Goal: Task Accomplishment & Management: Complete application form

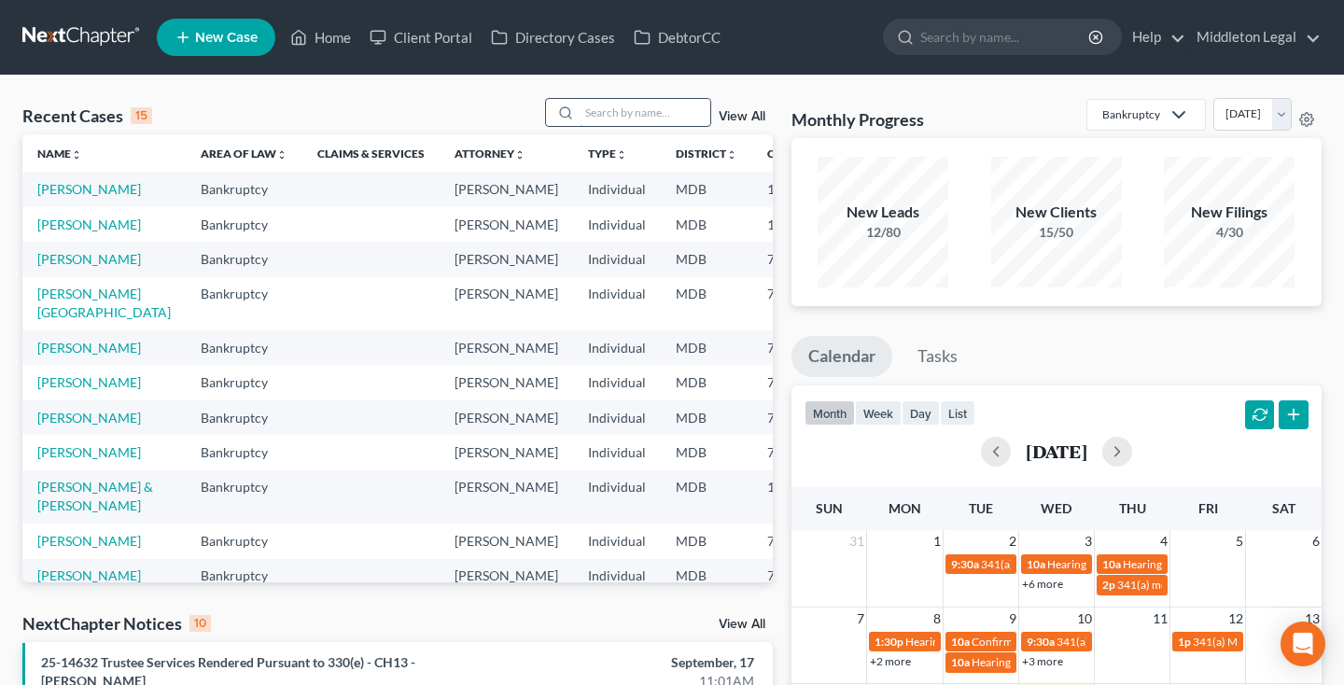
click at [608, 113] on input "search" at bounding box center [644, 112] width 131 height 27
type input "stitt"
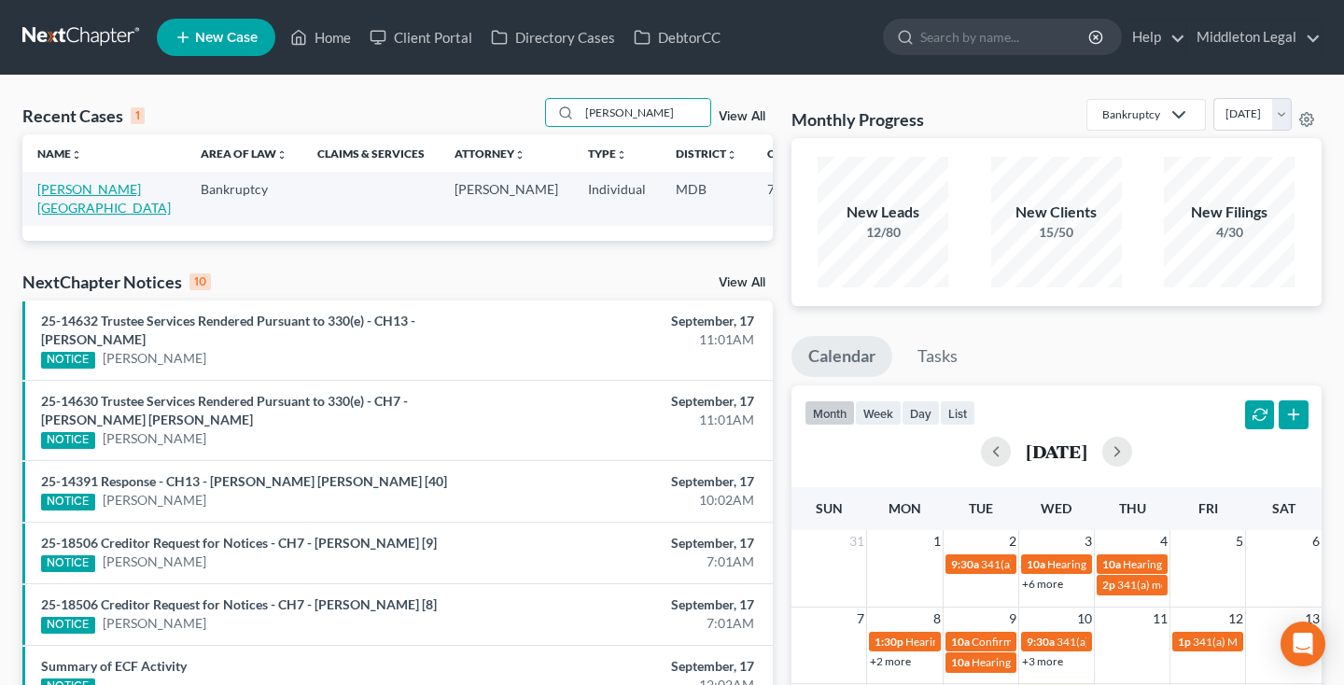
click at [79, 211] on link "[PERSON_NAME][GEOGRAPHIC_DATA]" at bounding box center [103, 198] width 133 height 35
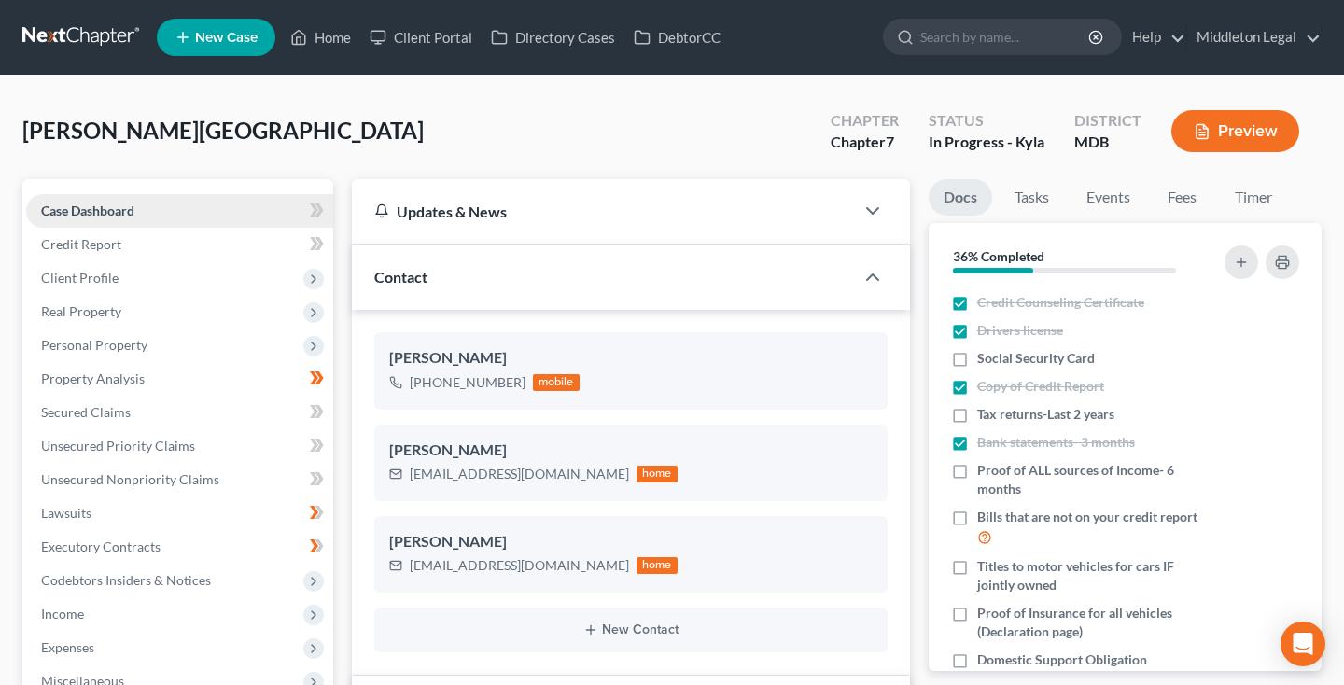
click at [117, 204] on span "Case Dashboard" at bounding box center [87, 210] width 93 height 16
click at [91, 254] on link "Credit Report" at bounding box center [179, 245] width 307 height 34
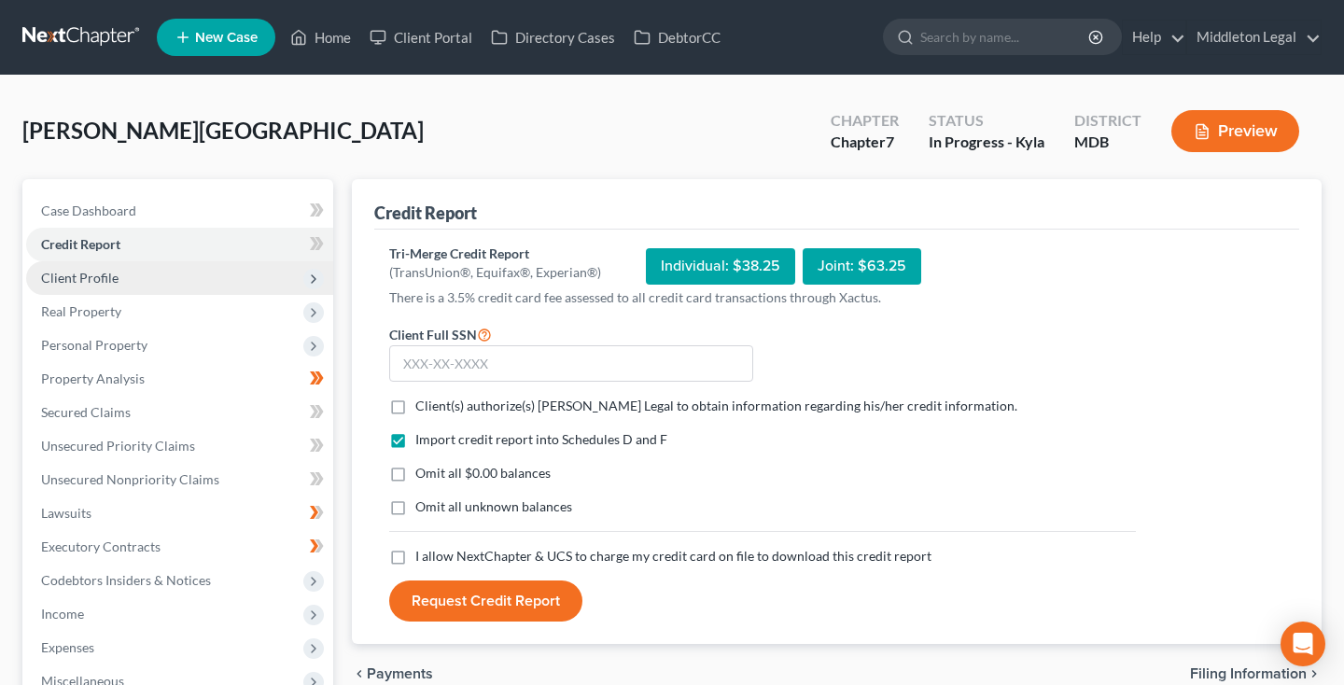
click at [103, 267] on span "Client Profile" at bounding box center [179, 278] width 307 height 34
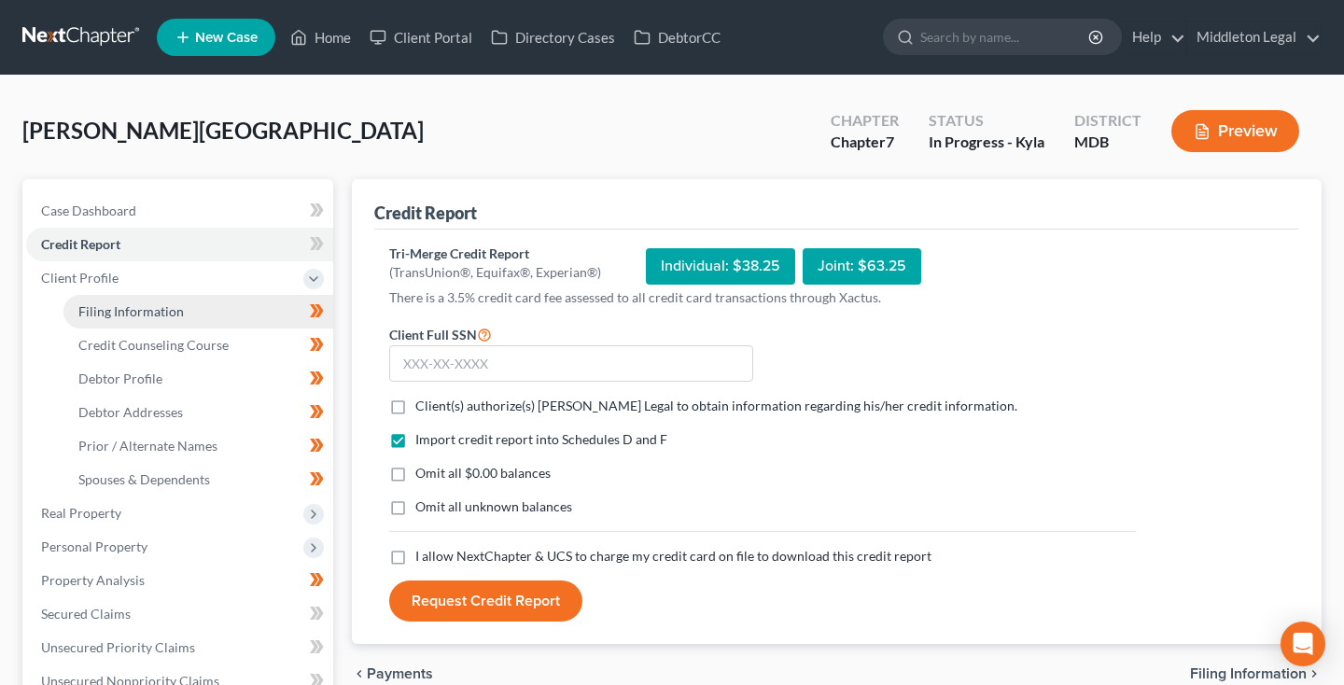
click at [111, 303] on span "Filing Information" at bounding box center [130, 311] width 105 height 16
select select "1"
select select "0"
select select "21"
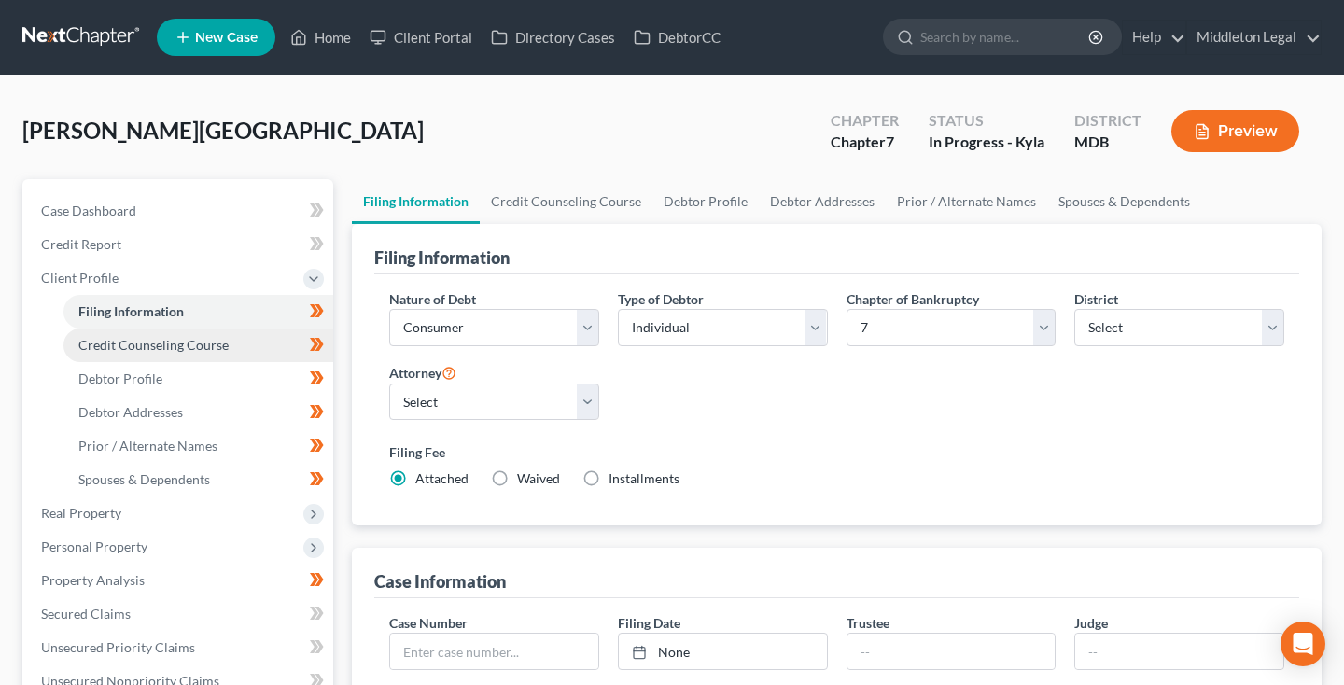
click at [161, 348] on span "Credit Counseling Course" at bounding box center [153, 345] width 150 height 16
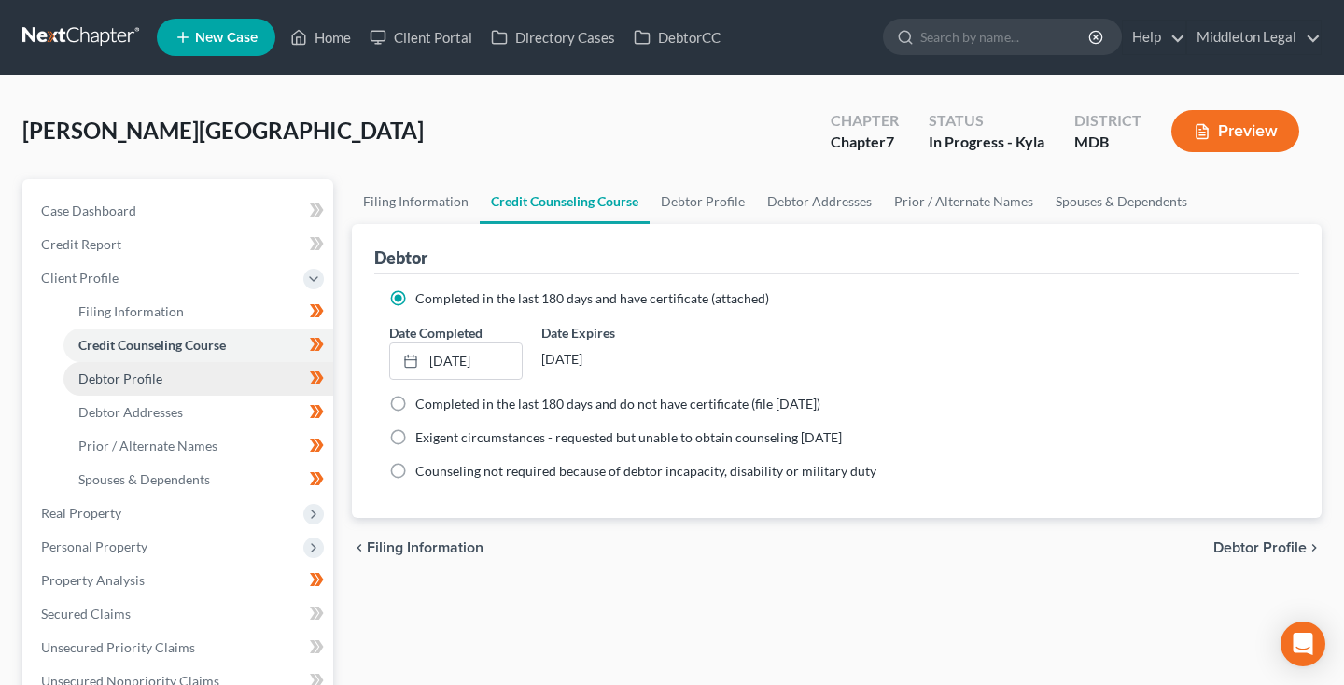
click at [154, 376] on span "Debtor Profile" at bounding box center [120, 378] width 84 height 16
select select "0"
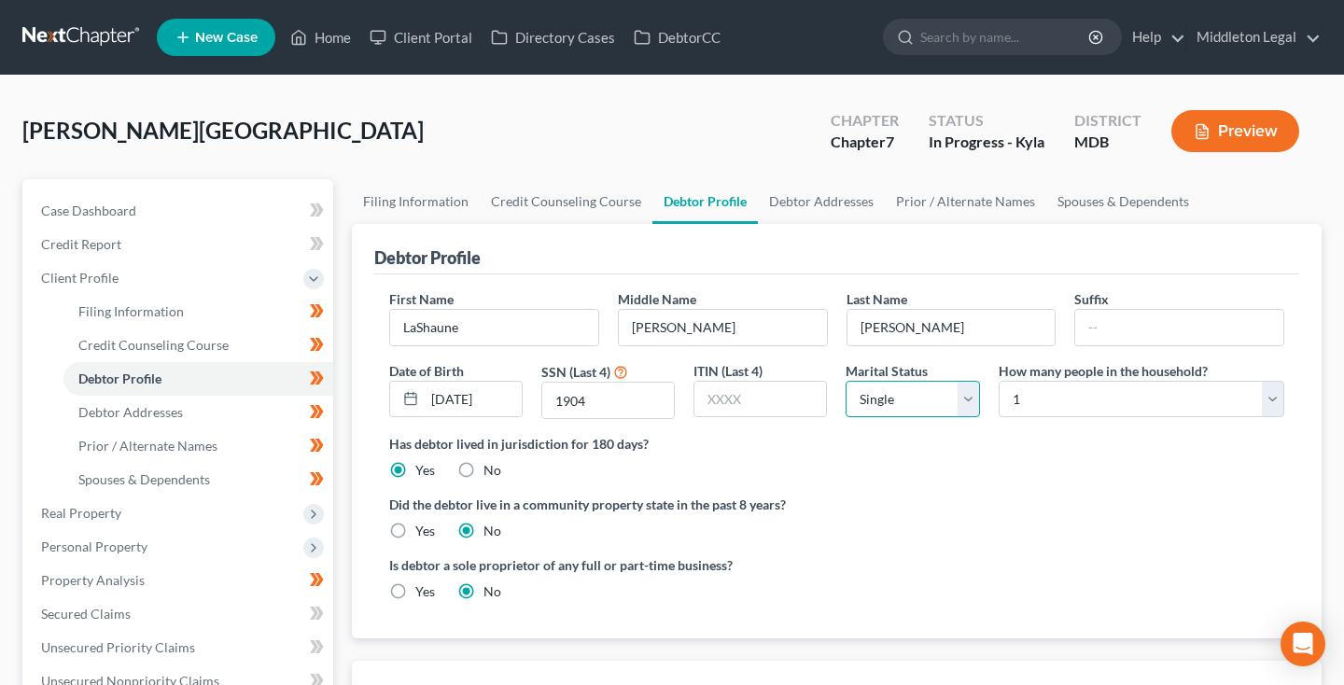
select select "1"
select select "3"
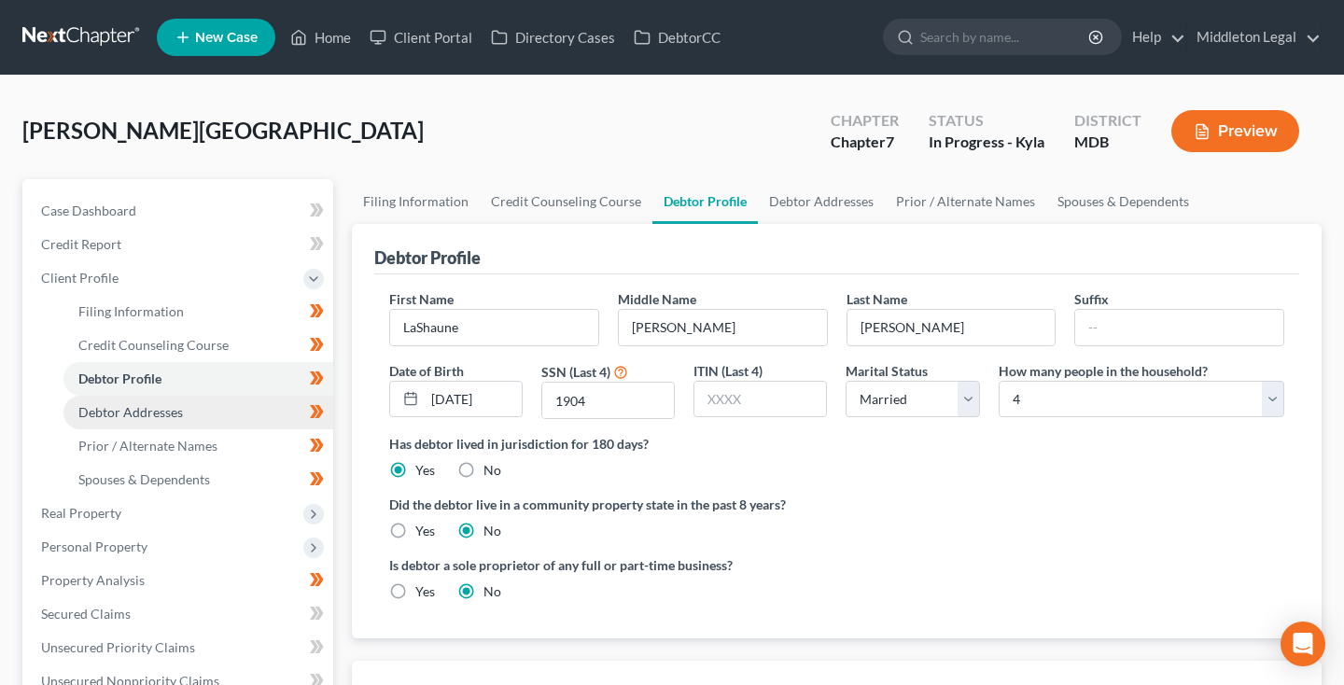
click at [135, 412] on span "Debtor Addresses" at bounding box center [130, 412] width 105 height 16
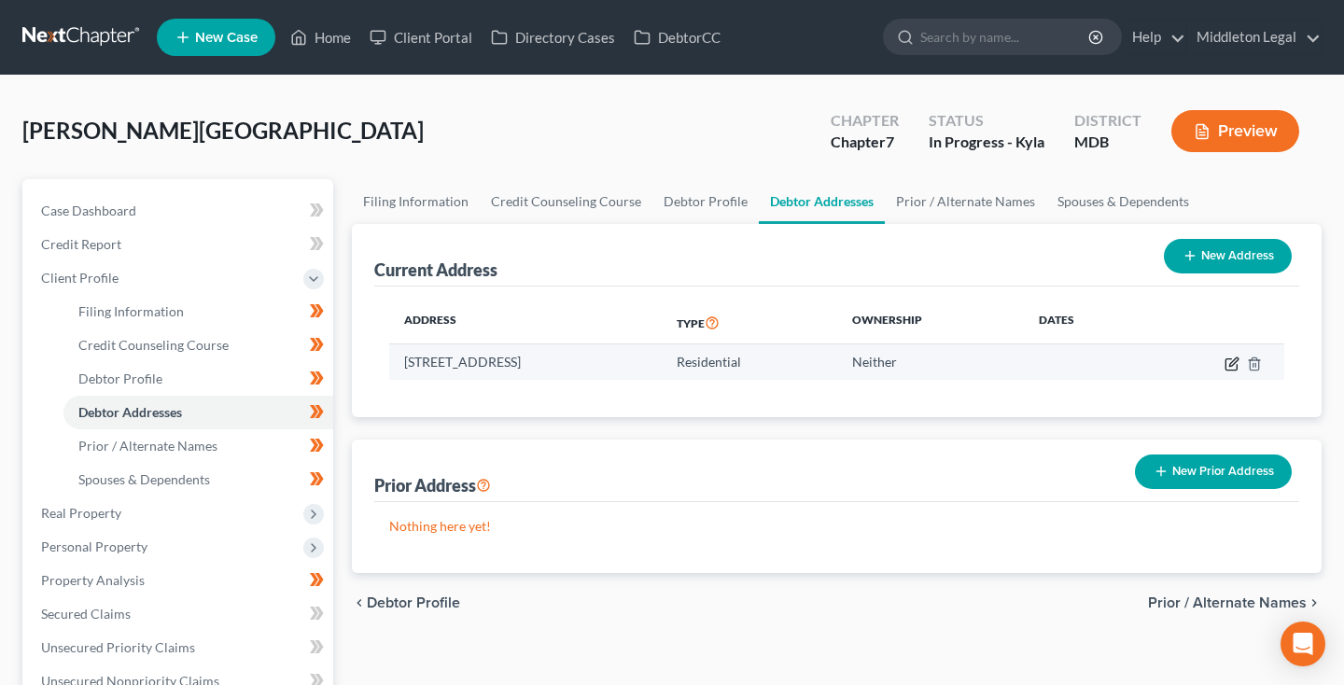
click at [1231, 365] on icon "button" at bounding box center [1233, 361] width 8 height 8
select select "21"
select select "0"
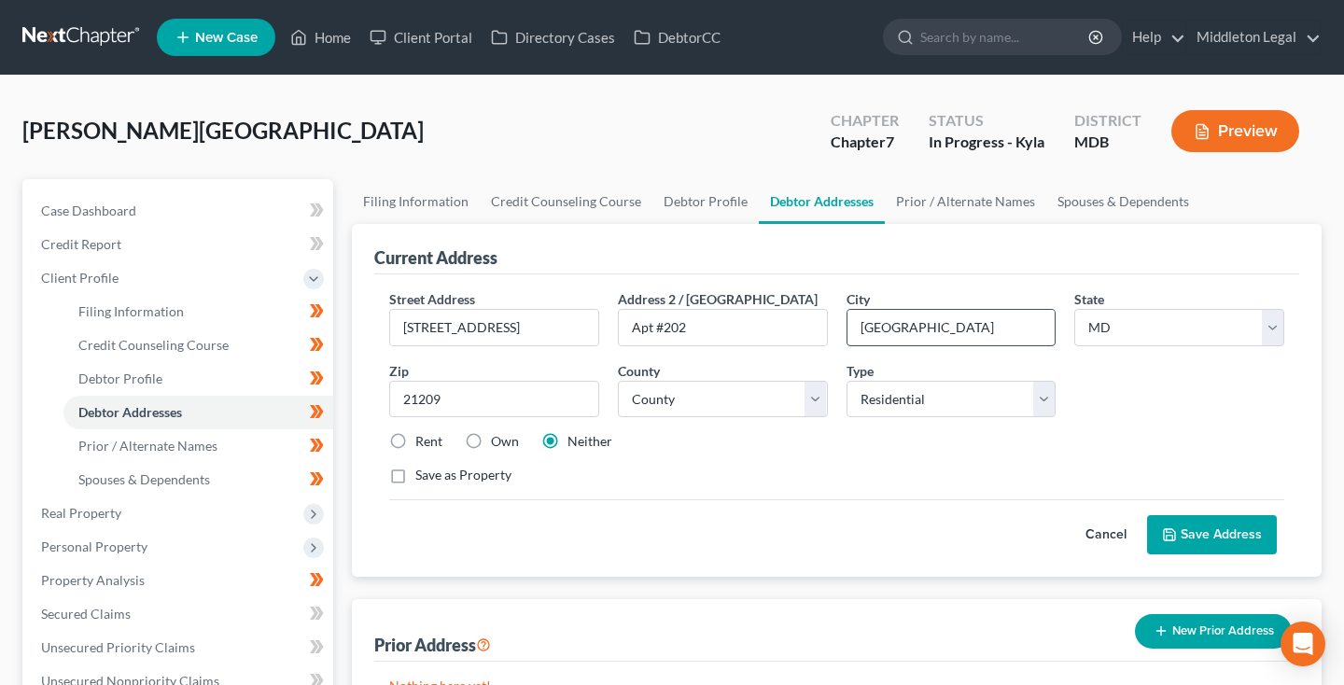
drag, startPoint x: 870, startPoint y: 330, endPoint x: 962, endPoint y: 328, distance: 92.4
type input "Baltimore"
click at [1179, 546] on button "Save Address" at bounding box center [1212, 534] width 130 height 39
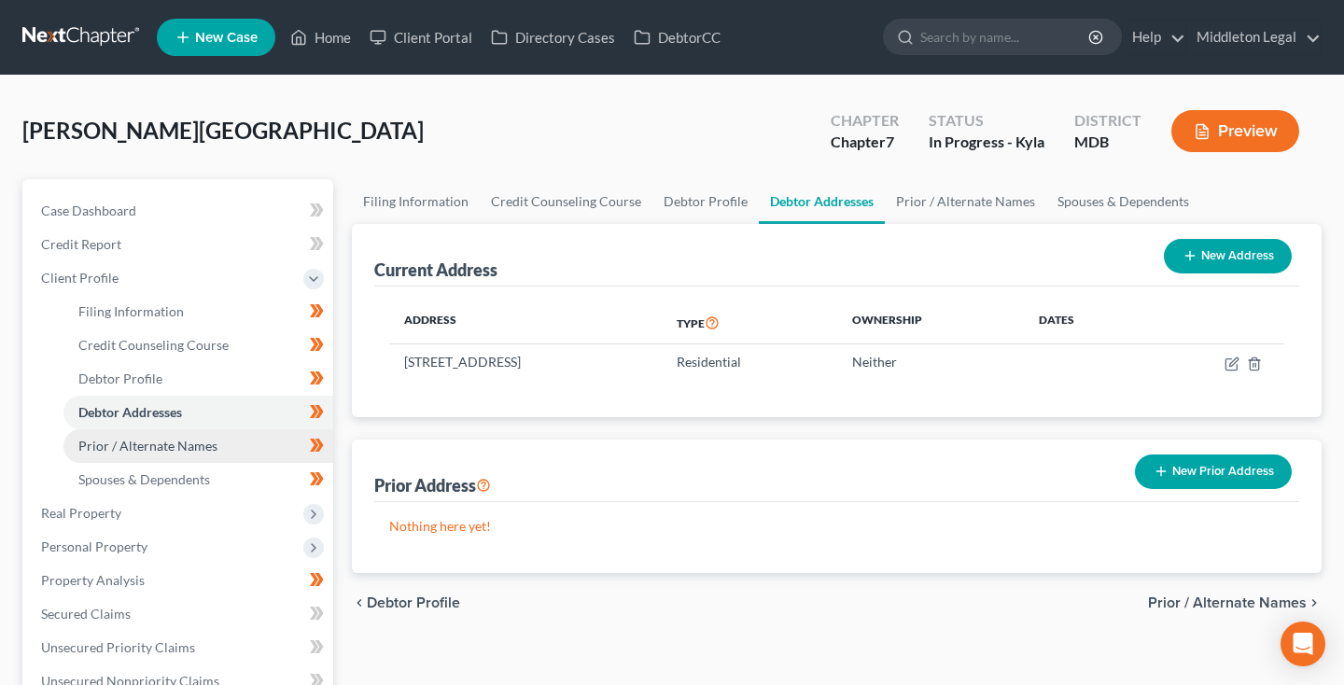
click at [132, 445] on span "Prior / Alternate Names" at bounding box center [147, 446] width 139 height 16
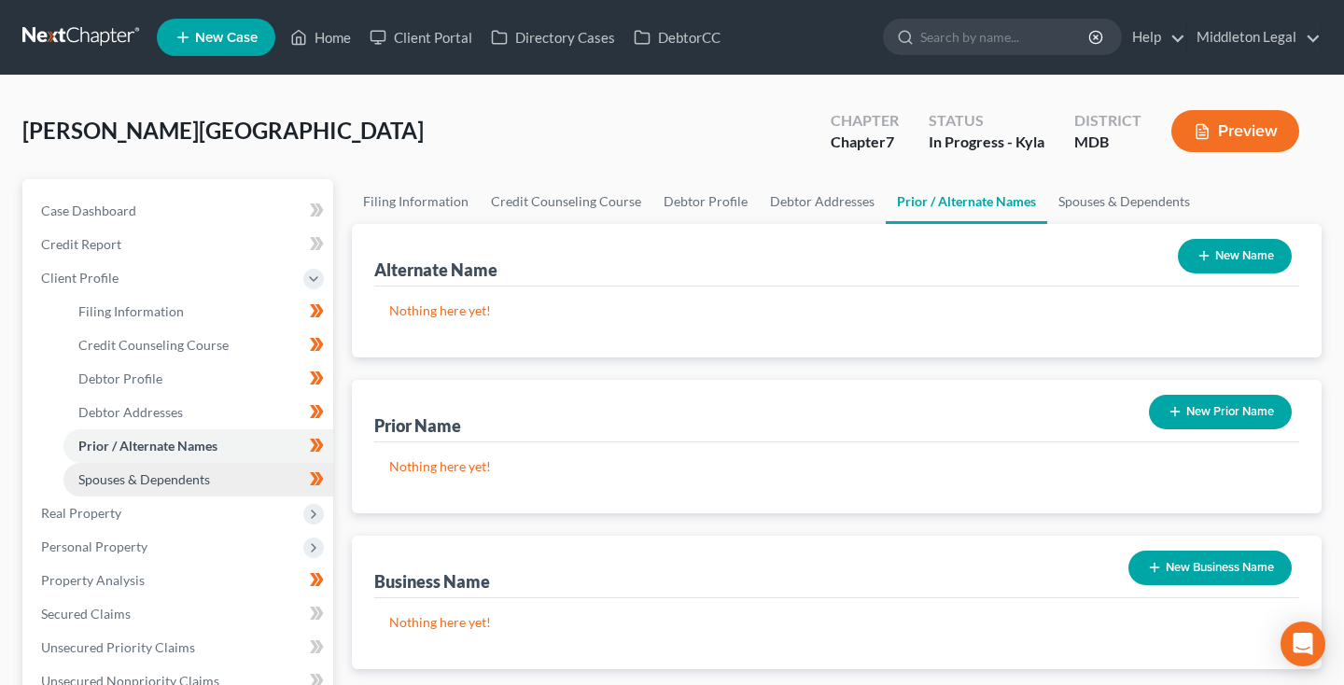
click at [139, 475] on span "Spouses & Dependents" at bounding box center [144, 479] width 132 height 16
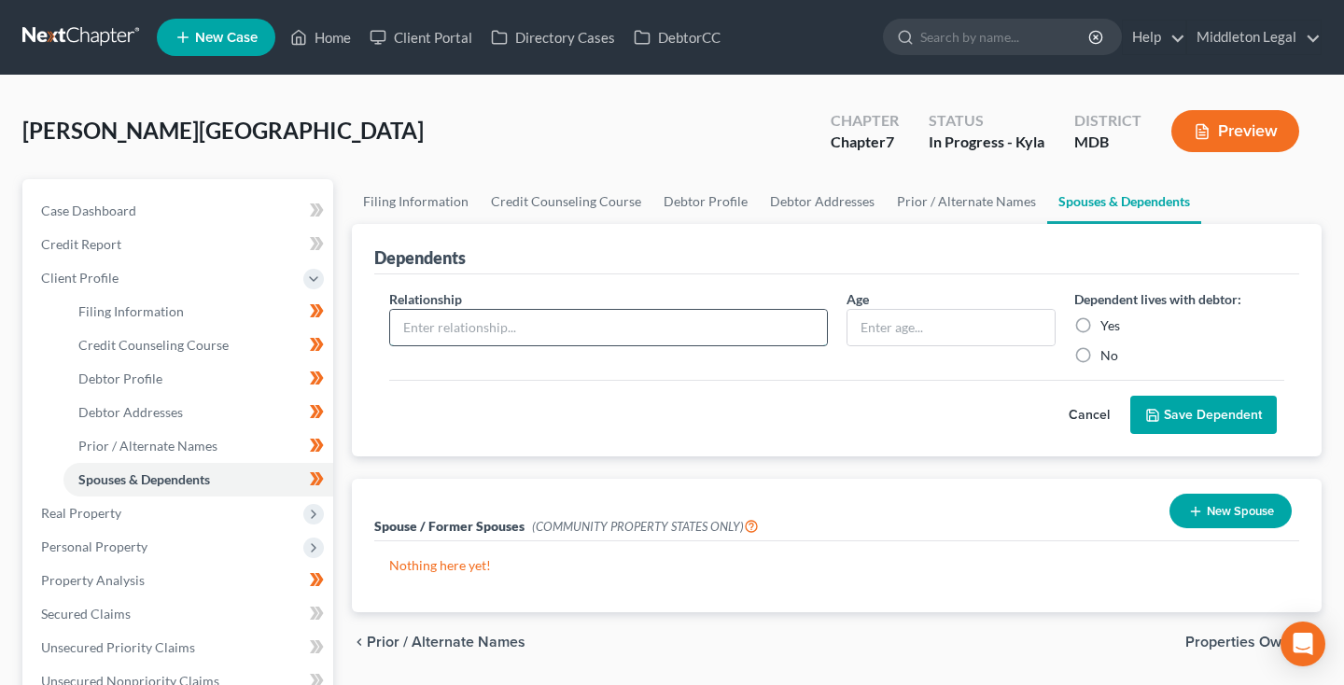
click at [517, 338] on input "text" at bounding box center [608, 327] width 437 height 35
type input "Daughter"
click at [897, 318] on input "text" at bounding box center [951, 327] width 208 height 35
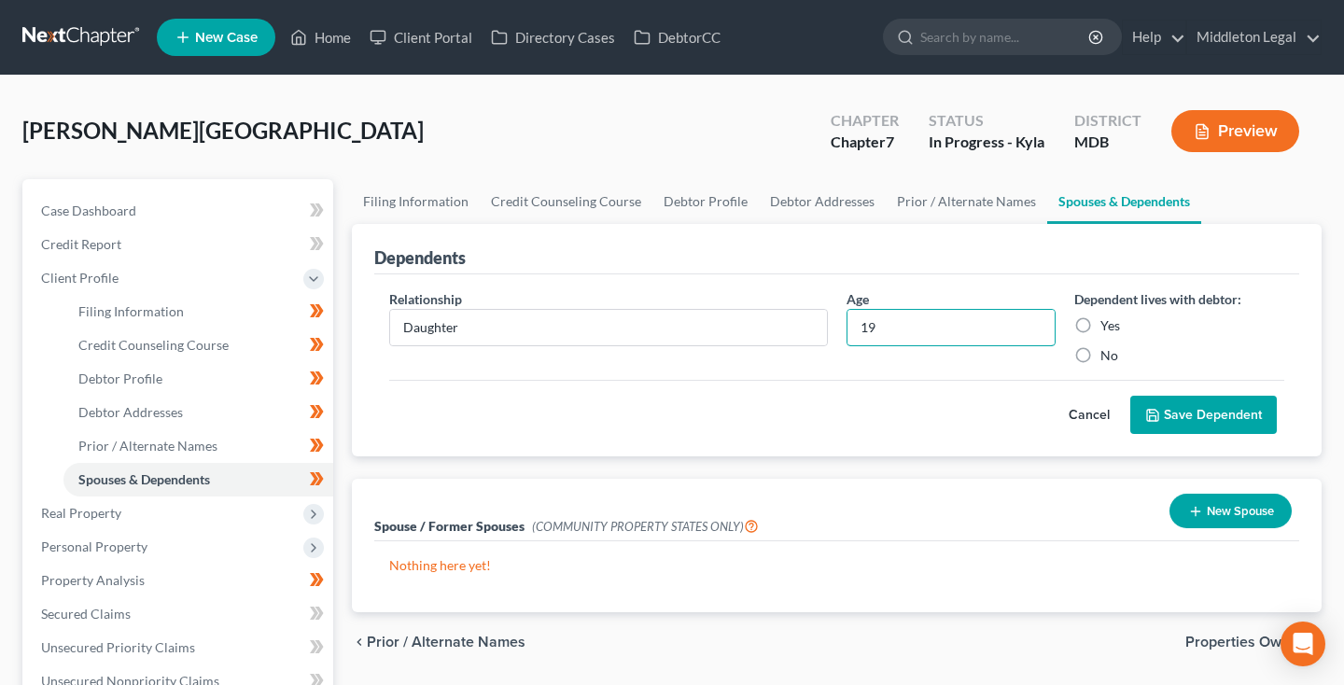
type input "19"
click at [1100, 322] on label "Yes" at bounding box center [1110, 325] width 20 height 19
click at [1108, 322] on input "Yes" at bounding box center [1114, 322] width 12 height 12
radio input "true"
click at [1180, 407] on button "Save Dependent" at bounding box center [1203, 415] width 147 height 39
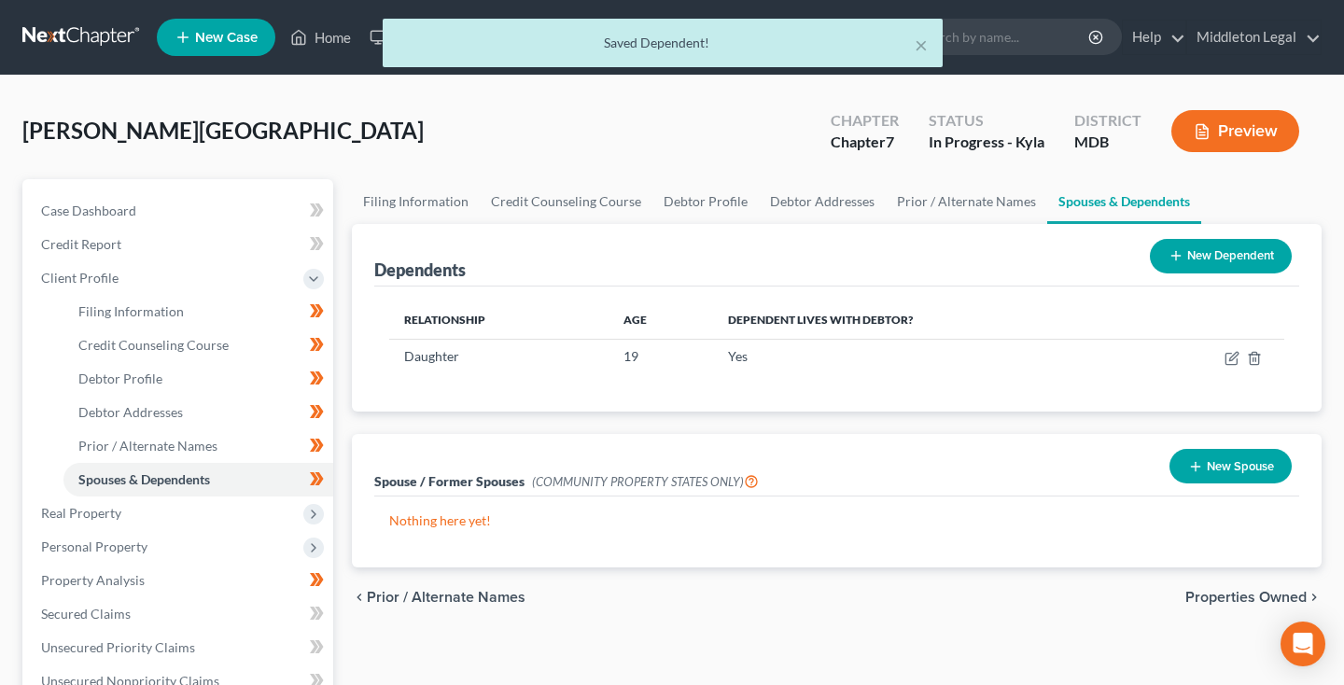
click at [1201, 263] on button "New Dependent" at bounding box center [1221, 256] width 142 height 35
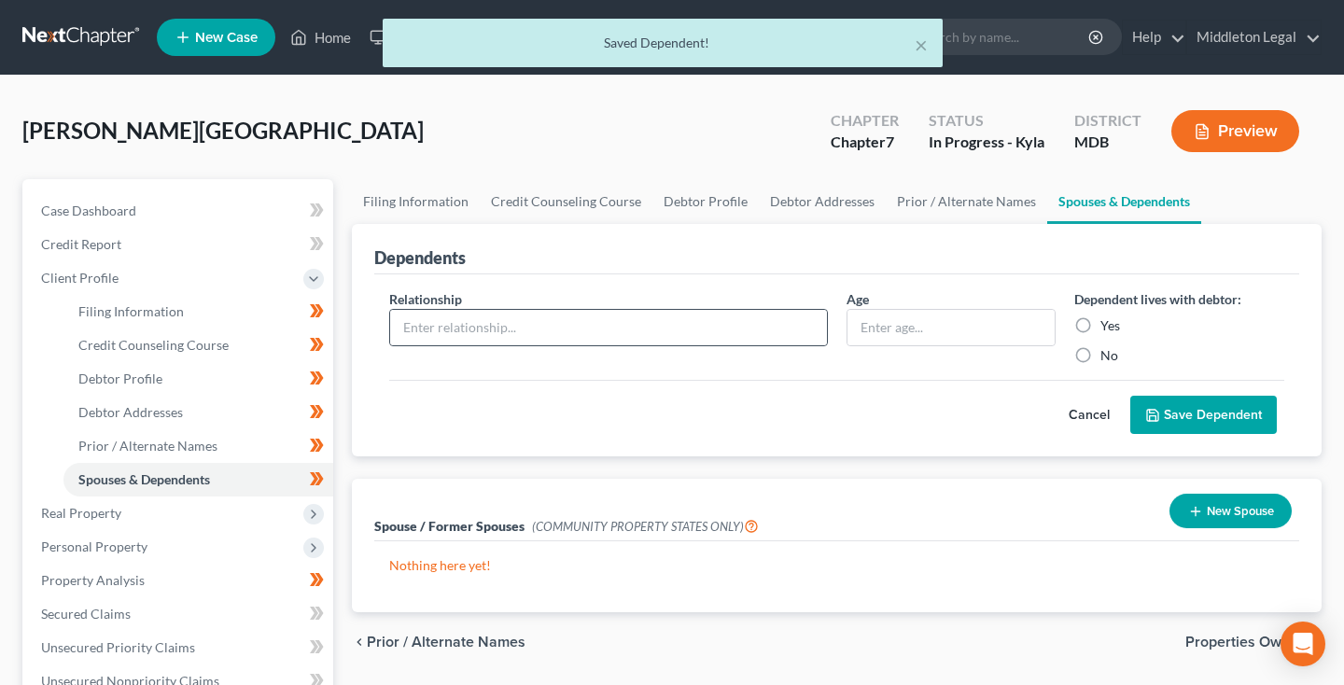
click at [499, 345] on div at bounding box center [608, 327] width 439 height 37
click at [489, 335] on input "text" at bounding box center [608, 327] width 437 height 35
type input "Son"
click at [866, 316] on input "text" at bounding box center [951, 327] width 208 height 35
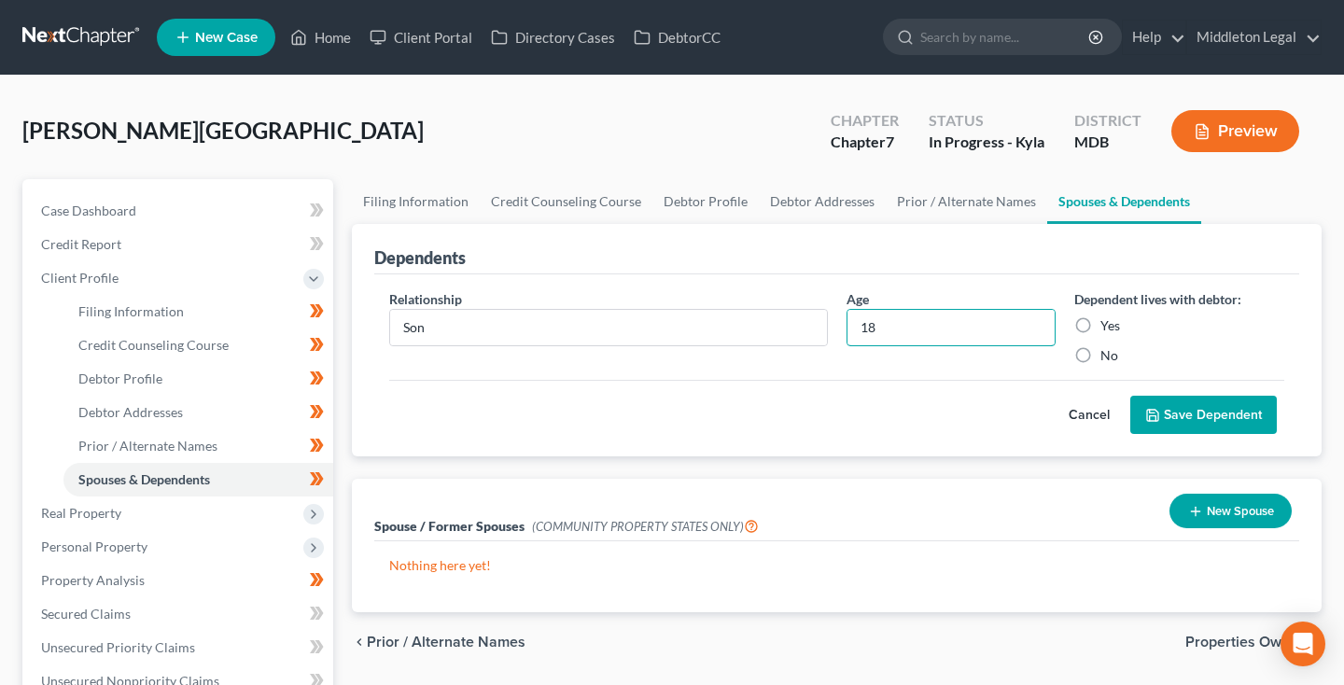
type input "18"
click at [1100, 328] on label "Yes" at bounding box center [1110, 325] width 20 height 19
click at [1108, 328] on input "Yes" at bounding box center [1114, 322] width 12 height 12
radio input "true"
click at [1199, 411] on button "Save Dependent" at bounding box center [1203, 415] width 147 height 39
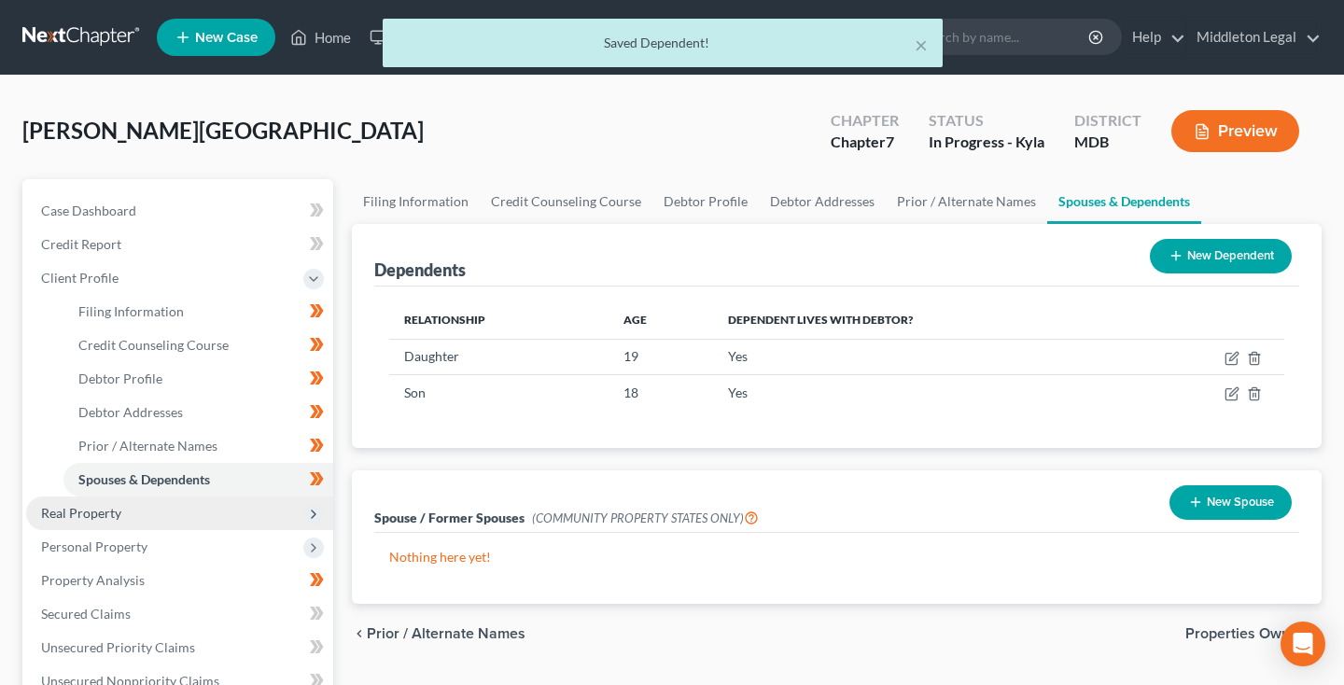
click at [105, 515] on span "Real Property" at bounding box center [81, 513] width 80 height 16
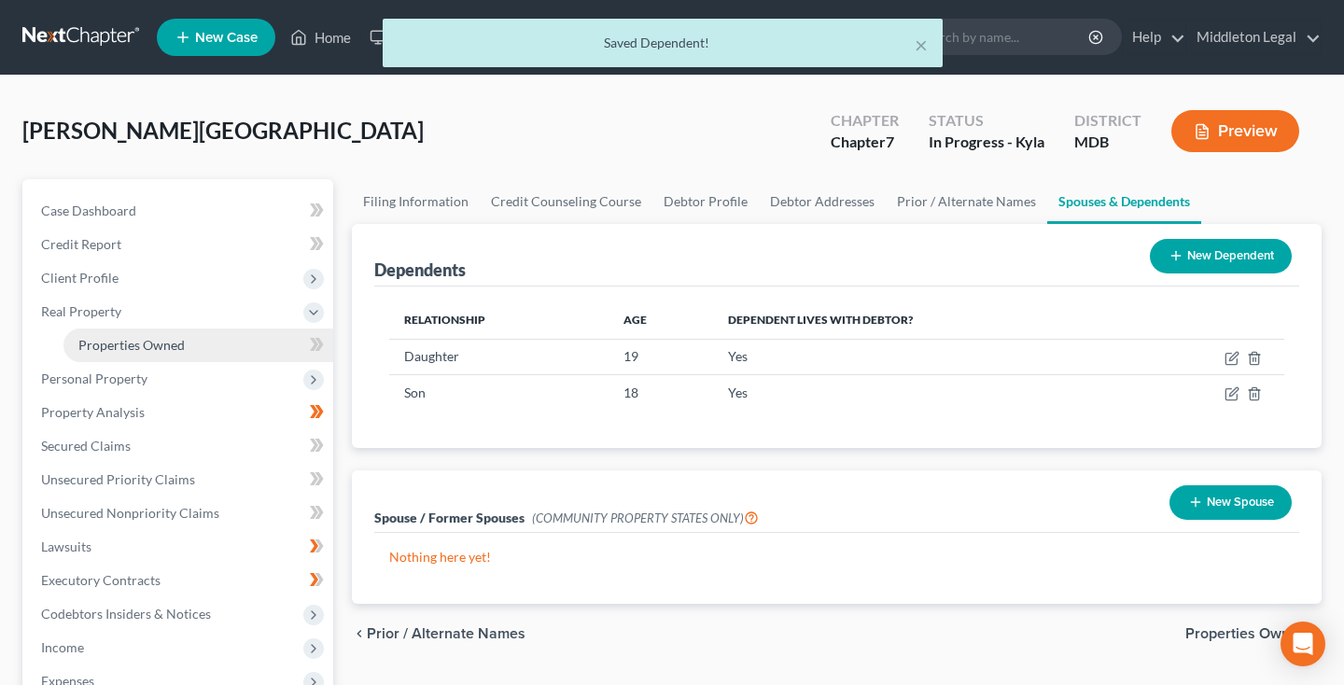
click at [138, 346] on span "Properties Owned" at bounding box center [131, 345] width 106 height 16
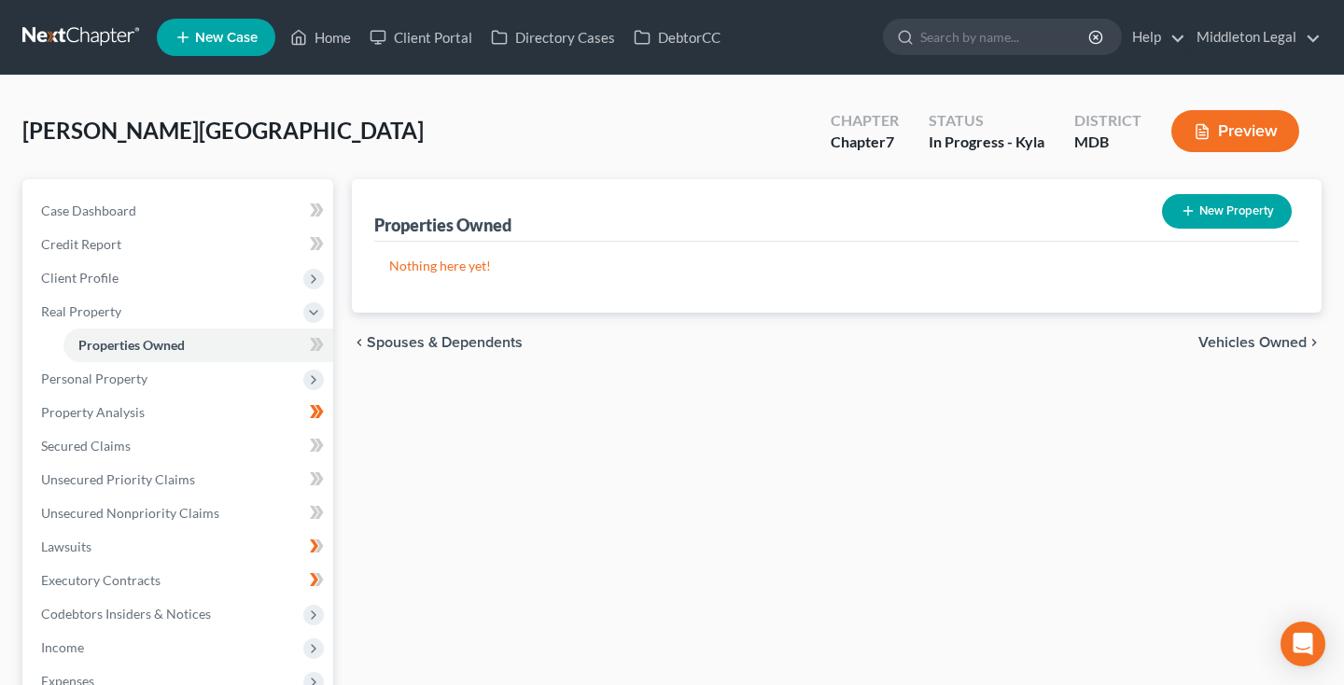
click at [1211, 217] on button "New Property" at bounding box center [1227, 211] width 130 height 35
select select "21"
select select "2"
select select "0"
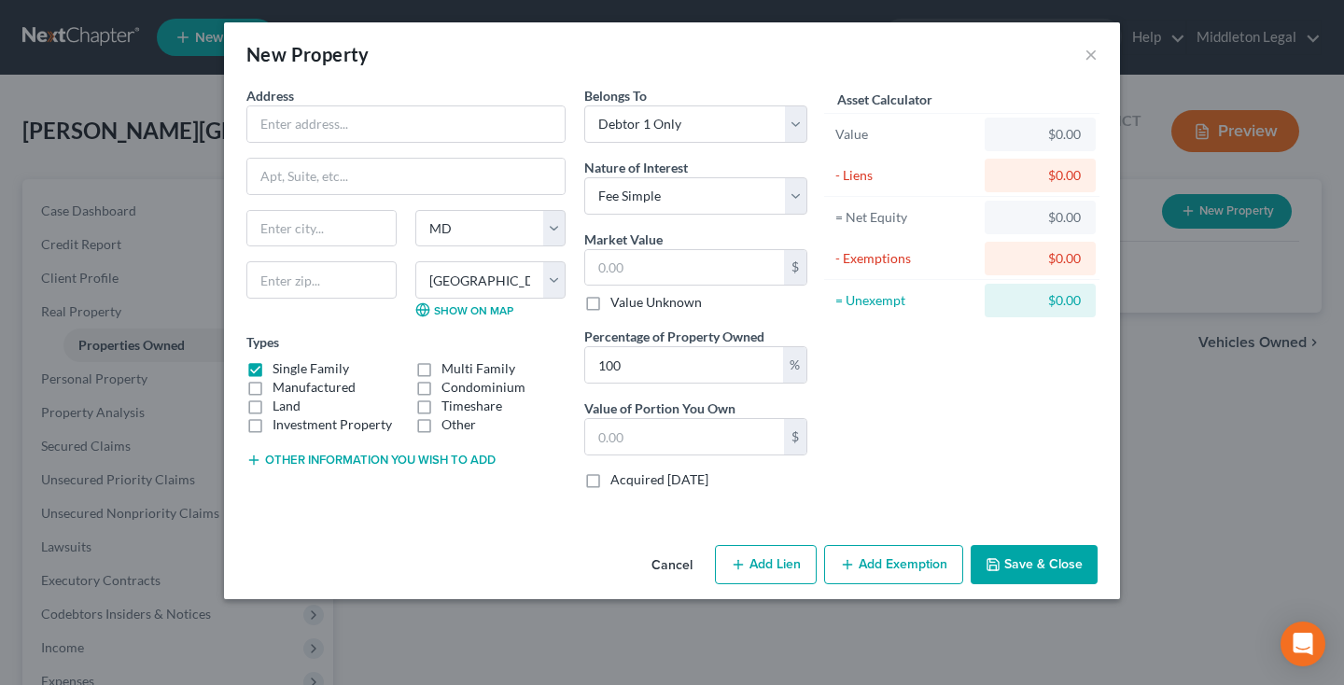
click at [441, 402] on label "Timeshare" at bounding box center [471, 406] width 61 height 19
click at [449, 402] on input "Timeshare" at bounding box center [455, 403] width 12 height 12
checkbox input "true"
click at [272, 370] on label "Single Family" at bounding box center [310, 368] width 77 height 19
click at [280, 370] on input "Single Family" at bounding box center [286, 365] width 12 height 12
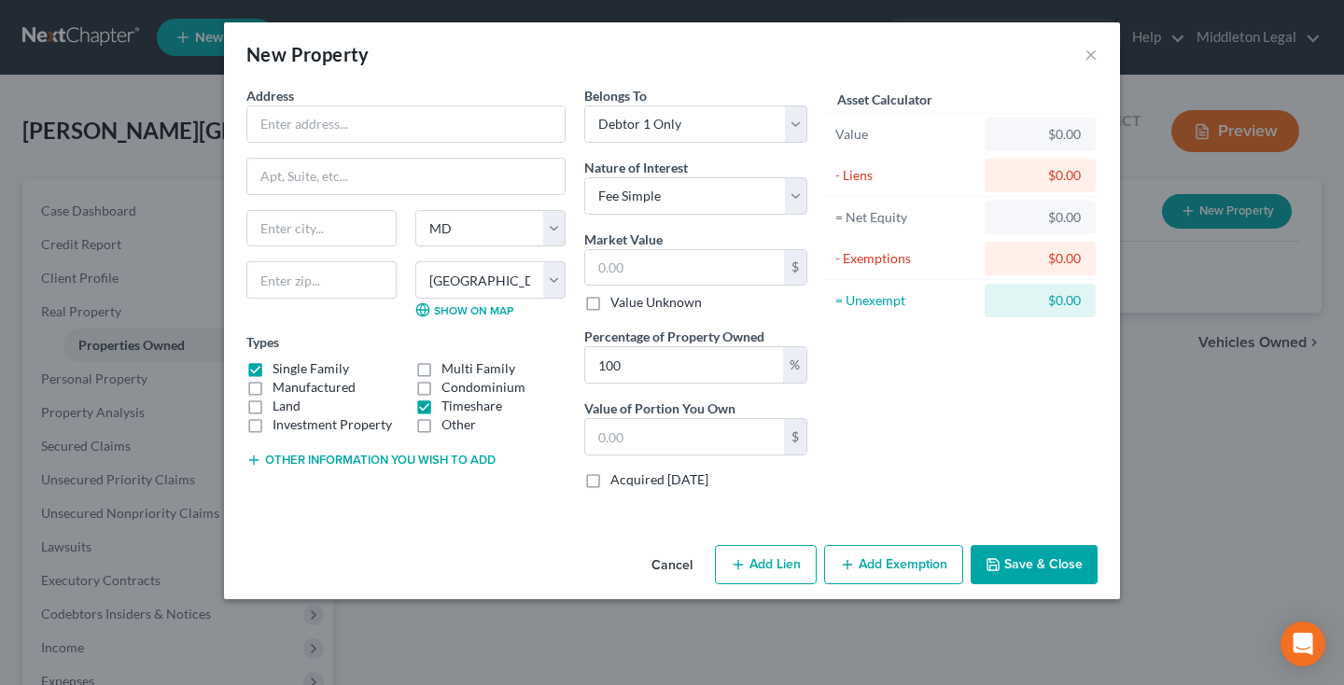
checkbox input "false"
click at [1015, 573] on button "Save & Close" at bounding box center [1033, 564] width 127 height 39
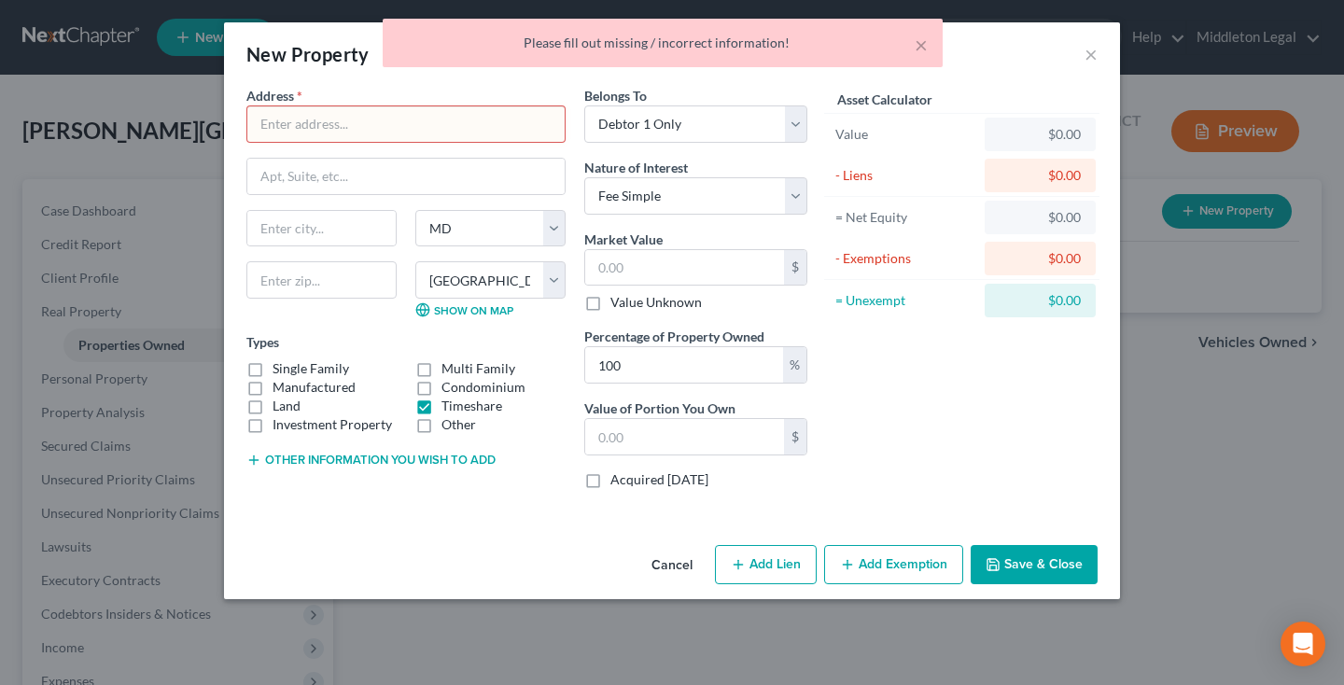
click at [669, 557] on button "Cancel" at bounding box center [671, 565] width 71 height 37
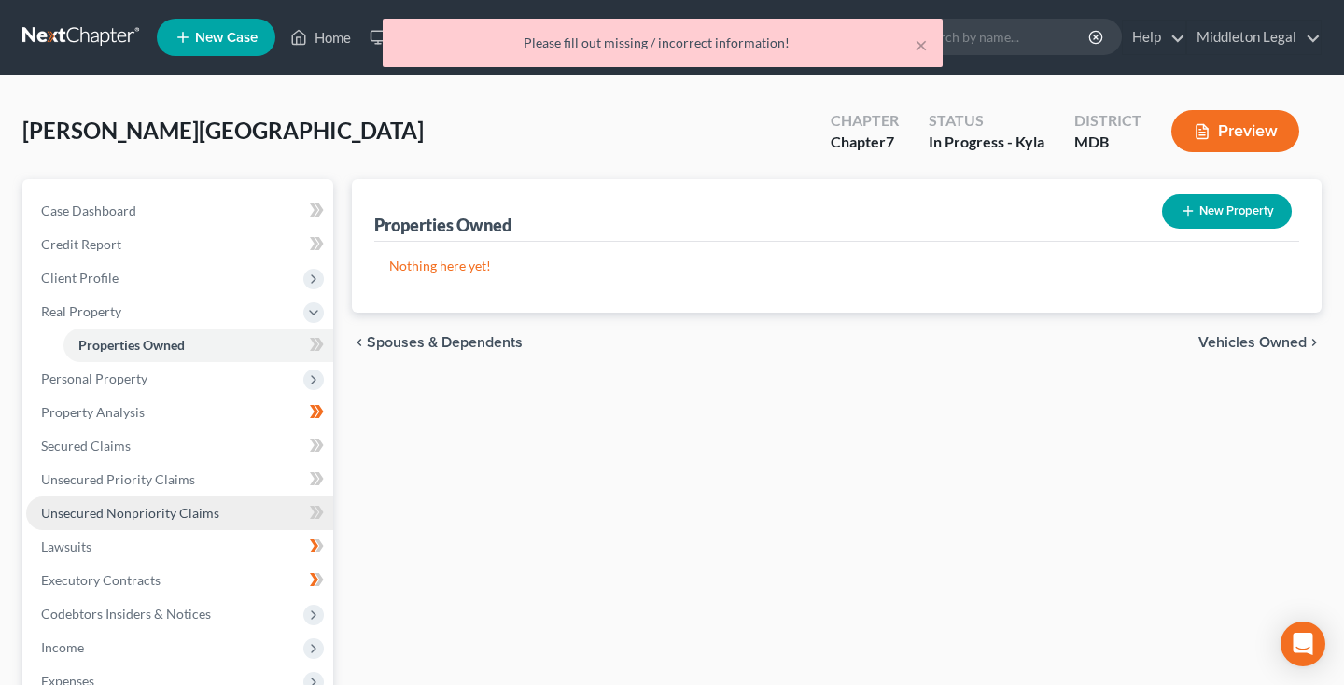
click at [151, 515] on span "Unsecured Nonpriority Claims" at bounding box center [130, 513] width 178 height 16
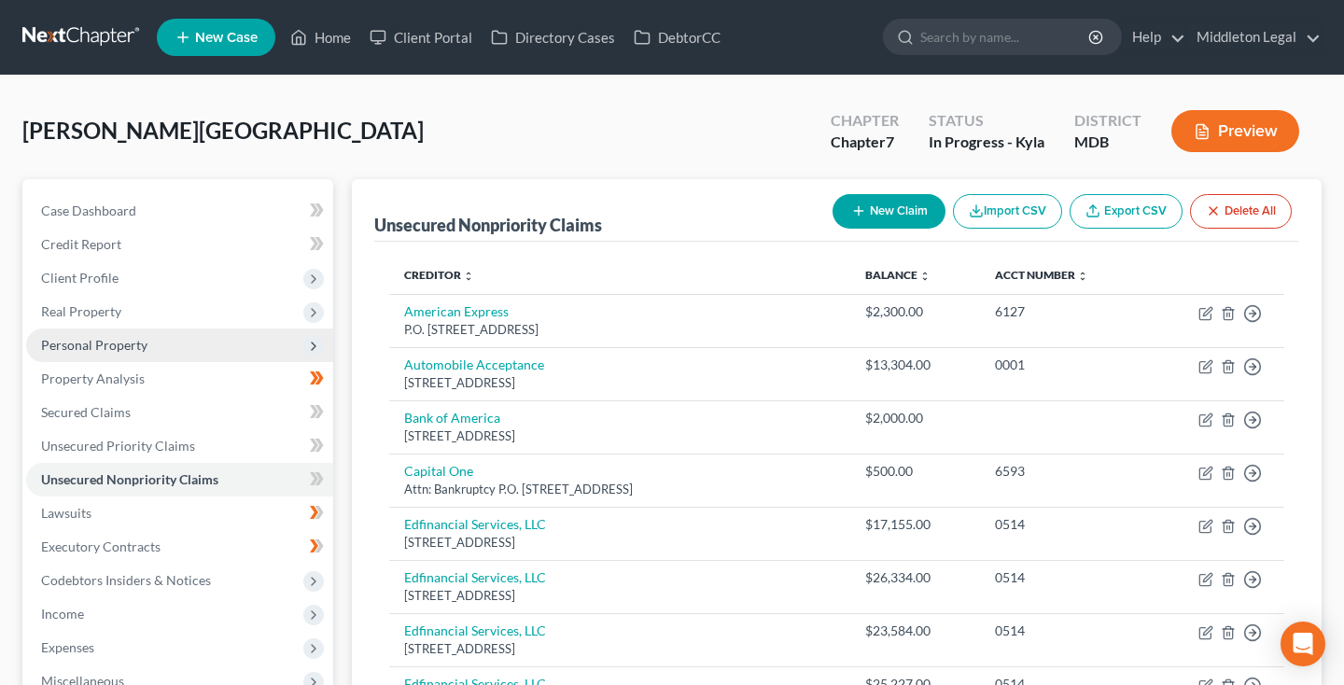
click at [148, 352] on span "Personal Property" at bounding box center [179, 345] width 307 height 34
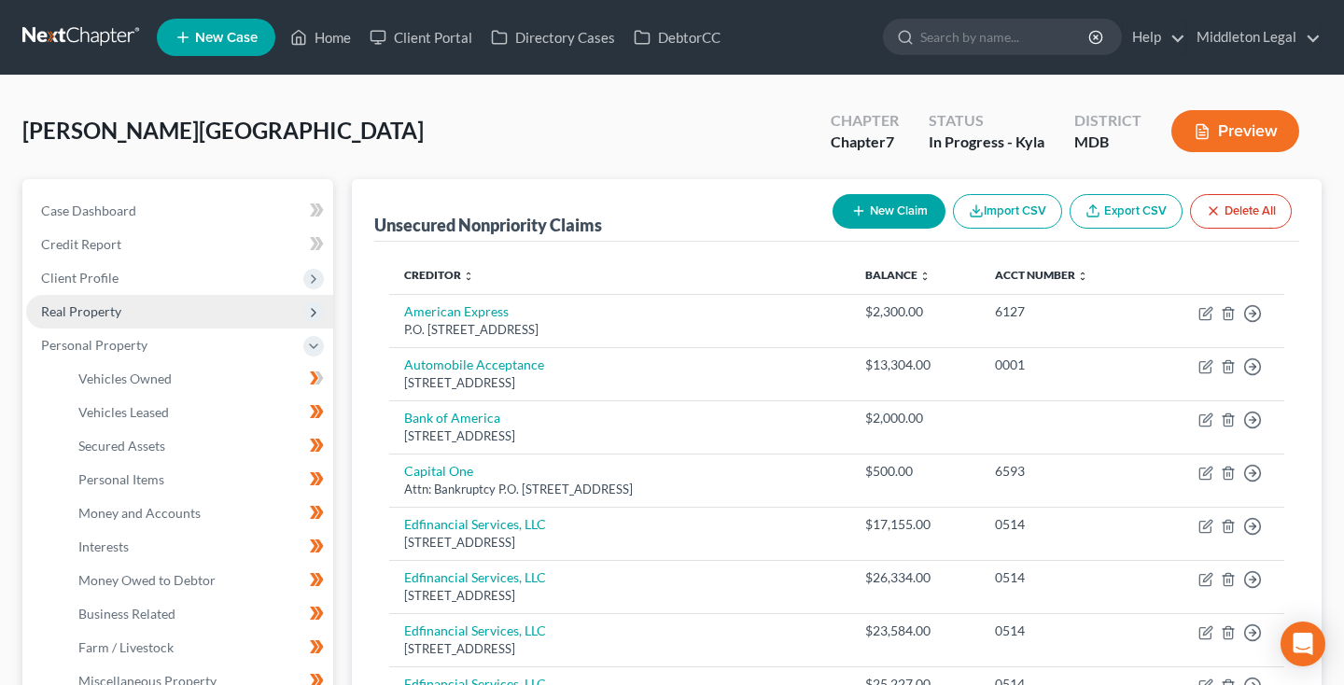
click at [131, 314] on span "Real Property" at bounding box center [179, 312] width 307 height 34
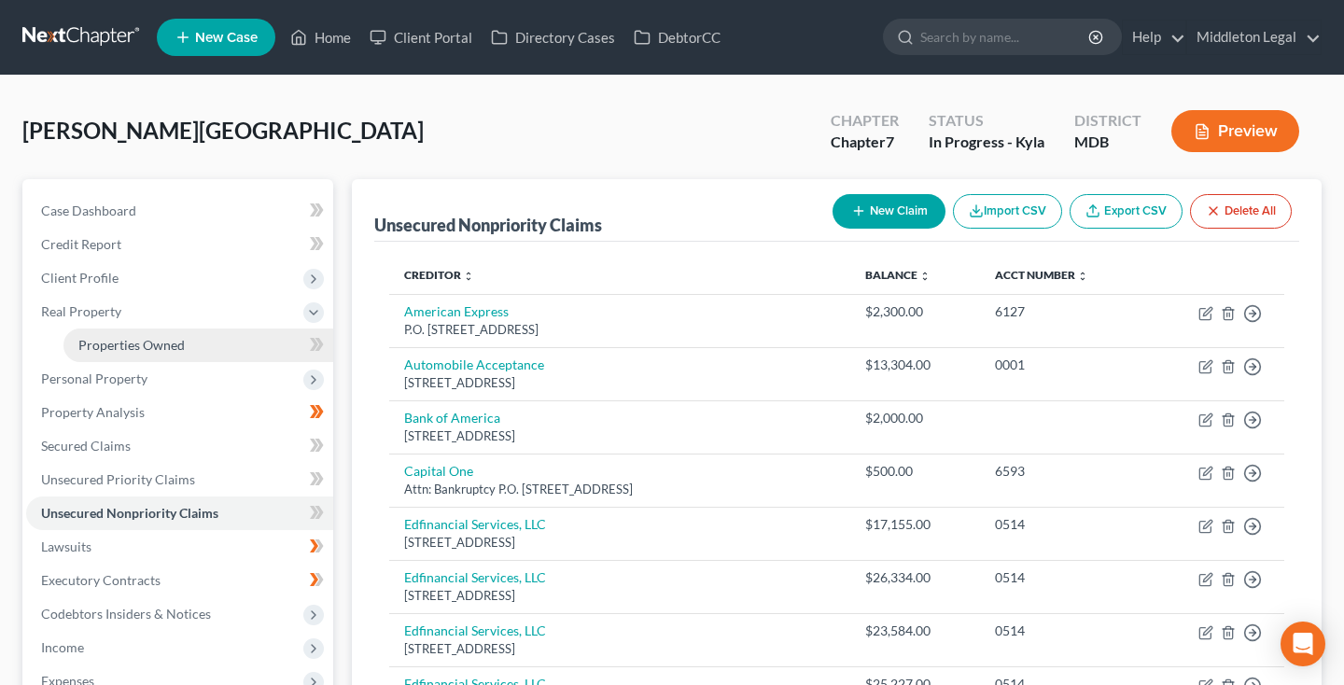
click at [131, 340] on span "Properties Owned" at bounding box center [131, 345] width 106 height 16
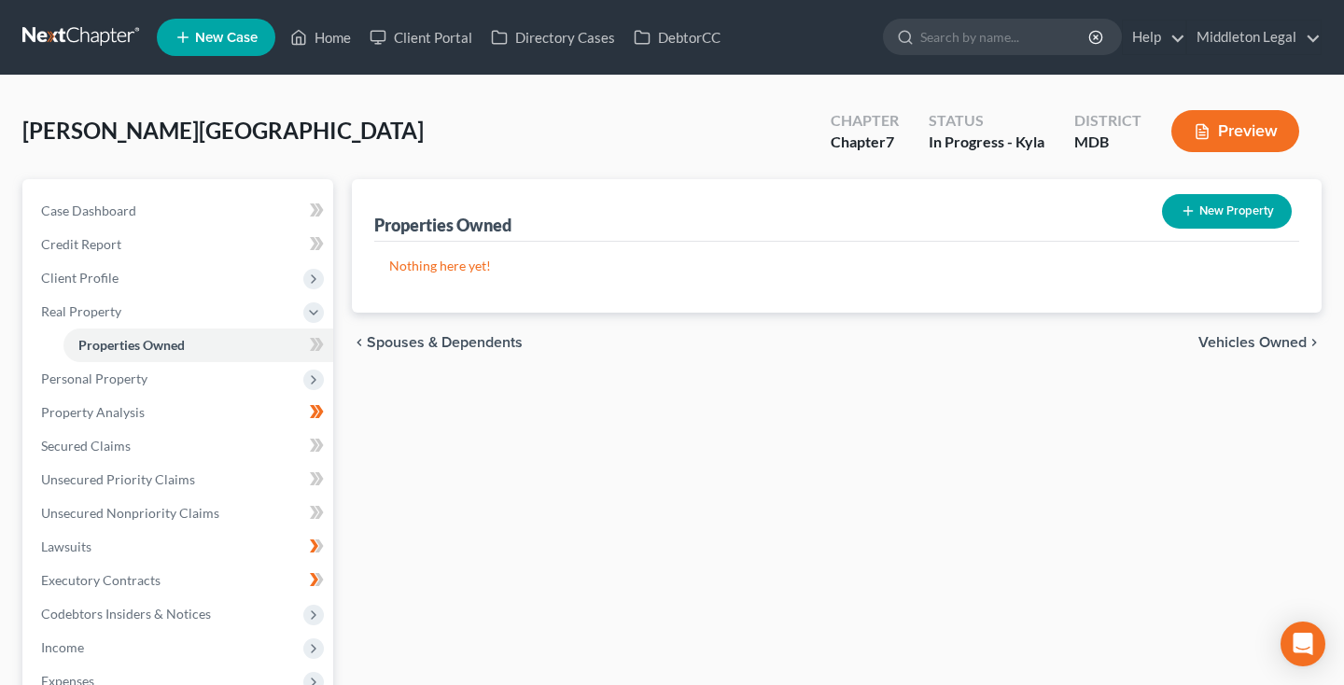
click at [1191, 199] on button "New Property" at bounding box center [1227, 211] width 130 height 35
select select "21"
select select "2"
select select "0"
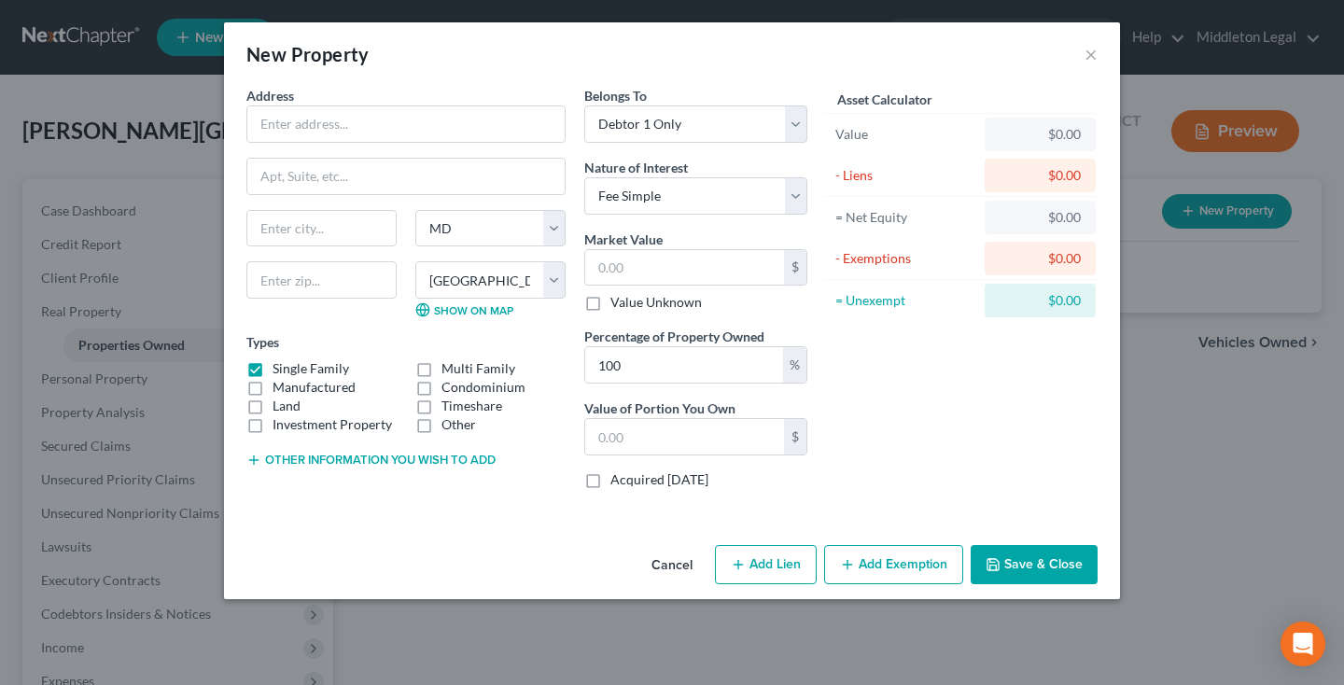
click at [441, 415] on label "Other" at bounding box center [458, 424] width 35 height 19
click at [449, 415] on input "Other" at bounding box center [455, 421] width 12 height 12
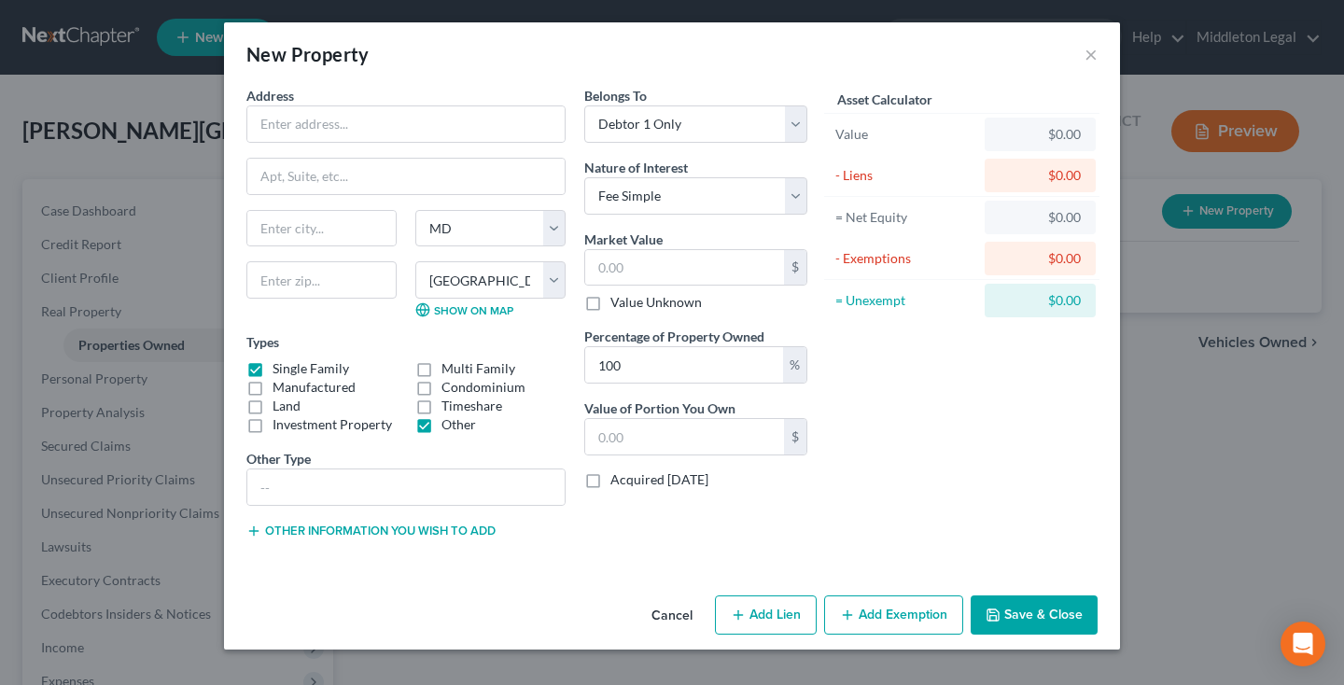
click at [441, 426] on label "Other" at bounding box center [458, 424] width 35 height 19
click at [449, 426] on input "Other" at bounding box center [455, 421] width 12 height 12
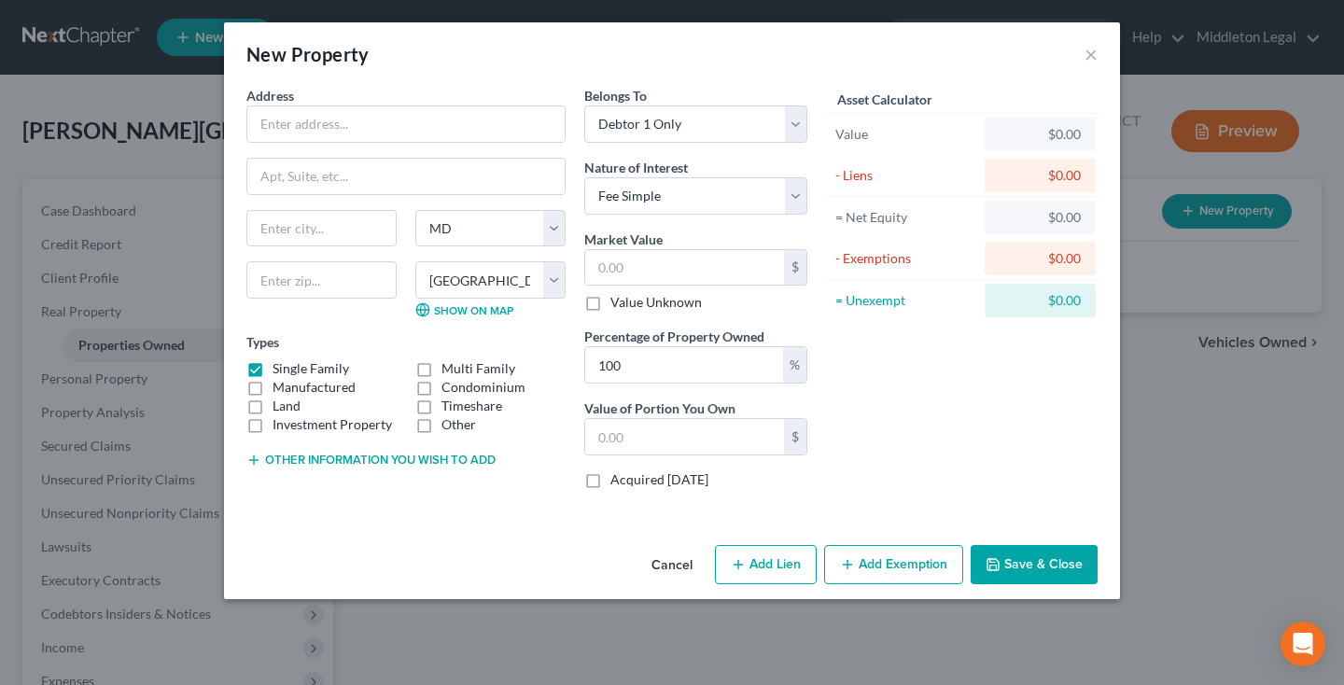
click at [441, 415] on label "Other" at bounding box center [458, 424] width 35 height 19
click at [449, 415] on input "Other" at bounding box center [455, 421] width 12 height 12
checkbox input "true"
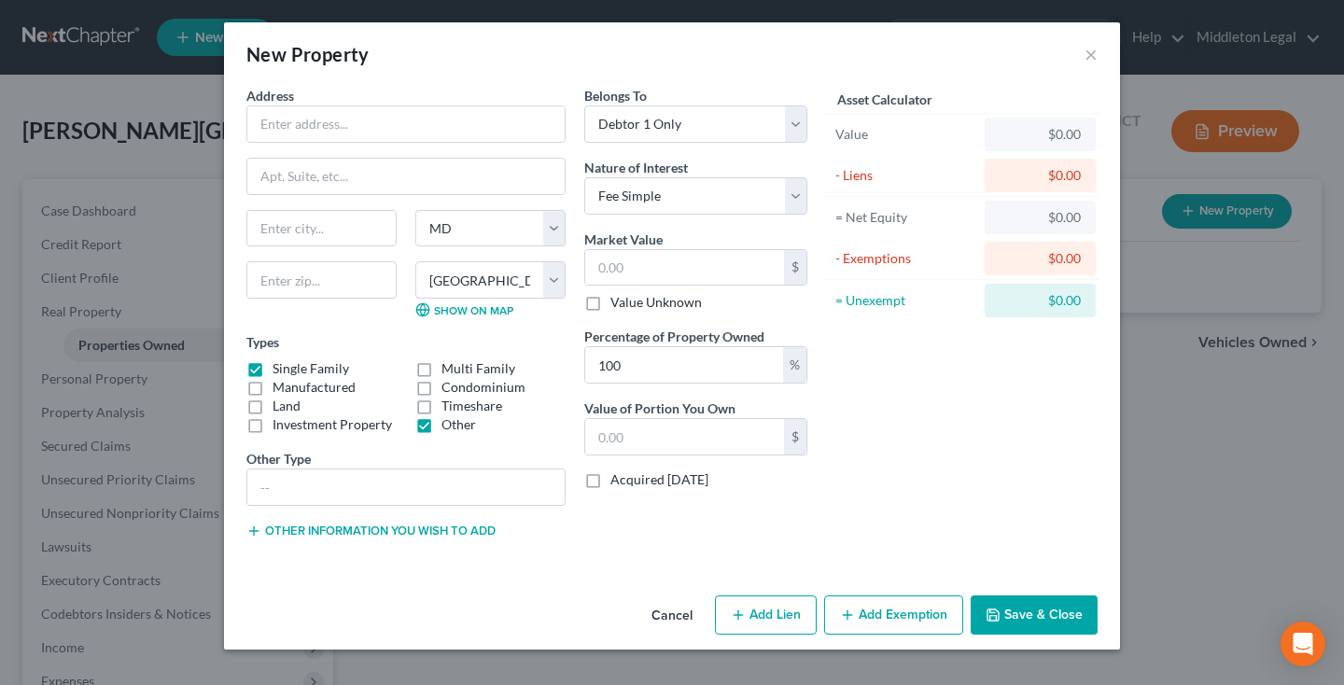
click at [441, 406] on label "Timeshare" at bounding box center [471, 406] width 61 height 19
click at [449, 406] on input "Timeshare" at bounding box center [455, 403] width 12 height 12
checkbox input "true"
click at [441, 420] on label "Other" at bounding box center [458, 424] width 35 height 19
click at [449, 420] on input "Other" at bounding box center [455, 421] width 12 height 12
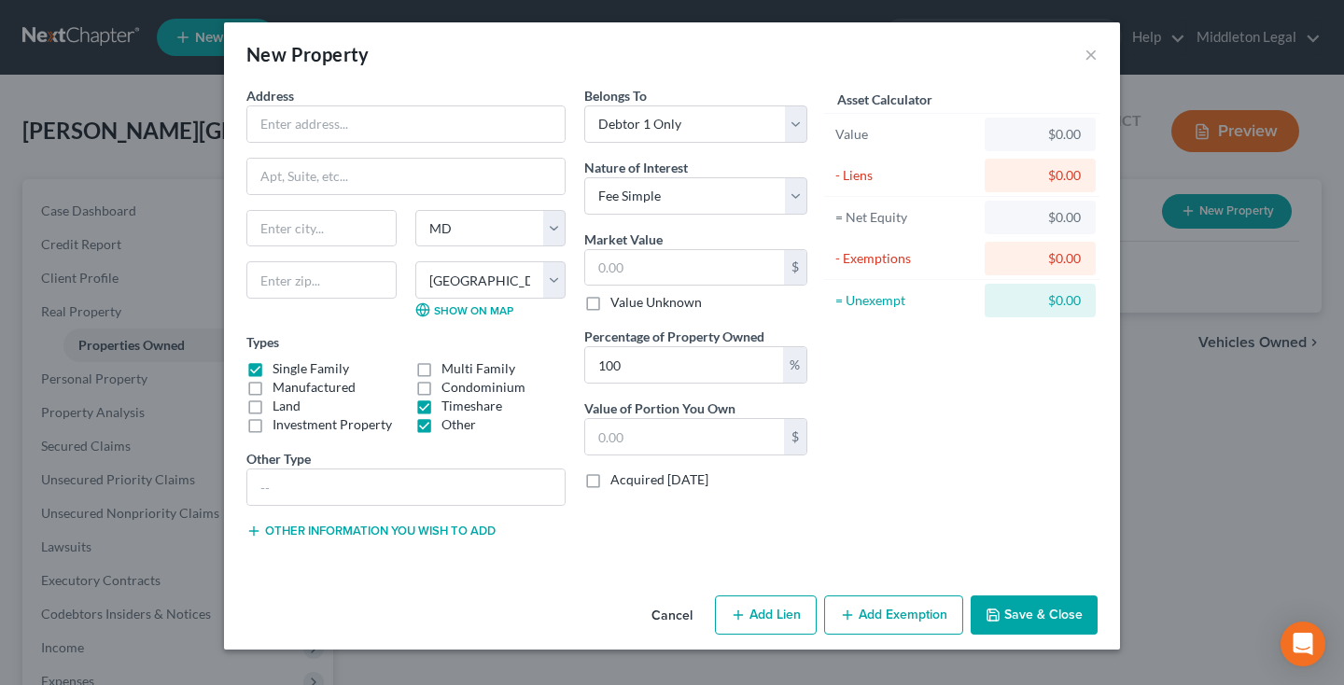
checkbox input "false"
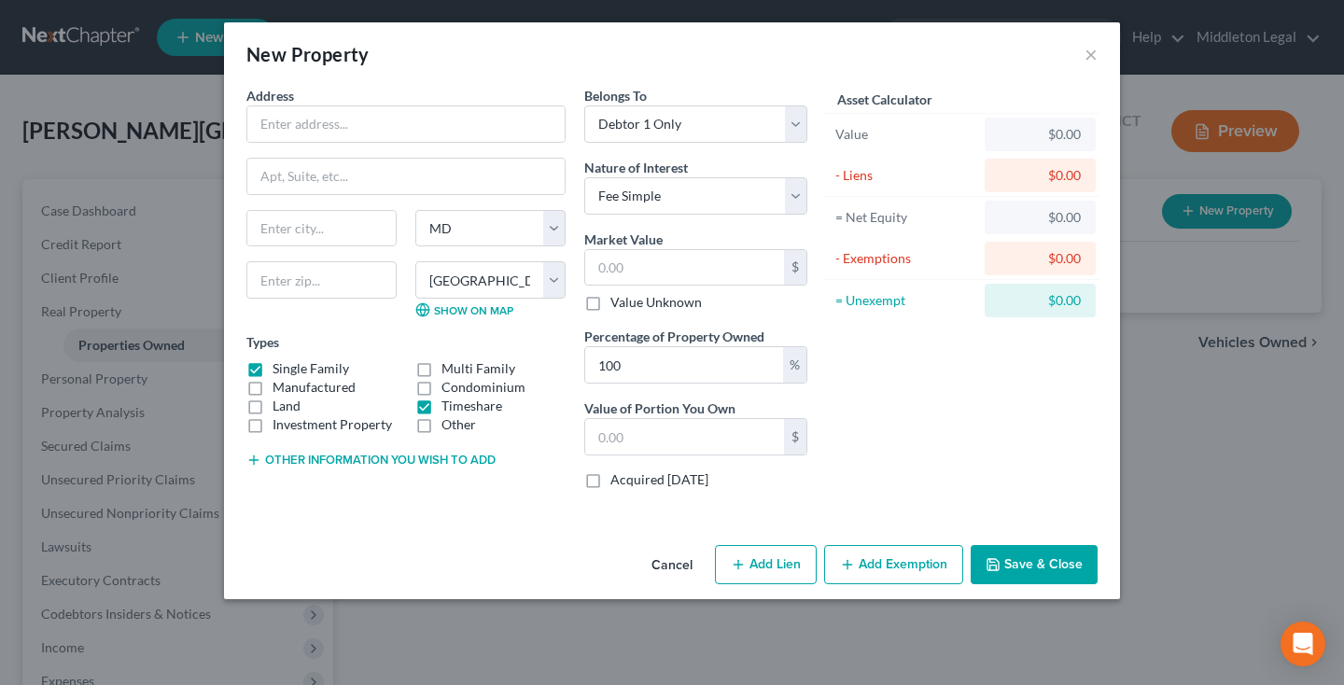
click at [272, 364] on label "Single Family" at bounding box center [310, 368] width 77 height 19
click at [280, 364] on input "Single Family" at bounding box center [286, 365] width 12 height 12
checkbox input "false"
type input "Mountain Laurel Resorts"
select select "3"
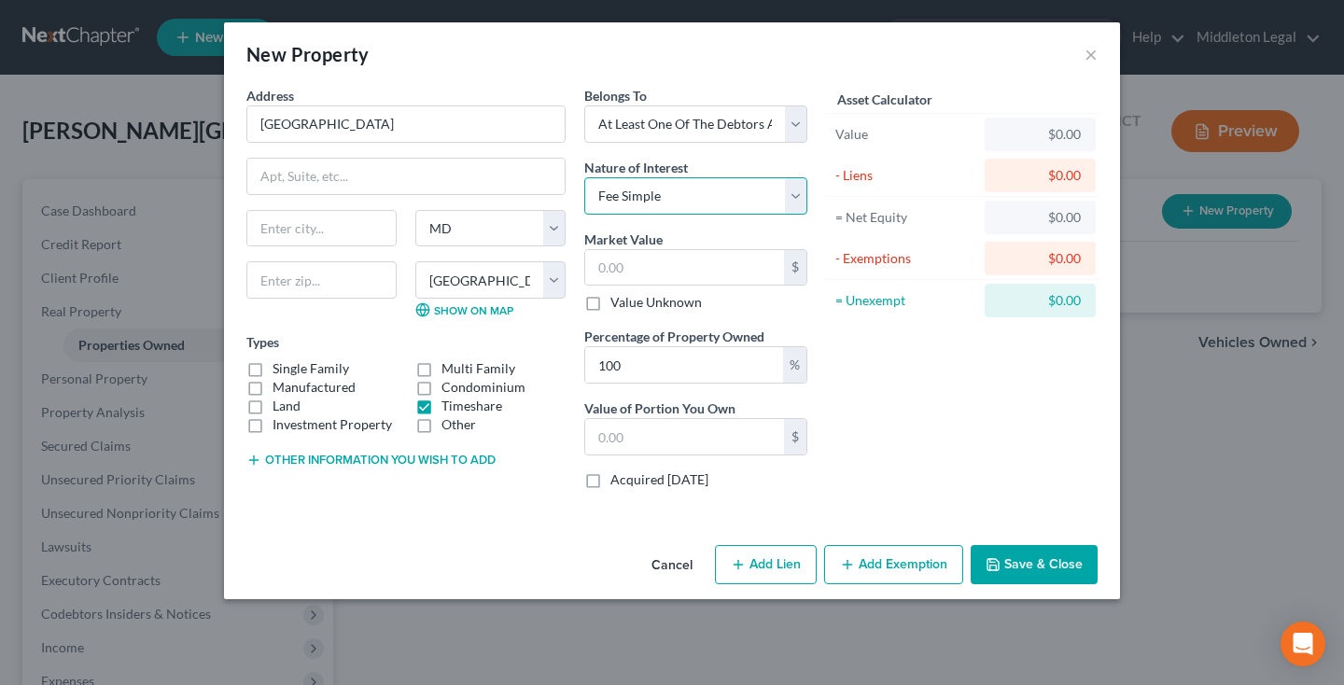
select select "7"
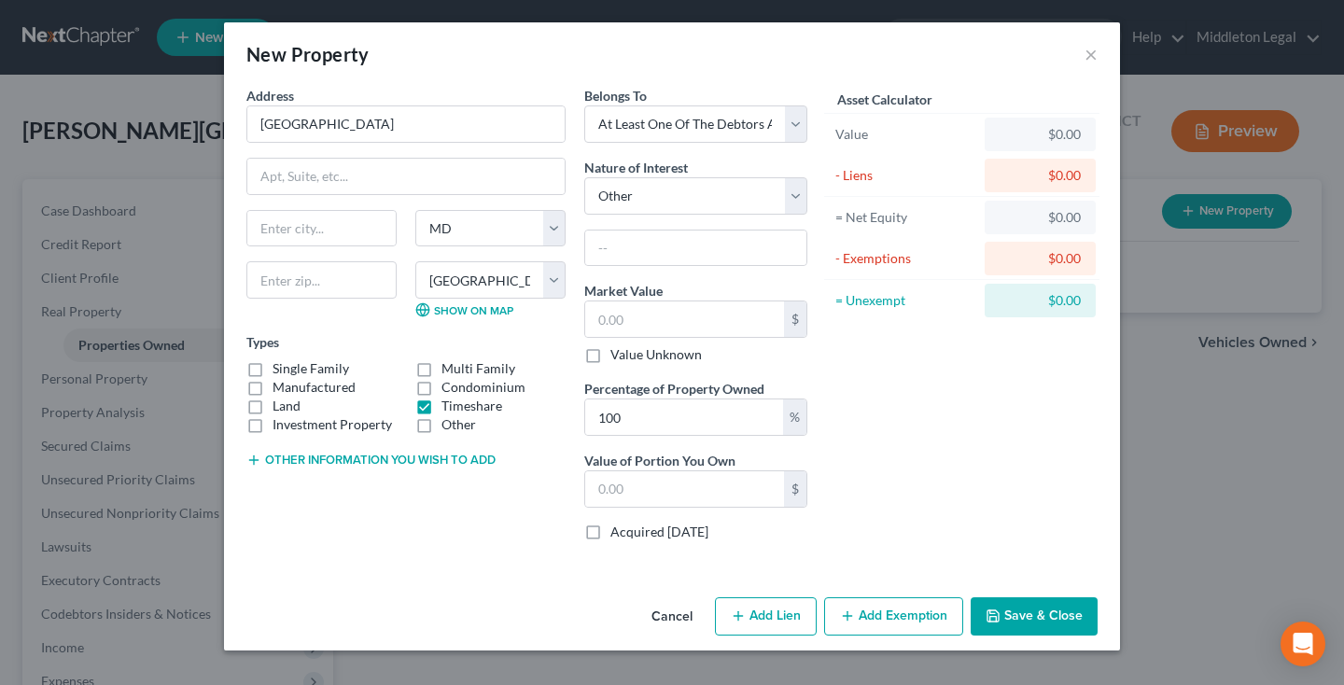
click at [1015, 599] on button "Save & Close" at bounding box center [1033, 616] width 127 height 39
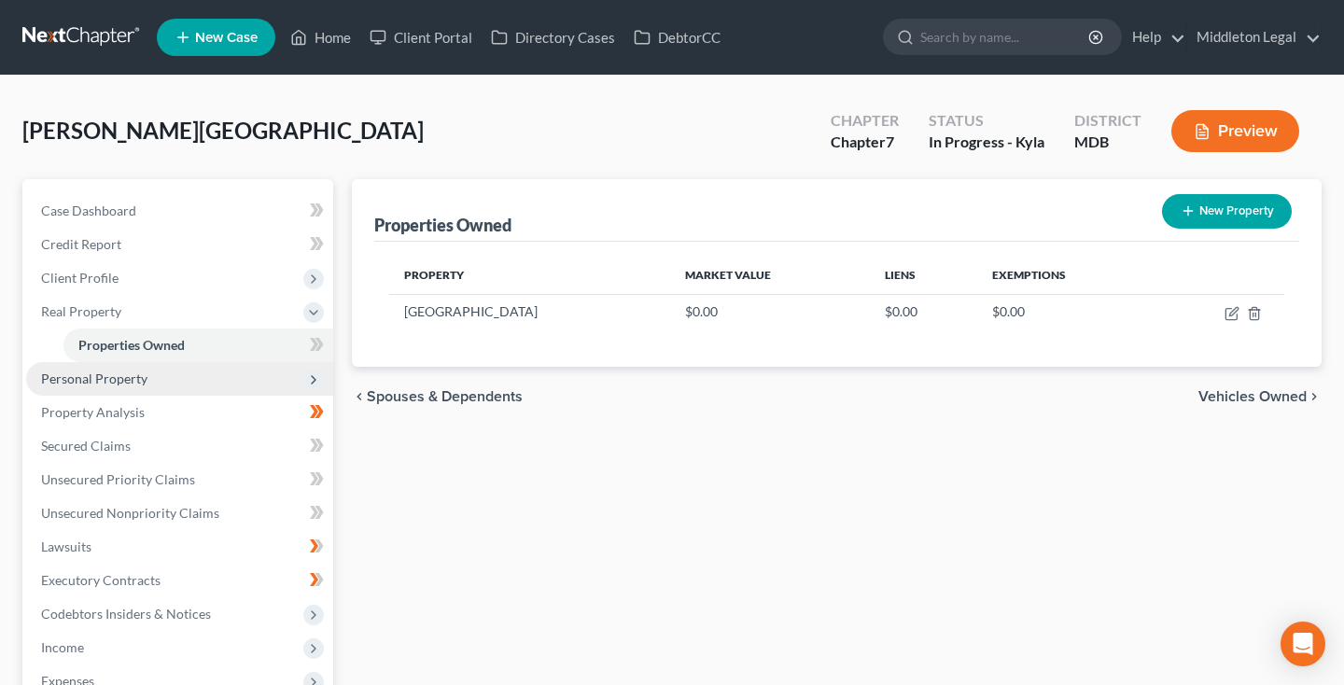
click at [156, 384] on span "Personal Property" at bounding box center [179, 379] width 307 height 34
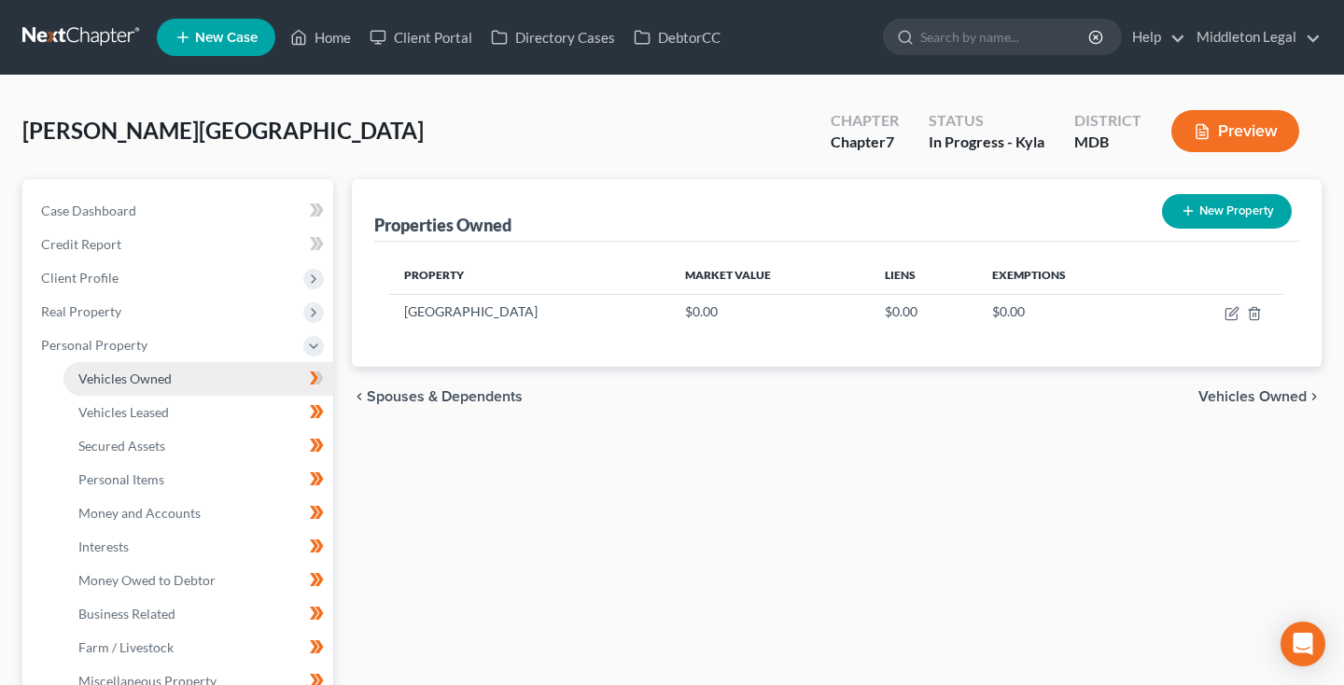
click at [153, 390] on link "Vehicles Owned" at bounding box center [198, 379] width 270 height 34
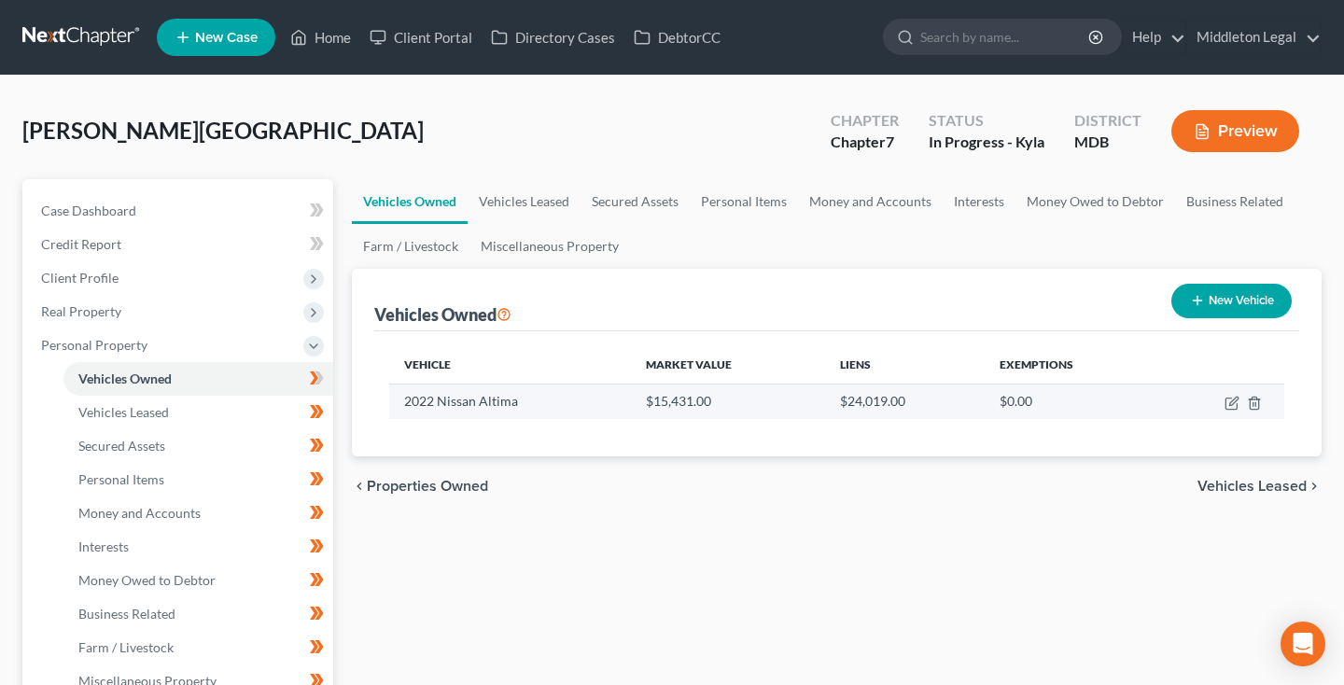
click at [1242, 407] on td at bounding box center [1221, 401] width 125 height 35
click at [1231, 407] on icon "button" at bounding box center [1231, 403] width 15 height 15
select select "0"
select select "4"
select select "2"
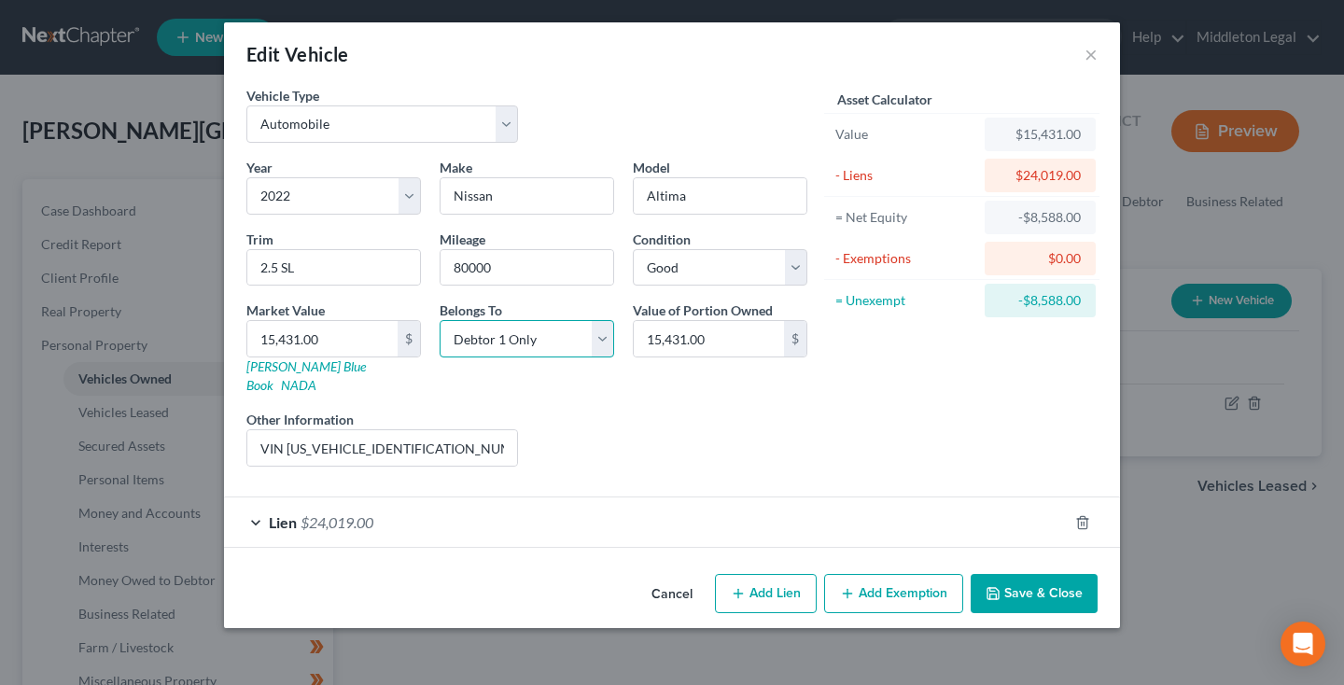
select select "3"
click at [1044, 579] on button "Save & Close" at bounding box center [1033, 593] width 127 height 39
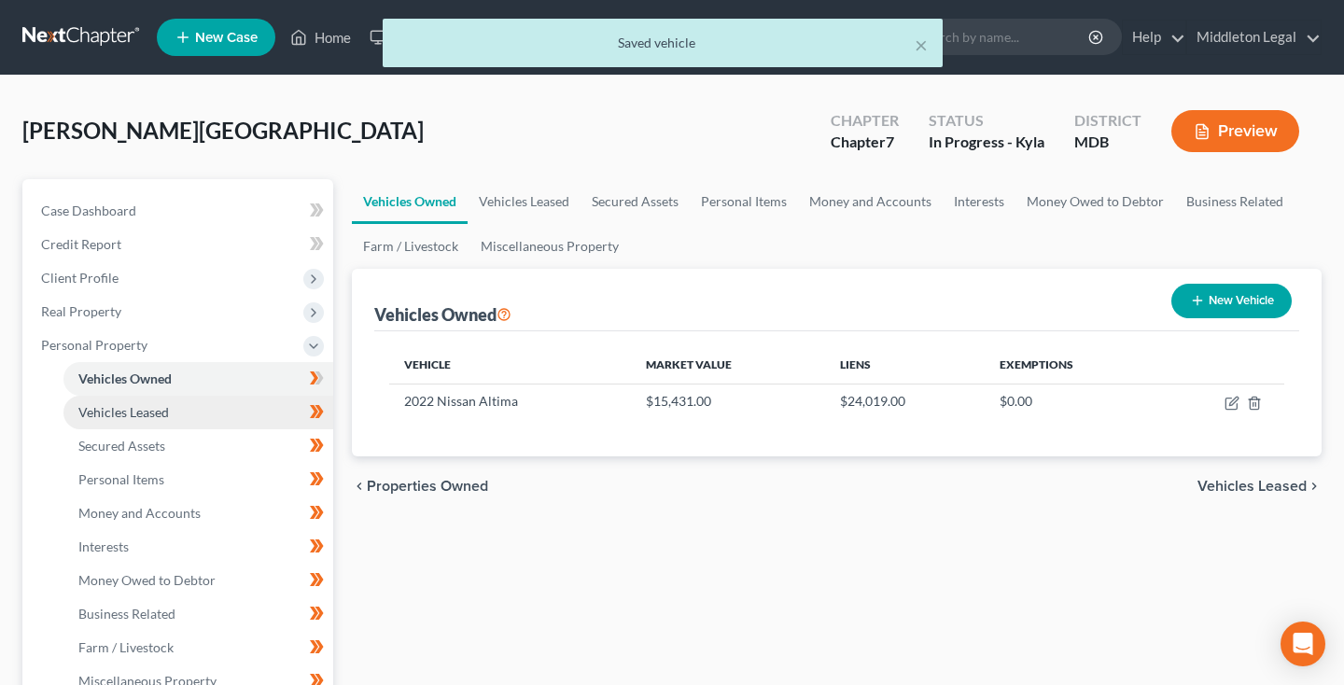
click at [172, 416] on link "Vehicles Leased" at bounding box center [198, 413] width 270 height 34
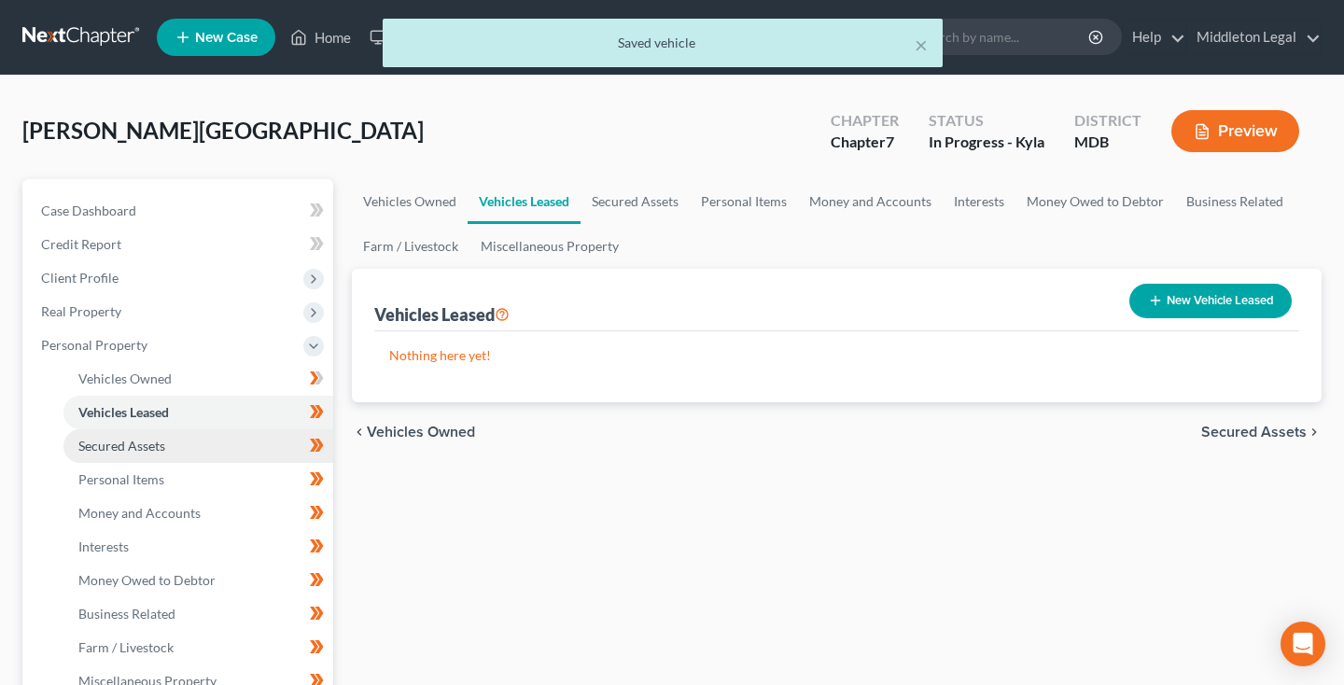
click at [156, 444] on span "Secured Assets" at bounding box center [121, 446] width 87 height 16
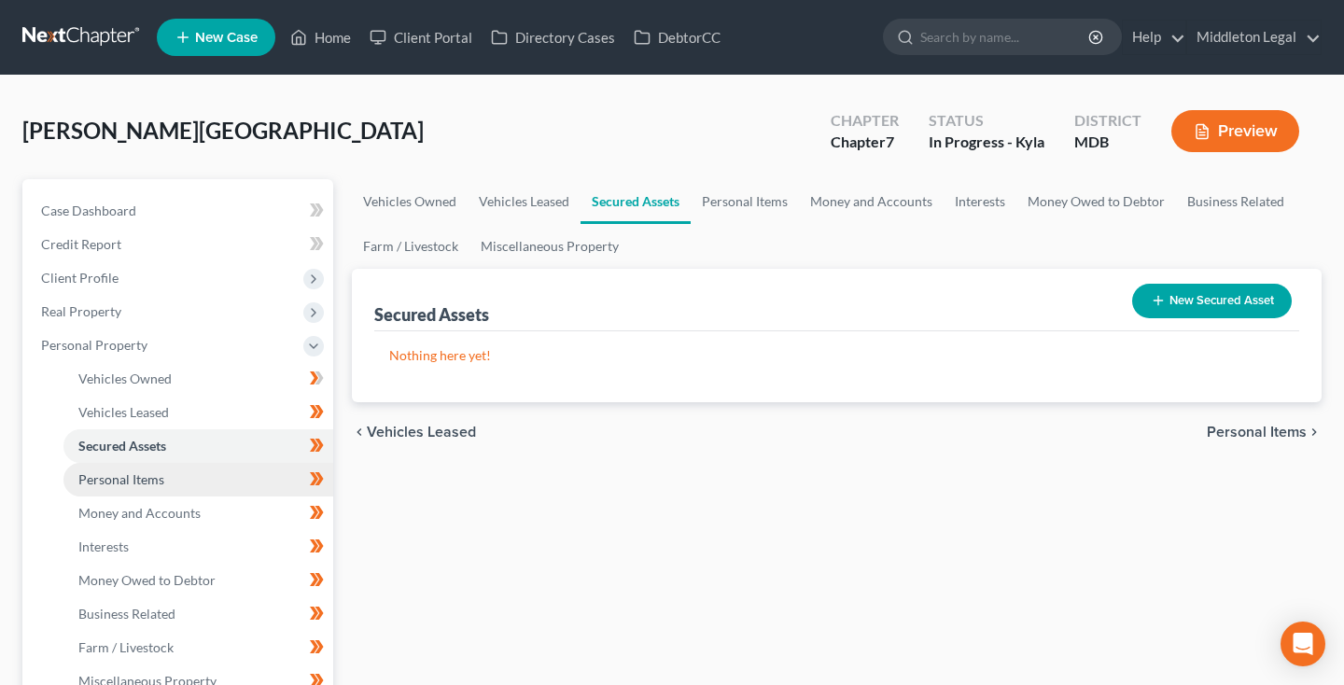
click at [156, 488] on link "Personal Items" at bounding box center [198, 480] width 270 height 34
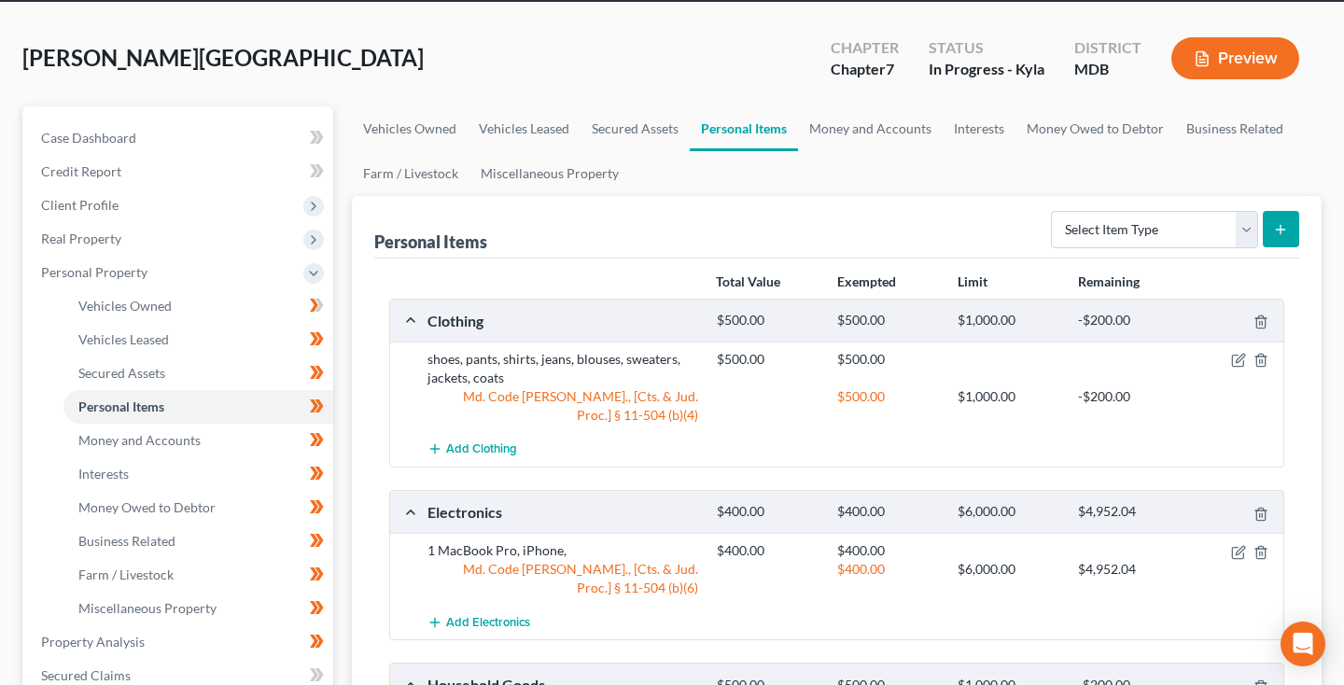
scroll to position [66, 0]
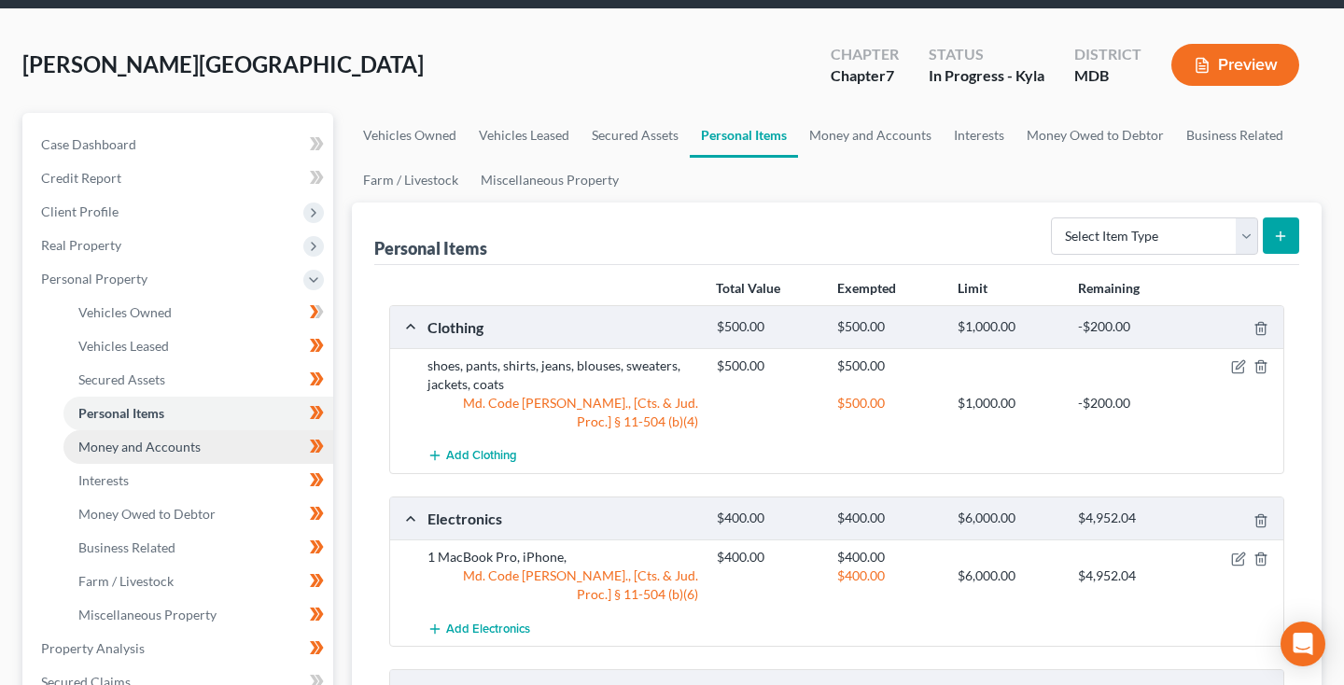
click at [201, 449] on link "Money and Accounts" at bounding box center [198, 447] width 270 height 34
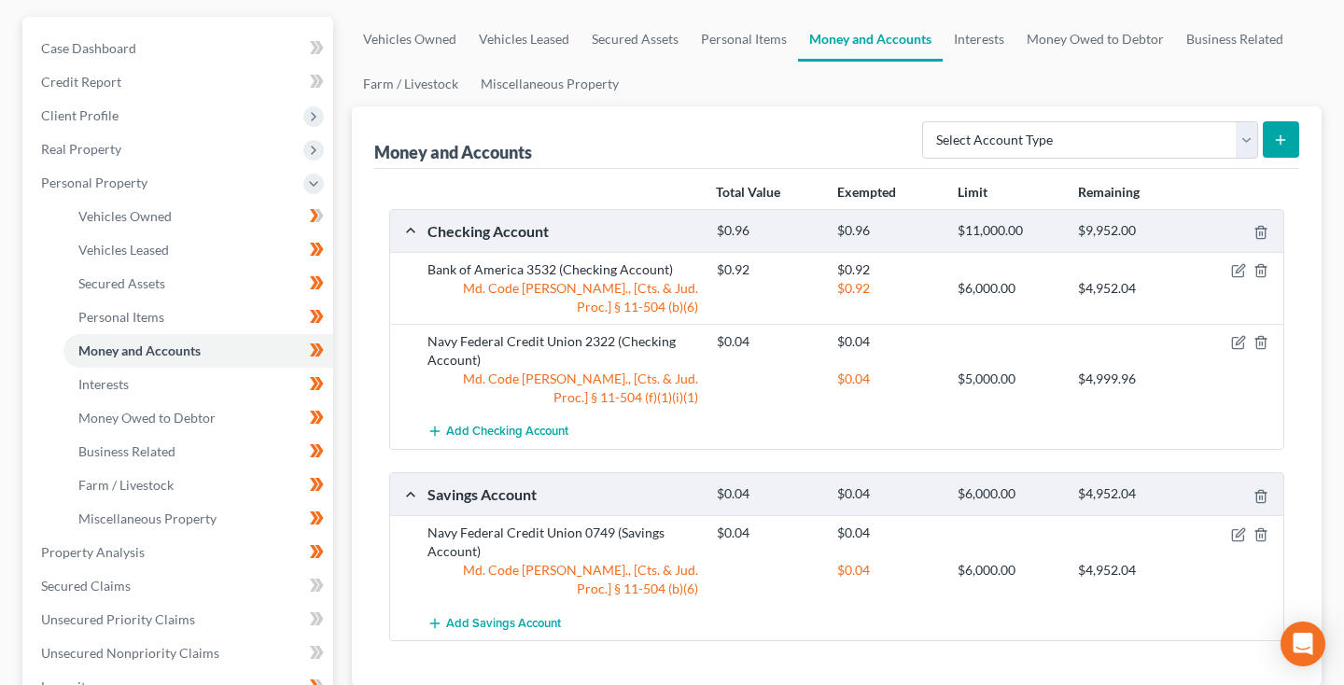
scroll to position [168, 0]
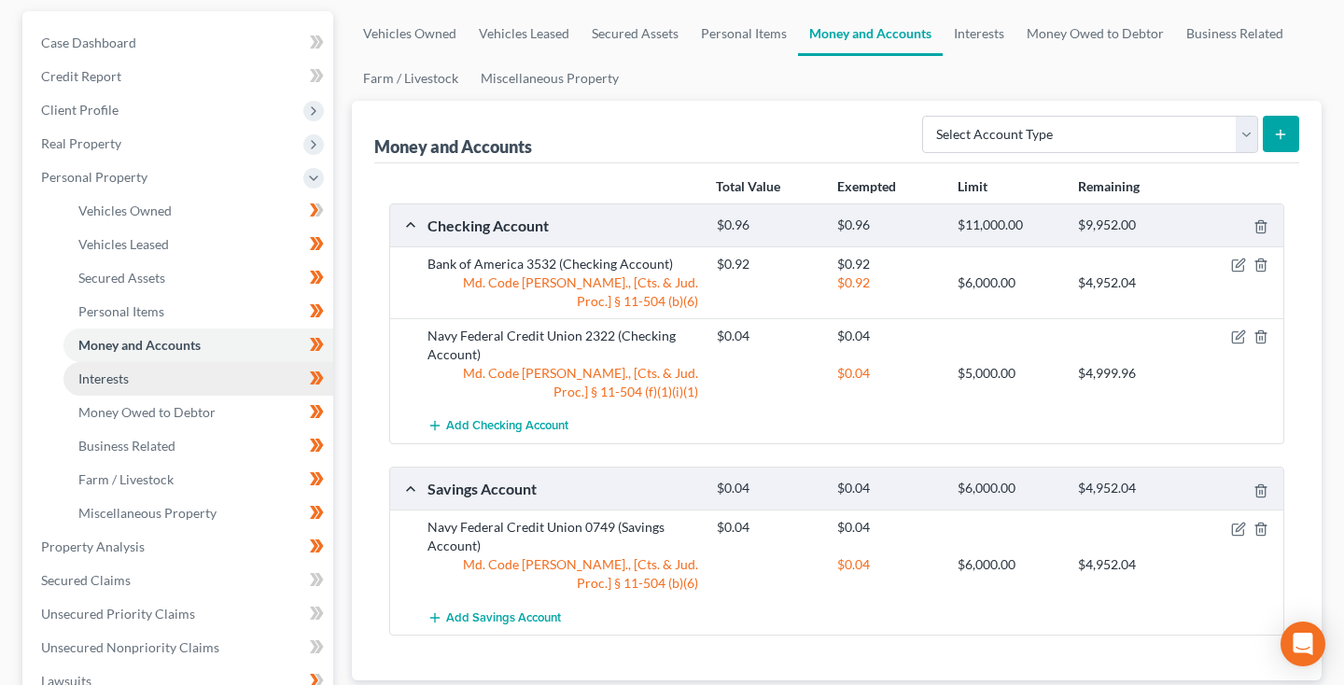
click at [149, 379] on link "Interests" at bounding box center [198, 379] width 270 height 34
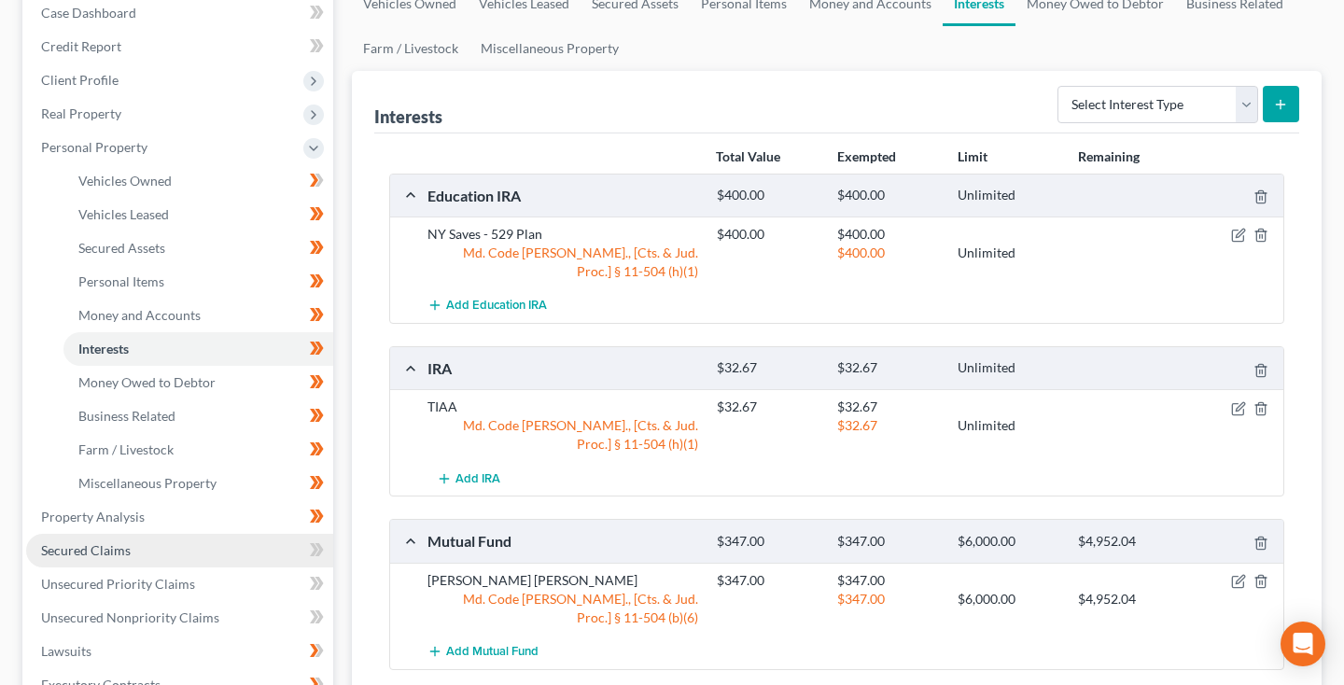
scroll to position [196, 0]
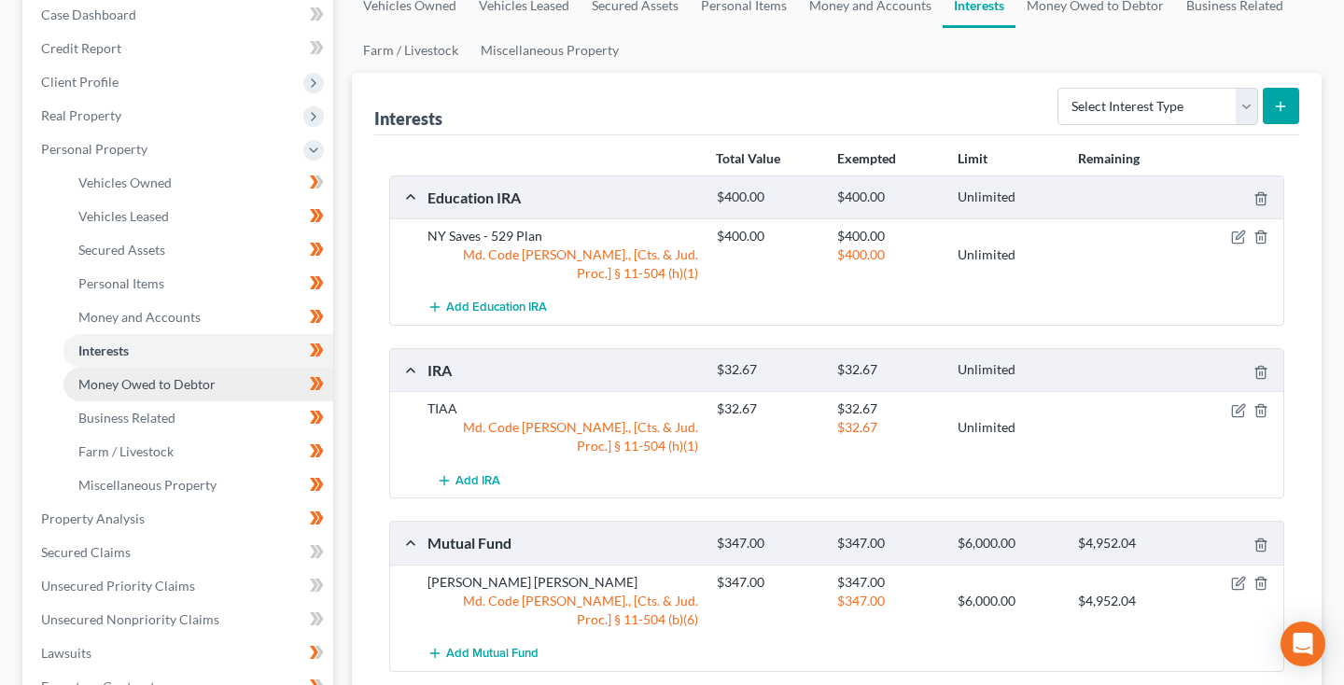
click at [149, 384] on span "Money Owed to Debtor" at bounding box center [146, 384] width 137 height 16
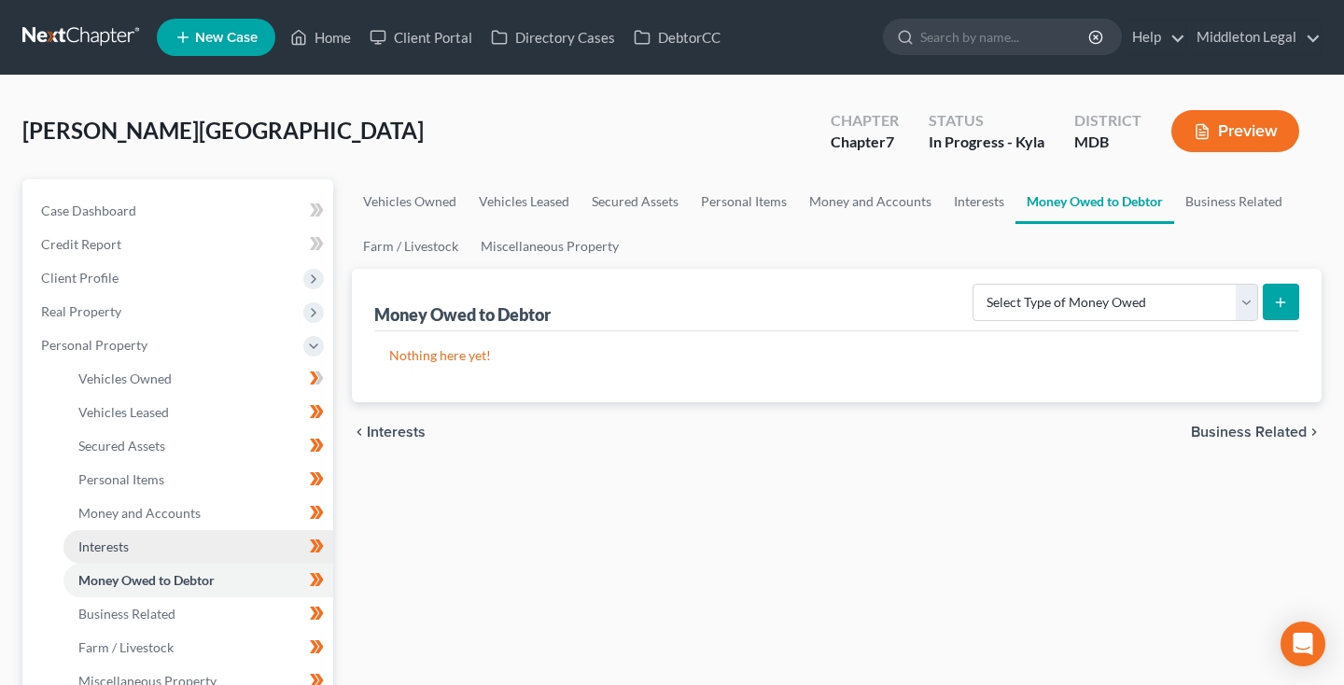
click at [125, 554] on link "Interests" at bounding box center [198, 547] width 270 height 34
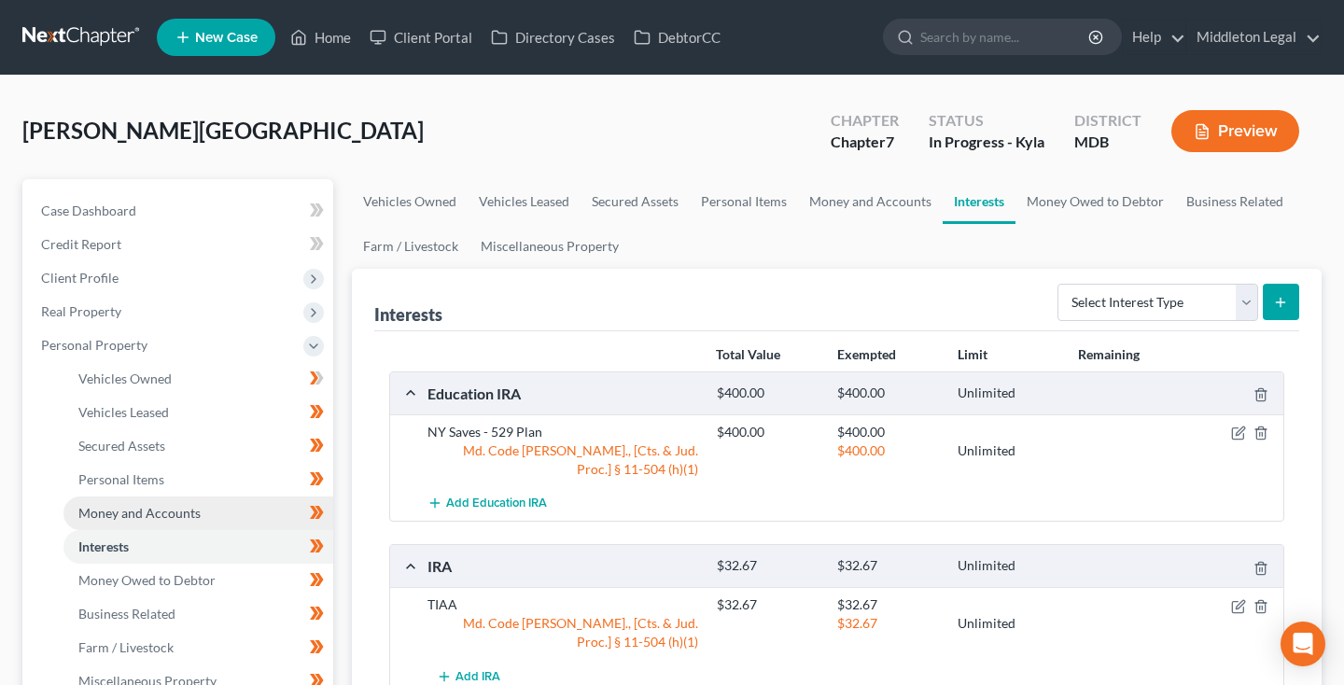
click at [186, 515] on span "Money and Accounts" at bounding box center [139, 513] width 122 height 16
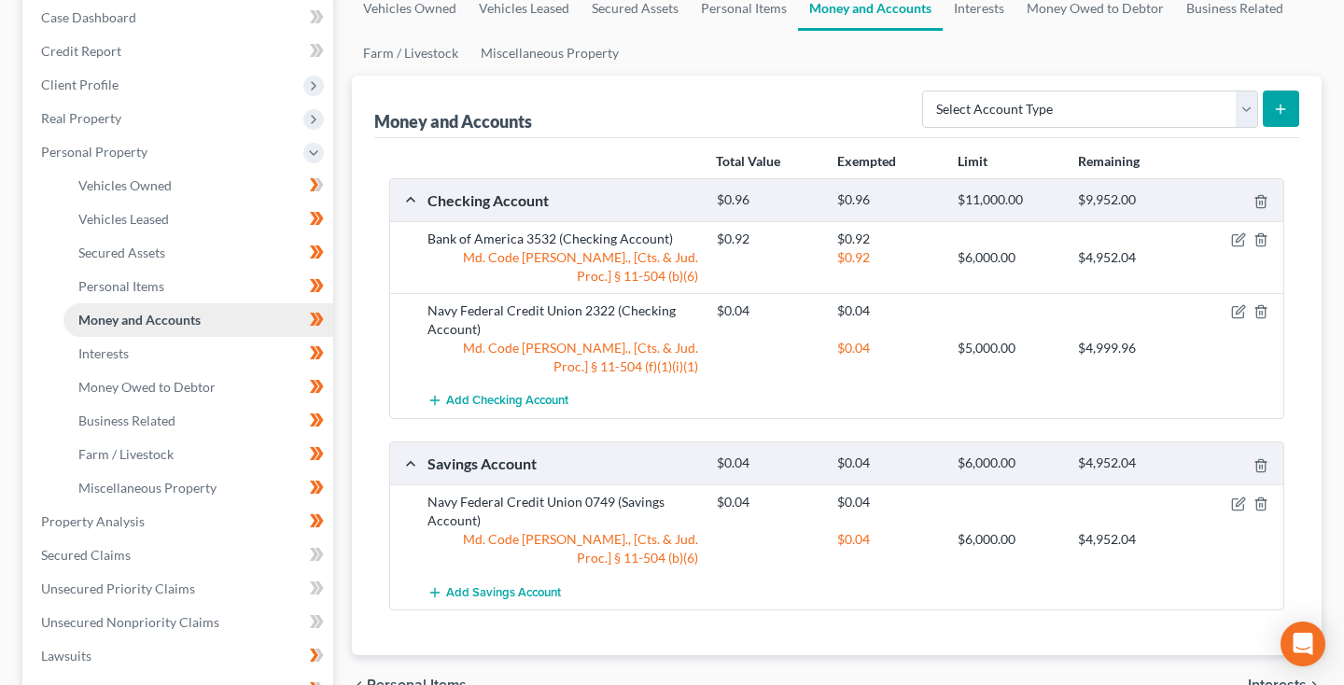
scroll to position [196, 0]
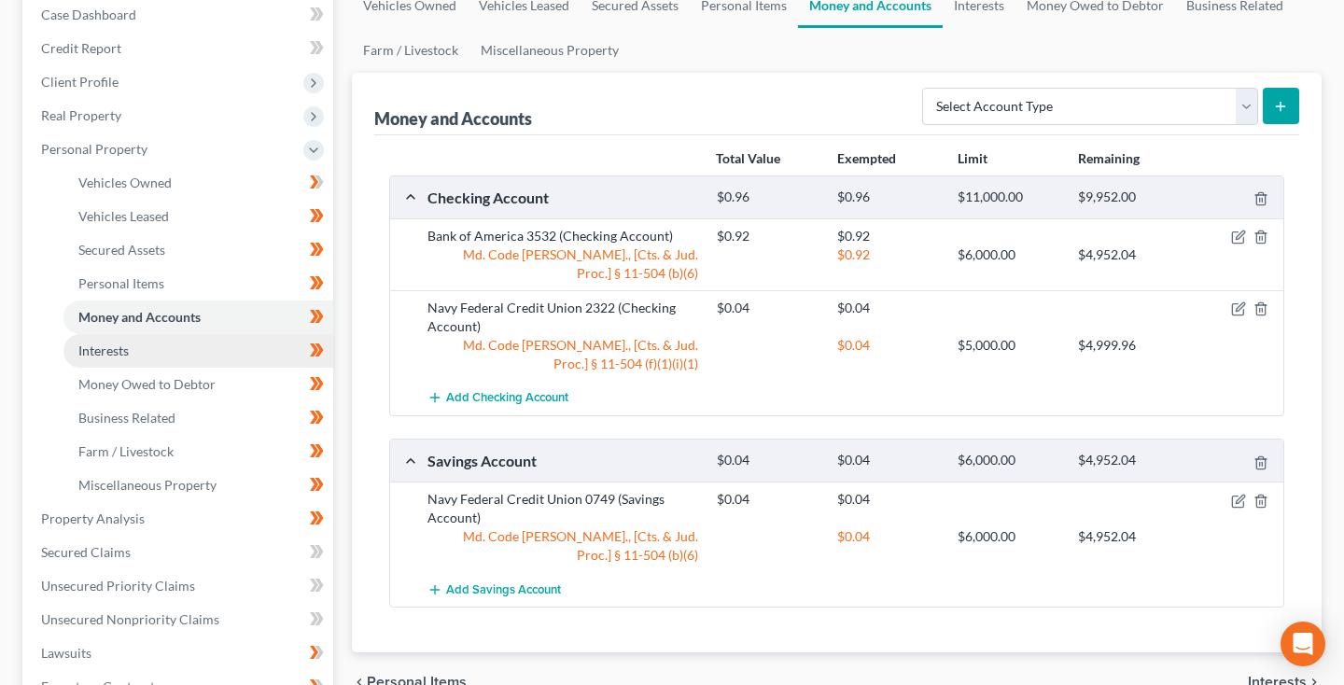
click at [145, 351] on link "Interests" at bounding box center [198, 351] width 270 height 34
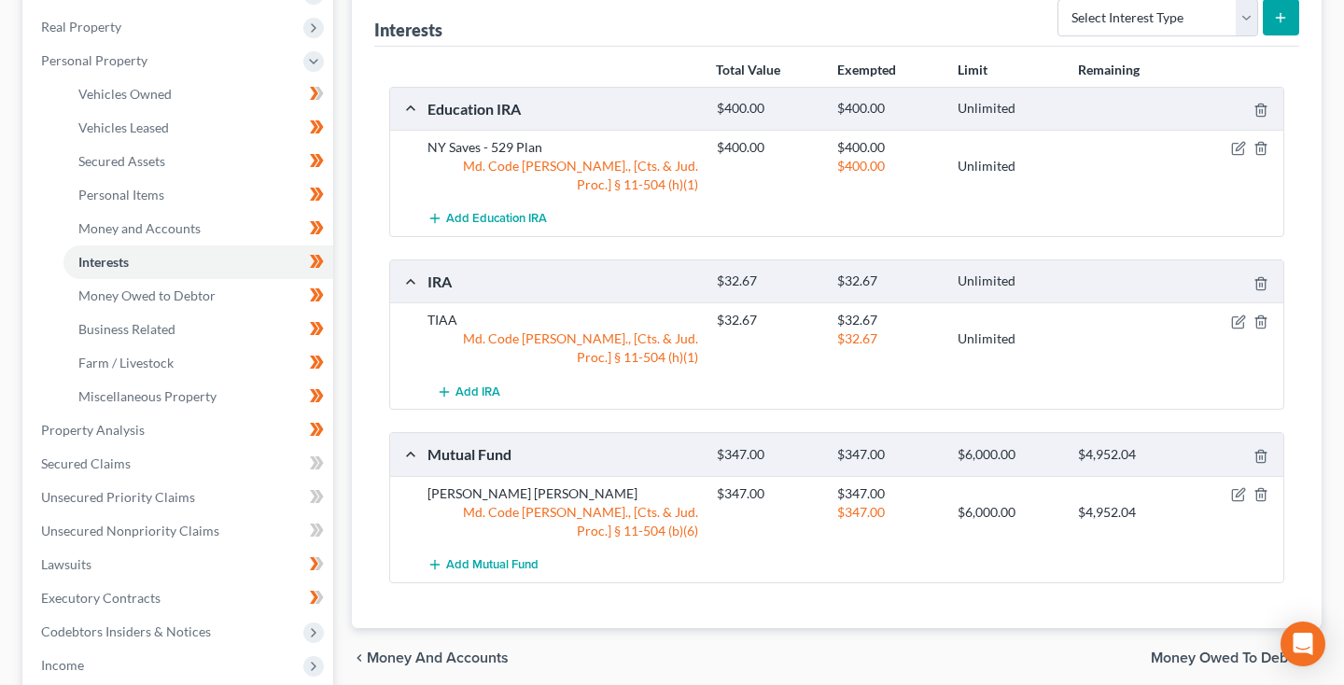
scroll to position [286, 0]
click at [1239, 493] on icon "button" at bounding box center [1239, 490] width 8 height 8
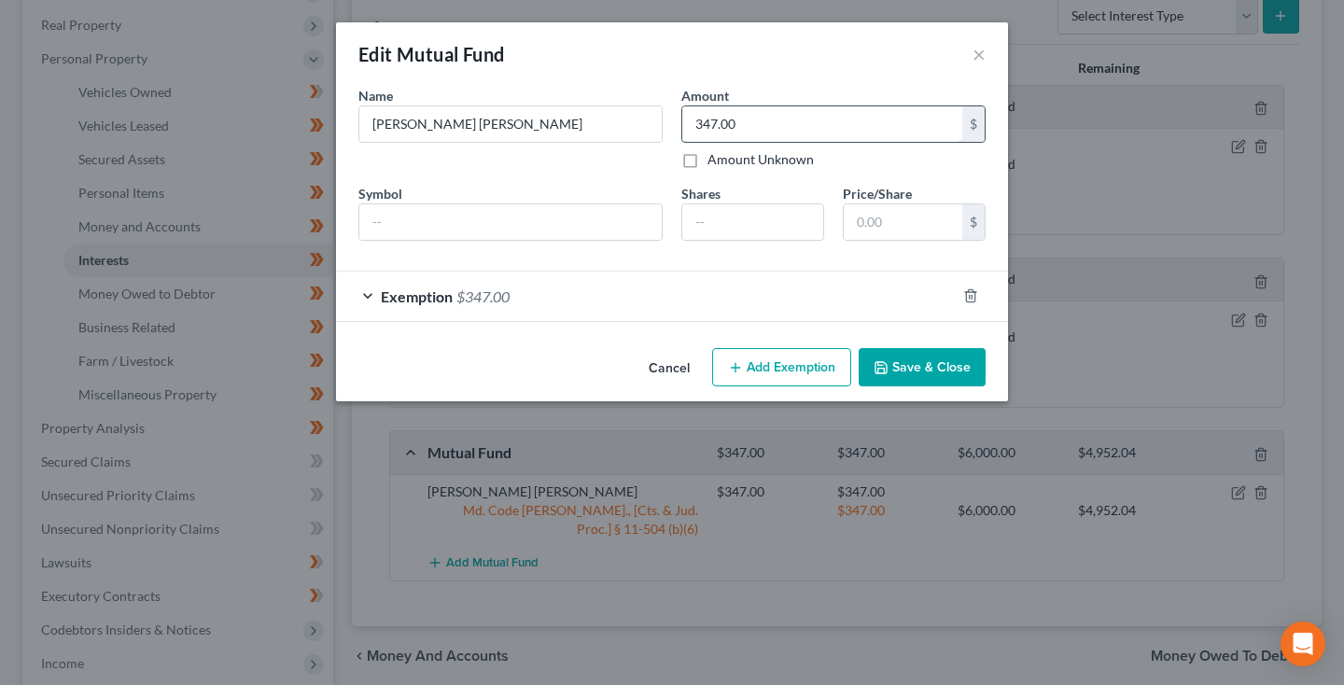
drag, startPoint x: 756, startPoint y: 126, endPoint x: 698, endPoint y: 126, distance: 57.9
click at [698, 126] on input "347.00" at bounding box center [822, 123] width 280 height 35
type input "392.84"
click at [579, 300] on div "Exemption $347.00" at bounding box center [646, 296] width 620 height 49
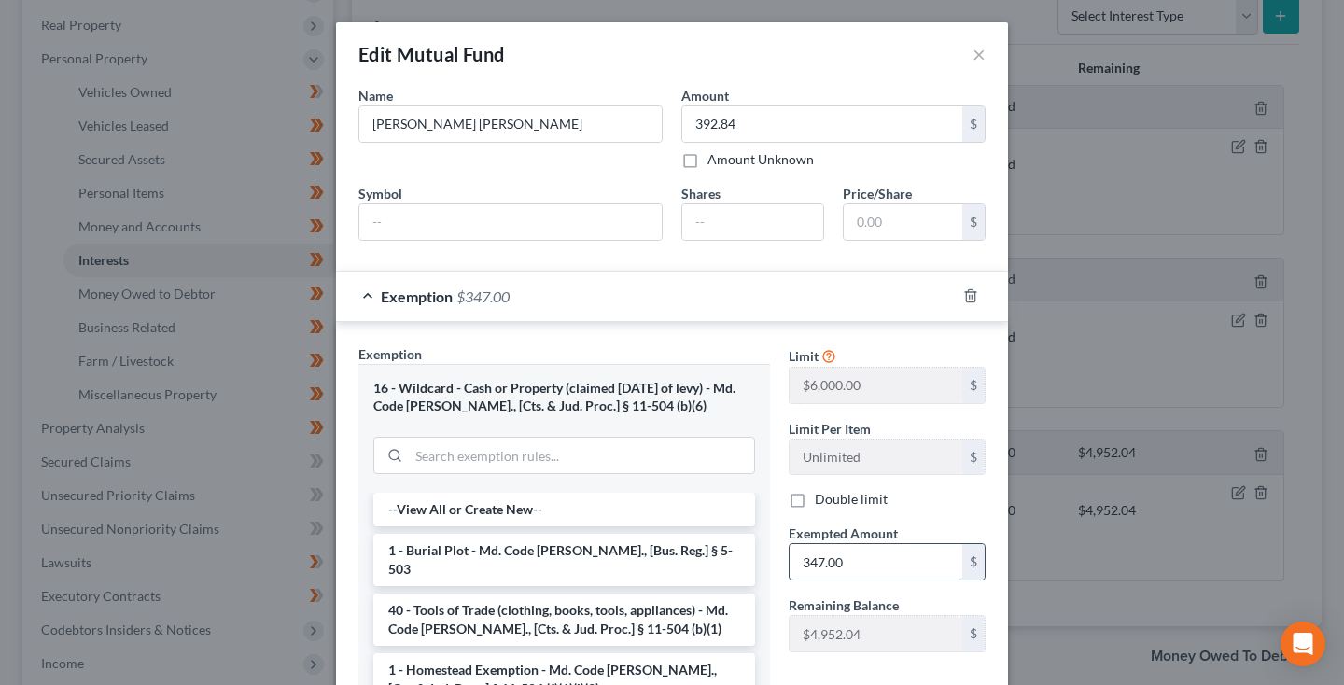
click at [846, 560] on input "347.00" at bounding box center [875, 561] width 173 height 35
type input "392.84"
click at [601, 216] on input "text" at bounding box center [510, 221] width 302 height 35
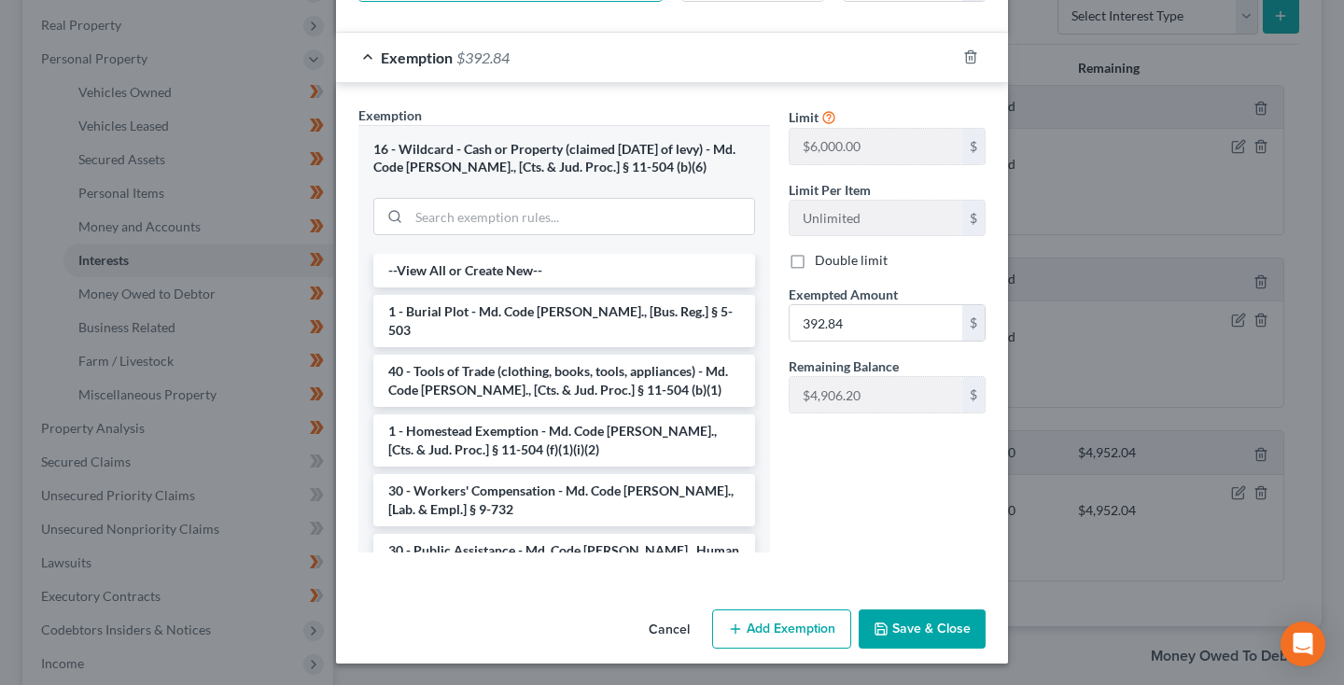
click at [929, 601] on div "Edit Mutual Fund × An exemption set must first be selected from the Filing Info…" at bounding box center [672, 224] width 672 height 880
click at [929, 622] on button "Save & Close" at bounding box center [921, 629] width 127 height 39
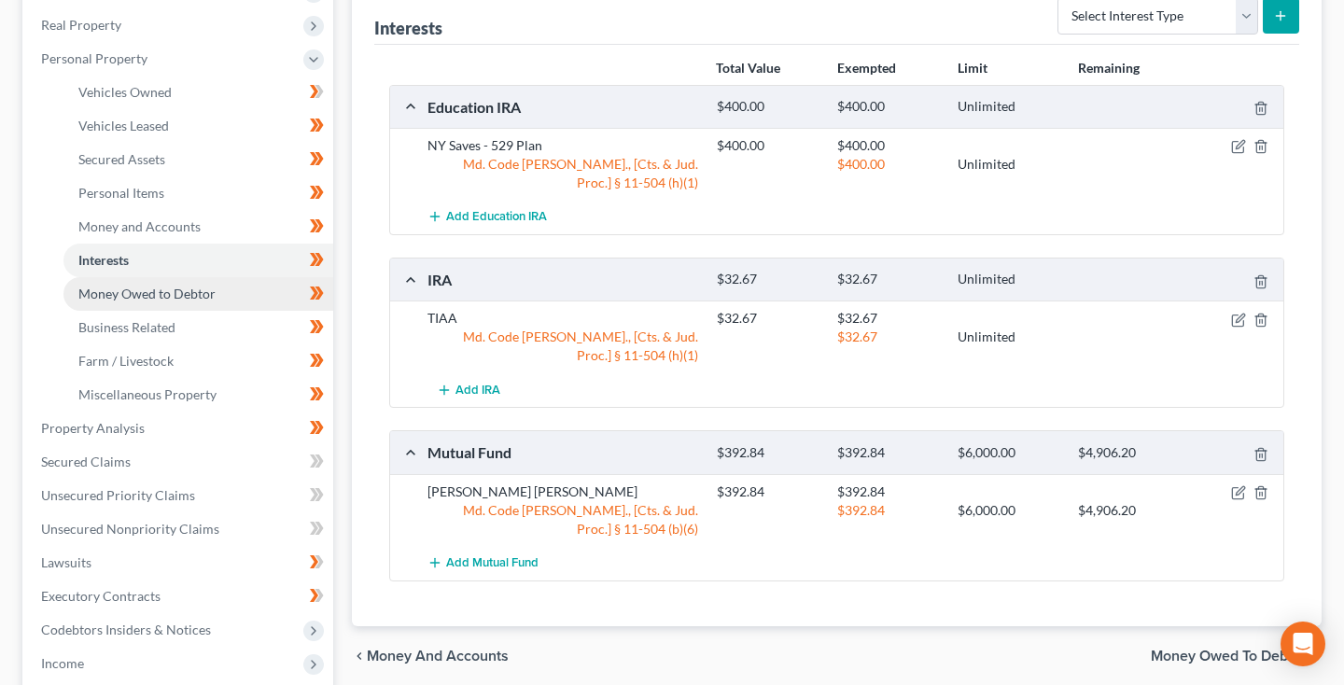
click at [116, 288] on span "Money Owed to Debtor" at bounding box center [146, 294] width 137 height 16
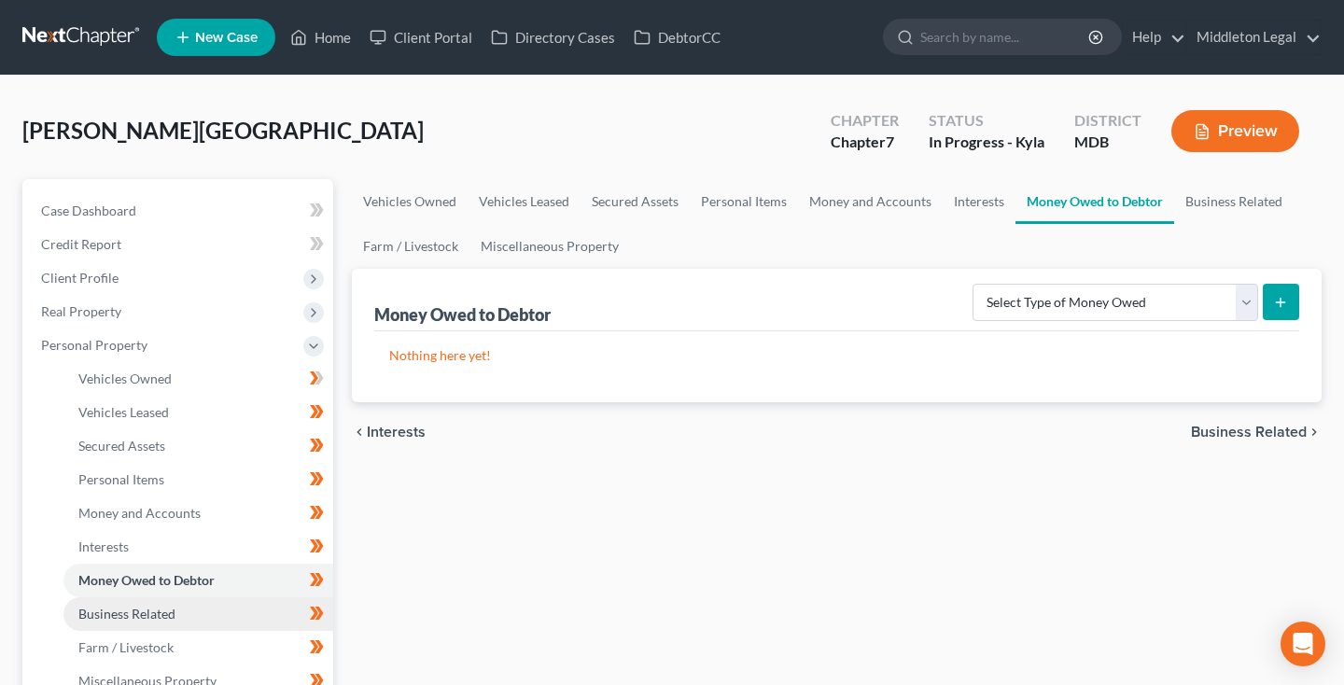
click at [201, 611] on link "Business Related" at bounding box center [198, 614] width 270 height 34
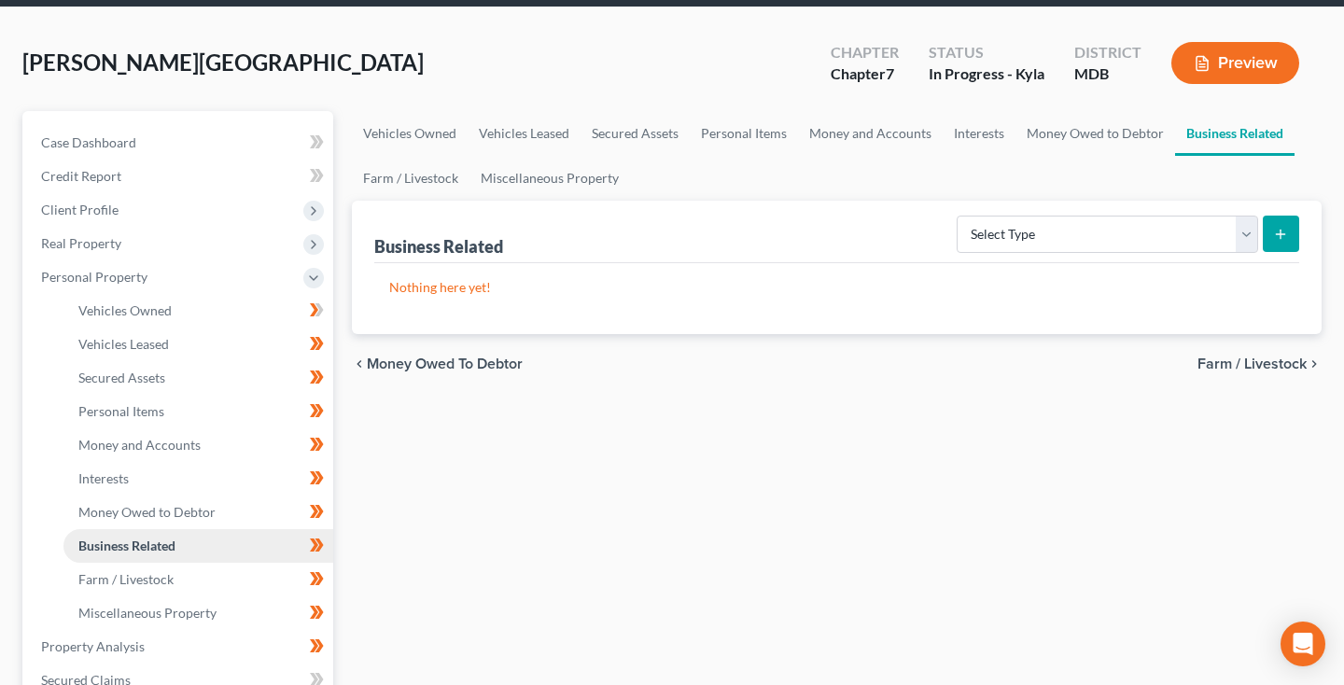
scroll to position [69, 0]
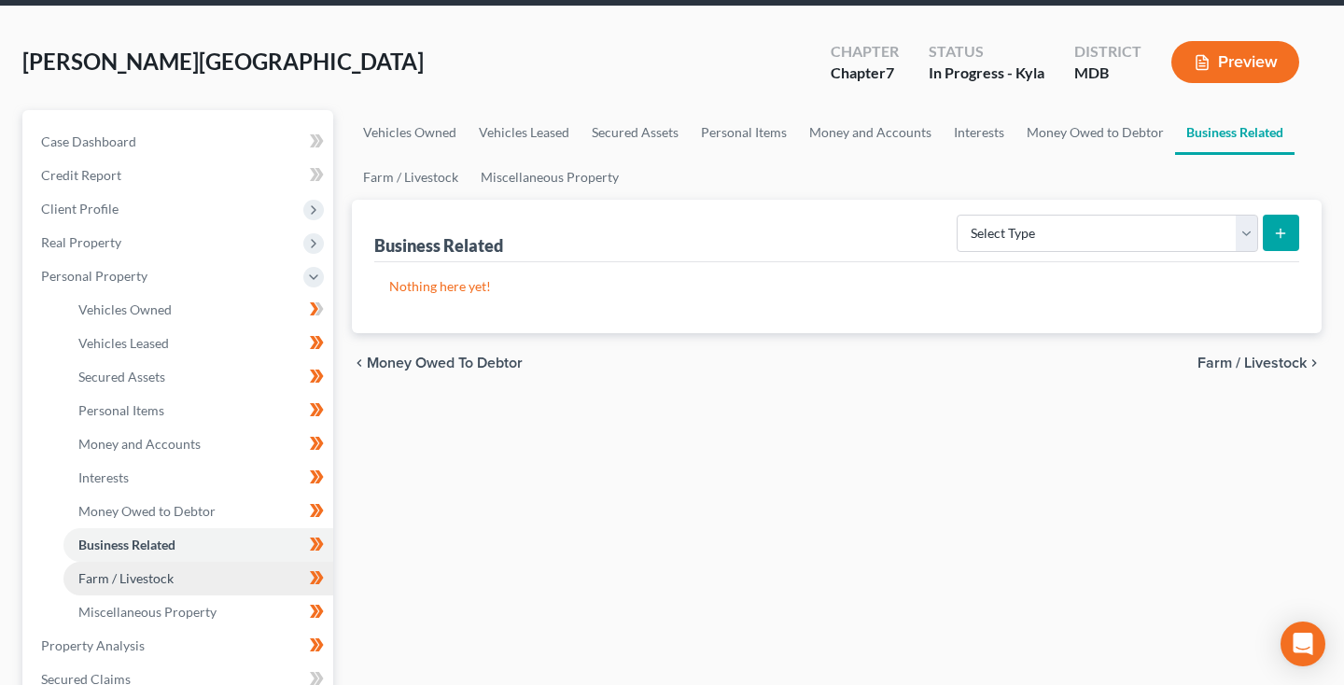
click at [177, 584] on link "Farm / Livestock" at bounding box center [198, 579] width 270 height 34
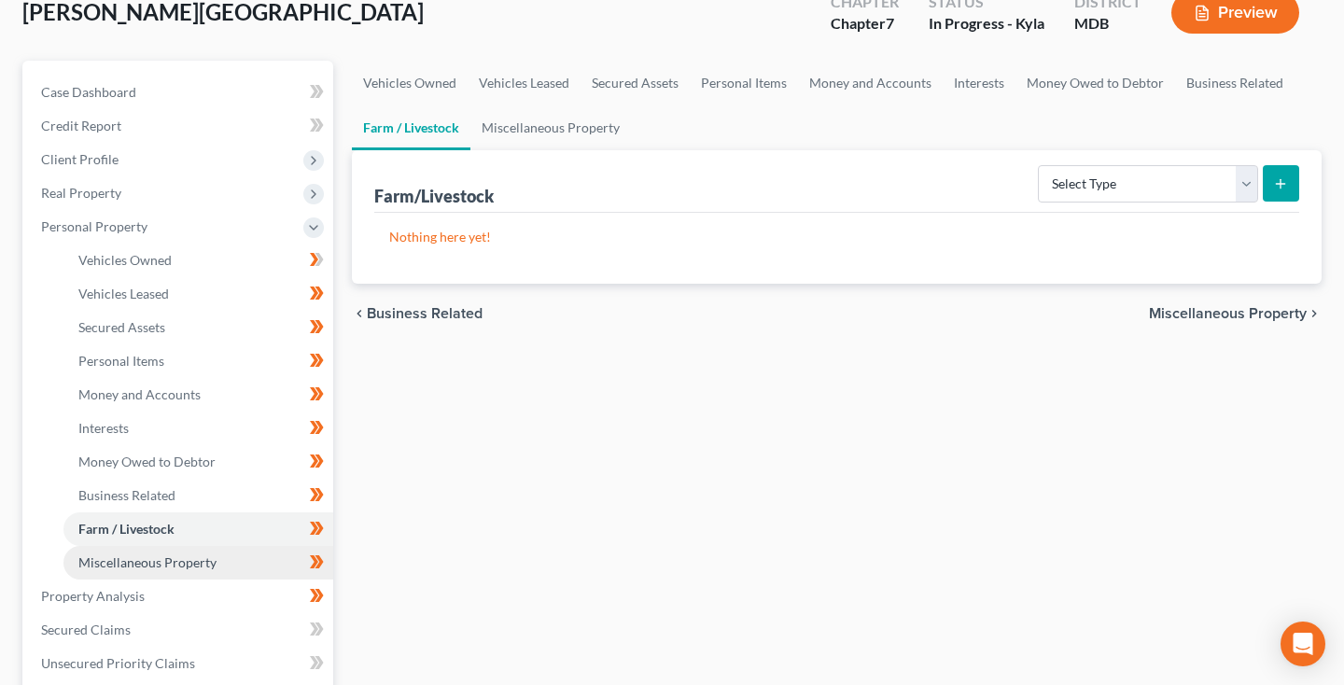
click at [165, 565] on span "Miscellaneous Property" at bounding box center [147, 562] width 138 height 16
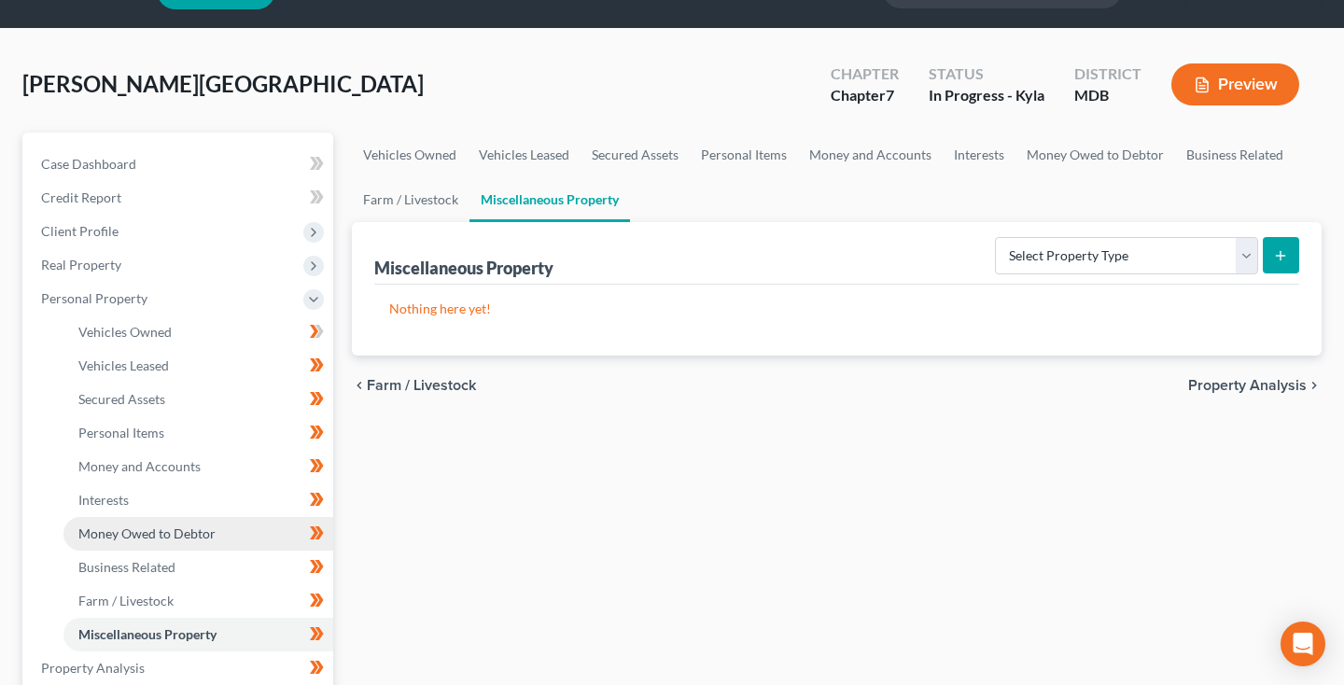
scroll to position [99, 0]
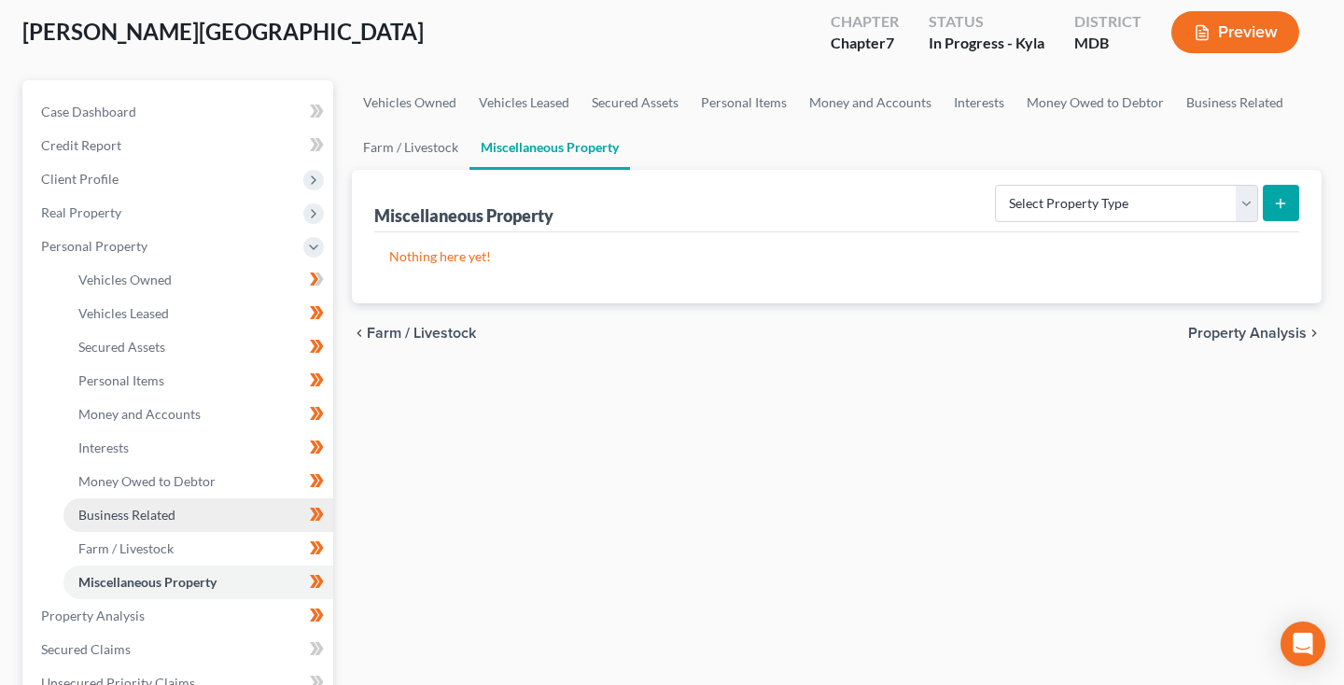
click at [151, 521] on span "Business Related" at bounding box center [126, 515] width 97 height 16
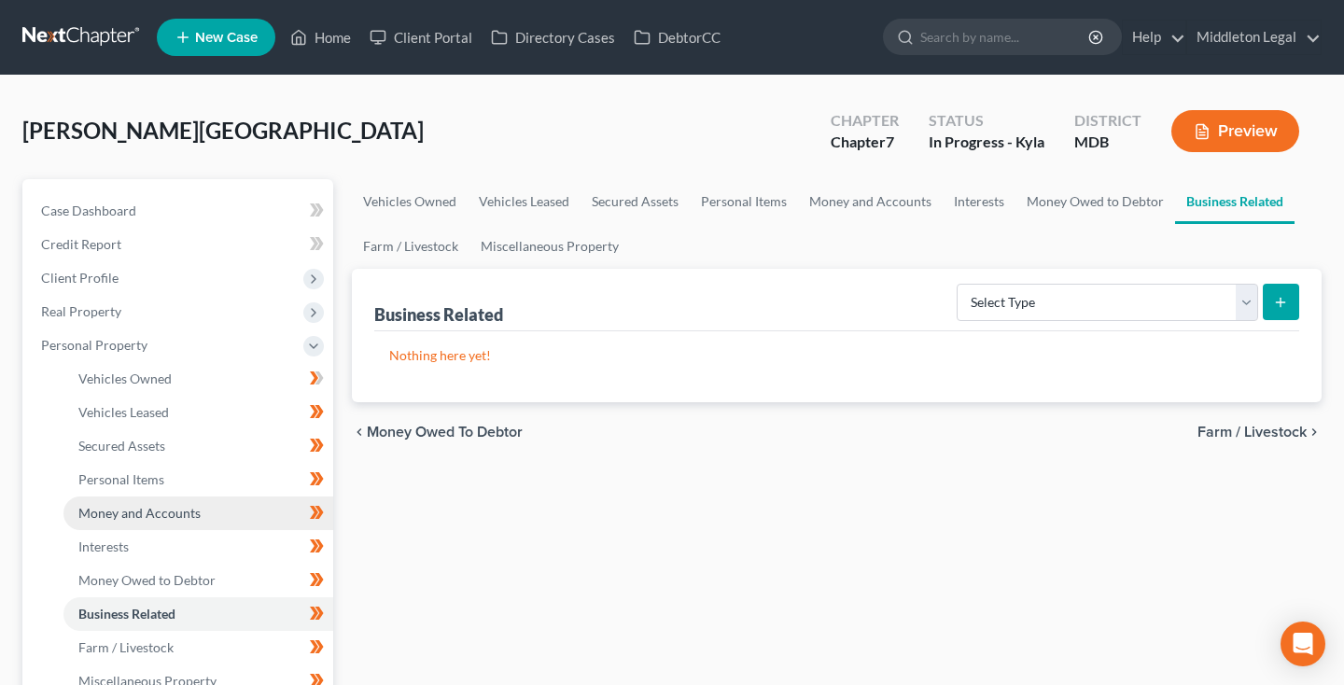
click at [154, 515] on span "Money and Accounts" at bounding box center [139, 513] width 122 height 16
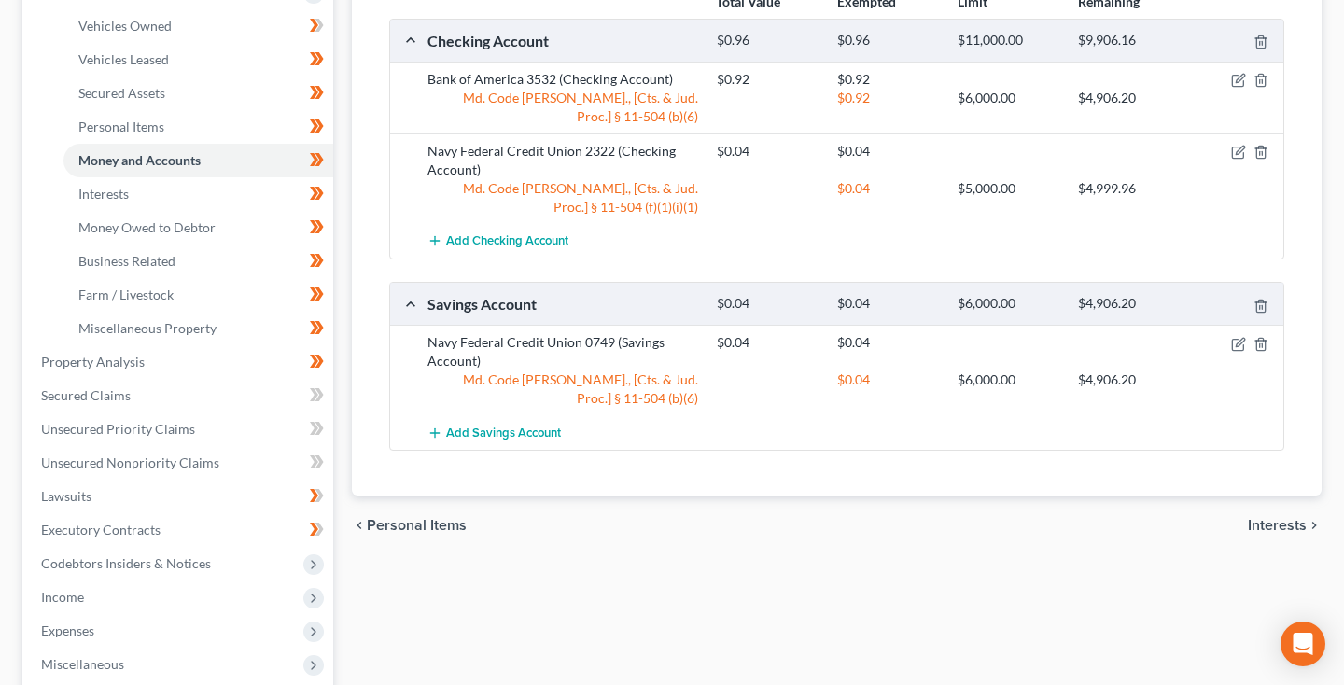
scroll to position [356, 0]
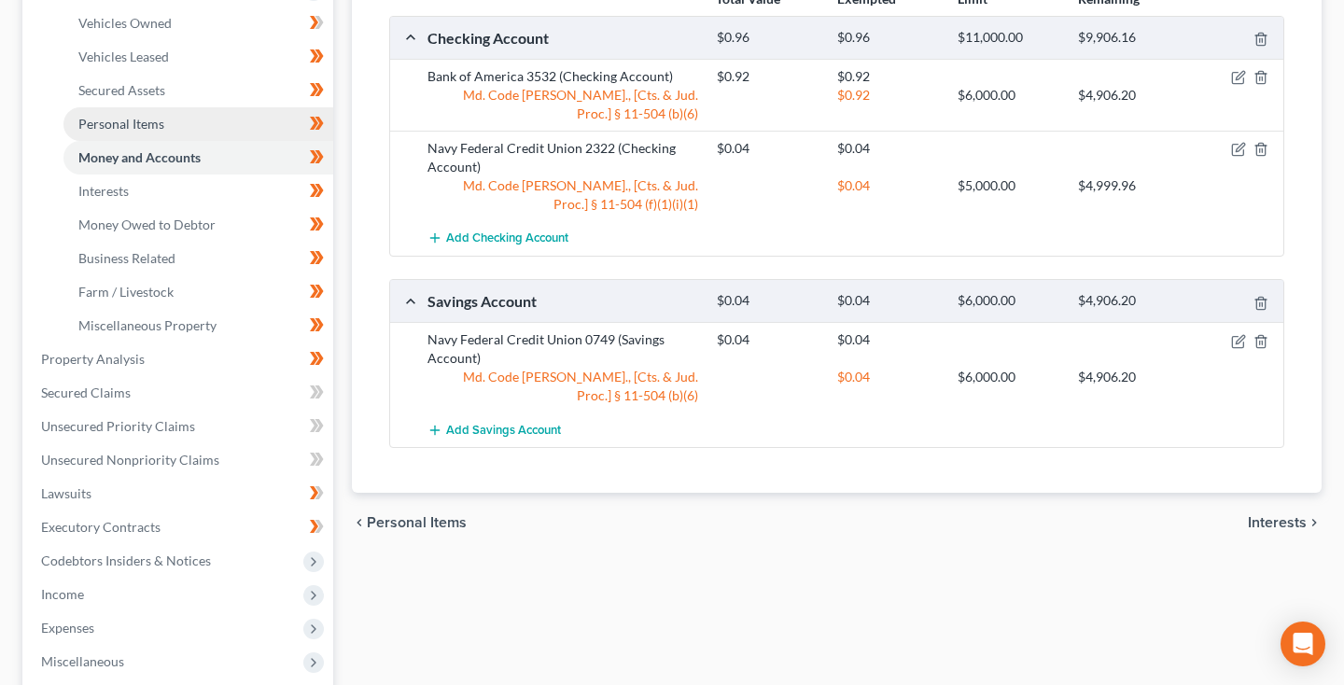
click at [137, 129] on span "Personal Items" at bounding box center [121, 124] width 86 height 16
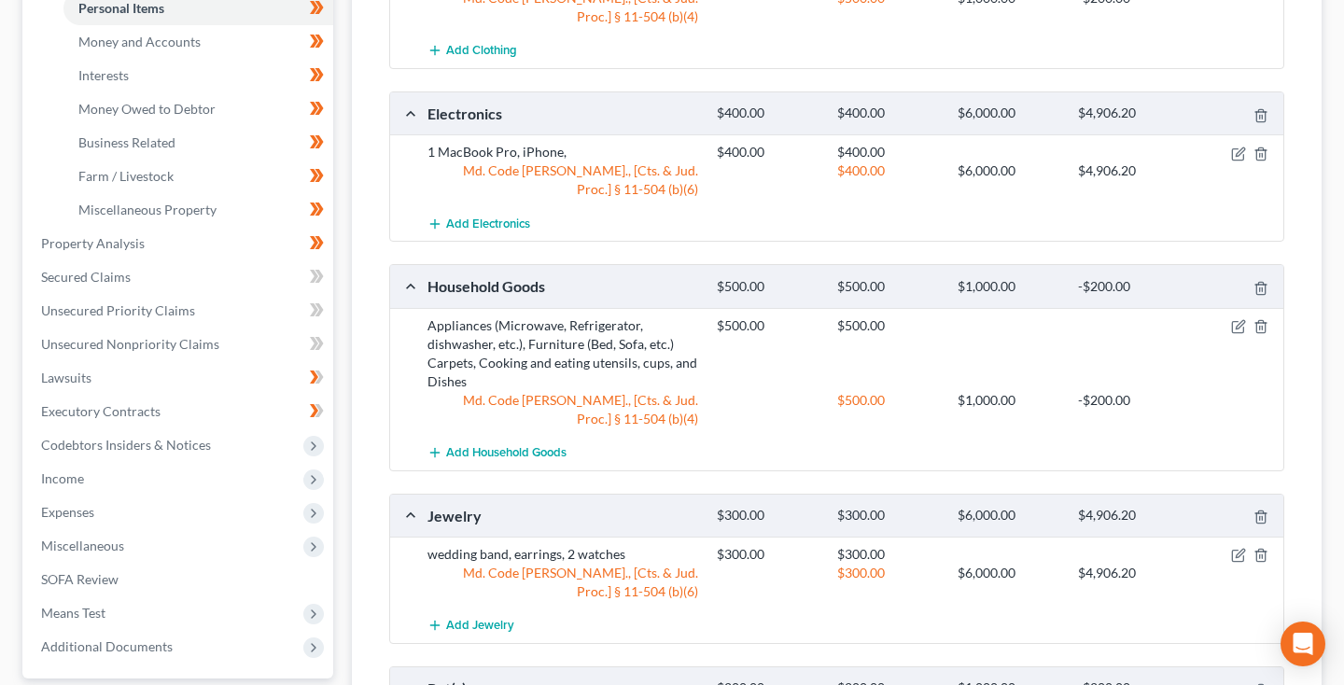
scroll to position [472, 0]
click at [105, 242] on span "Property Analysis" at bounding box center [93, 242] width 104 height 16
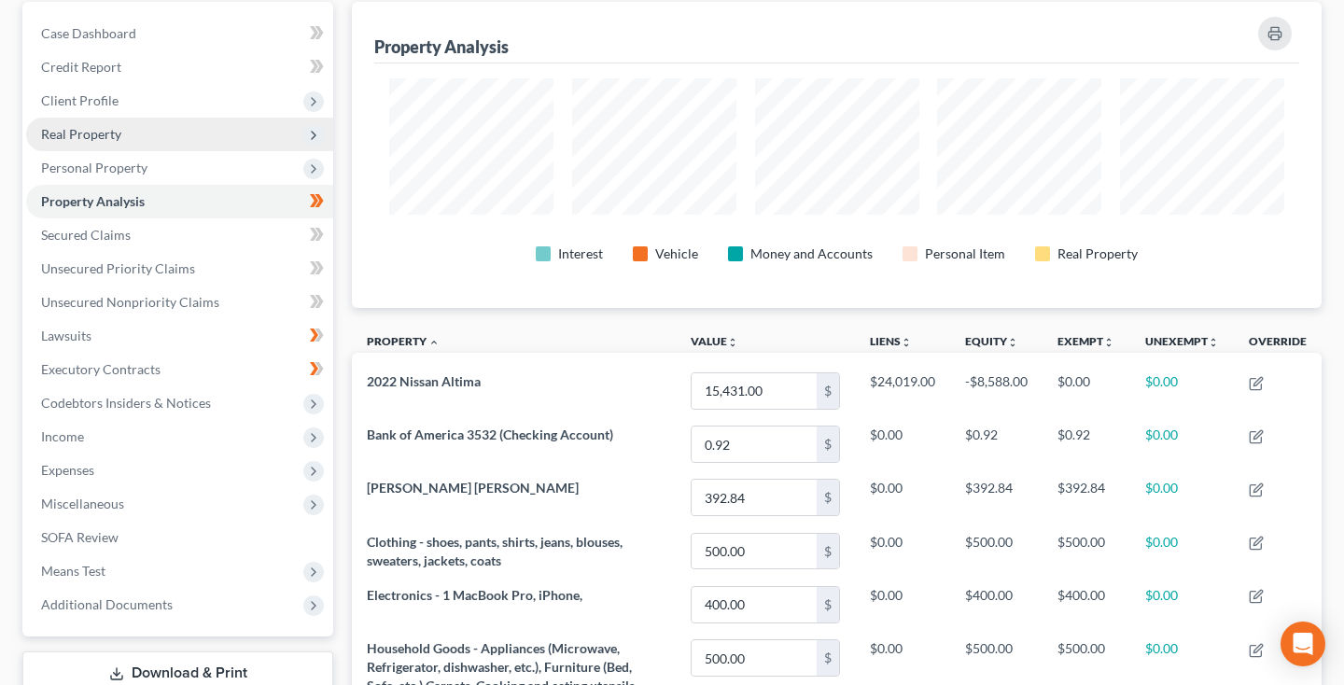
scroll to position [149, 0]
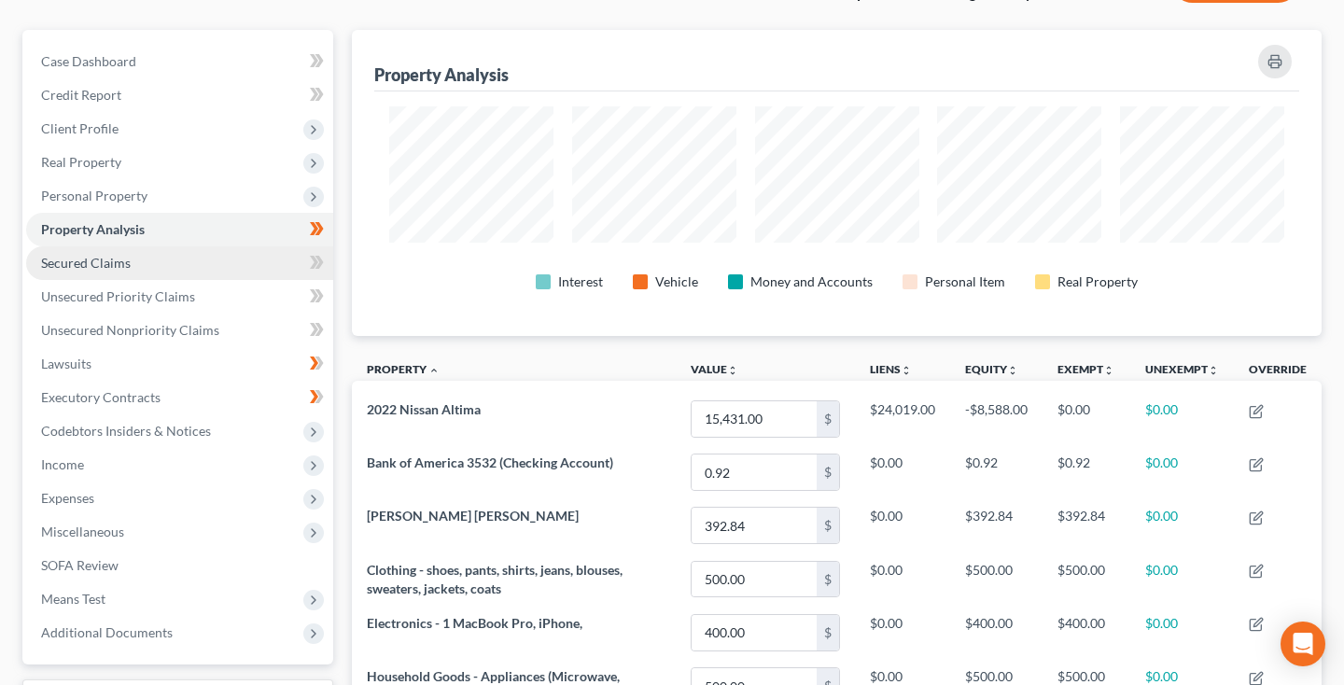
click at [127, 261] on span "Secured Claims" at bounding box center [86, 263] width 90 height 16
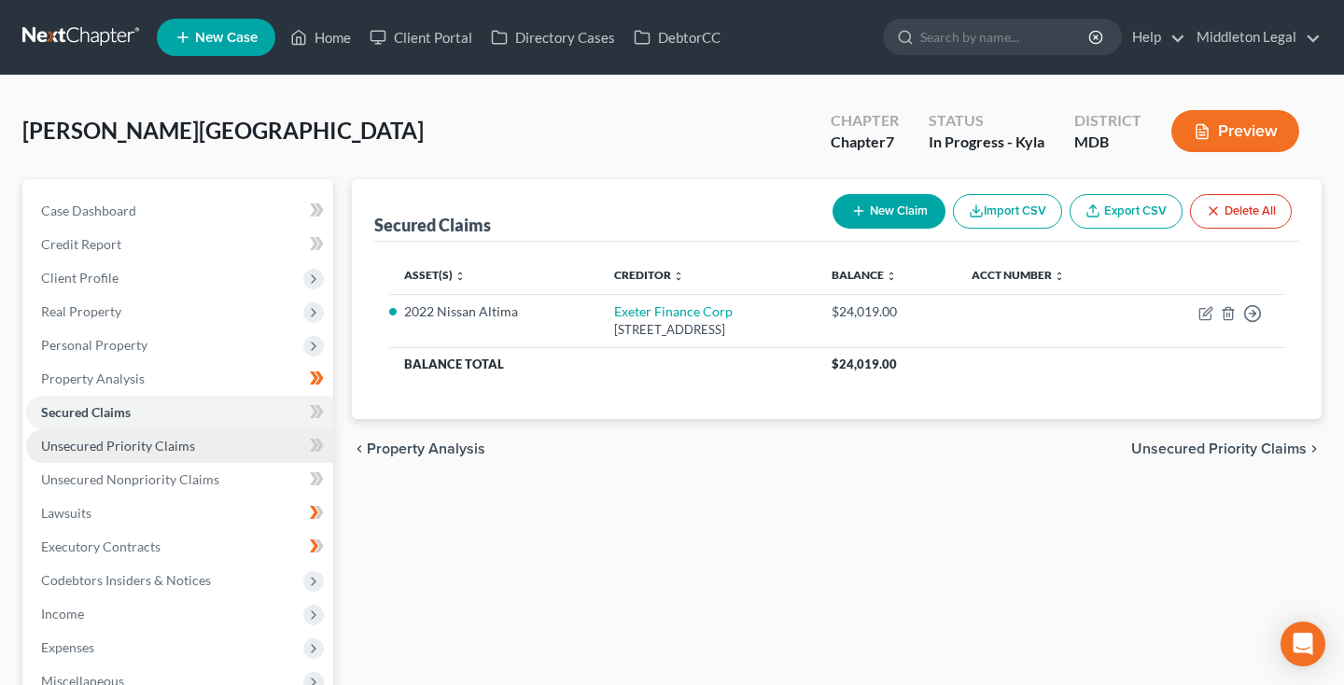
click at [151, 458] on link "Unsecured Priority Claims" at bounding box center [179, 446] width 307 height 34
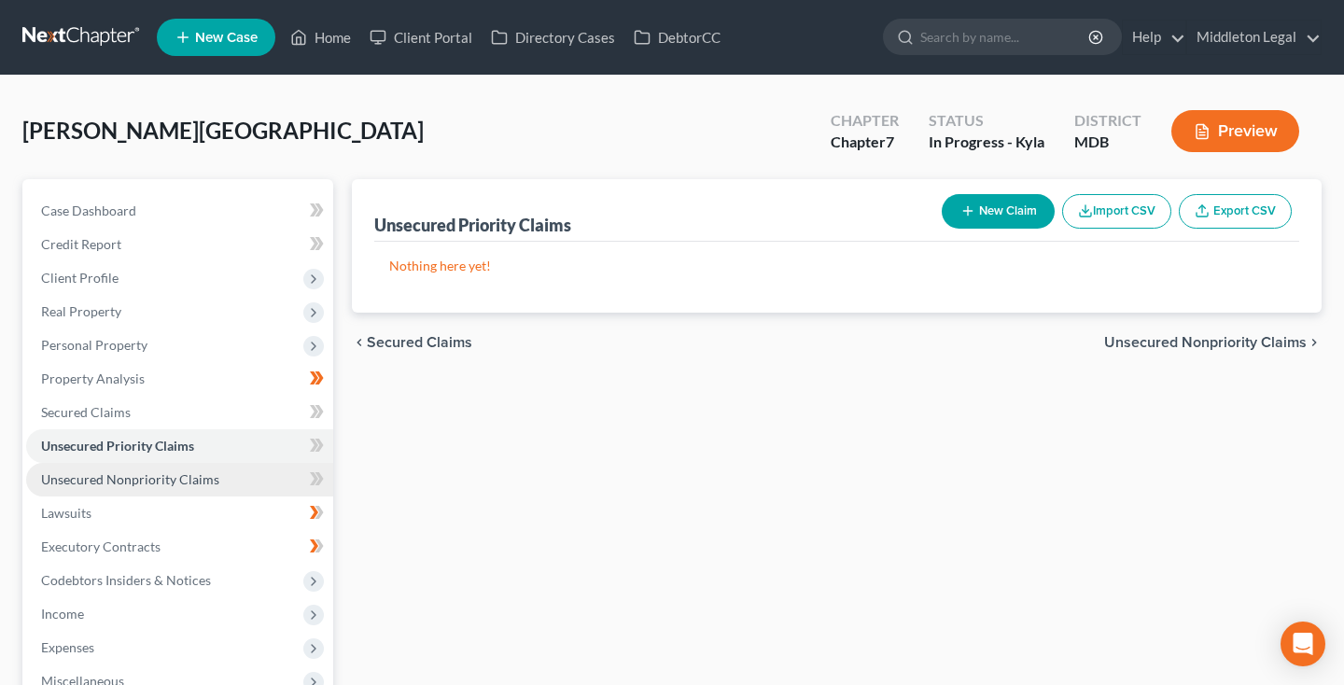
click at [123, 481] on span "Unsecured Nonpriority Claims" at bounding box center [130, 479] width 178 height 16
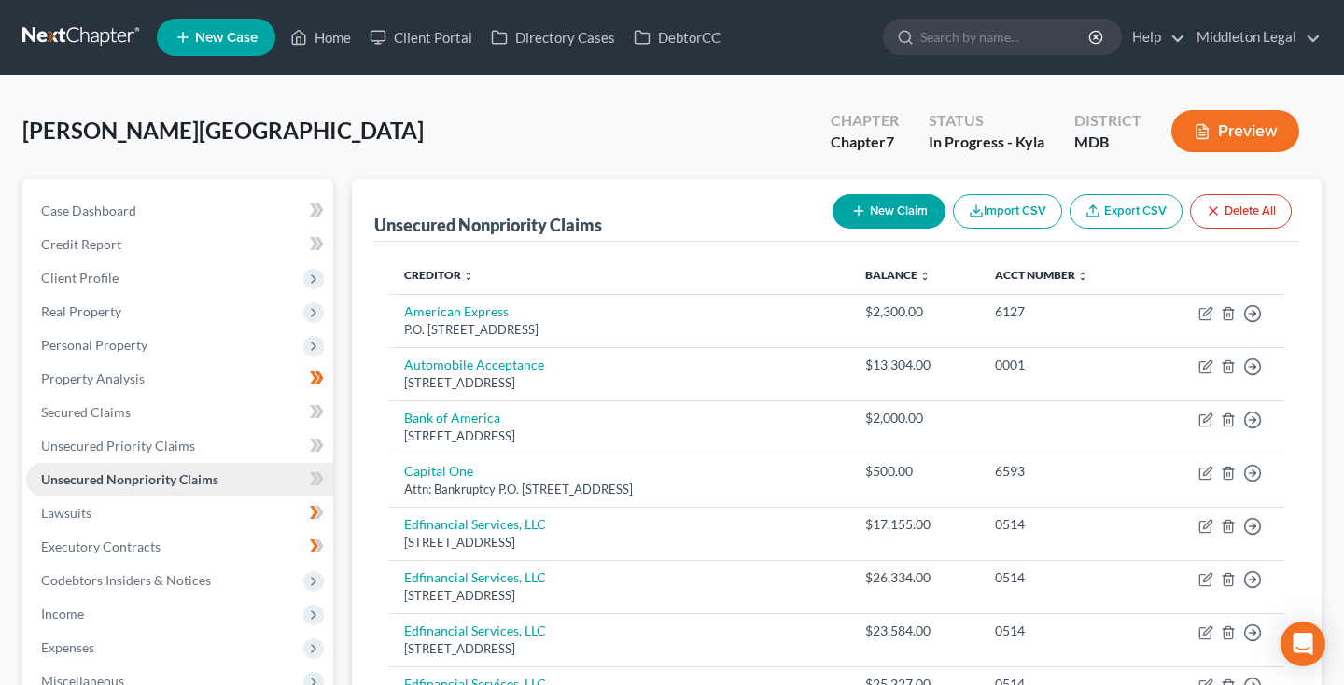
click at [127, 483] on span "Unsecured Nonpriority Claims" at bounding box center [129, 479] width 177 height 16
click at [95, 515] on link "Lawsuits" at bounding box center [179, 513] width 307 height 34
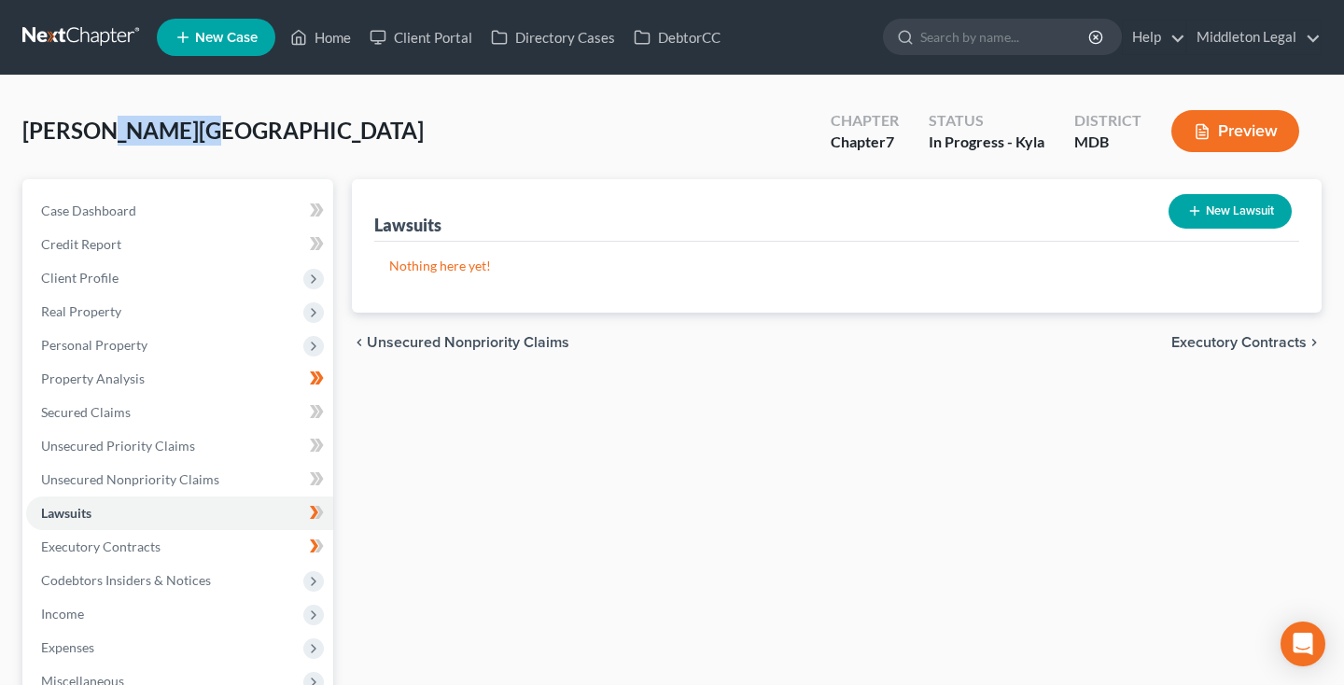
drag, startPoint x: 76, startPoint y: 129, endPoint x: 175, endPoint y: 132, distance: 99.9
click at [175, 132] on div "Stitt, LaShaune Upgraded Chapter Chapter 7 Status In Progress - Kyla District M…" at bounding box center [671, 138] width 1299 height 81
copy span "LaShaune"
click at [95, 484] on span "Unsecured Nonpriority Claims" at bounding box center [130, 479] width 178 height 16
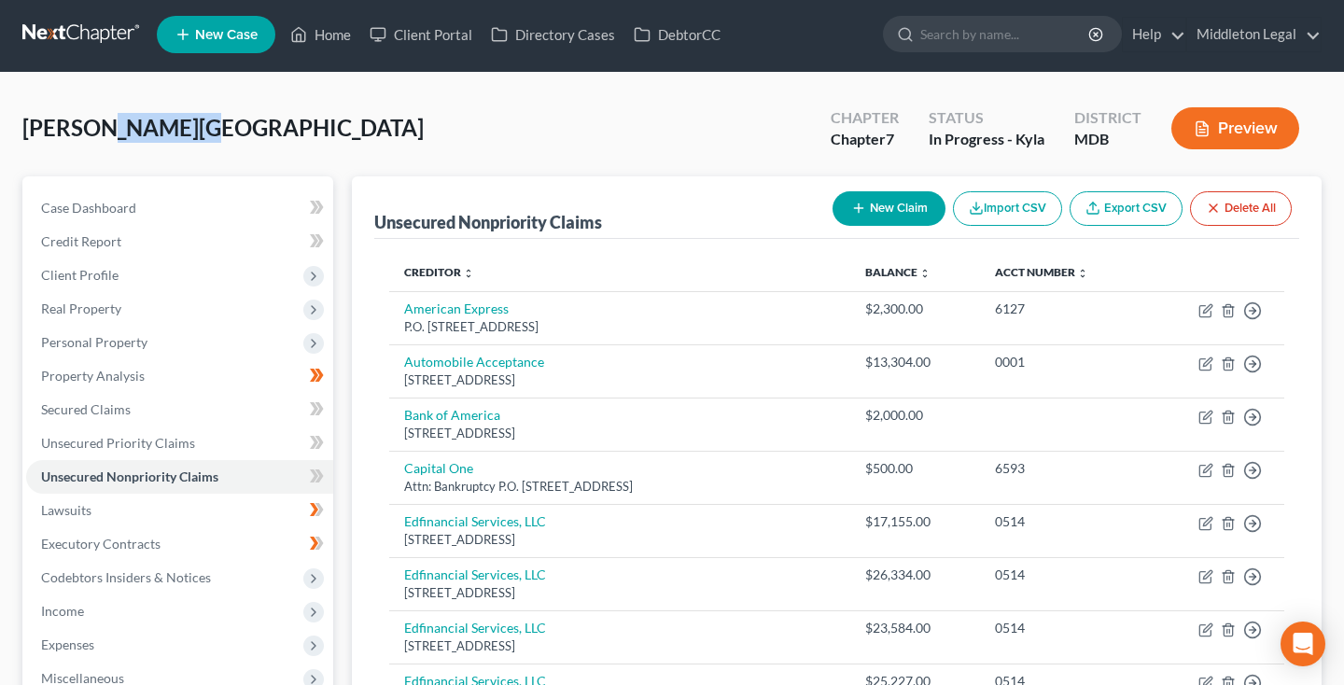
scroll to position [2, 0]
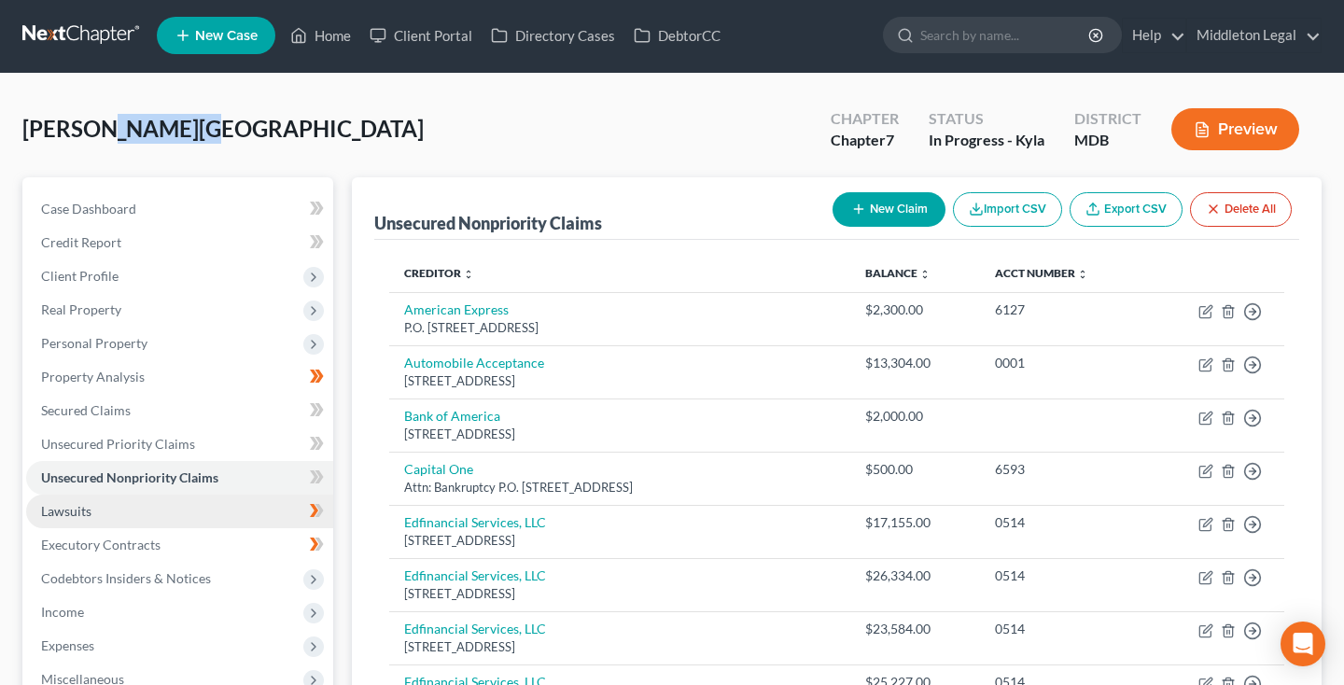
click at [73, 515] on span "Lawsuits" at bounding box center [66, 511] width 50 height 16
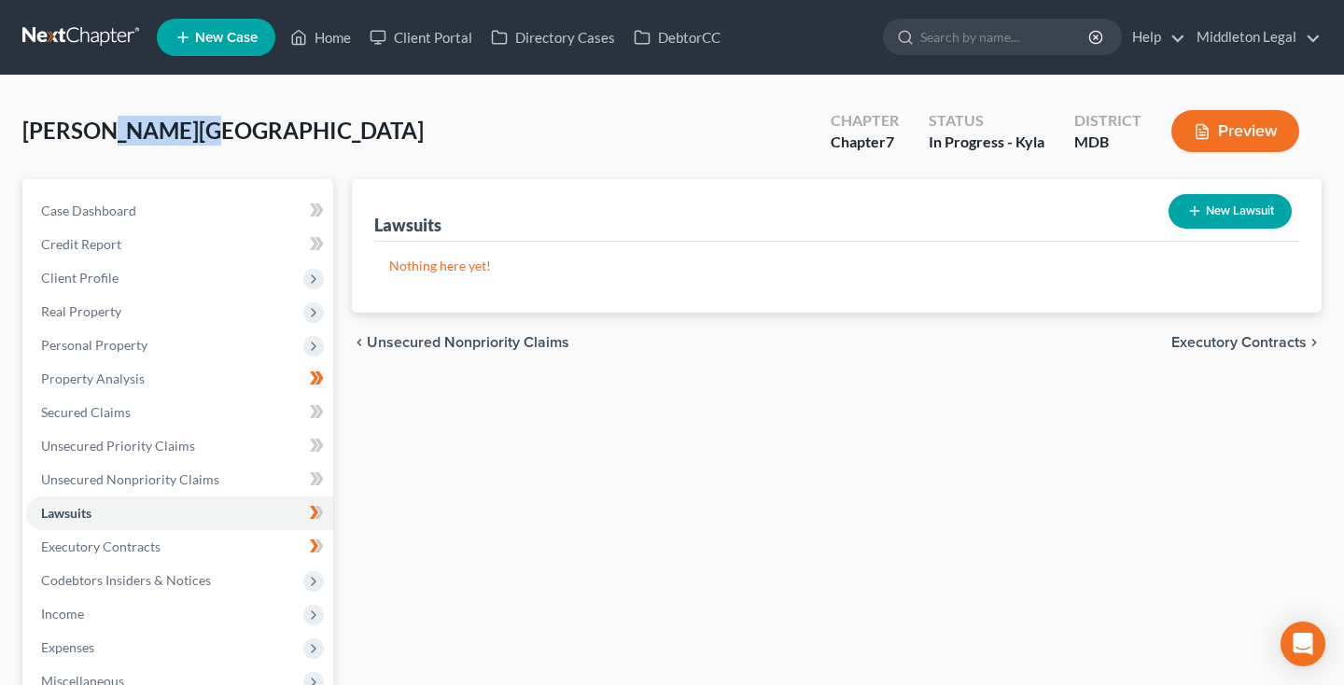
click at [1262, 209] on button "New Lawsuit" at bounding box center [1229, 211] width 123 height 35
select select "0"
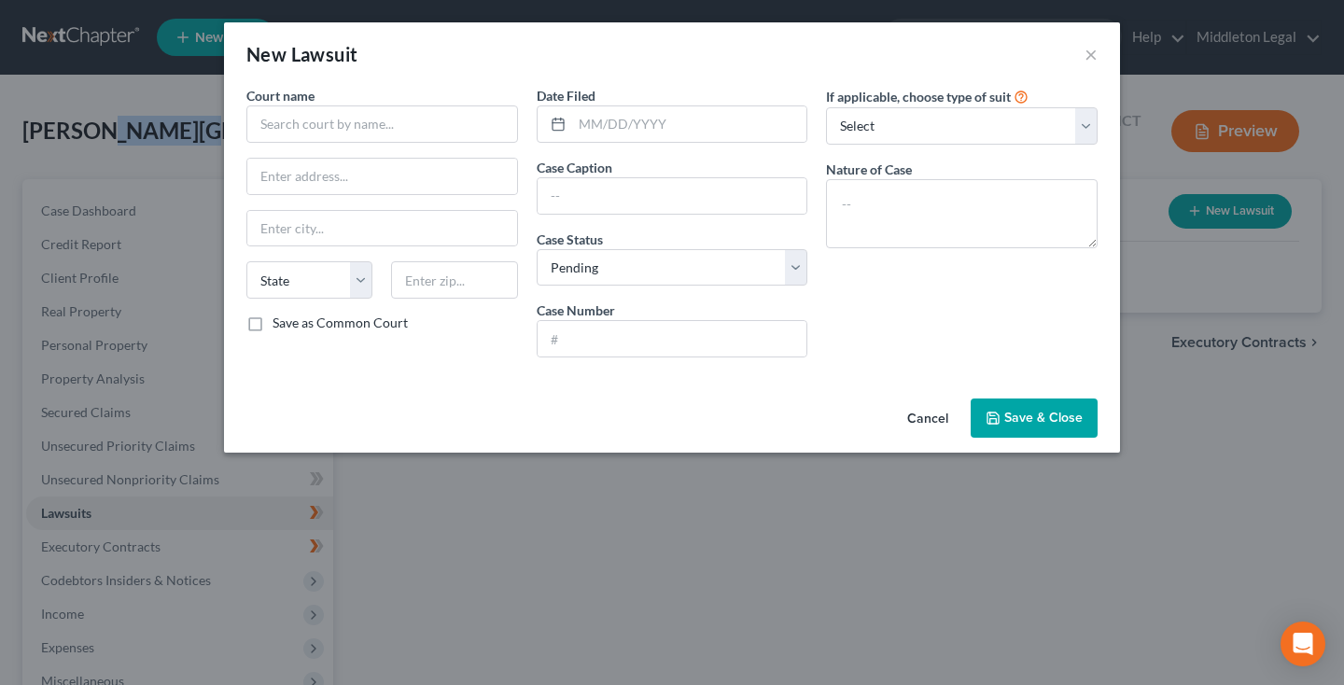
click at [928, 426] on button "Cancel" at bounding box center [927, 418] width 71 height 37
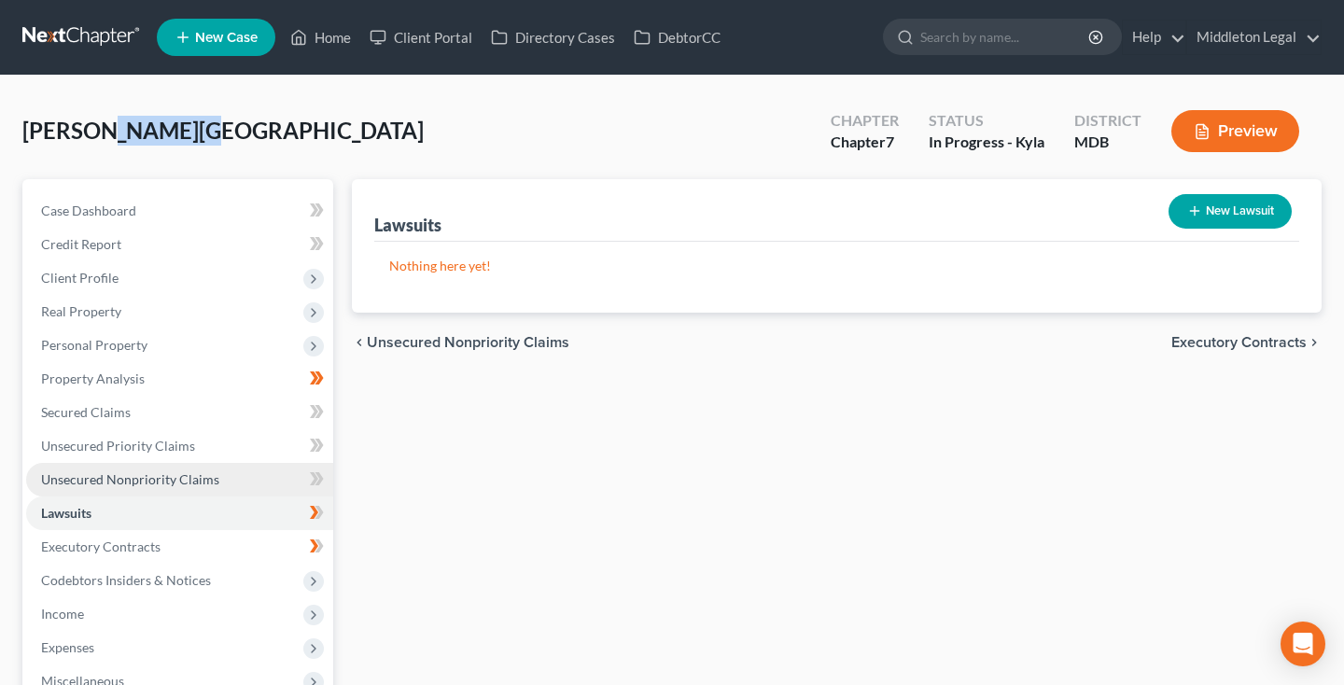
click at [91, 482] on span "Unsecured Nonpriority Claims" at bounding box center [130, 479] width 178 height 16
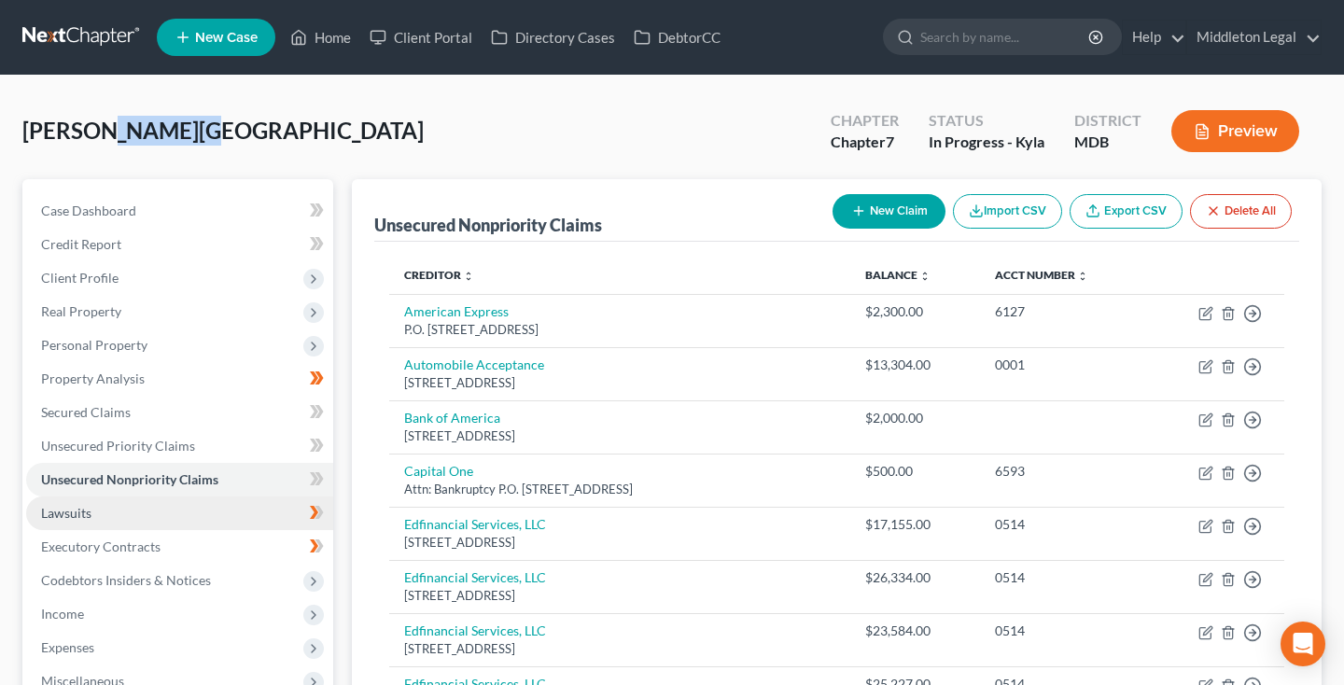
click at [100, 518] on link "Lawsuits" at bounding box center [179, 513] width 307 height 34
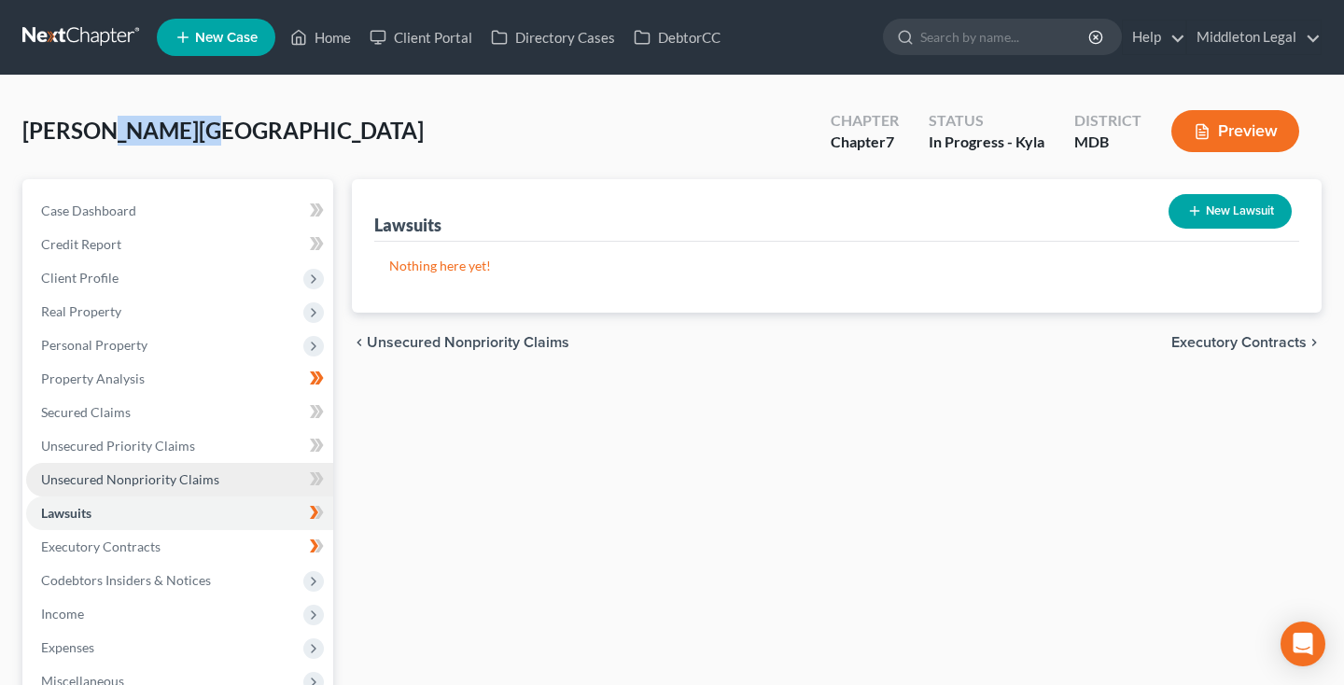
click at [101, 480] on span "Unsecured Nonpriority Claims" at bounding box center [130, 479] width 178 height 16
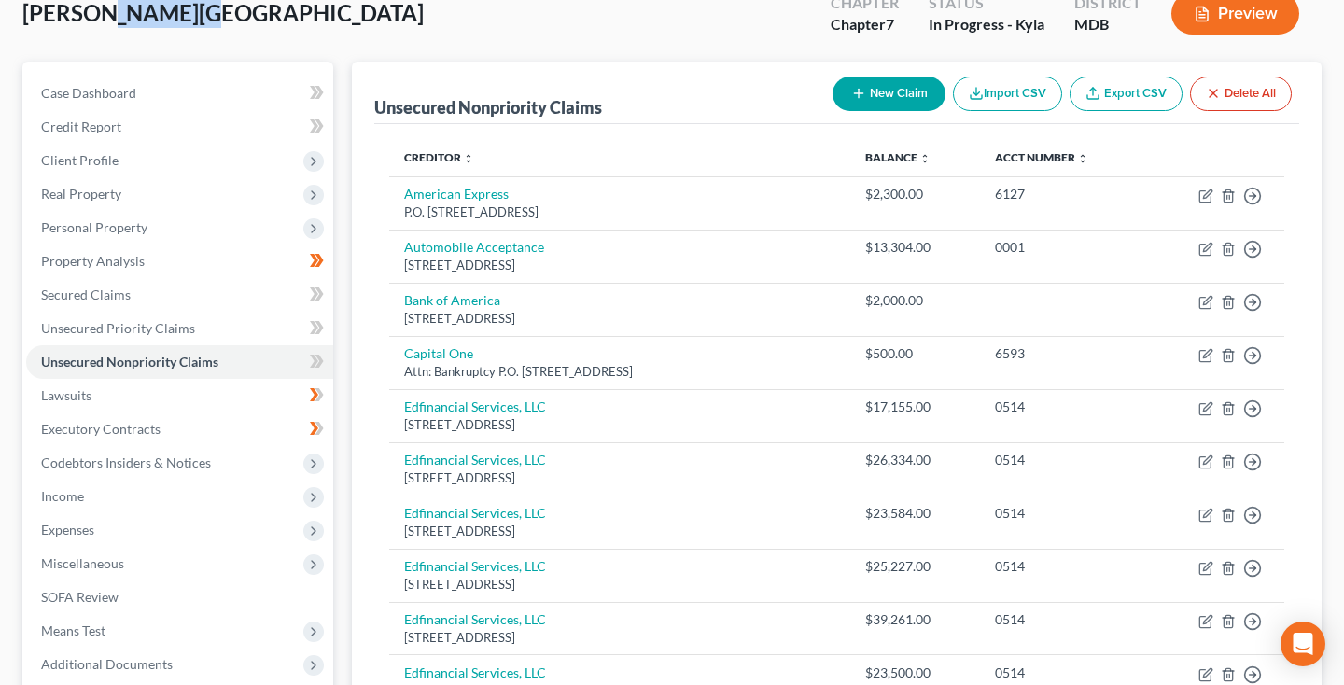
scroll to position [59, 0]
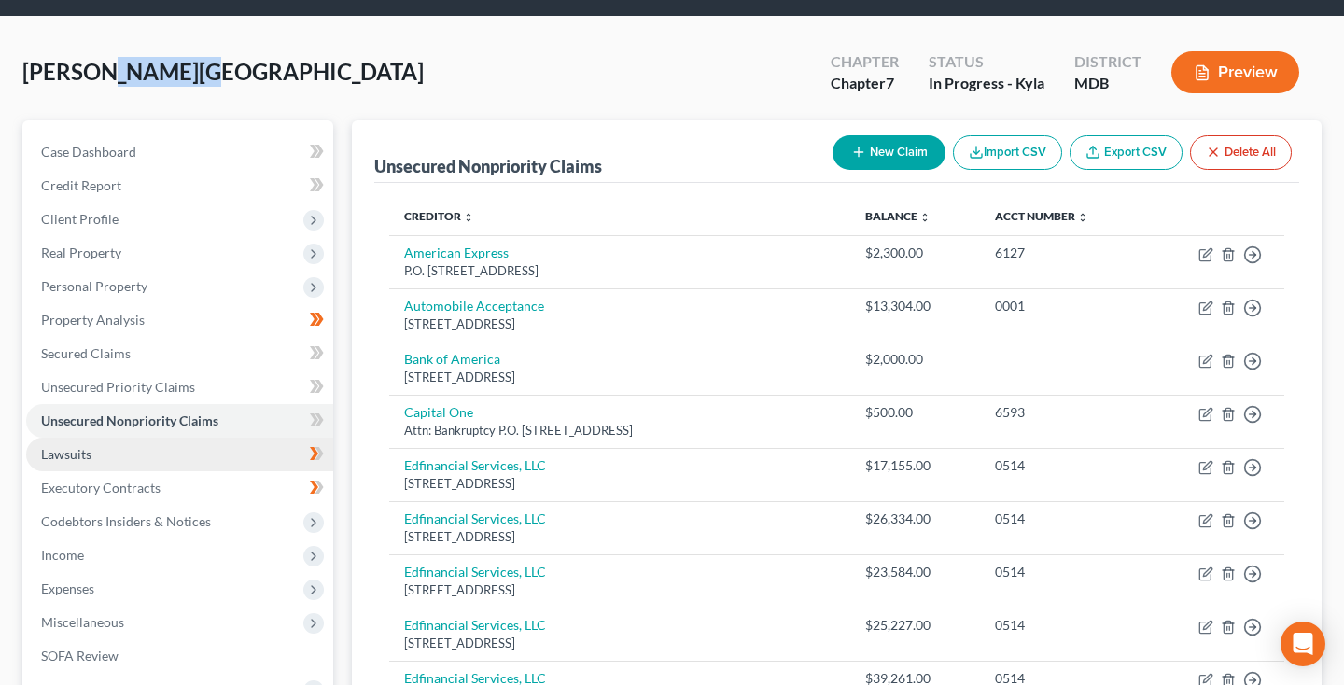
click at [115, 459] on link "Lawsuits" at bounding box center [179, 455] width 307 height 34
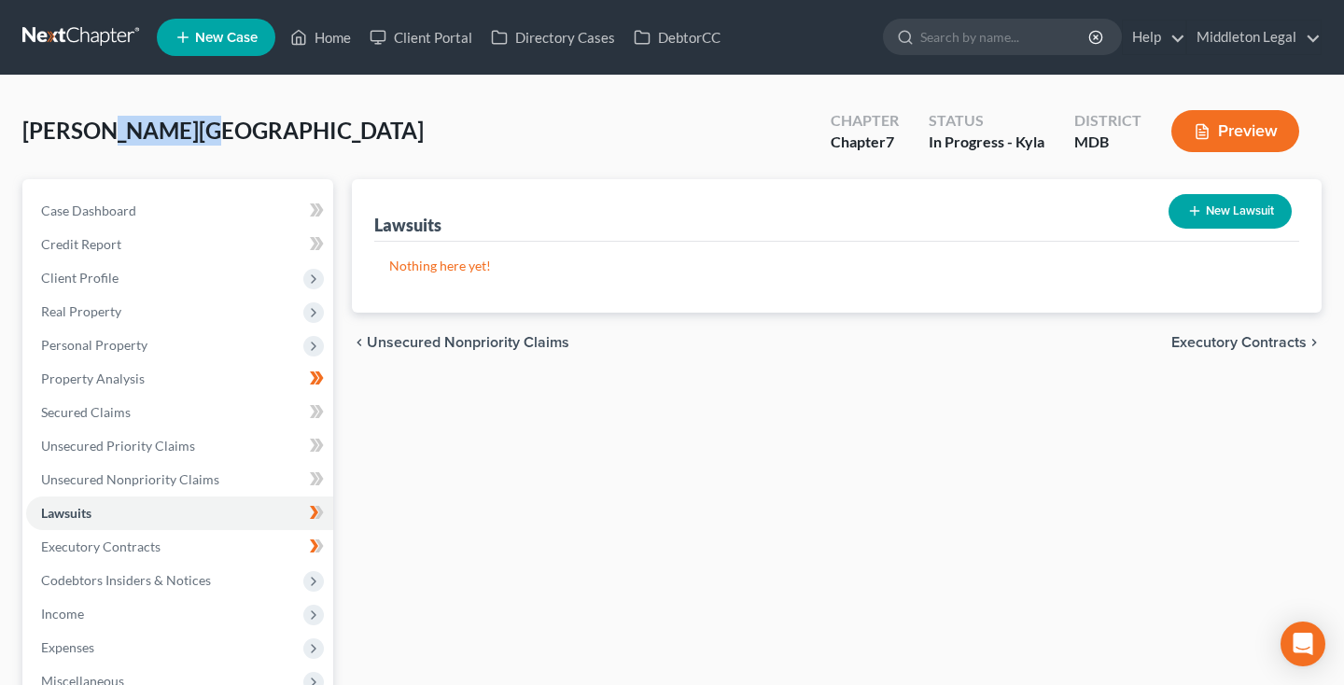
click at [1197, 212] on icon "button" at bounding box center [1194, 210] width 15 height 15
select select "0"
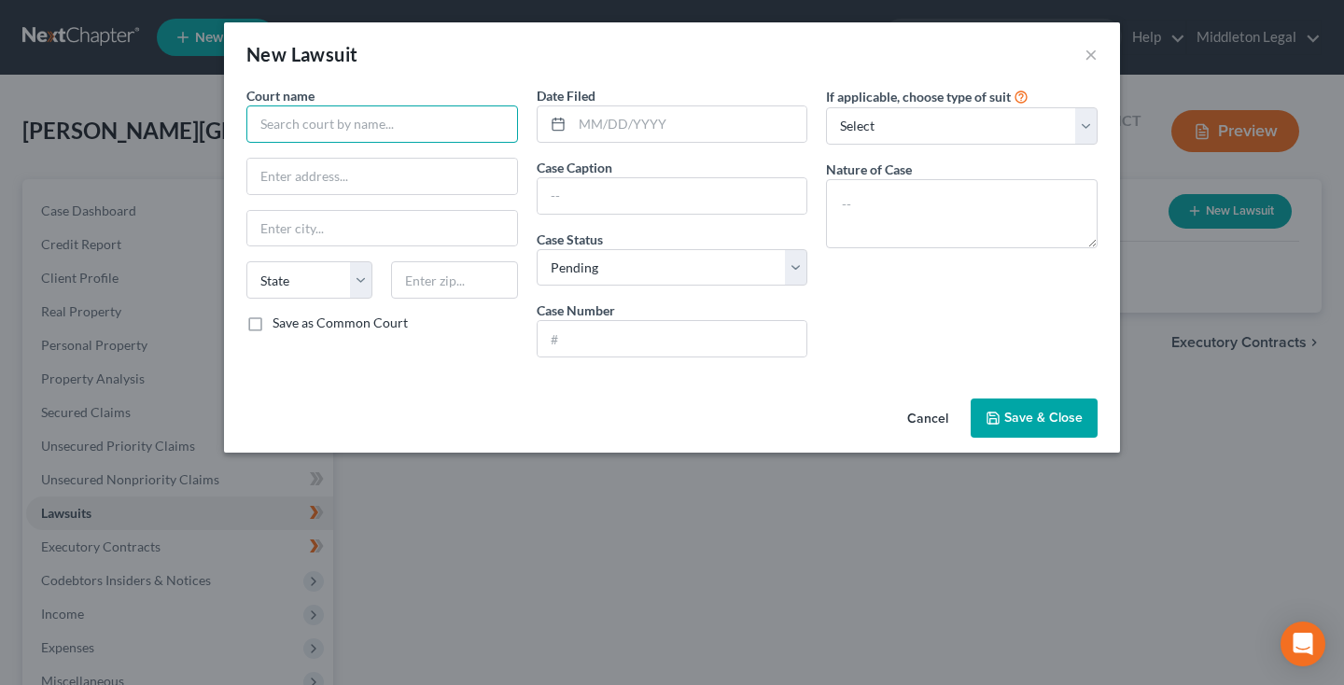
click at [446, 131] on input "text" at bounding box center [382, 123] width 272 height 37
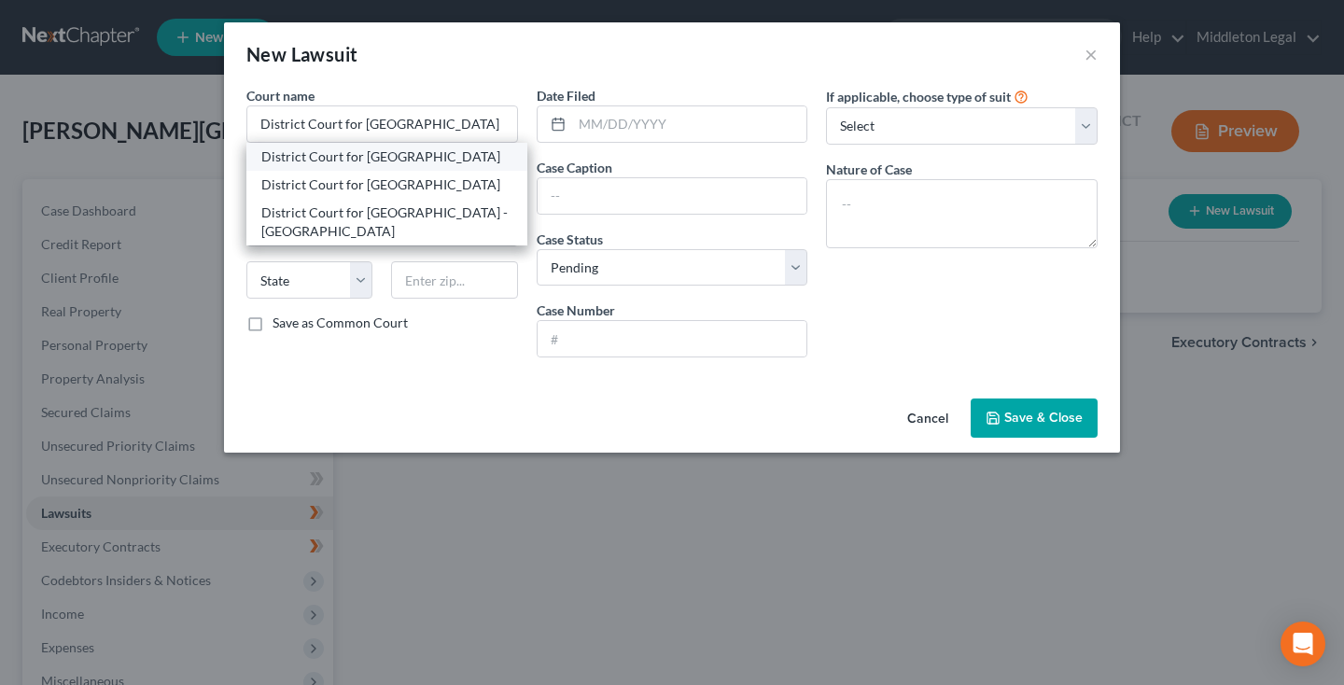
click at [449, 149] on div "District Court for Baltimore County" at bounding box center [386, 156] width 251 height 19
type input "District Court for Baltimore County"
type input "120 E. Chesapeake Avenue"
type input "Towson"
select select "21"
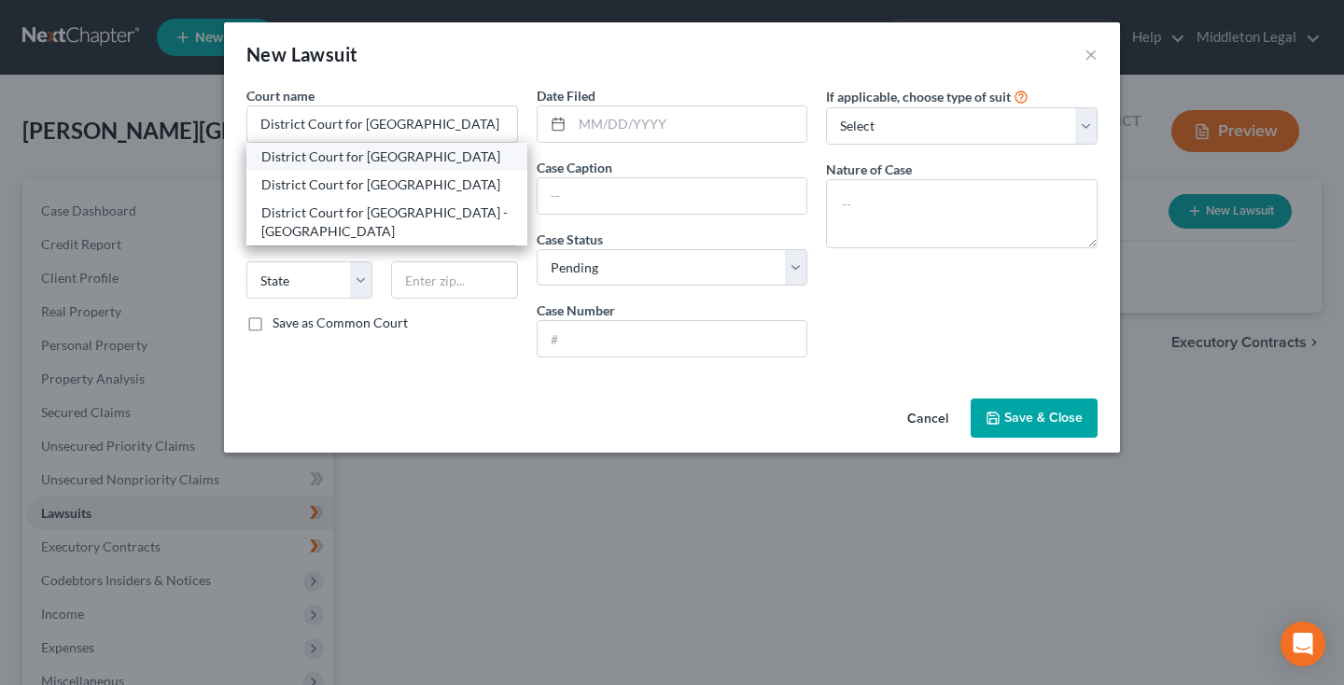
type input "21286-5307"
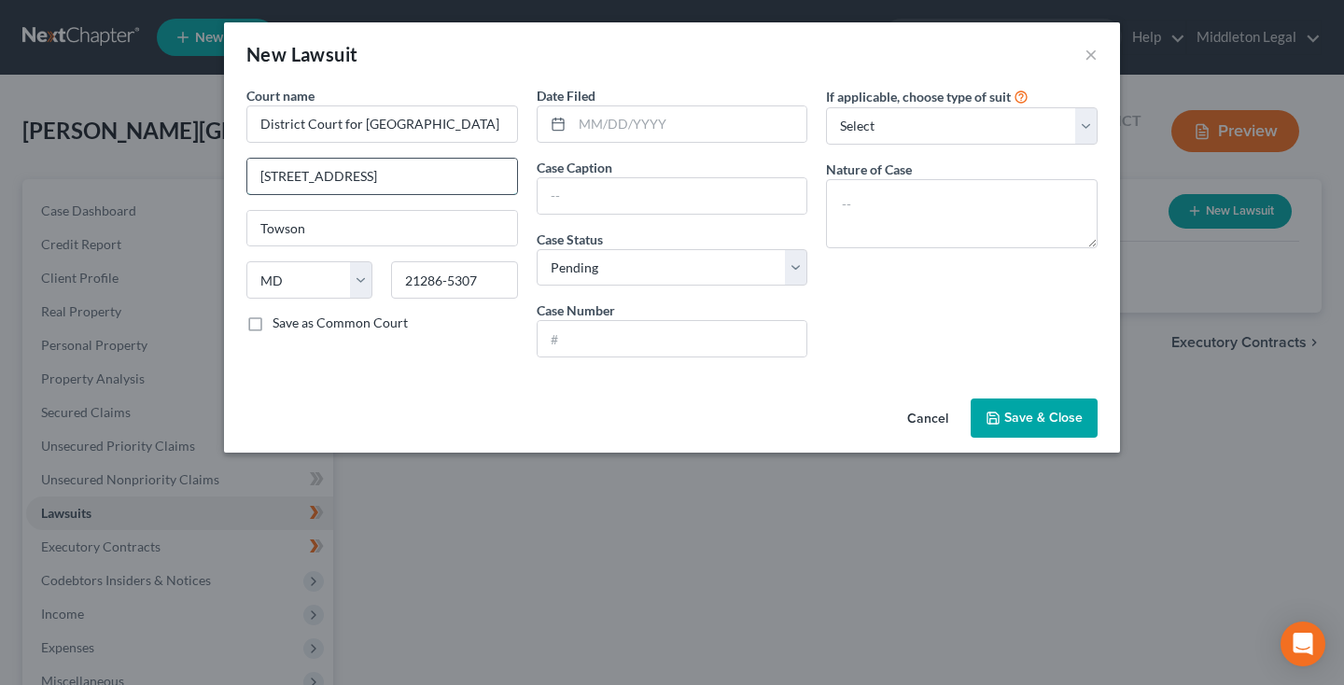
click at [428, 185] on input "120 E. Chesapeake Avenue" at bounding box center [382, 176] width 270 height 35
paste input "E Rolling Crossroads"
type input "1 E Rolling Crossroads"
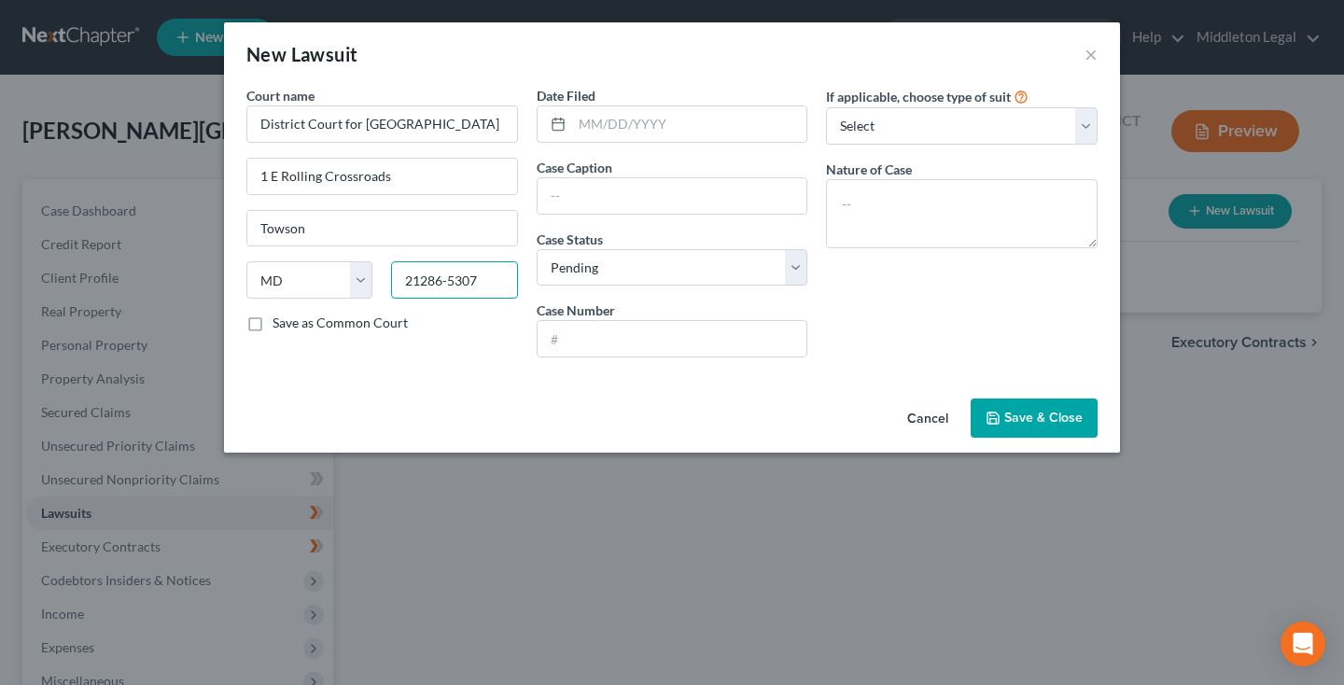
click at [493, 288] on input "21286-5307" at bounding box center [454, 279] width 126 height 37
type input "21228"
type input "Catonsville"
type input "07/10/2025"
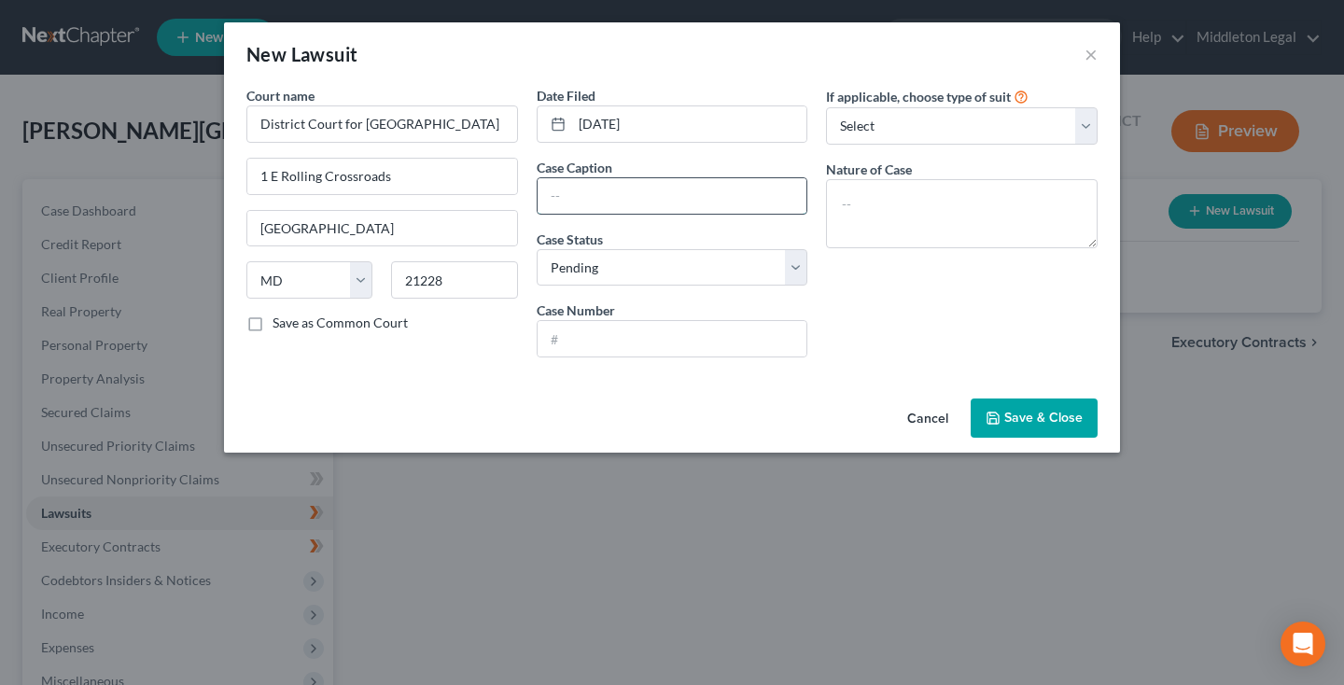
click at [615, 187] on input "text" at bounding box center [672, 195] width 270 height 35
type input "Jefferson Capital Systems LLC vs. LaSahune Stitt"
click at [685, 350] on input "text" at bounding box center [672, 338] width 270 height 35
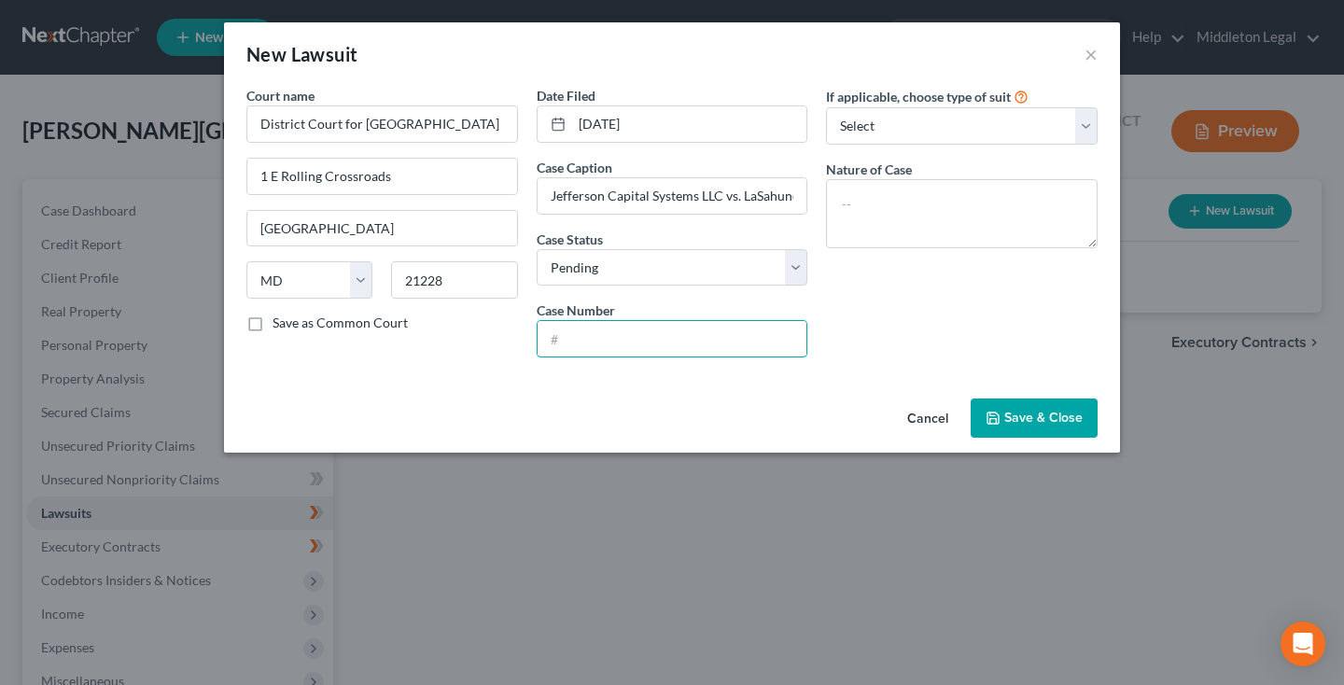
paste input "D-08-CV-25-036562"
click at [574, 330] on input "D-08-CV-25-036562" at bounding box center [672, 338] width 270 height 35
type input "D-08-CV-25-036562"
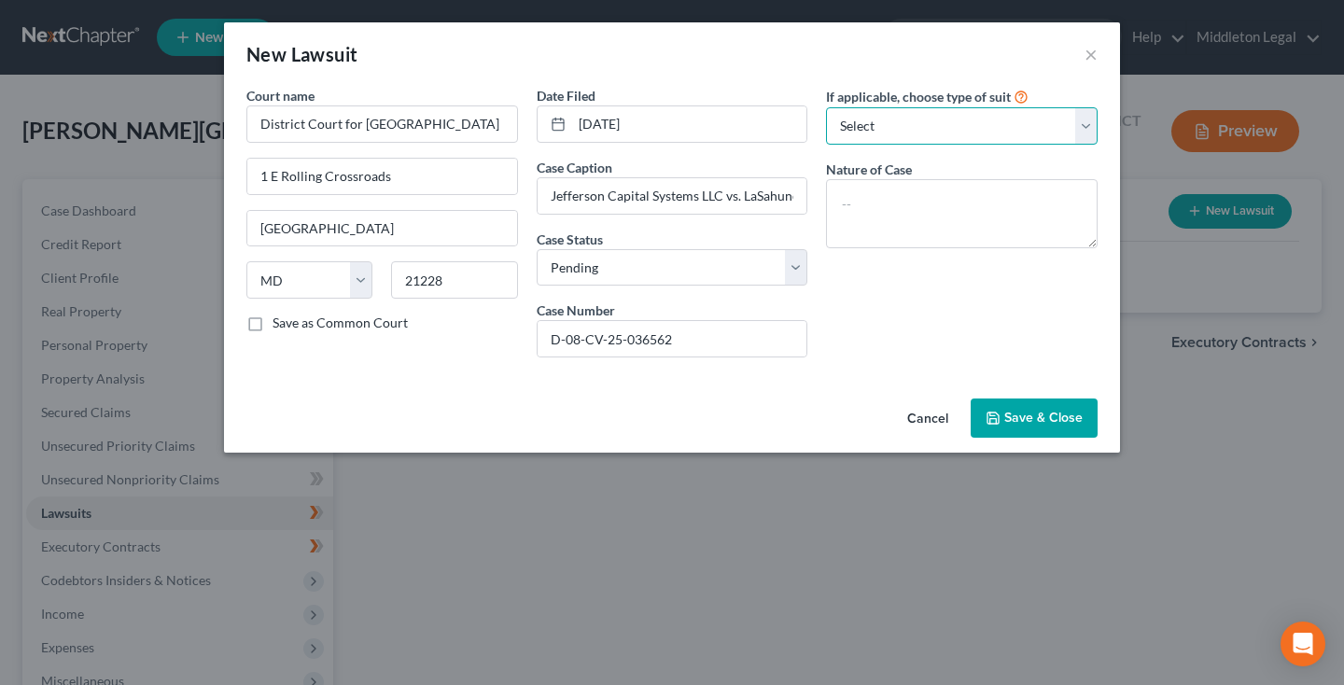
select select "4"
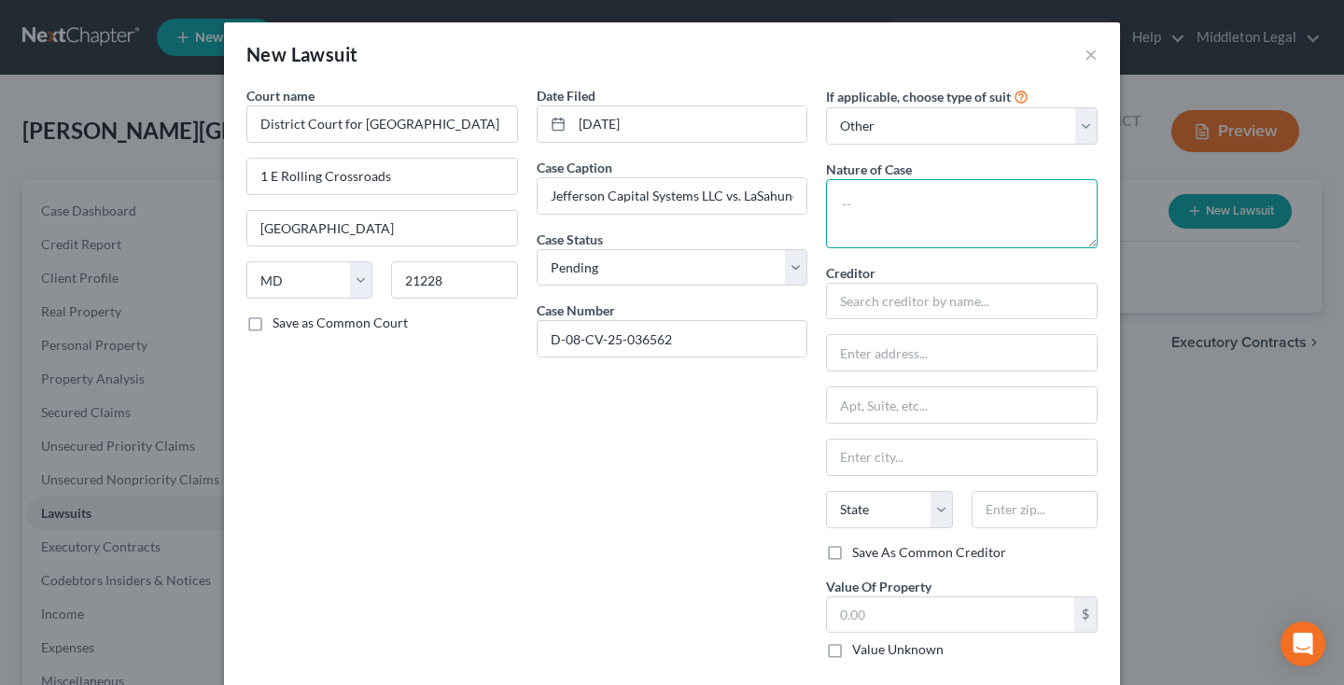
click at [865, 221] on textarea at bounding box center [962, 213] width 272 height 69
paste textarea "Contract - Small Claims Consumer Debt - Assigned"
type textarea "Contract - Small Claims Consumer Debt - Assigned"
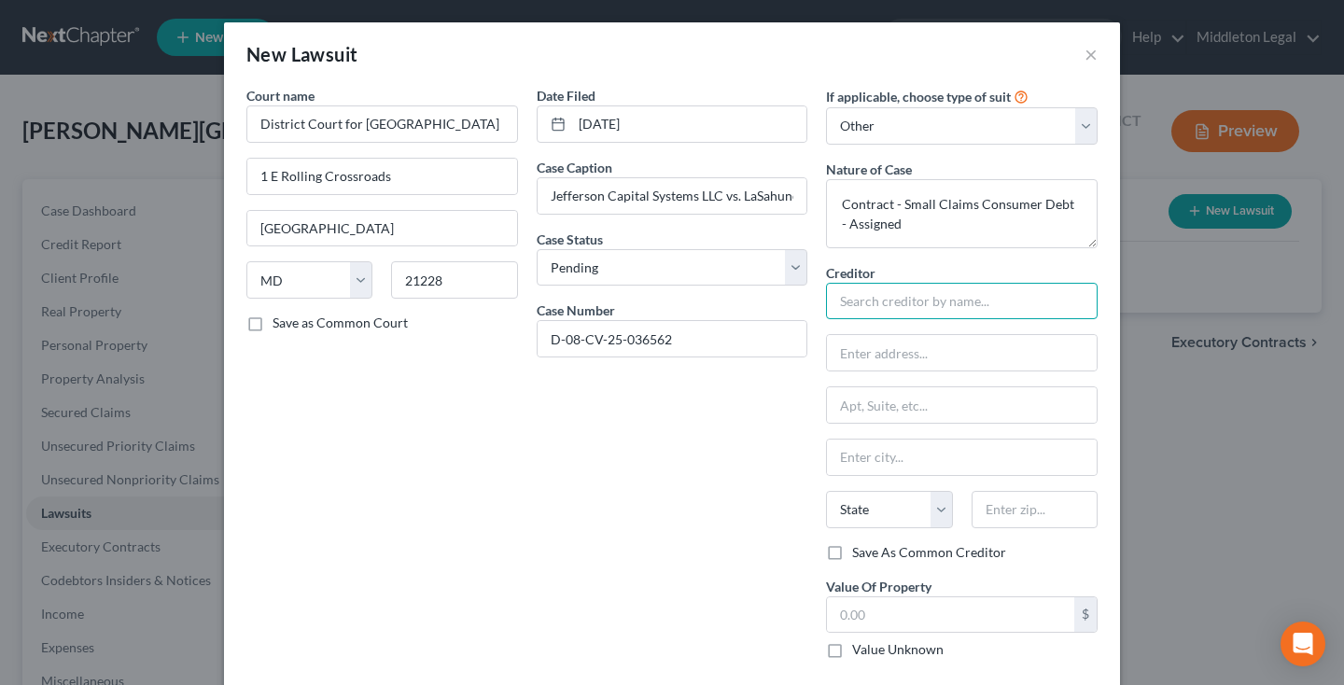
click at [865, 300] on input "text" at bounding box center [962, 301] width 272 height 37
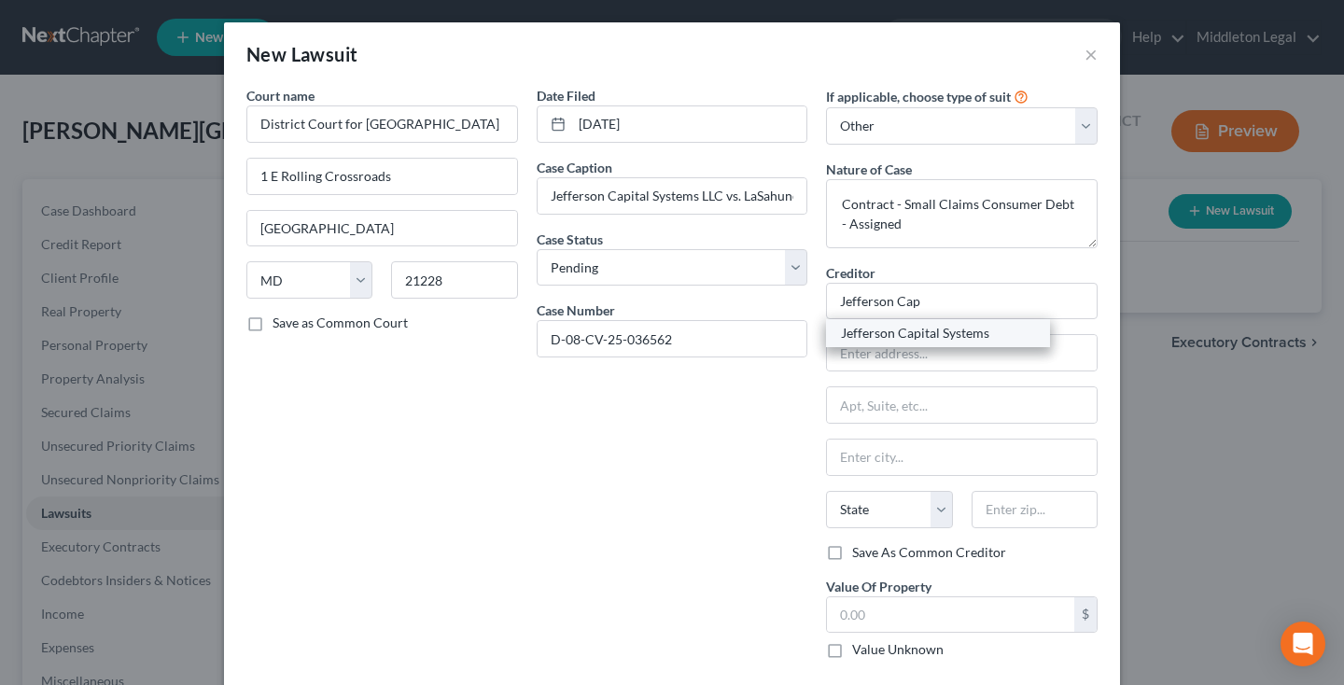
click at [885, 333] on div "Jefferson Capital Systems" at bounding box center [938, 333] width 194 height 19
type input "Jefferson Capital Systems"
type input "16 McLeland Road"
type input "Saint Cloud"
select select "24"
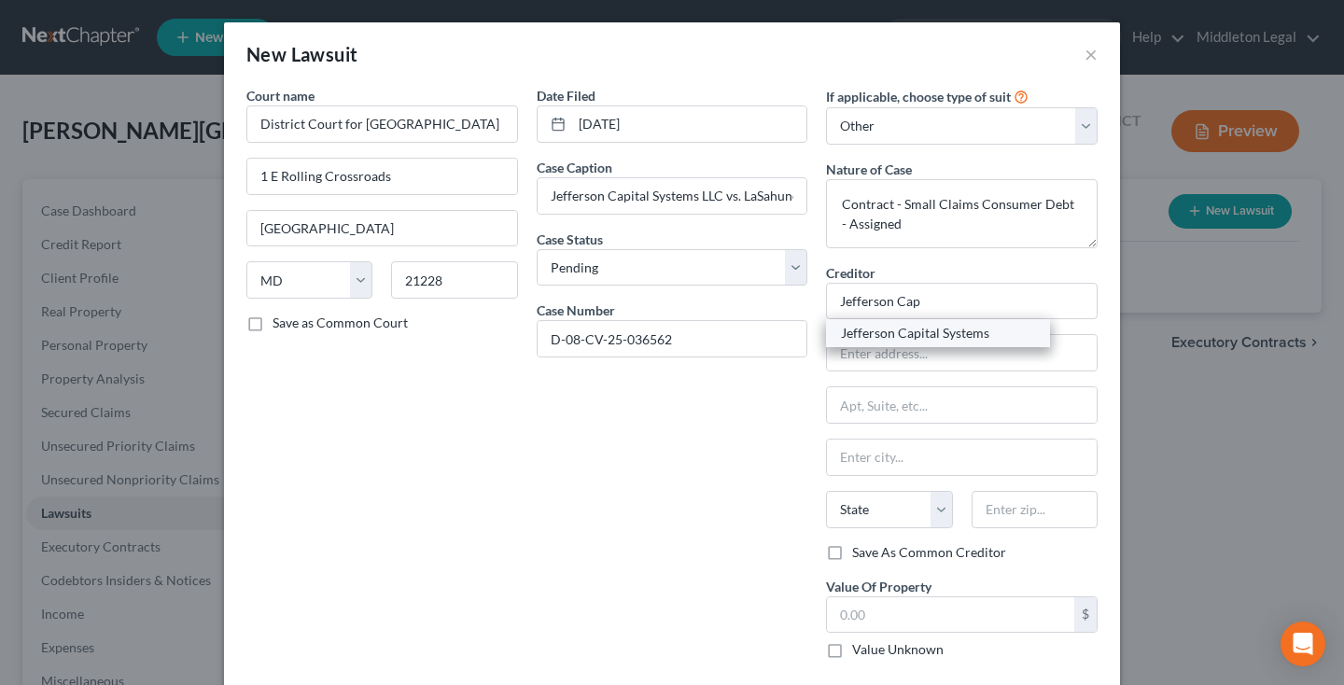
type input "56303"
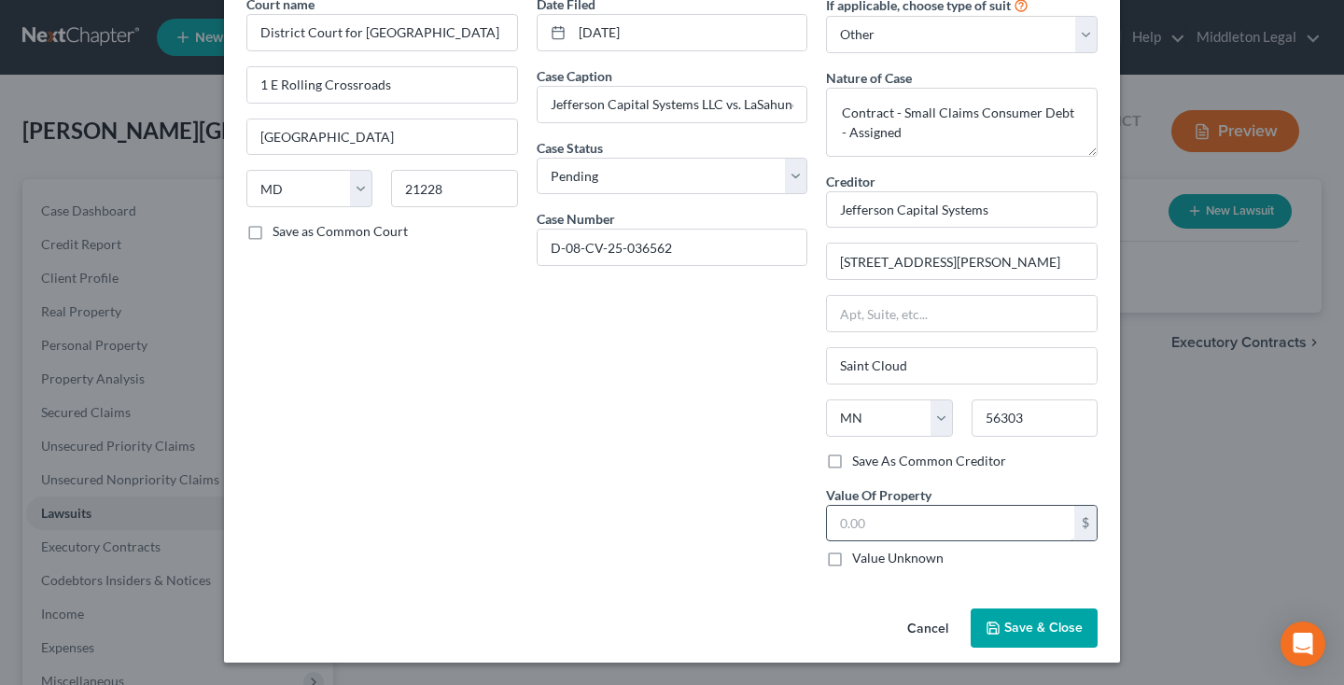
scroll to position [91, 0]
click at [996, 630] on icon "button" at bounding box center [992, 628] width 15 height 15
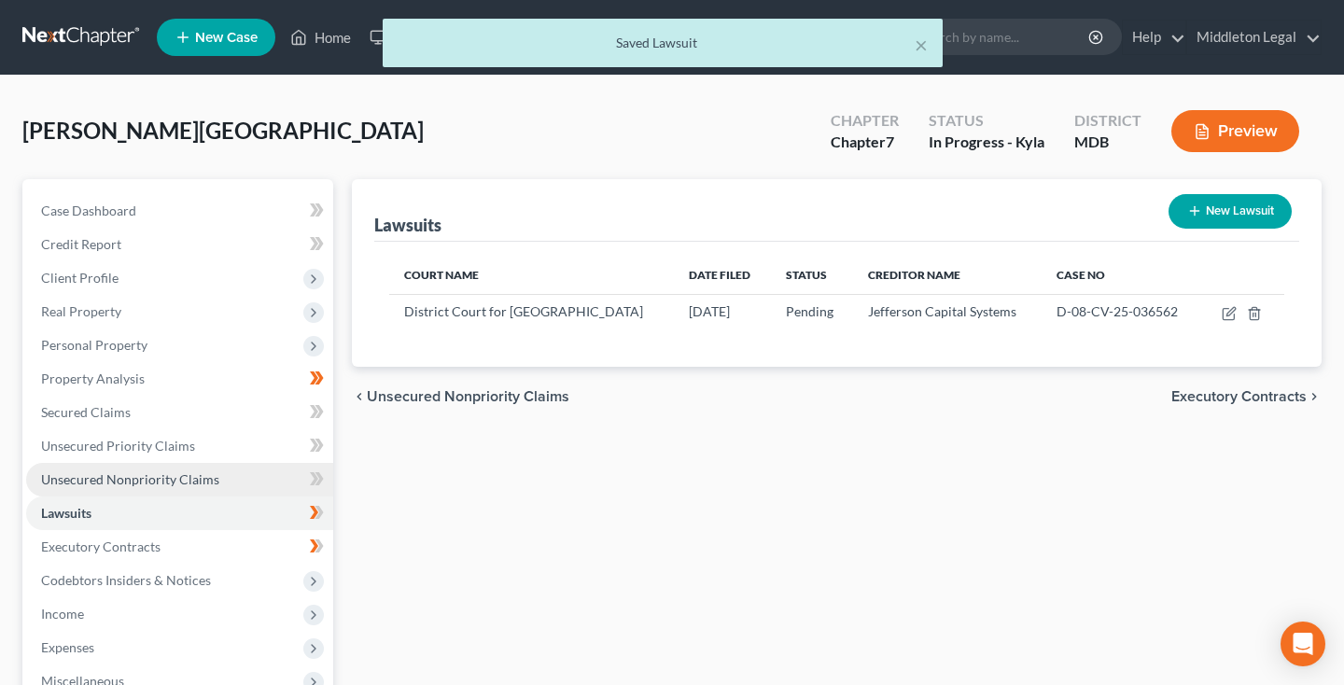
click at [182, 481] on span "Unsecured Nonpriority Claims" at bounding box center [130, 479] width 178 height 16
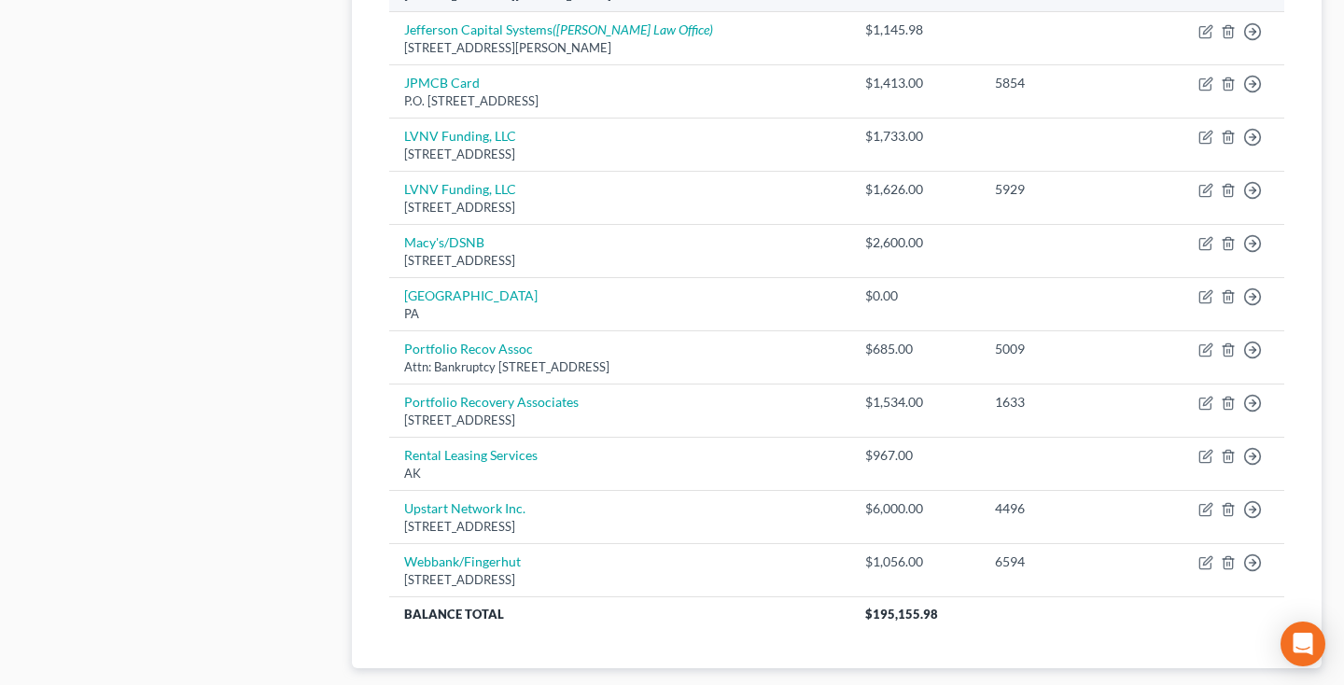
scroll to position [976, 0]
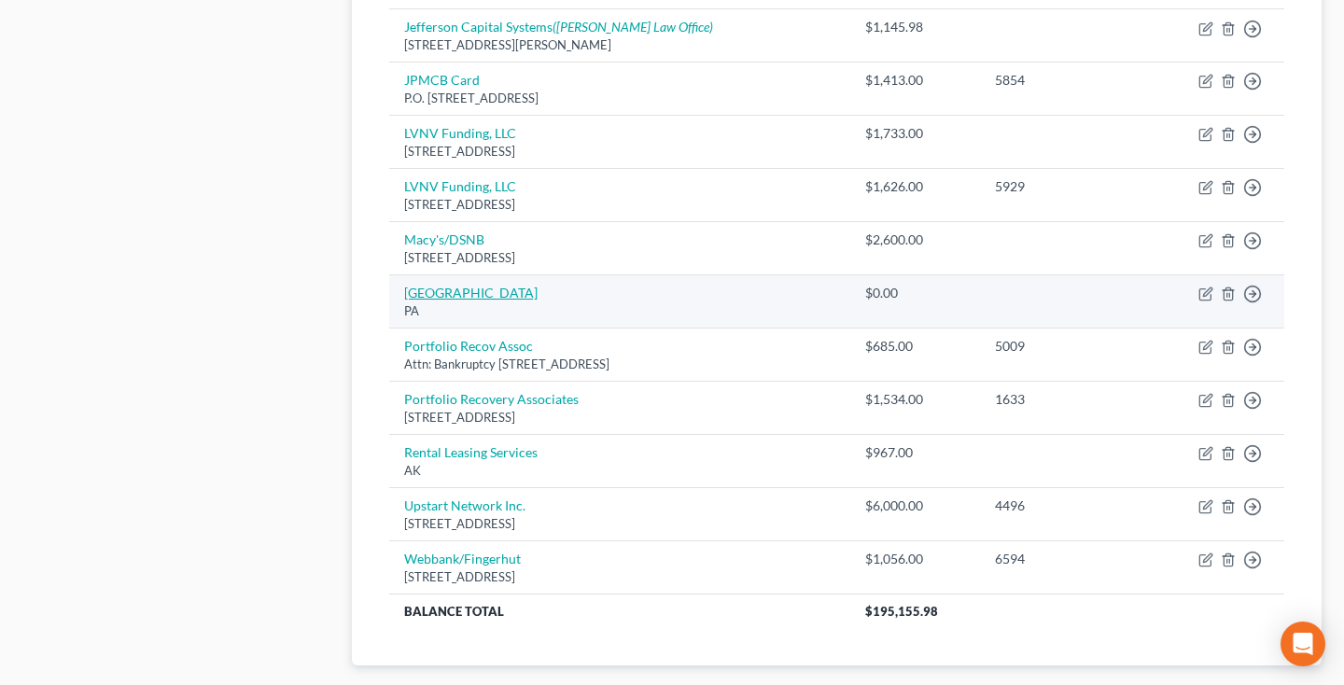
click at [537, 287] on link "Mountain Laurel Resorts" at bounding box center [470, 293] width 133 height 16
select select "39"
select select "14"
select select "3"
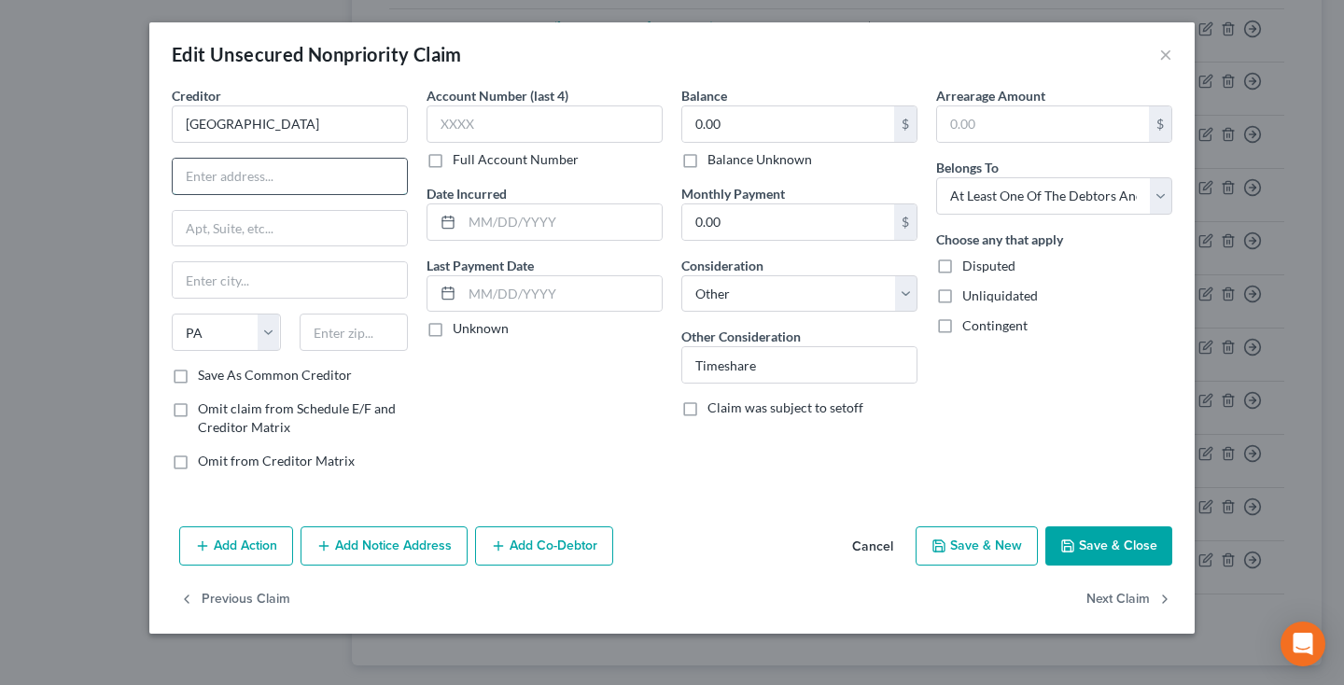
paste input "81 Treetops Dr White Haven"
type input "81 Treetops Dr White Haven"
type input "18661"
type input "White Haven"
click at [1120, 542] on button "Save & Close" at bounding box center [1108, 545] width 127 height 39
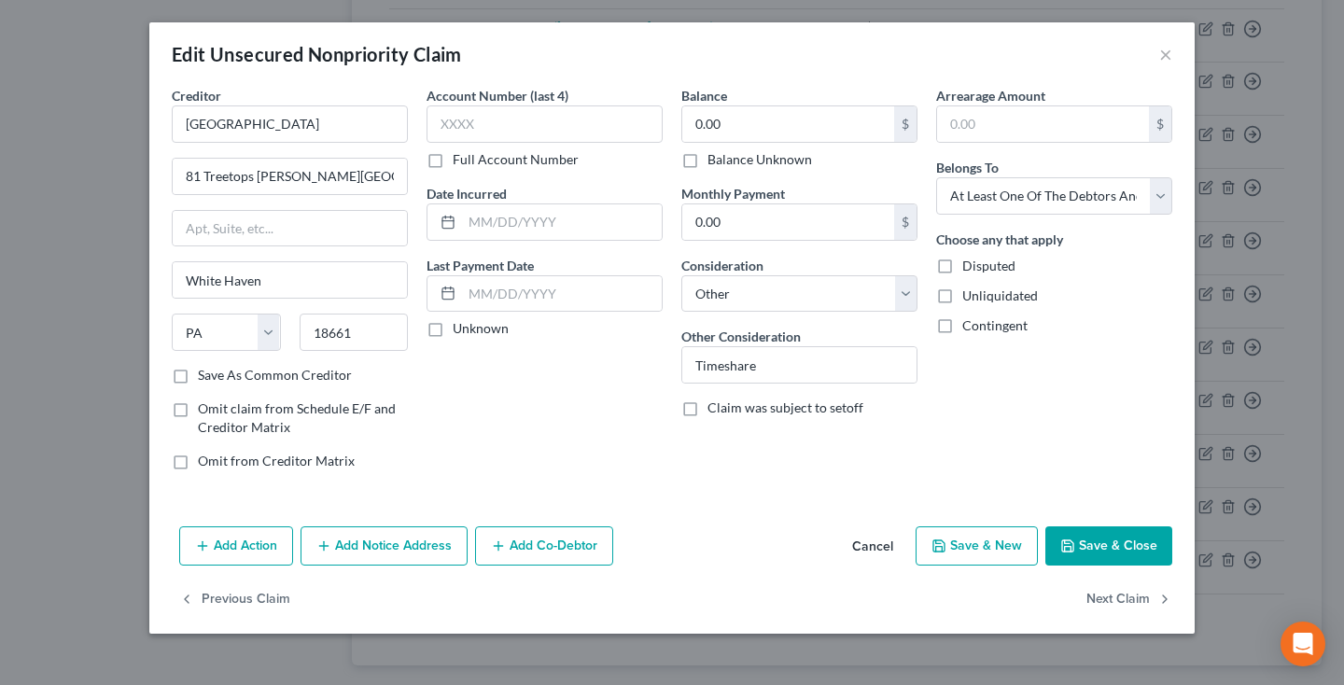
type input "0"
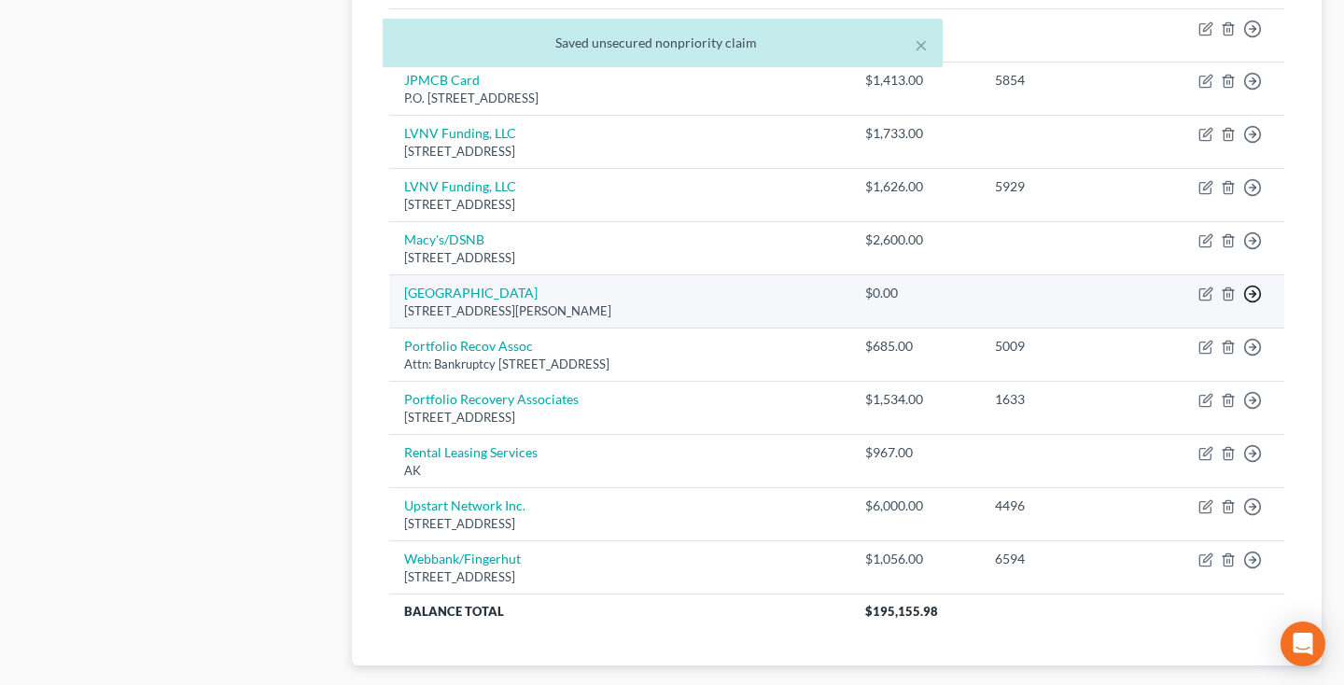
click at [1251, 286] on icon "button" at bounding box center [1252, 294] width 19 height 19
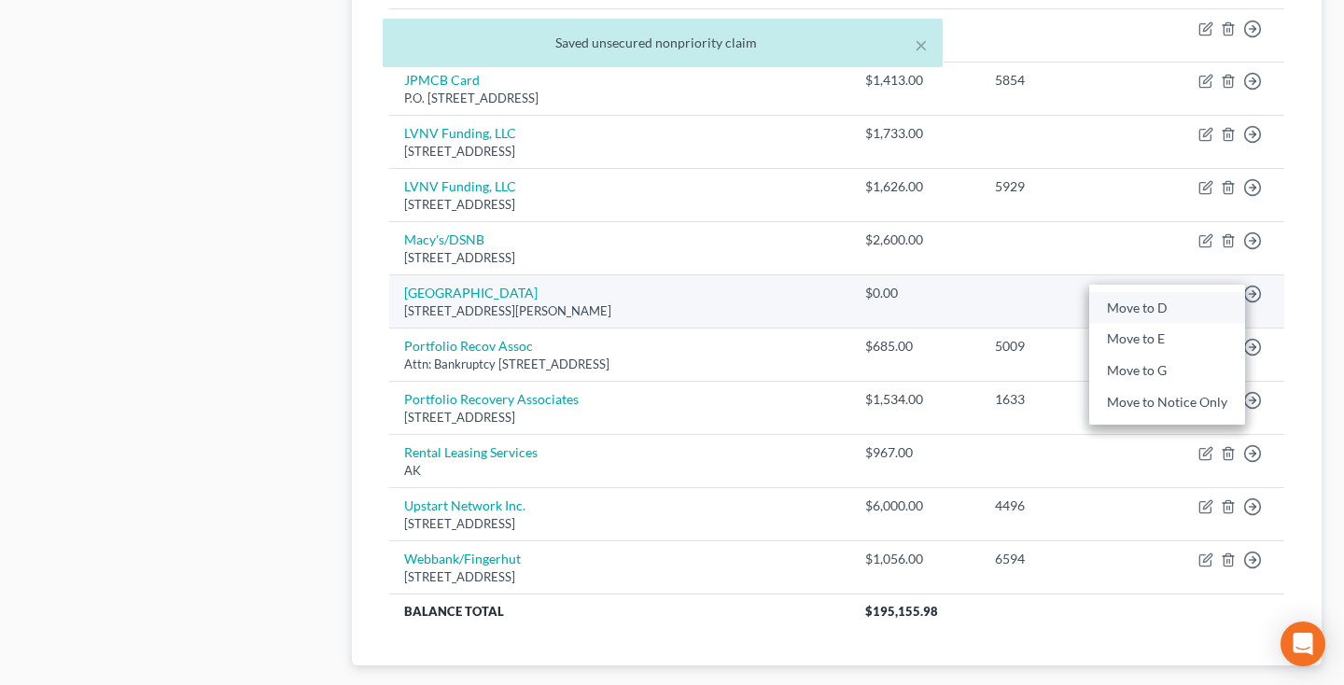
click at [1195, 298] on link "Move to D" at bounding box center [1167, 308] width 156 height 32
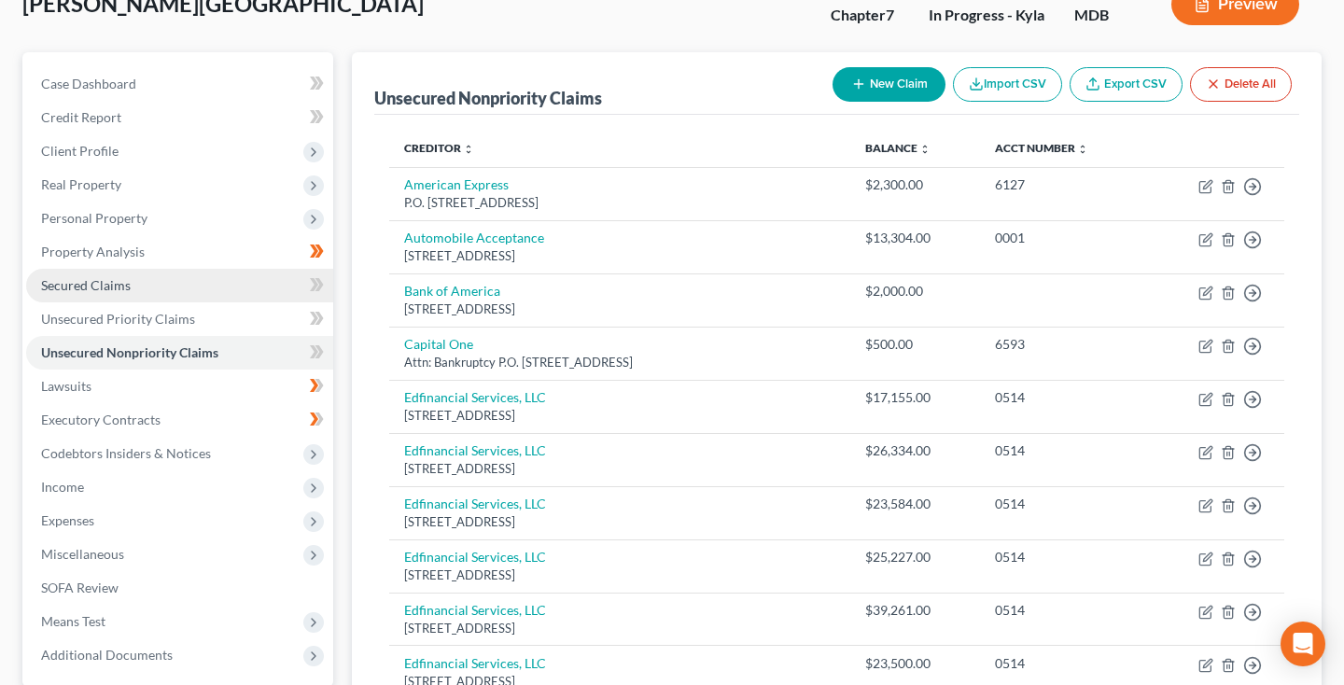
scroll to position [160, 0]
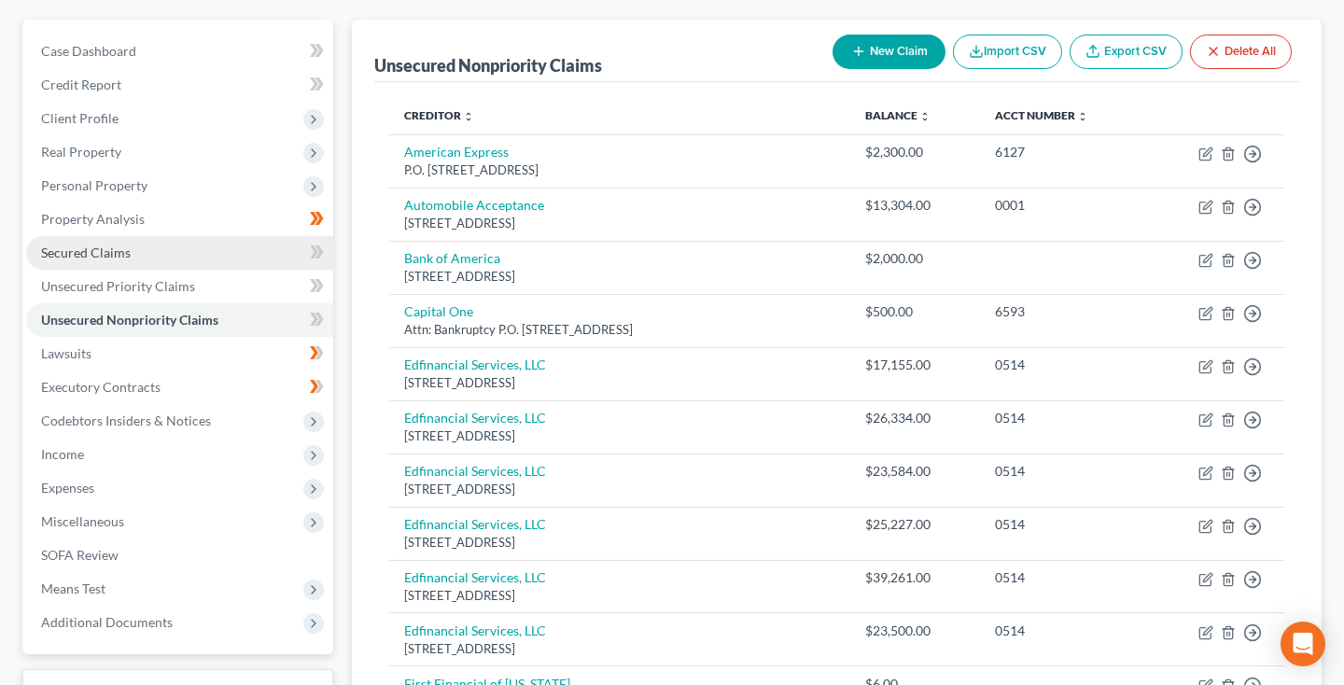
click at [100, 250] on span "Secured Claims" at bounding box center [86, 252] width 90 height 16
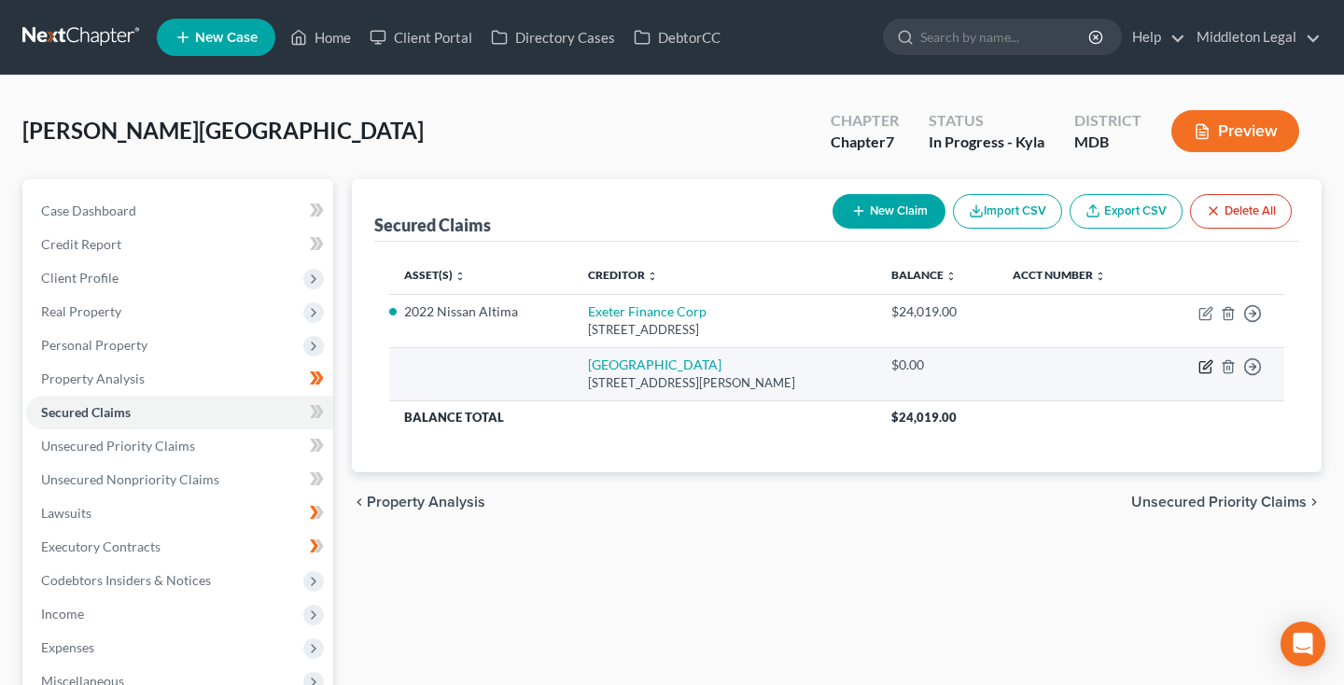
click at [1210, 361] on icon "button" at bounding box center [1205, 366] width 15 height 15
select select "39"
select select "3"
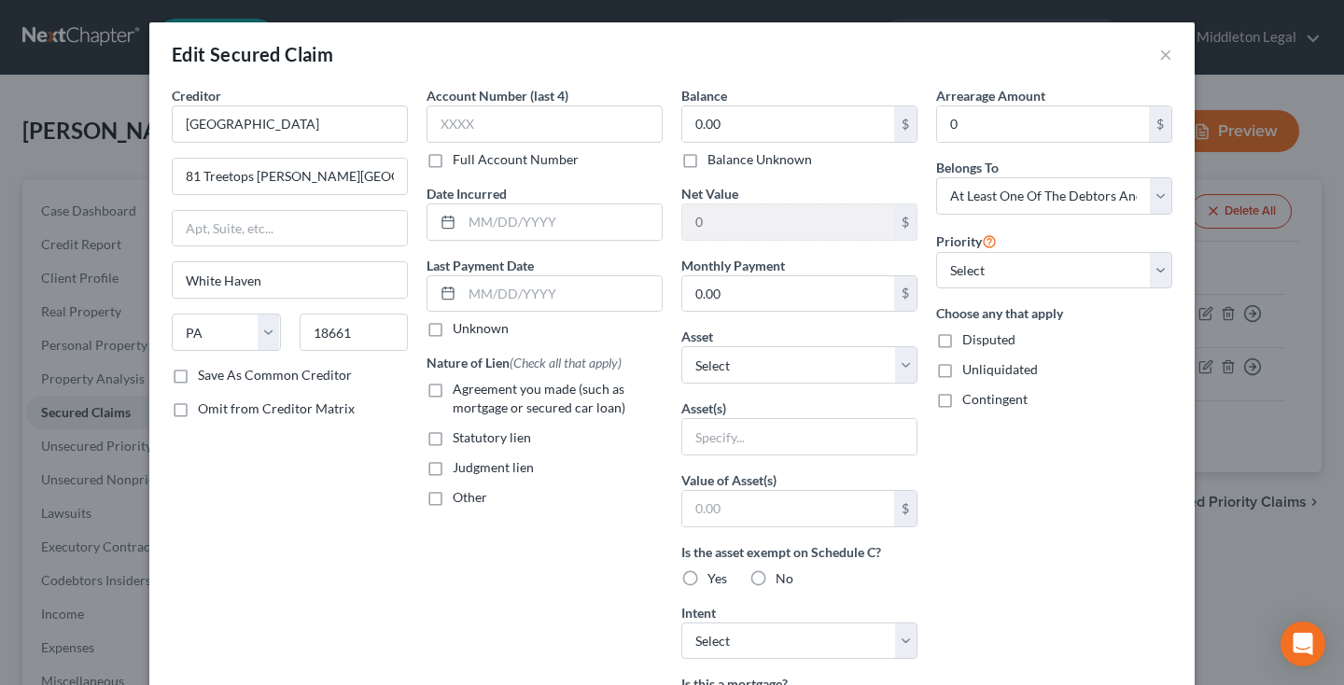
click at [453, 389] on label "Agreement you made (such as mortgage or secured car loan)" at bounding box center [558, 398] width 210 height 37
click at [460, 389] on input "Agreement you made (such as mortgage or secured car loan)" at bounding box center [466, 386] width 12 height 12
checkbox input "true"
click at [764, 436] on input "text" at bounding box center [799, 436] width 234 height 35
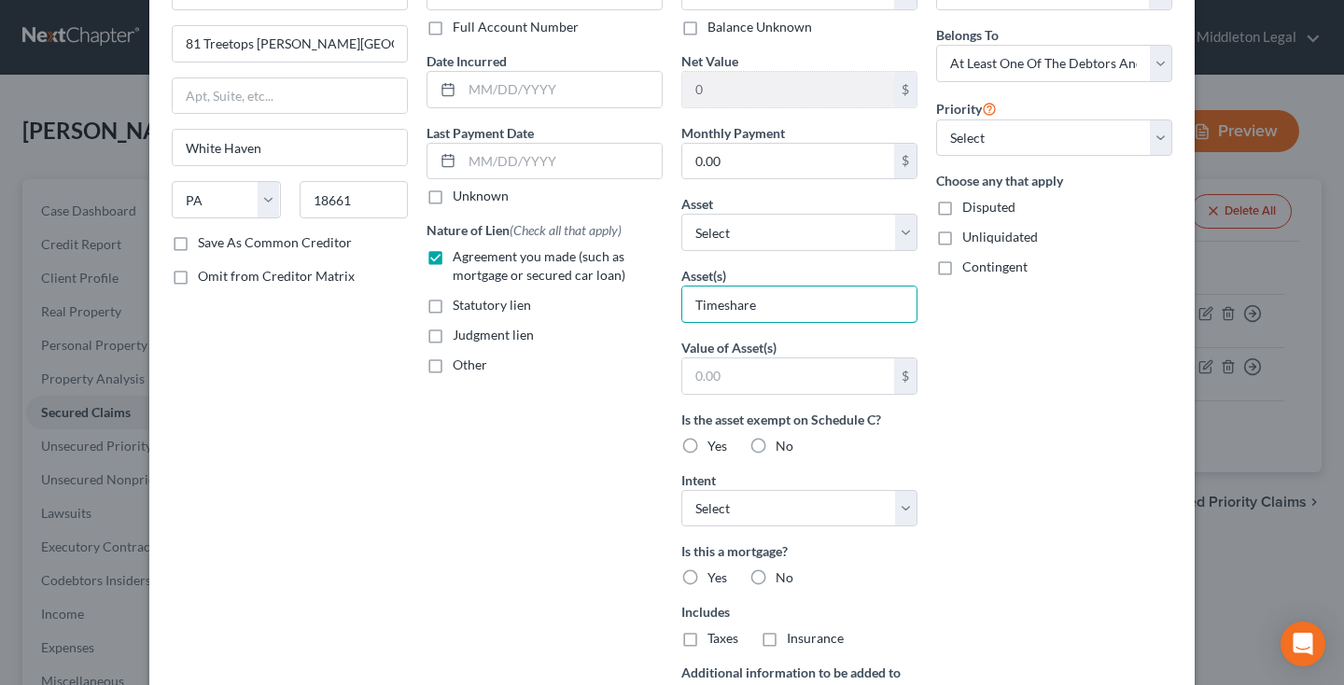
scroll to position [134, 0]
type input "Timeshare"
click at [775, 447] on label "No" at bounding box center [784, 444] width 18 height 19
click at [783, 447] on input "No" at bounding box center [789, 441] width 12 height 12
radio input "true"
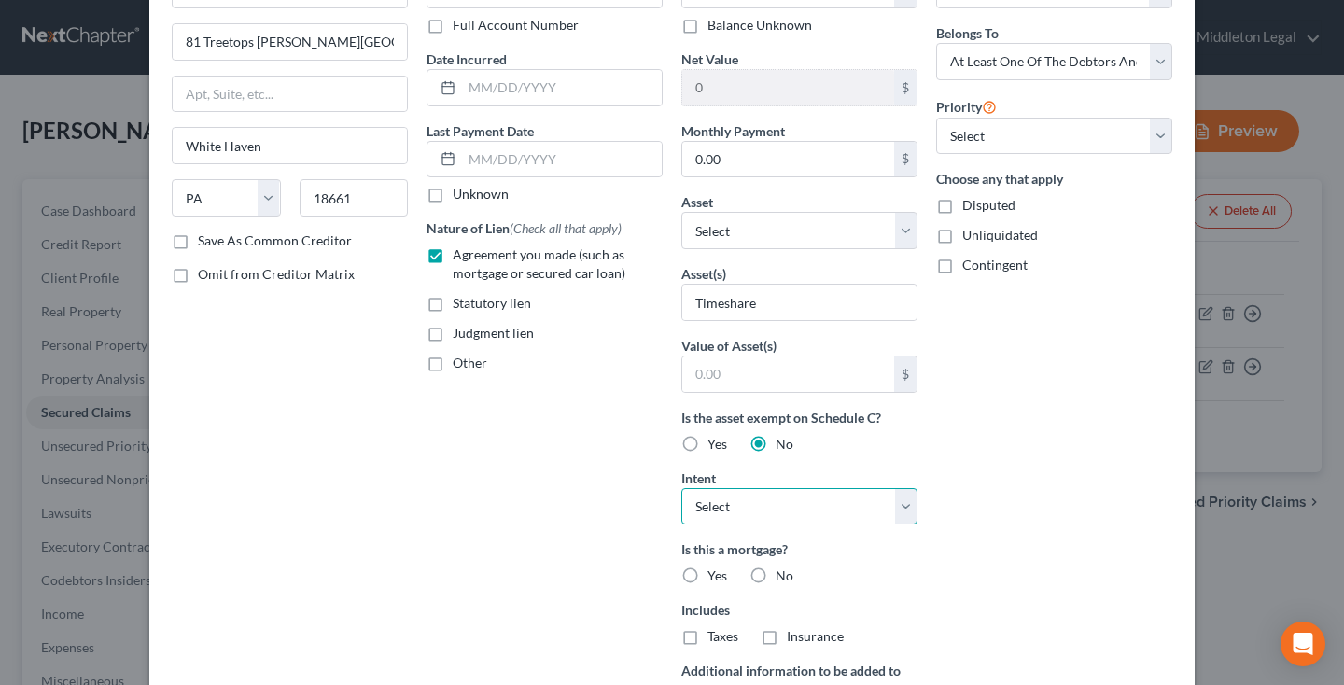
select select "0"
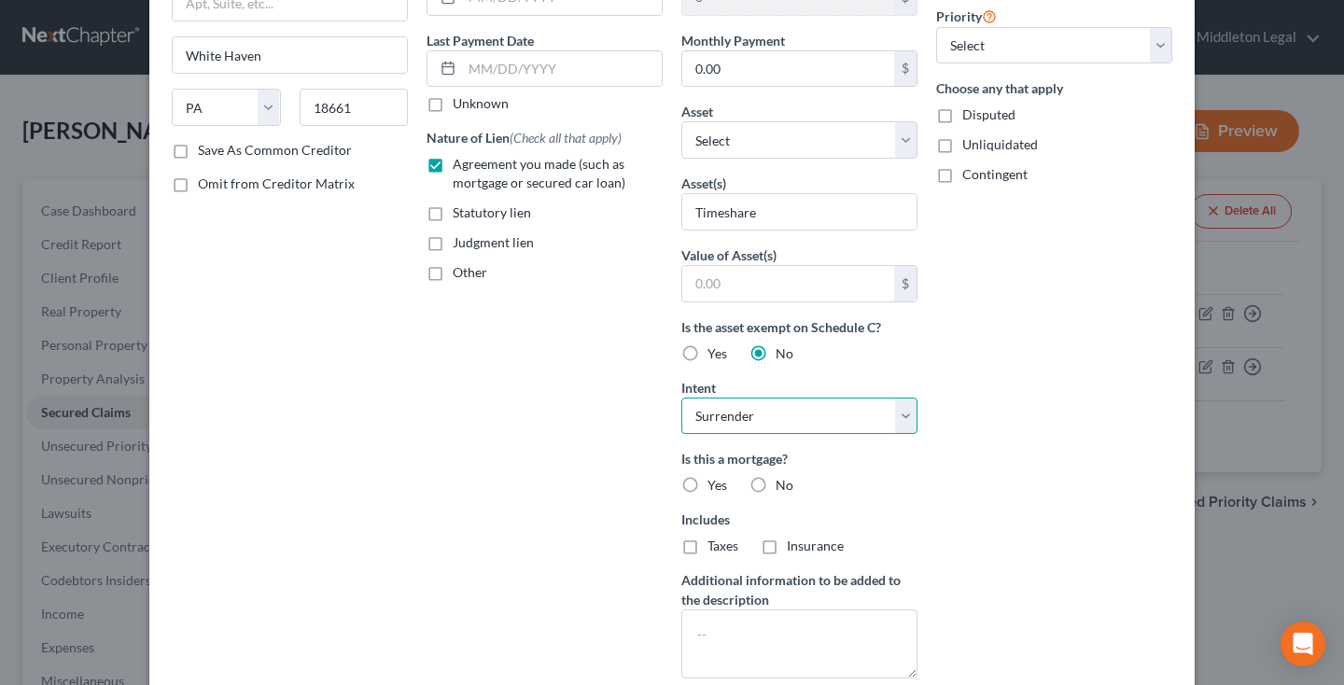
scroll to position [270, 0]
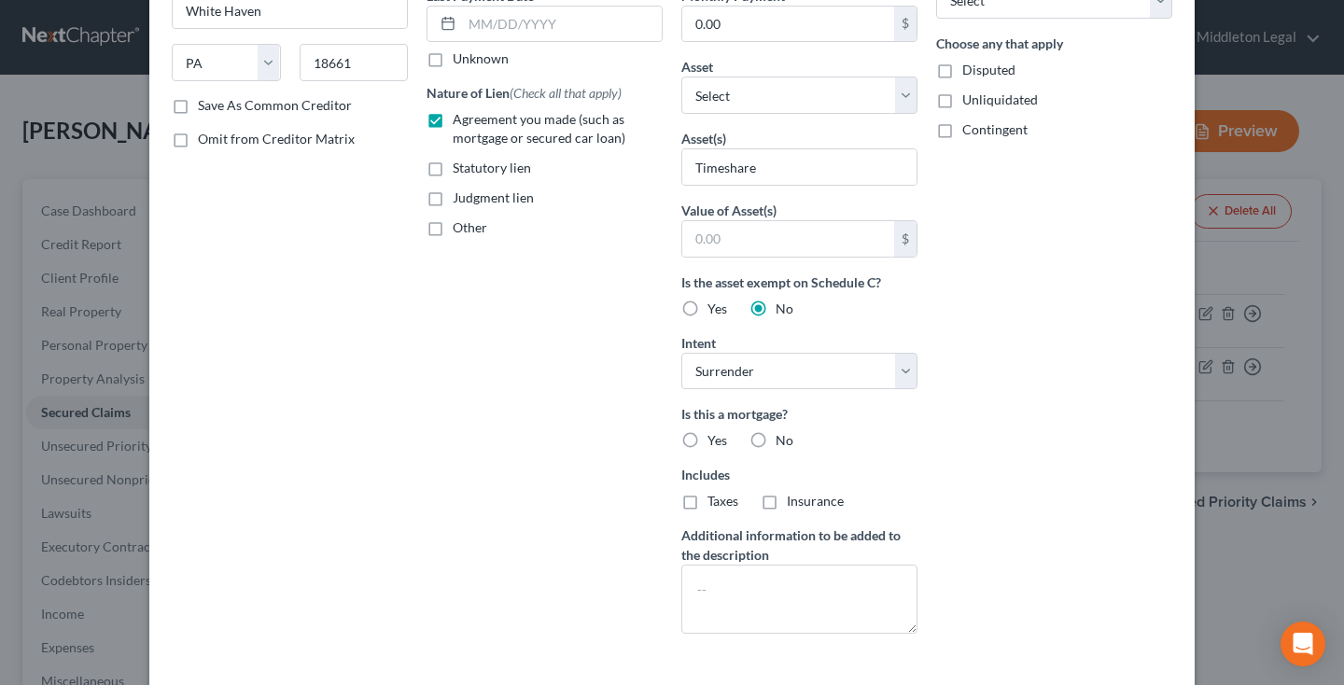
click at [775, 442] on label "No" at bounding box center [784, 440] width 18 height 19
click at [783, 442] on input "No" at bounding box center [789, 437] width 12 height 12
radio input "true"
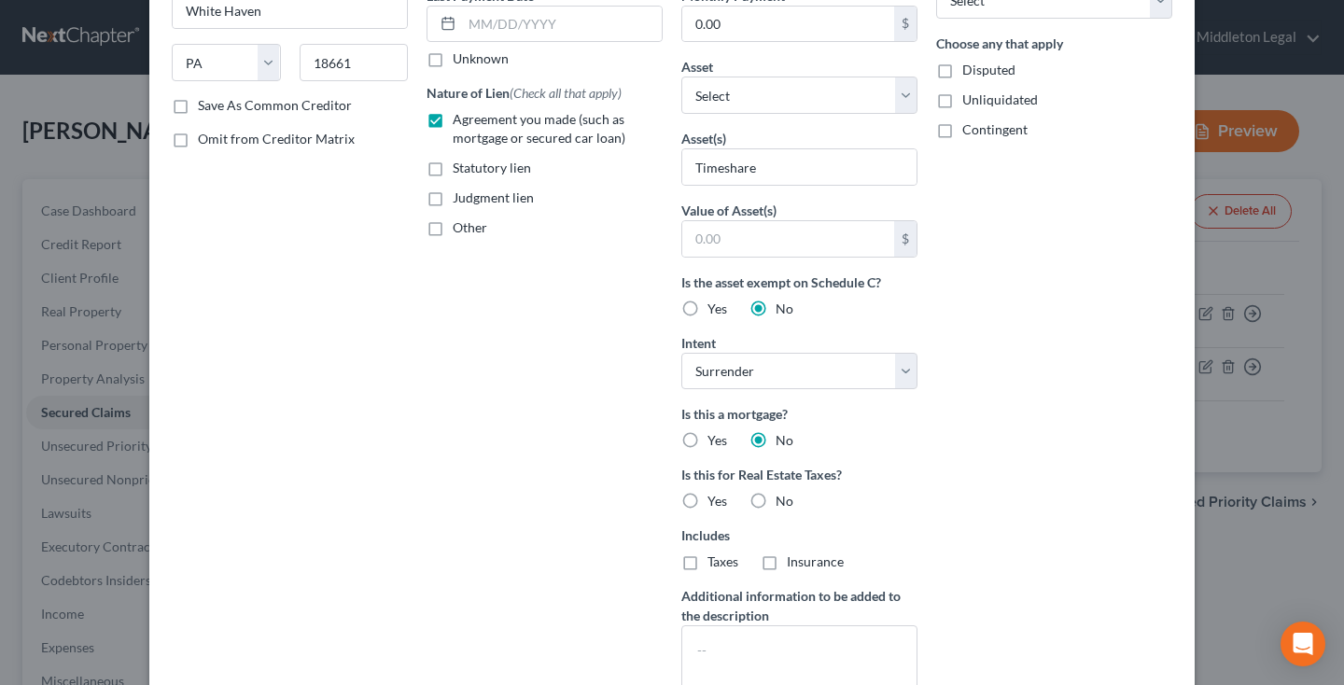
click at [775, 503] on label "No" at bounding box center [784, 501] width 18 height 19
click at [783, 503] on input "No" at bounding box center [789, 498] width 12 height 12
radio input "true"
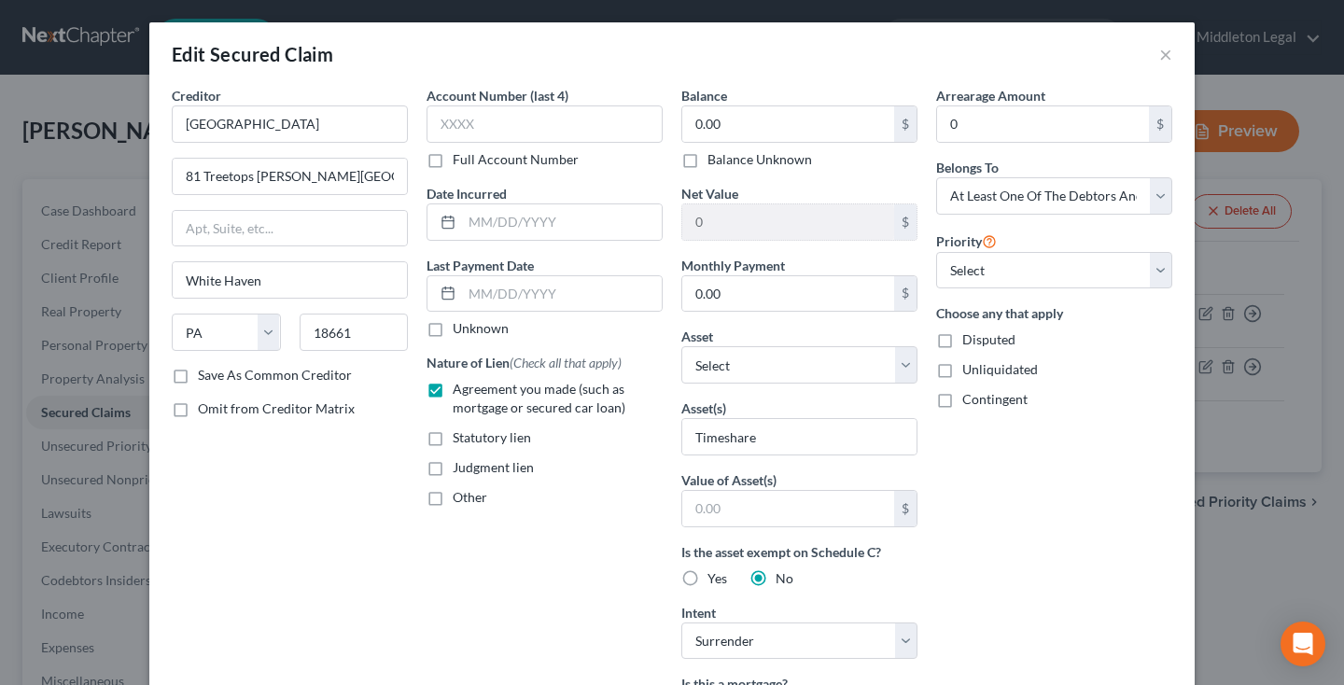
scroll to position [0, 0]
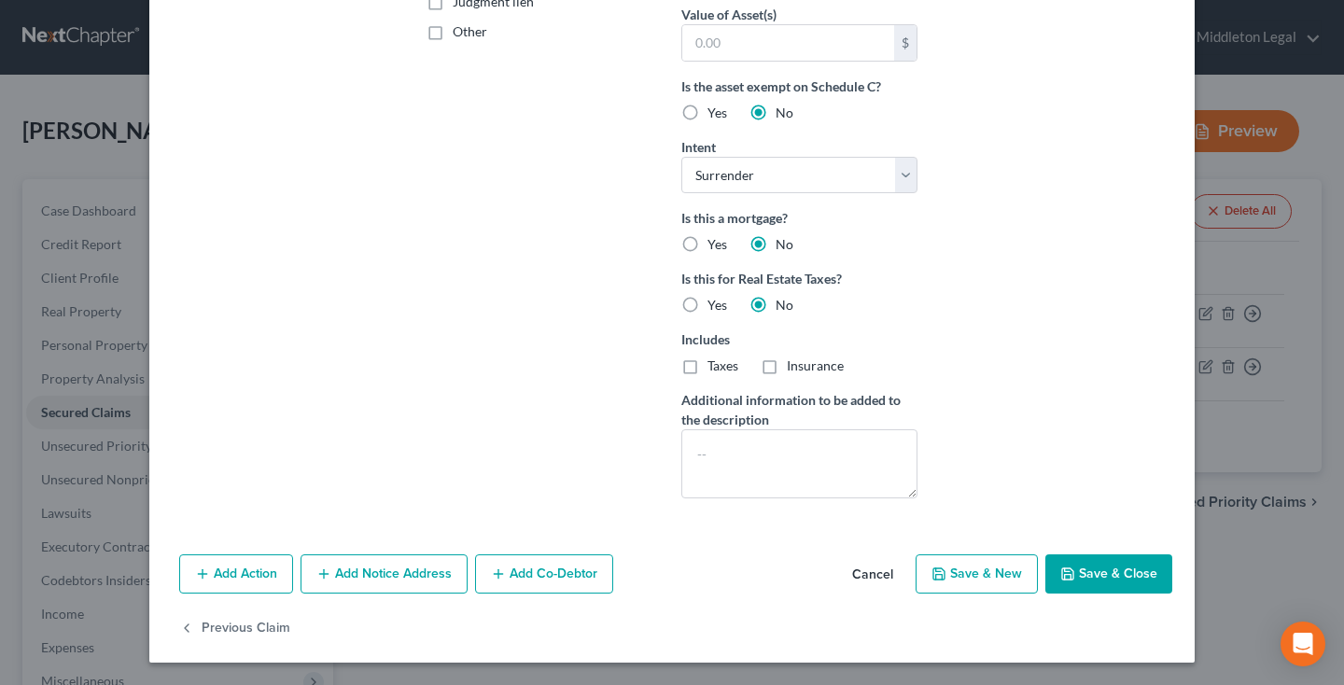
click at [1117, 570] on button "Save & Close" at bounding box center [1108, 573] width 127 height 39
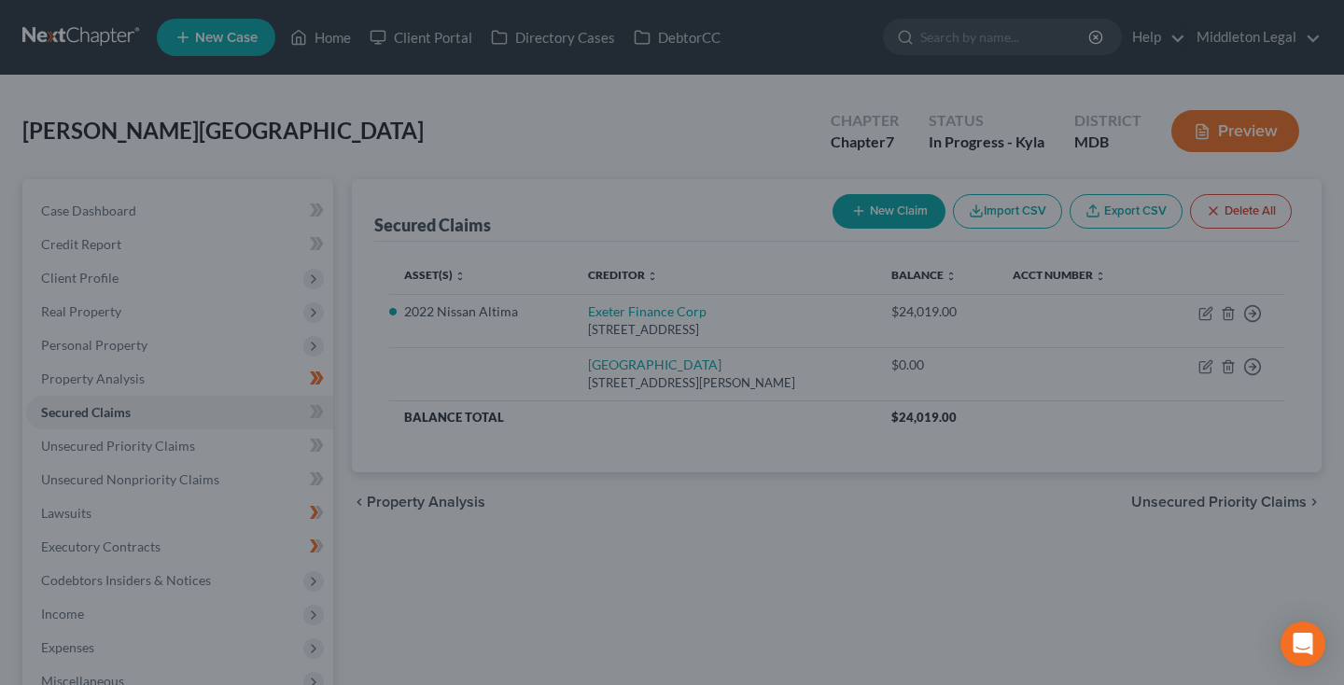
scroll to position [261, 0]
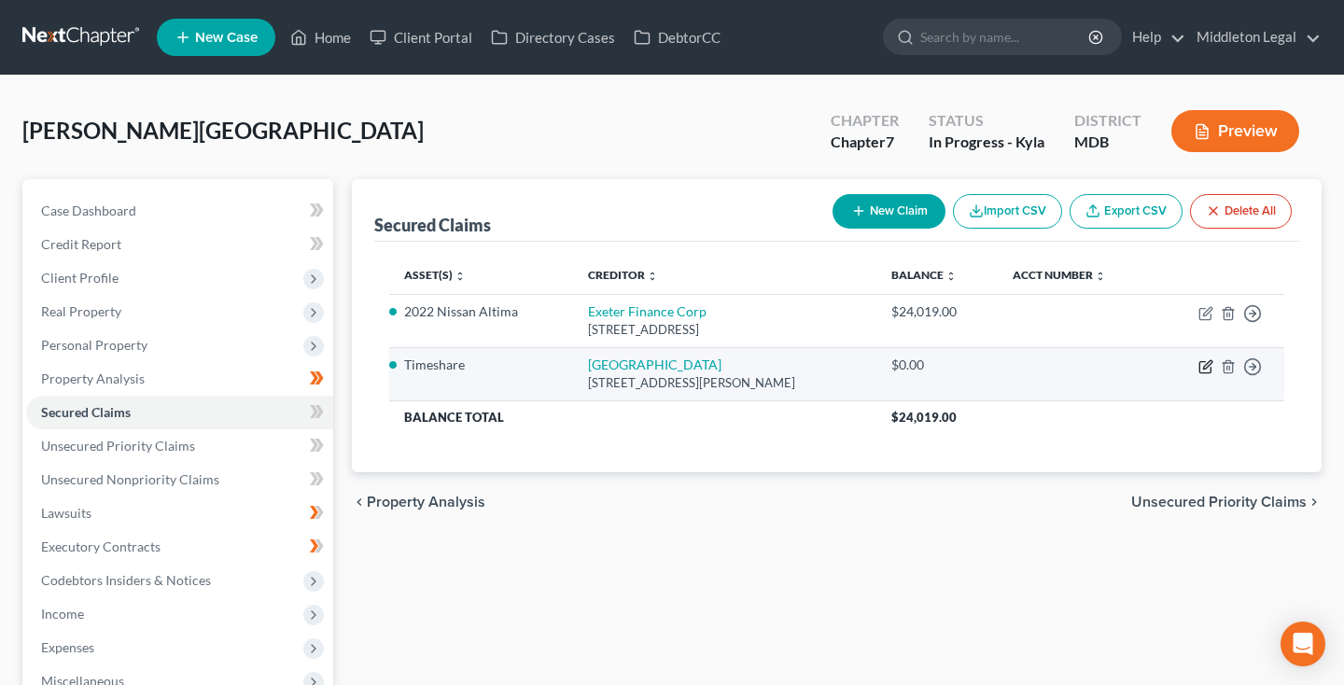
click at [1205, 364] on icon "button" at bounding box center [1205, 366] width 15 height 15
select select "39"
select select "0"
select select "3"
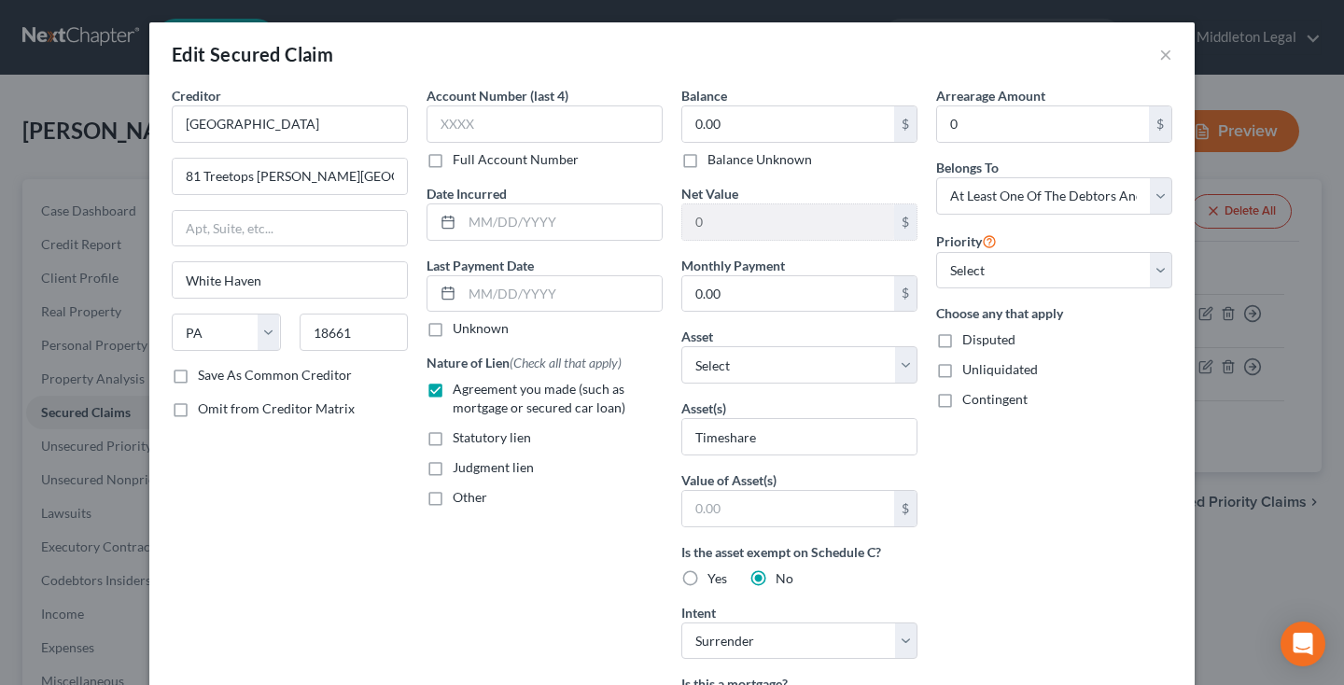
click at [707, 158] on label "Balance Unknown" at bounding box center [759, 159] width 105 height 19
click at [715, 158] on input "Balance Unknown" at bounding box center [721, 156] width 12 height 12
checkbox input "true"
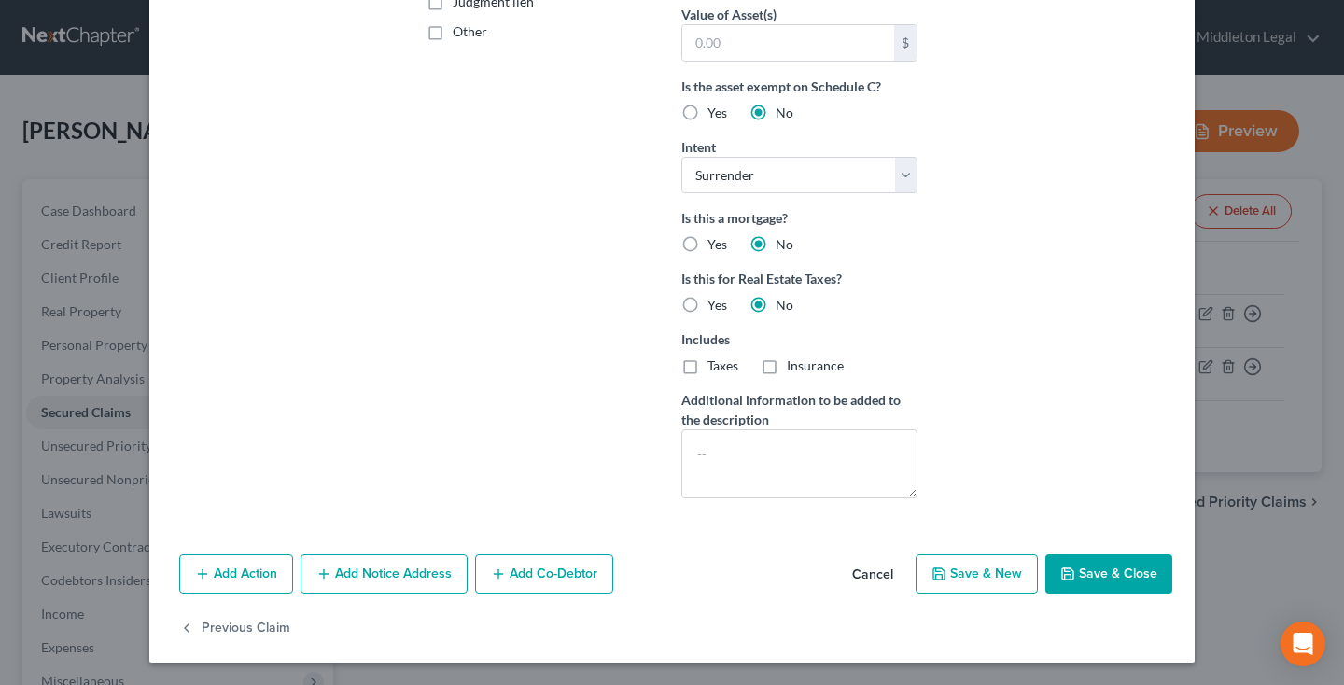
click at [1081, 573] on button "Save & Close" at bounding box center [1108, 573] width 127 height 39
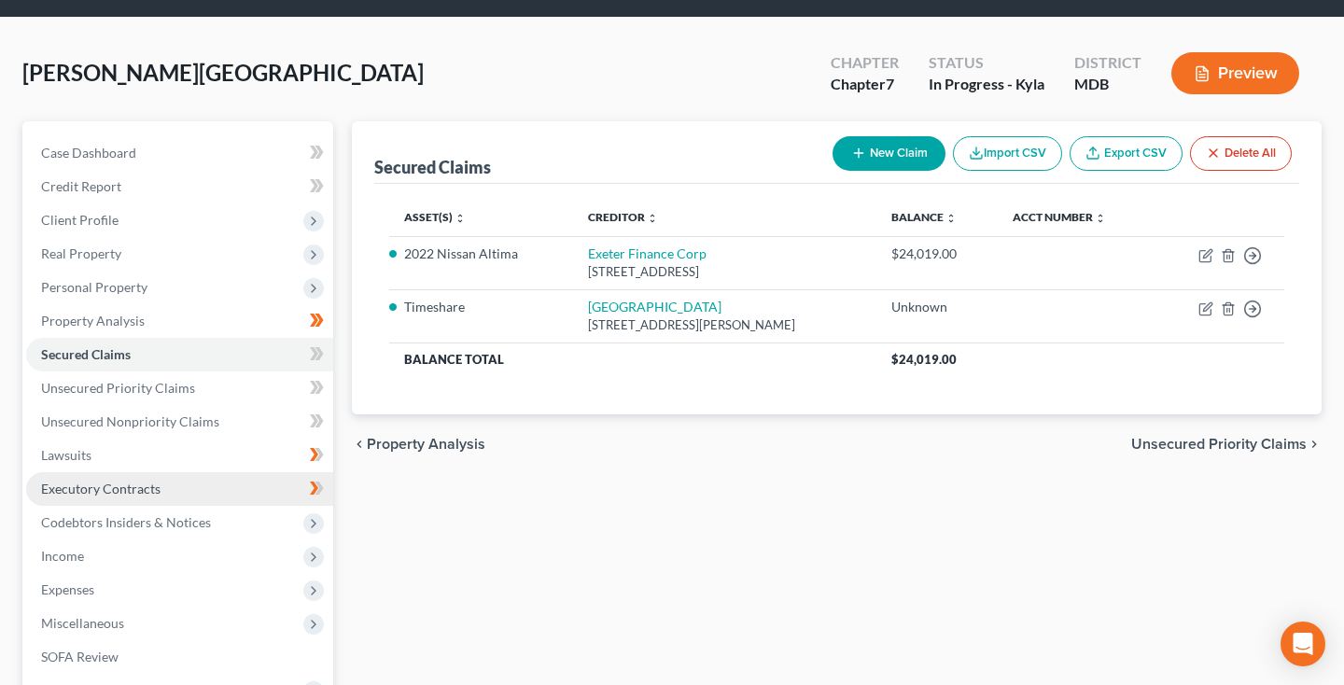
scroll to position [77, 0]
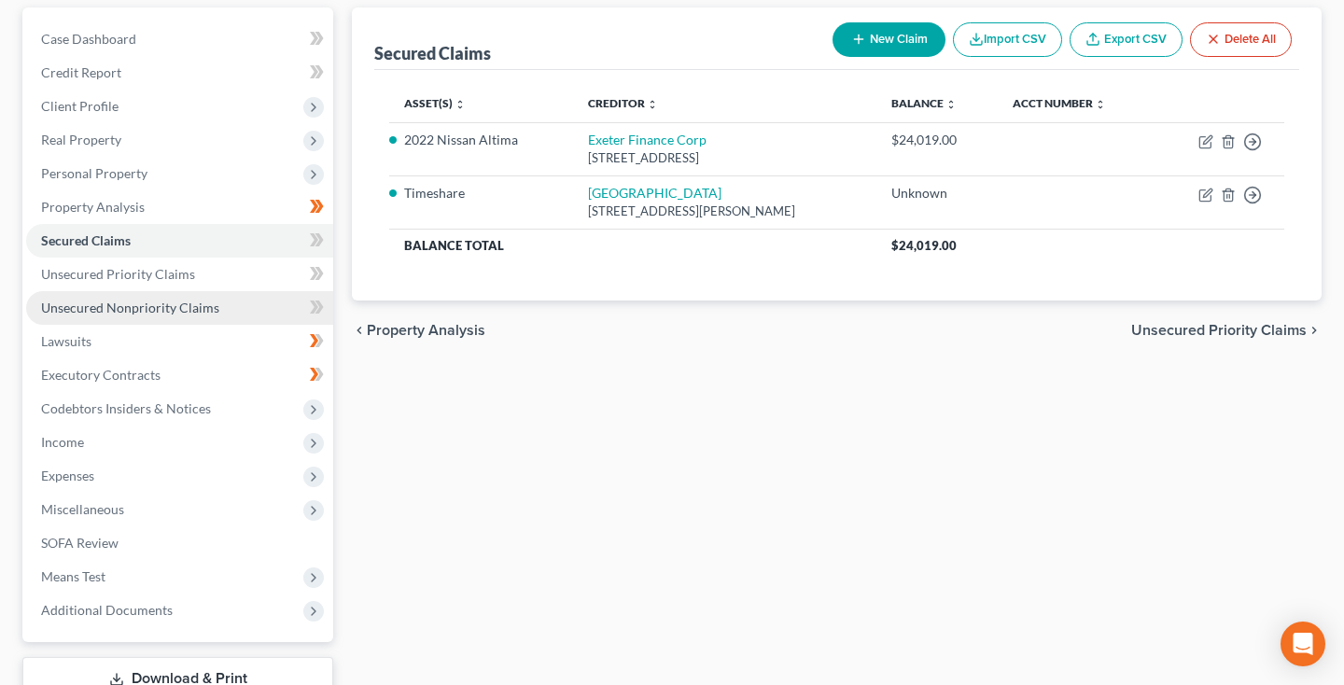
click at [151, 315] on link "Unsecured Nonpriority Claims" at bounding box center [179, 308] width 307 height 34
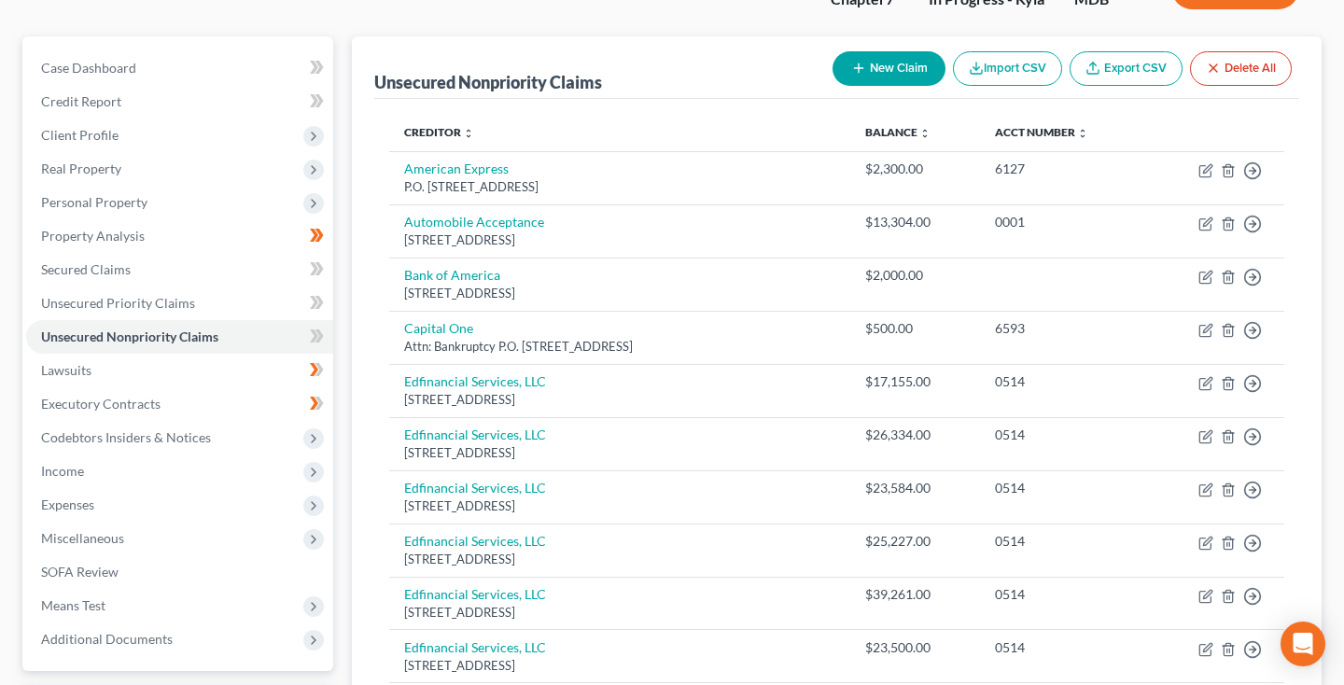
scroll to position [183, 0]
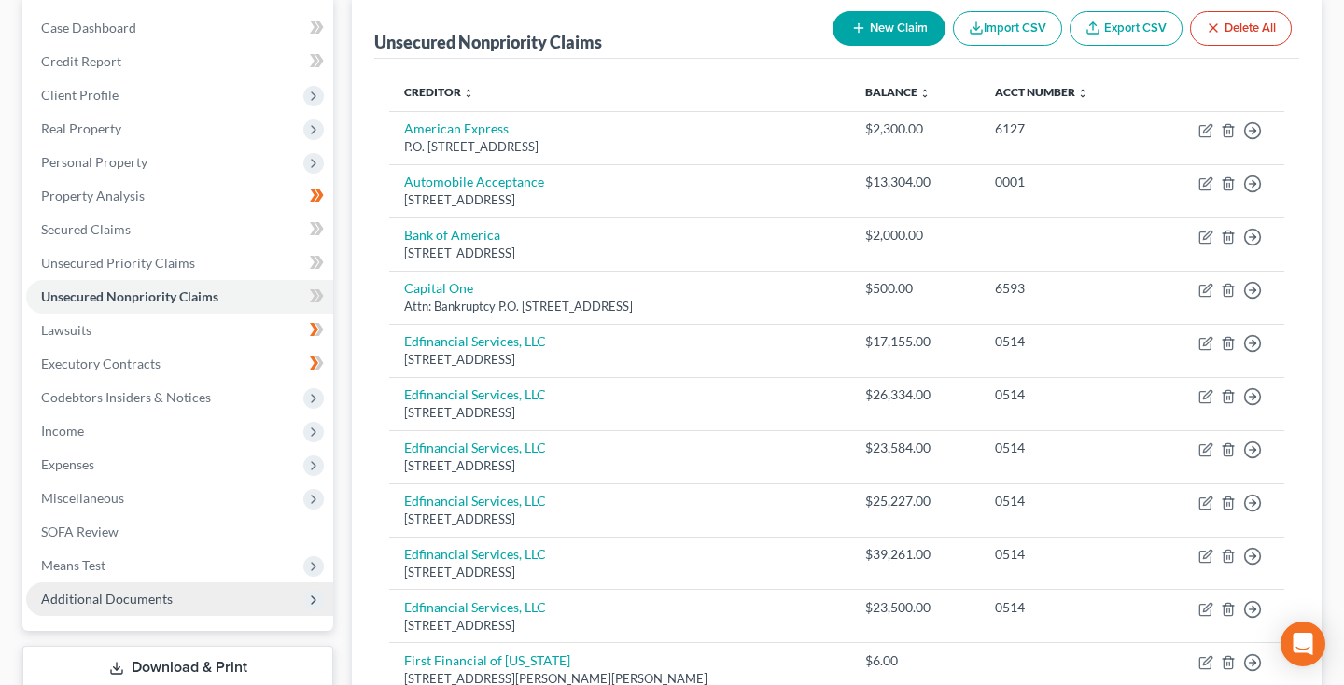
click at [99, 599] on span "Additional Documents" at bounding box center [107, 599] width 132 height 16
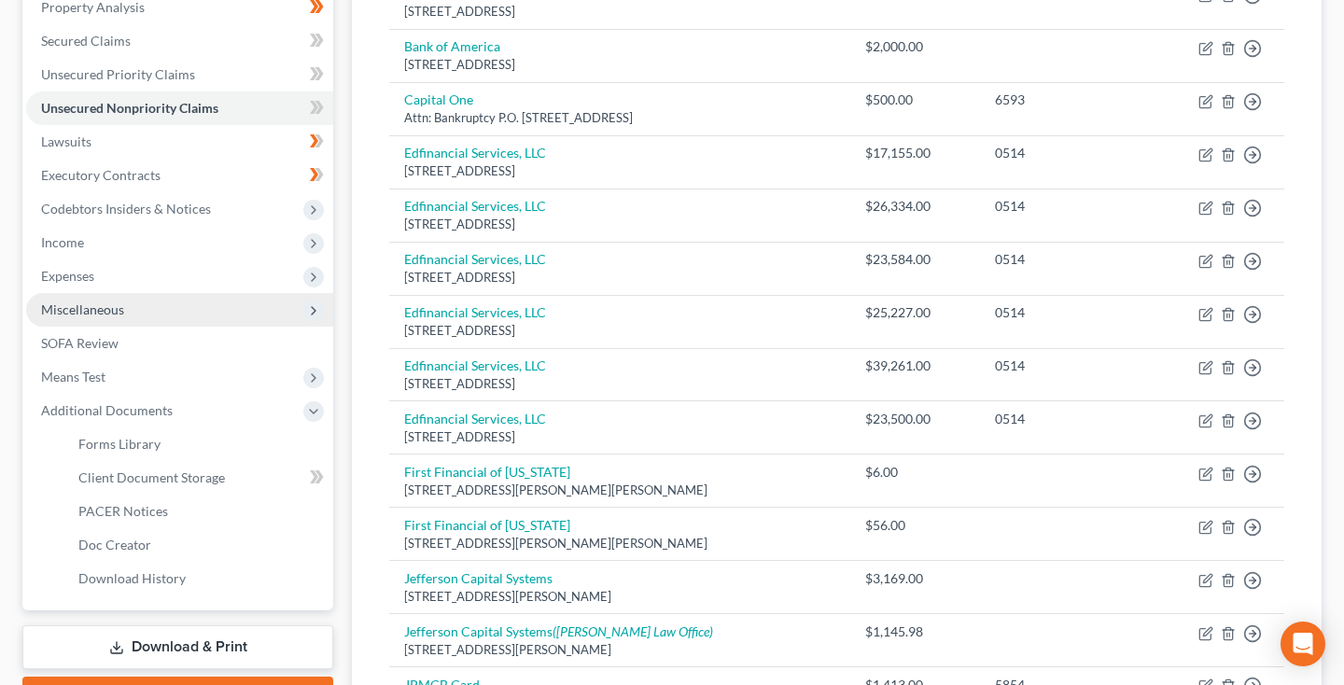
scroll to position [399, 0]
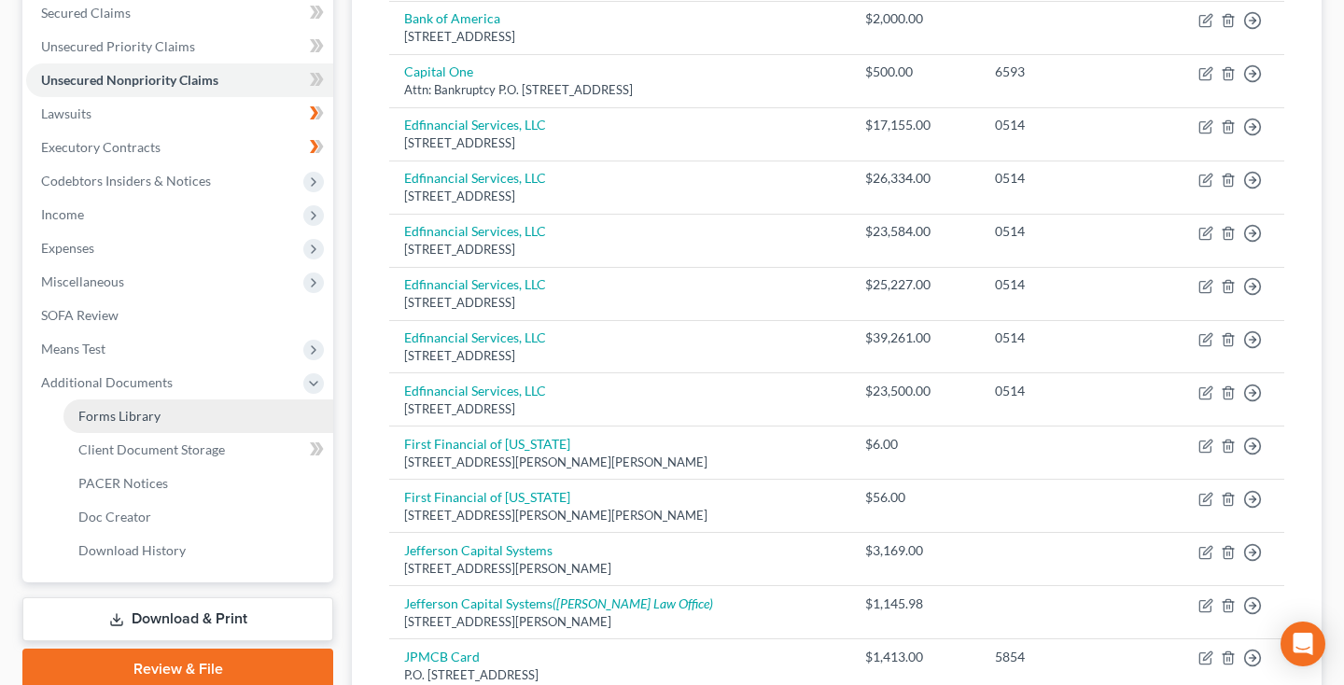
click at [131, 415] on span "Forms Library" at bounding box center [119, 416] width 82 height 16
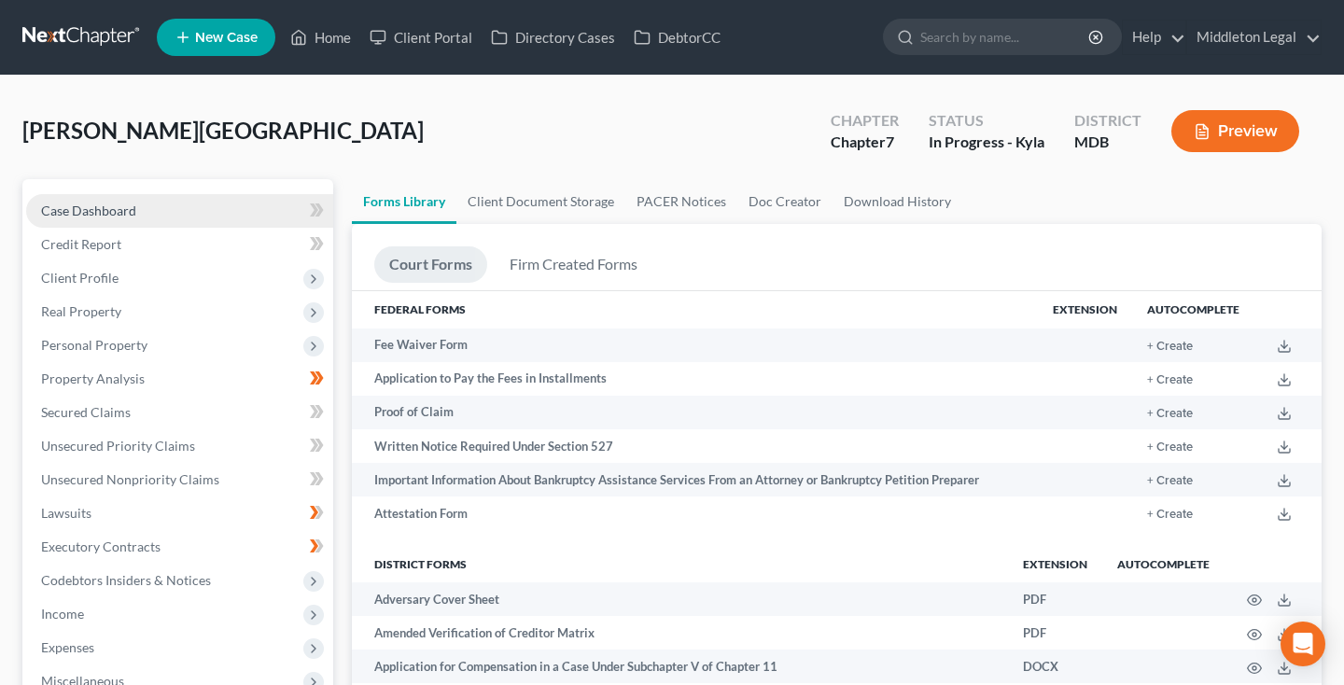
click at [129, 216] on span "Case Dashboard" at bounding box center [88, 210] width 95 height 16
select select "6"
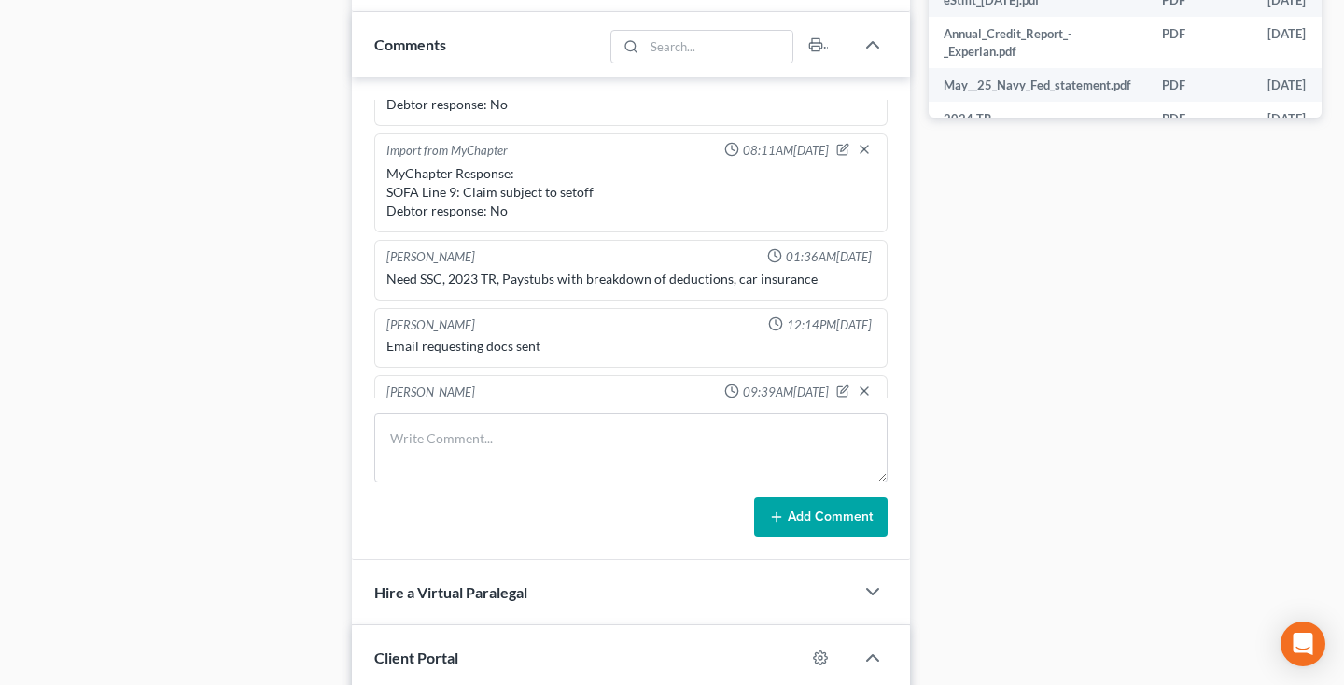
scroll to position [996, 0]
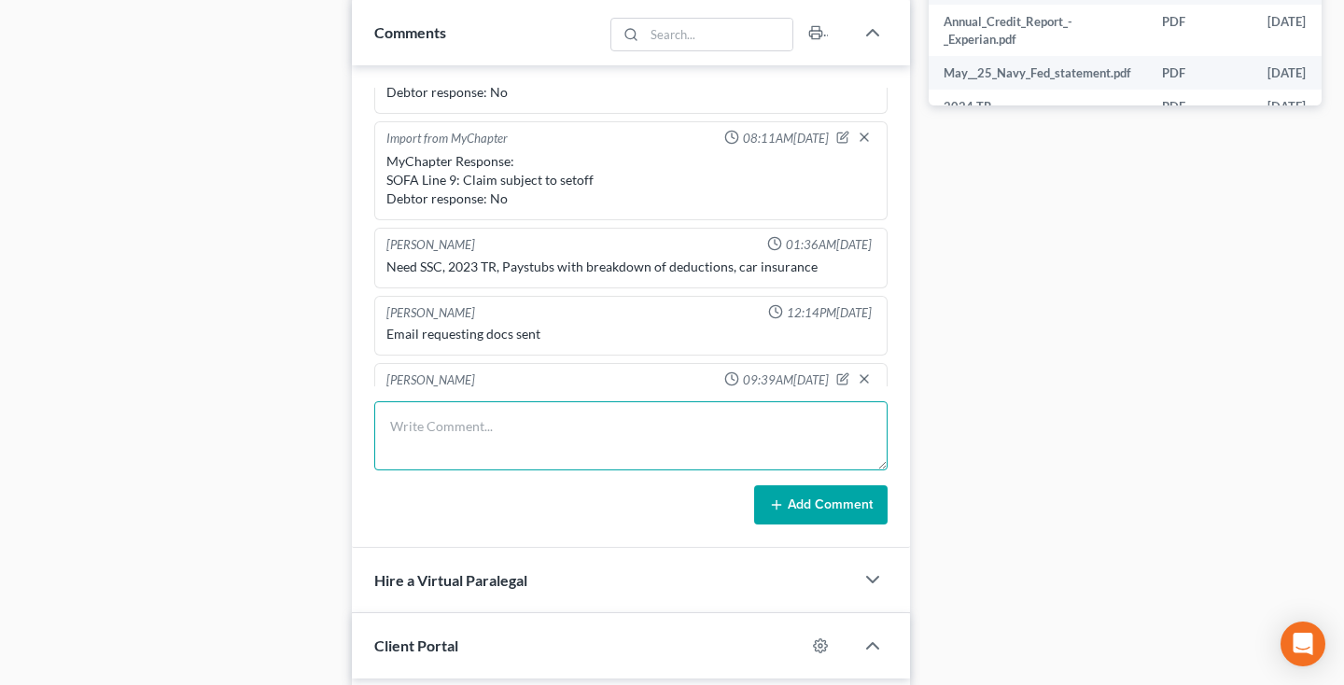
click at [446, 432] on textarea at bounding box center [630, 435] width 513 height 69
type textarea "Need address for Rental Leasing Services then ready to file"
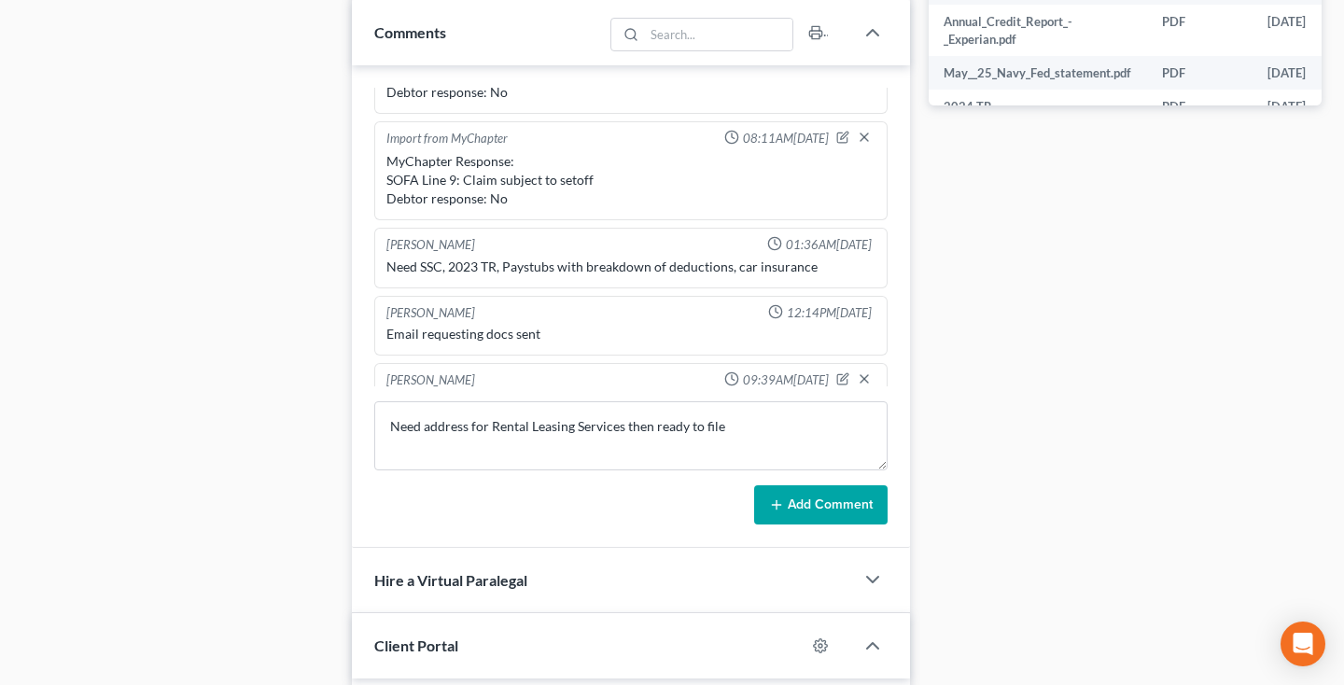
click at [789, 503] on button "Add Comment" at bounding box center [820, 504] width 133 height 39
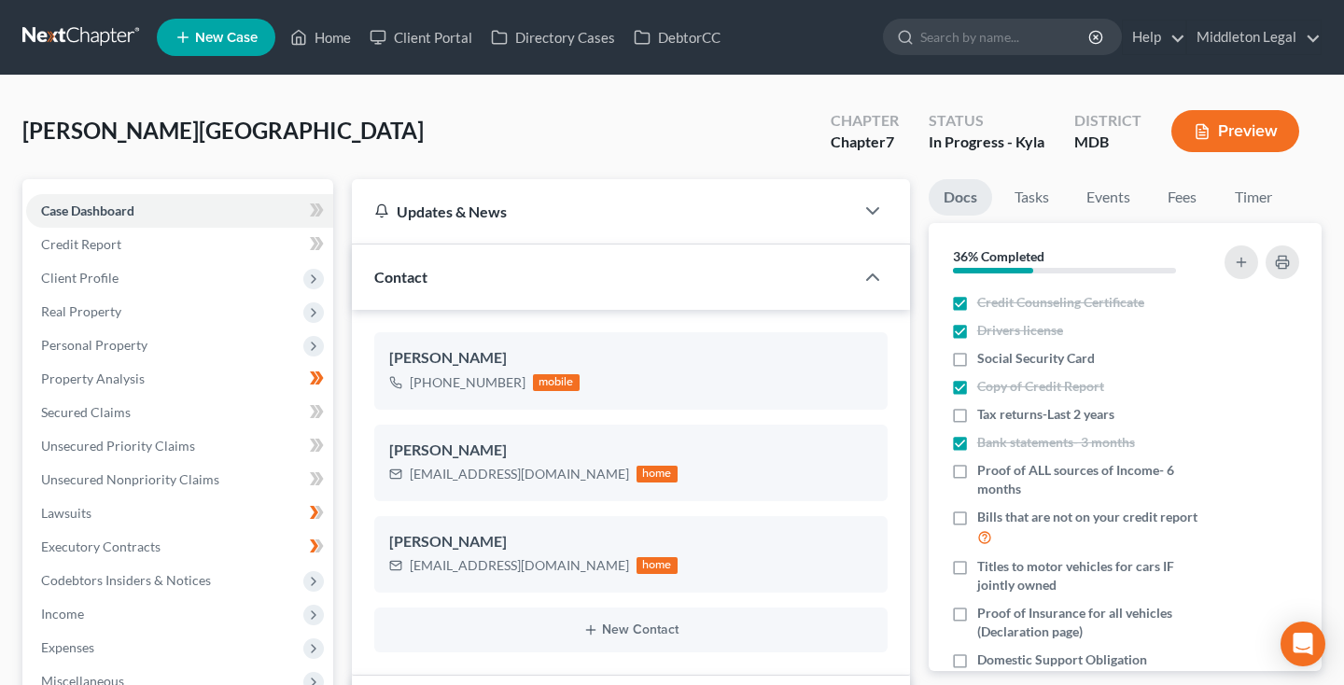
scroll to position [0, 0]
click at [87, 30] on link at bounding box center [81, 38] width 119 height 34
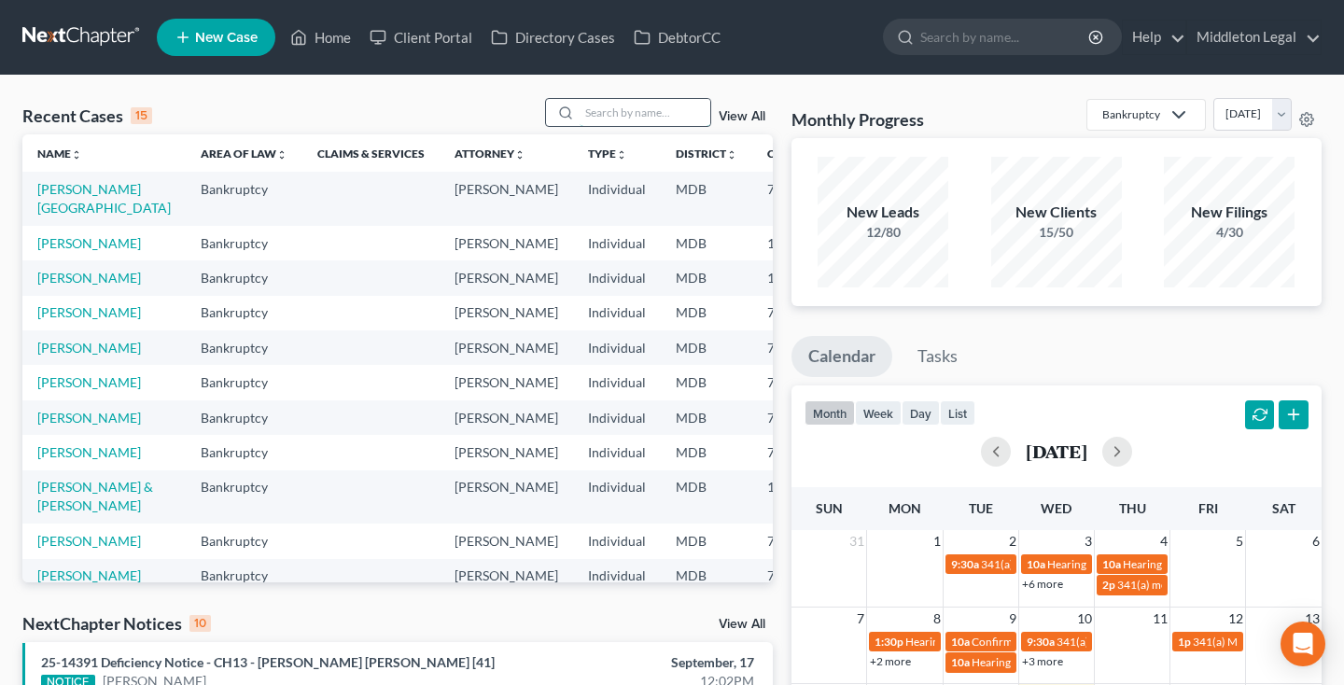
click at [630, 119] on input "search" at bounding box center [644, 112] width 131 height 27
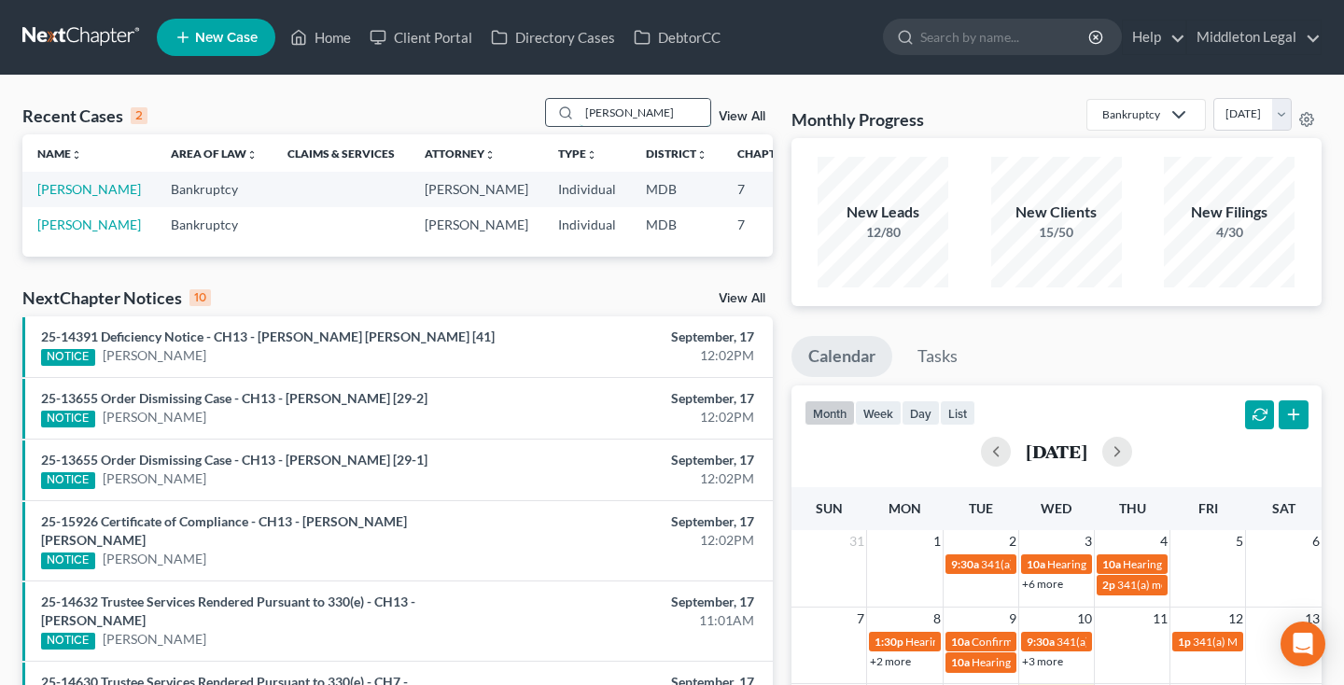
type input "Bianca"
drag, startPoint x: 658, startPoint y: 104, endPoint x: 64, endPoint y: 207, distance: 602.5
click at [64, 197] on link "[PERSON_NAME]" at bounding box center [89, 189] width 104 height 16
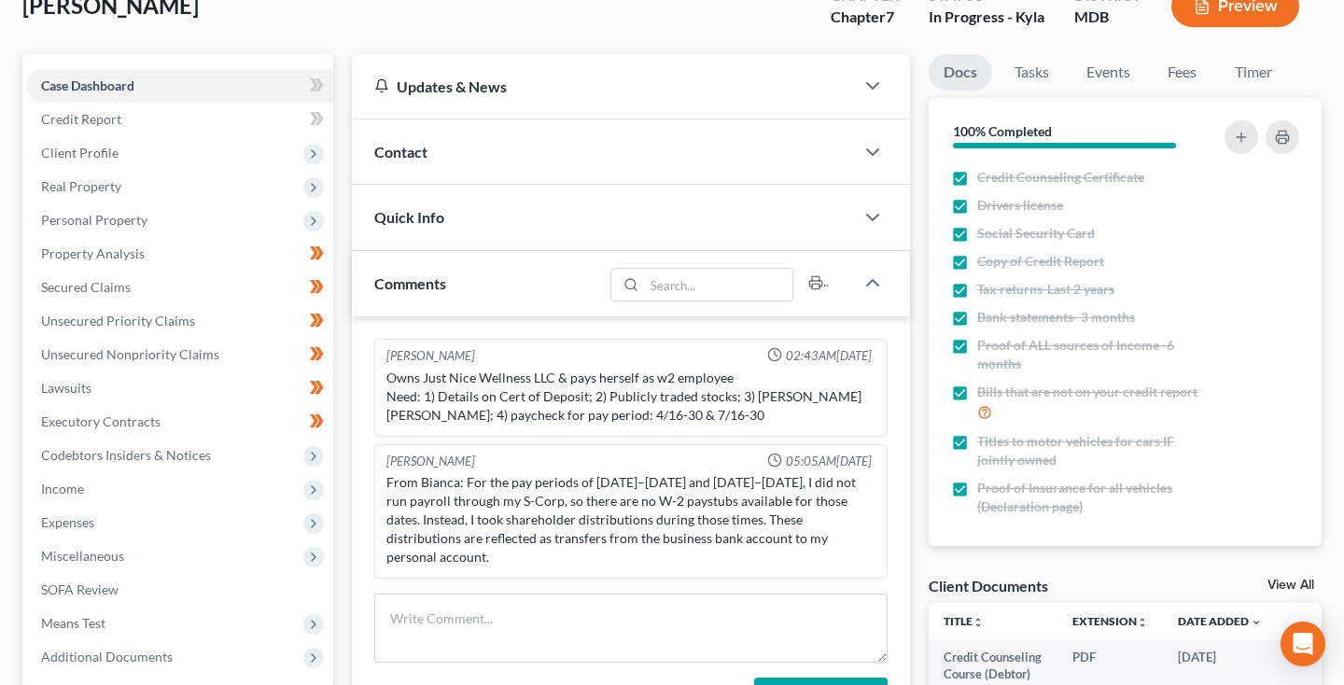
scroll to position [116, 0]
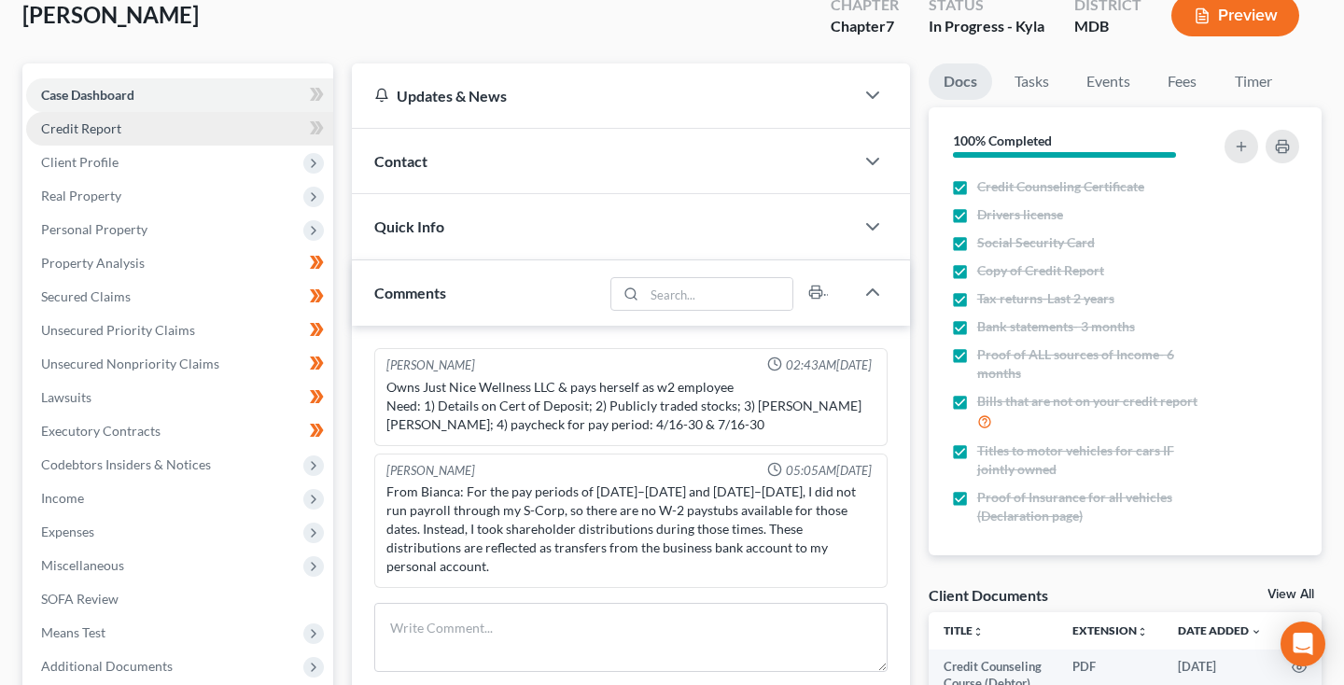
click at [161, 128] on link "Credit Report" at bounding box center [179, 129] width 307 height 34
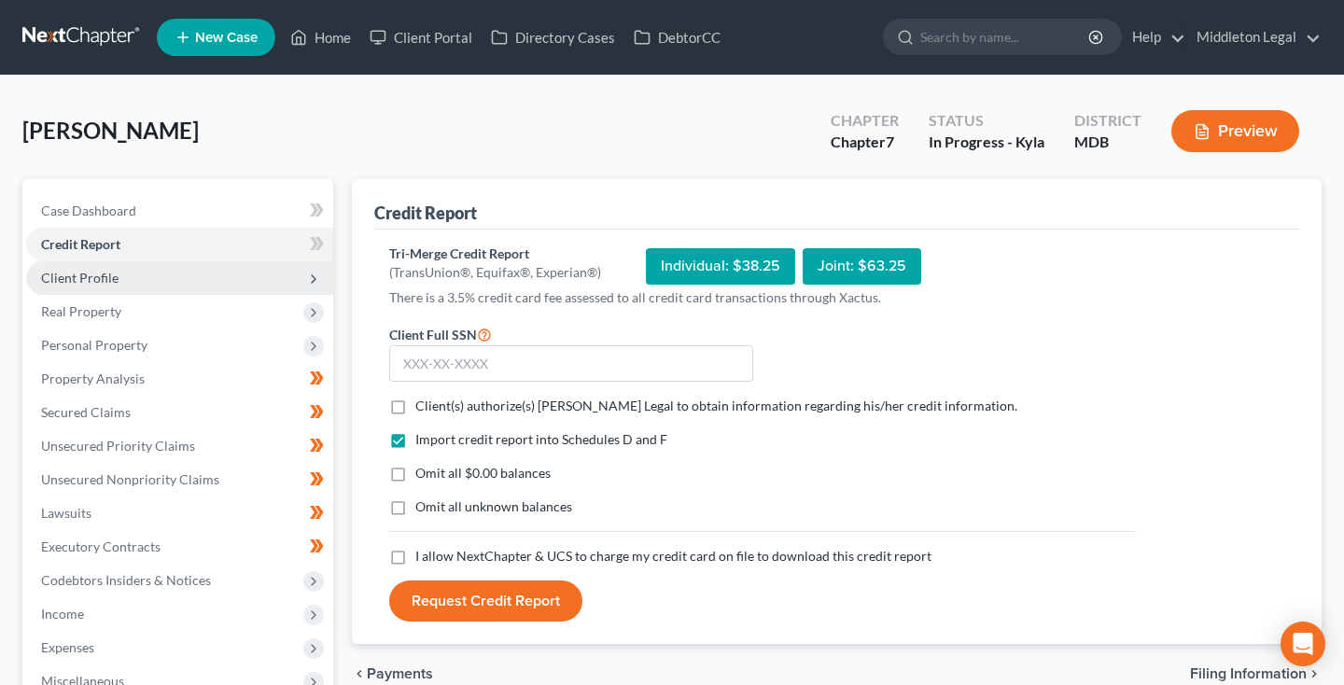
click at [170, 274] on span "Client Profile" at bounding box center [179, 278] width 307 height 34
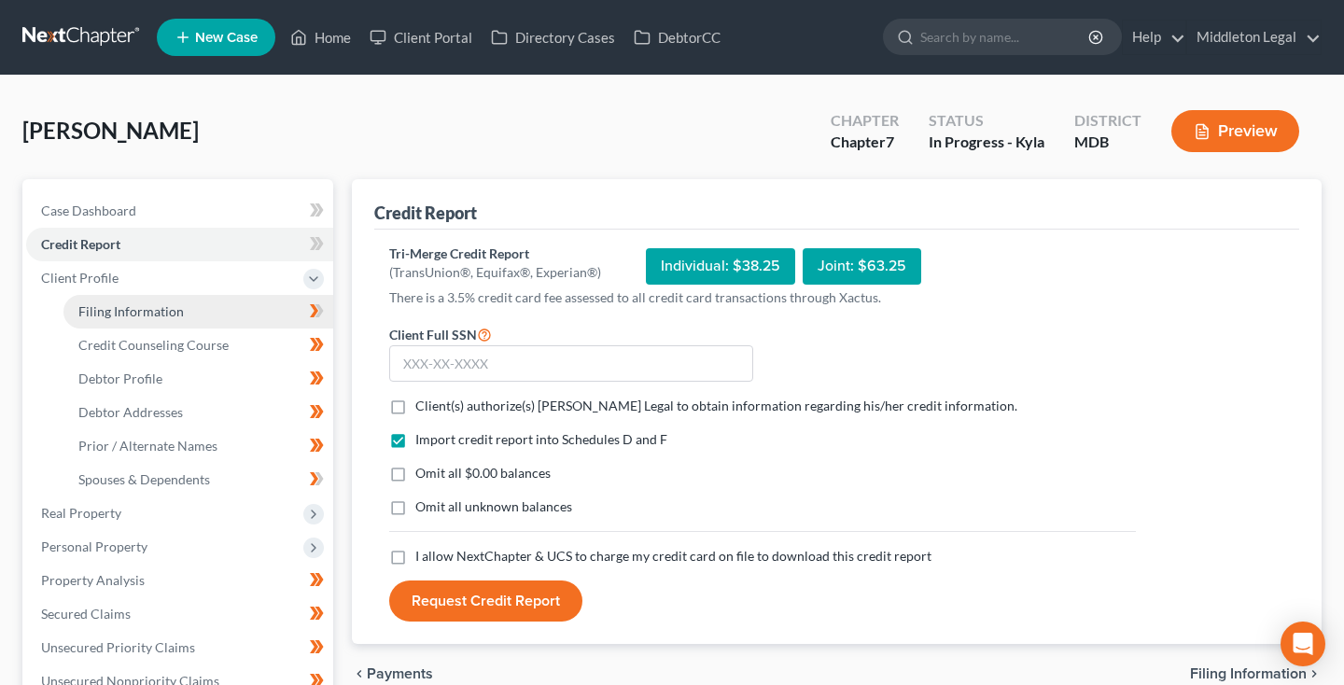
click at [161, 318] on span "Filing Information" at bounding box center [130, 311] width 105 height 16
select select "1"
select select "0"
select select "21"
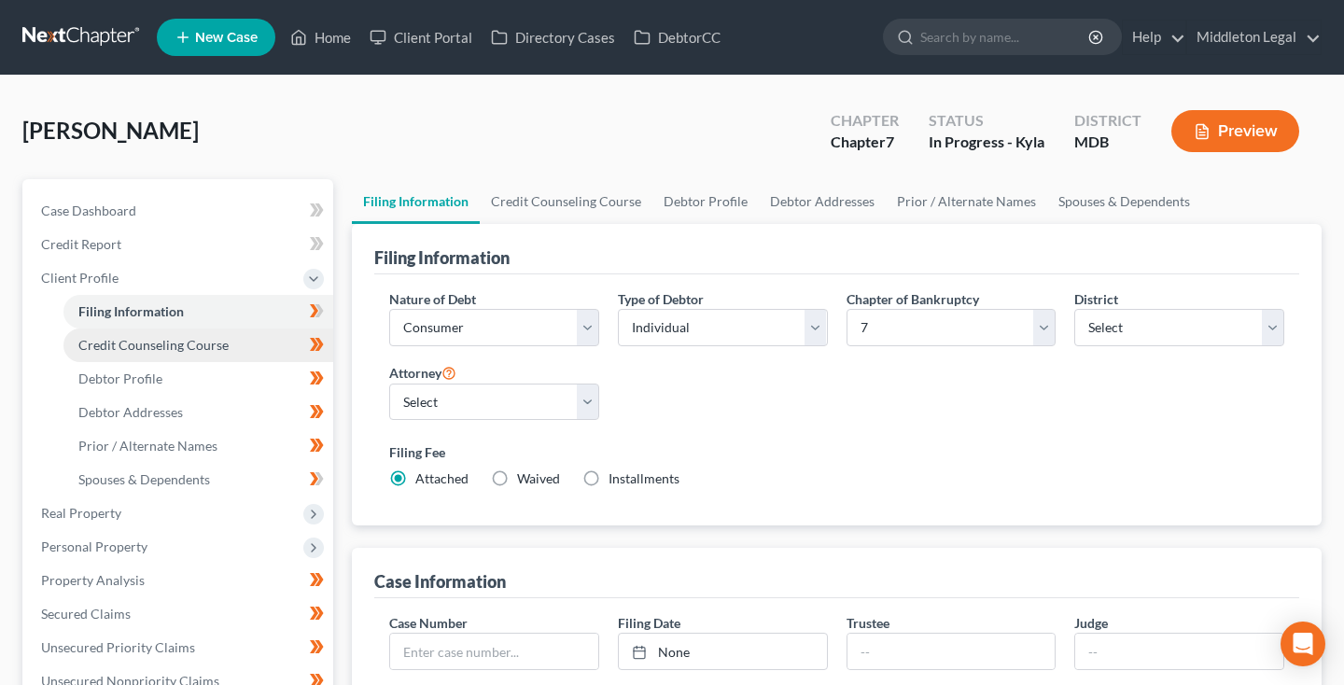
click at [157, 356] on link "Credit Counseling Course" at bounding box center [198, 345] width 270 height 34
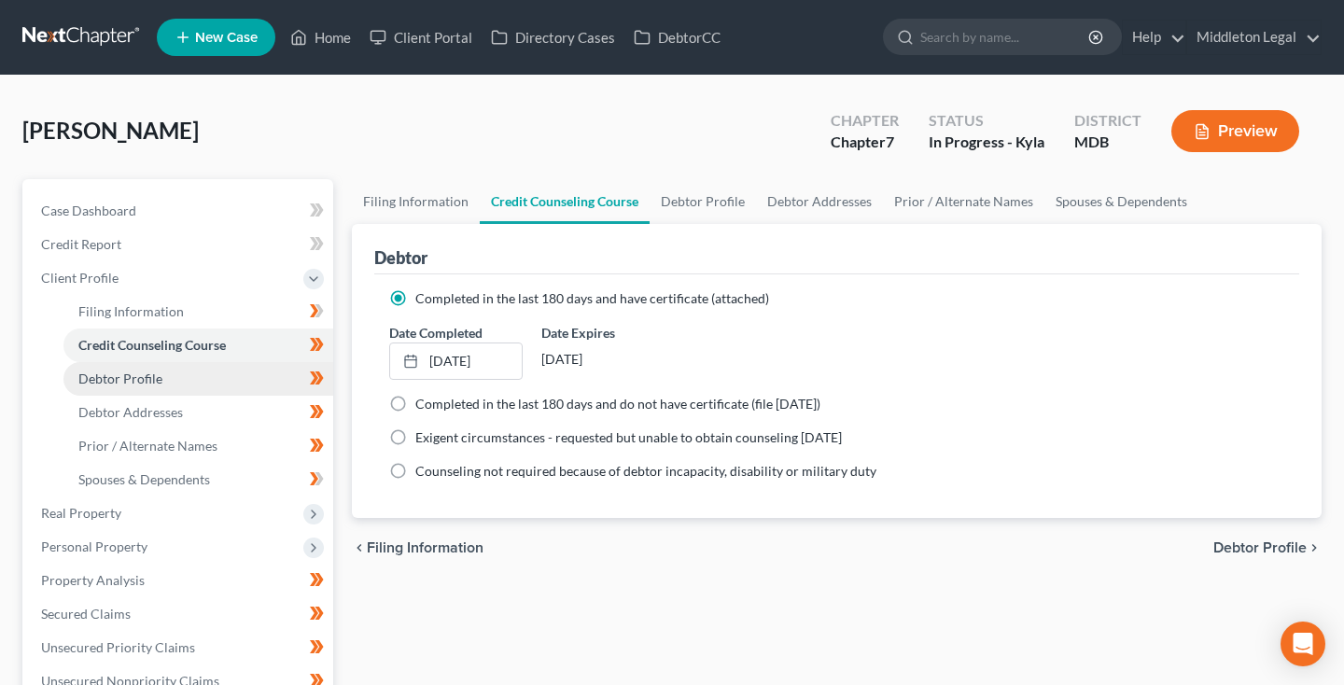
click at [157, 384] on span "Debtor Profile" at bounding box center [120, 378] width 84 height 16
select select "1"
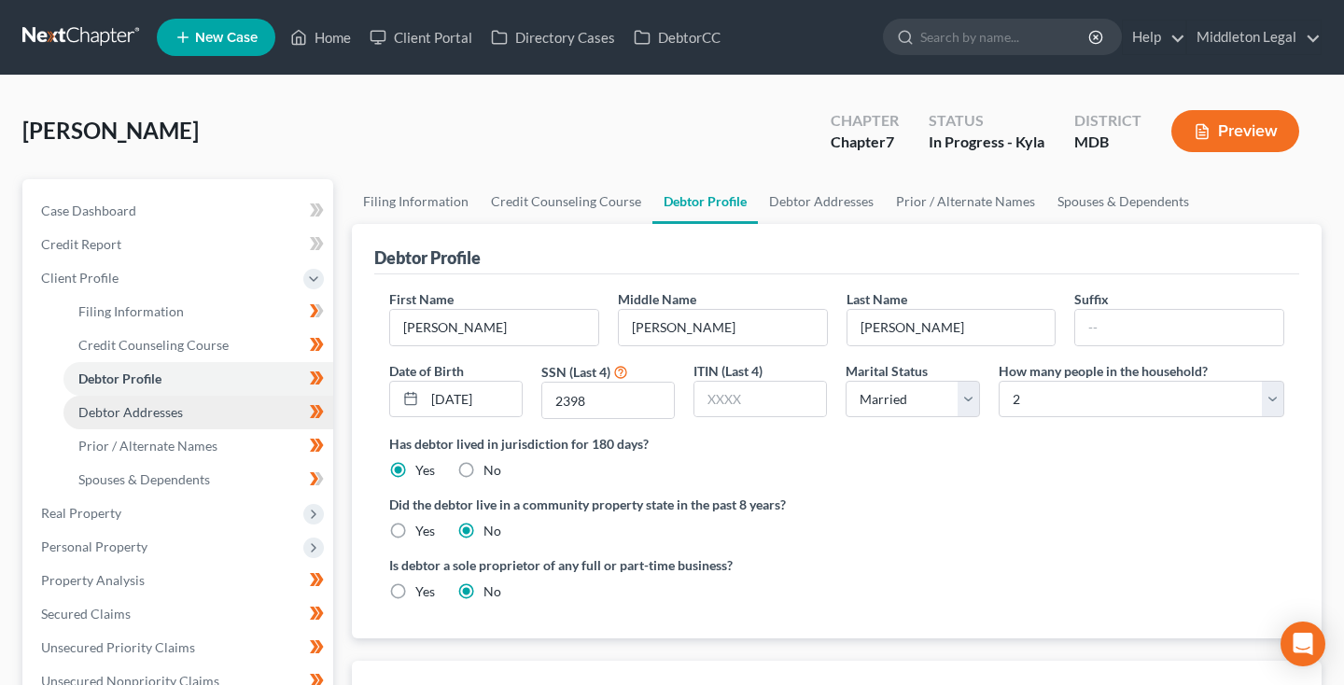
click at [145, 414] on span "Debtor Addresses" at bounding box center [130, 412] width 105 height 16
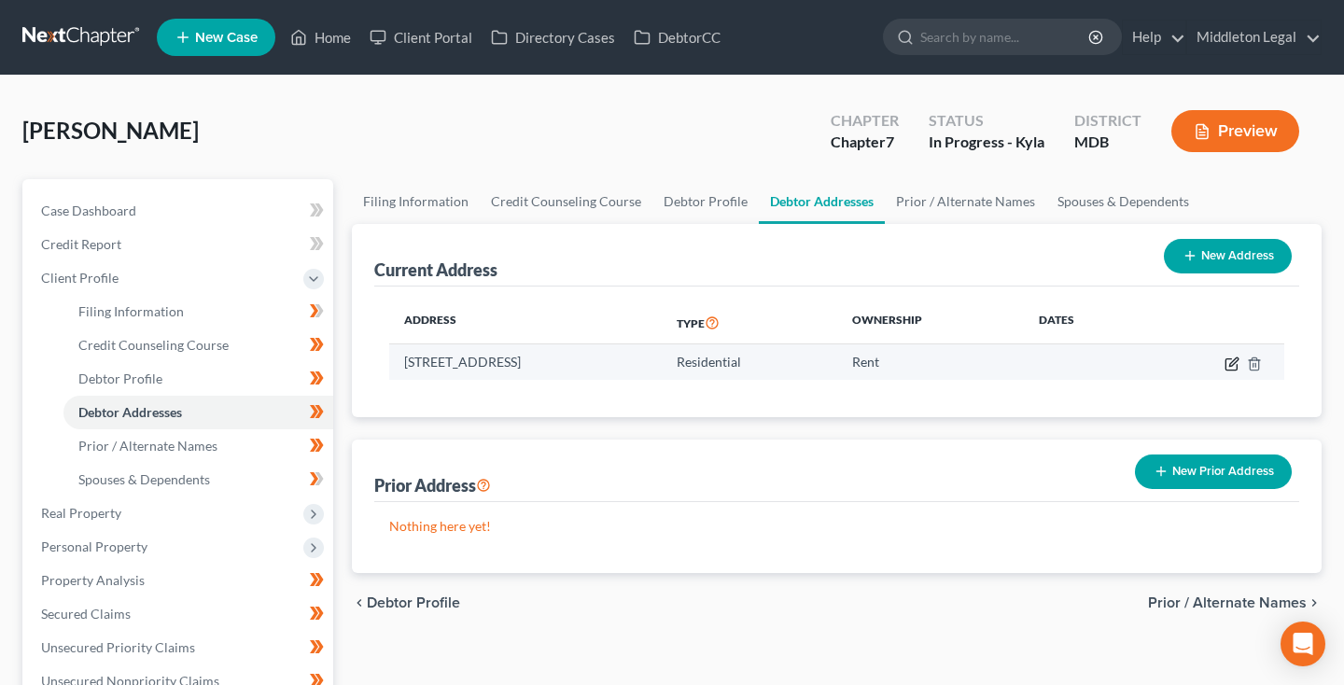
click at [1229, 363] on icon "button" at bounding box center [1231, 363] width 15 height 15
select select "21"
select select "3"
select select "0"
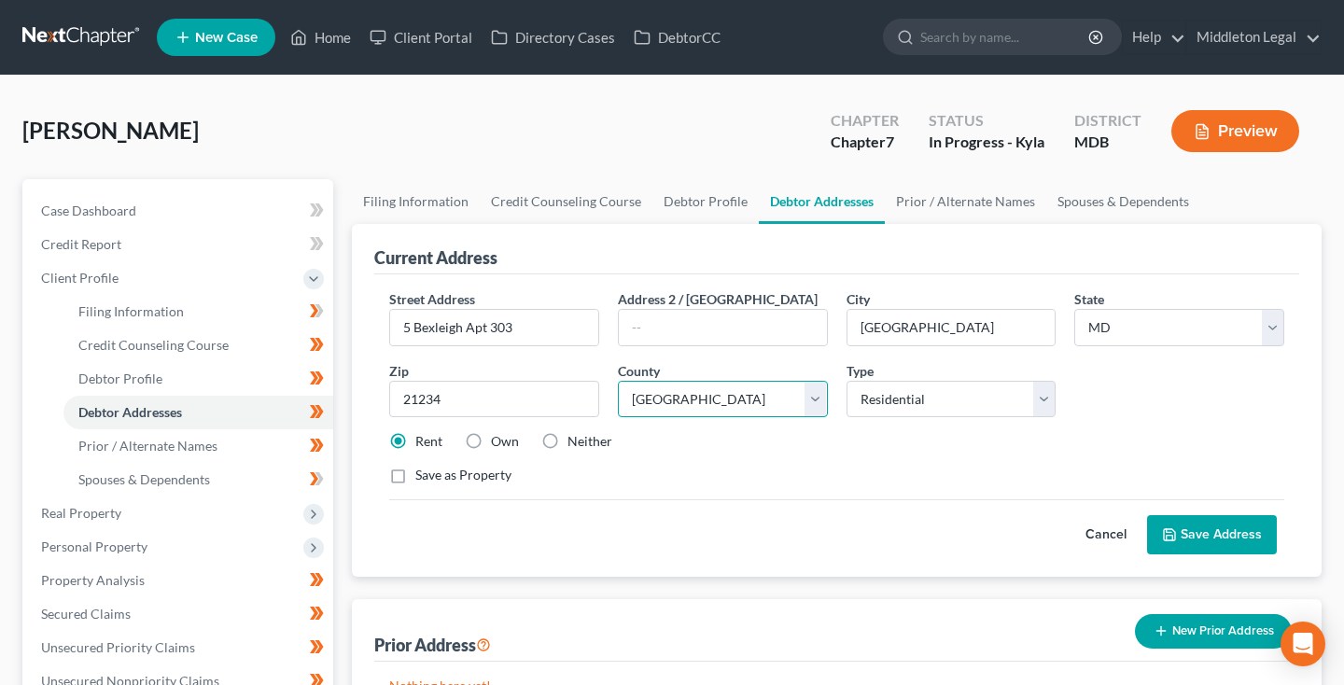
select select "2"
click at [1201, 539] on button "Save Address" at bounding box center [1212, 534] width 130 height 39
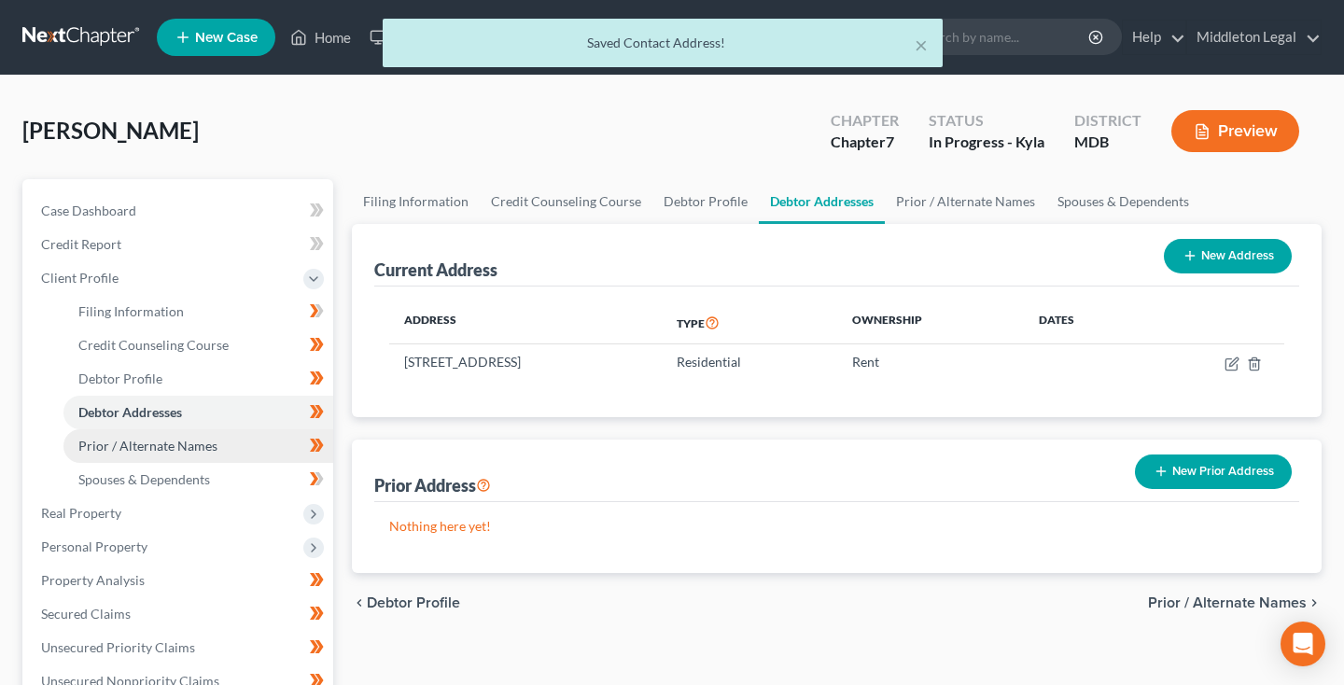
click at [120, 451] on span "Prior / Alternate Names" at bounding box center [147, 446] width 139 height 16
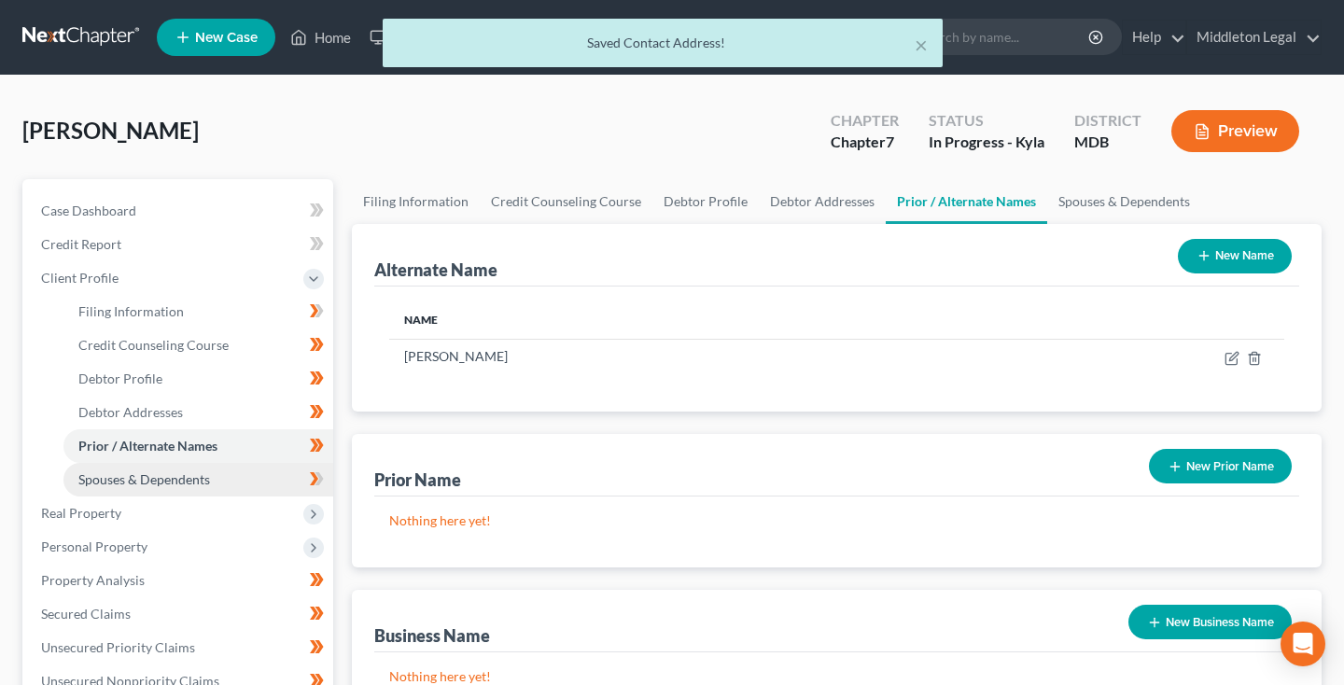
click at [125, 472] on span "Spouses & Dependents" at bounding box center [144, 479] width 132 height 16
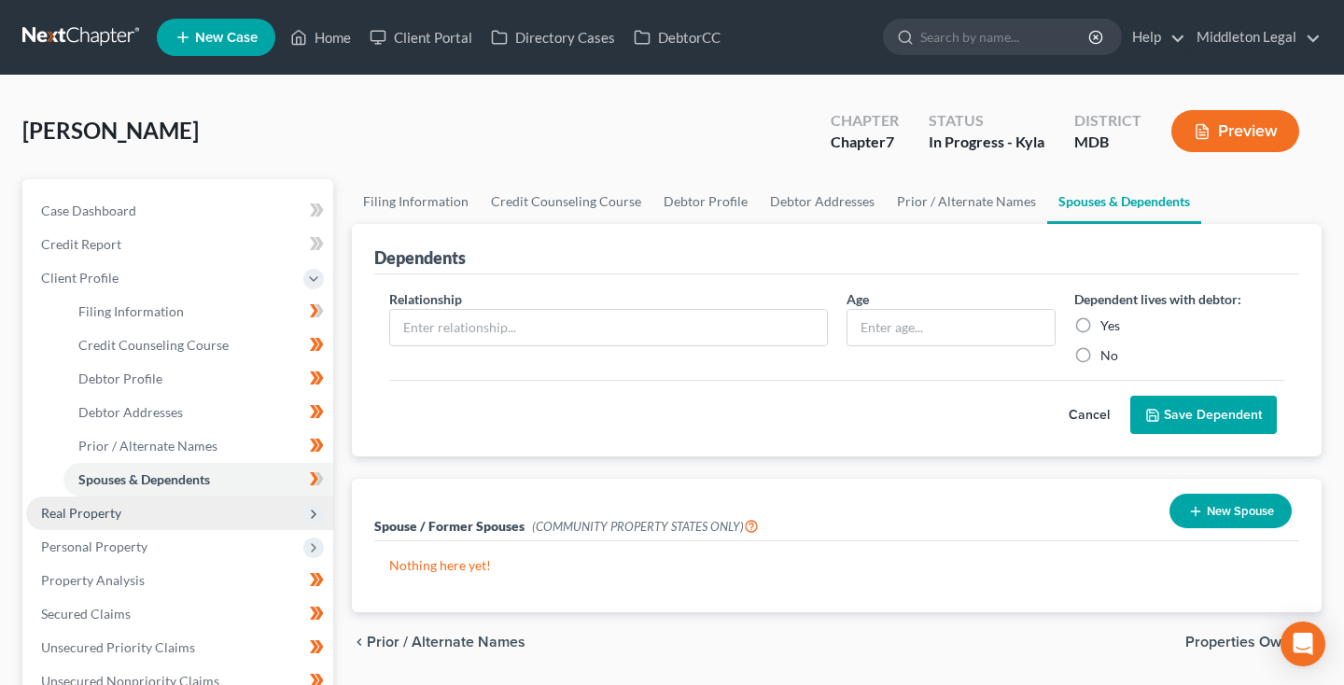
click at [115, 512] on span "Real Property" at bounding box center [81, 513] width 80 height 16
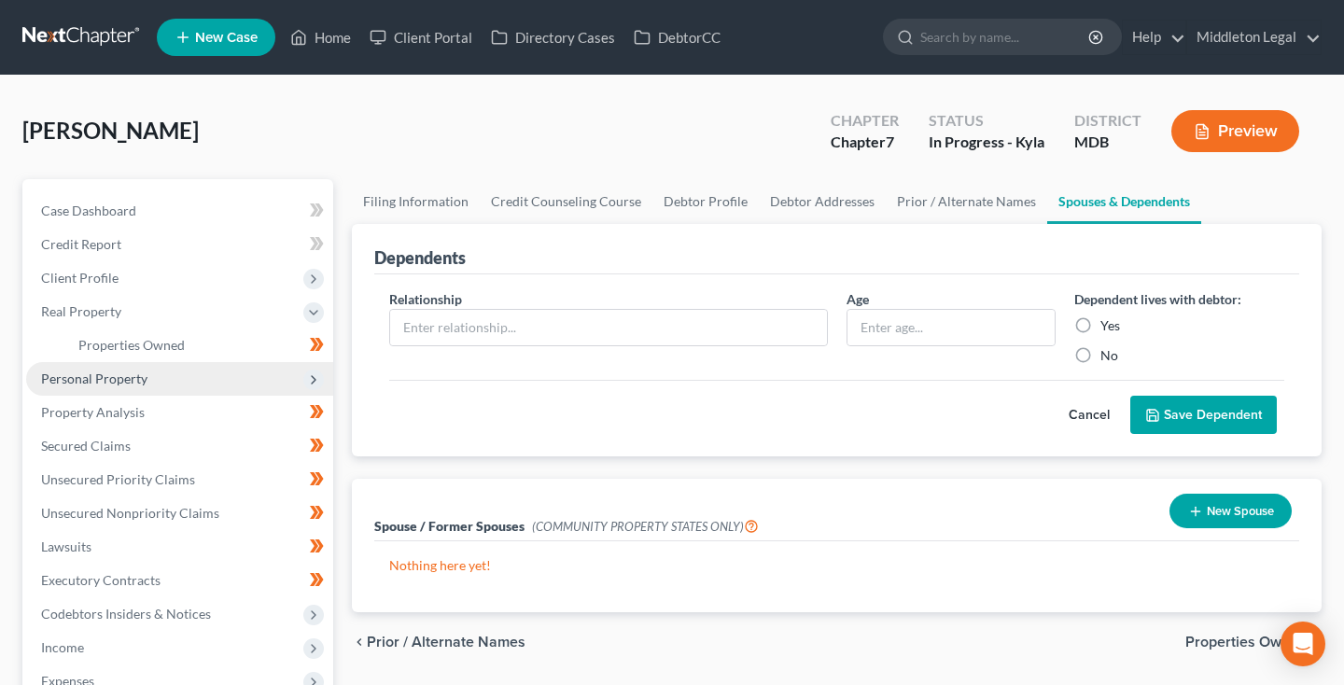
click at [103, 378] on span "Personal Property" at bounding box center [94, 378] width 106 height 16
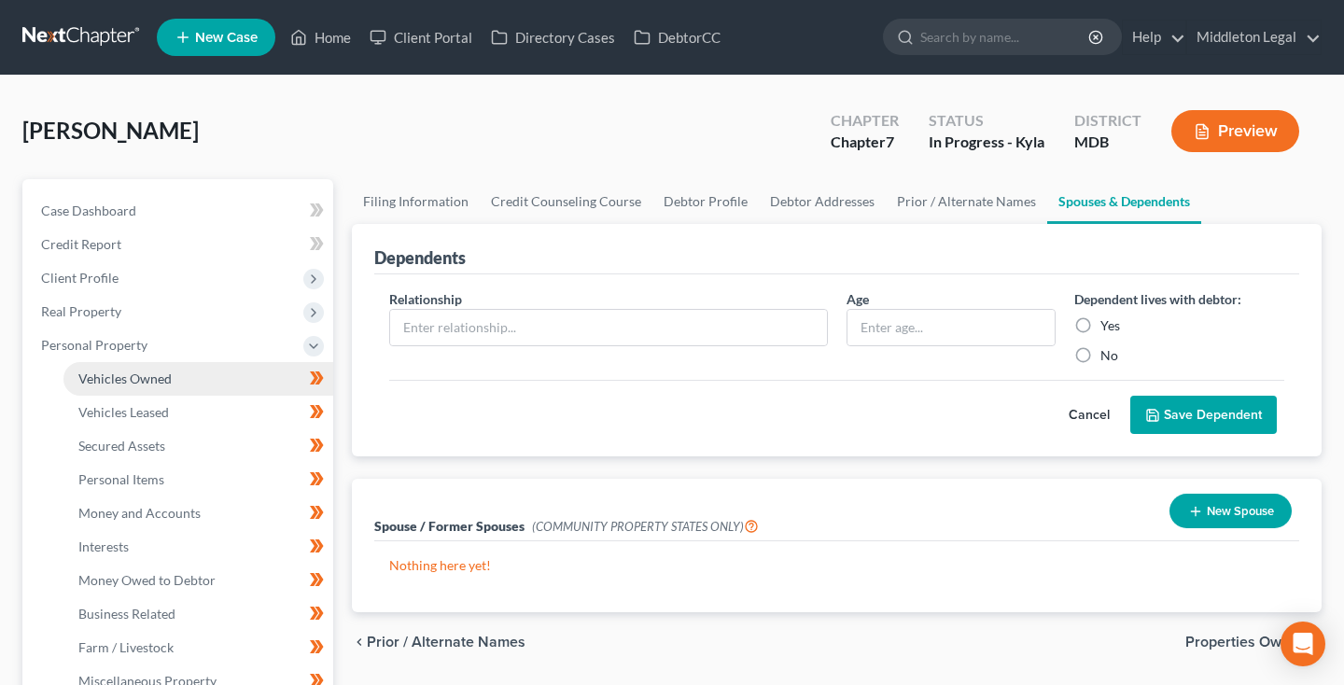
click at [121, 388] on link "Vehicles Owned" at bounding box center [198, 379] width 270 height 34
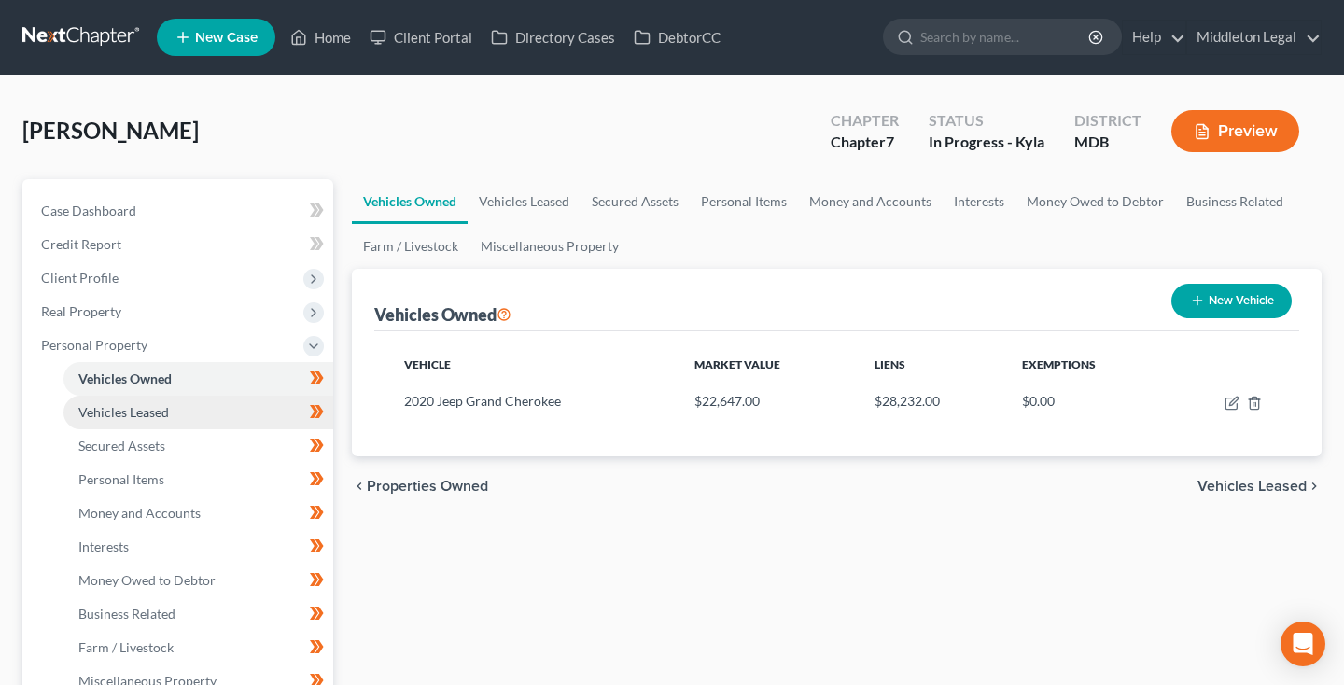
click at [174, 420] on link "Vehicles Leased" at bounding box center [198, 413] width 270 height 34
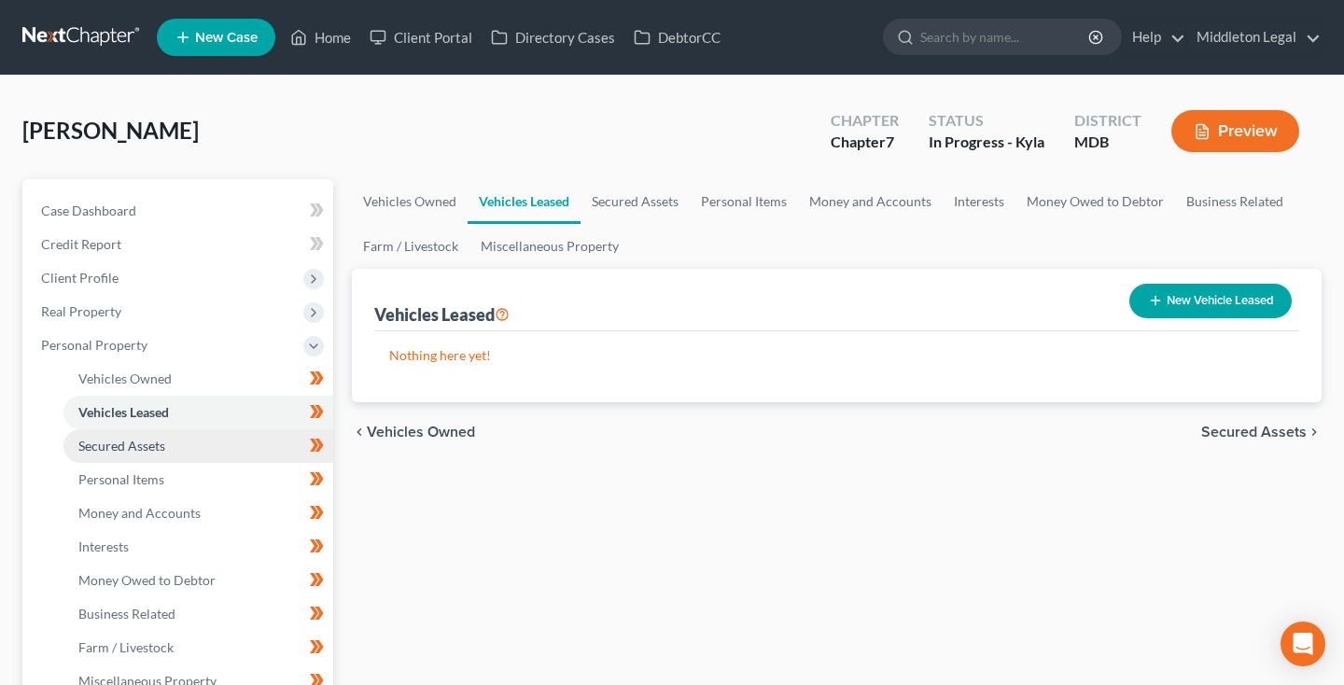
click at [161, 450] on span "Secured Assets" at bounding box center [121, 446] width 87 height 16
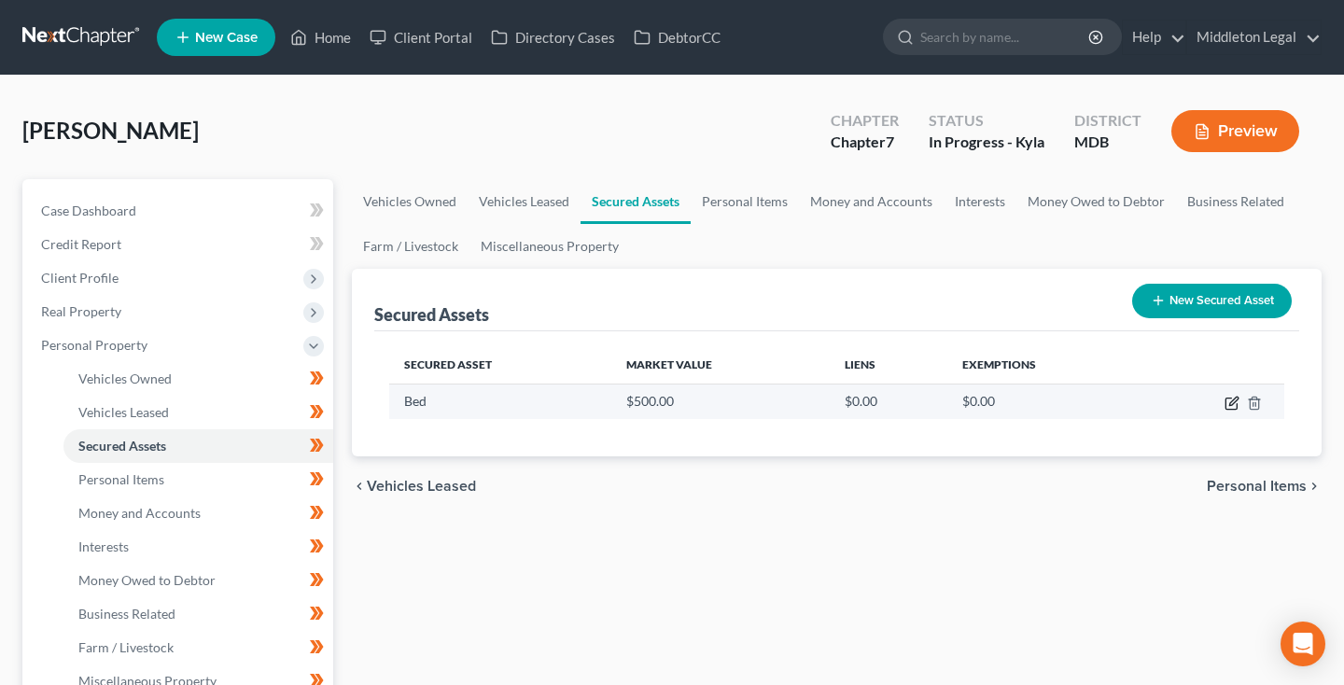
click at [1233, 401] on icon "button" at bounding box center [1231, 403] width 15 height 15
select select "household_goods"
select select "2"
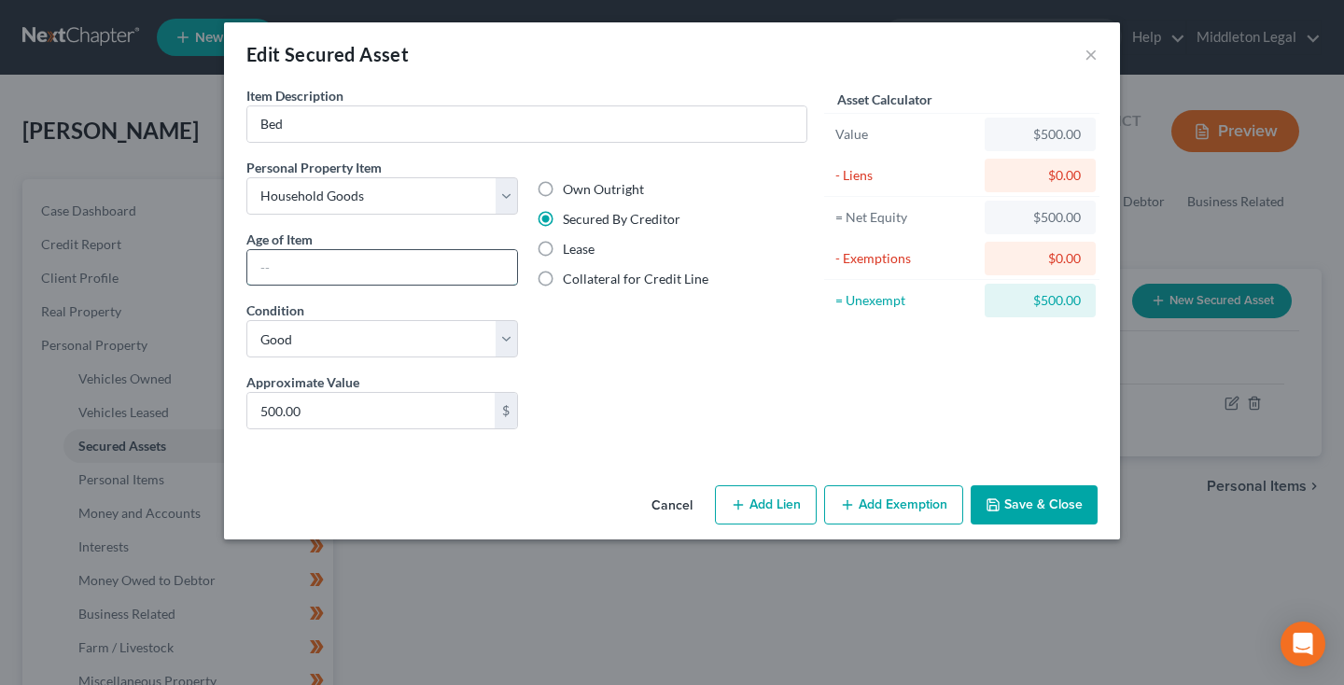
click at [289, 268] on input "text" at bounding box center [382, 267] width 270 height 35
type input "1 month"
click at [349, 413] on input "500.00" at bounding box center [370, 410] width 247 height 35
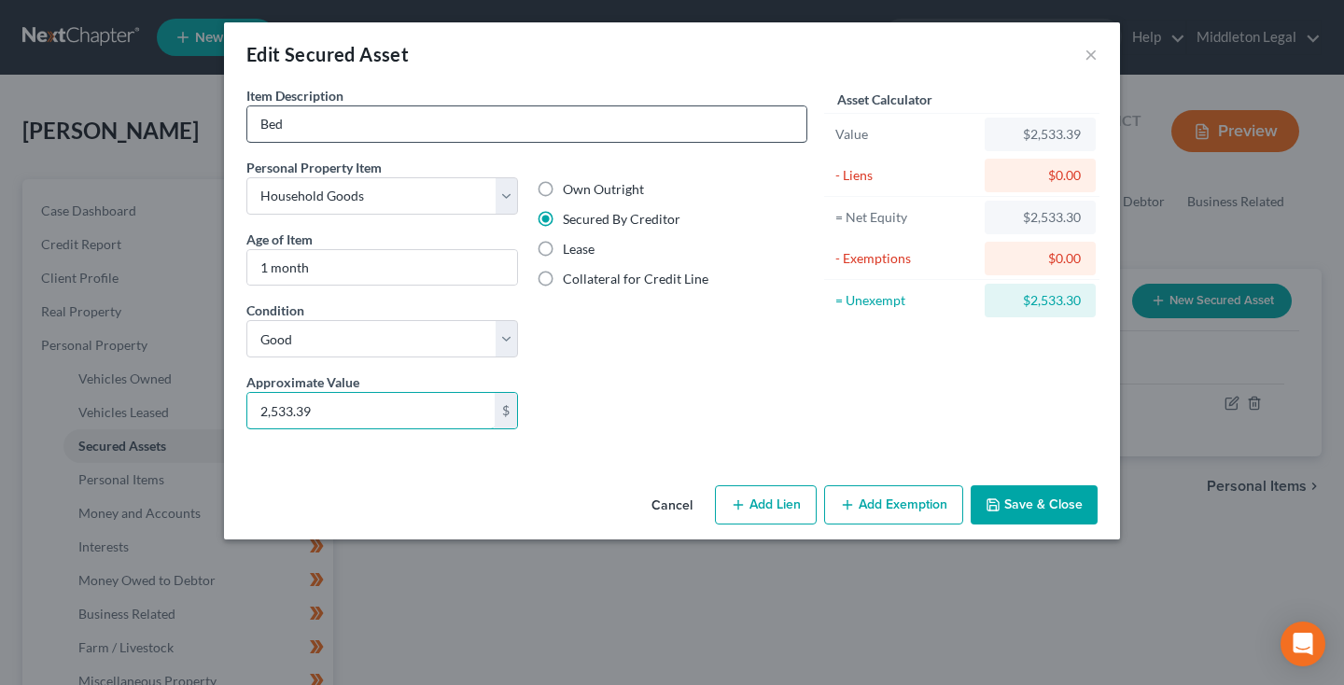
type input "2,533.39"
click at [338, 126] on input "Bed" at bounding box center [526, 123] width 559 height 35
type input "Bed frame and mattress"
click at [899, 507] on button "Add Exemption" at bounding box center [893, 504] width 139 height 39
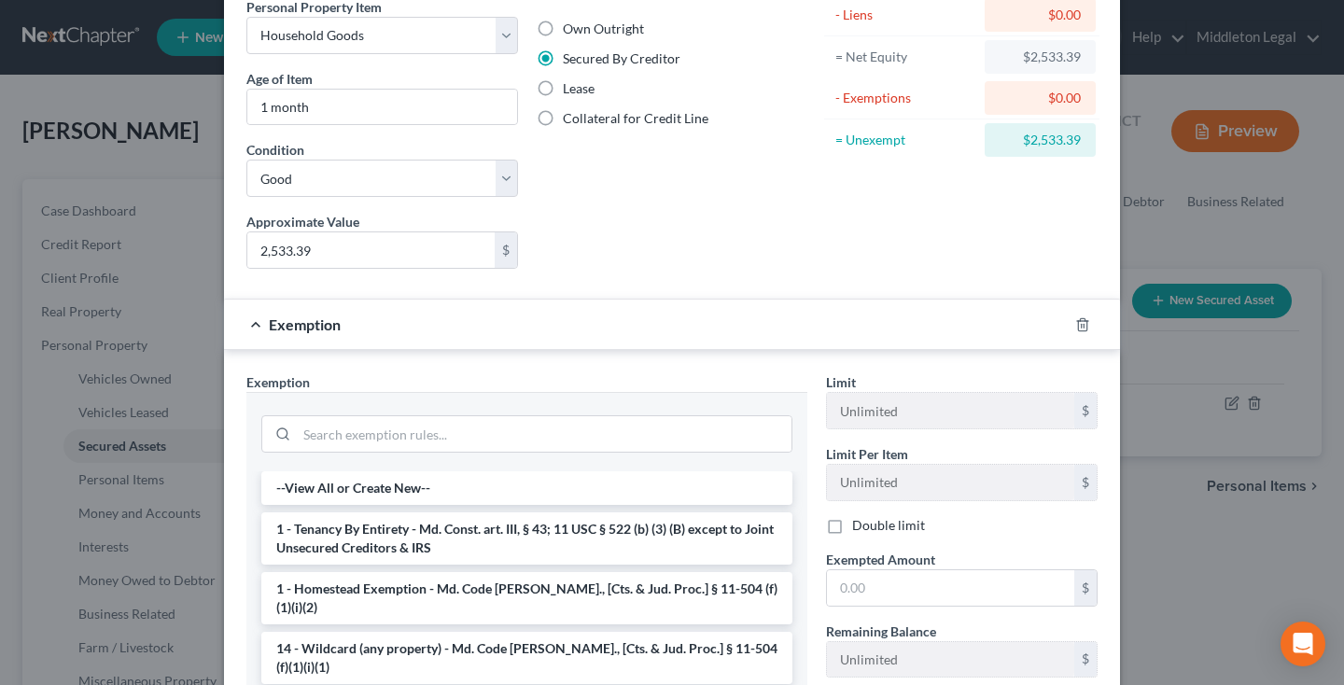
scroll to position [220, 0]
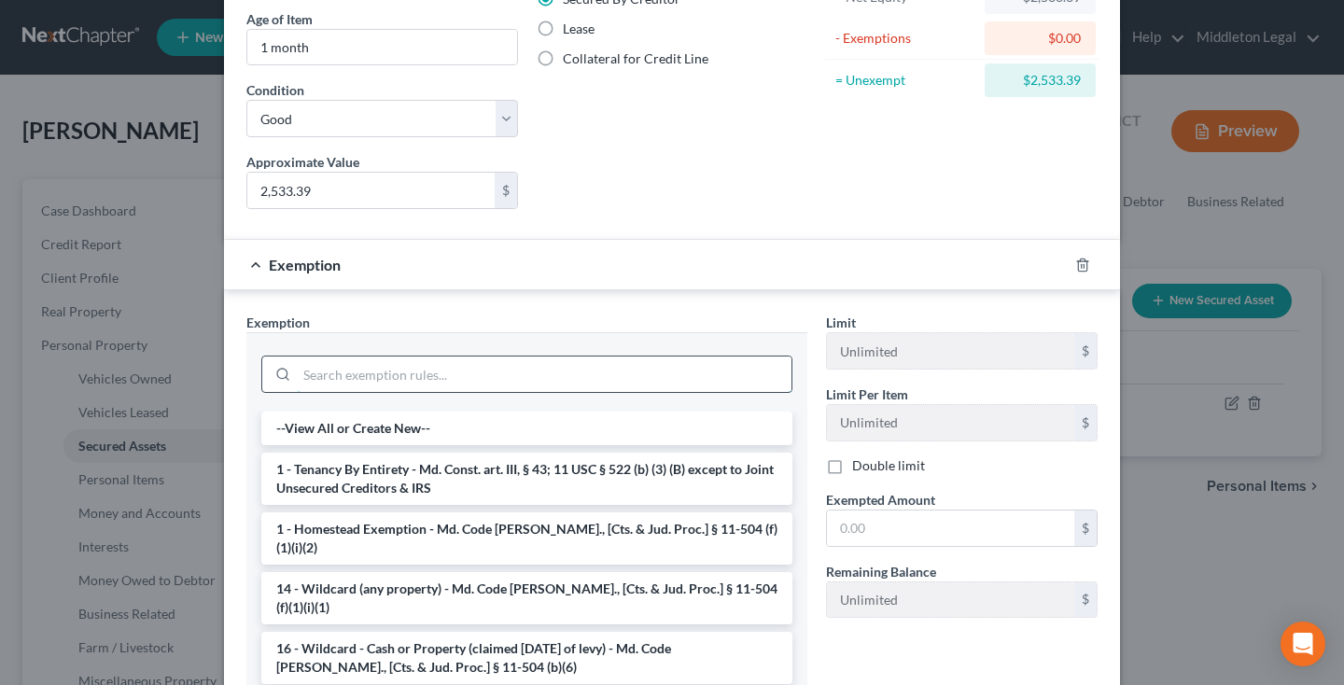
click at [687, 372] on input "search" at bounding box center [544, 373] width 495 height 35
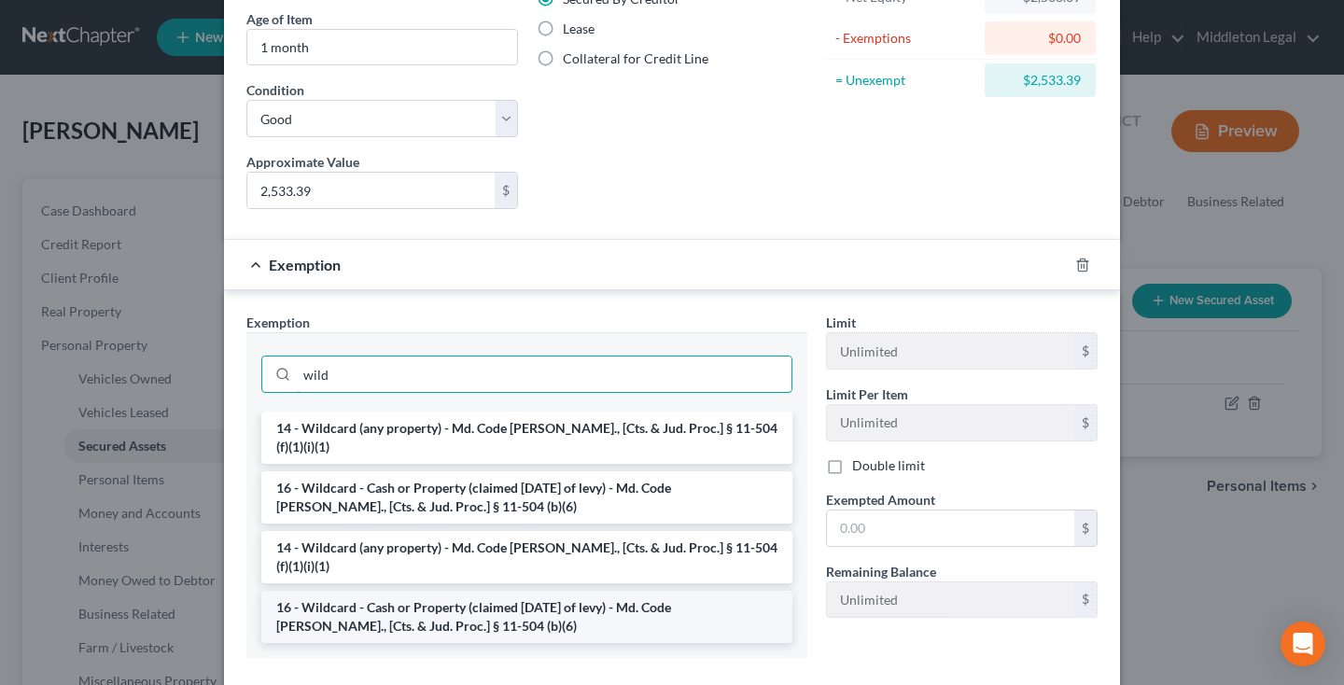
type input "wild"
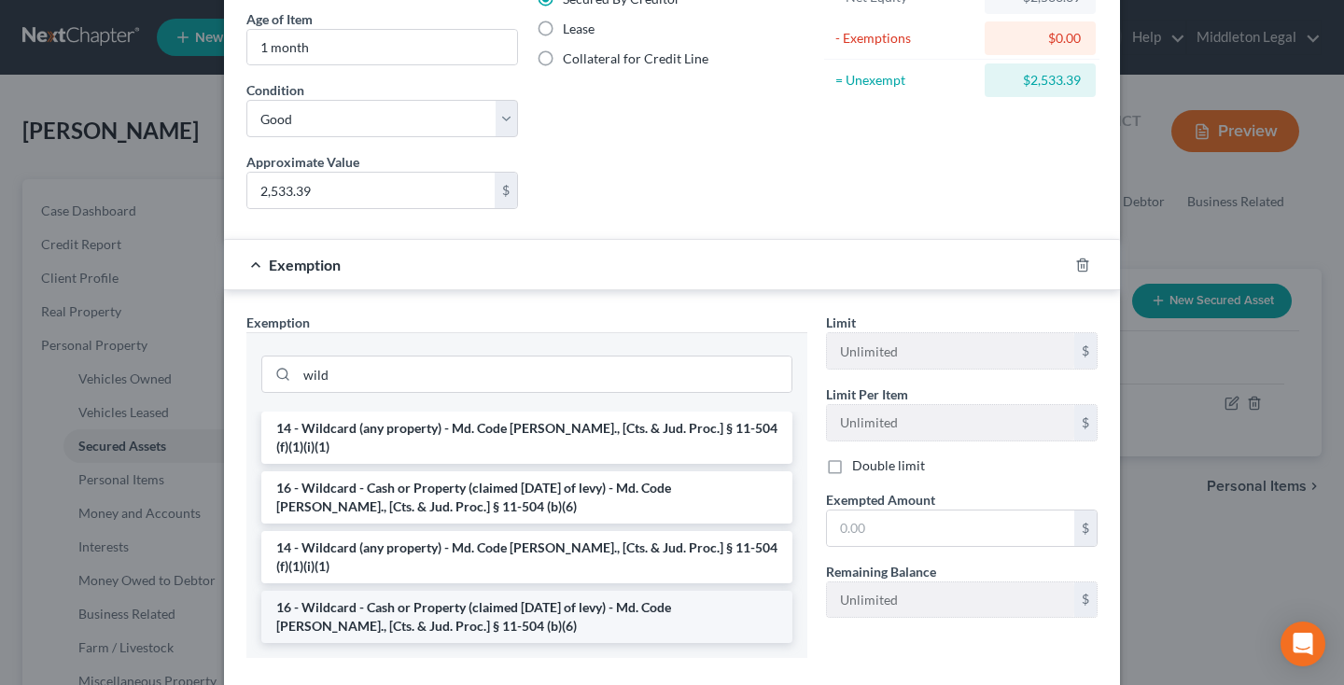
click at [666, 591] on li "16 - Wildcard - Cash or Property (claimed within Thirty Days of levy) - Md. Cod…" at bounding box center [526, 617] width 531 height 52
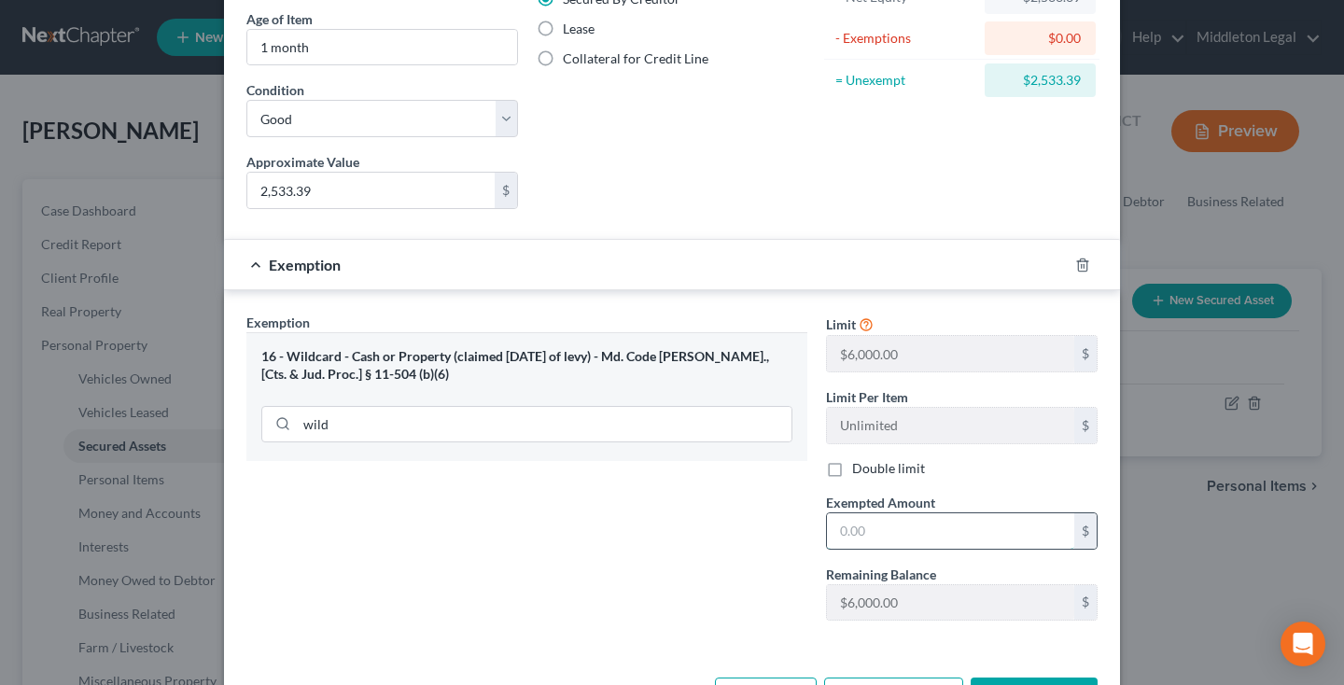
click at [929, 535] on input "text" at bounding box center [950, 530] width 247 height 35
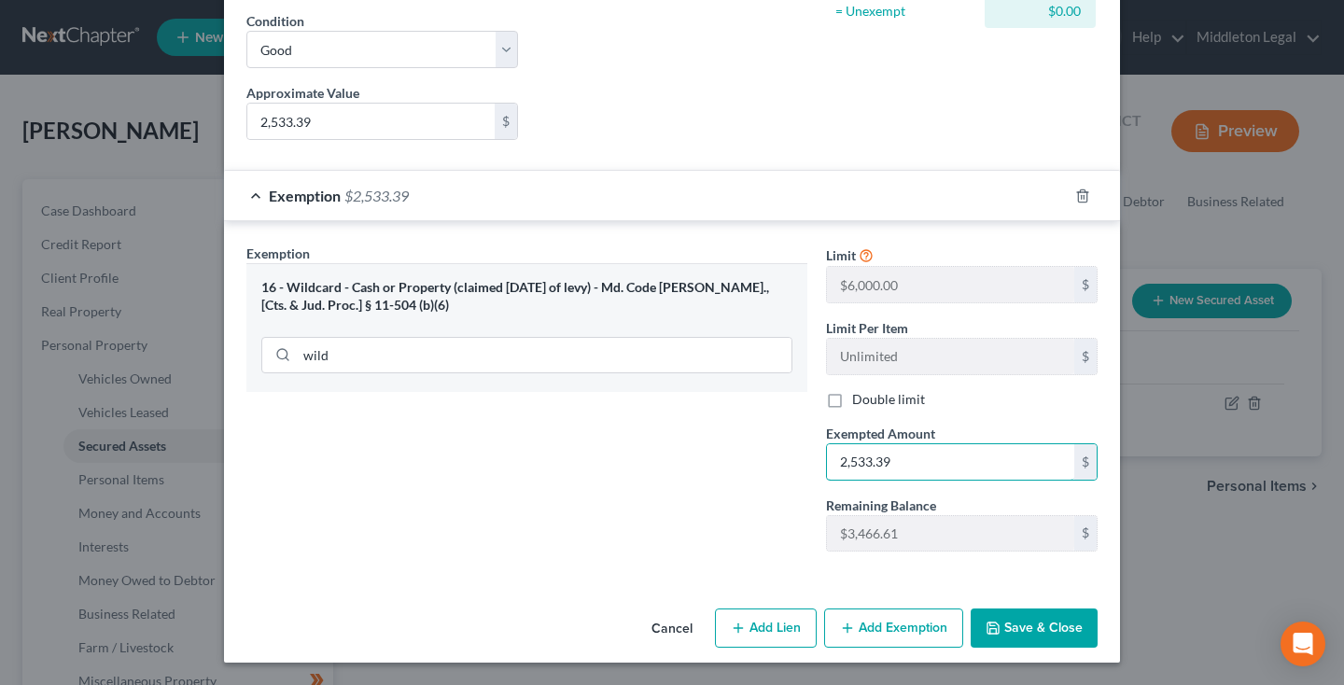
scroll to position [289, 0]
type input "2,533.39"
click at [1057, 627] on button "Save & Close" at bounding box center [1033, 627] width 127 height 39
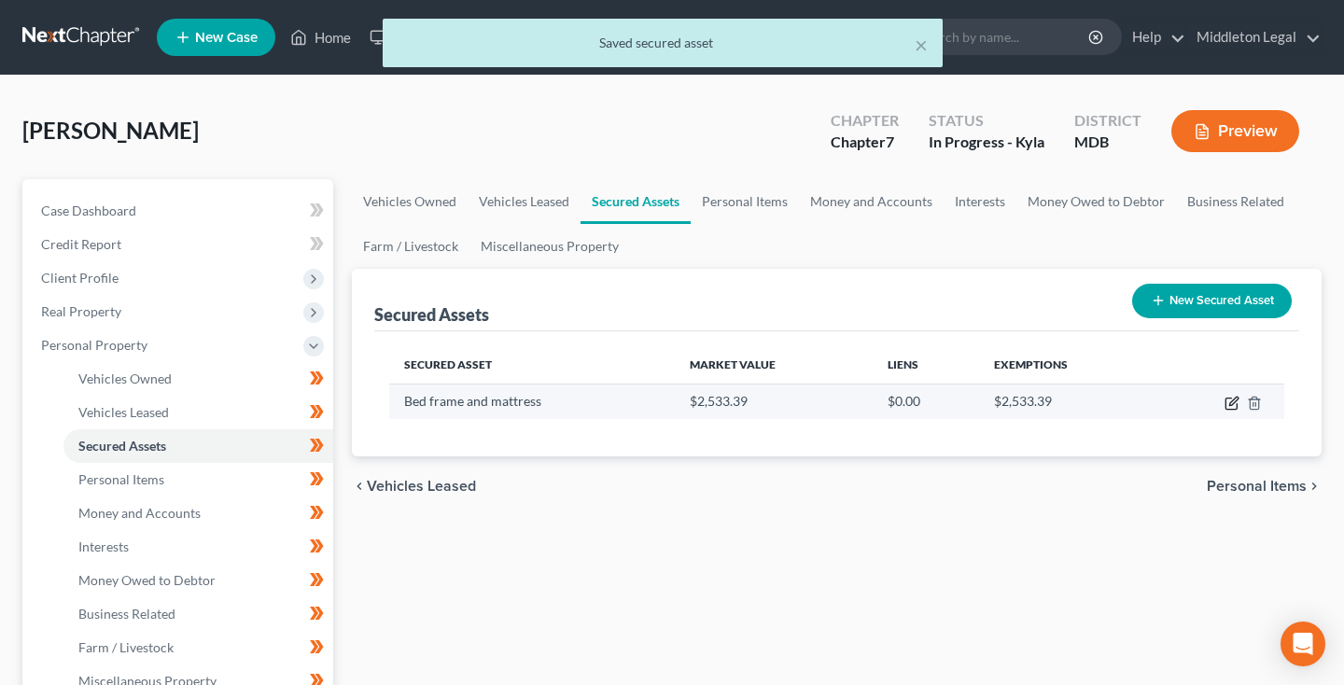
click at [1236, 401] on icon "button" at bounding box center [1231, 403] width 15 height 15
select select "household_goods"
select select "2"
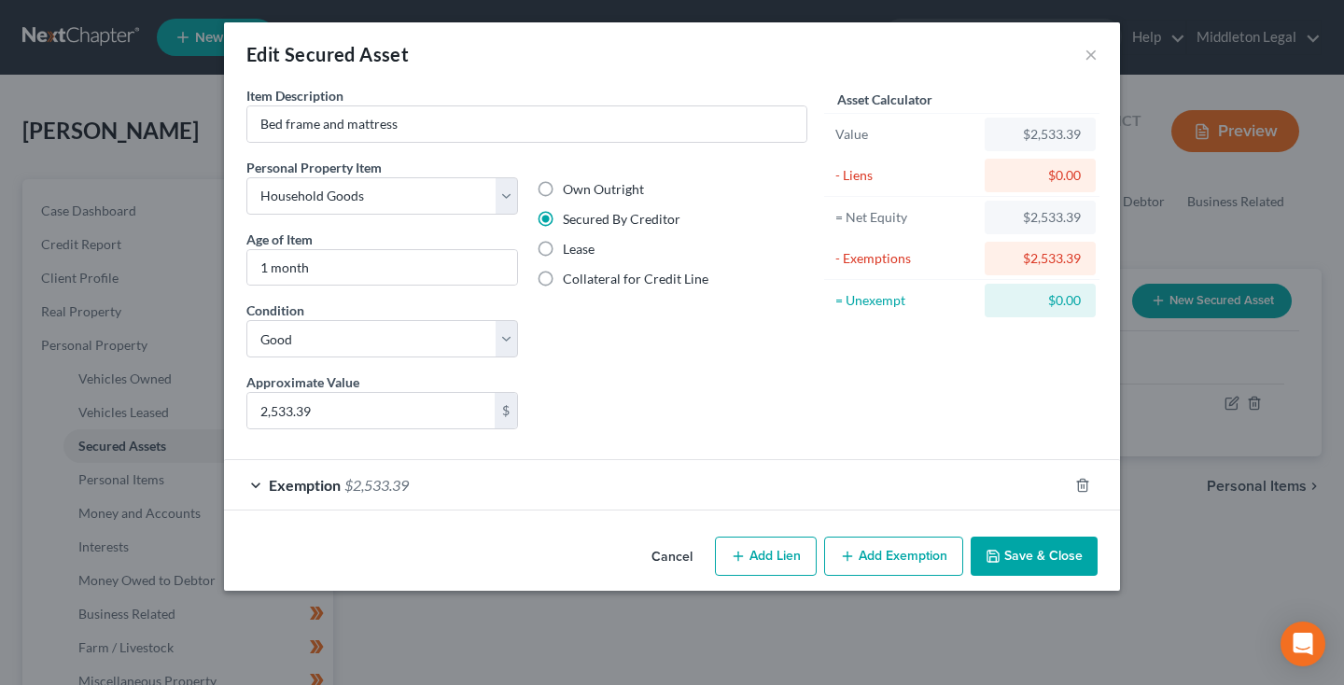
click at [790, 551] on button "Add Lien" at bounding box center [766, 556] width 102 height 39
select select "0"
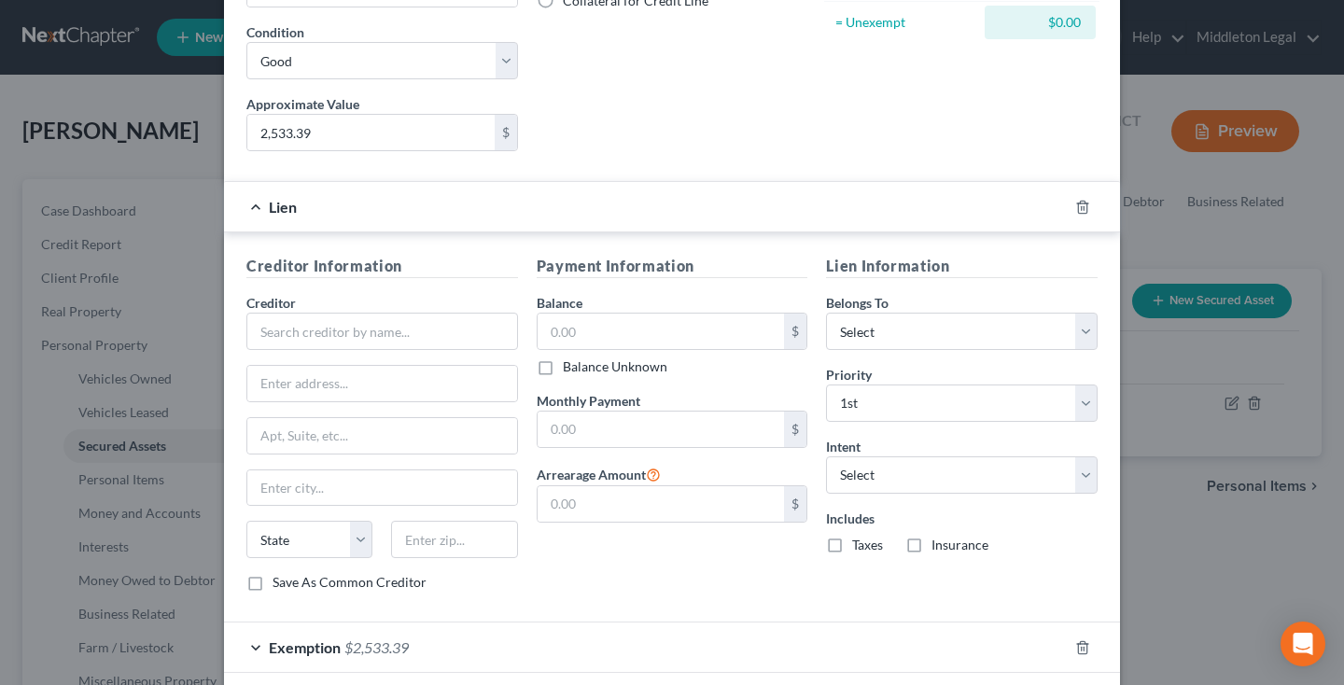
scroll to position [326, 0]
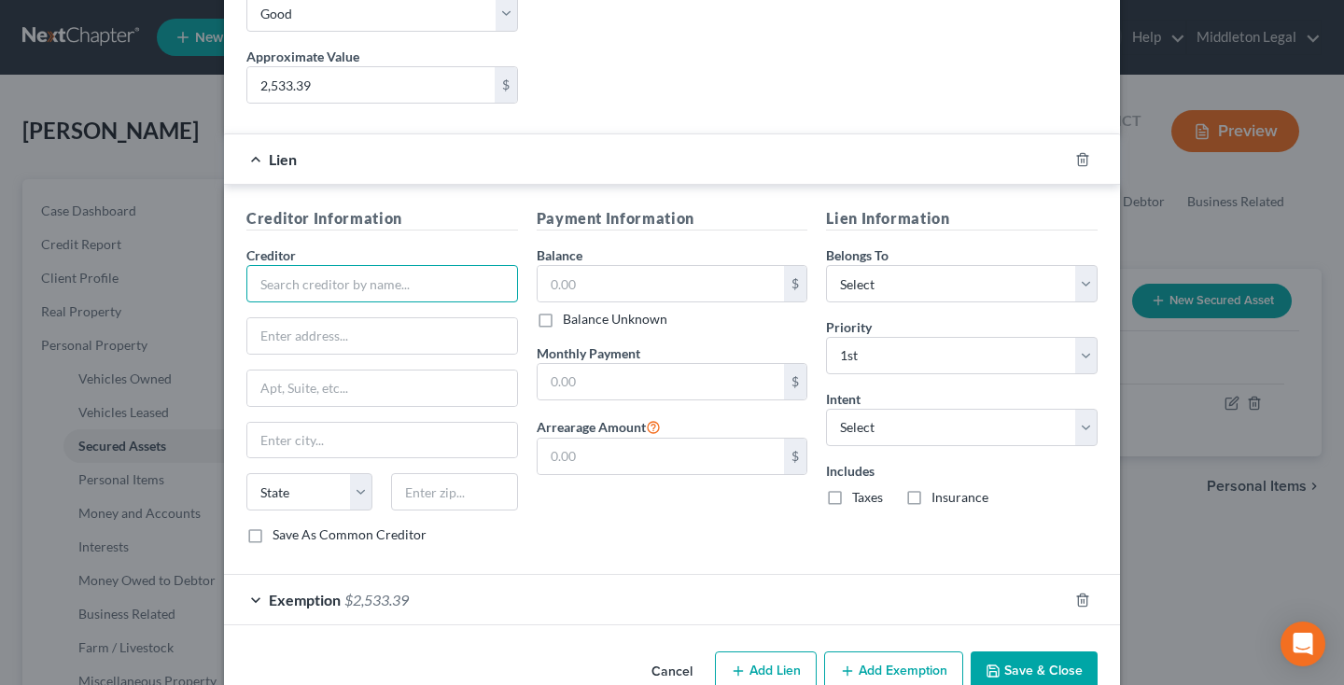
click at [416, 277] on input "text" at bounding box center [382, 283] width 272 height 37
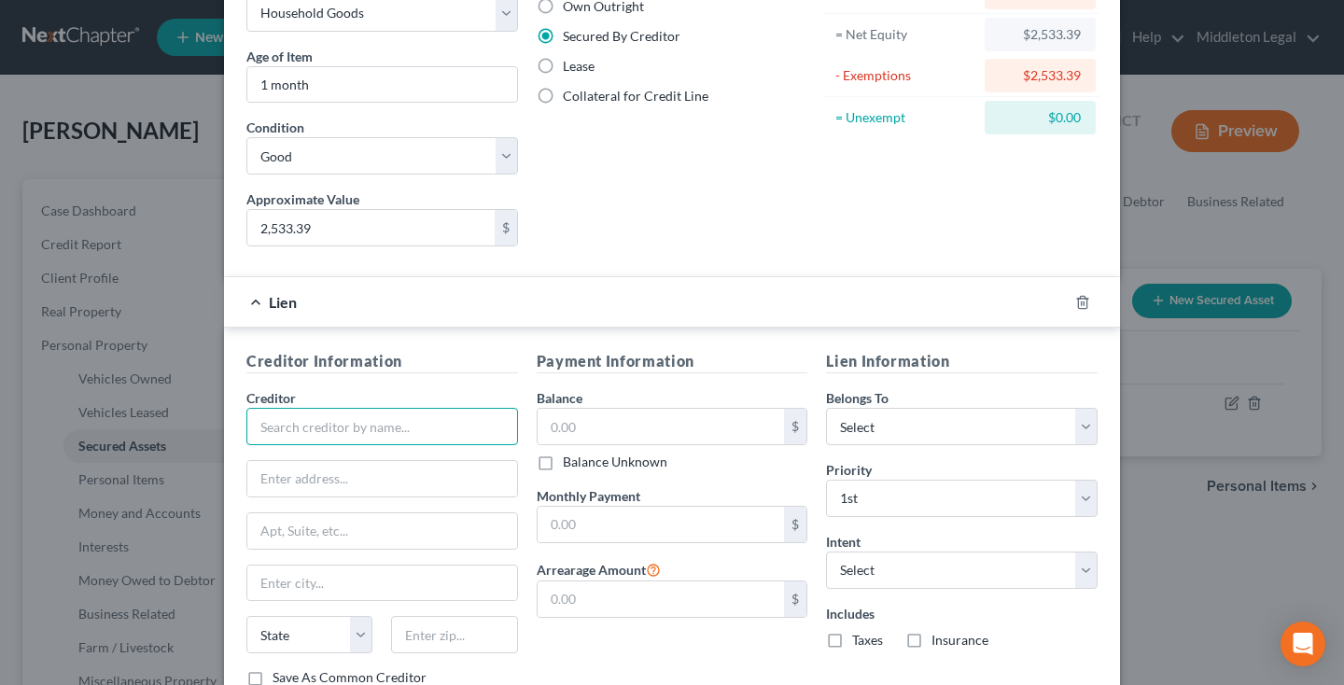
scroll to position [180, 0]
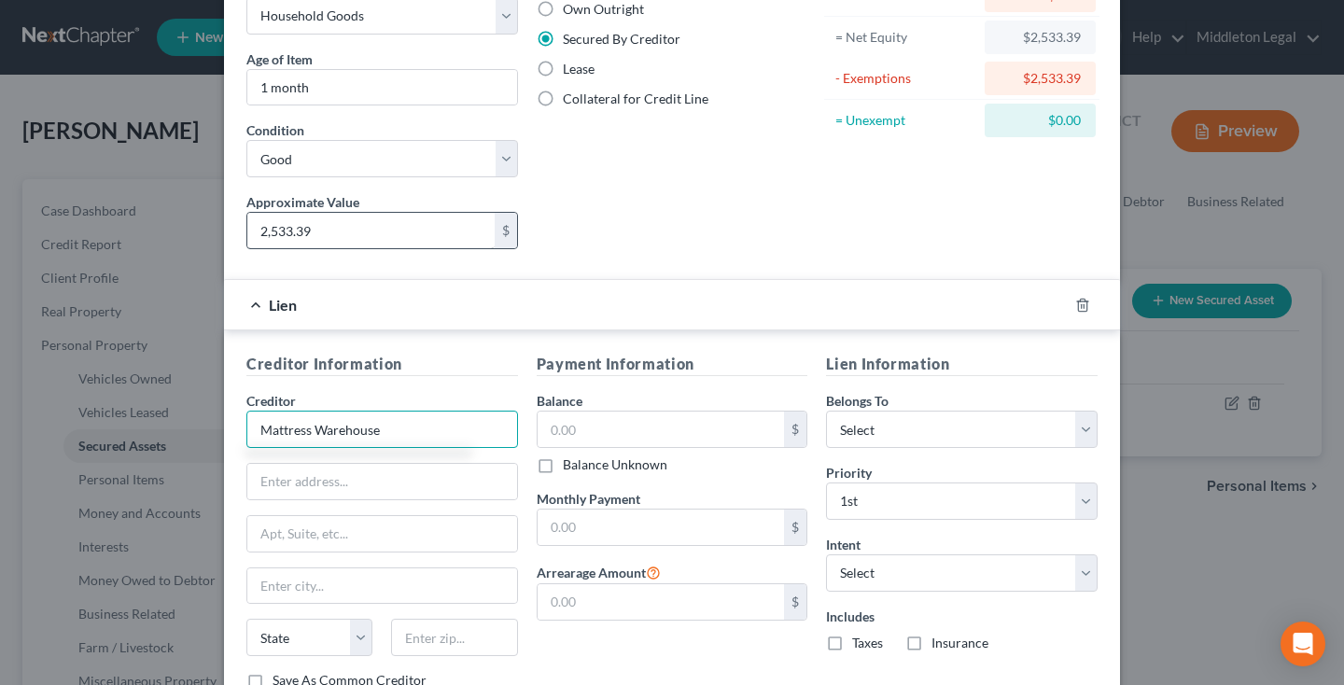
type input "Mattress Warehouse"
click at [338, 230] on input "2,533.39" at bounding box center [370, 230] width 247 height 35
click at [561, 421] on input "text" at bounding box center [660, 429] width 247 height 35
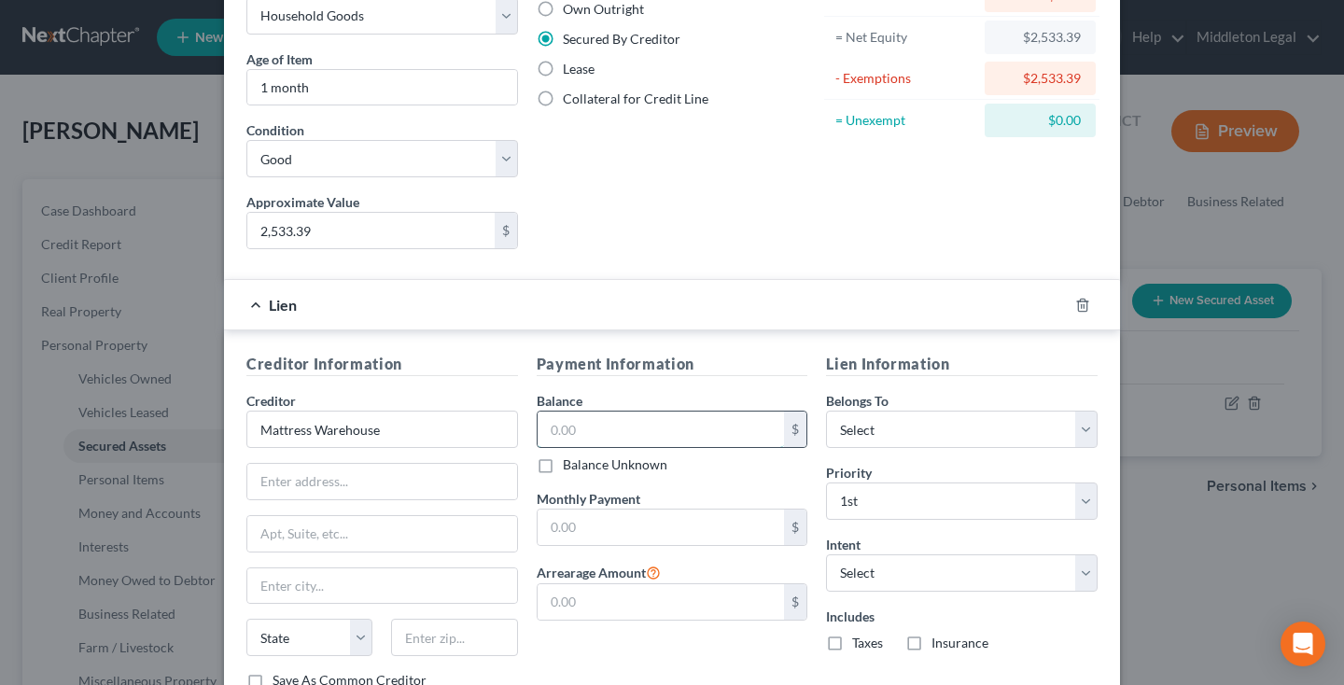
paste input "2,533.39"
type input "2,533.39"
select select "3"
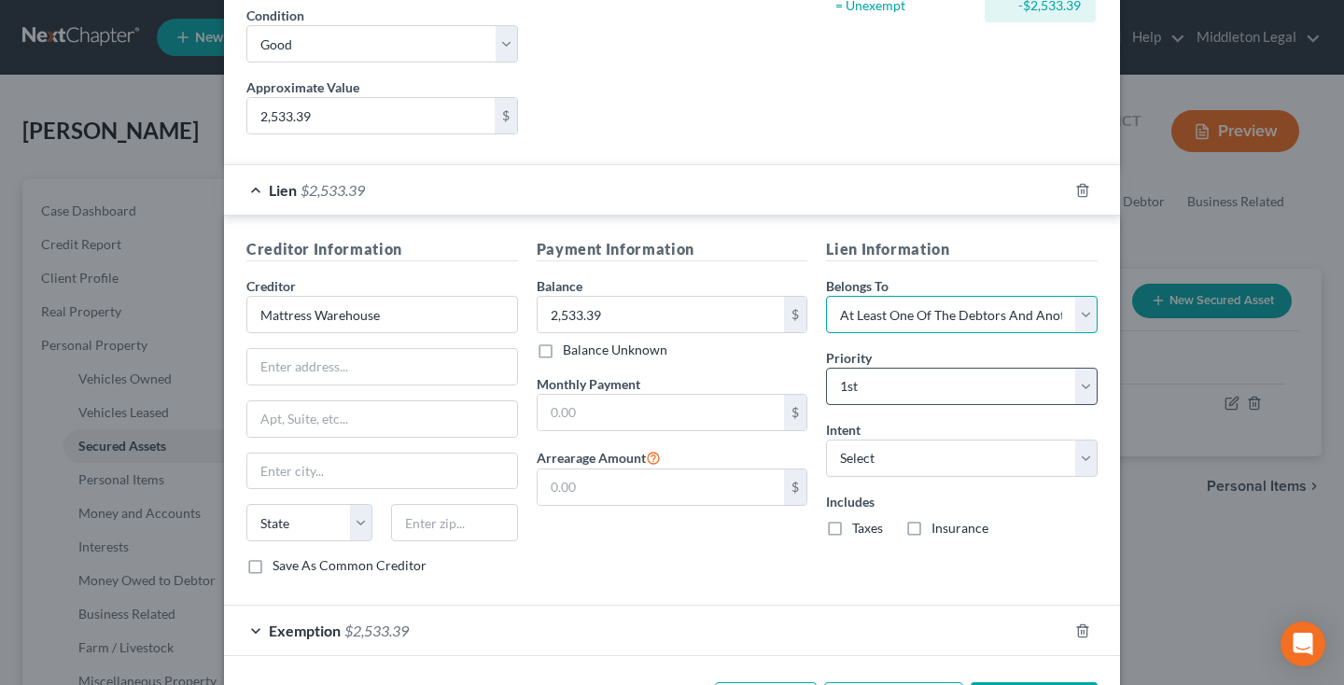
scroll to position [297, 0]
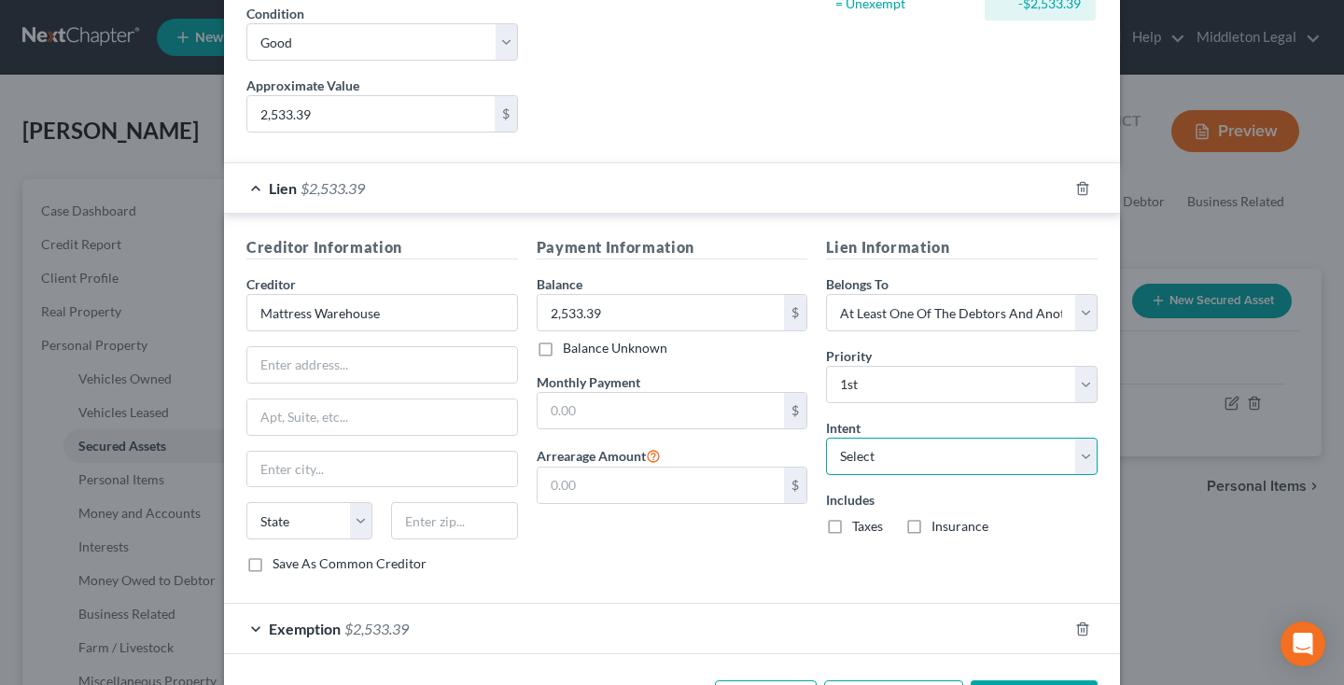
select select "4"
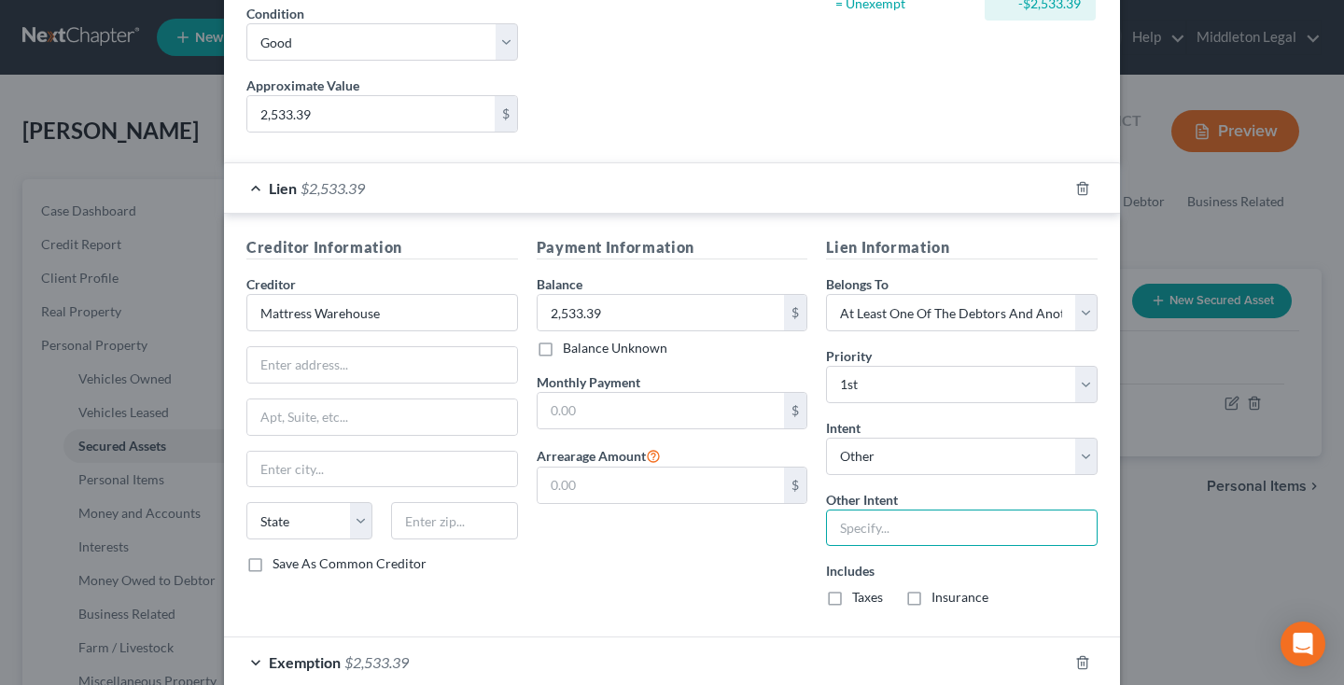
click at [900, 523] on input "text" at bounding box center [962, 527] width 272 height 37
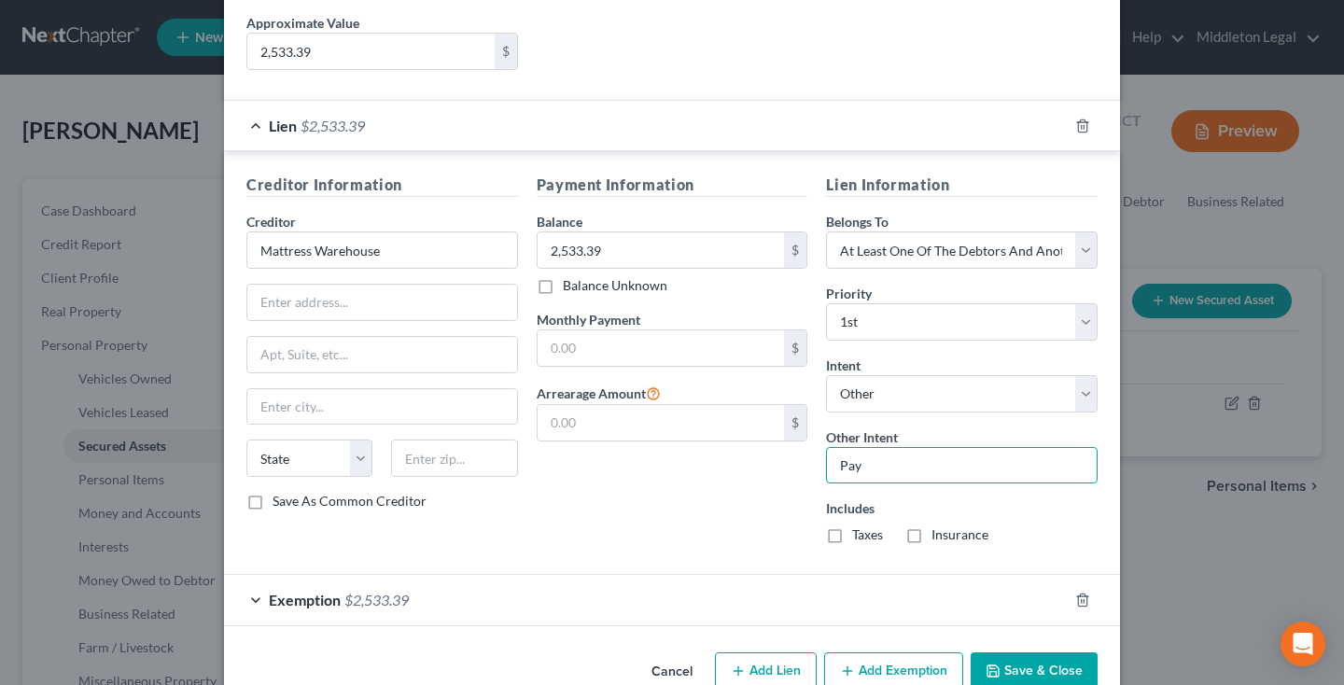
scroll to position [359, 0]
type input "Pay"
paste input "4949 New Design Rd"
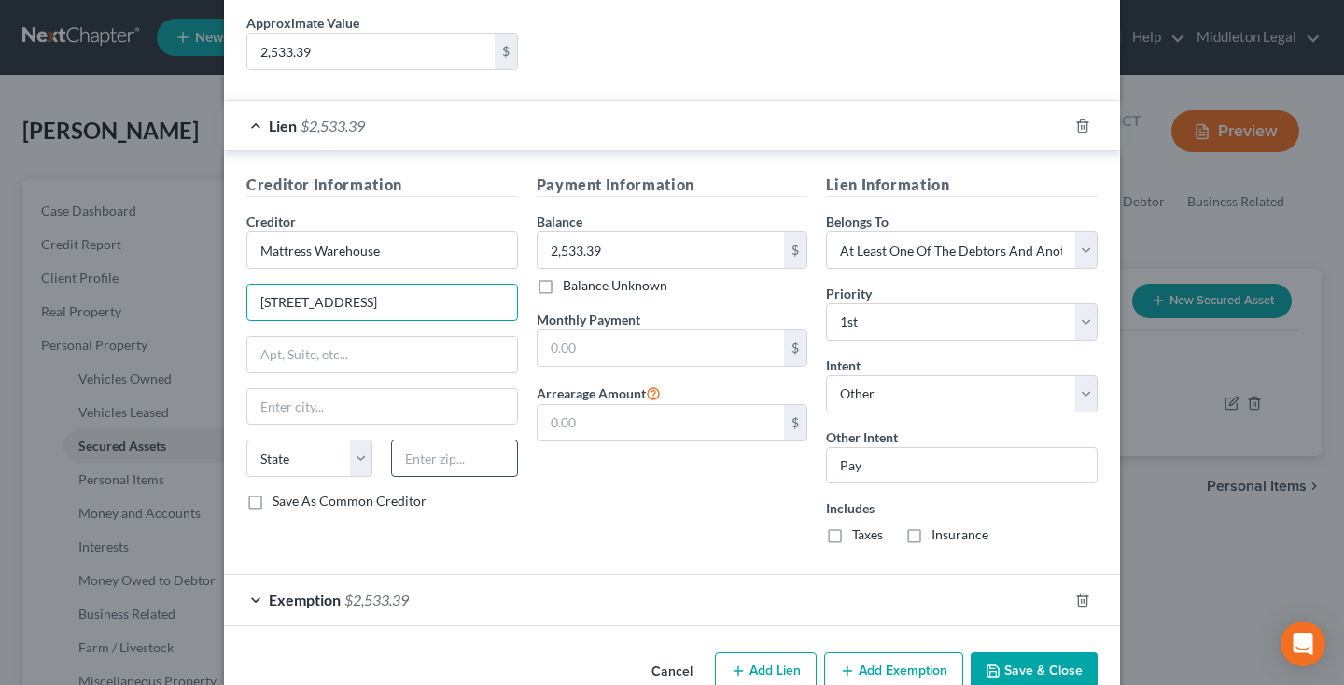
type input "4949 New Design Rd"
type input "21703"
type input "[PERSON_NAME]"
select select "21"
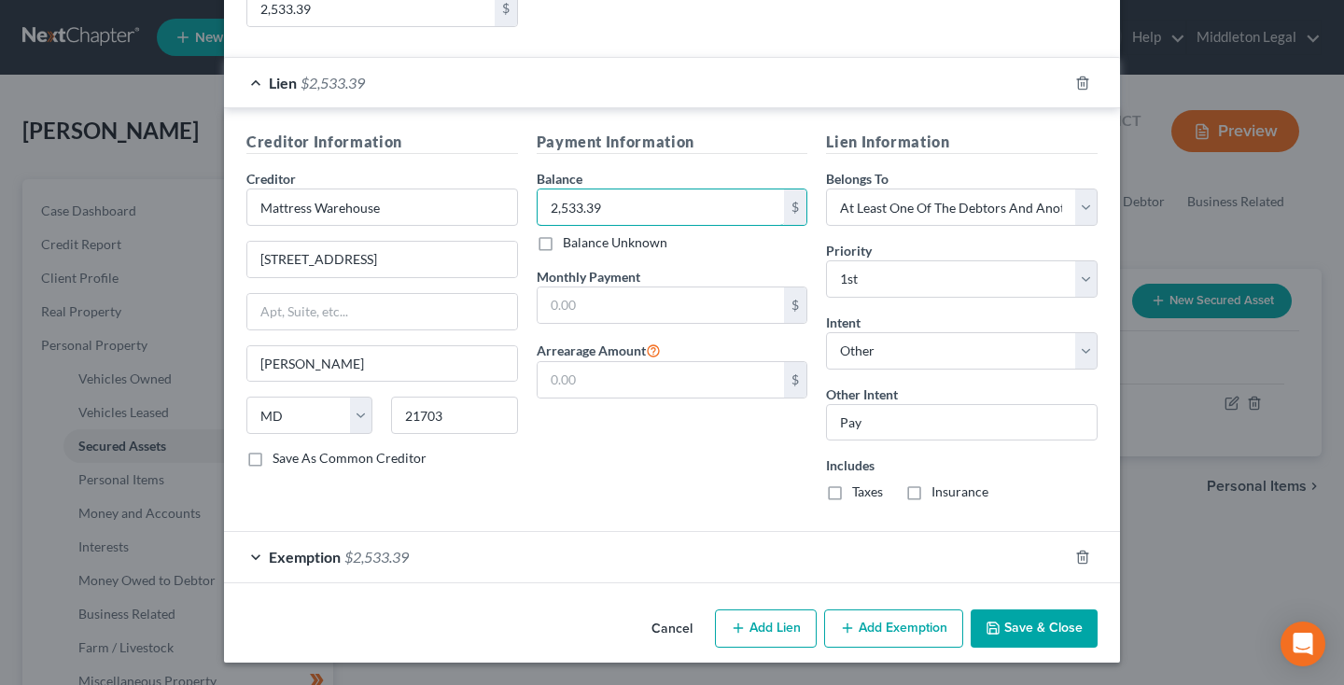
scroll to position [402, 0]
click at [1009, 626] on button "Save & Close" at bounding box center [1033, 628] width 127 height 39
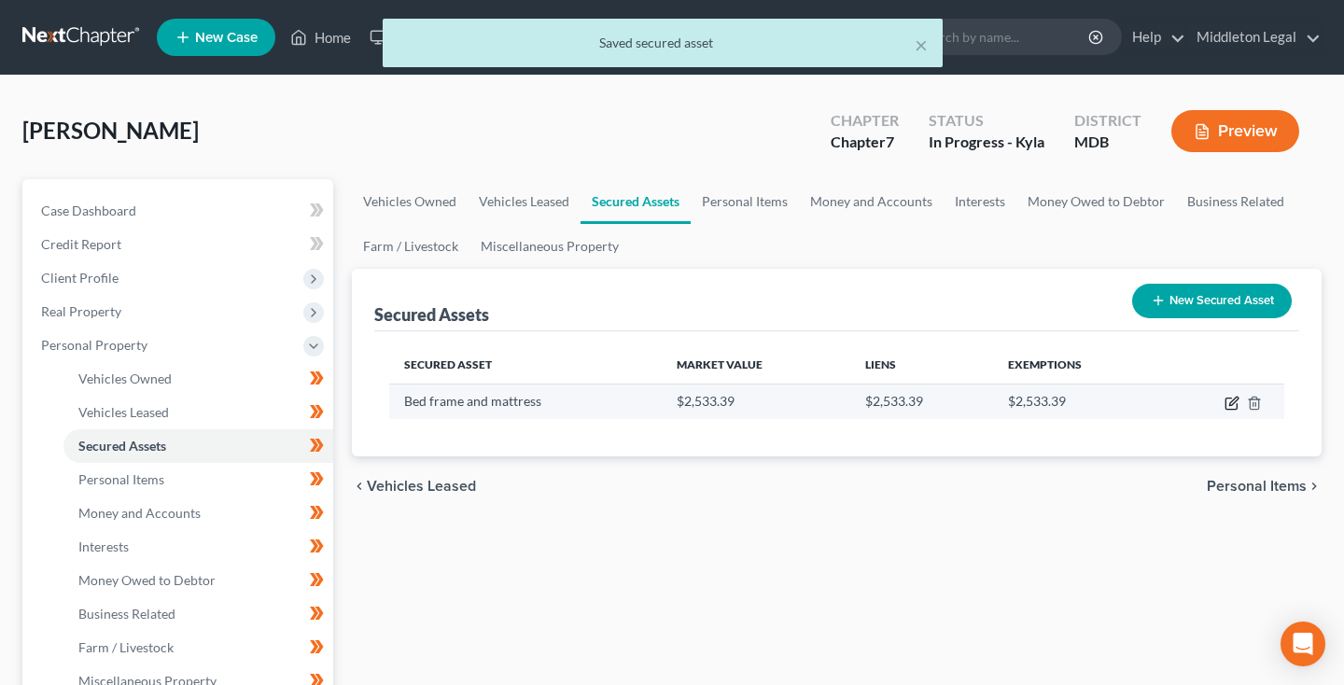
click at [1230, 398] on icon "button" at bounding box center [1230, 403] width 11 height 11
select select "household_goods"
select select "2"
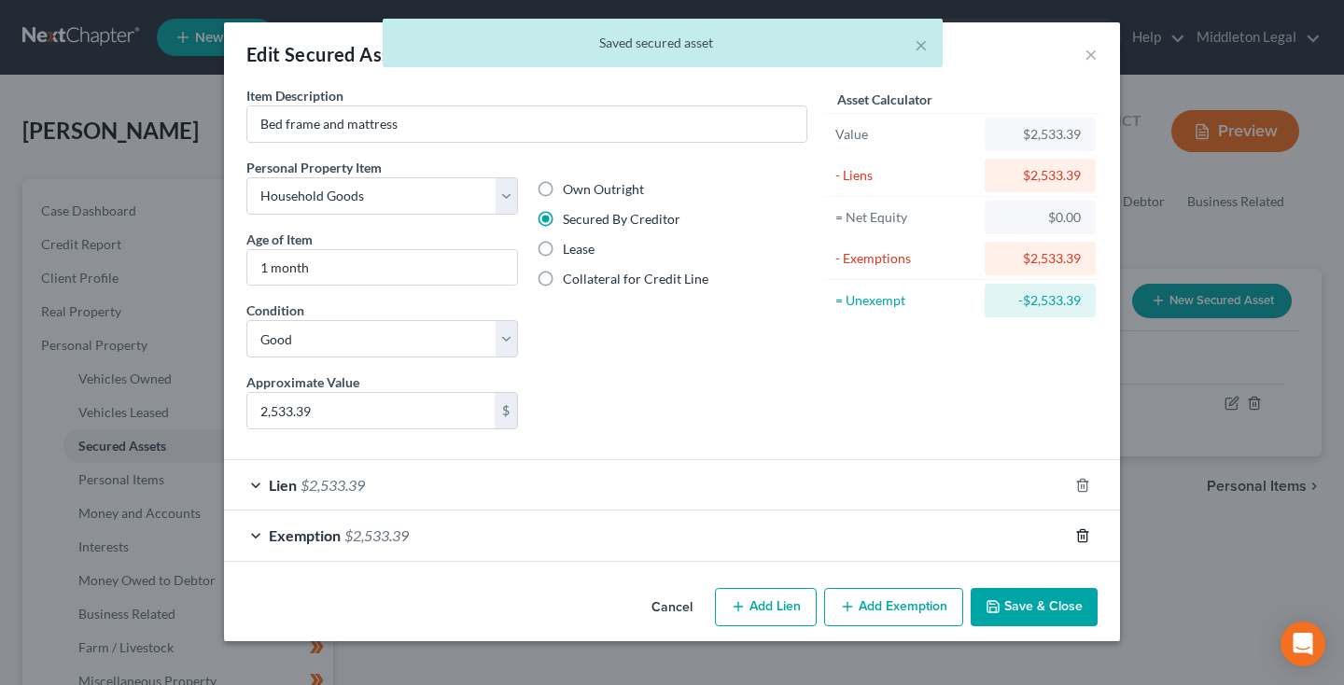
click at [1082, 533] on icon "button" at bounding box center [1082, 535] width 15 height 15
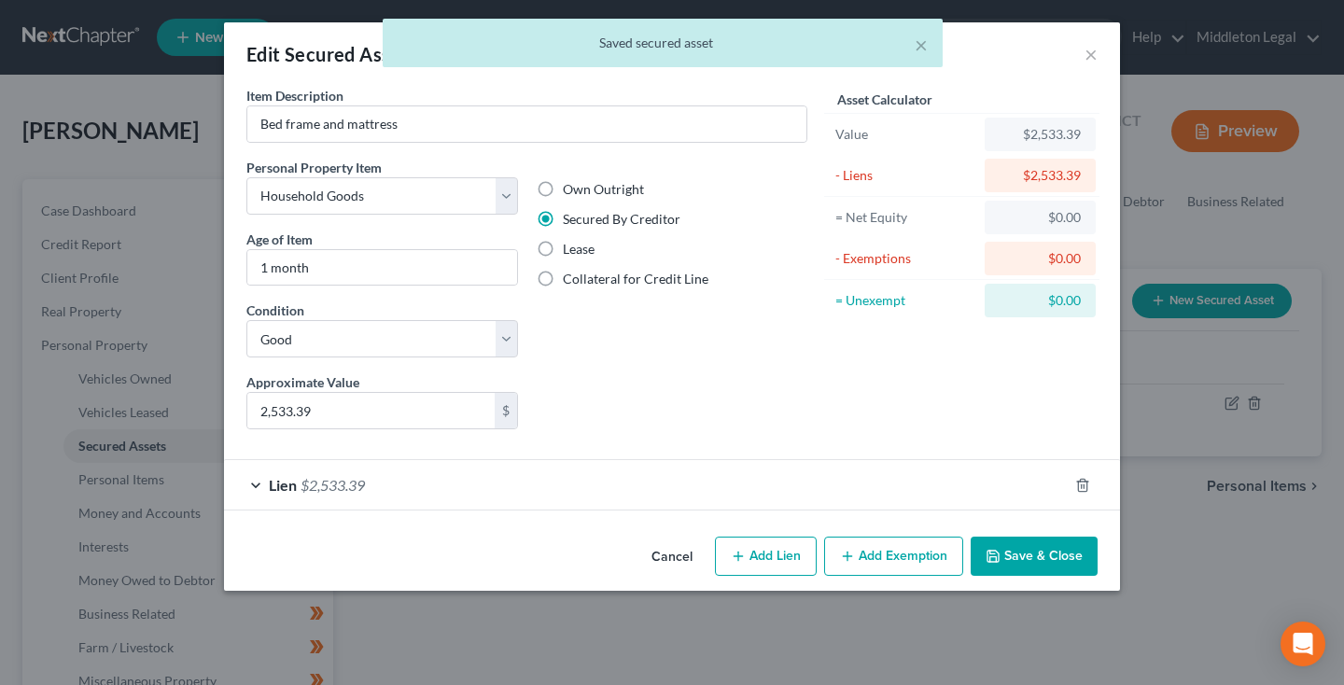
click at [1072, 556] on button "Save & Close" at bounding box center [1033, 556] width 127 height 39
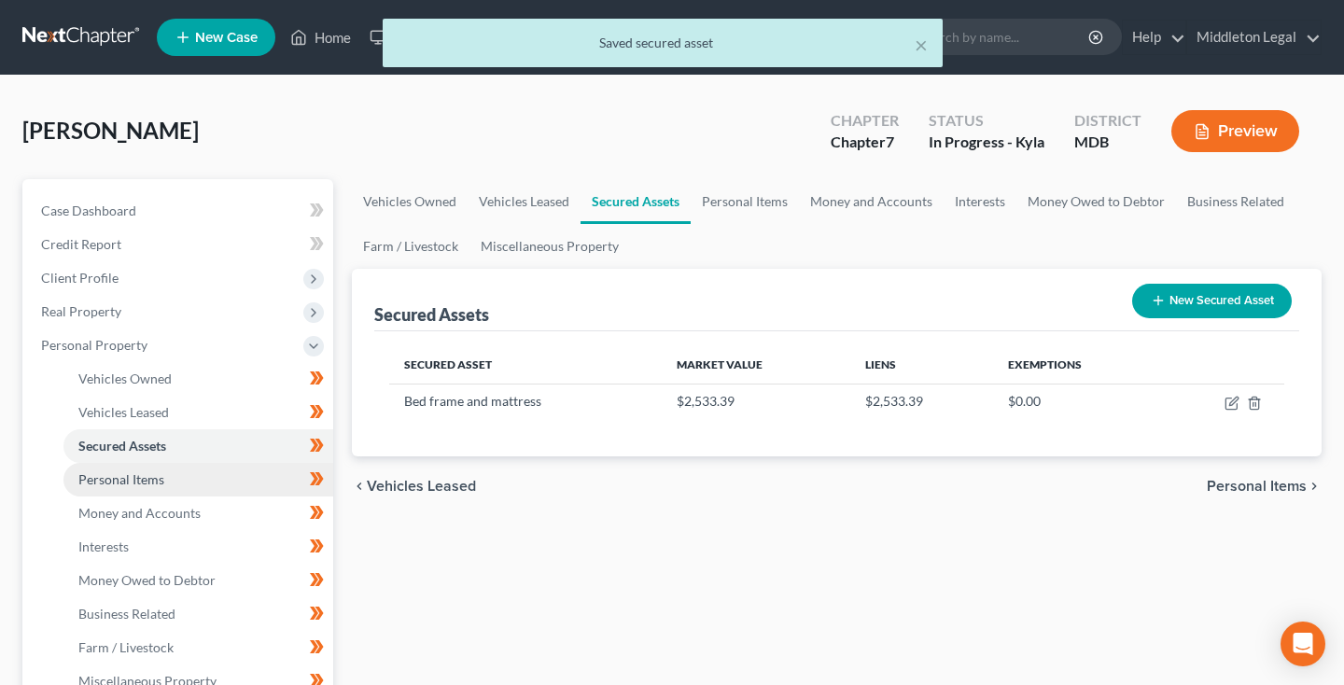
click at [182, 487] on link "Personal Items" at bounding box center [198, 480] width 270 height 34
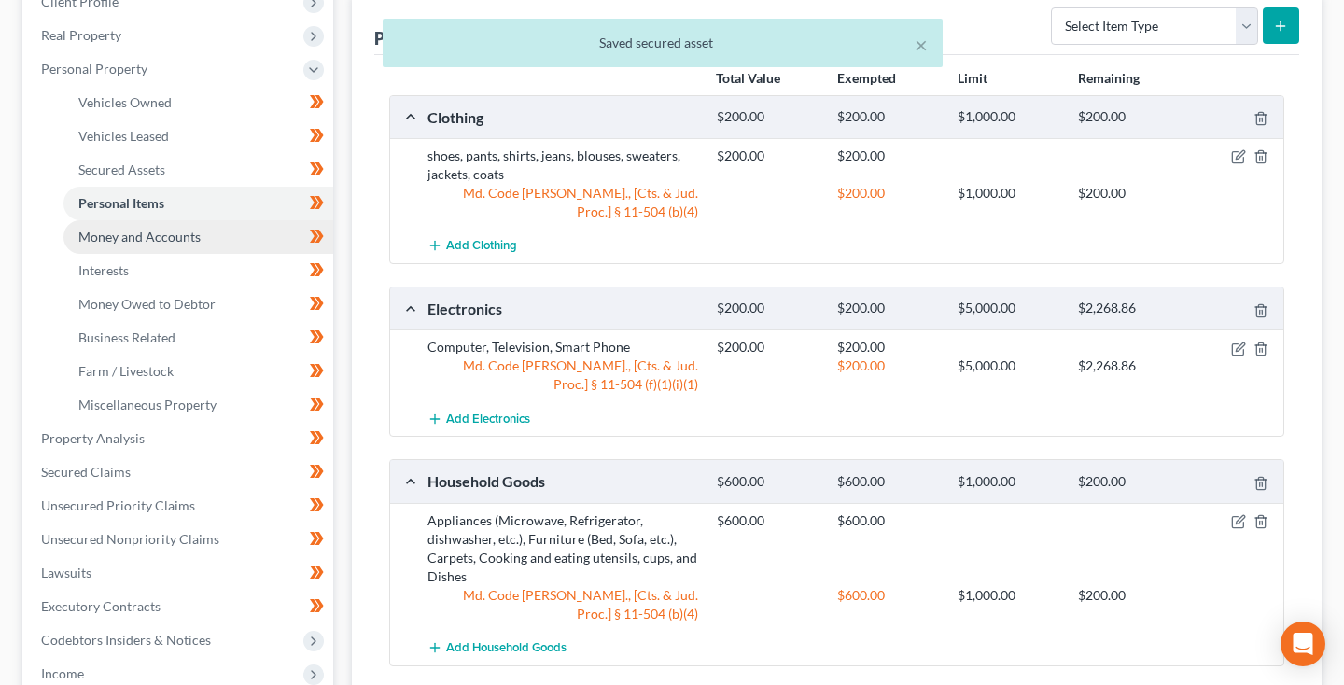
click at [90, 241] on span "Money and Accounts" at bounding box center [139, 237] width 122 height 16
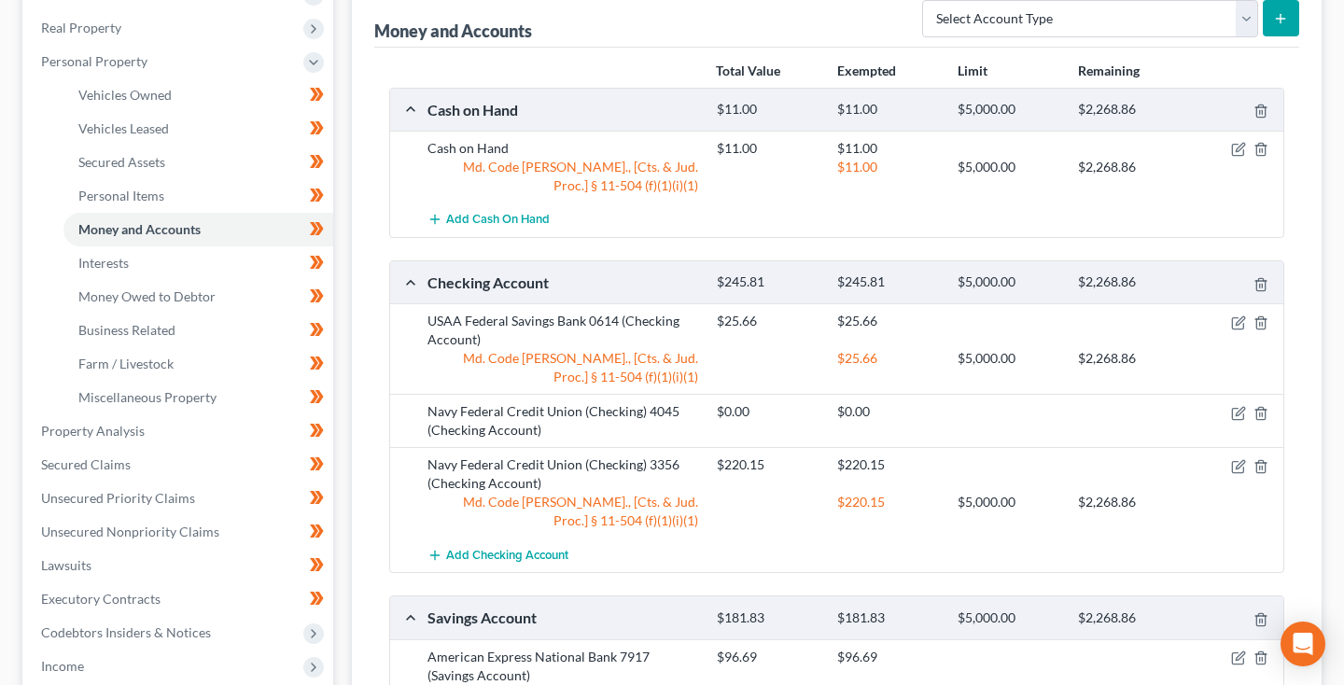
scroll to position [312, 0]
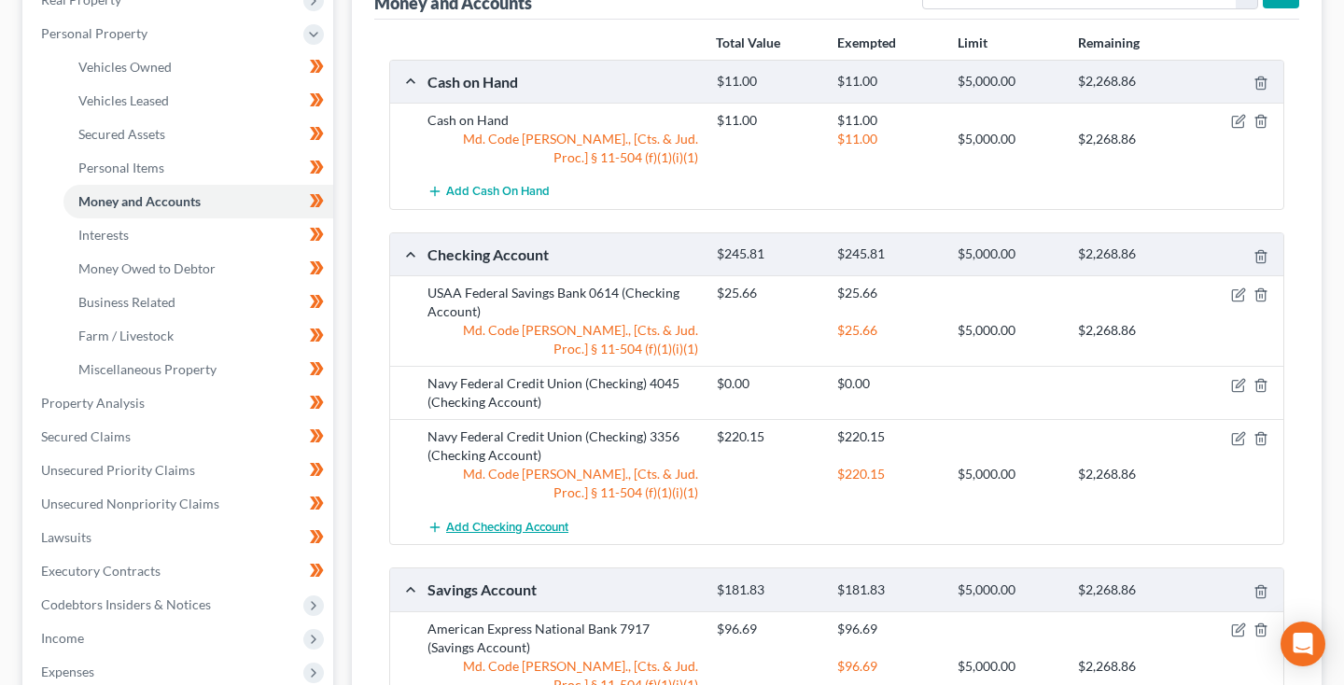
click at [493, 527] on span "Add Checking Account" at bounding box center [507, 527] width 122 height 15
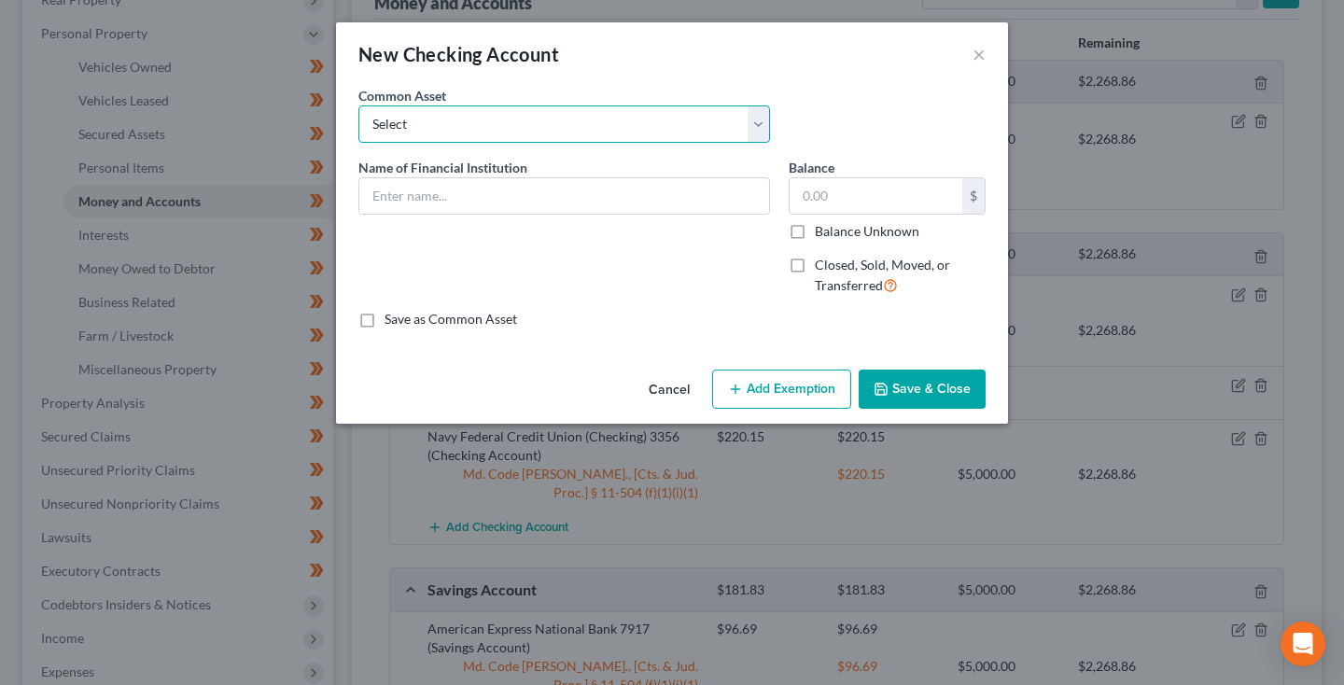
select select "3"
type input "JP Morgan Chase Bank, N.A."
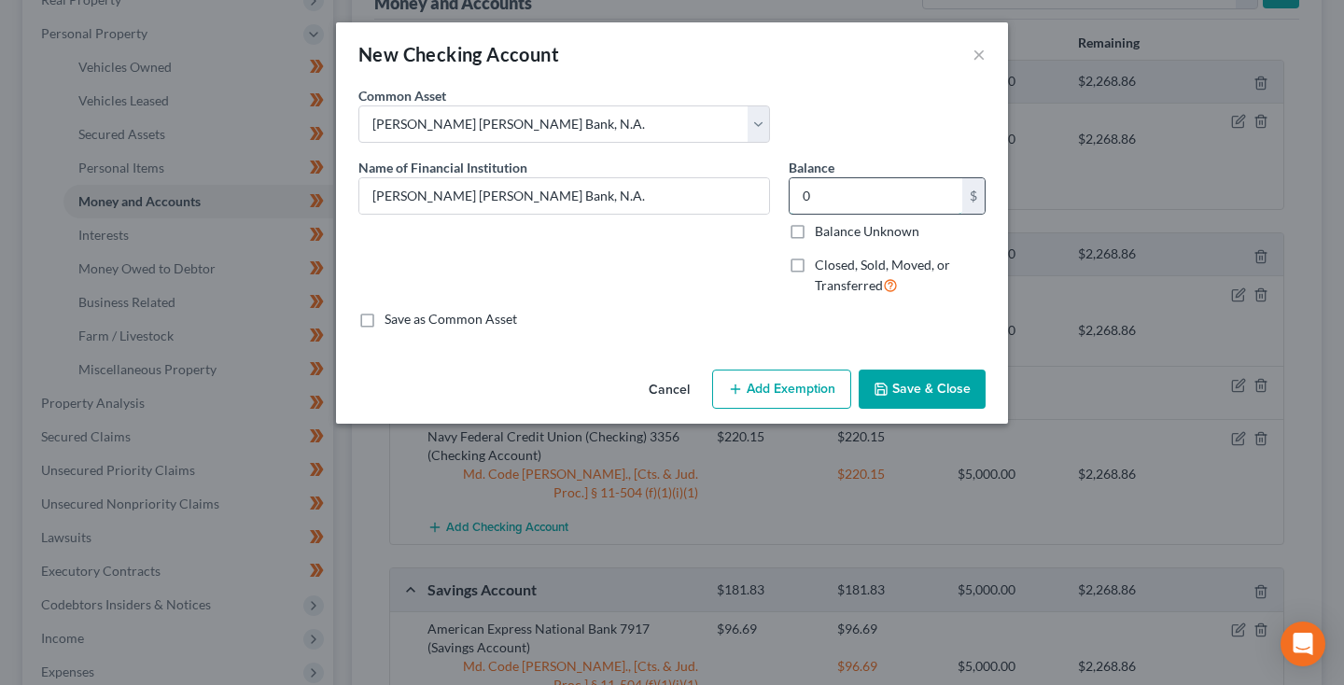
click at [826, 192] on input "0" at bounding box center [875, 195] width 173 height 35
type input "20"
click at [818, 384] on button "Add Exemption" at bounding box center [781, 389] width 139 height 39
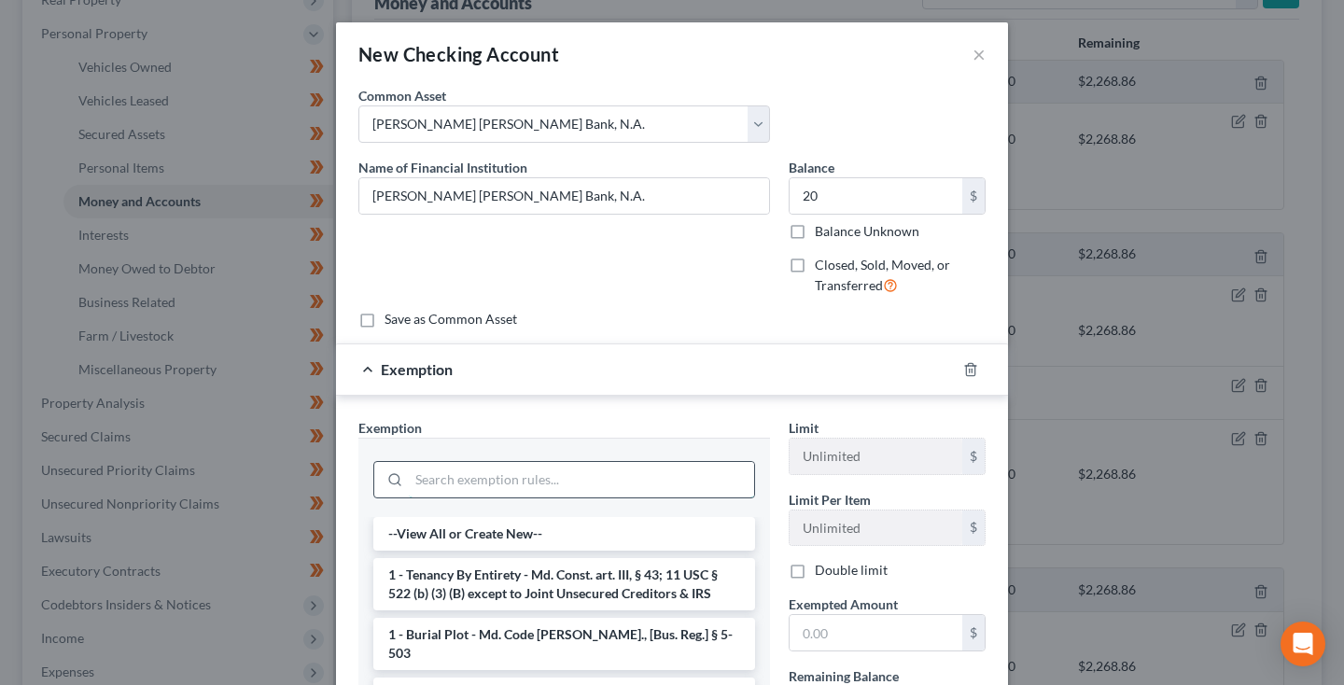
click at [656, 474] on input "search" at bounding box center [581, 479] width 345 height 35
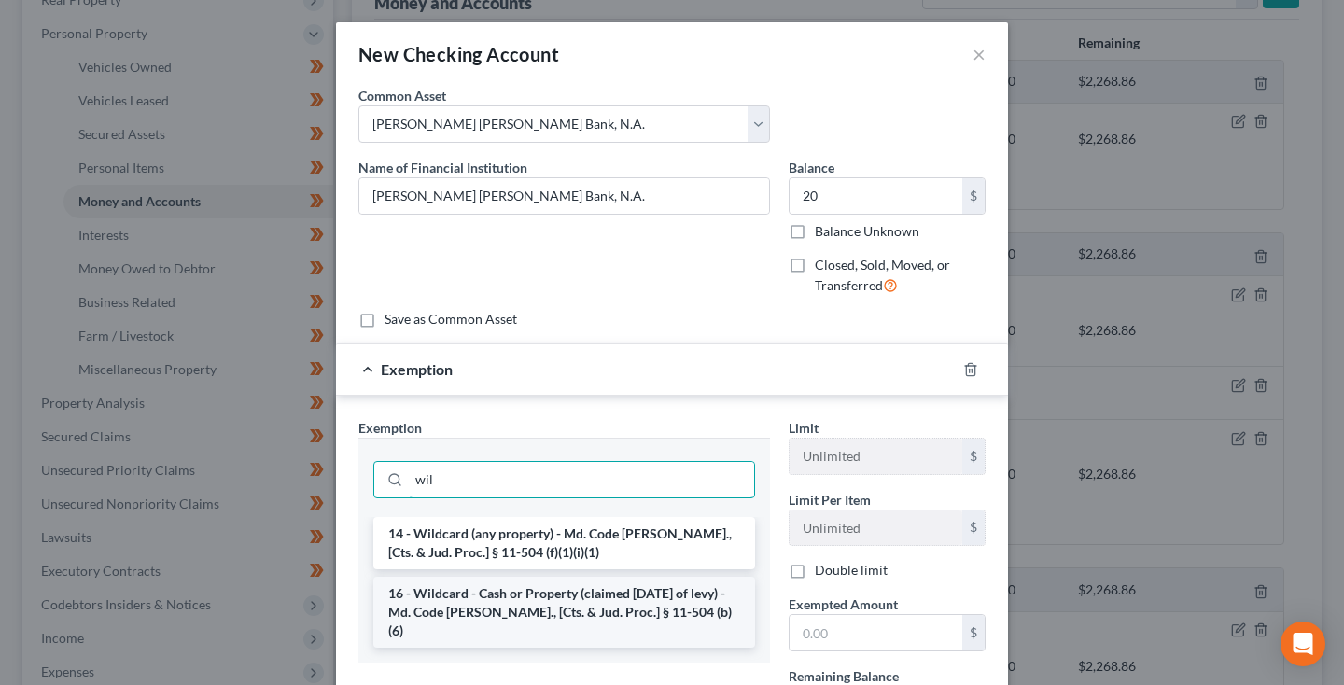
type input "wil"
click at [607, 598] on li "16 - Wildcard - Cash or Property (claimed within Thirty Days of levy) - Md. Cod…" at bounding box center [564, 612] width 382 height 71
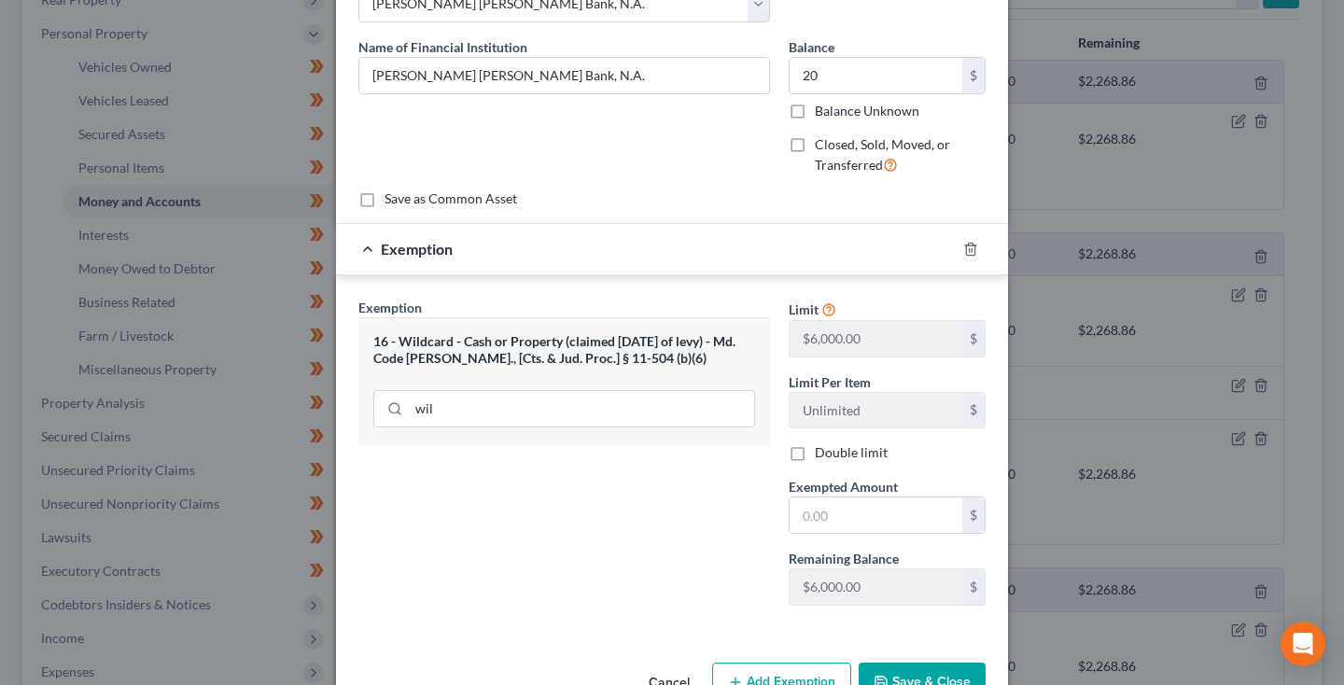
scroll to position [137, 0]
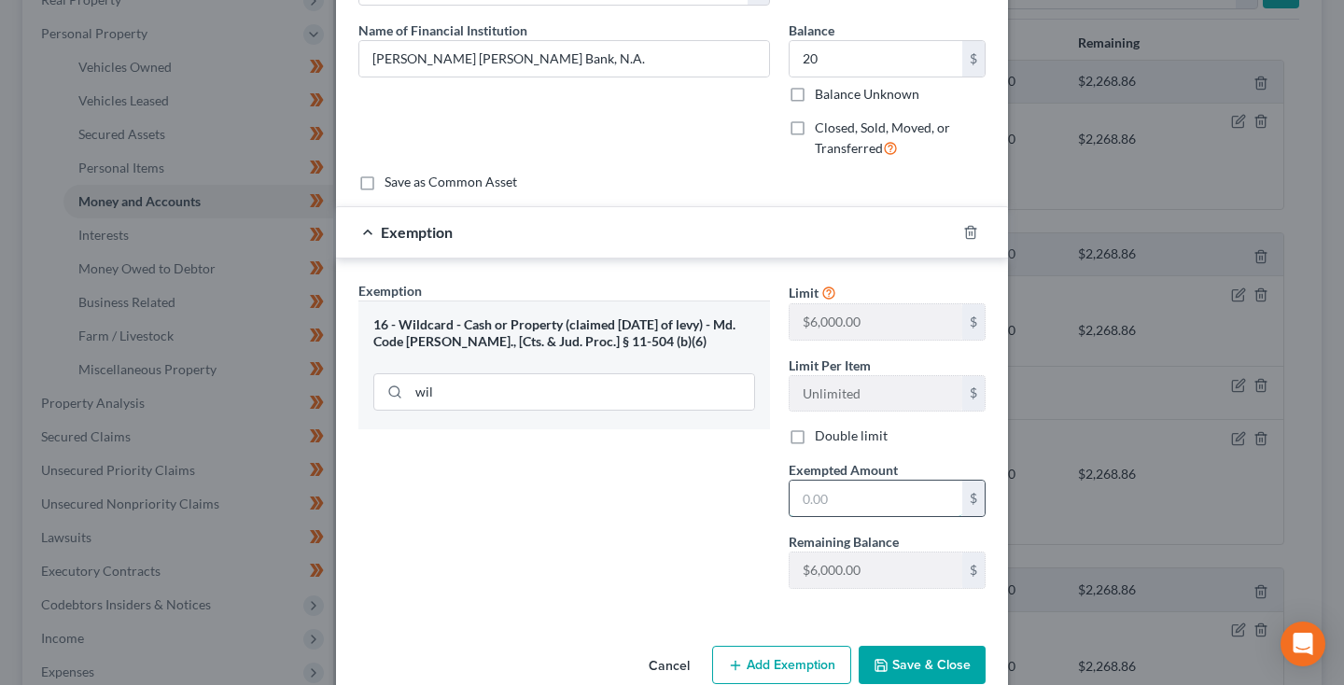
click at [834, 505] on input "text" at bounding box center [875, 498] width 173 height 35
type input "20"
click at [923, 656] on button "Save & Close" at bounding box center [921, 665] width 127 height 39
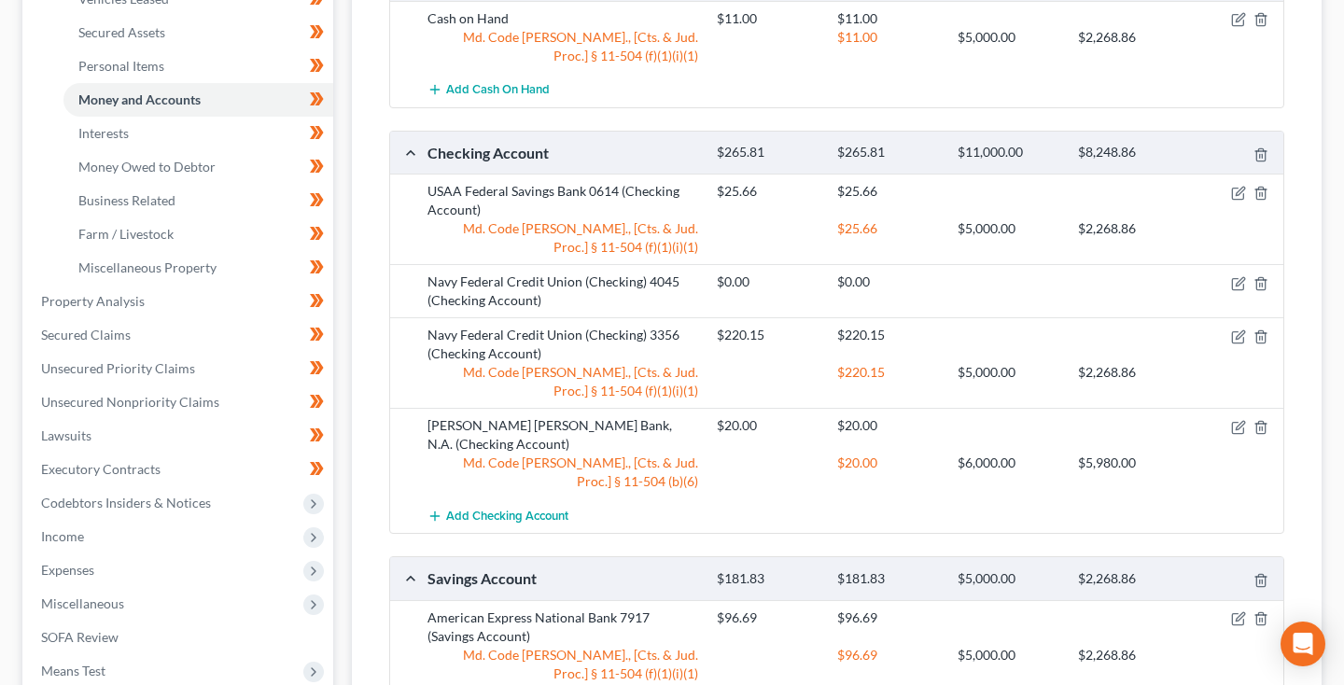
scroll to position [433, 0]
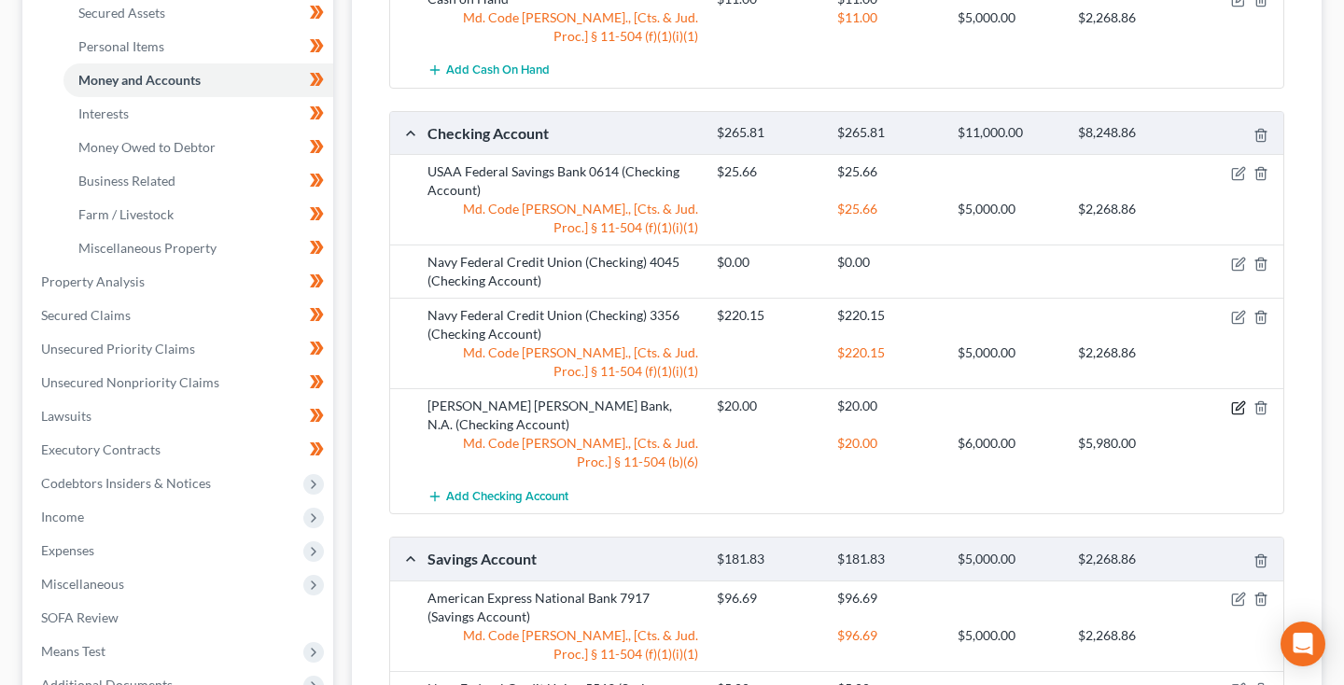
click at [1233, 407] on icon "button" at bounding box center [1238, 407] width 15 height 15
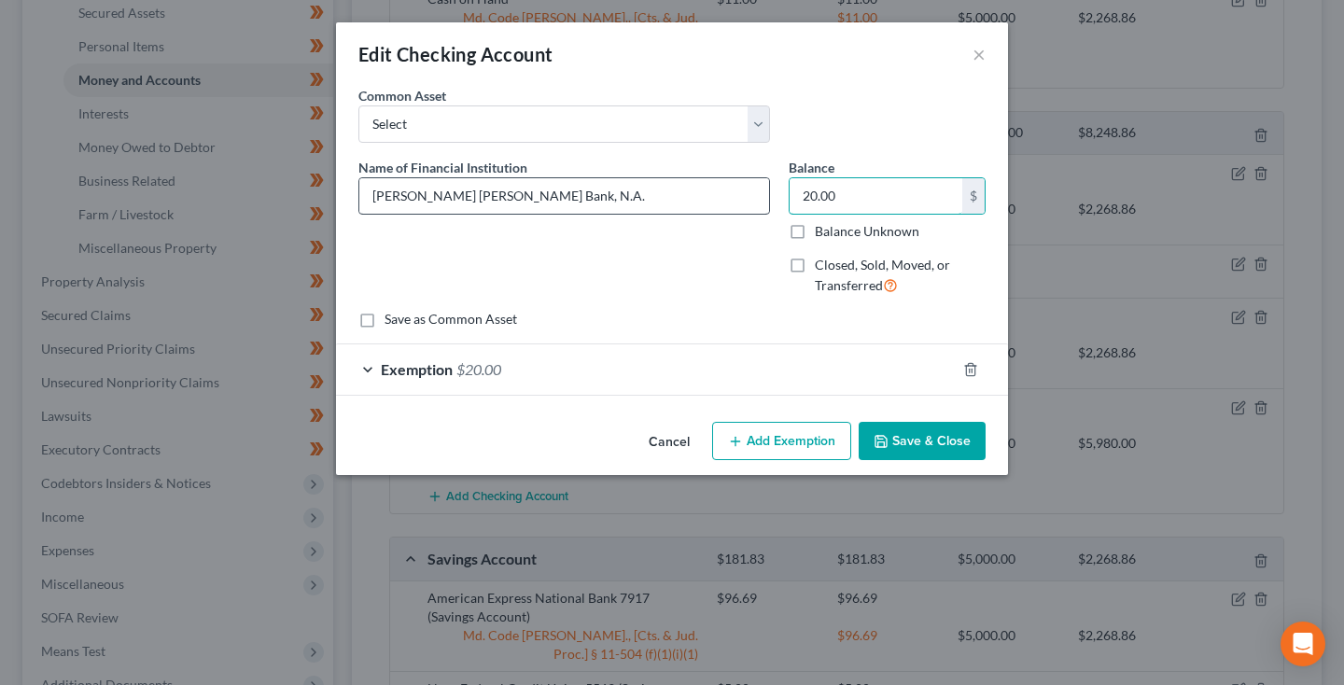
drag, startPoint x: 858, startPoint y: 198, endPoint x: 697, endPoint y: 198, distance: 160.5
click at [697, 198] on div "Name of Financial Institution * JP Morgan Chase Bank, N.A. Balance 20.00 $ Bala…" at bounding box center [672, 234] width 646 height 153
type input "121.18"
click at [441, 370] on span "Exemption" at bounding box center [417, 369] width 72 height 18
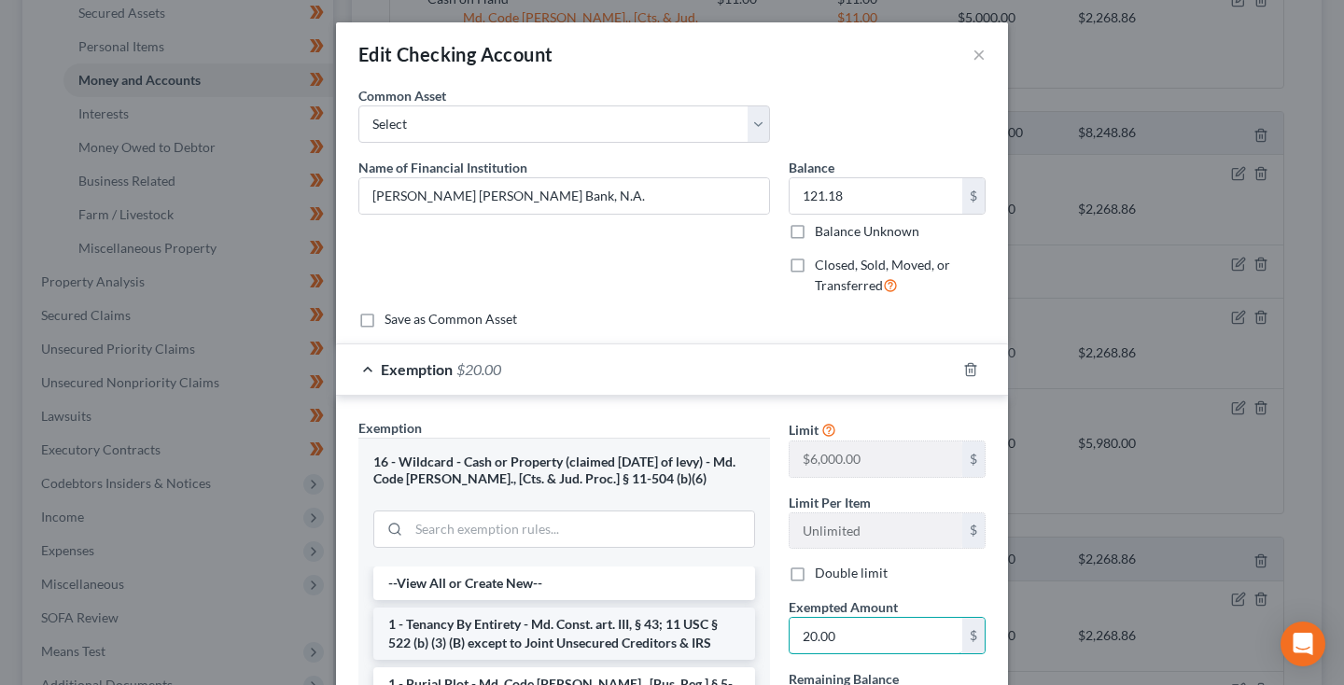
drag, startPoint x: 853, startPoint y: 630, endPoint x: 656, endPoint y: 630, distance: 196.9
click at [656, 630] on div "Exemption Set must be selected for CA. Exemption * 16 - Wildcard - Cash or Prop…" at bounding box center [672, 649] width 646 height 463
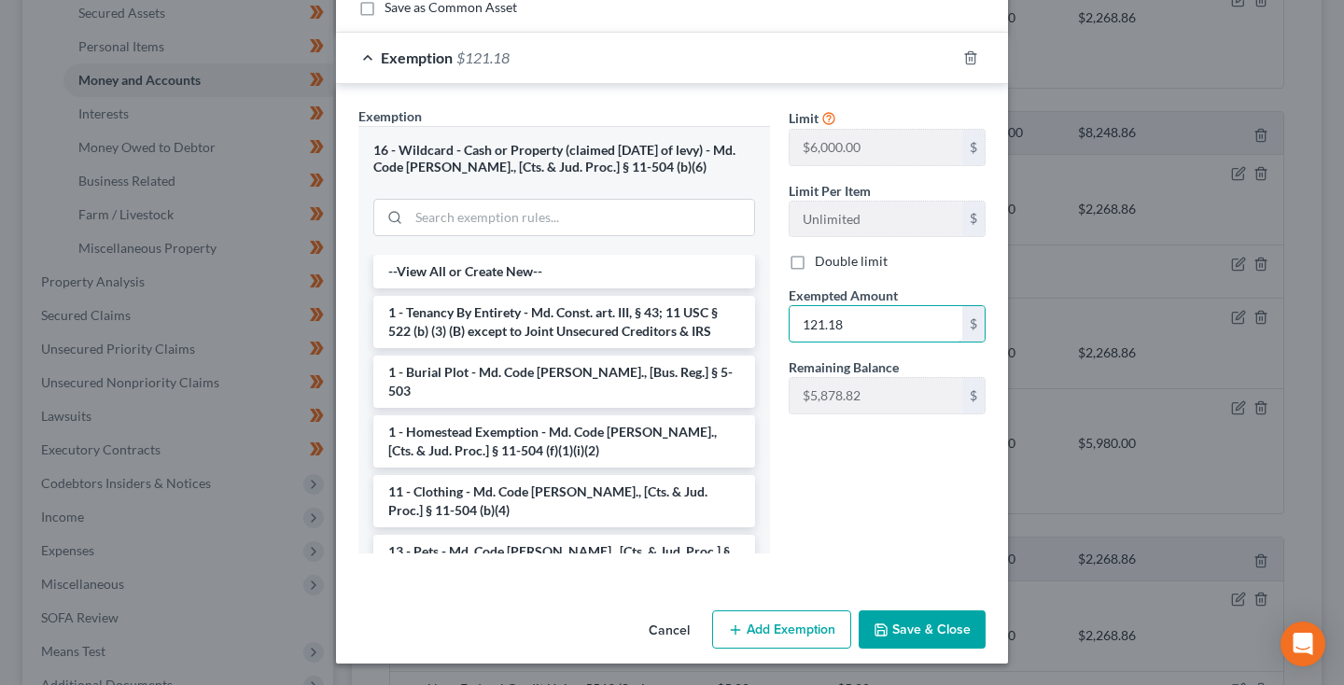
type input "121.18"
click at [933, 635] on button "Save & Close" at bounding box center [921, 630] width 127 height 39
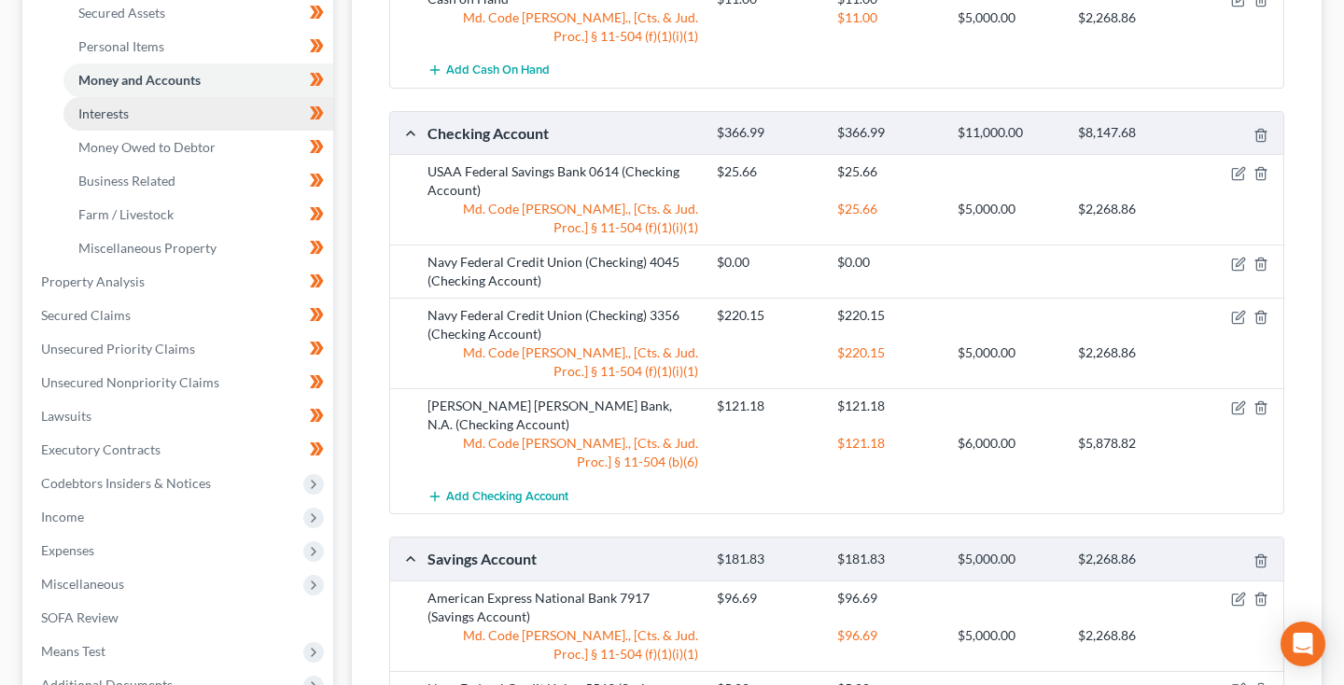
click at [151, 113] on link "Interests" at bounding box center [198, 114] width 270 height 34
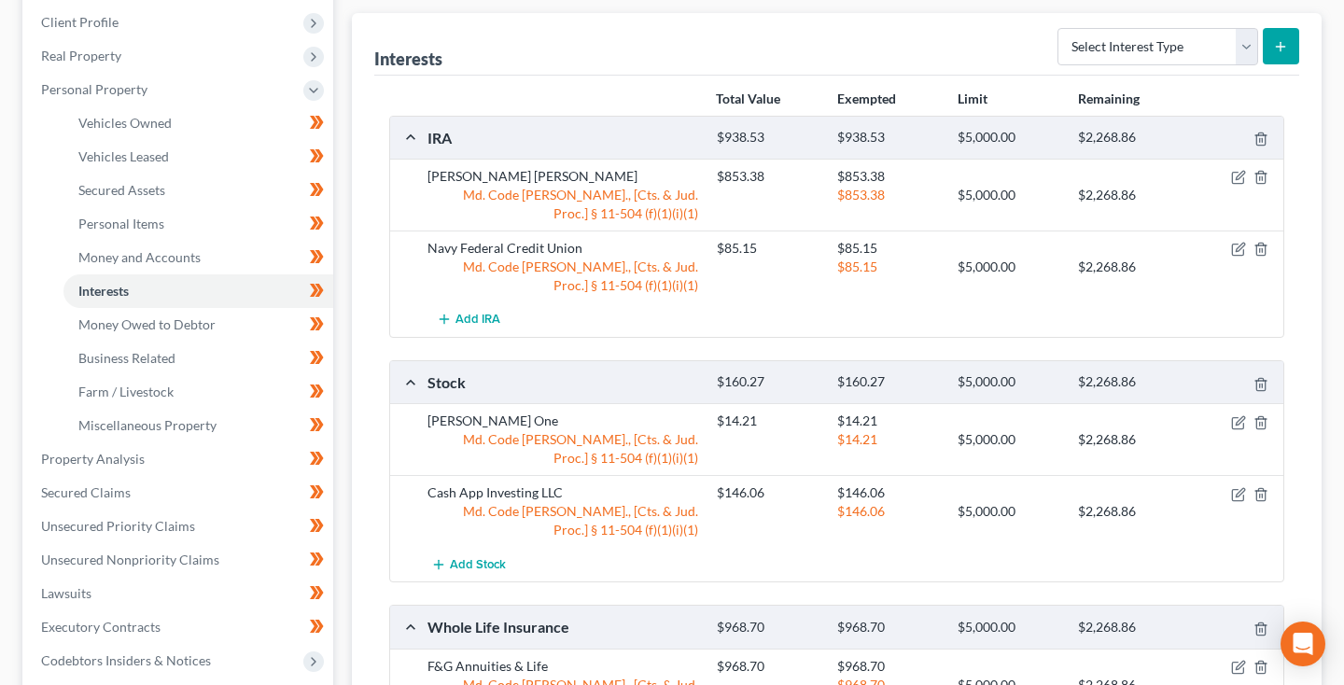
scroll to position [252, 0]
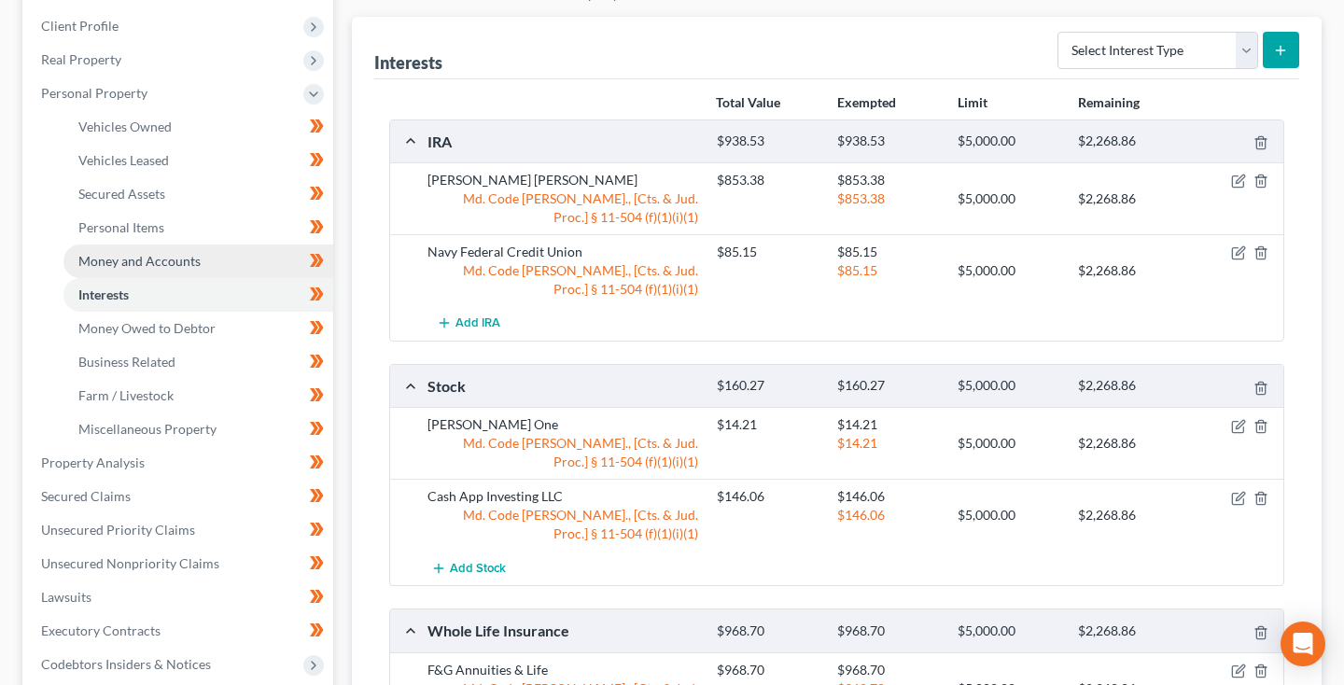
click at [193, 262] on span "Money and Accounts" at bounding box center [139, 261] width 122 height 16
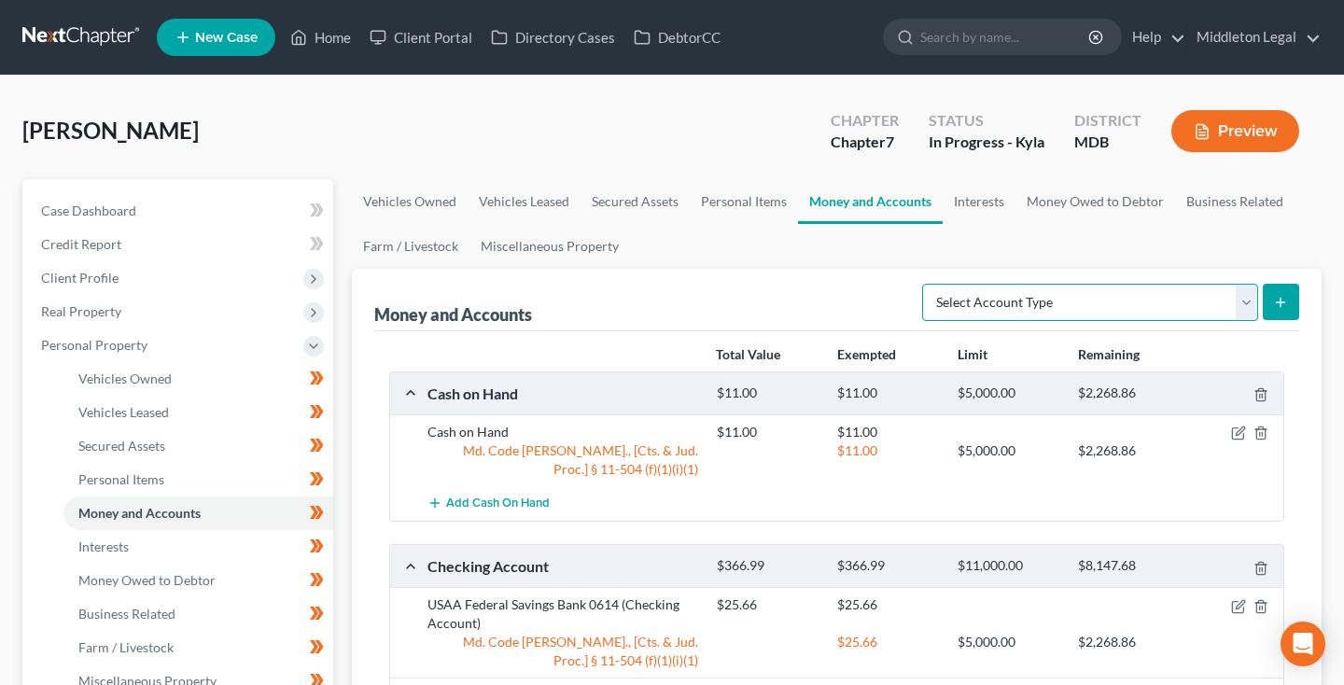
select select "certificates_of_deposit"
click at [1279, 314] on button "submit" at bounding box center [1281, 302] width 36 height 36
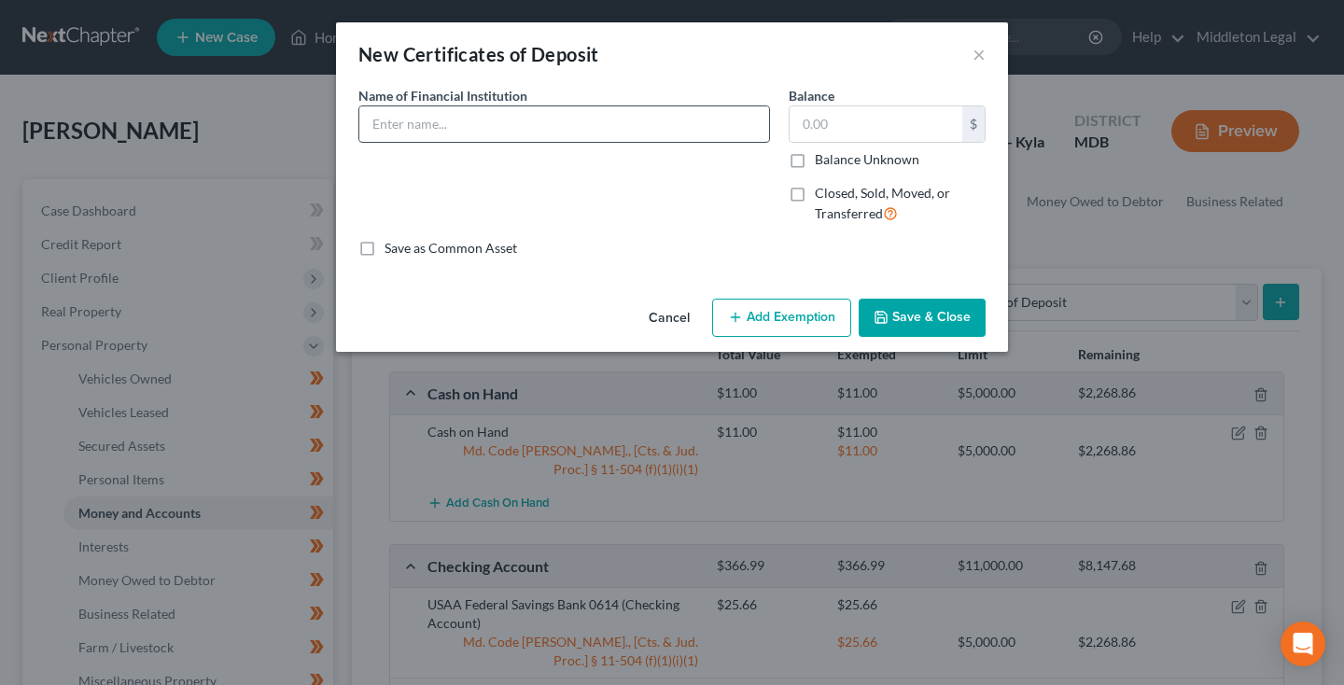
click at [509, 124] on input "text" at bounding box center [564, 123] width 410 height 35
type input "Navy Federal Credit Union"
click at [841, 137] on input "text" at bounding box center [875, 123] width 173 height 35
type input "85"
click at [945, 323] on button "Save & Close" at bounding box center [921, 318] width 127 height 39
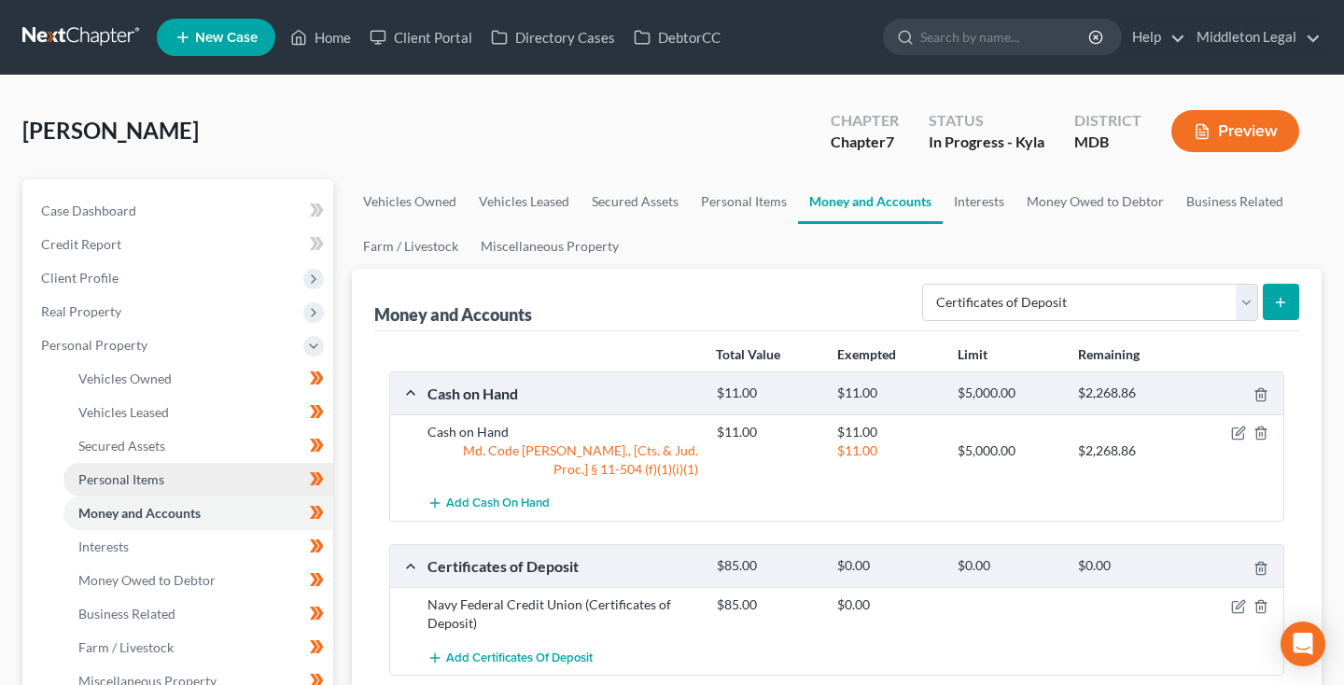
click at [109, 481] on span "Personal Items" at bounding box center [121, 479] width 86 height 16
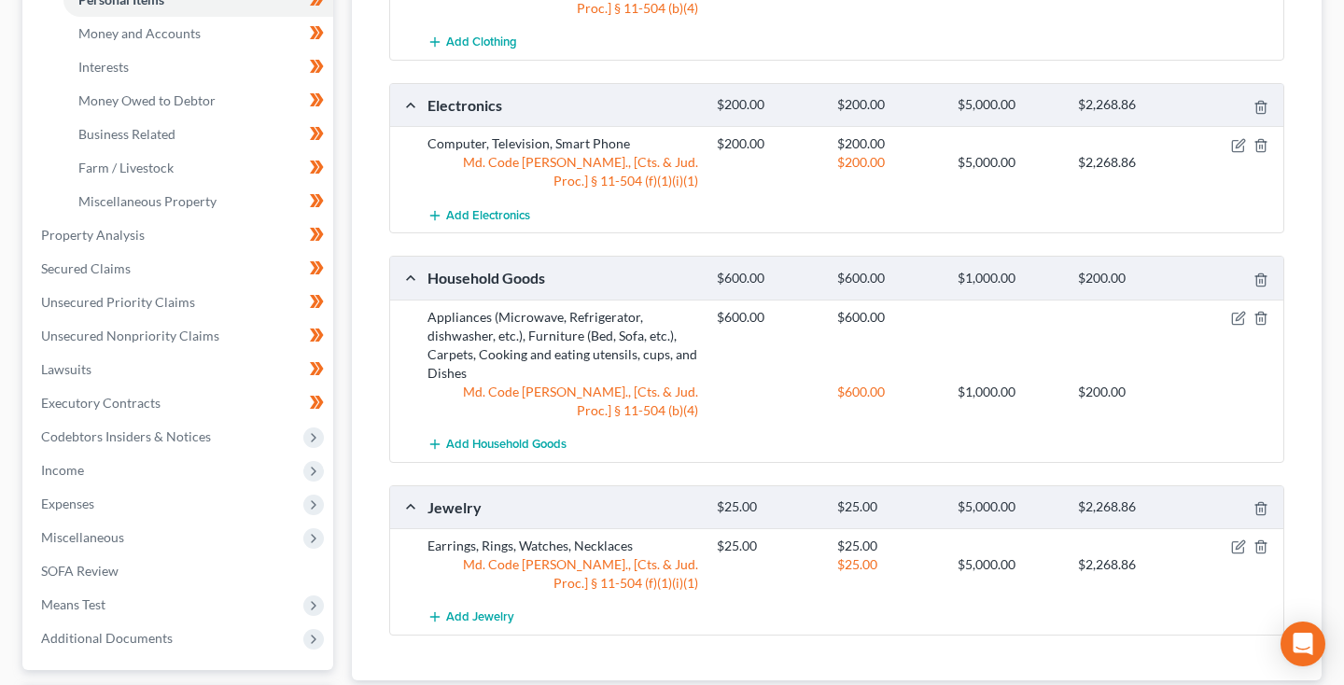
scroll to position [513, 0]
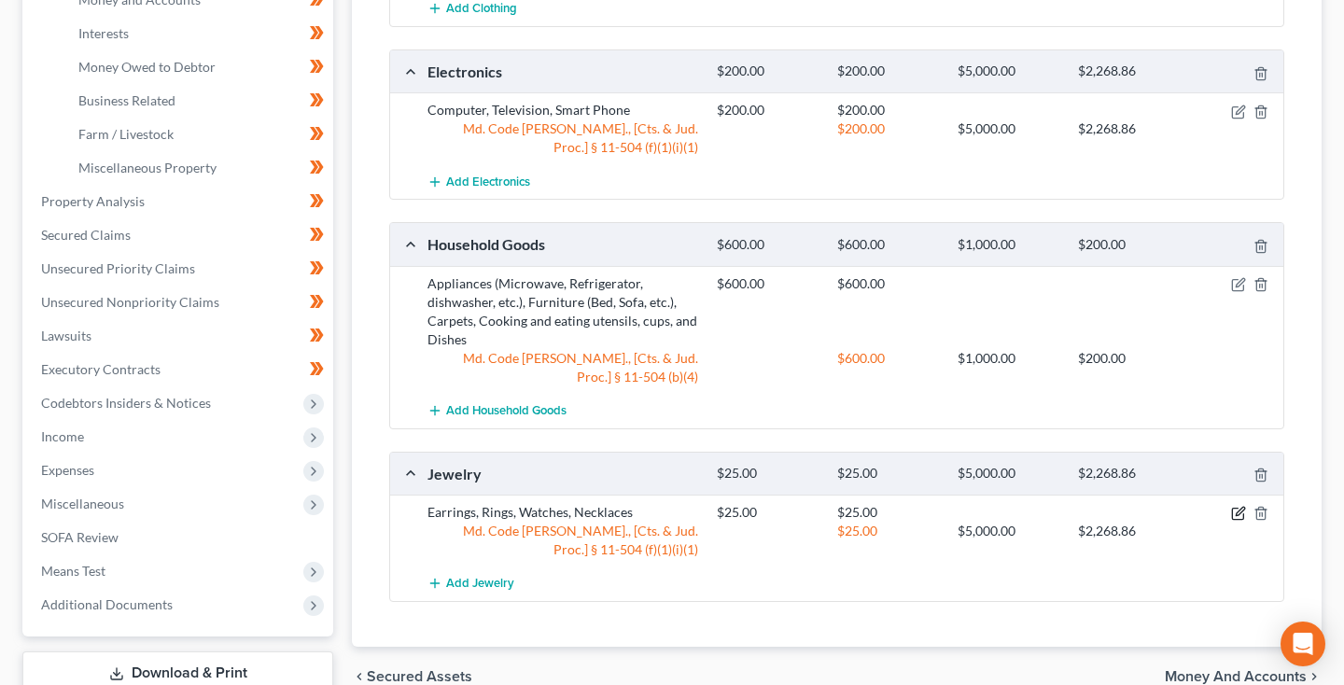
click at [1237, 509] on icon "button" at bounding box center [1238, 513] width 15 height 15
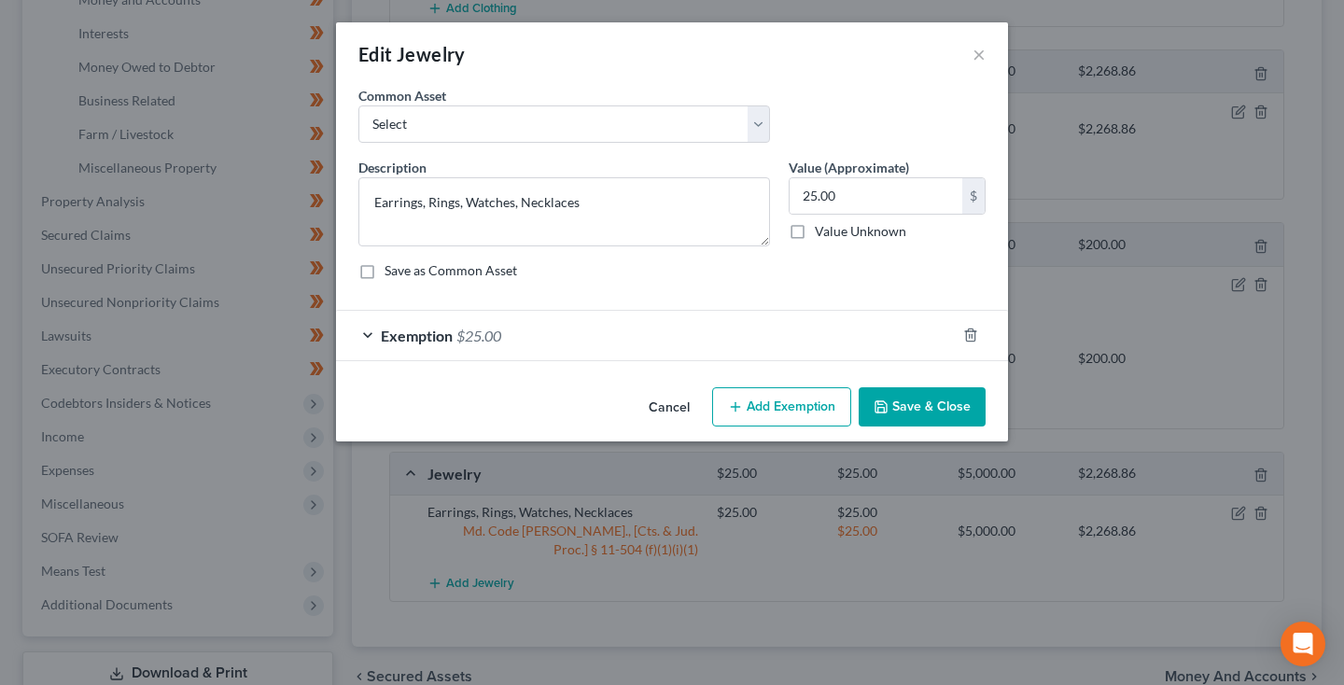
click at [947, 406] on button "Save & Close" at bounding box center [921, 406] width 127 height 39
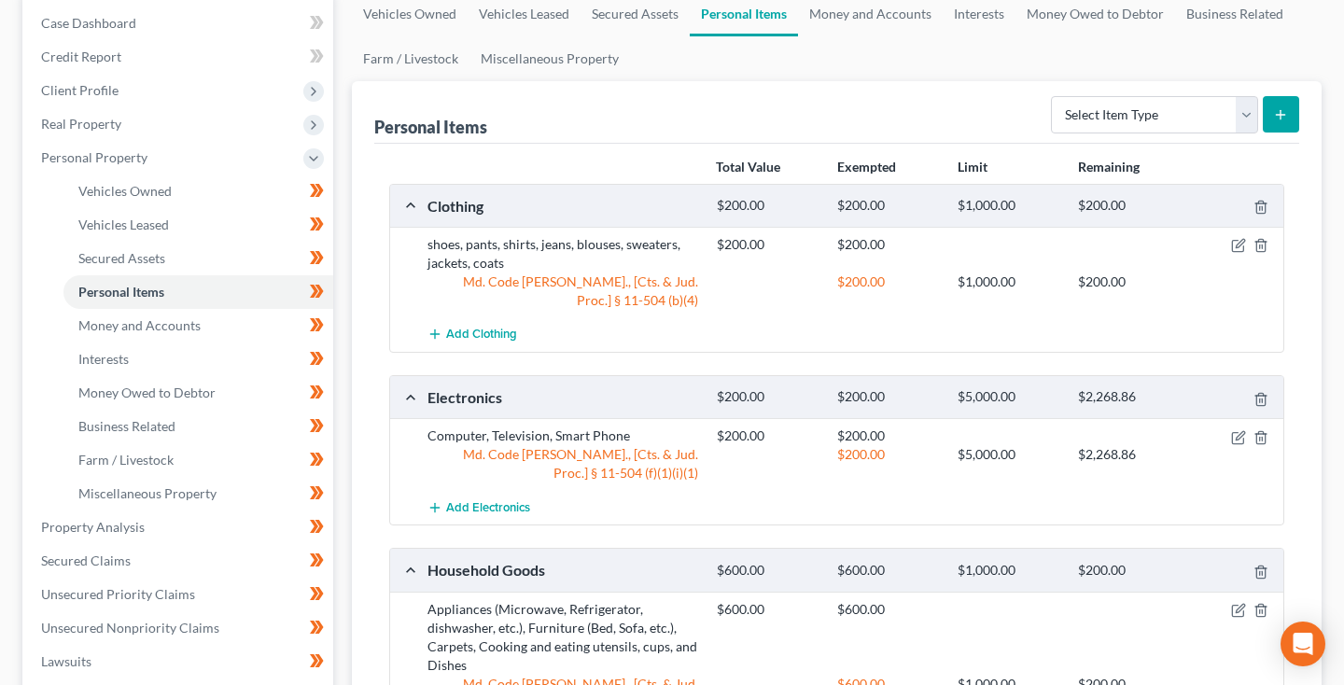
scroll to position [188, 0]
click at [131, 323] on span "Money and Accounts" at bounding box center [139, 324] width 122 height 16
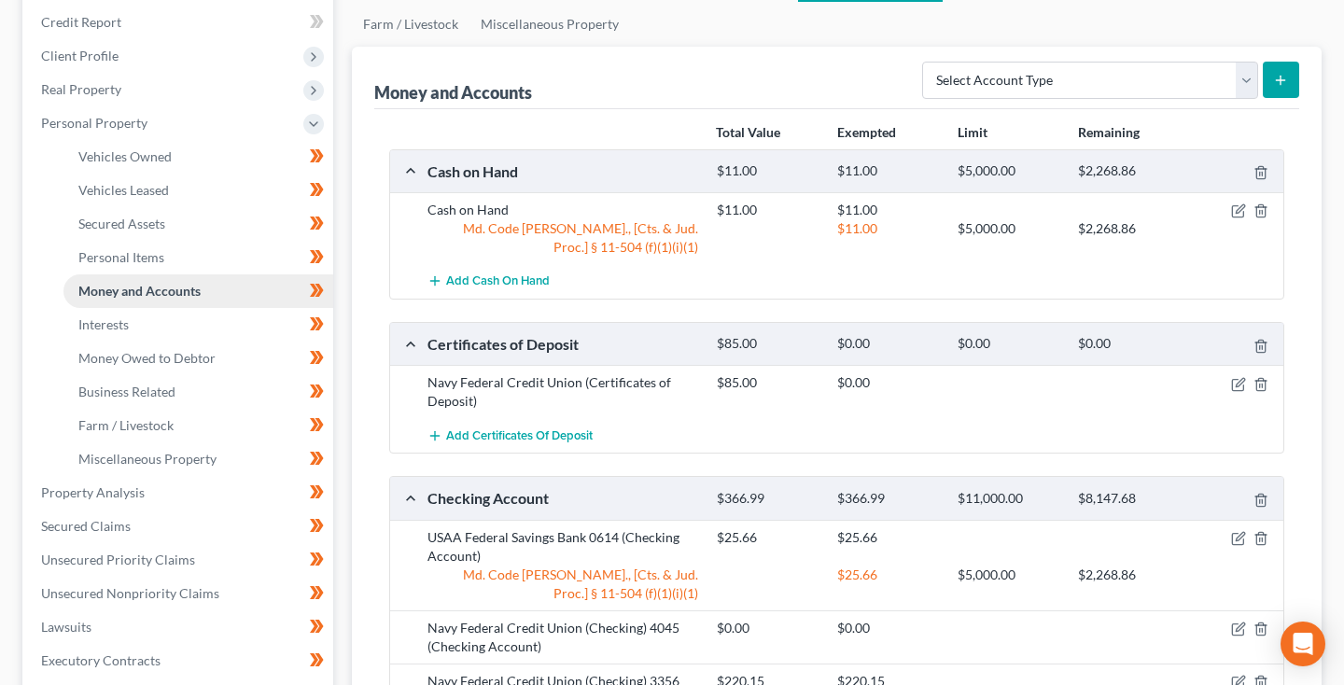
scroll to position [240, 0]
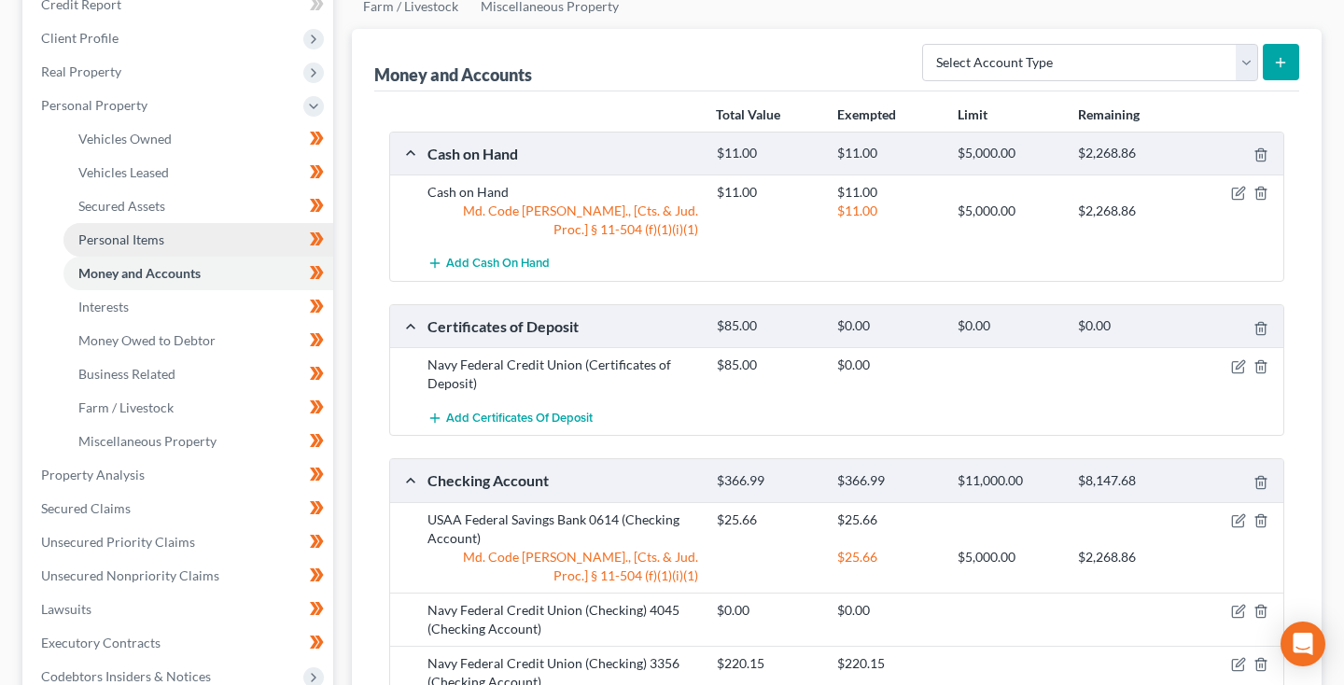
click at [157, 247] on link "Personal Items" at bounding box center [198, 240] width 270 height 34
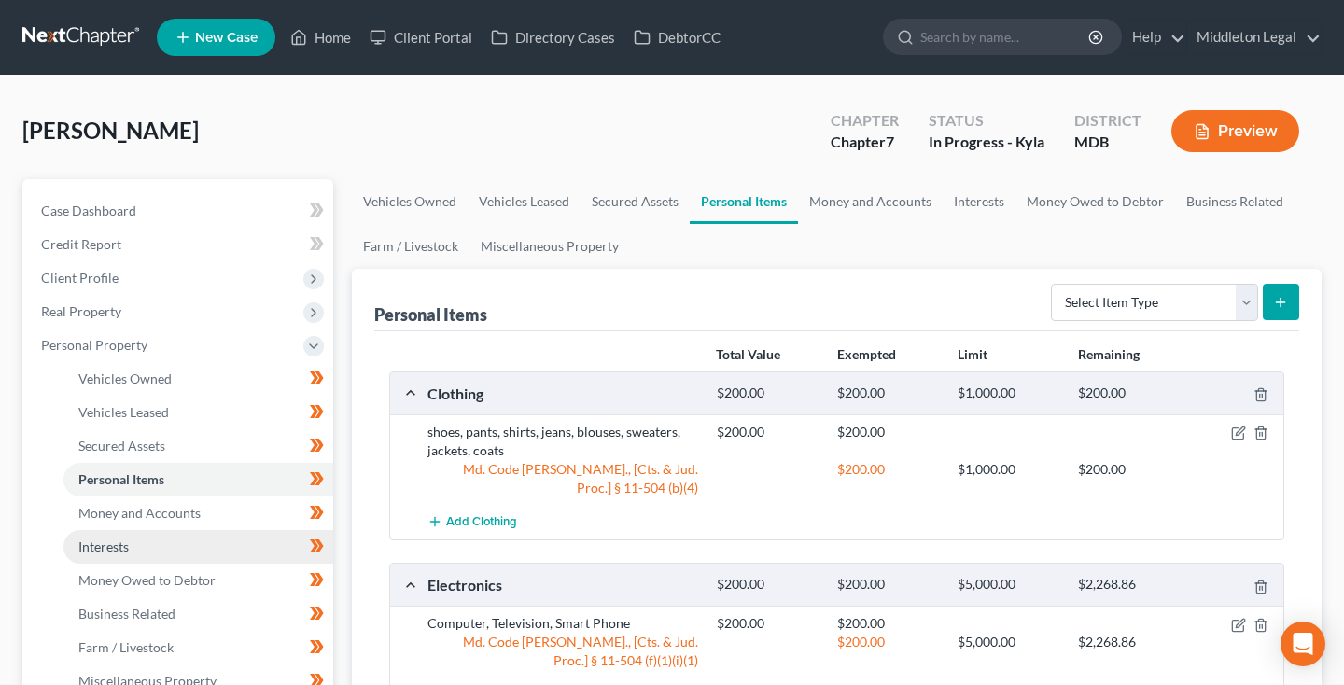
click at [134, 547] on link "Interests" at bounding box center [198, 547] width 270 height 34
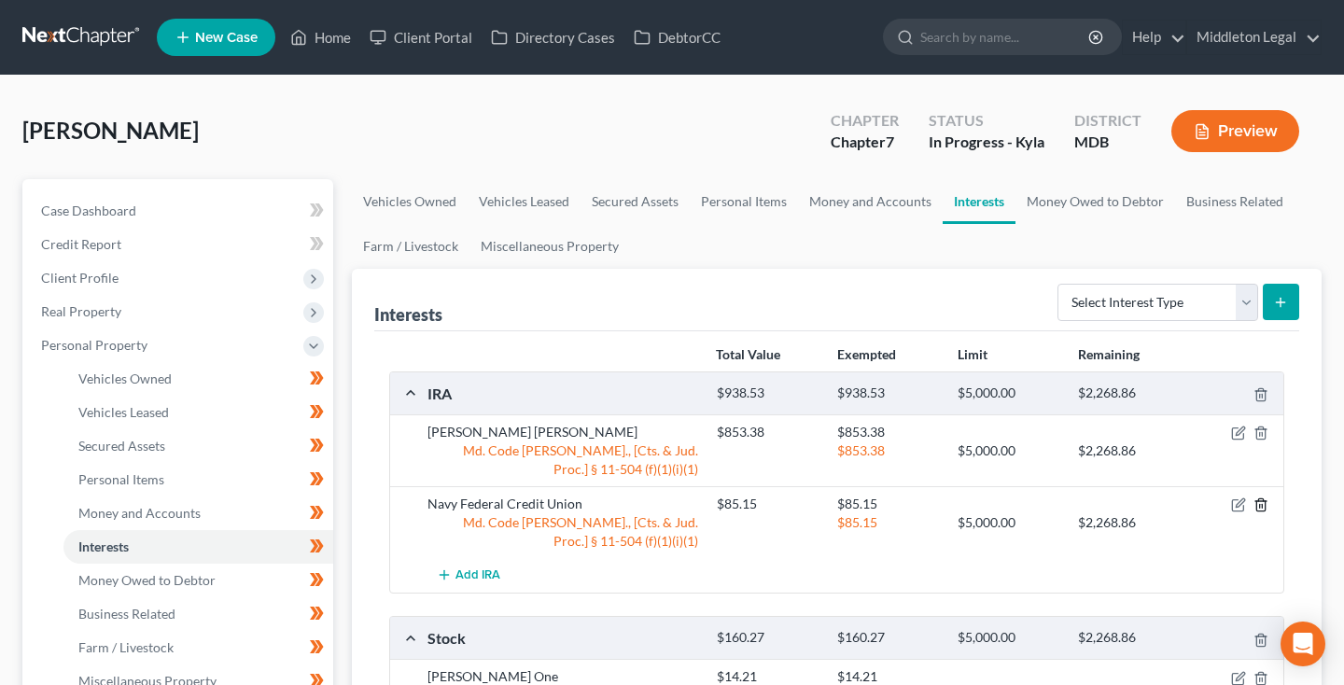
click at [1260, 505] on line "button" at bounding box center [1260, 507] width 0 height 4
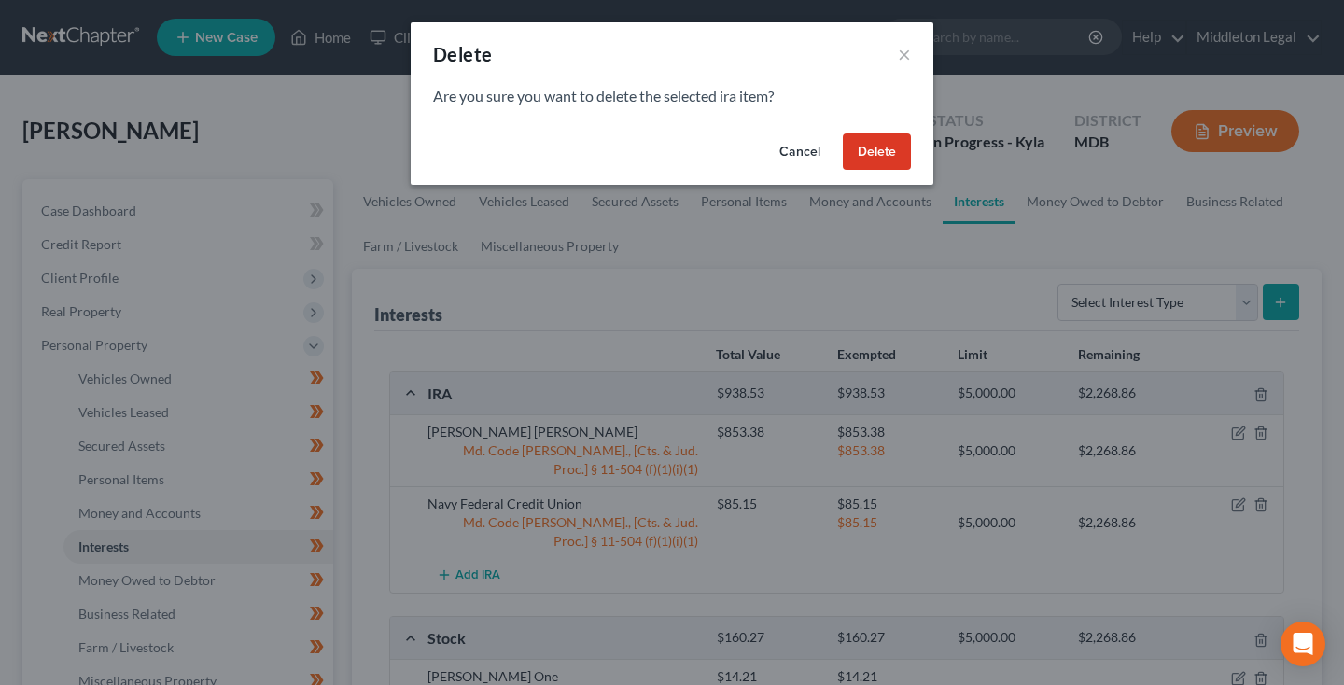
click at [882, 156] on button "Delete" at bounding box center [877, 151] width 68 height 37
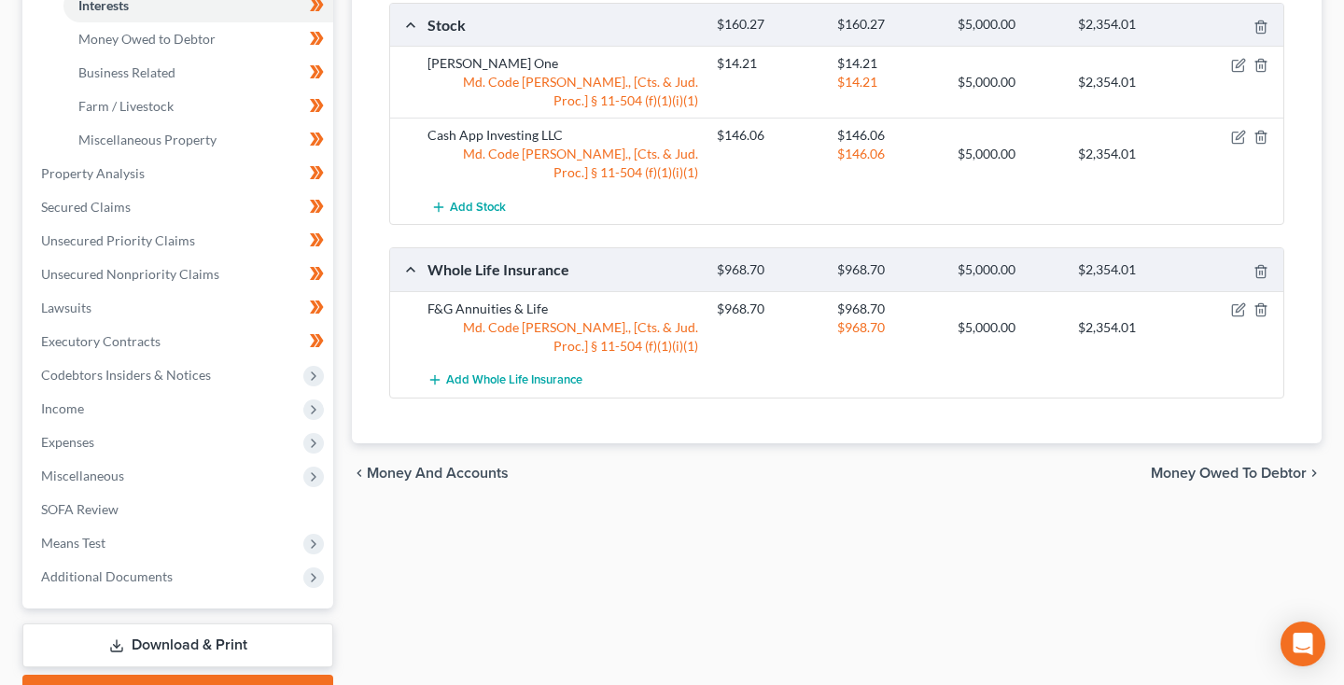
scroll to position [551, 0]
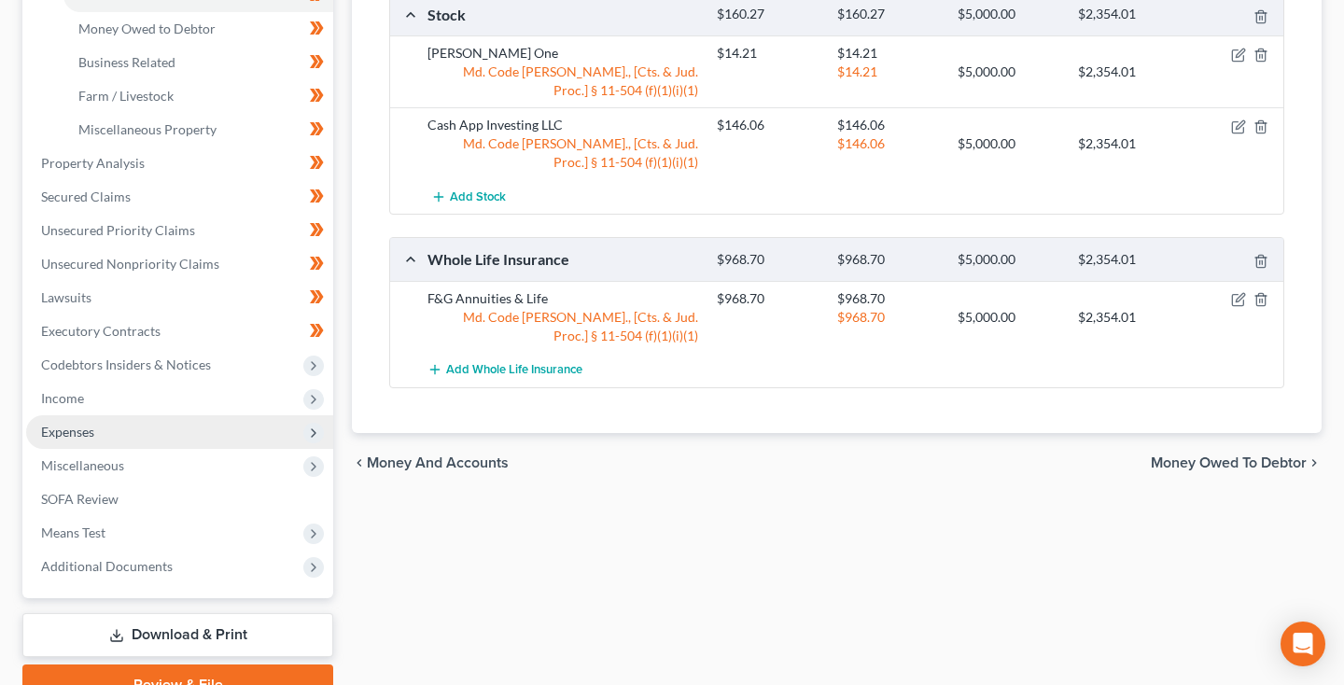
click at [64, 437] on span "Expenses" at bounding box center [67, 432] width 53 height 16
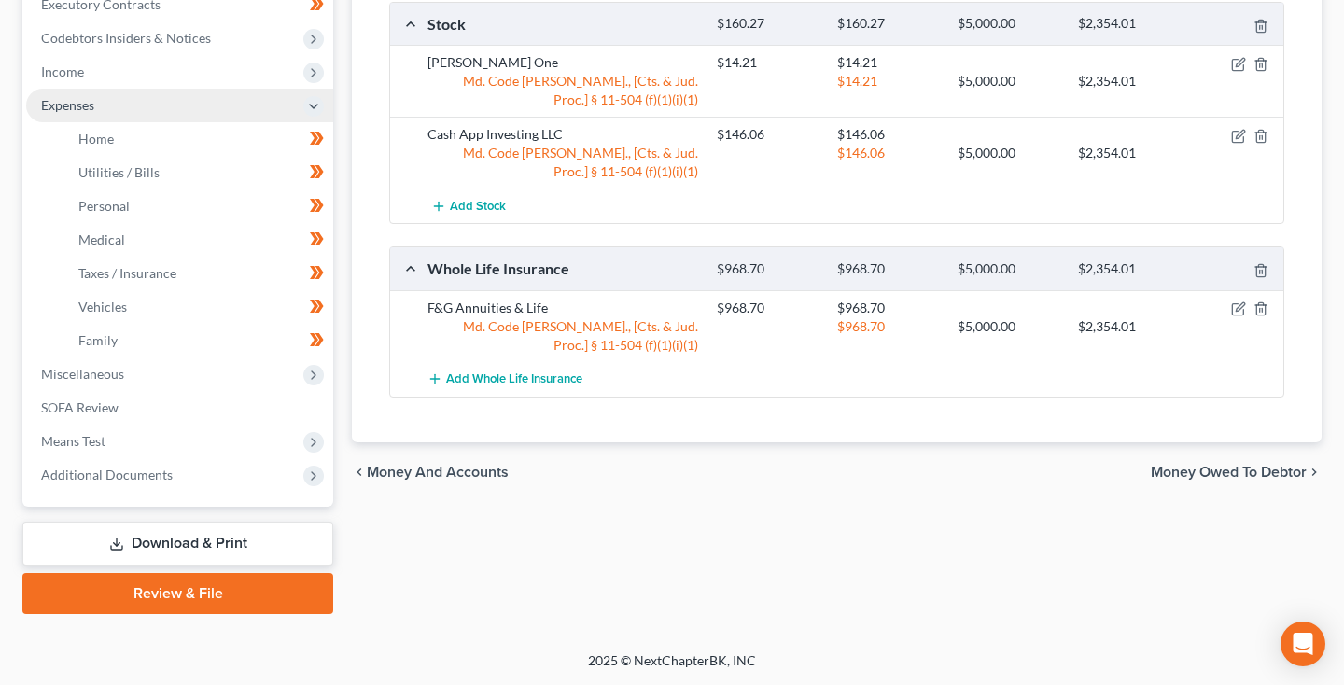
scroll to position [542, 0]
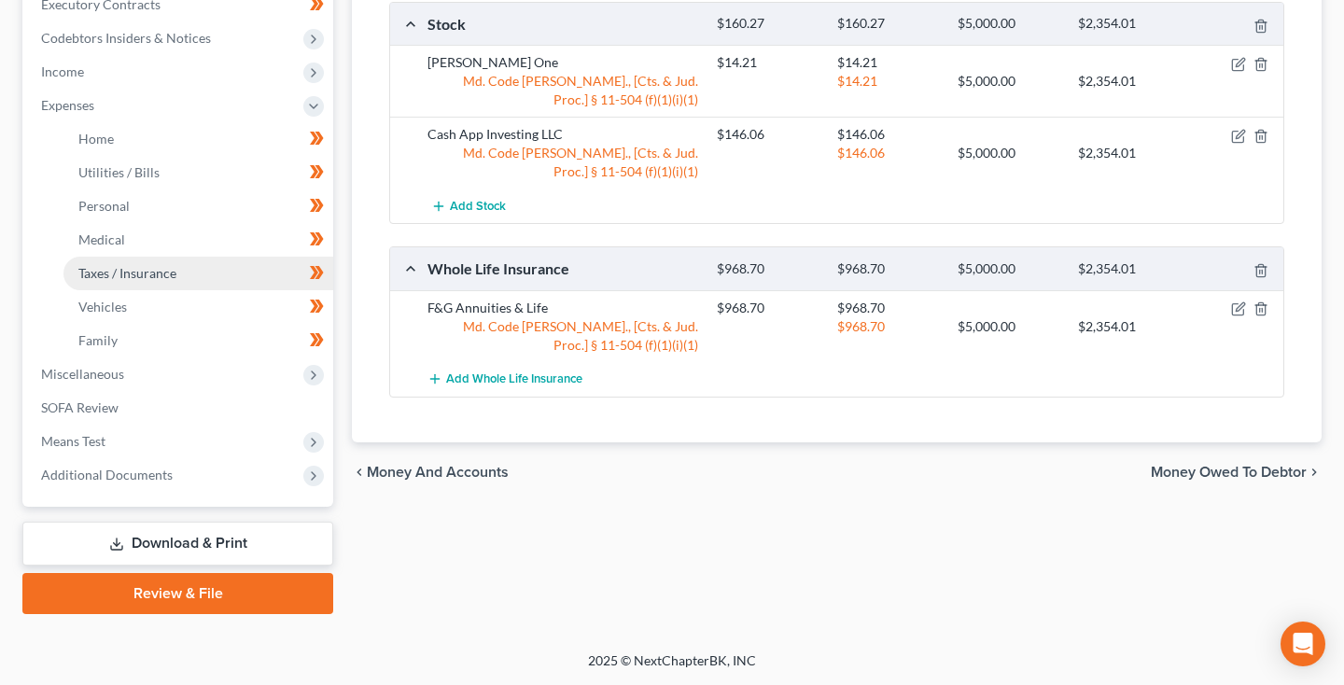
click at [149, 278] on span "Taxes / Insurance" at bounding box center [127, 273] width 98 height 16
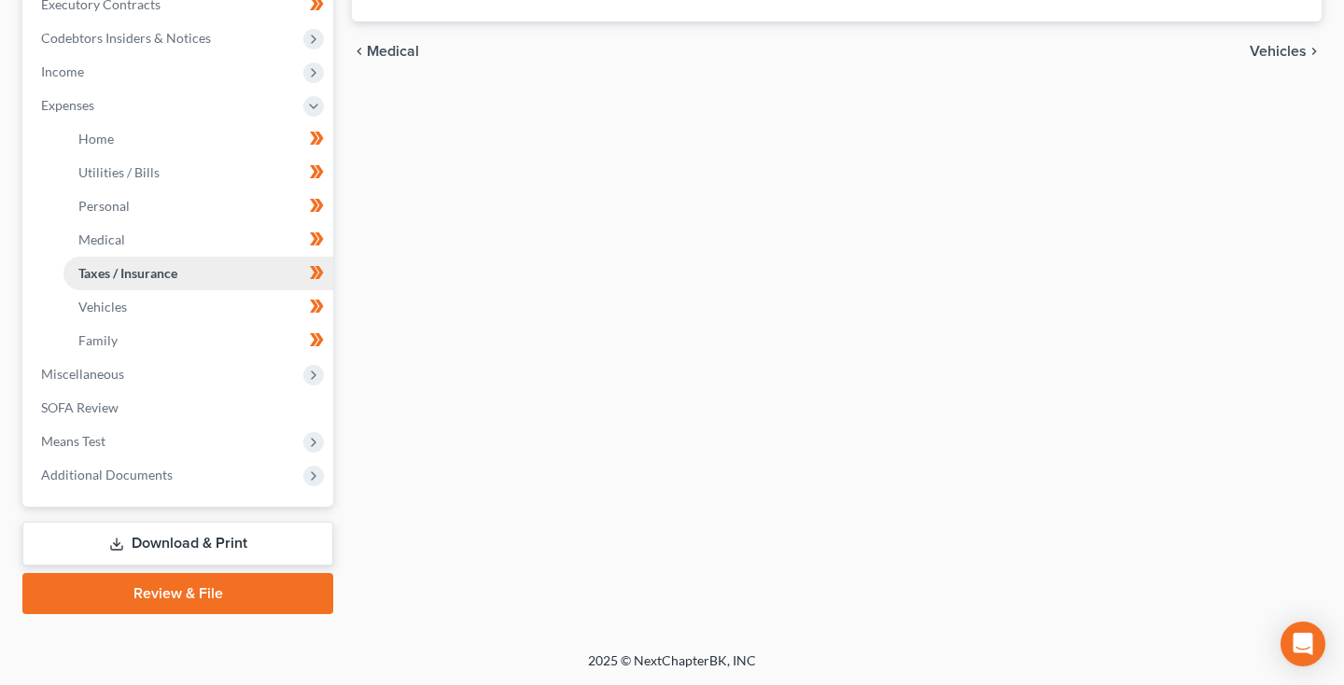
scroll to position [107, 0]
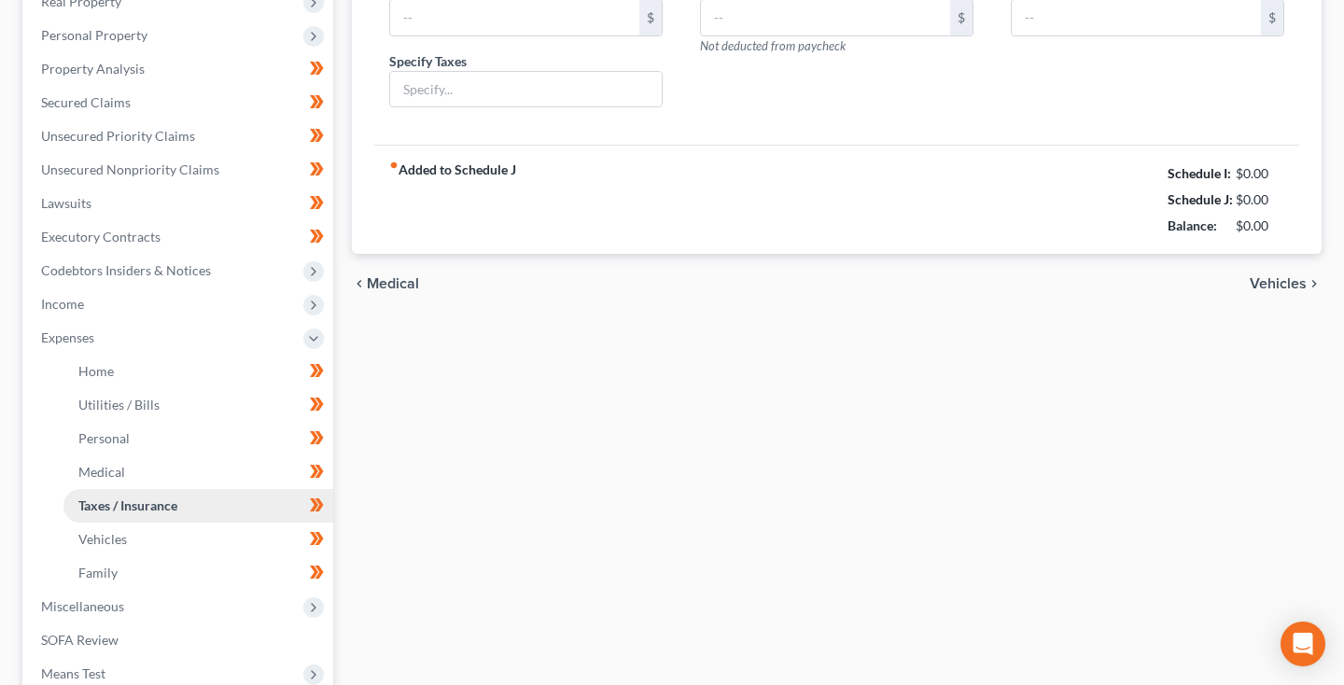
type input "200.00"
type input "108.00"
type input "0.00"
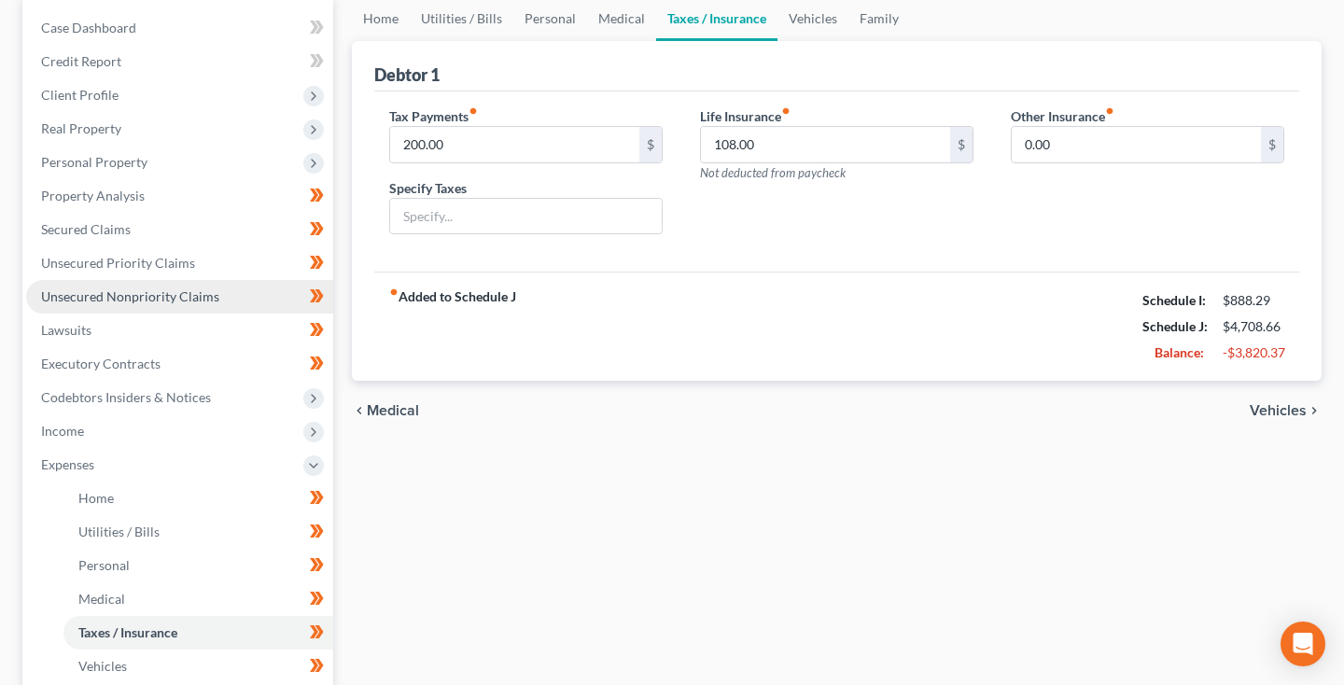
scroll to position [185, 0]
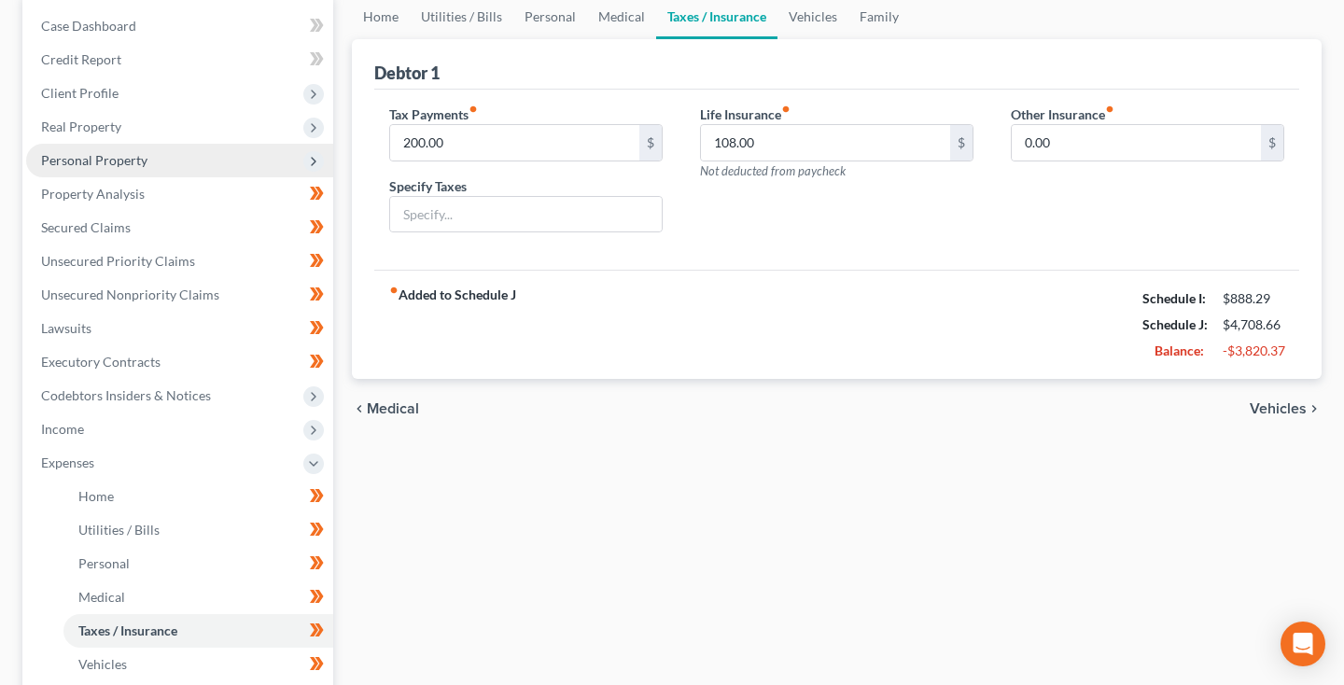
click at [138, 171] on span "Personal Property" at bounding box center [179, 161] width 307 height 34
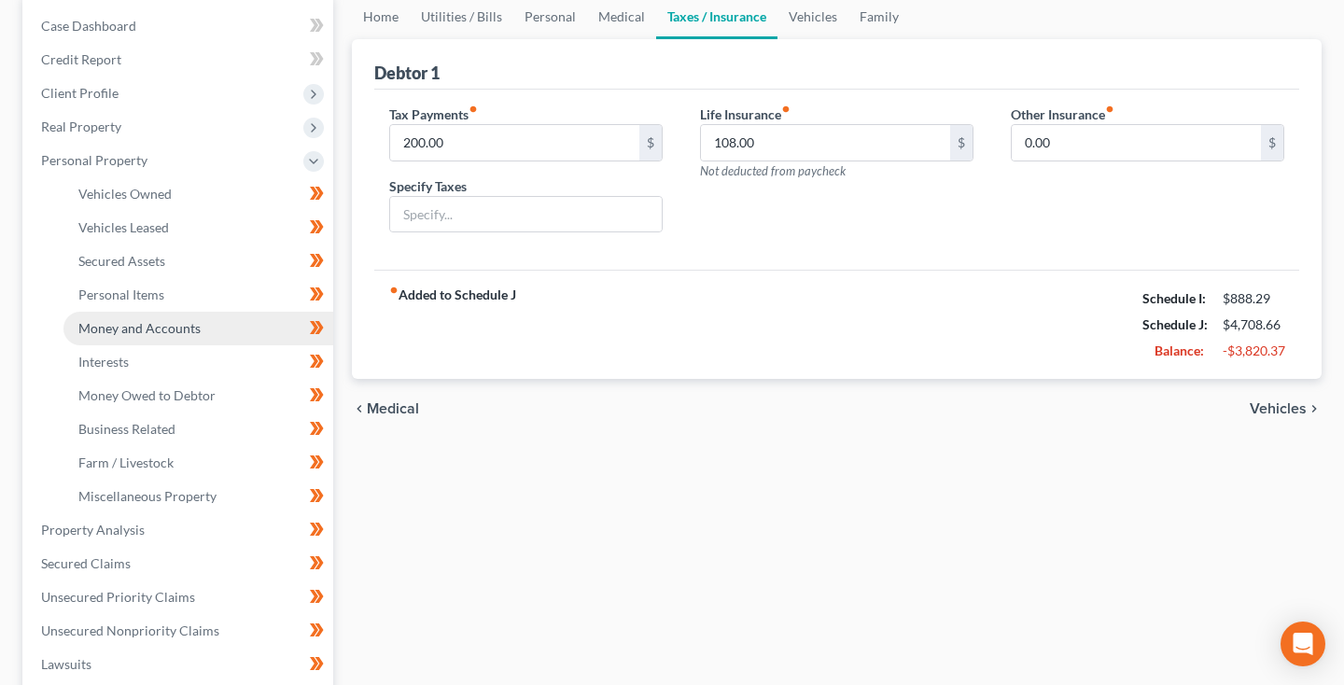
click at [137, 329] on span "Money and Accounts" at bounding box center [139, 328] width 122 height 16
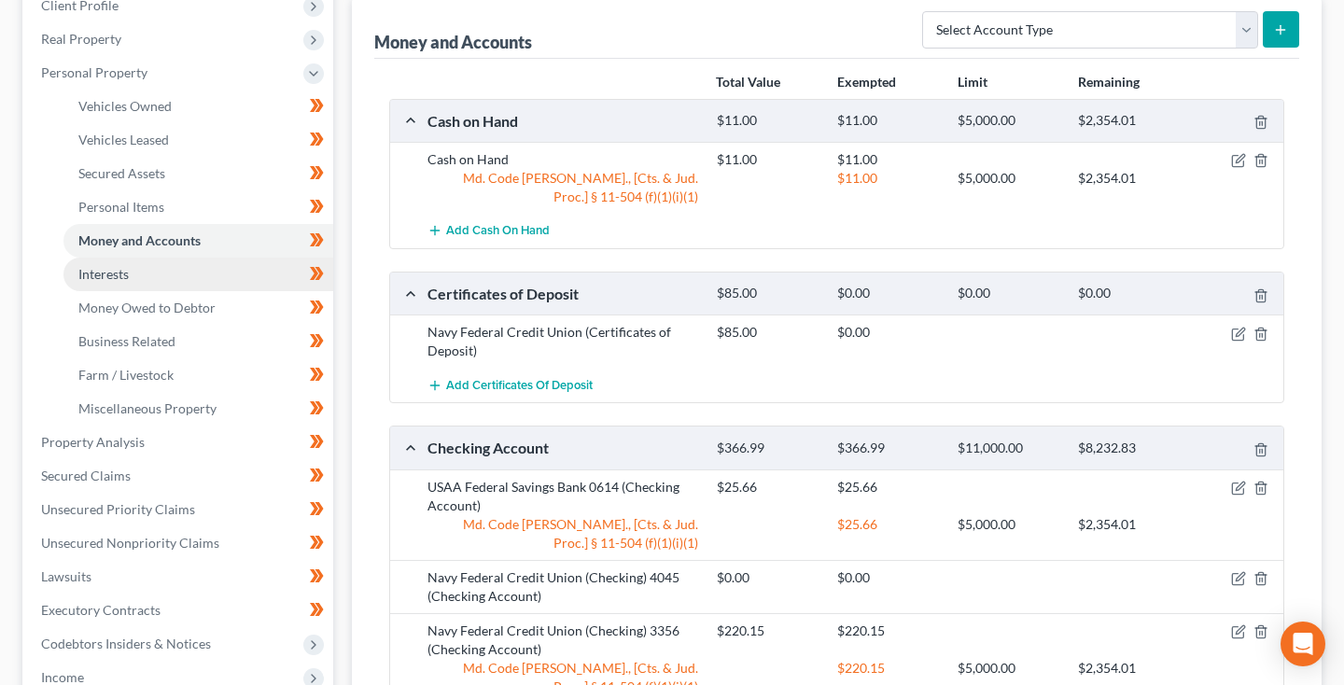
click at [147, 282] on link "Interests" at bounding box center [198, 275] width 270 height 34
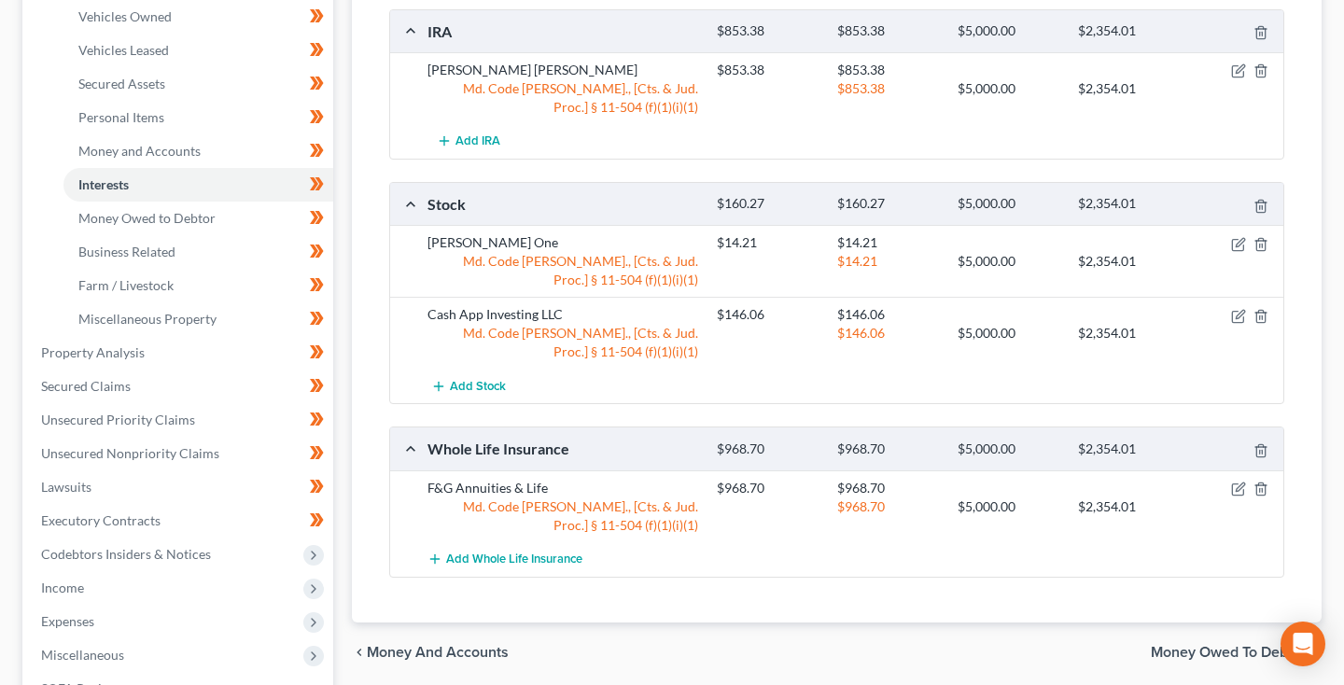
scroll to position [369, 0]
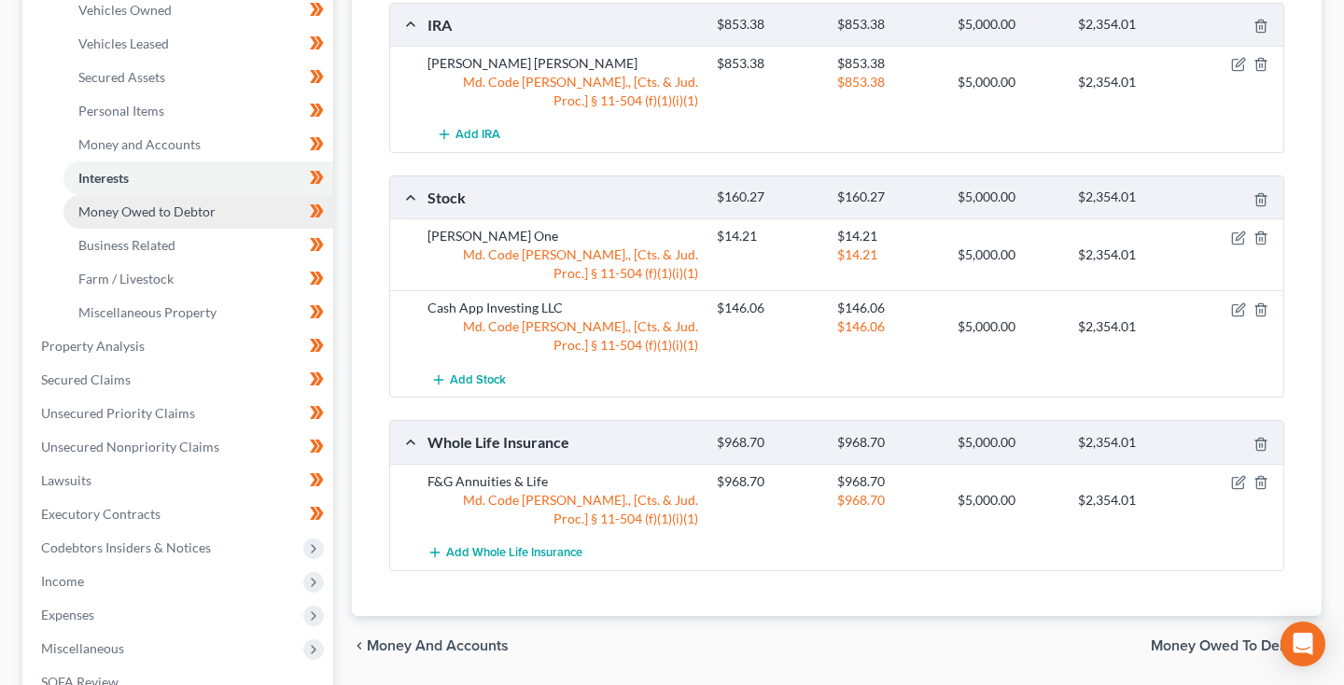
click at [119, 216] on span "Money Owed to Debtor" at bounding box center [146, 211] width 137 height 16
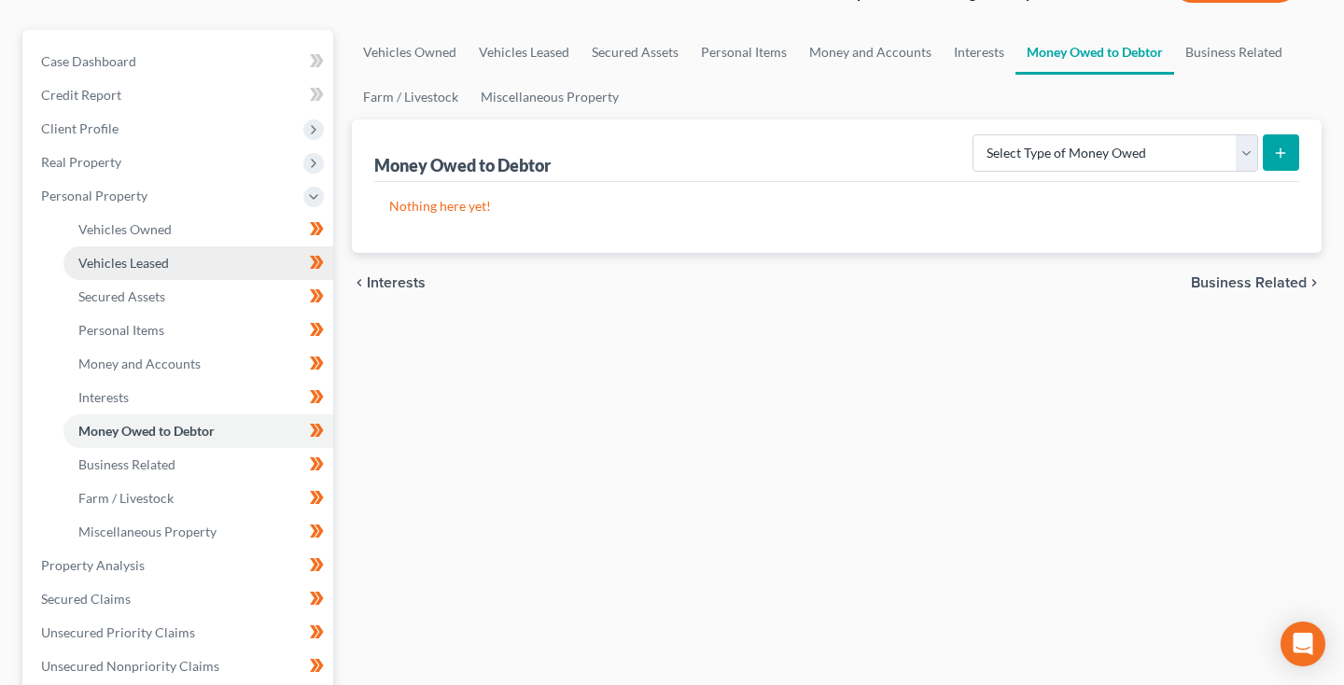
scroll to position [155, 0]
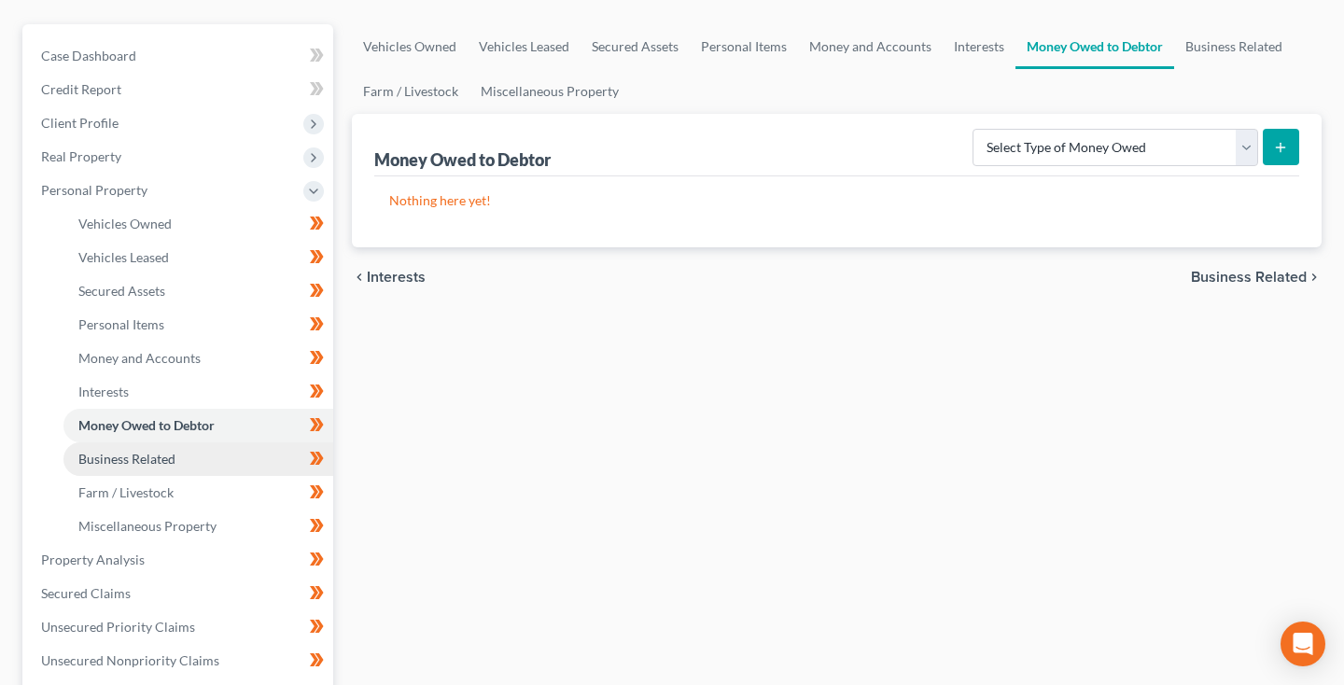
click at [160, 458] on span "Business Related" at bounding box center [126, 459] width 97 height 16
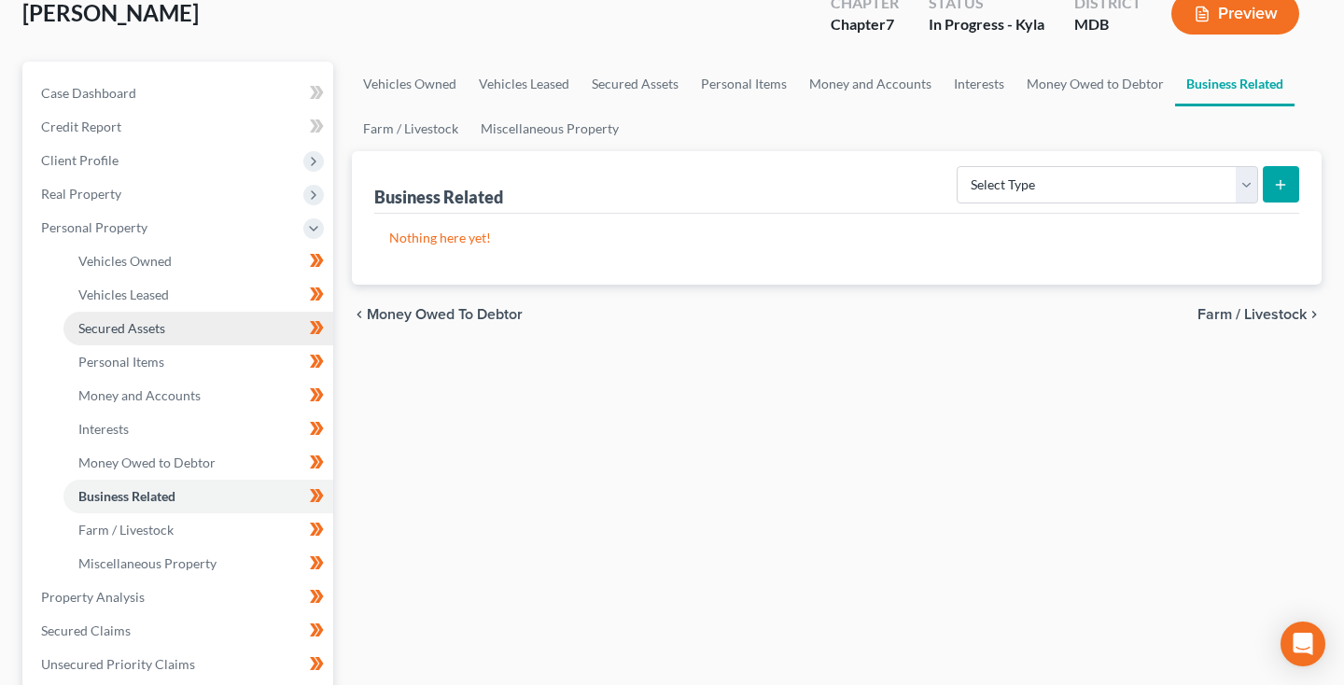
scroll to position [146, 0]
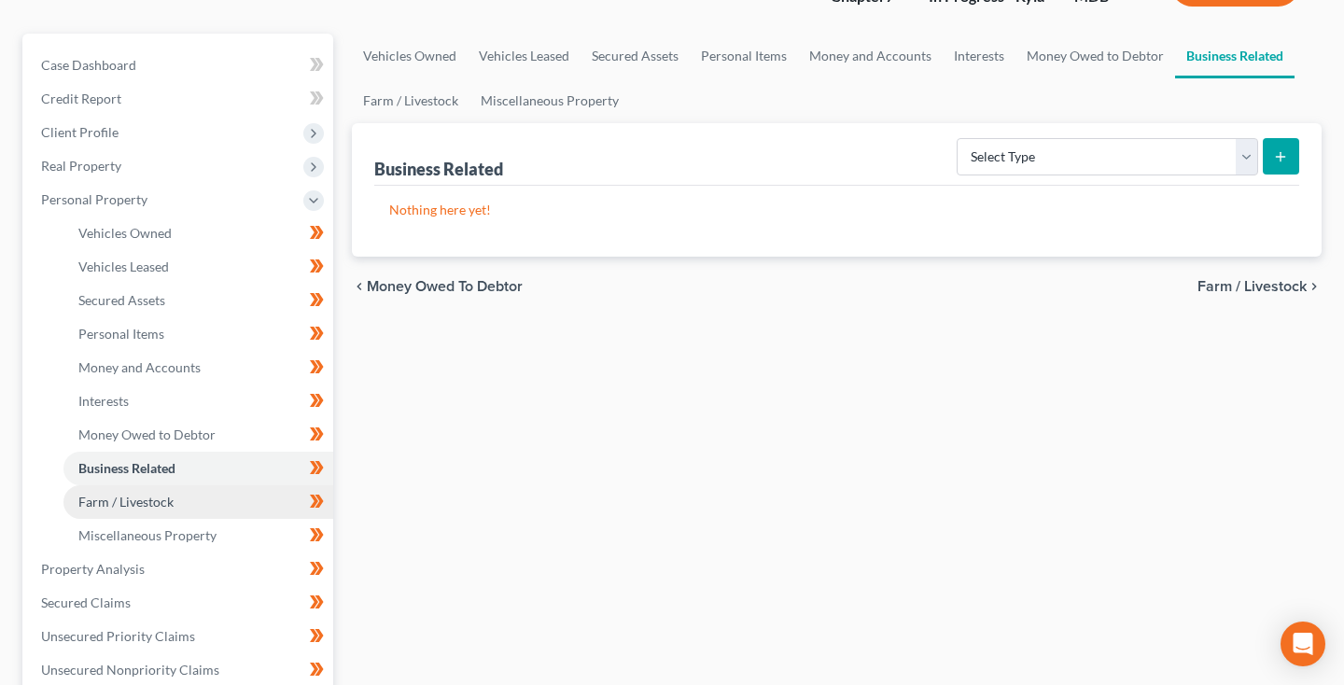
click at [154, 498] on span "Farm / Livestock" at bounding box center [125, 502] width 95 height 16
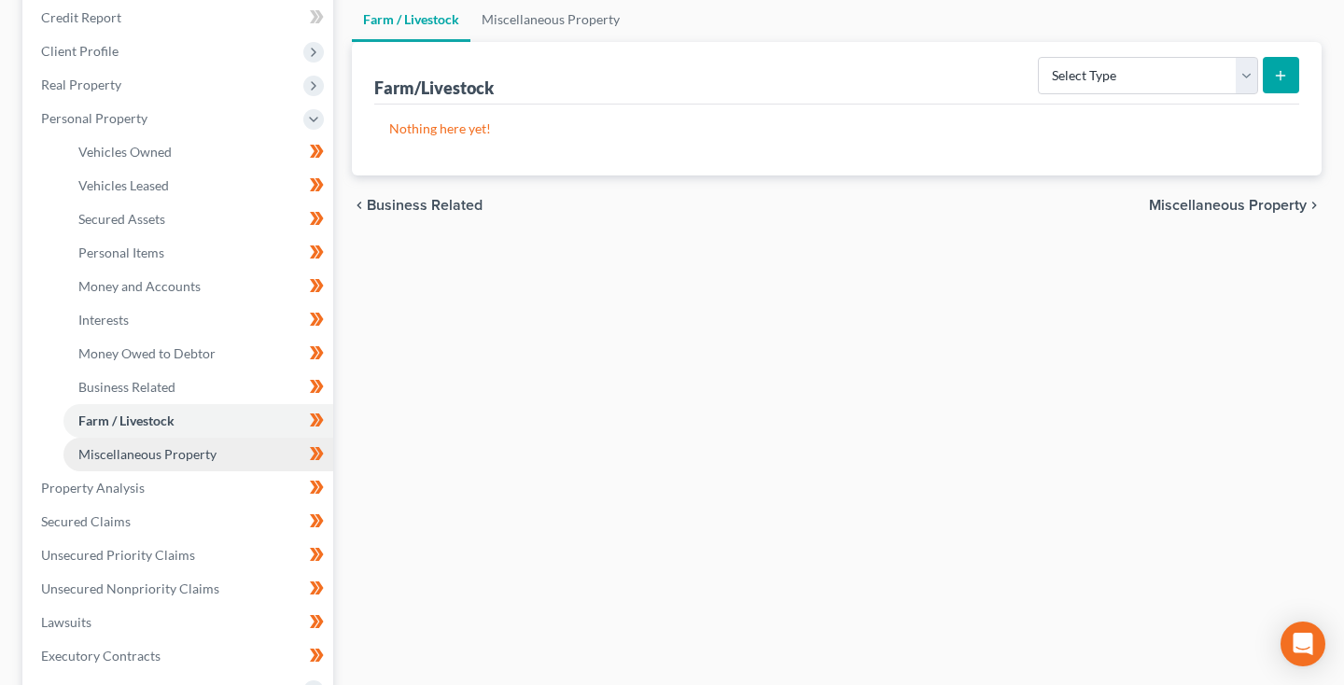
click at [139, 454] on span "Miscellaneous Property" at bounding box center [147, 454] width 138 height 16
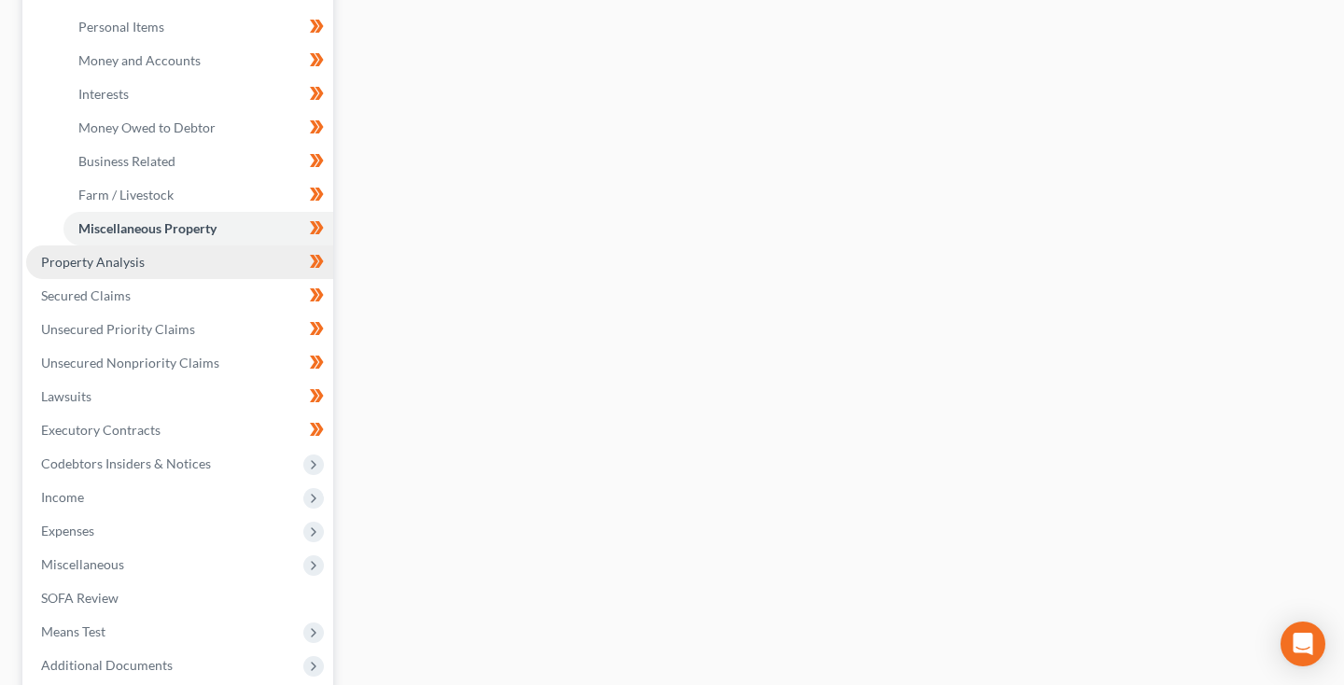
click at [113, 272] on link "Property Analysis" at bounding box center [179, 262] width 307 height 34
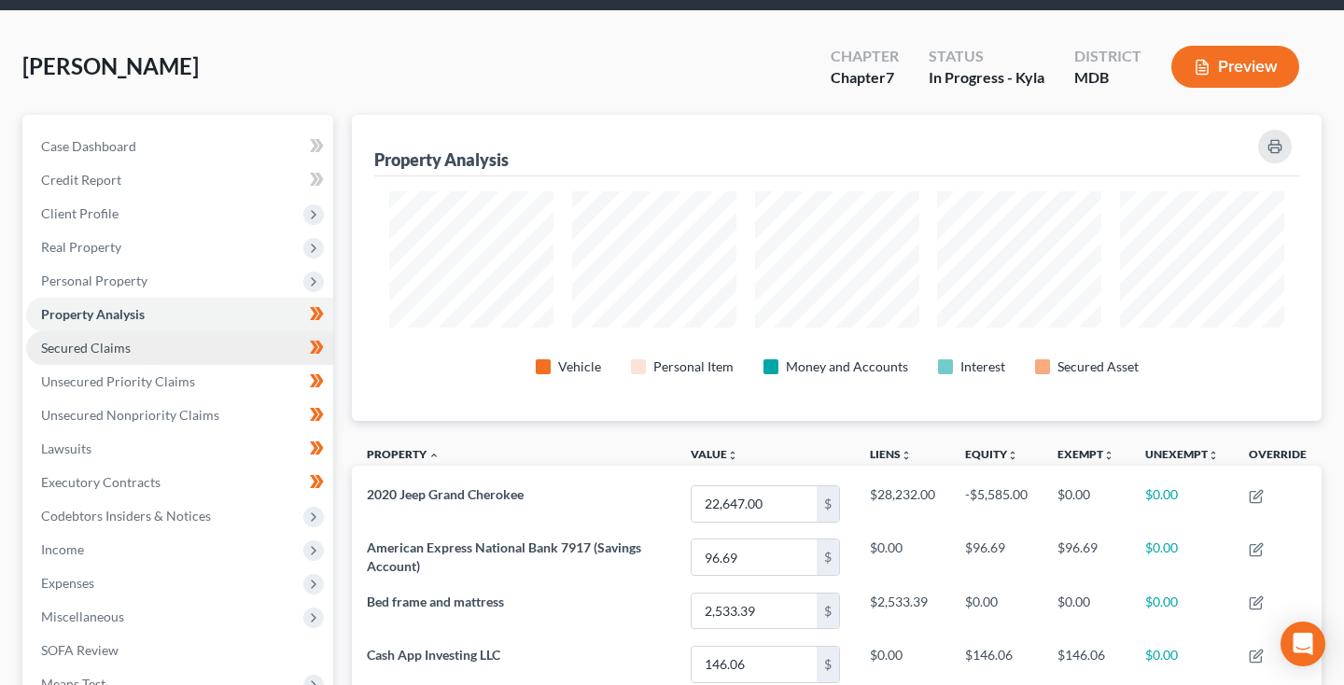
click at [119, 356] on link "Secured Claims" at bounding box center [179, 348] width 307 height 34
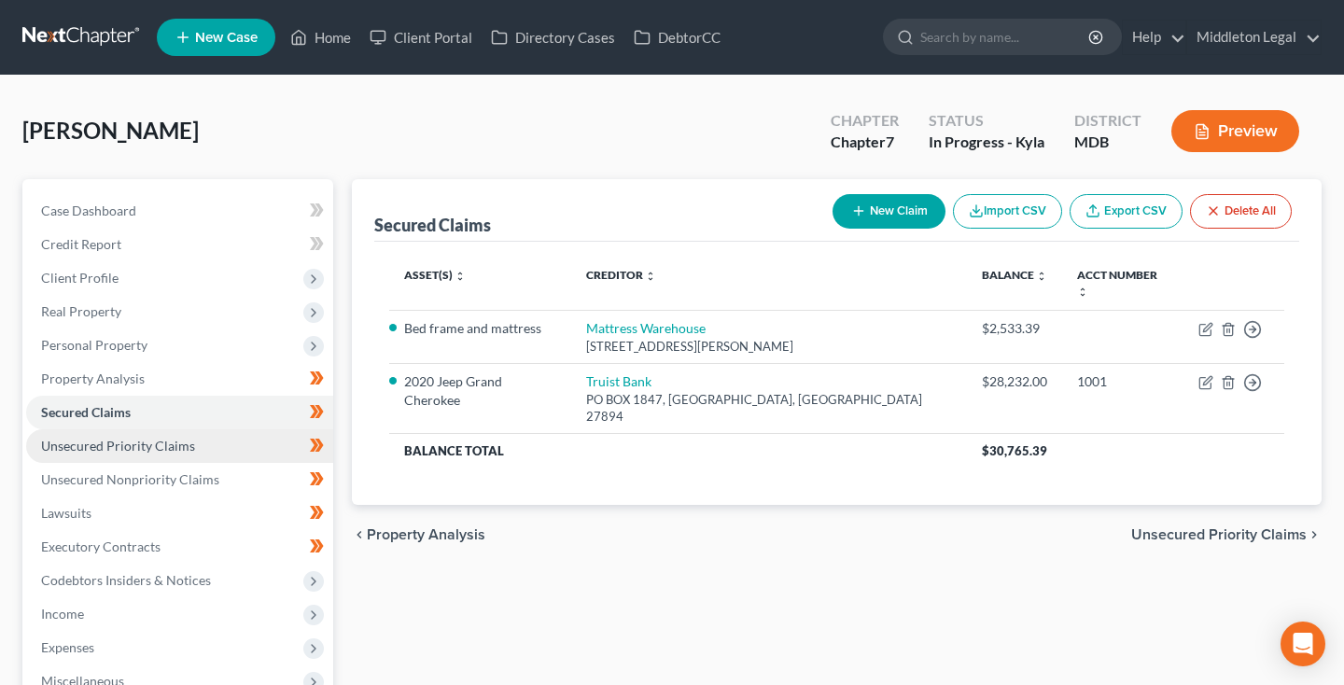
click at [110, 448] on span "Unsecured Priority Claims" at bounding box center [118, 446] width 154 height 16
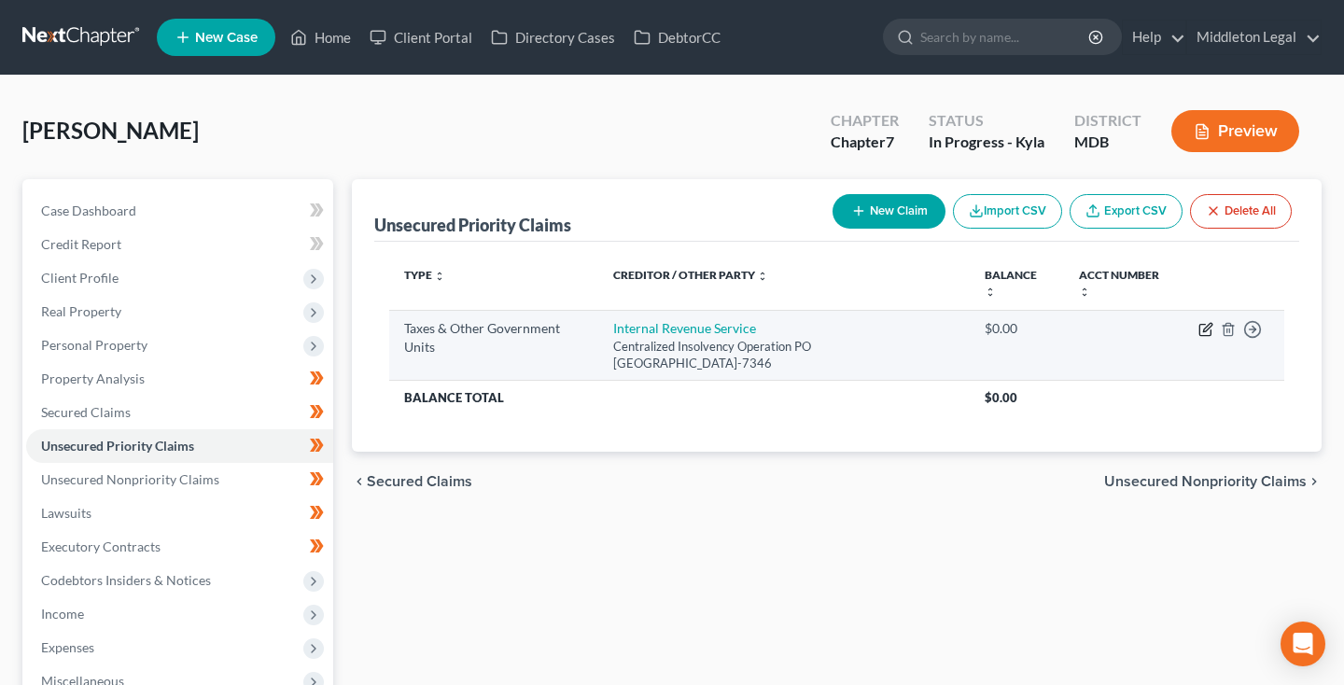
click at [1203, 336] on icon "button" at bounding box center [1204, 330] width 11 height 11
select select "0"
select select "39"
select select "0"
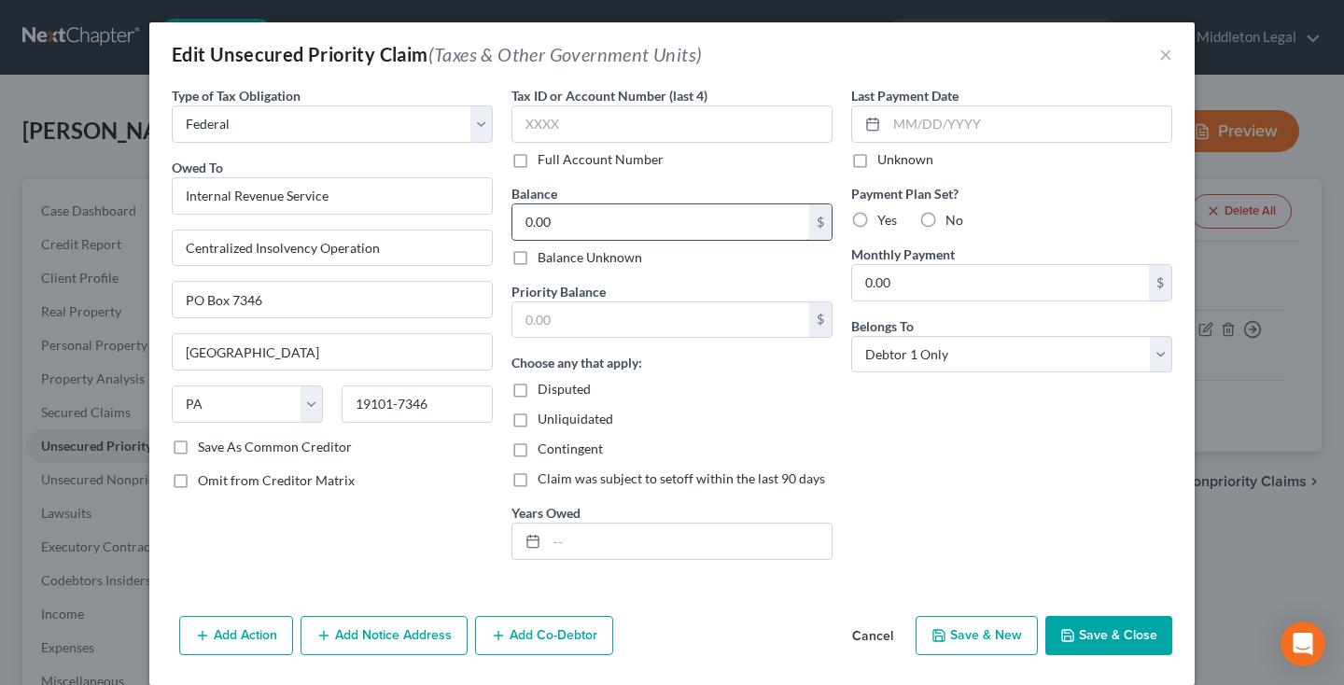
click at [587, 227] on input "0.00" at bounding box center [660, 221] width 297 height 35
type input "0"
type input "1,965"
click at [577, 314] on input "text" at bounding box center [660, 319] width 297 height 35
type input "1,965"
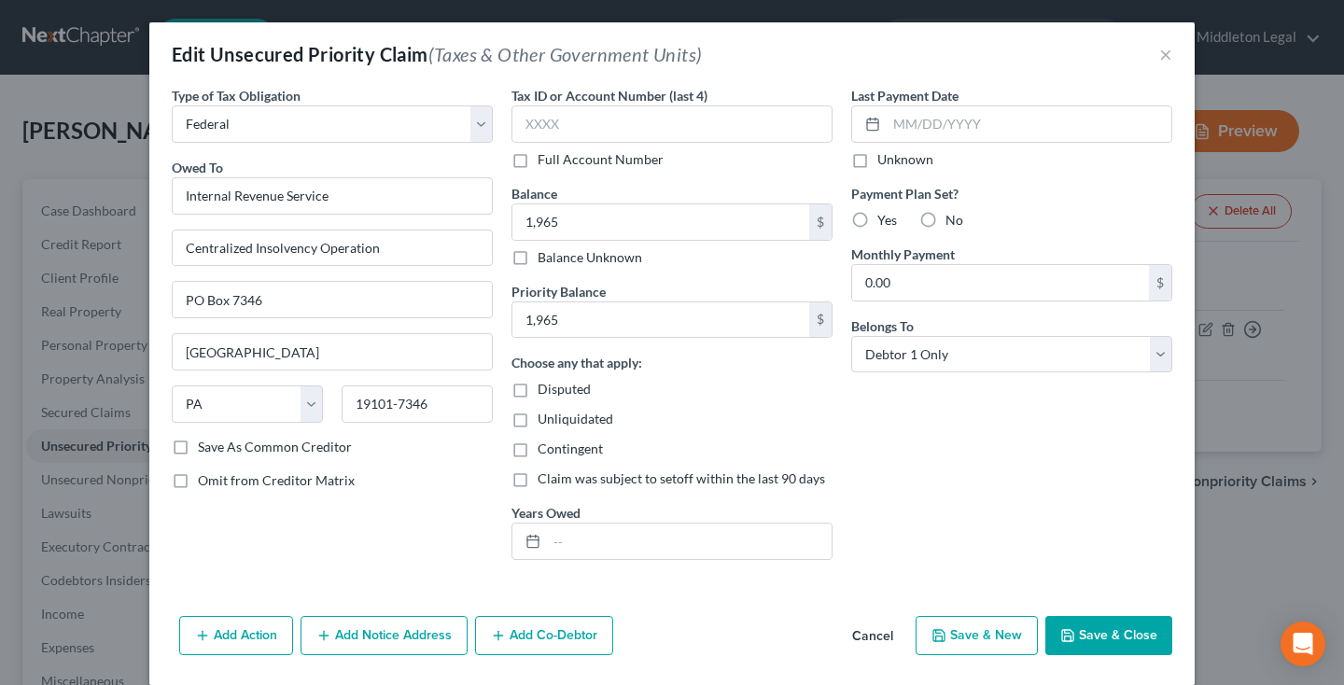
click at [877, 216] on label "Yes" at bounding box center [887, 220] width 20 height 19
click at [885, 216] on input "Yes" at bounding box center [891, 217] width 12 height 12
radio input "true"
click at [918, 286] on input "0.00" at bounding box center [1000, 282] width 297 height 35
type input "0"
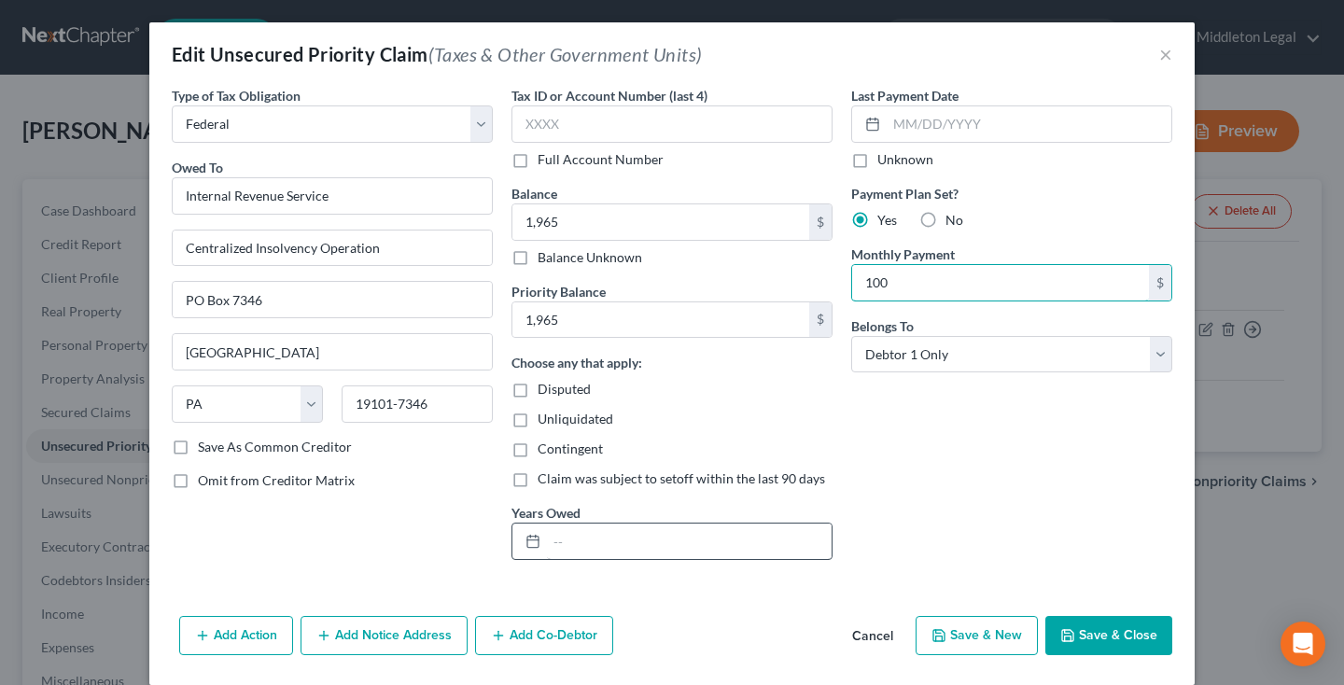
type input "100"
click at [653, 541] on input "text" at bounding box center [689, 540] width 285 height 35
type input "2024"
click at [1096, 635] on button "Save & Close" at bounding box center [1108, 635] width 127 height 39
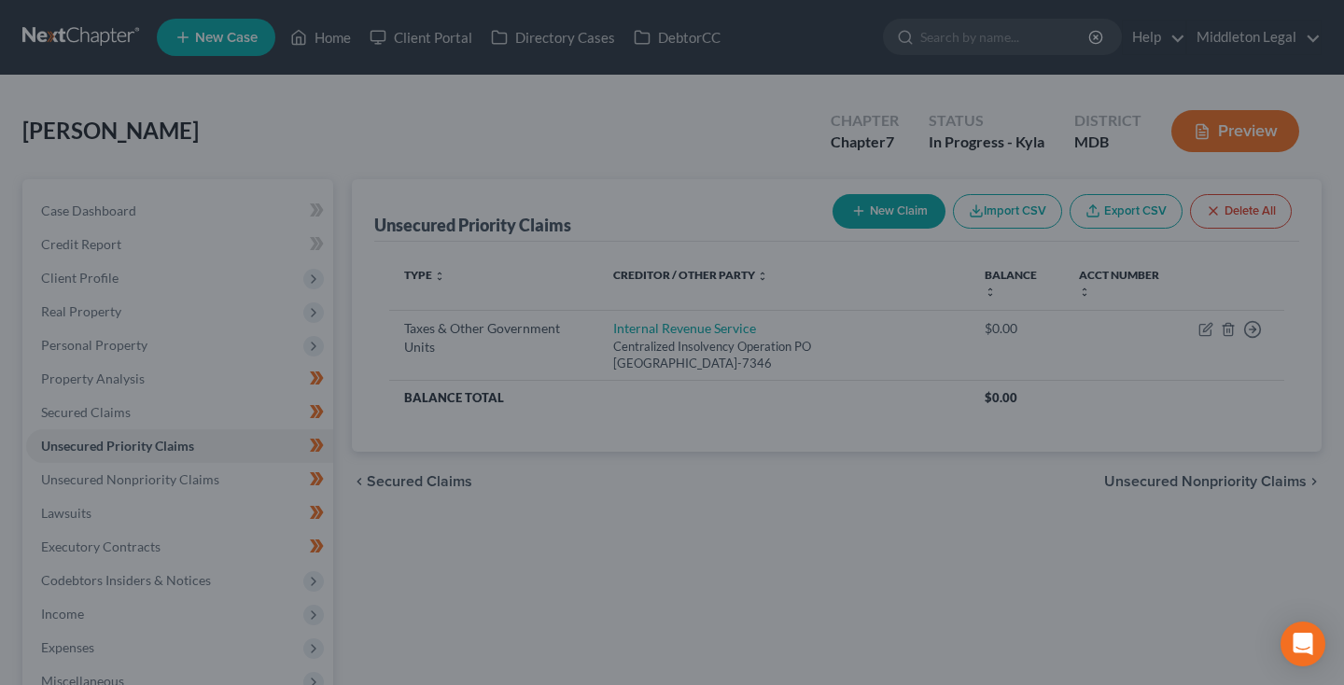
type input "1,965.00"
type input "100.00"
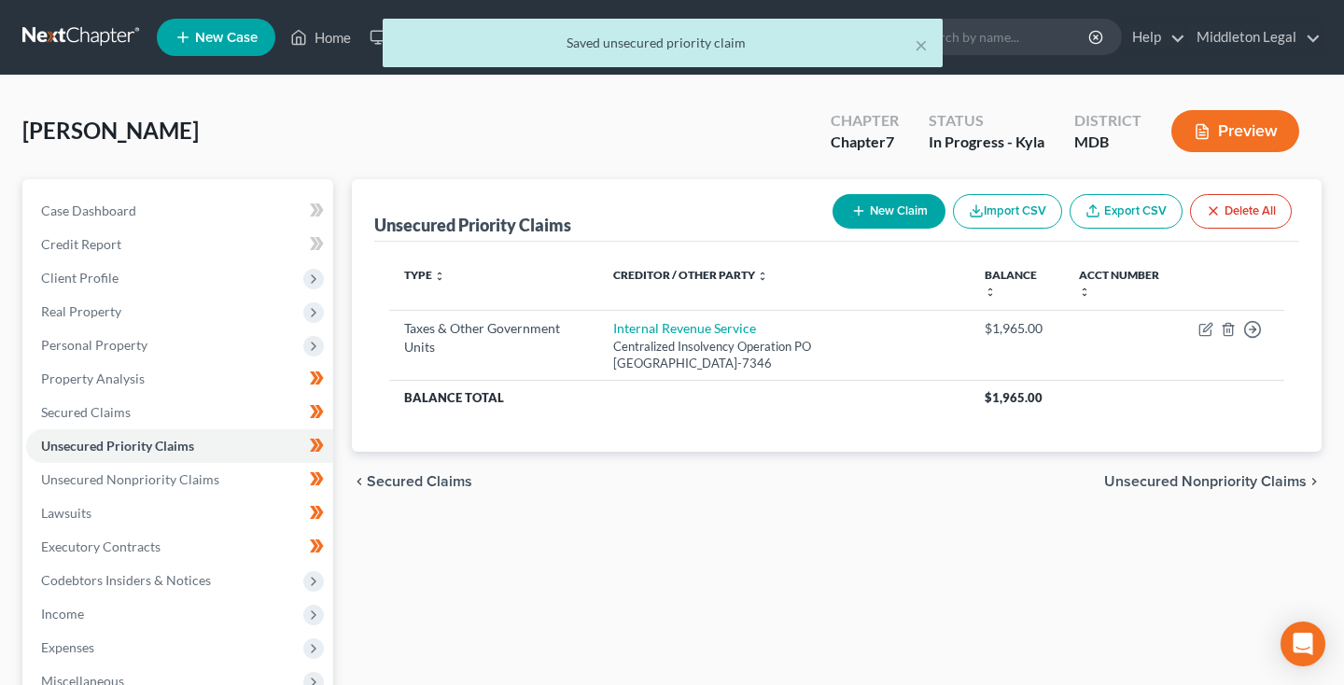
click at [867, 222] on button "New Claim" at bounding box center [888, 211] width 113 height 35
select select "0"
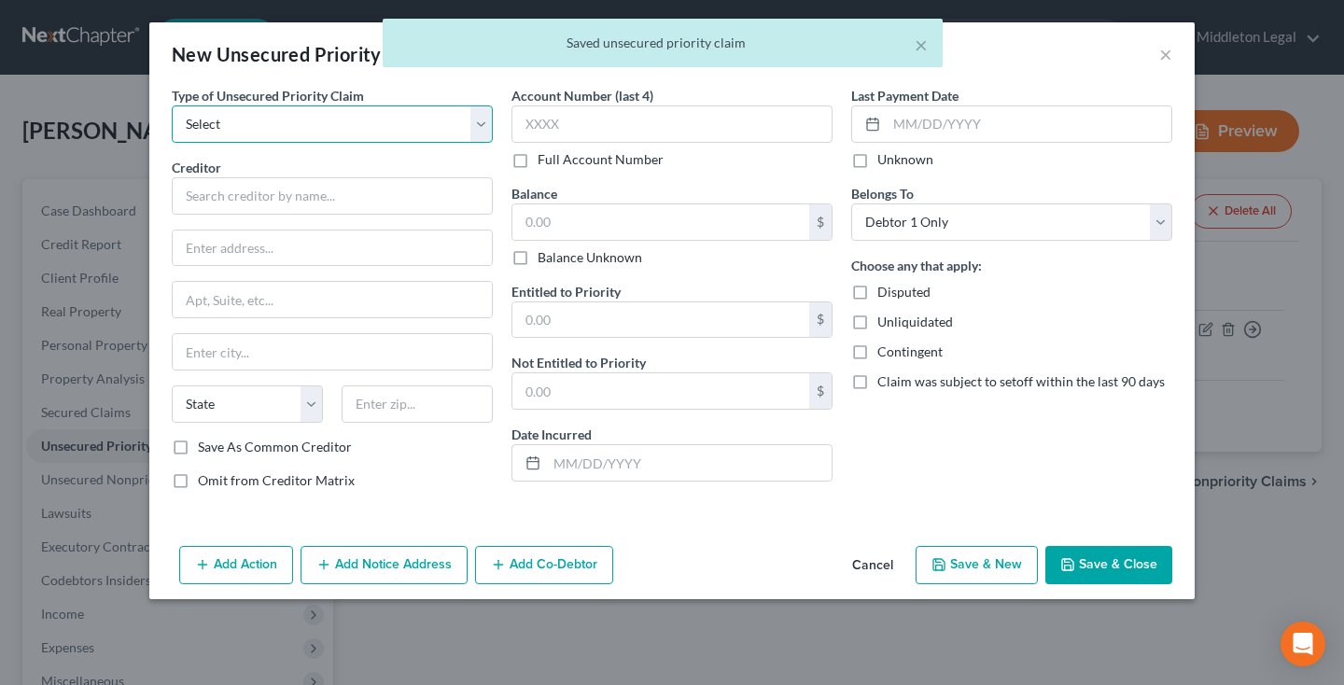
select select "0"
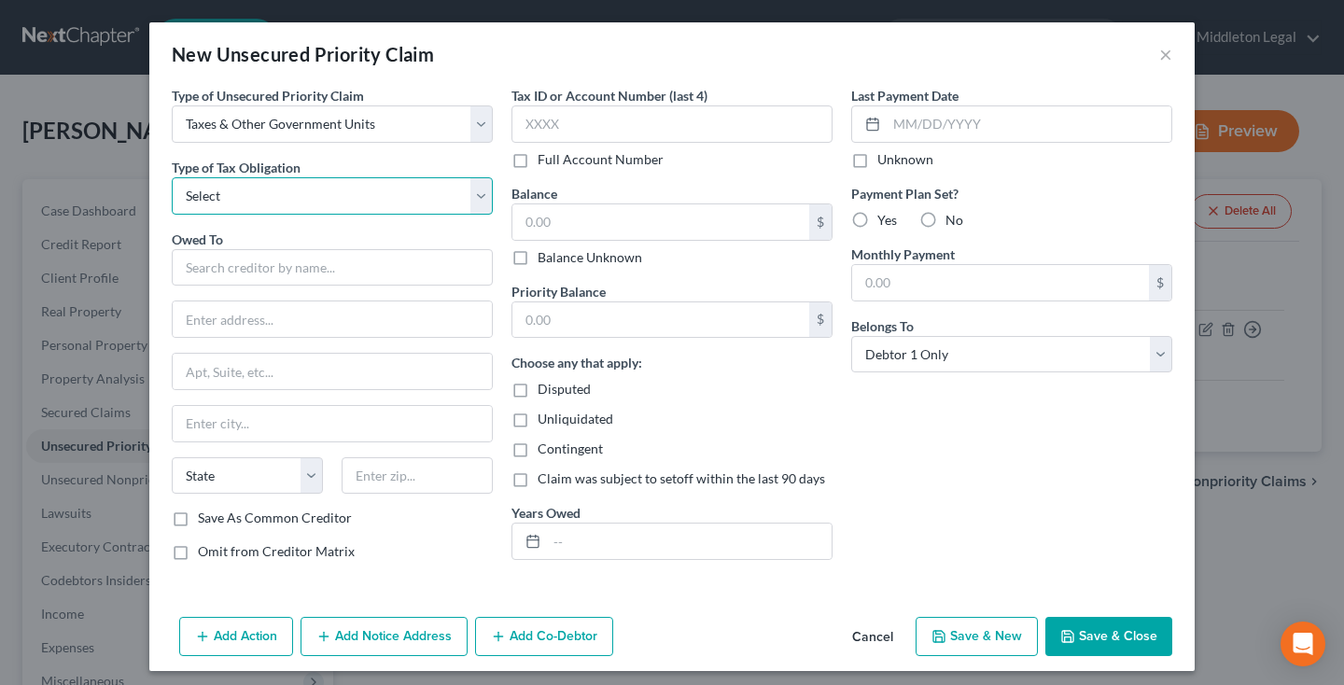
select select "2"
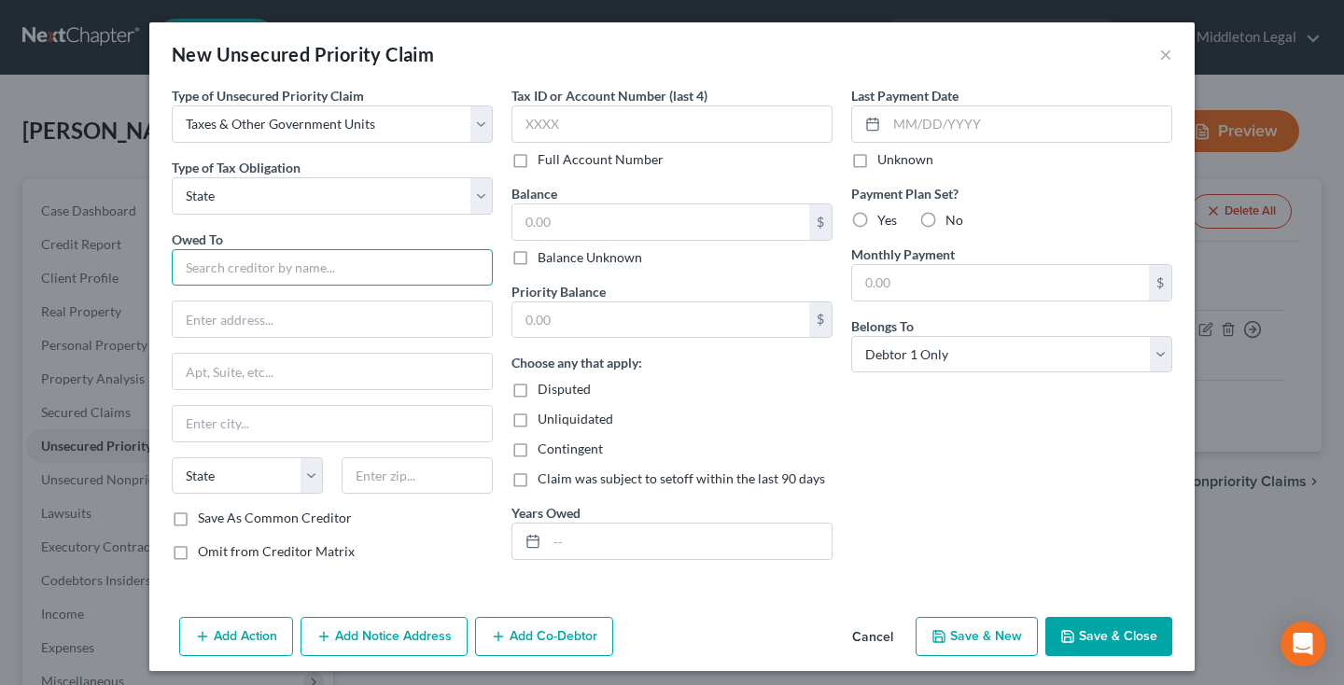
click at [312, 264] on input "text" at bounding box center [332, 267] width 321 height 37
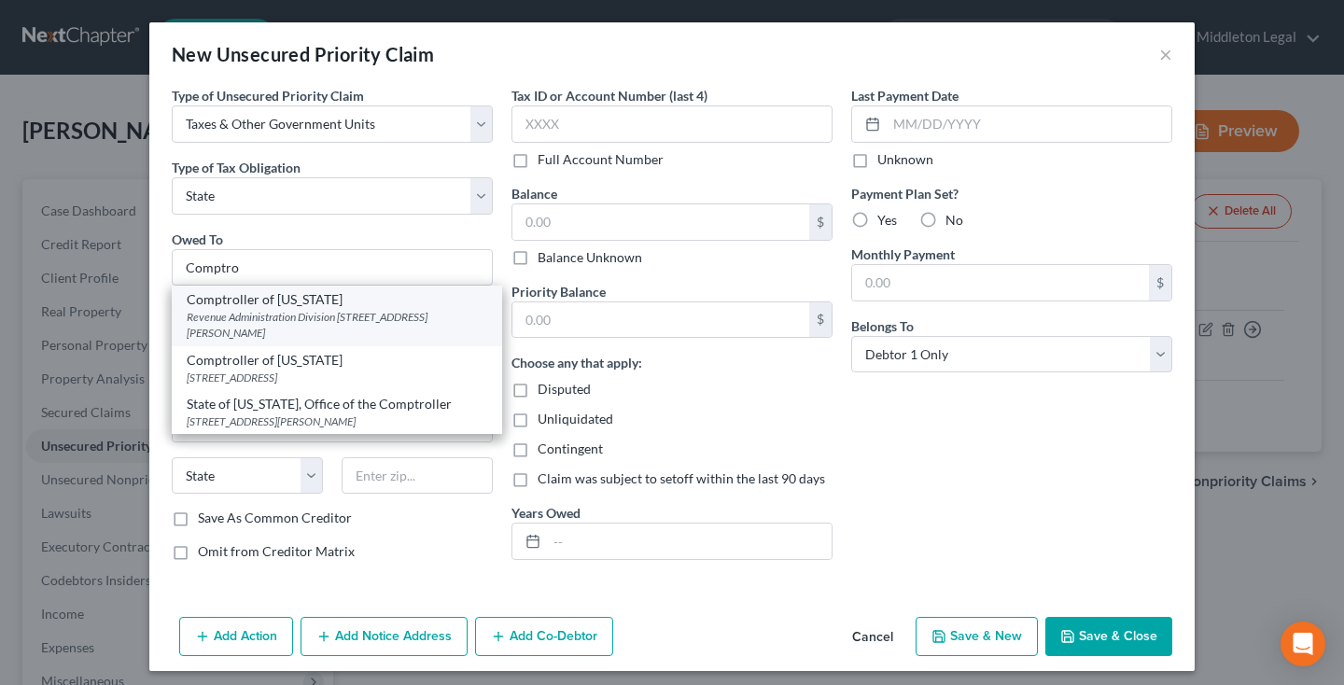
click at [267, 317] on div "Revenue Administration Division 110 Carroll St, Annapolis, MD 21411" at bounding box center [337, 325] width 300 height 32
type input "Comptroller of Maryland"
type input "Revenue Administration Division"
type input "110 Carroll St"
type input "Annapolis"
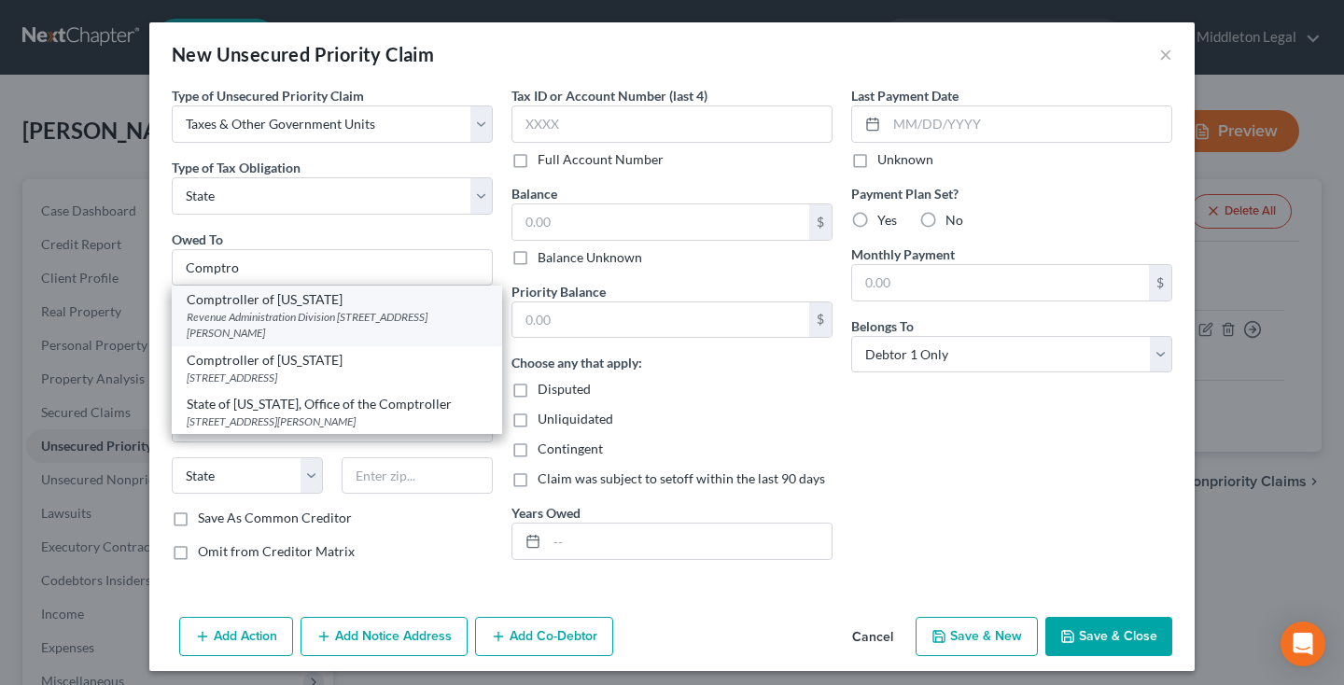
select select "21"
type input "21411"
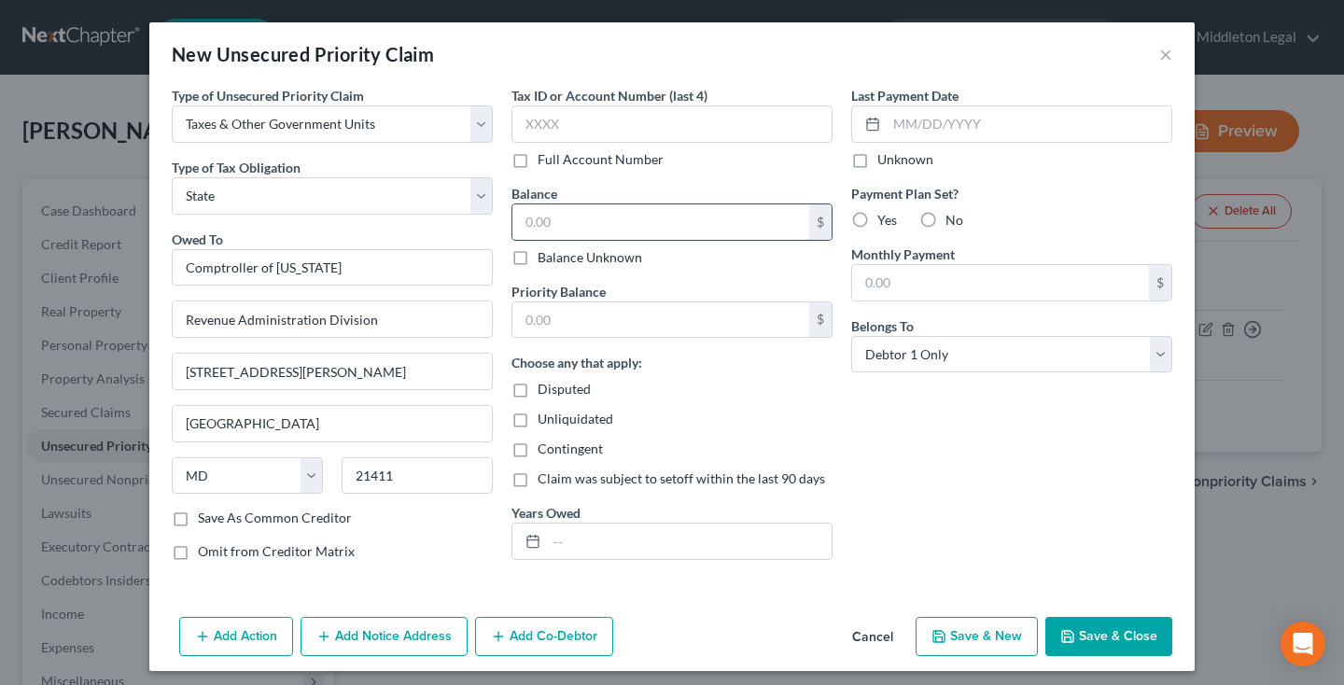
click at [537, 217] on input "text" at bounding box center [660, 221] width 297 height 35
type input "968.16"
click at [564, 323] on input "text" at bounding box center [660, 319] width 297 height 35
type input "968.16"
click at [584, 538] on input "text" at bounding box center [689, 540] width 285 height 35
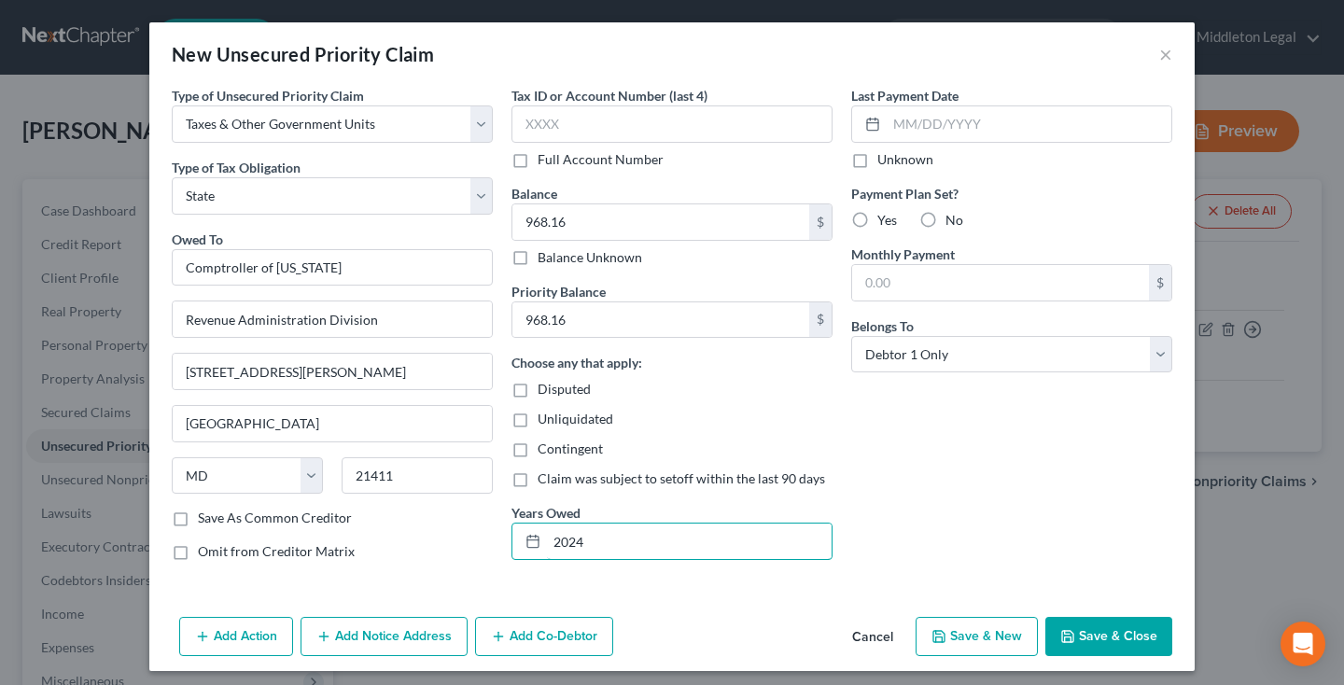
type input "2024"
click at [877, 222] on label "Yes" at bounding box center [887, 220] width 20 height 19
click at [885, 222] on input "Yes" at bounding box center [891, 217] width 12 height 12
radio input "true"
click at [894, 287] on input "text" at bounding box center [1000, 282] width 297 height 35
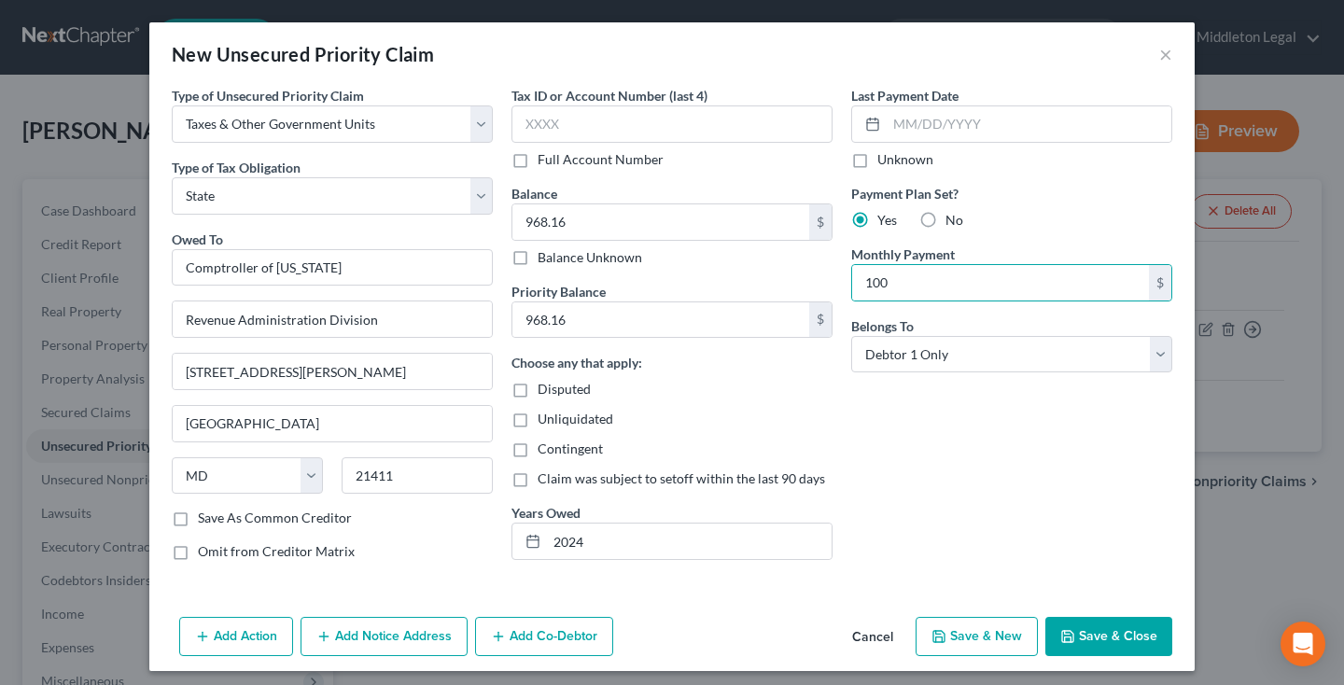
click at [1116, 637] on button "Save & Close" at bounding box center [1108, 636] width 127 height 39
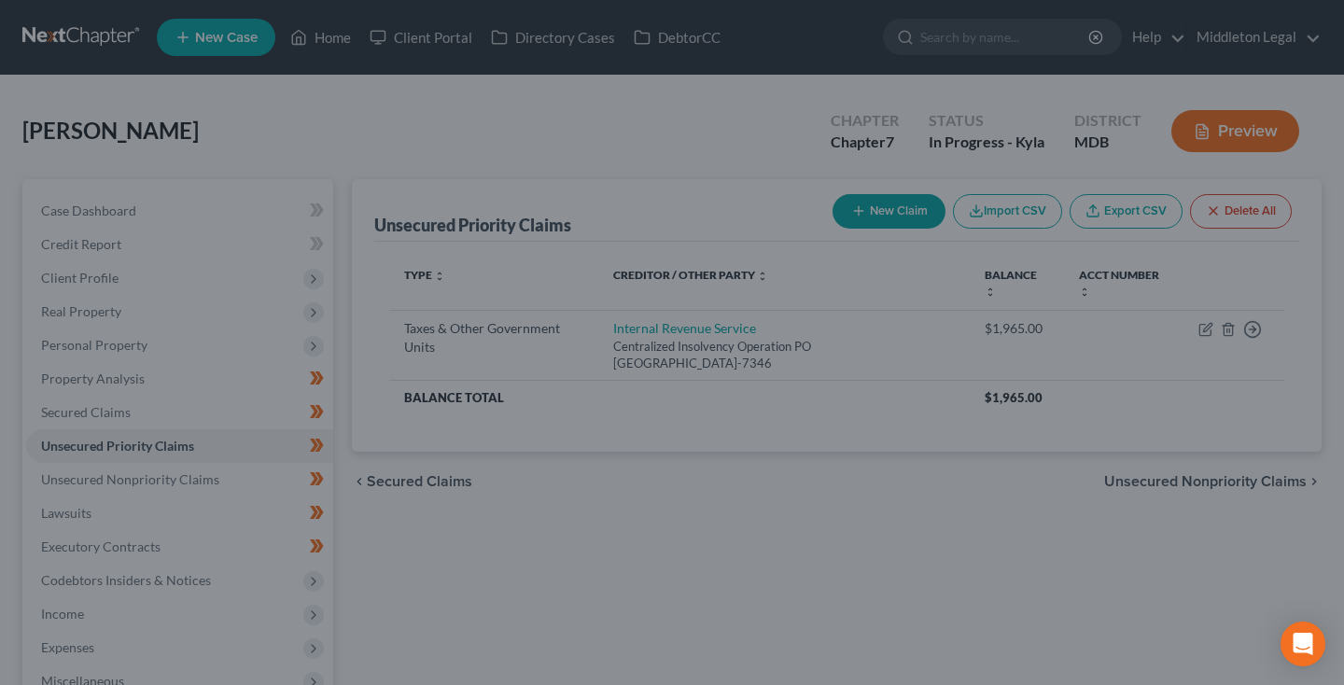
type input "100.00"
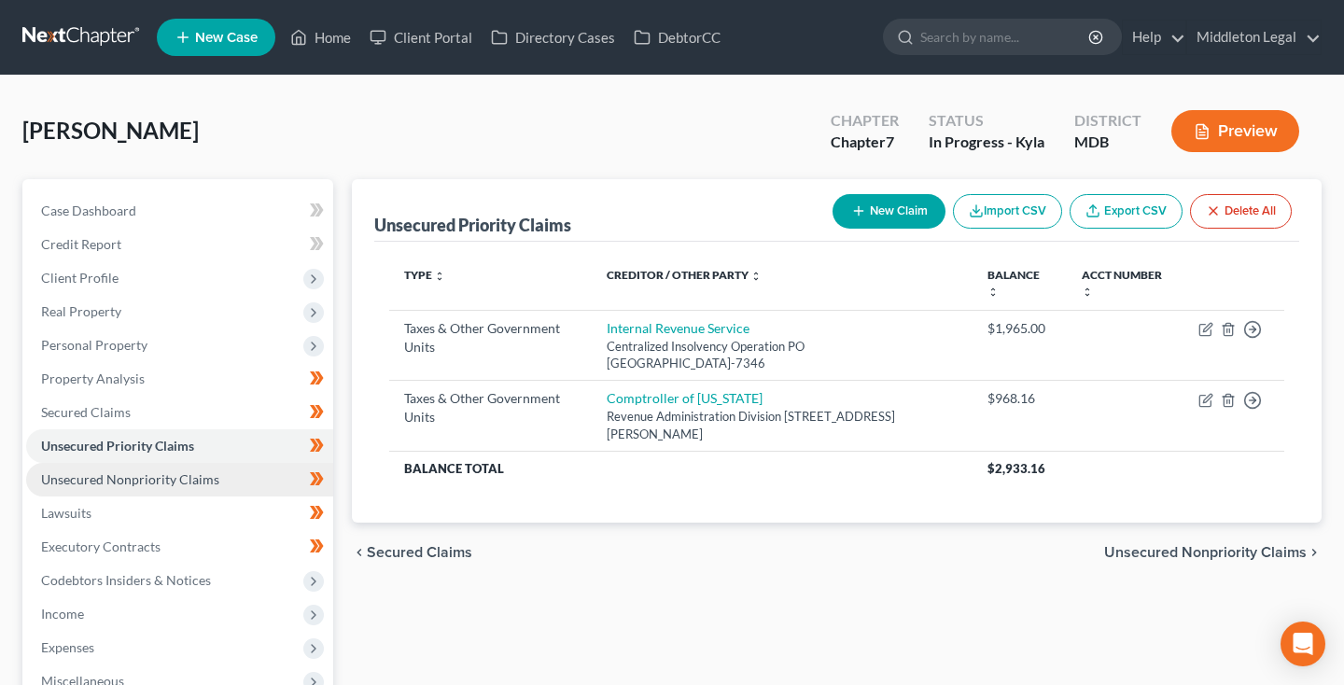
click at [119, 475] on span "Unsecured Nonpriority Claims" at bounding box center [130, 479] width 178 height 16
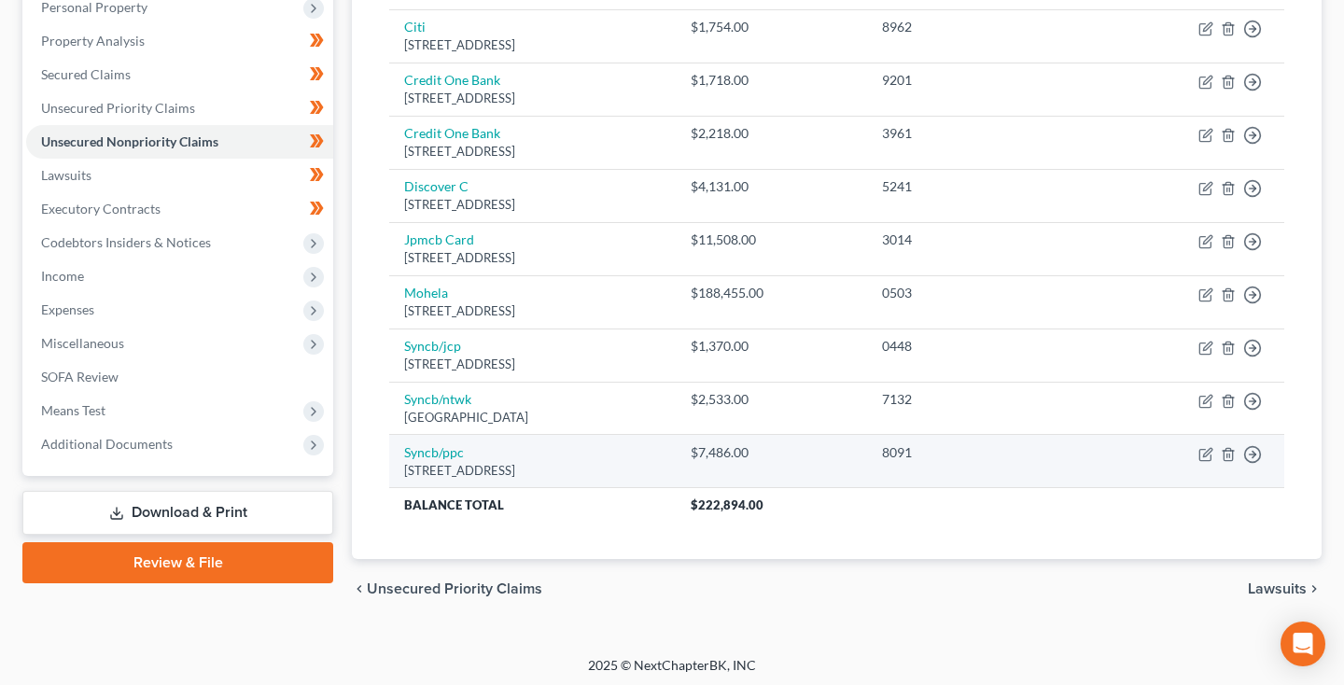
scroll to position [337, 0]
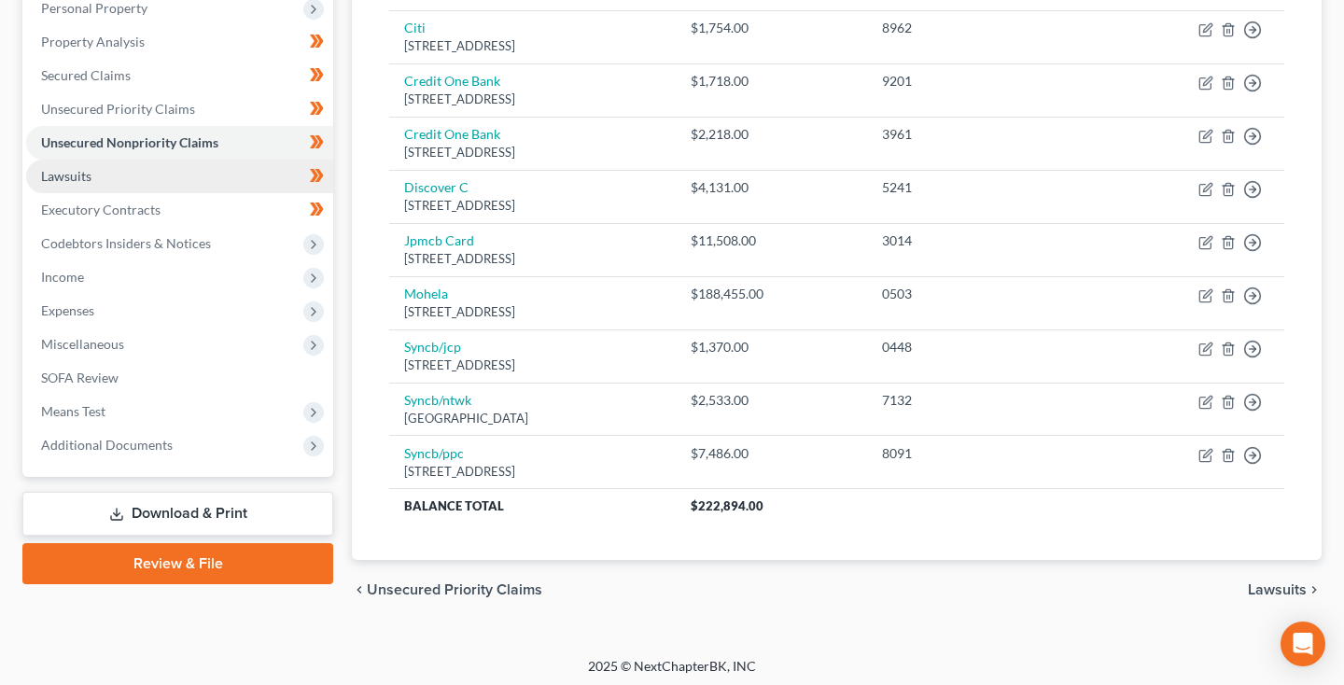
click at [92, 187] on link "Lawsuits" at bounding box center [179, 177] width 307 height 34
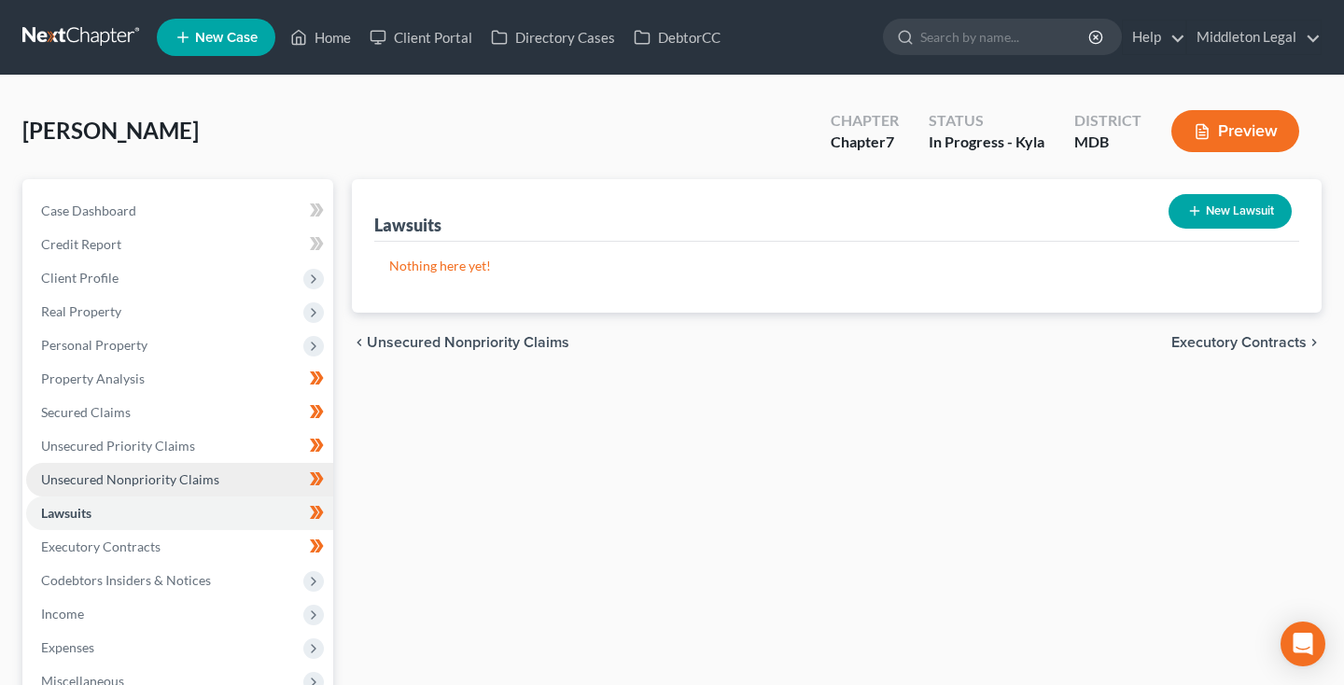
click at [122, 477] on span "Unsecured Nonpriority Claims" at bounding box center [130, 479] width 178 height 16
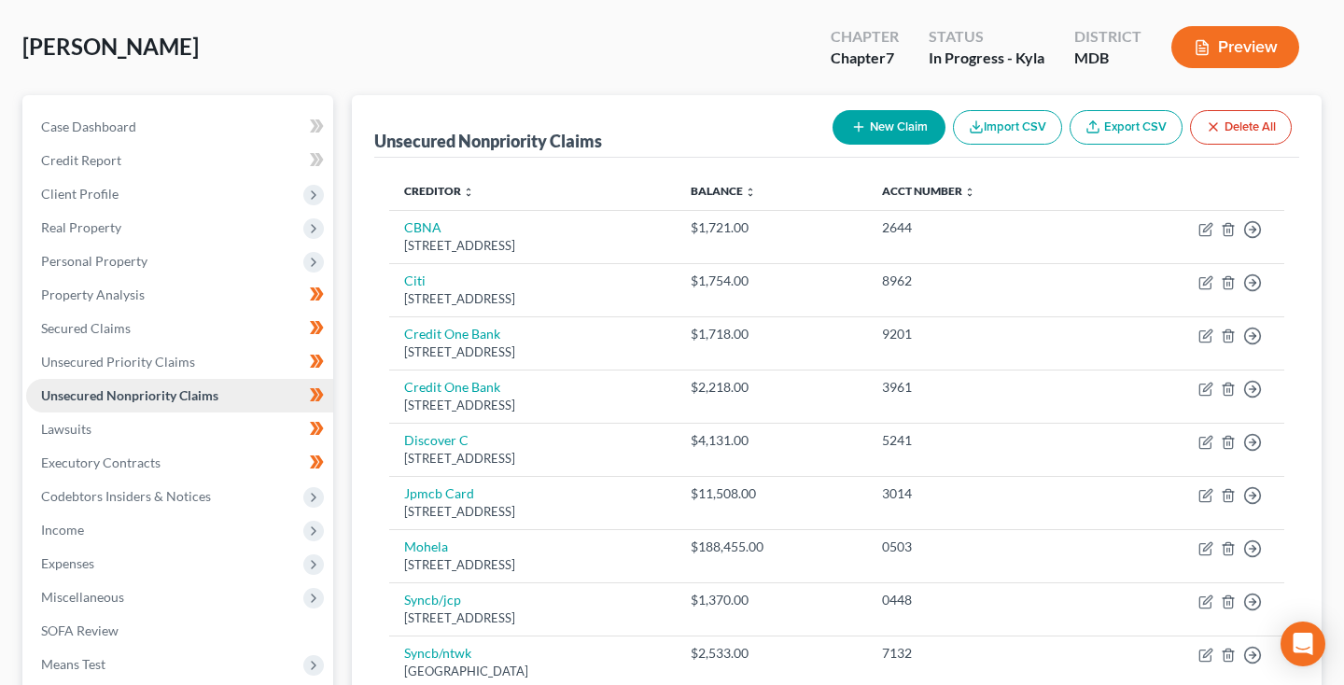
scroll to position [99, 0]
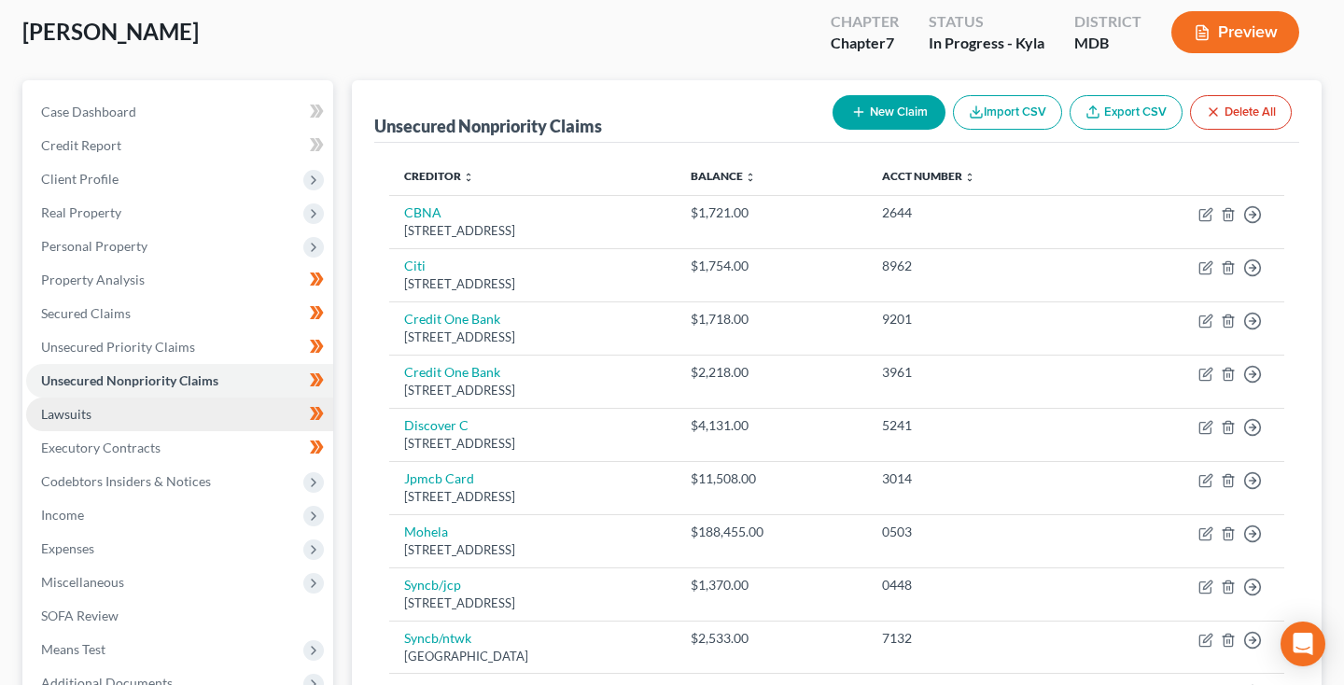
click at [70, 417] on span "Lawsuits" at bounding box center [66, 414] width 50 height 16
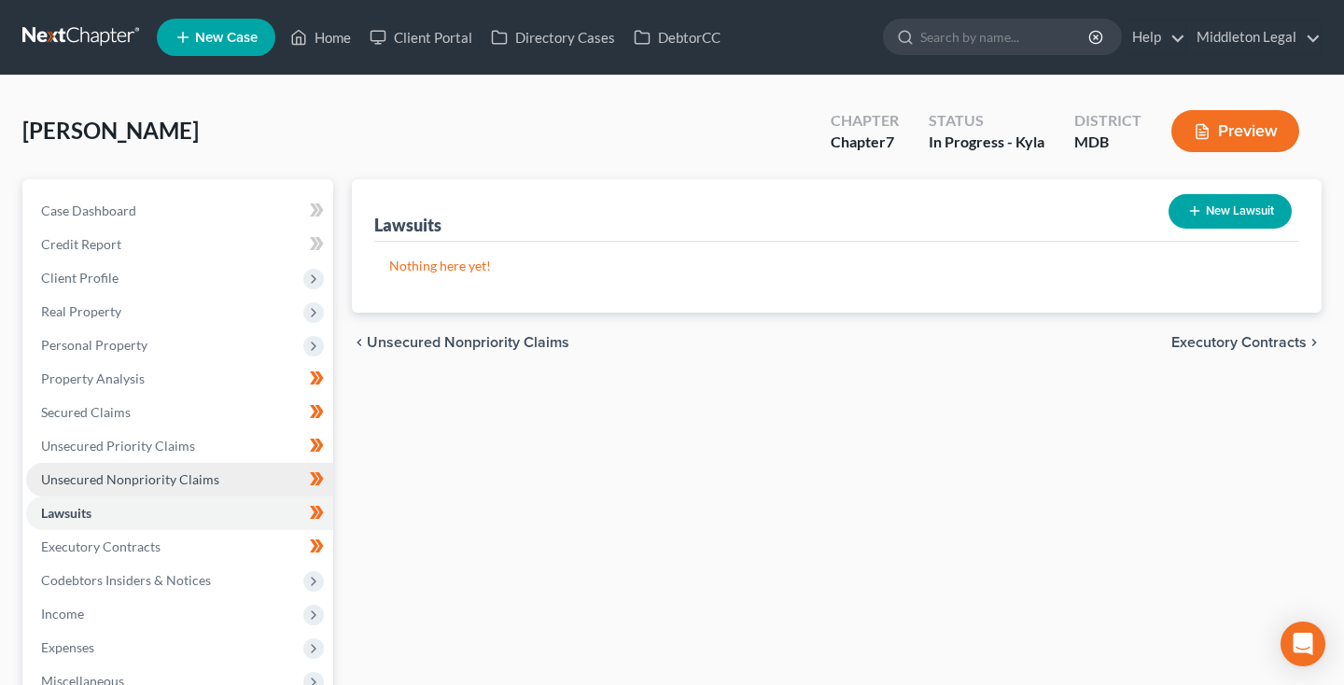
click at [136, 482] on span "Unsecured Nonpriority Claims" at bounding box center [130, 479] width 178 height 16
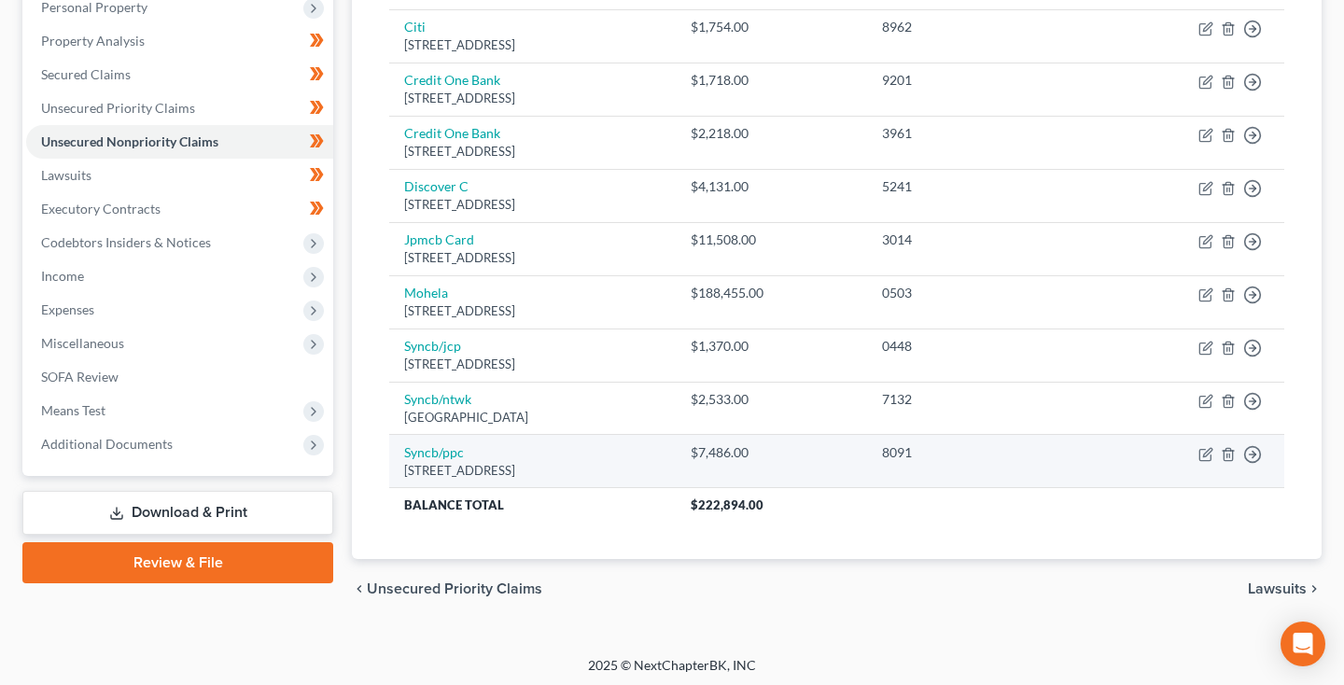
scroll to position [337, 0]
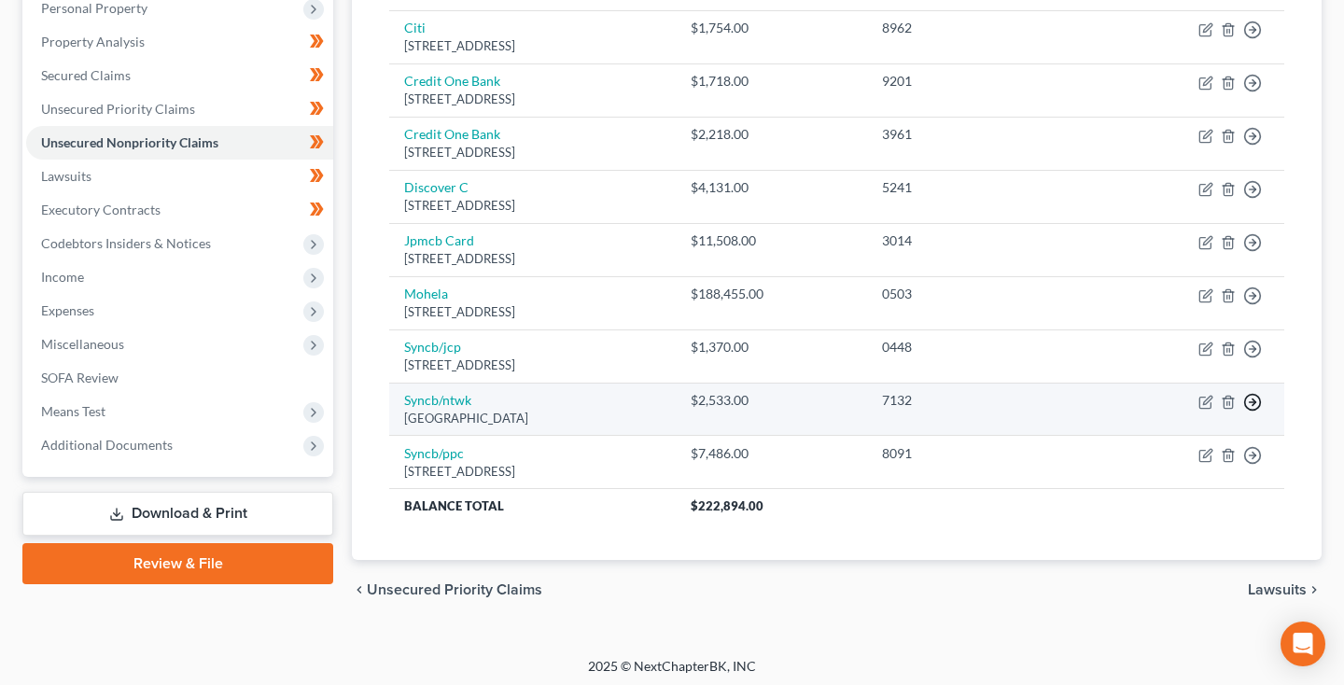
click at [1254, 398] on polyline "button" at bounding box center [1253, 401] width 3 height 7
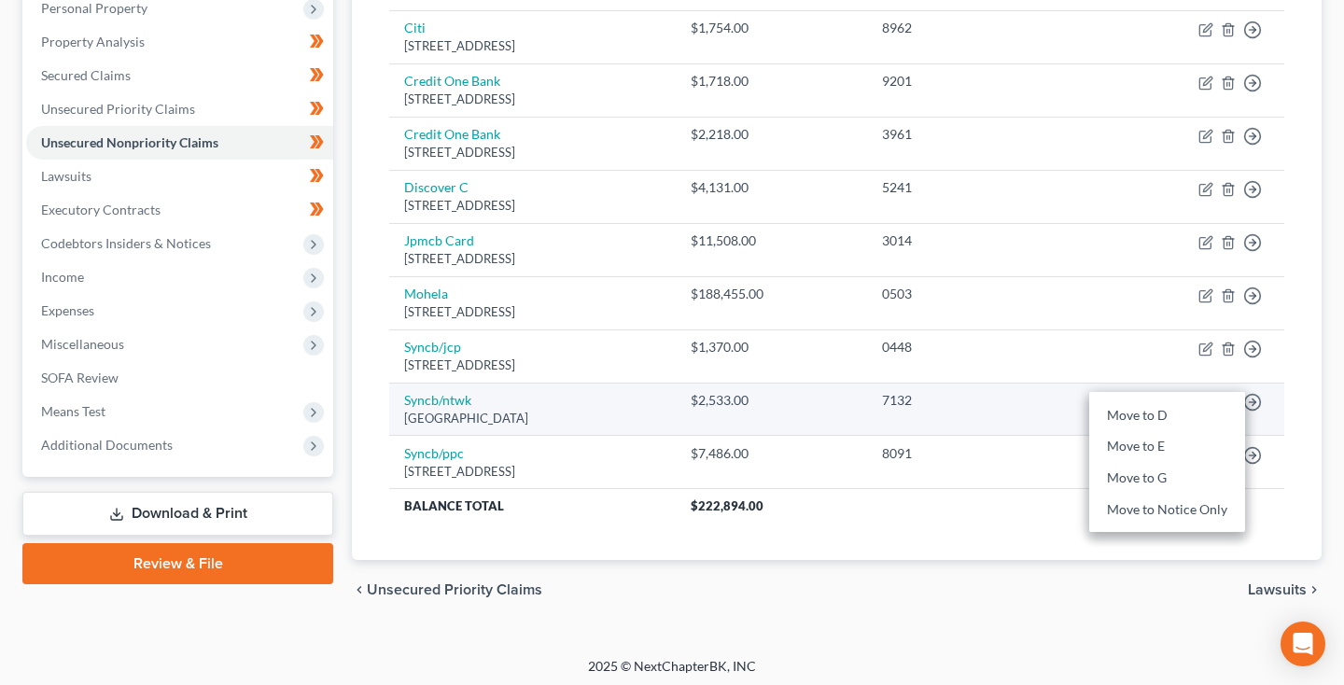
click at [1003, 413] on td "7132" at bounding box center [982, 409] width 230 height 53
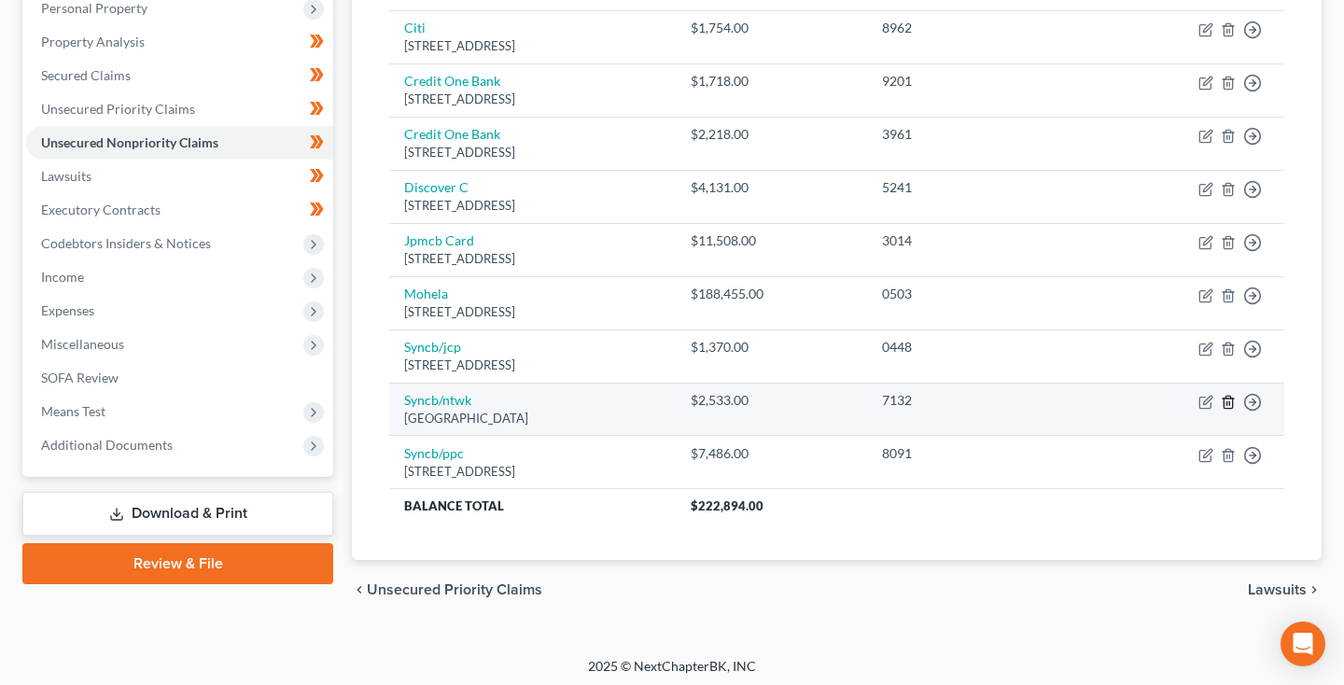
click at [1231, 398] on icon "button" at bounding box center [1228, 402] width 15 height 15
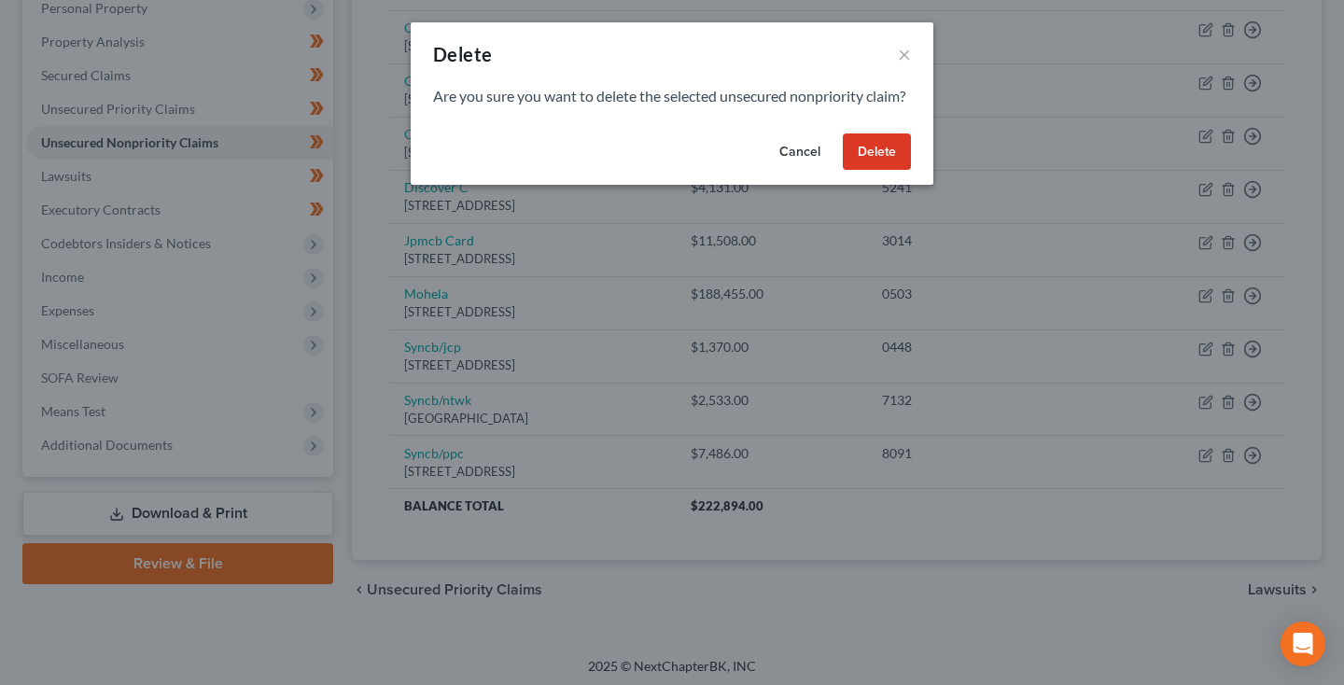
click at [884, 171] on button "Delete" at bounding box center [877, 151] width 68 height 37
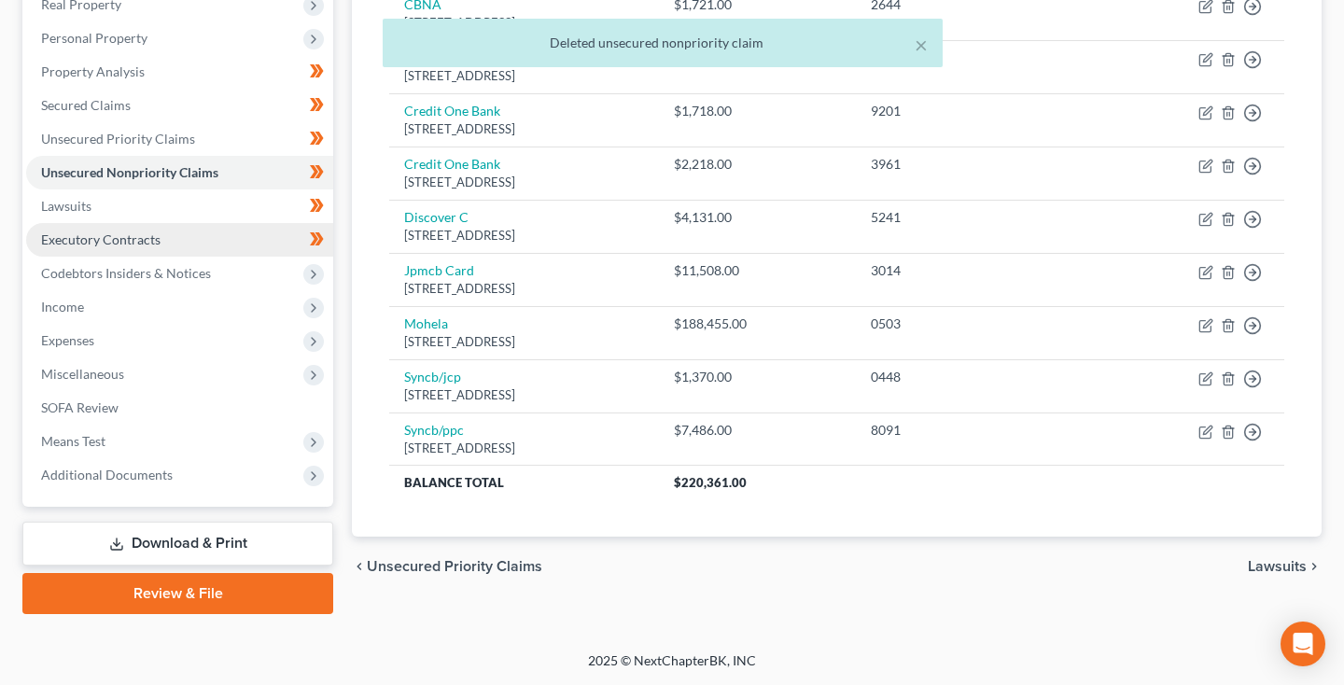
scroll to position [265, 0]
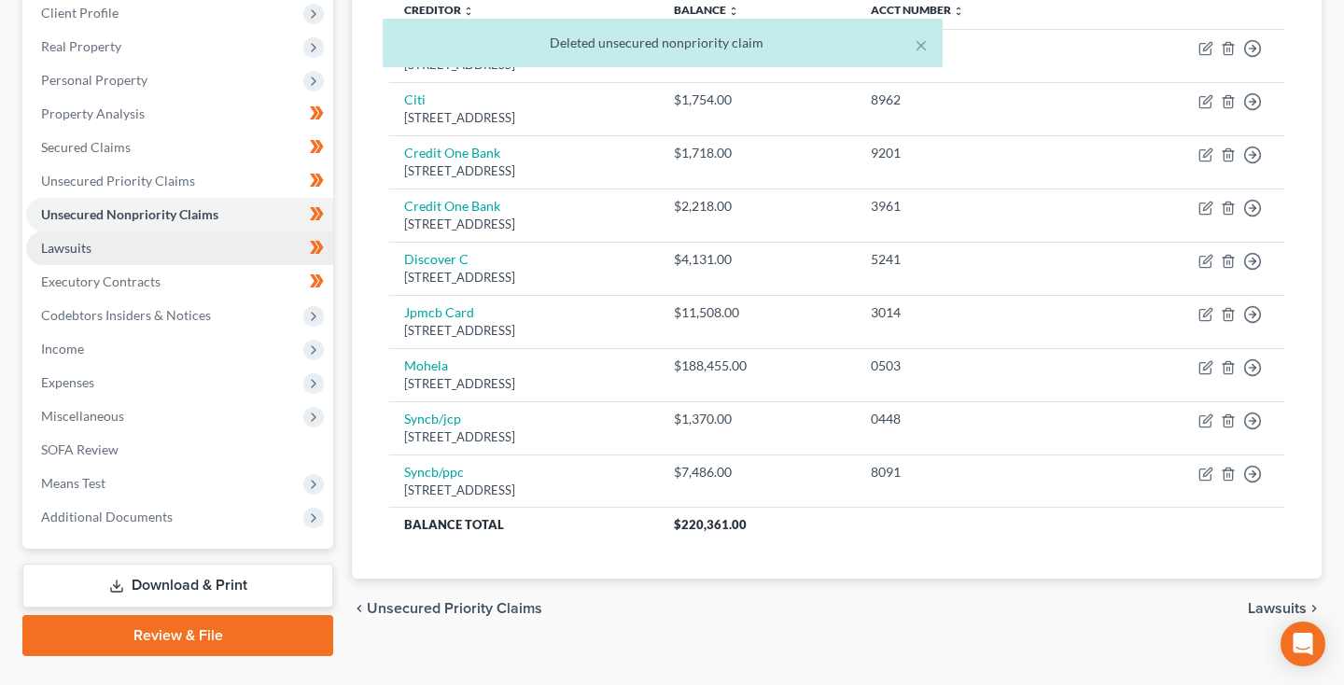
click at [125, 248] on link "Lawsuits" at bounding box center [179, 248] width 307 height 34
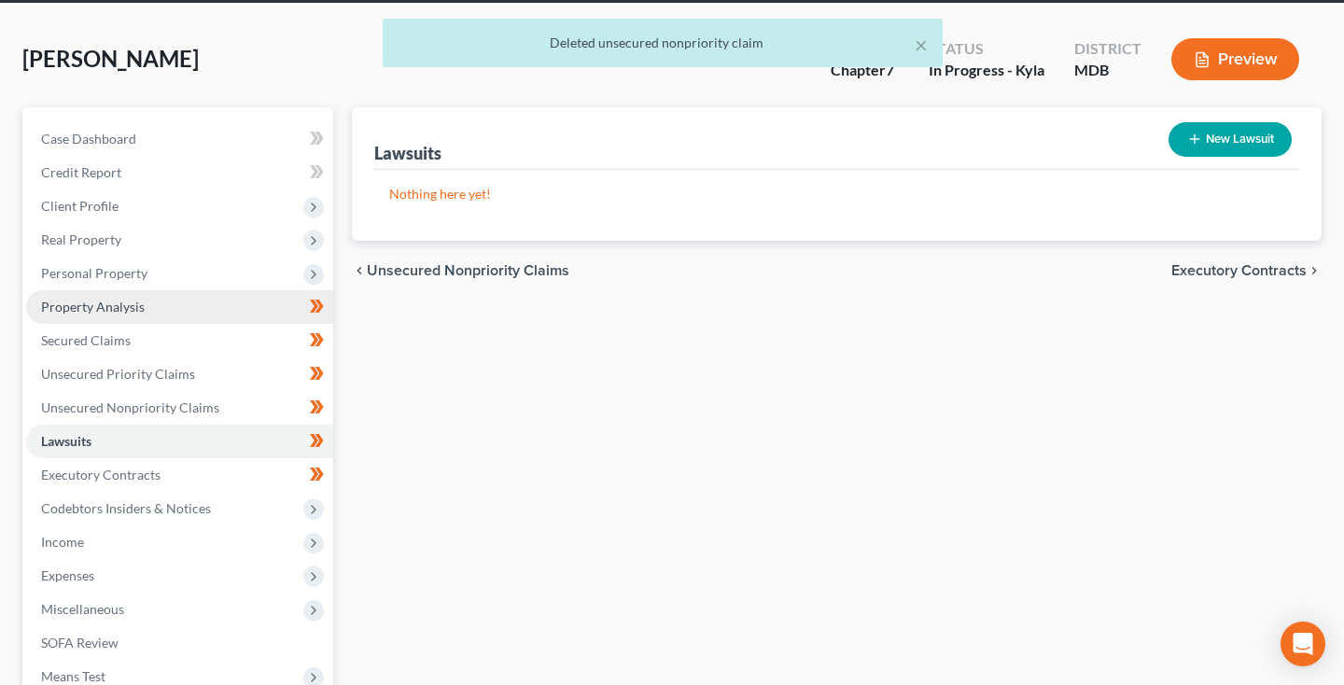
scroll to position [87, 0]
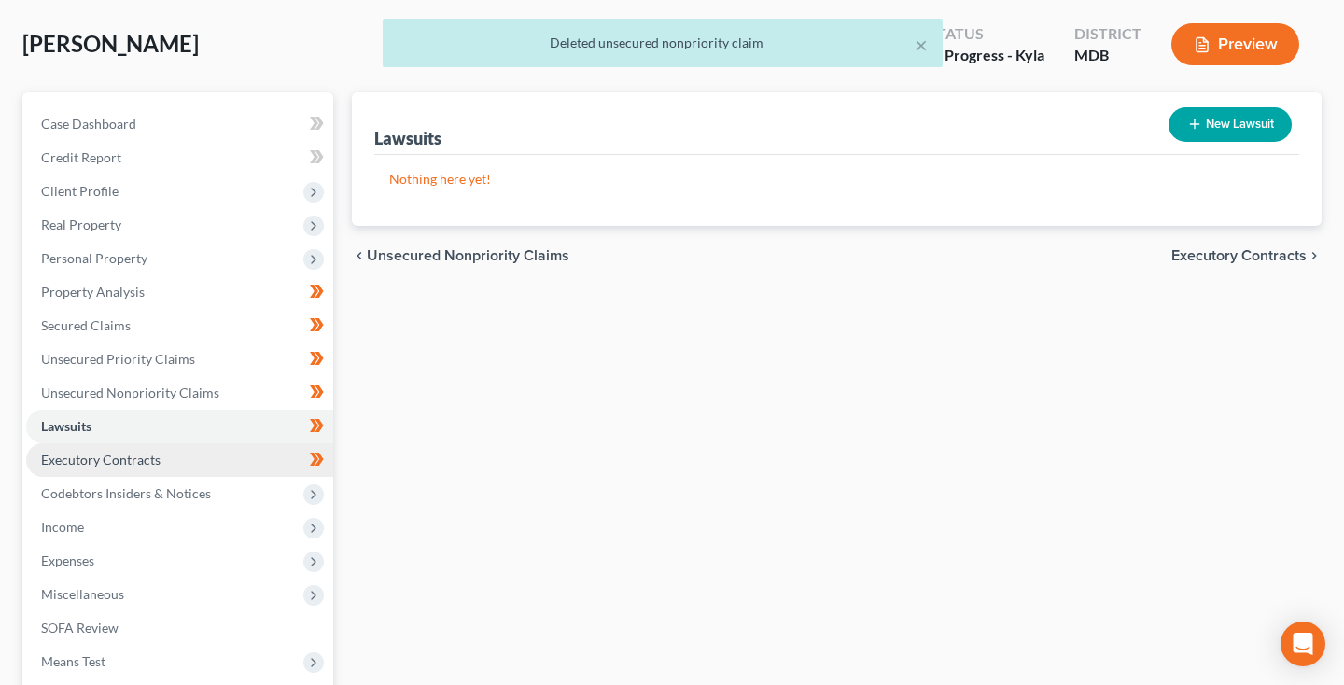
click at [91, 461] on span "Executory Contracts" at bounding box center [100, 460] width 119 height 16
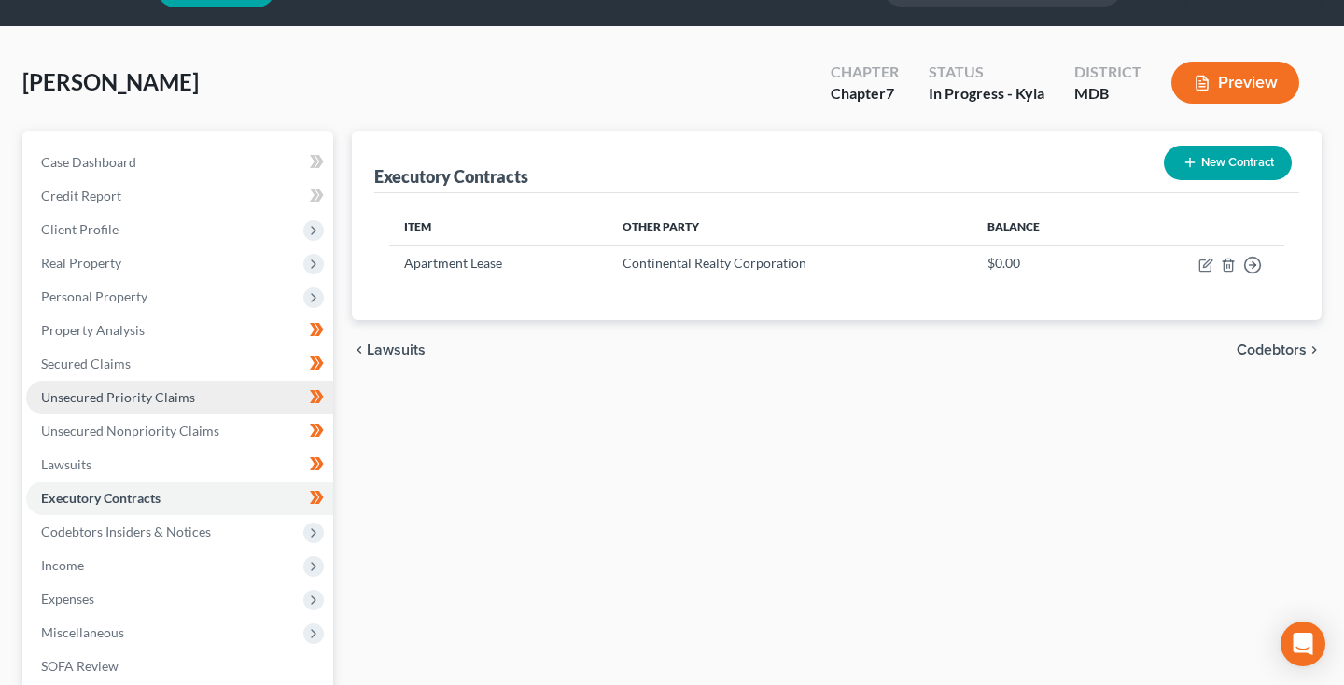
scroll to position [49, 0]
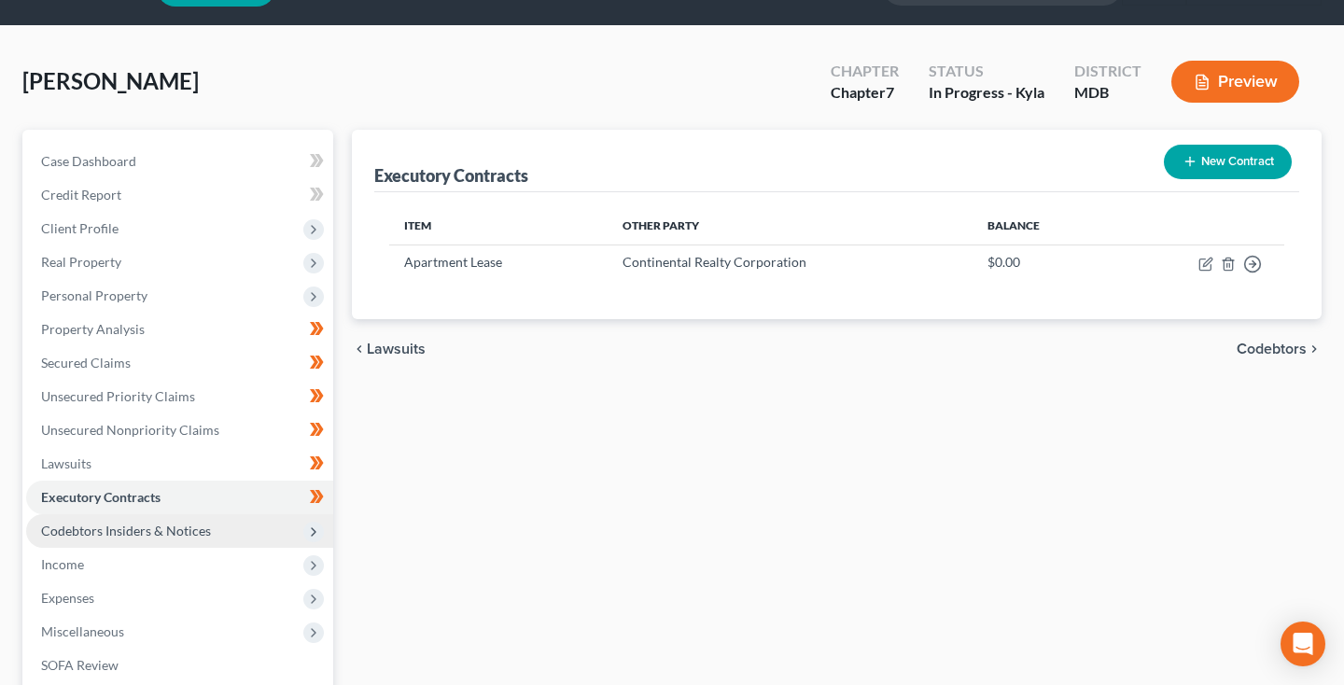
click at [93, 528] on span "Codebtors Insiders & Notices" at bounding box center [126, 531] width 170 height 16
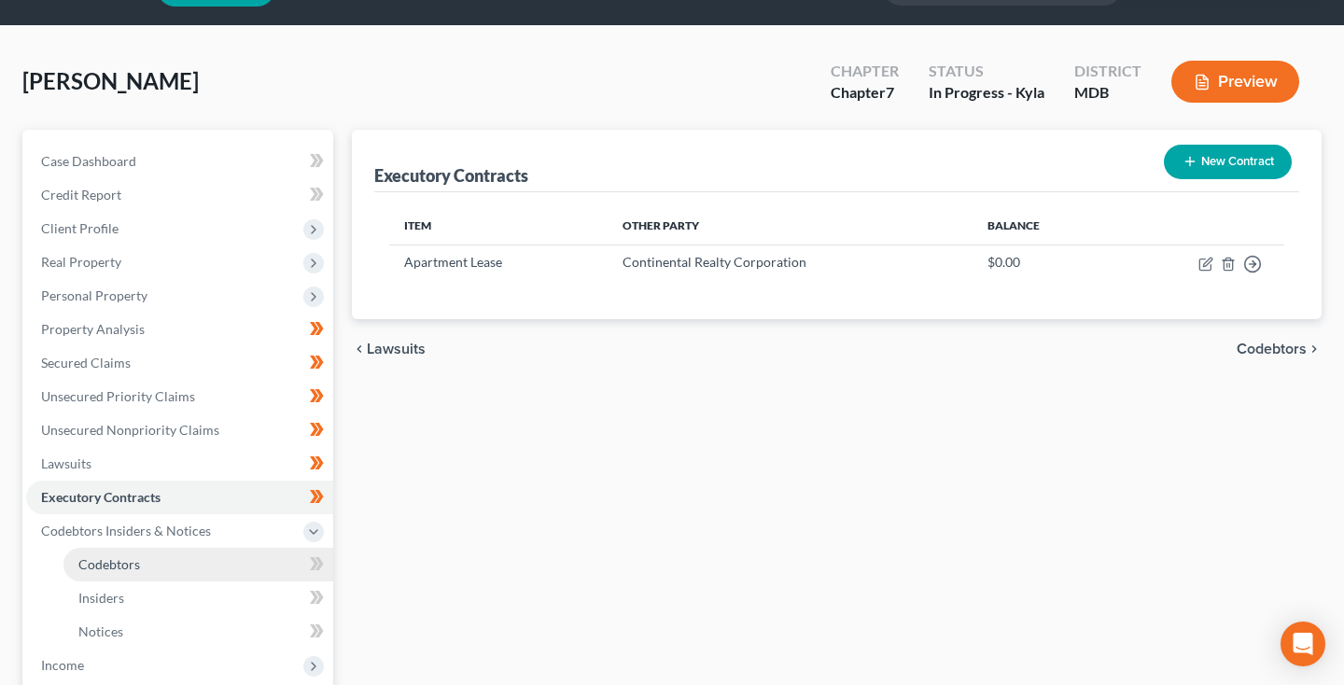
click at [99, 564] on span "Codebtors" at bounding box center [109, 564] width 62 height 16
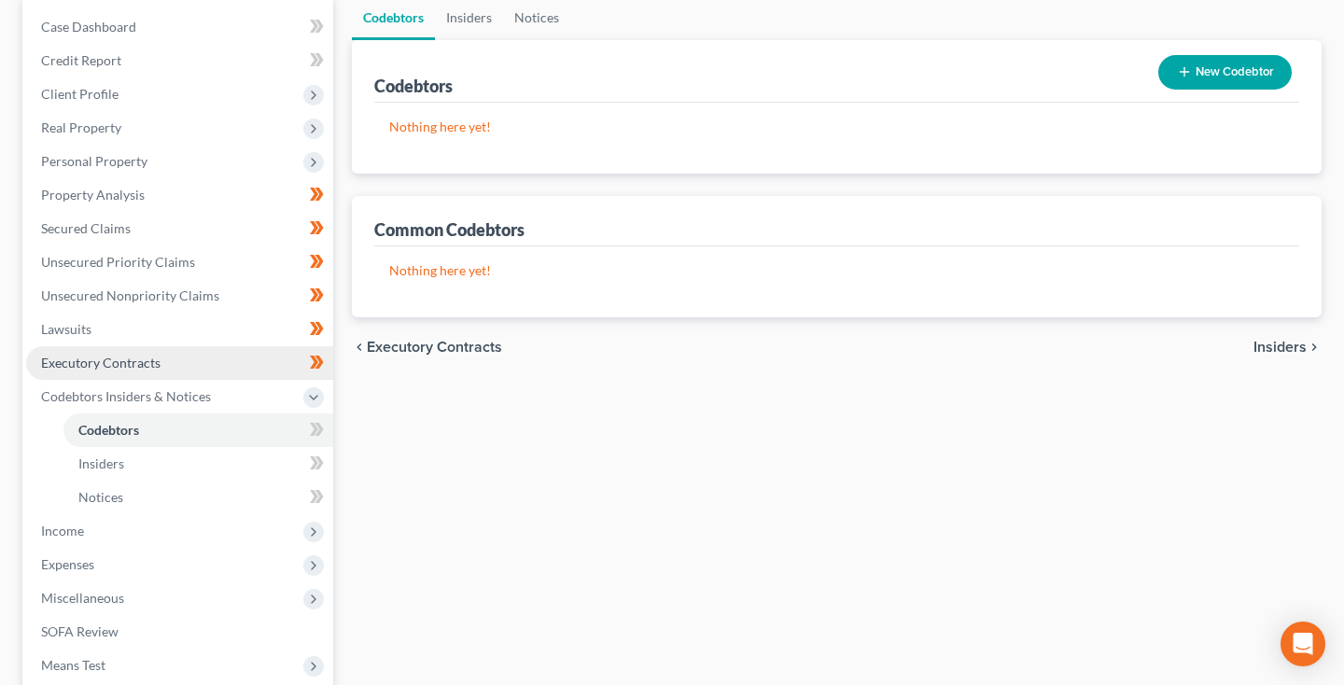
scroll to position [190, 0]
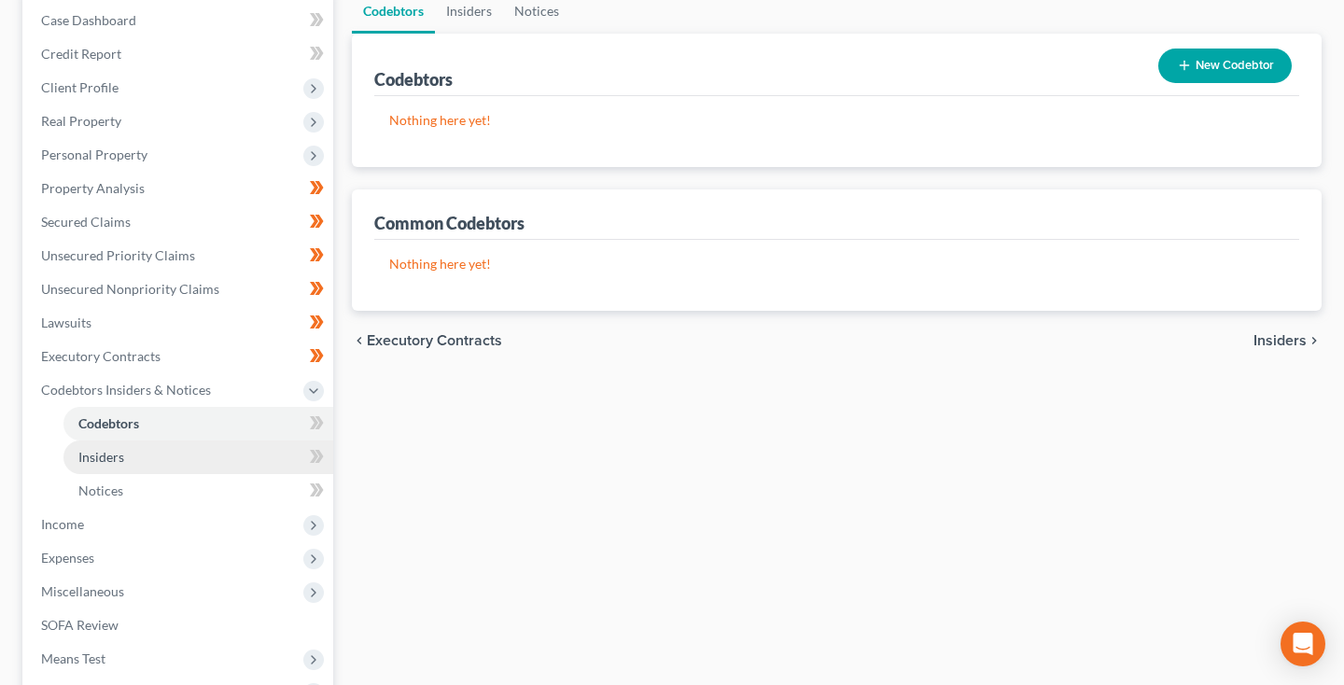
click at [125, 460] on link "Insiders" at bounding box center [198, 457] width 270 height 34
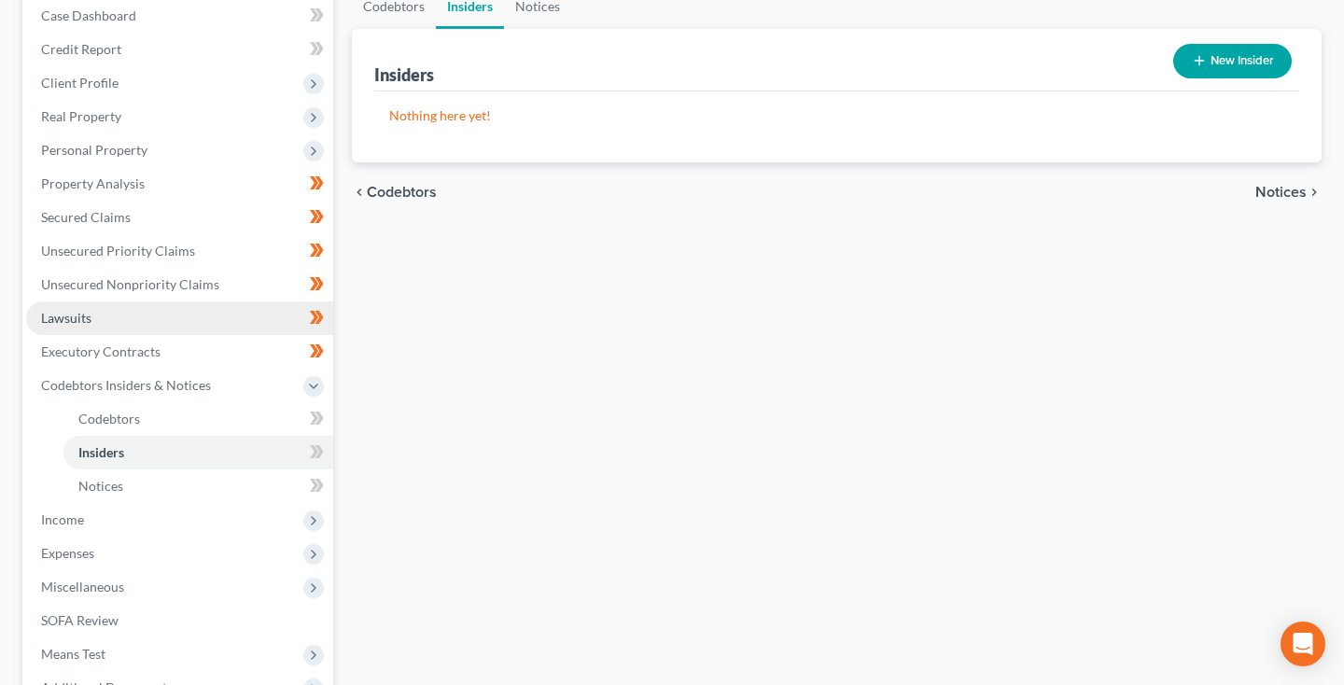
scroll to position [196, 0]
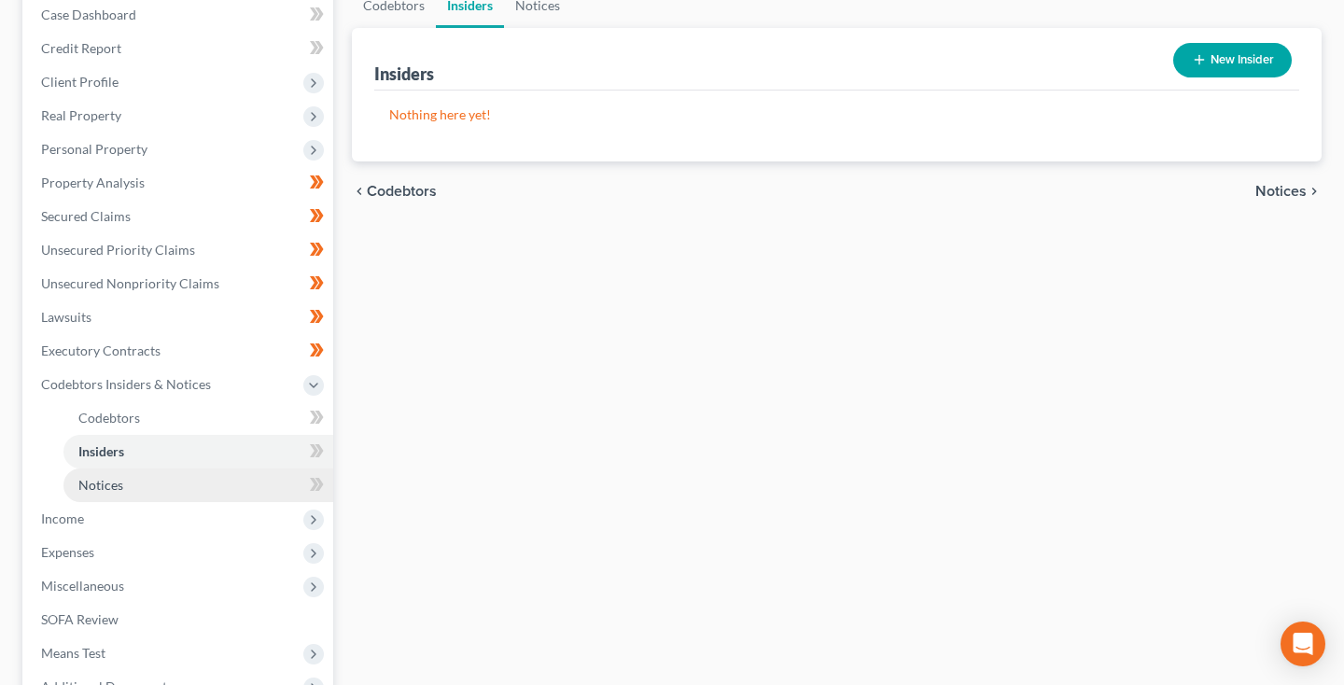
click at [128, 482] on link "Notices" at bounding box center [198, 485] width 270 height 34
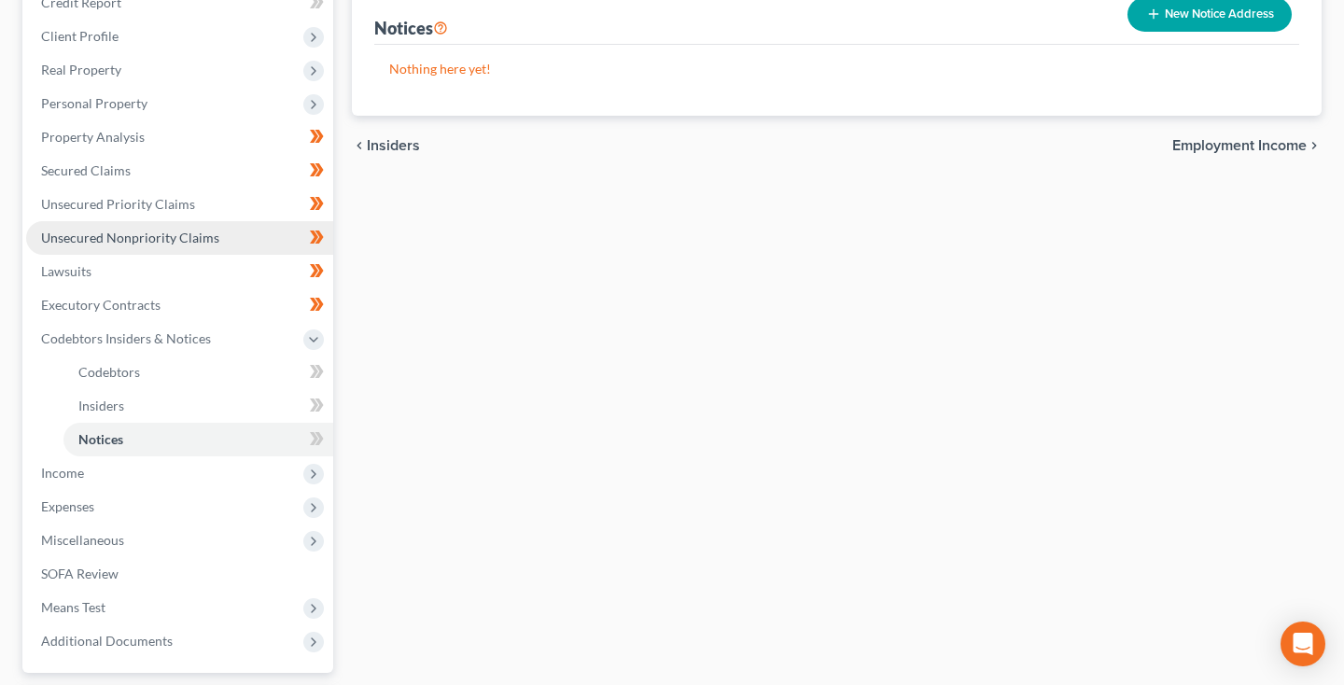
scroll to position [258, 0]
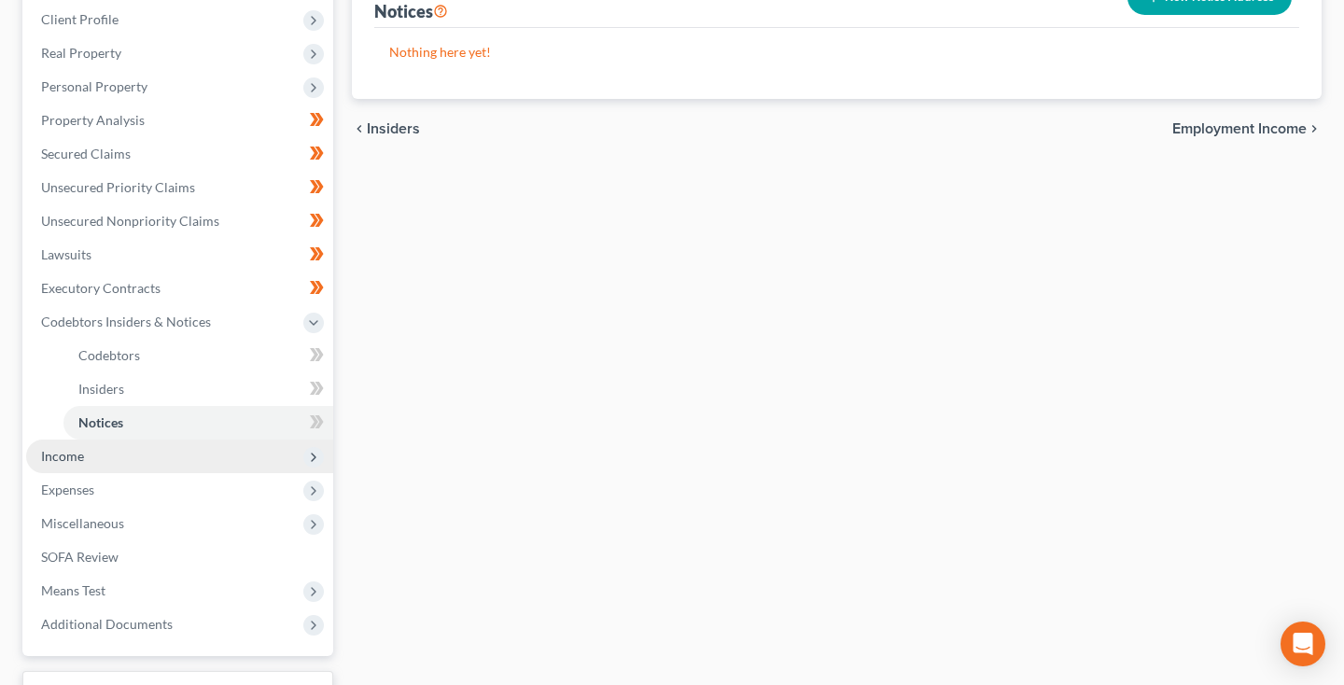
click at [95, 458] on span "Income" at bounding box center [179, 457] width 307 height 34
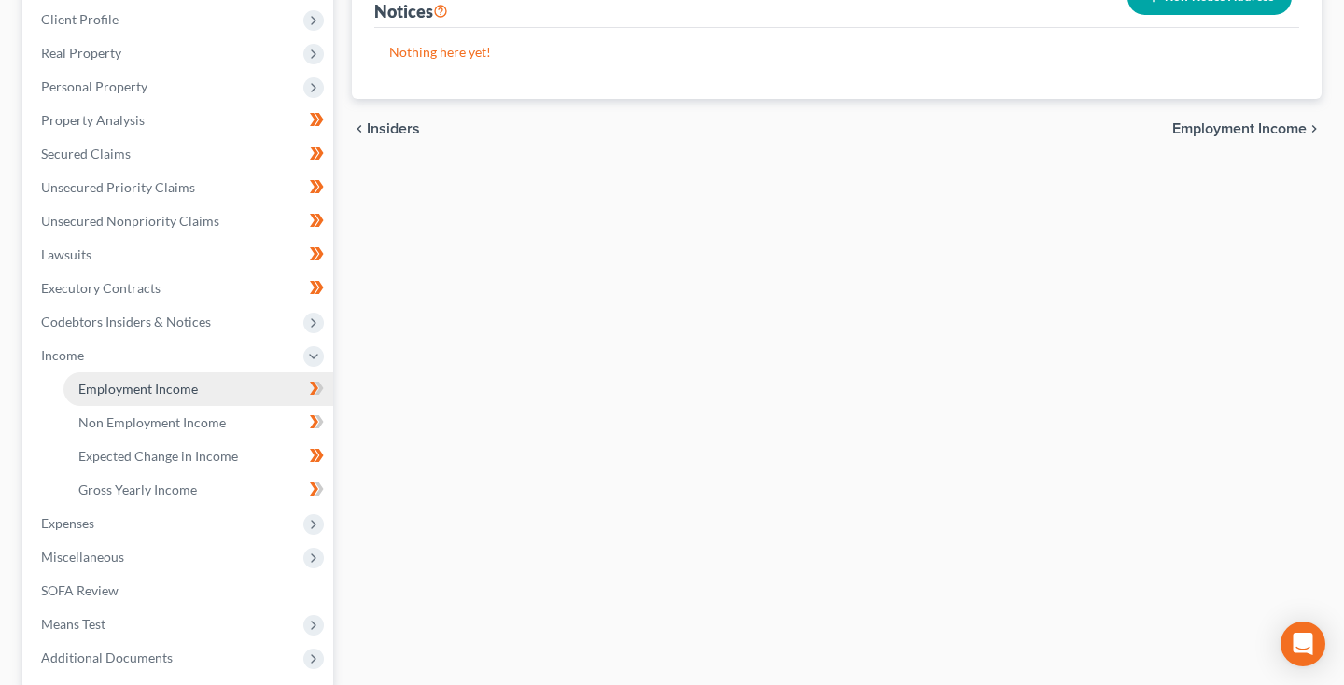
click at [144, 398] on link "Employment Income" at bounding box center [198, 389] width 270 height 34
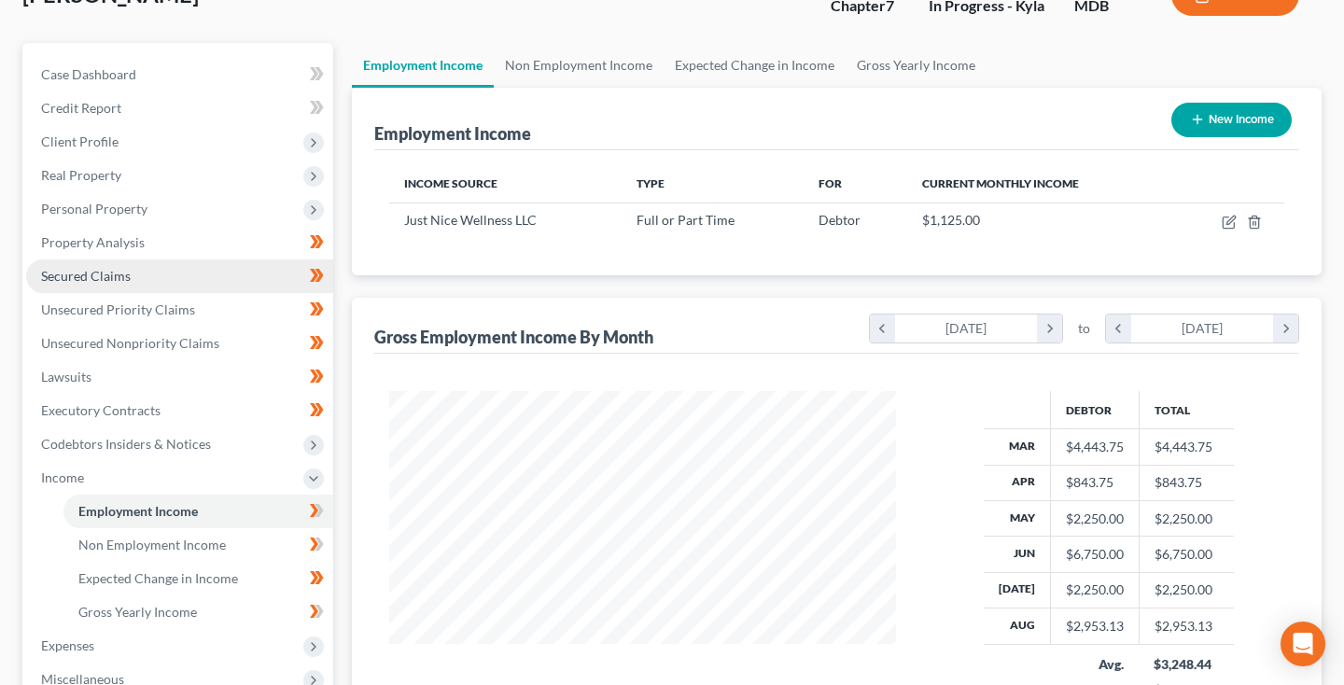
scroll to position [137, 0]
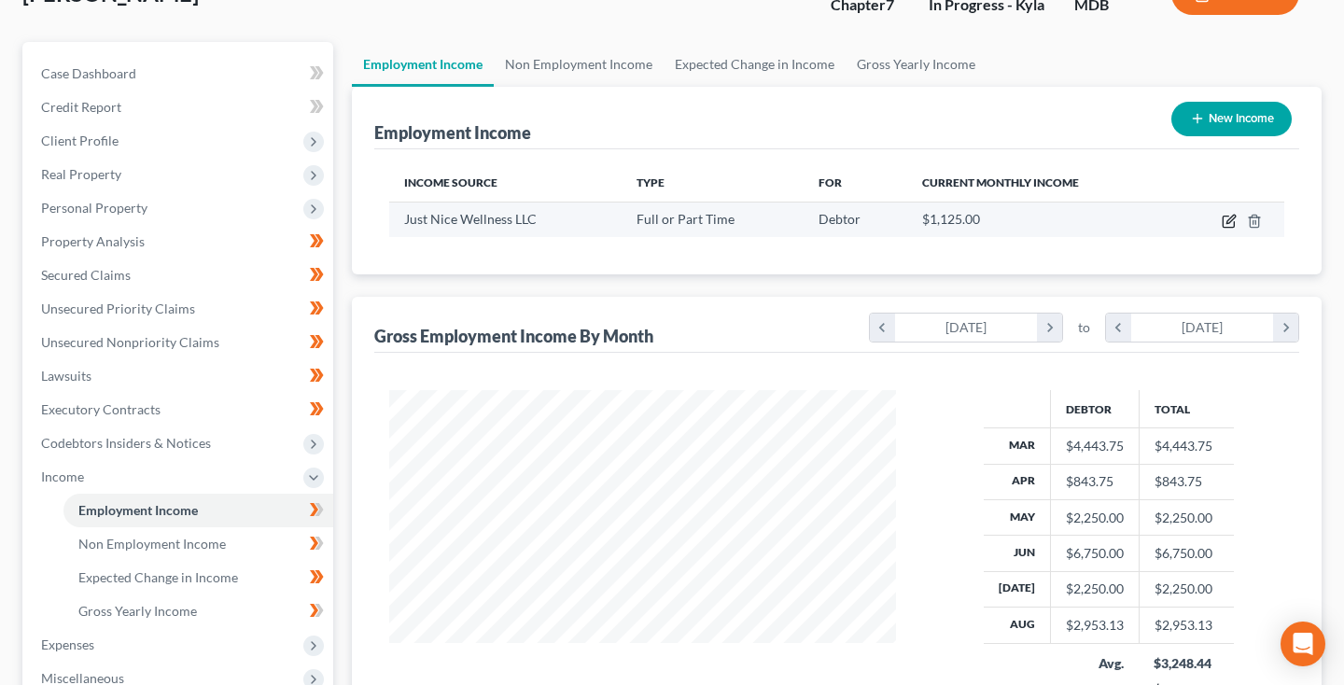
click at [1227, 221] on icon "button" at bounding box center [1230, 219] width 8 height 8
select select "0"
select select "21"
select select "0"
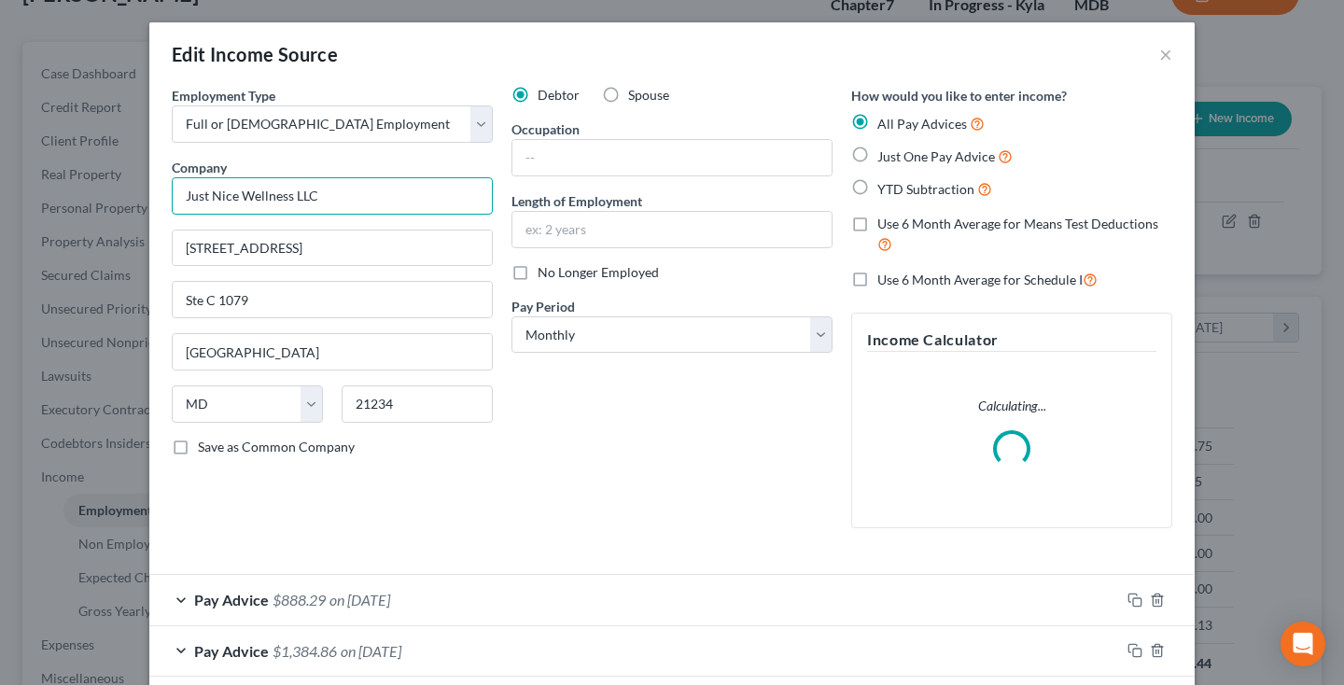
drag, startPoint x: 219, startPoint y: 195, endPoint x: 239, endPoint y: 198, distance: 19.8
click at [239, 198] on input "Just Nice Wellness LLC" at bounding box center [332, 195] width 321 height 37
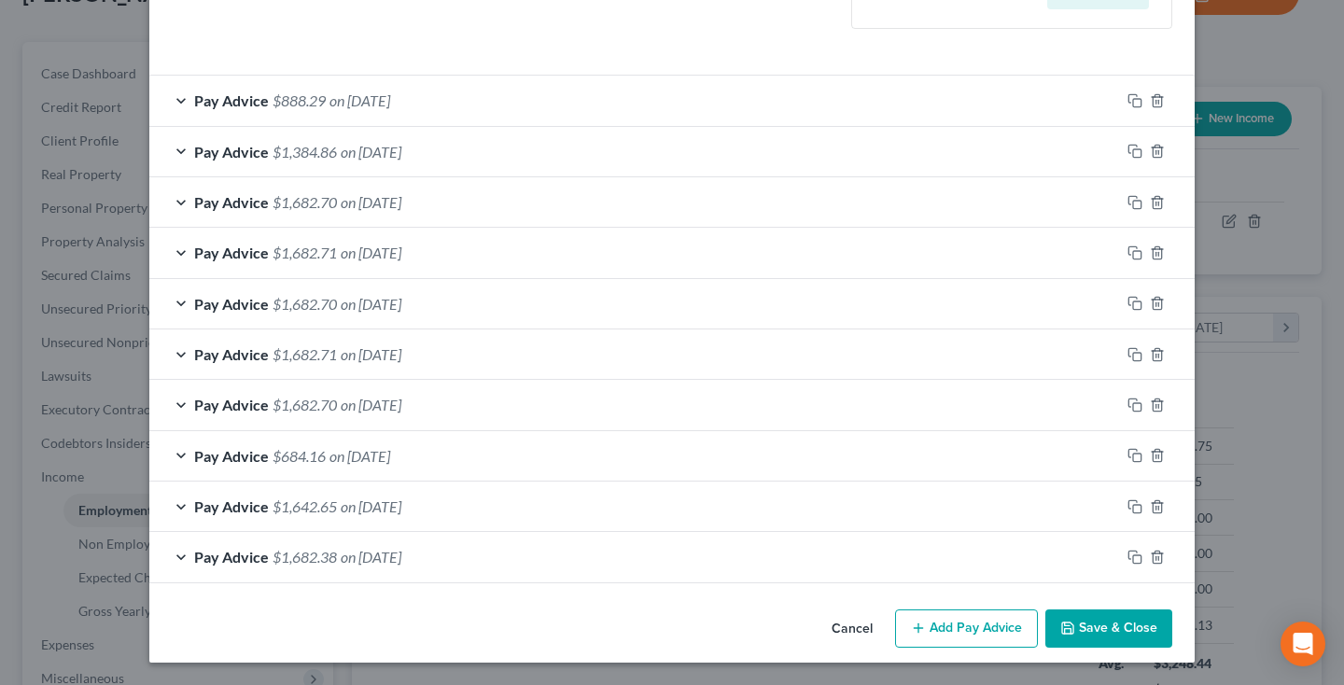
scroll to position [511, 0]
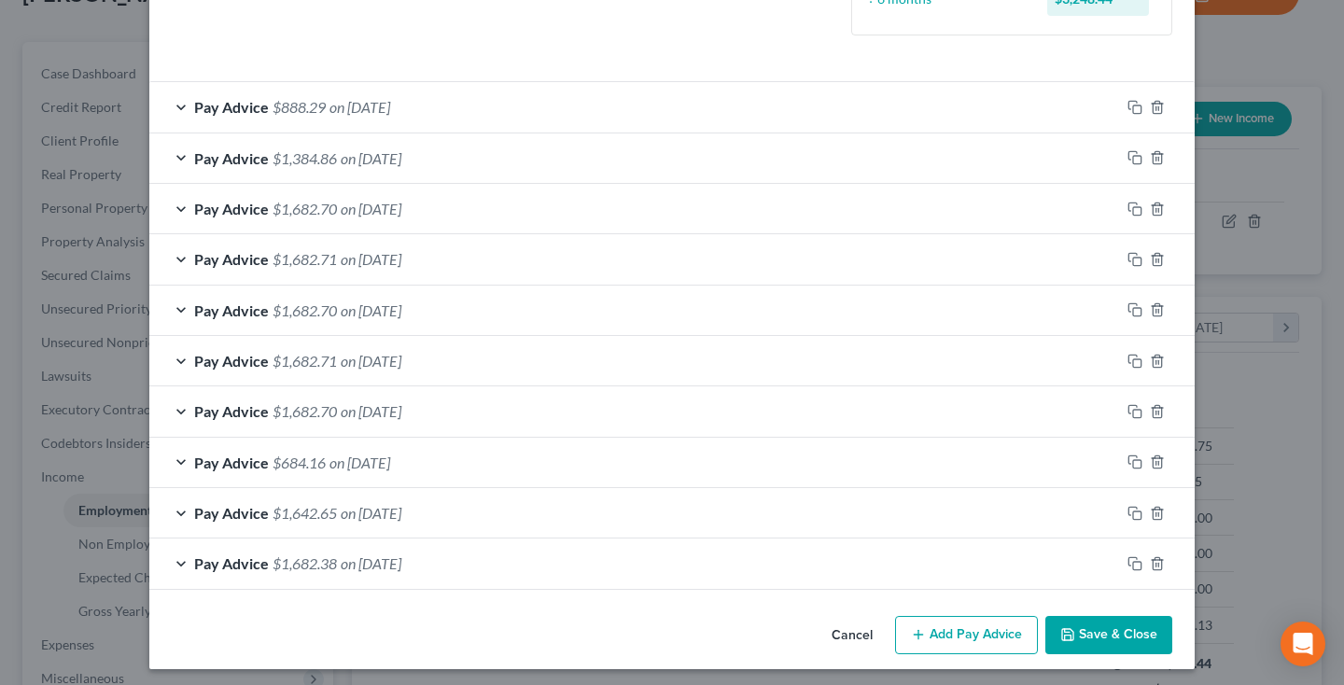
type input "Just N.I.C.E. Wellness LLC"
click at [1094, 630] on button "Save & Close" at bounding box center [1108, 635] width 127 height 39
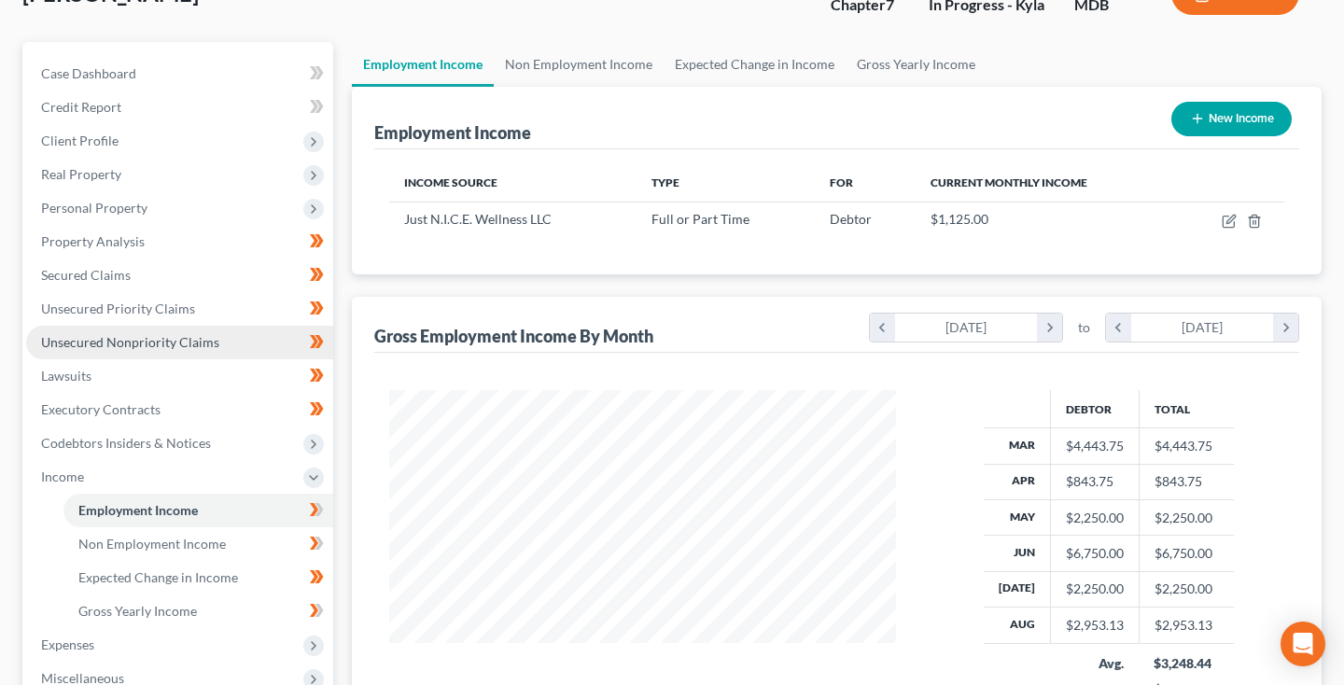
click at [151, 337] on span "Unsecured Nonpriority Claims" at bounding box center [130, 342] width 178 height 16
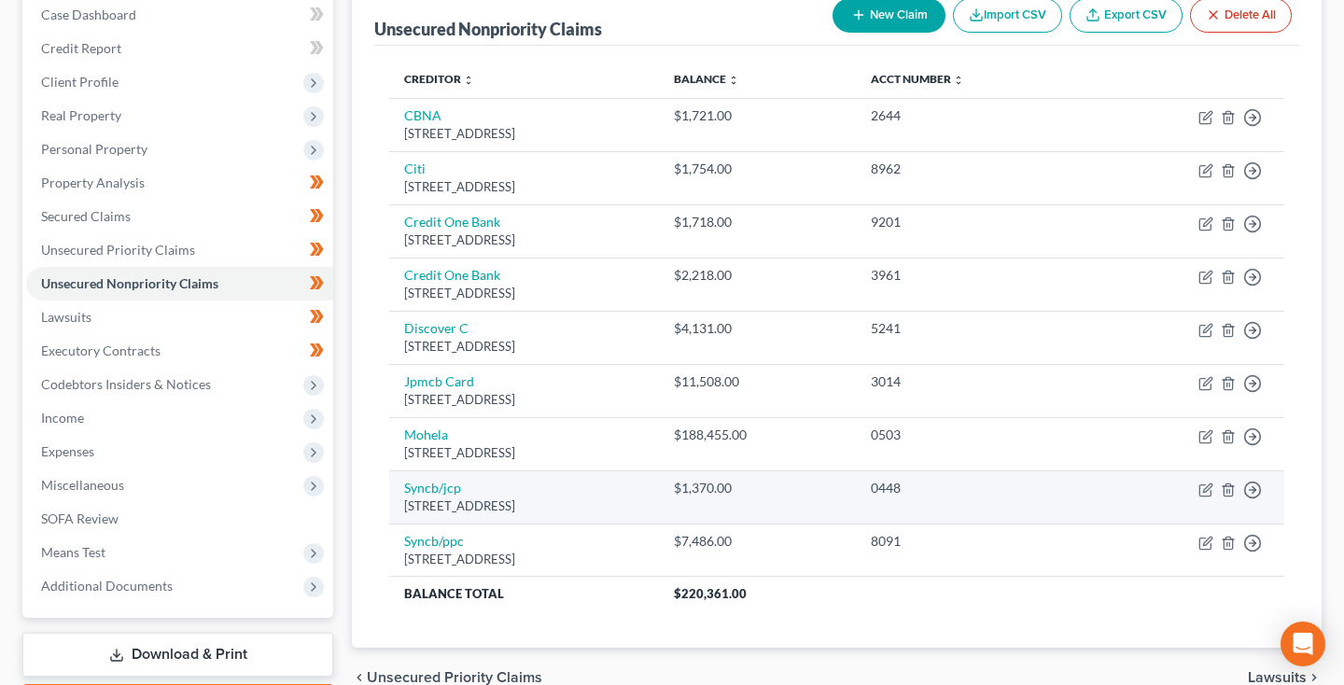
scroll to position [188, 0]
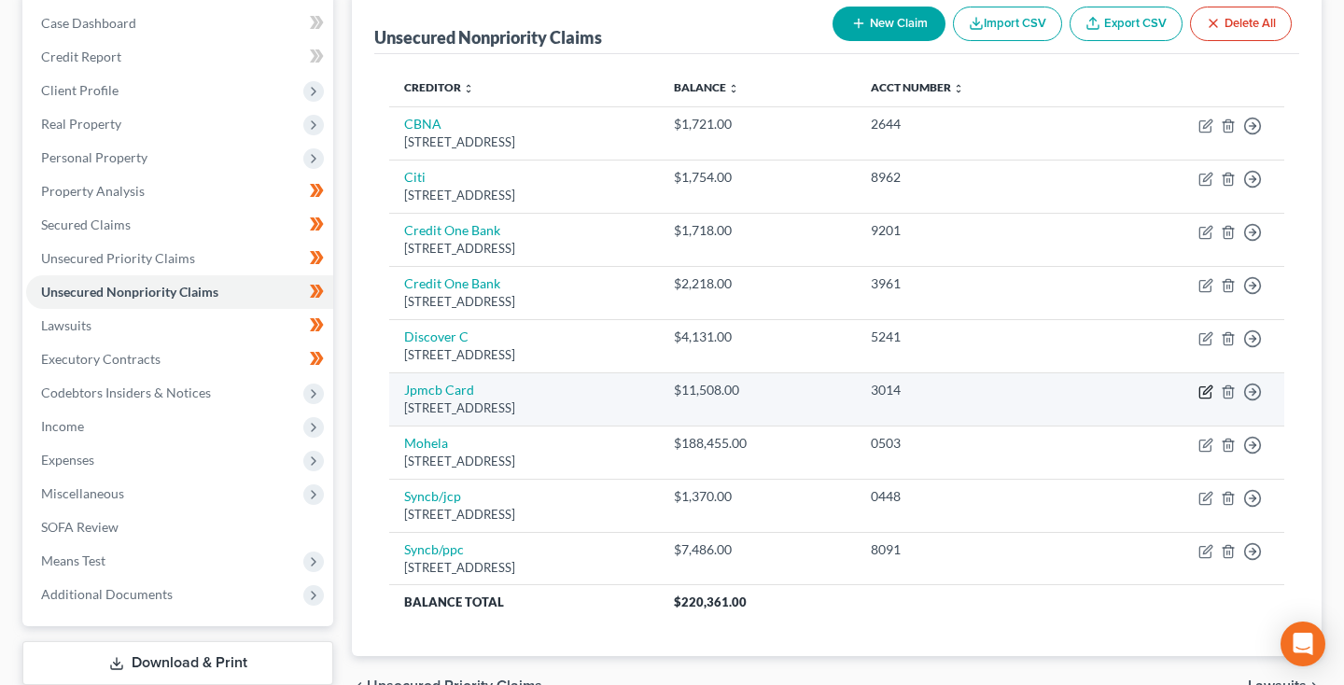
click at [1201, 393] on icon "button" at bounding box center [1205, 391] width 15 height 15
select select "7"
select select "2"
select select "0"
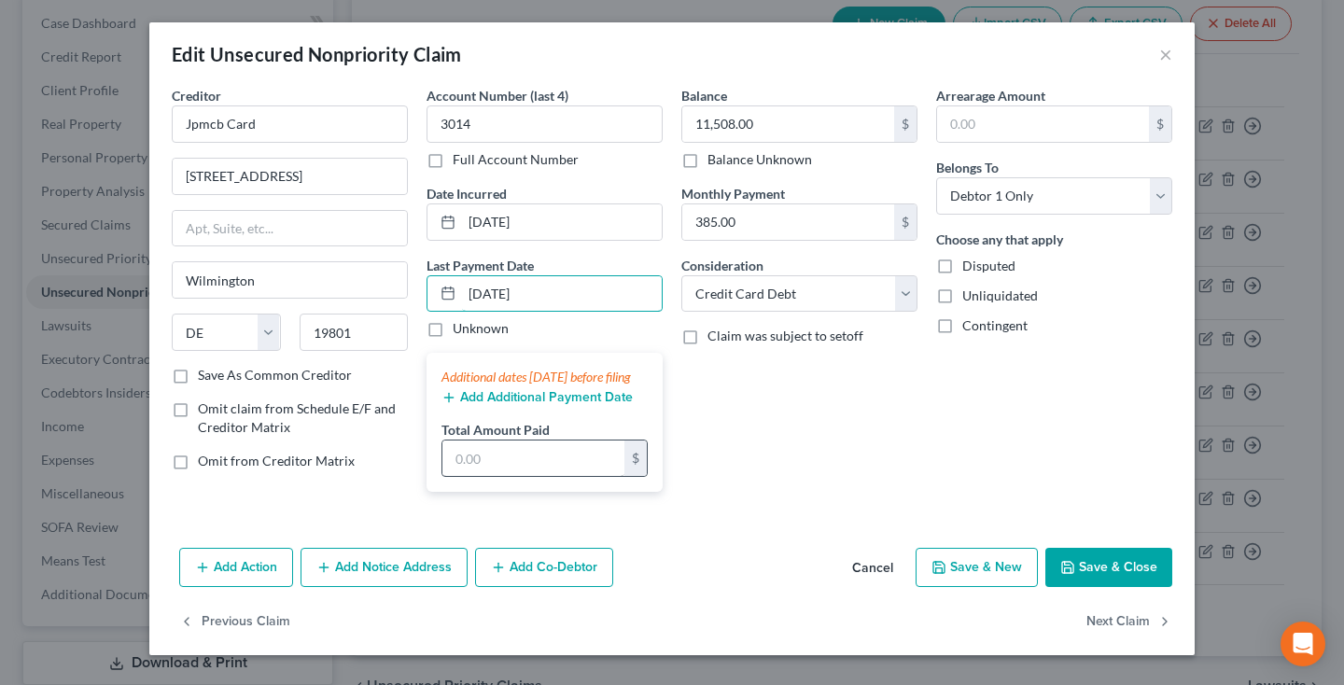
type input "08/01/2025"
click at [500, 476] on input "text" at bounding box center [533, 457] width 182 height 35
type input "800"
click at [571, 405] on button "Add Additional Payment Date" at bounding box center [536, 397] width 191 height 15
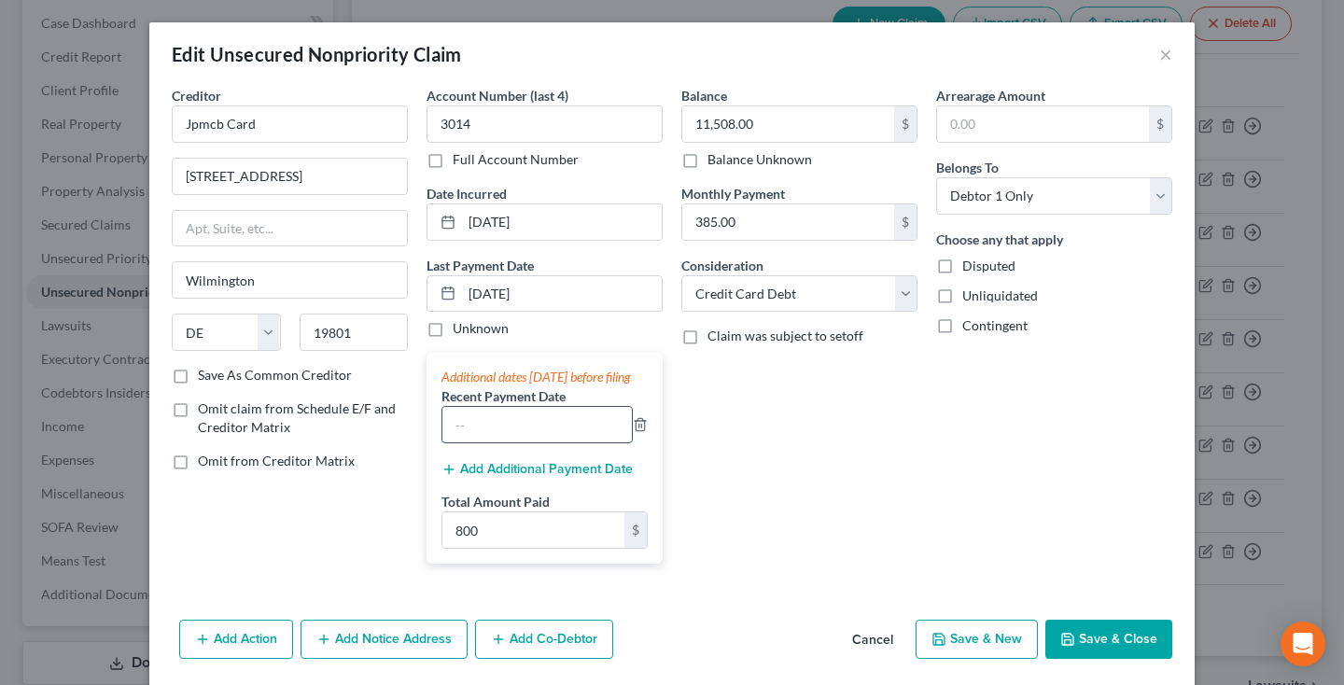
click at [511, 439] on input "text" at bounding box center [536, 424] width 189 height 35
type input "07/01/2025"
click at [1090, 657] on button "Save & Close" at bounding box center [1108, 639] width 127 height 39
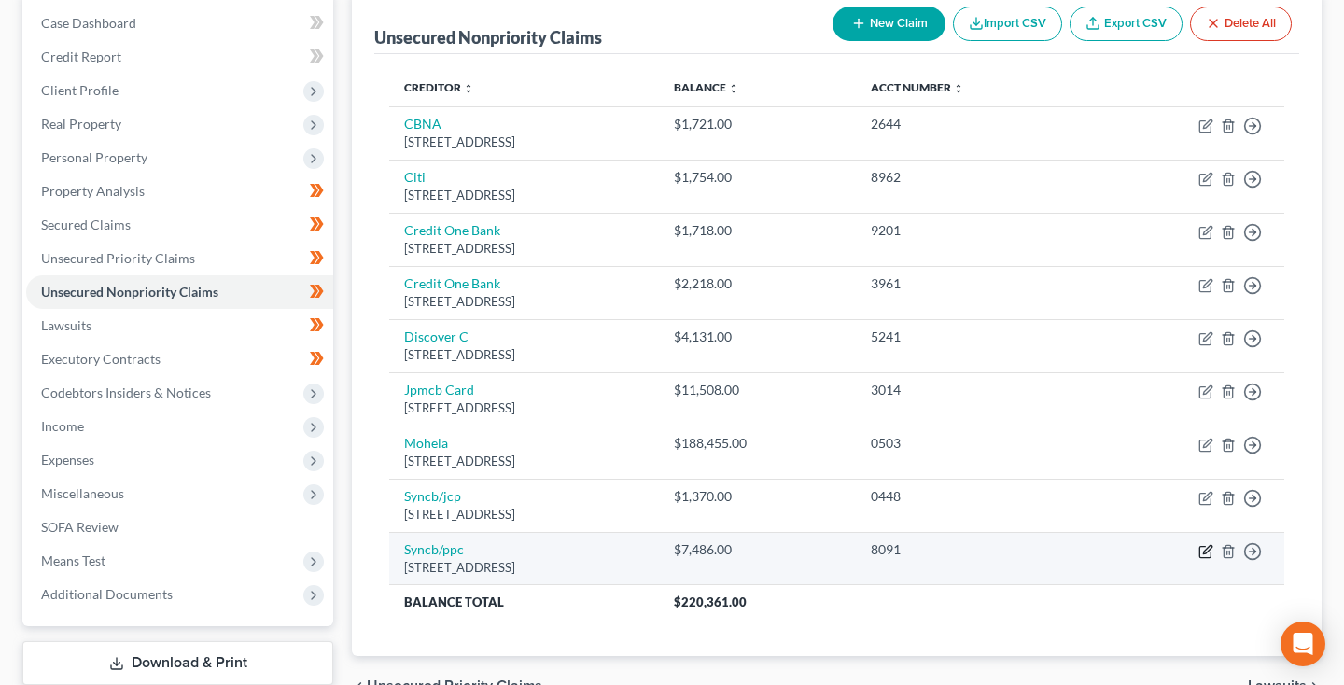
click at [1208, 545] on icon "button" at bounding box center [1205, 551] width 15 height 15
select select "10"
select select "0"
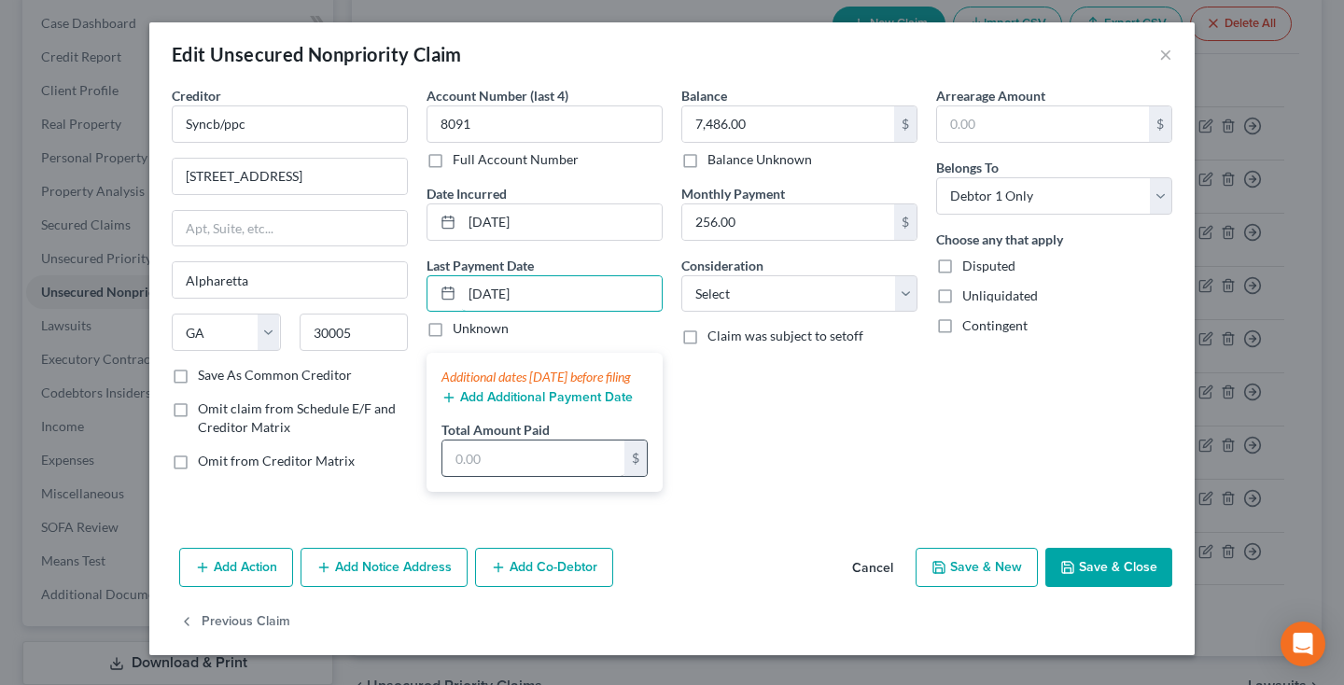
type input "07/01/2025"
click at [482, 476] on input "text" at bounding box center [533, 457] width 182 height 35
type input "600"
click at [518, 405] on button "Add Additional Payment Date" at bounding box center [536, 397] width 191 height 15
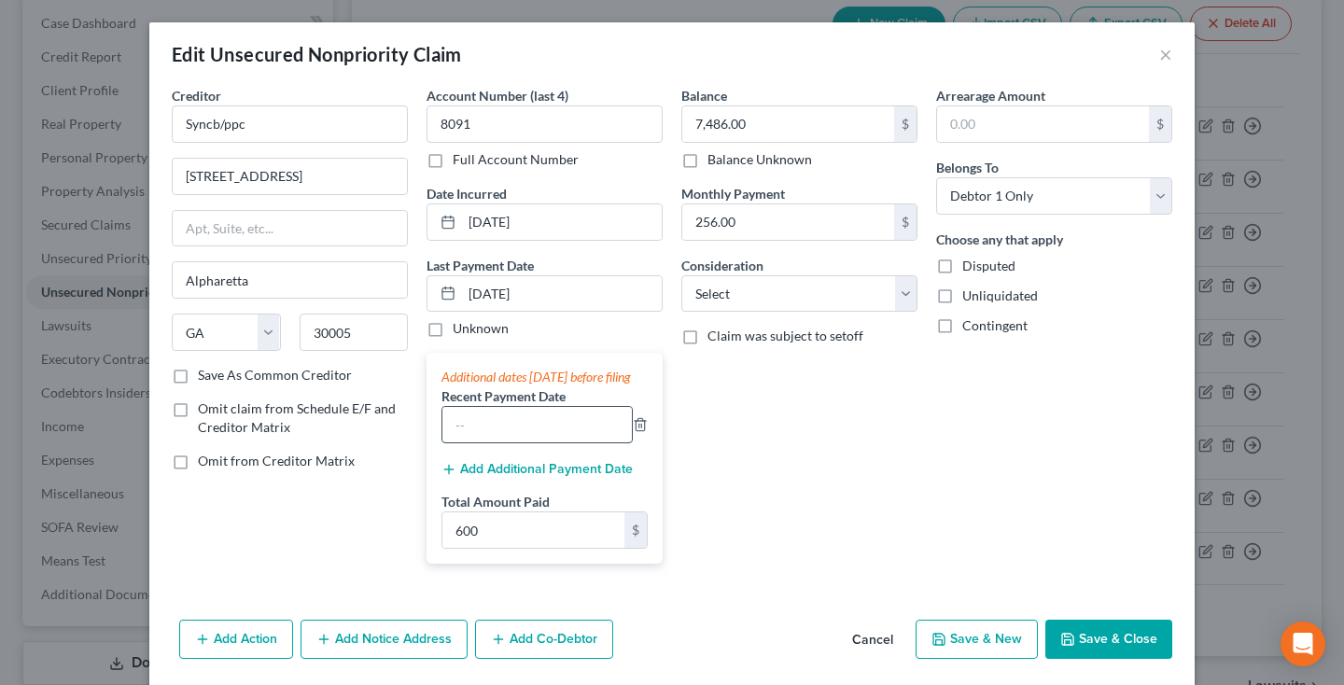
click at [519, 427] on input "text" at bounding box center [536, 424] width 189 height 35
type input "08/01/2025"
click at [1097, 659] on button "Save & Close" at bounding box center [1108, 639] width 127 height 39
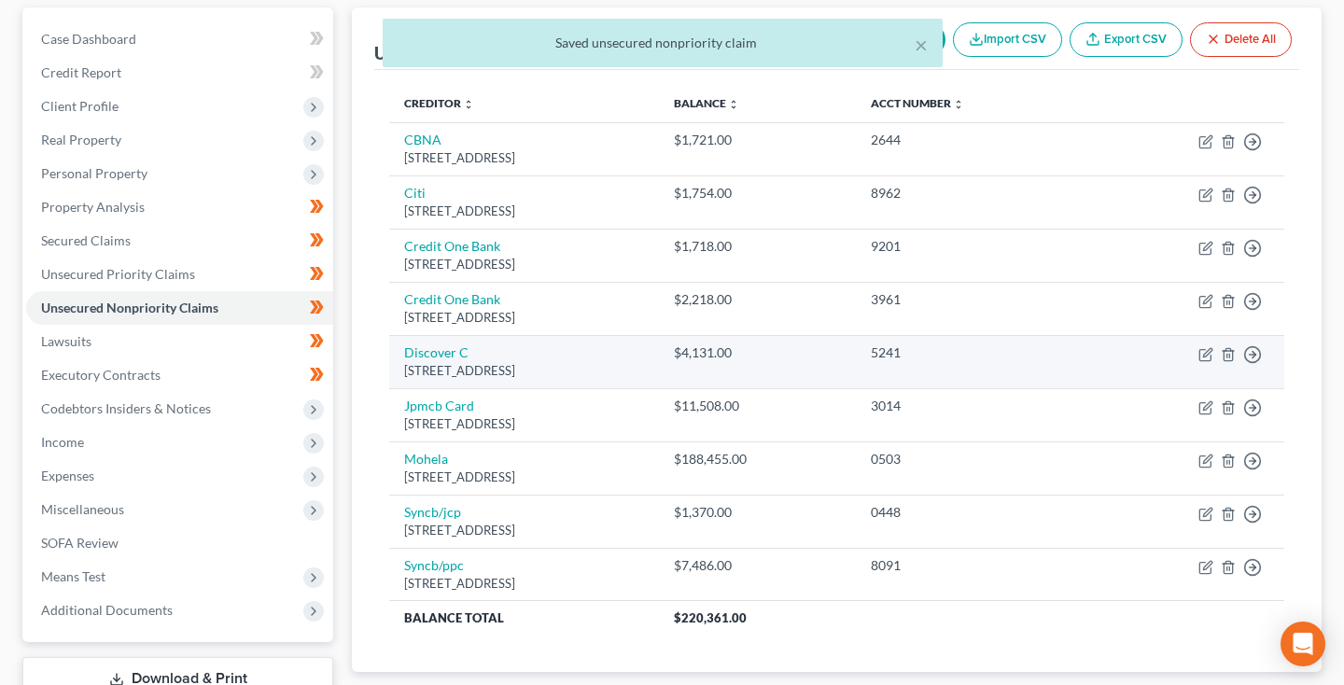
scroll to position [174, 0]
click at [1198, 348] on icon "button" at bounding box center [1205, 352] width 15 height 15
select select "7"
select select "2"
select select "0"
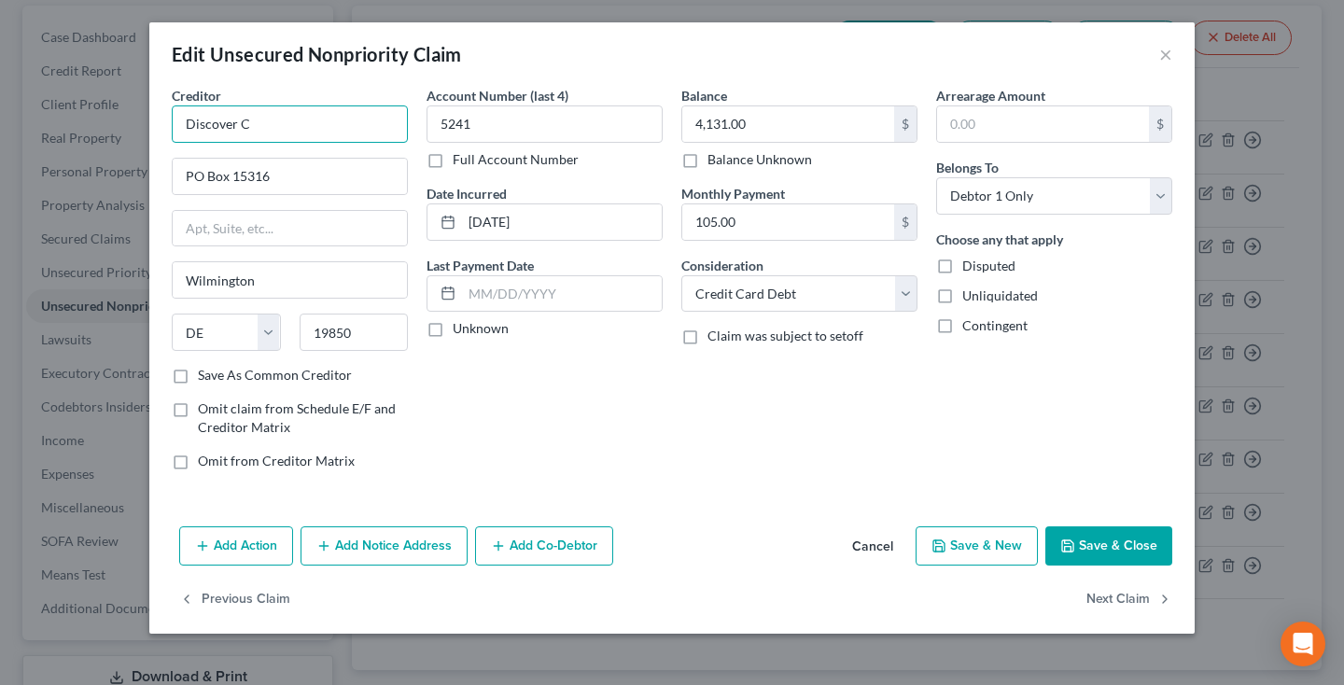
click at [298, 133] on input "Discover C" at bounding box center [290, 123] width 236 height 37
type input "Discover Card"
click at [1125, 545] on button "Save & Close" at bounding box center [1108, 545] width 127 height 39
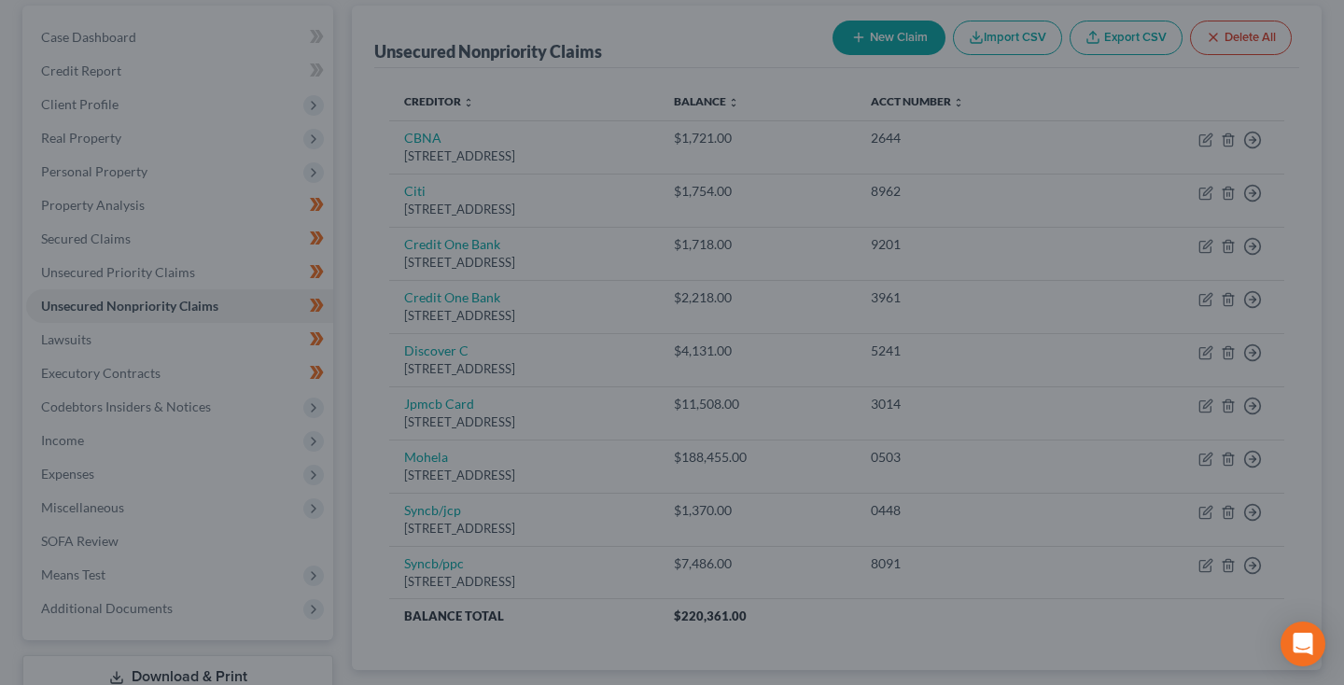
type input "0"
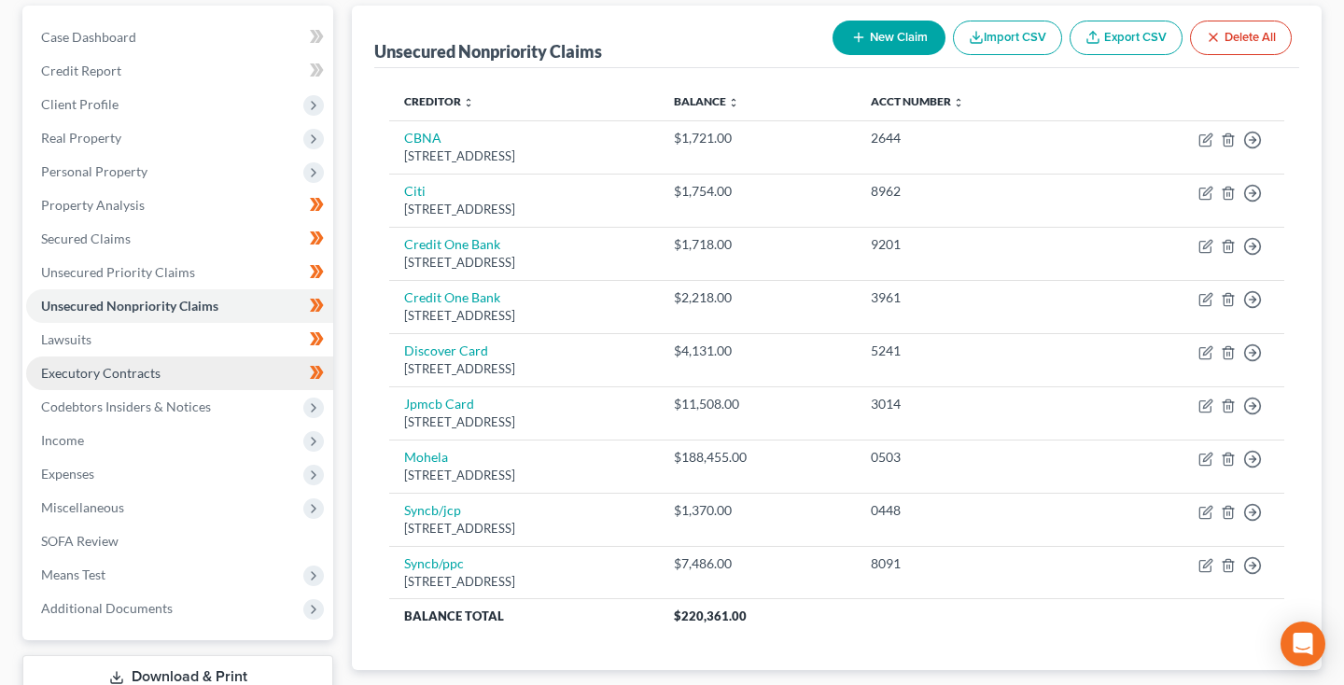
click at [135, 370] on span "Executory Contracts" at bounding box center [100, 373] width 119 height 16
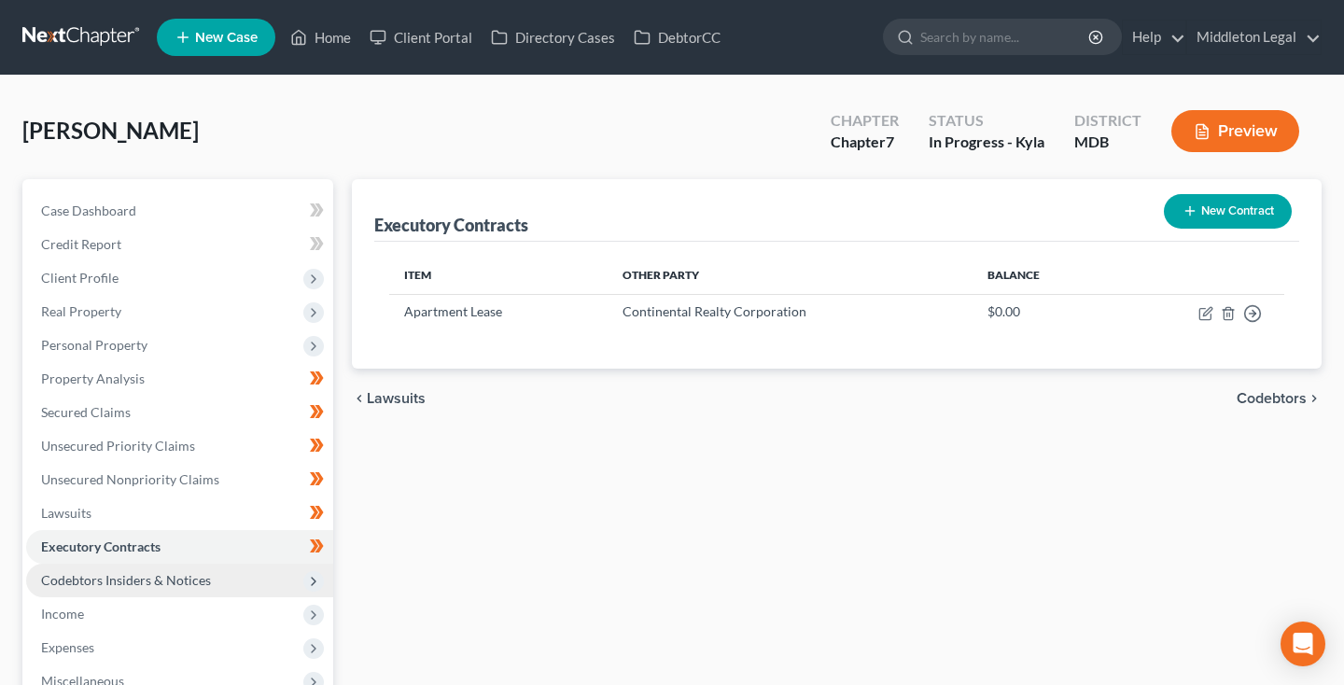
click at [167, 579] on span "Codebtors Insiders & Notices" at bounding box center [126, 580] width 170 height 16
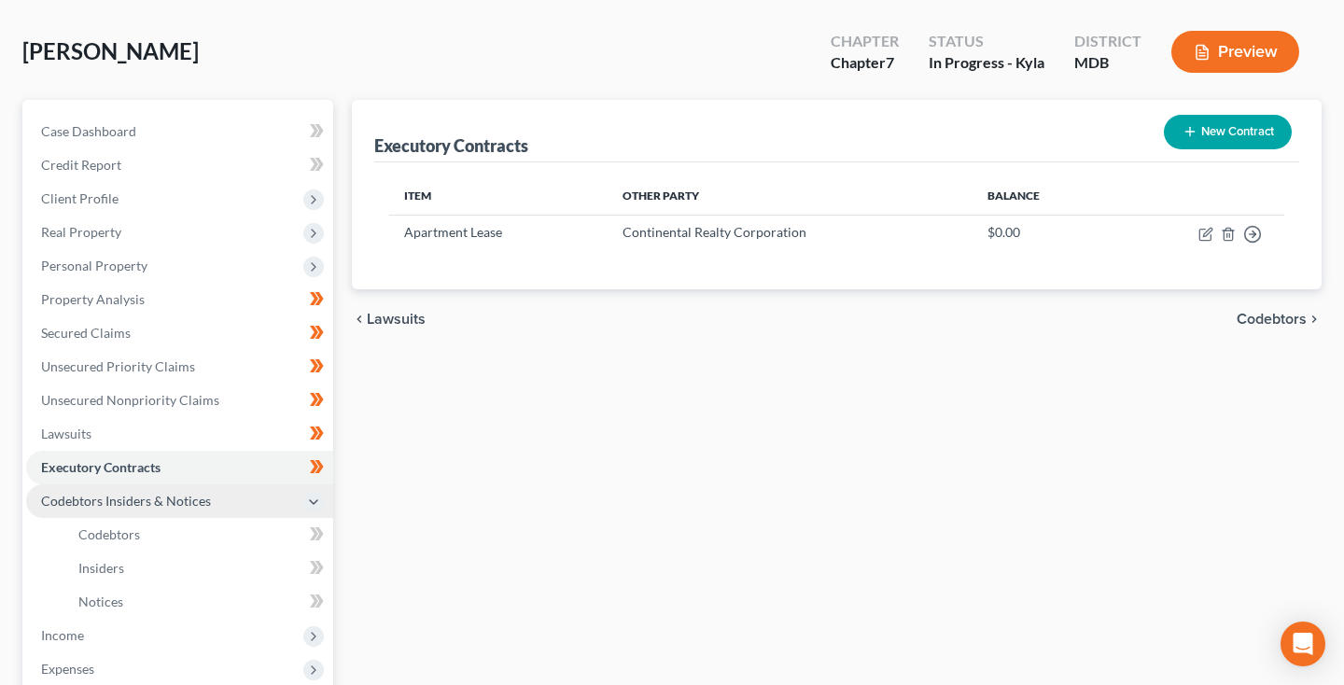
scroll to position [100, 0]
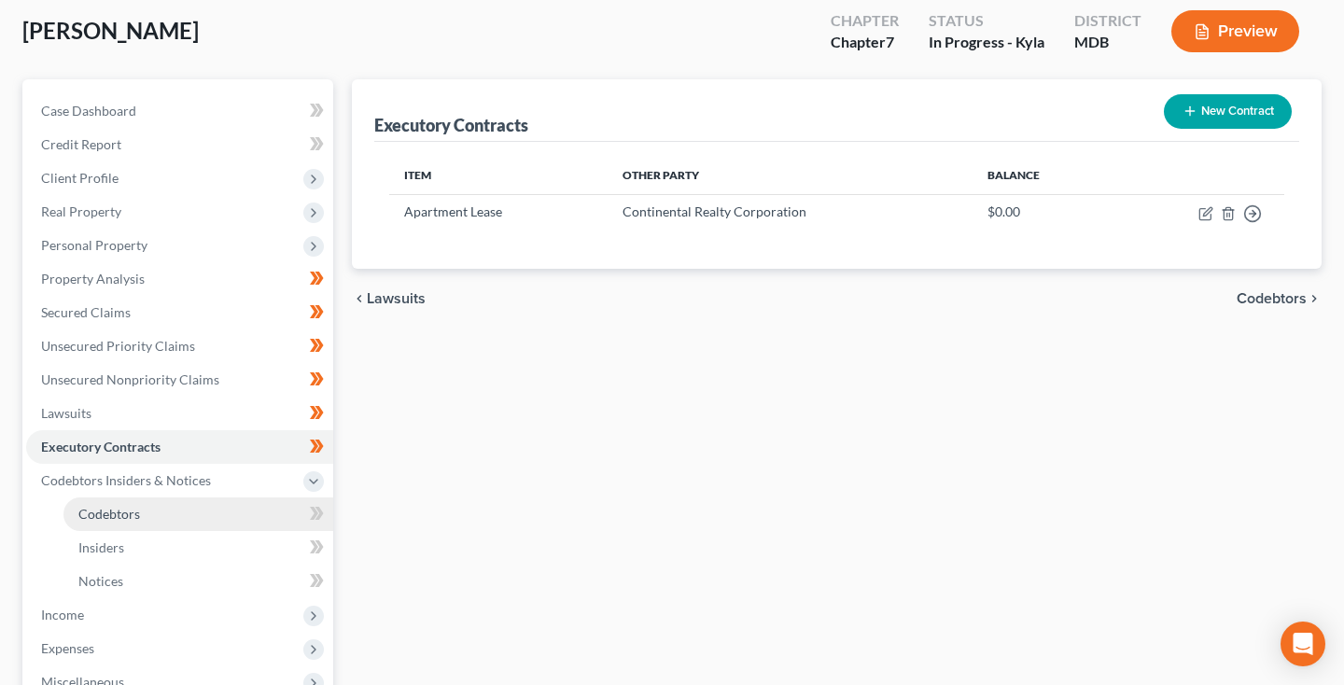
click at [155, 513] on link "Codebtors" at bounding box center [198, 514] width 270 height 34
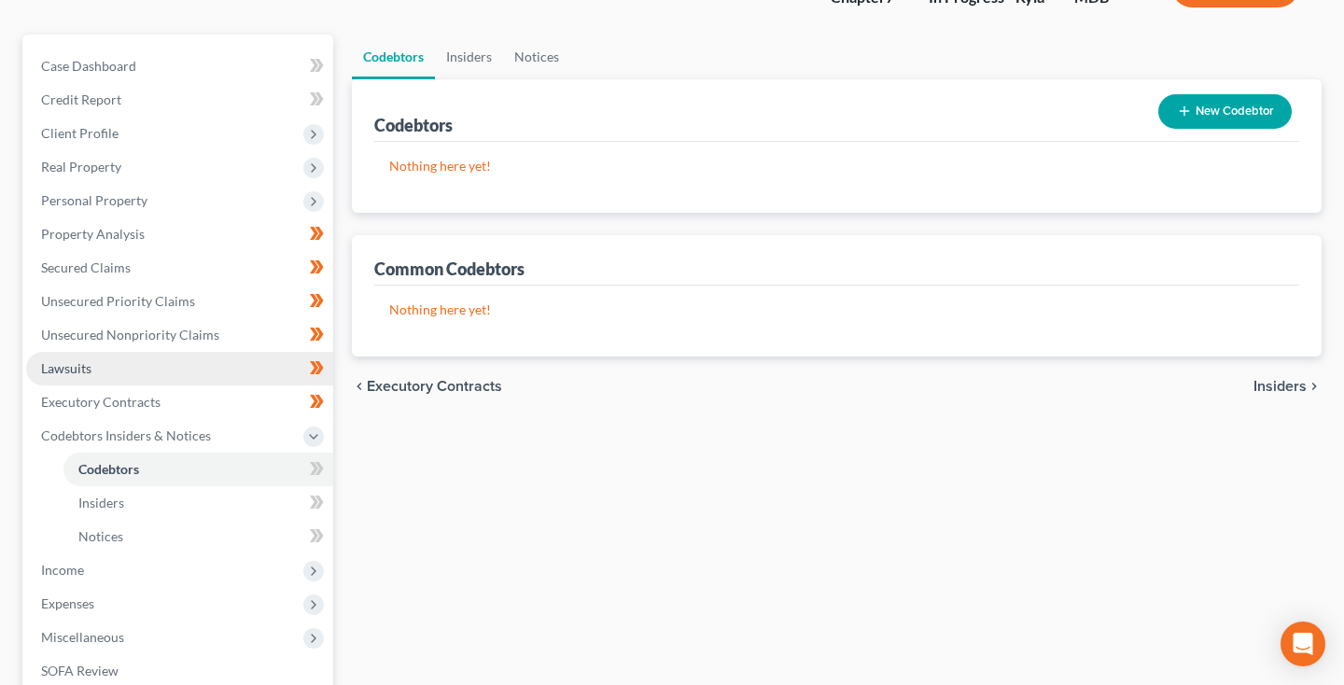
scroll to position [158, 0]
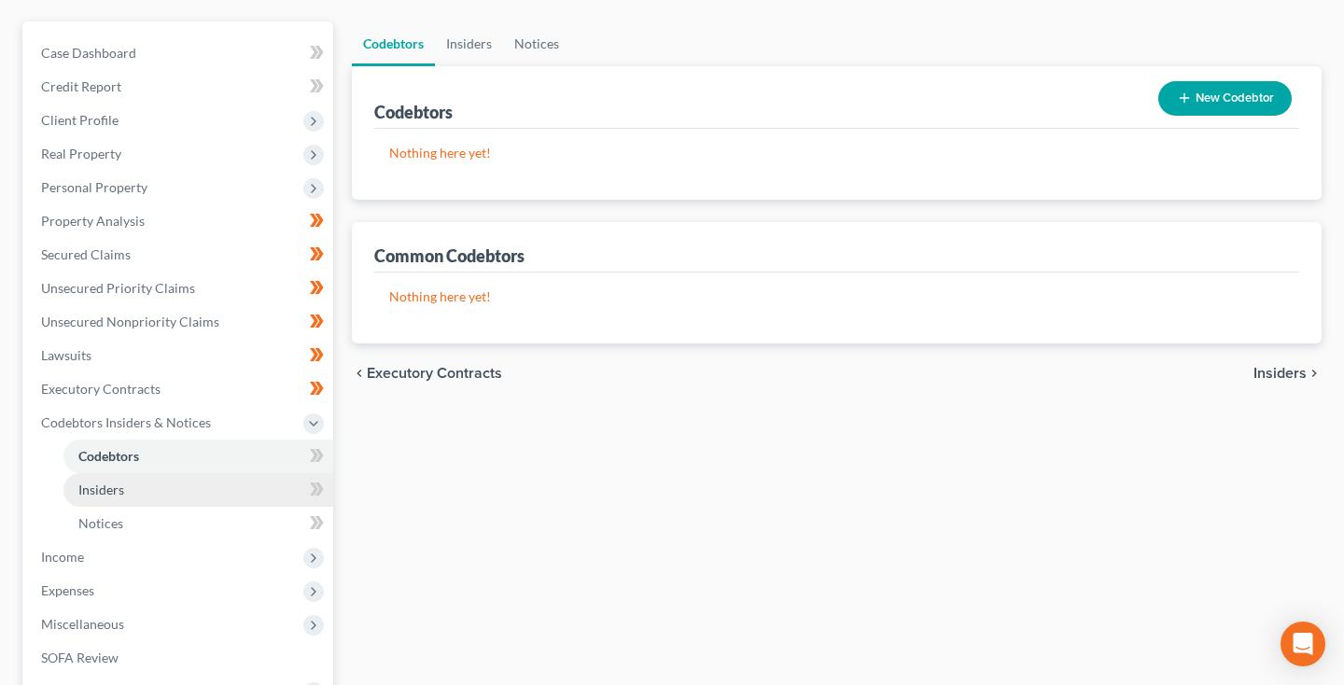
click at [126, 484] on link "Insiders" at bounding box center [198, 490] width 270 height 34
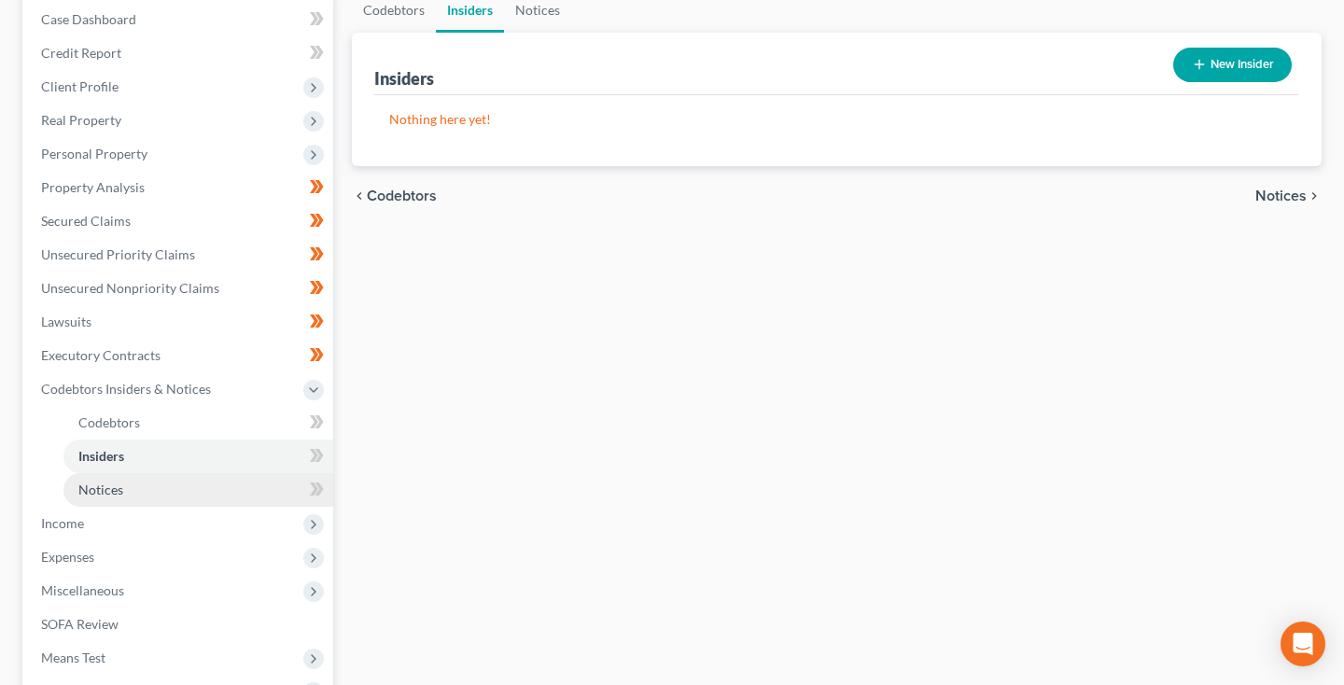
click at [123, 488] on link "Notices" at bounding box center [198, 490] width 270 height 34
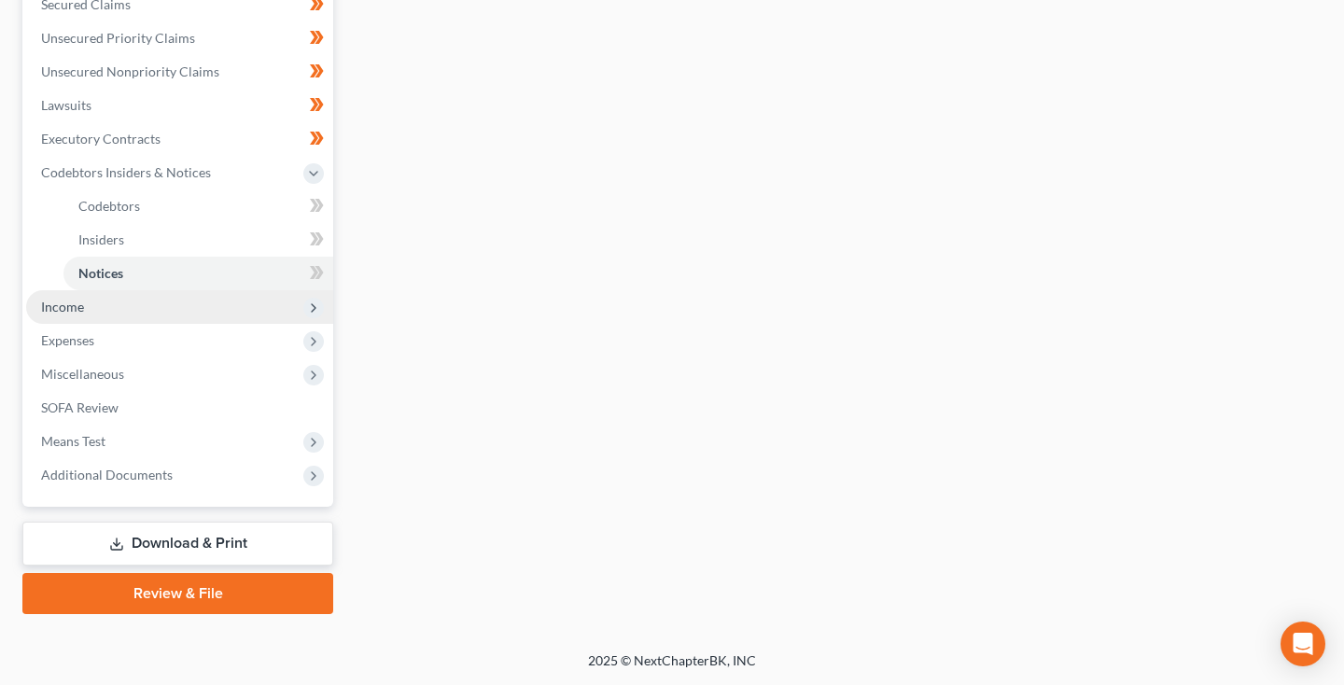
scroll to position [408, 0]
click at [64, 314] on span "Income" at bounding box center [179, 307] width 307 height 34
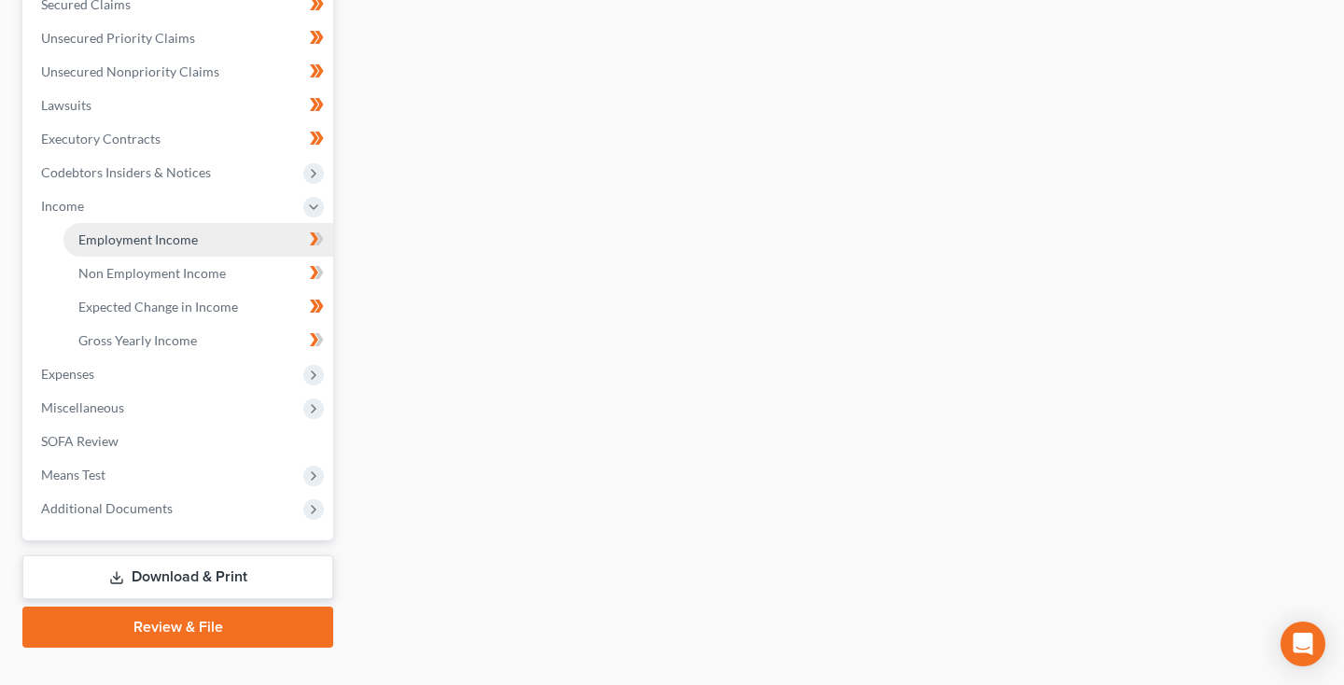
click at [126, 245] on span "Employment Income" at bounding box center [137, 239] width 119 height 16
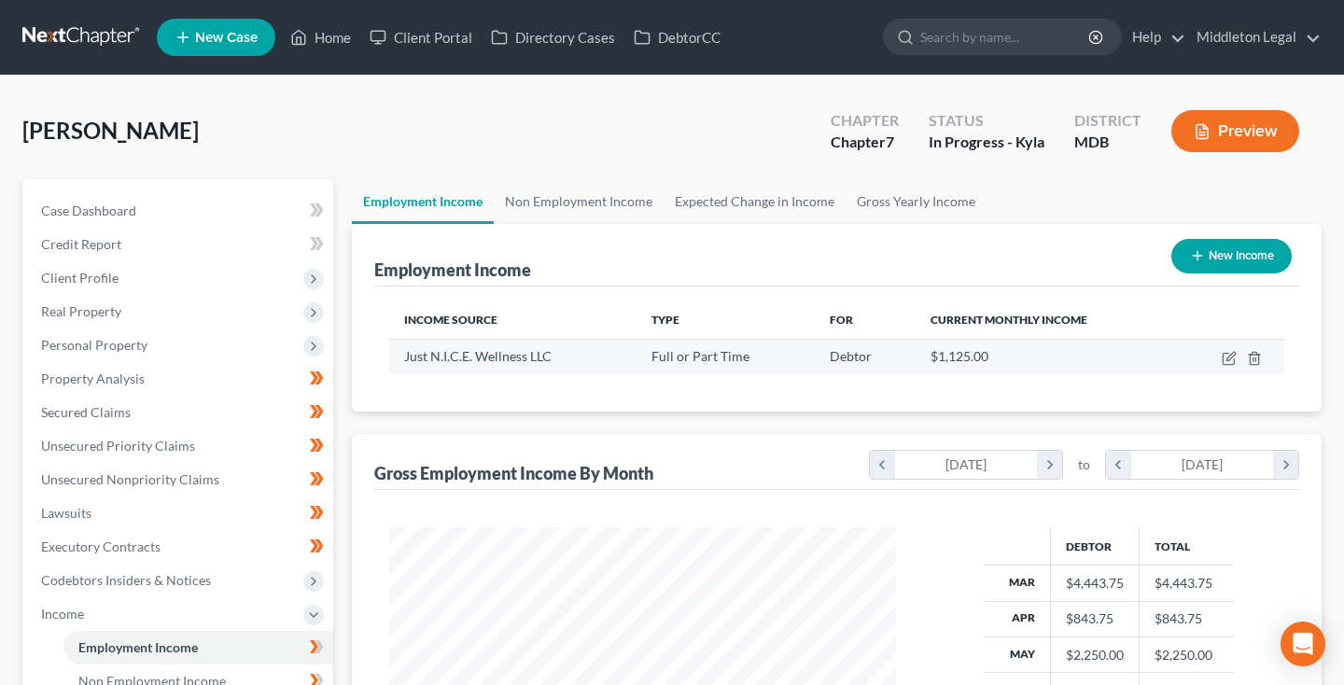
scroll to position [334, 544]
click at [1226, 356] on icon "button" at bounding box center [1228, 358] width 15 height 15
select select "0"
select select "21"
select select "0"
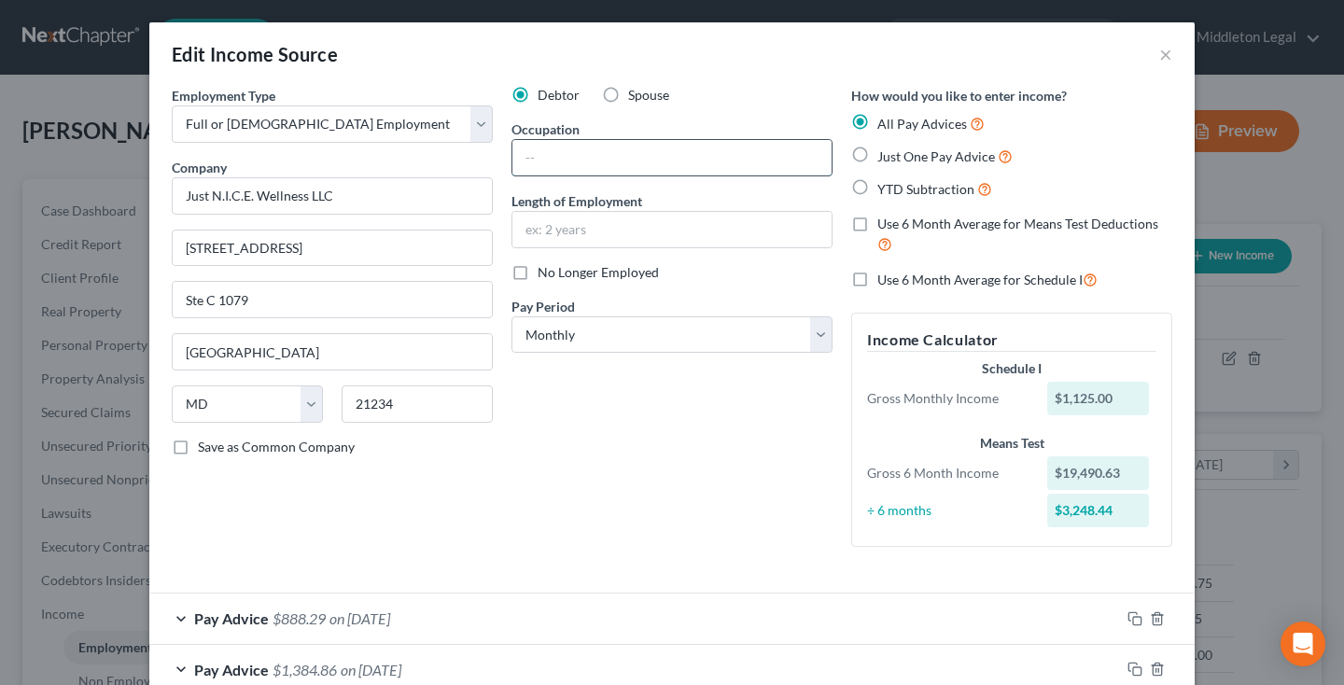
click at [572, 163] on input "text" at bounding box center [671, 157] width 319 height 35
type input "Clinical Director"
click at [571, 243] on input "text" at bounding box center [671, 229] width 319 height 35
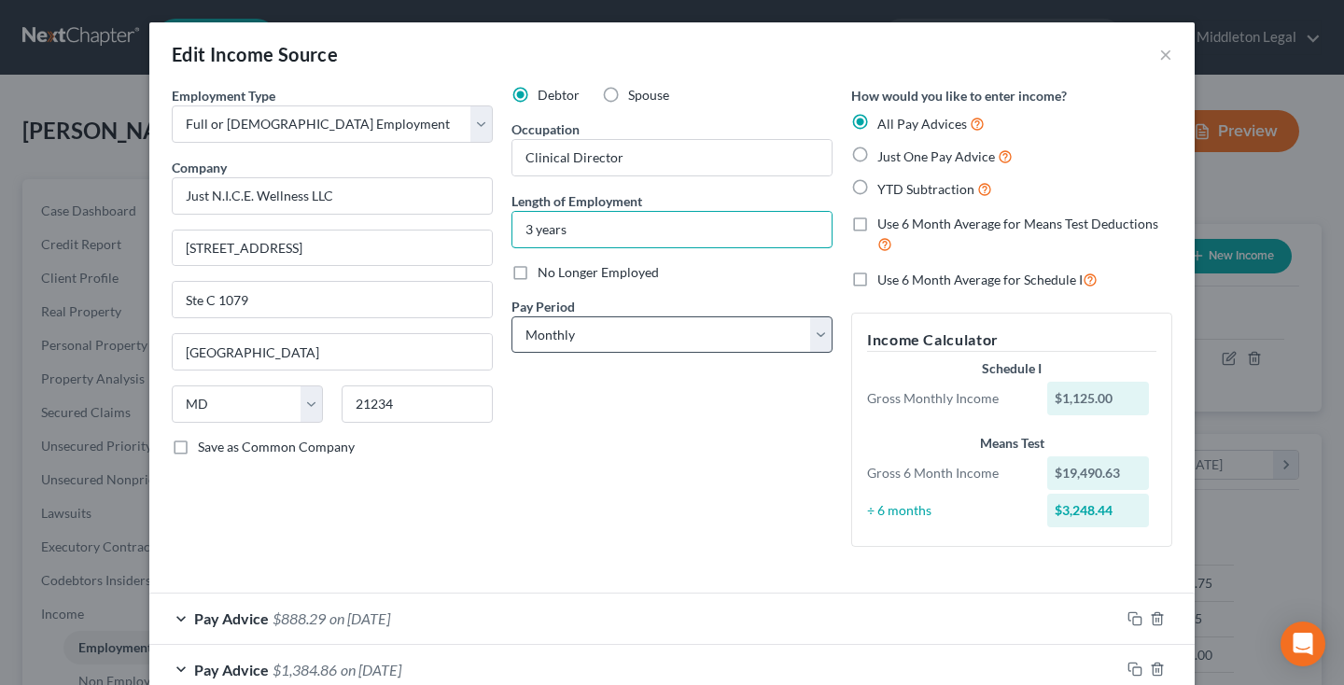
scroll to position [-1, 0]
type input "3 years"
select select "2"
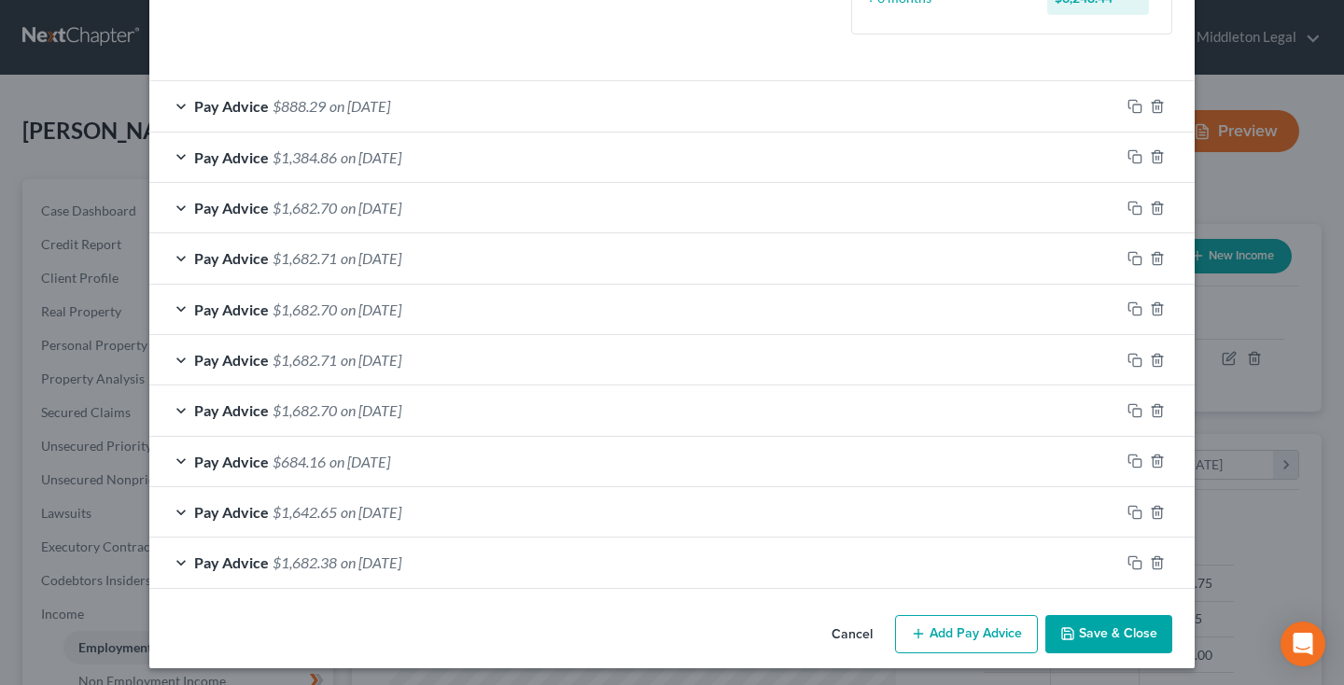
scroll to position [511, 0]
click at [1135, 630] on button "Save & Close" at bounding box center [1108, 635] width 127 height 39
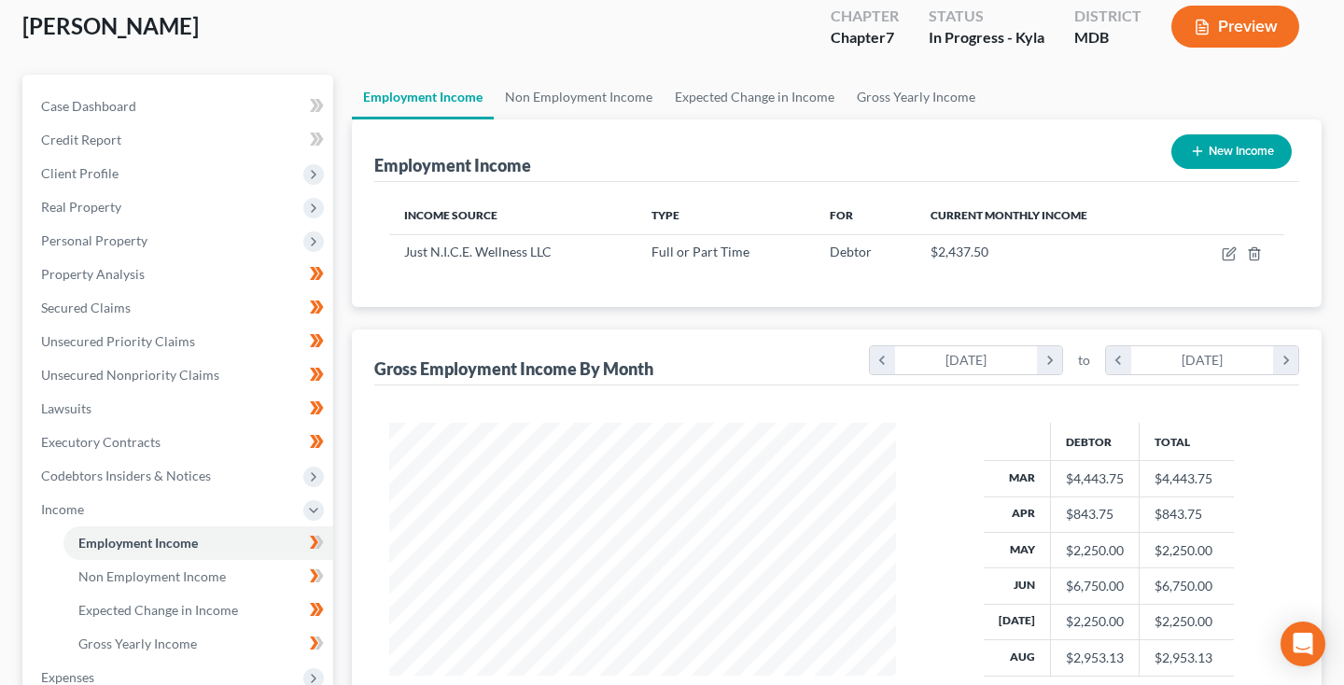
scroll to position [104, 0]
click at [1229, 156] on button "New Income" at bounding box center [1231, 152] width 120 height 35
select select "0"
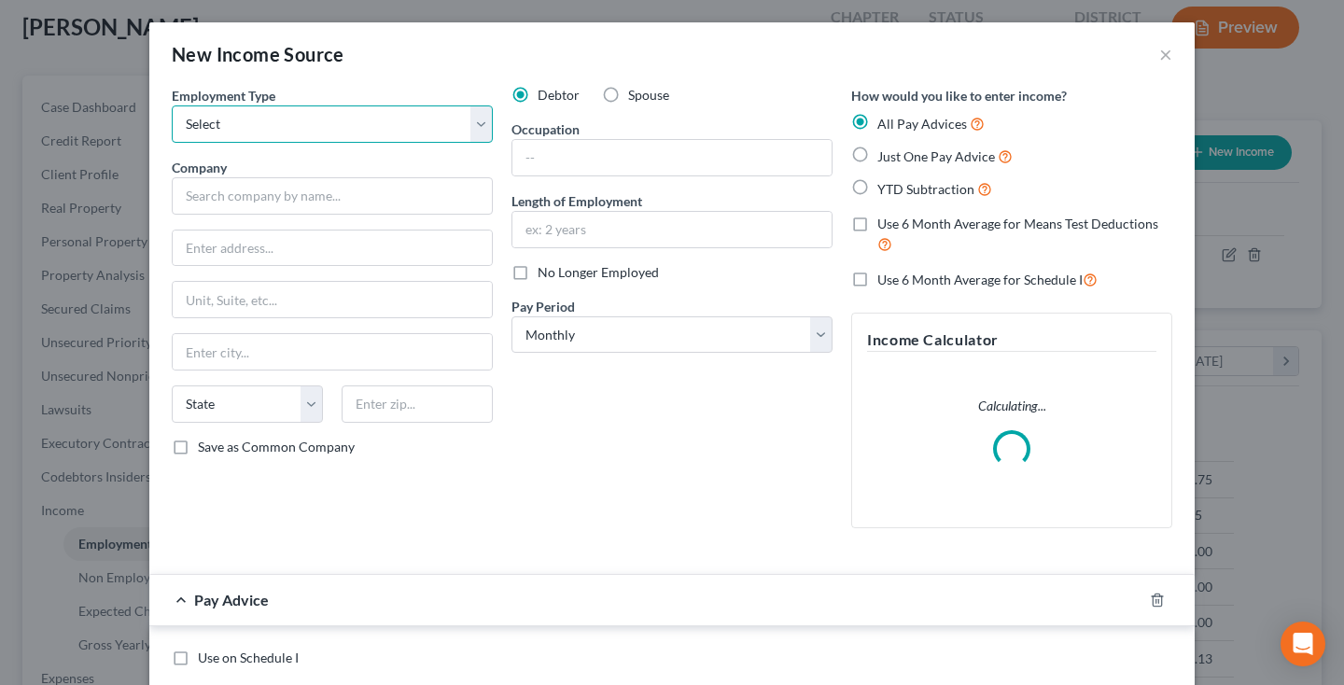
select select "0"
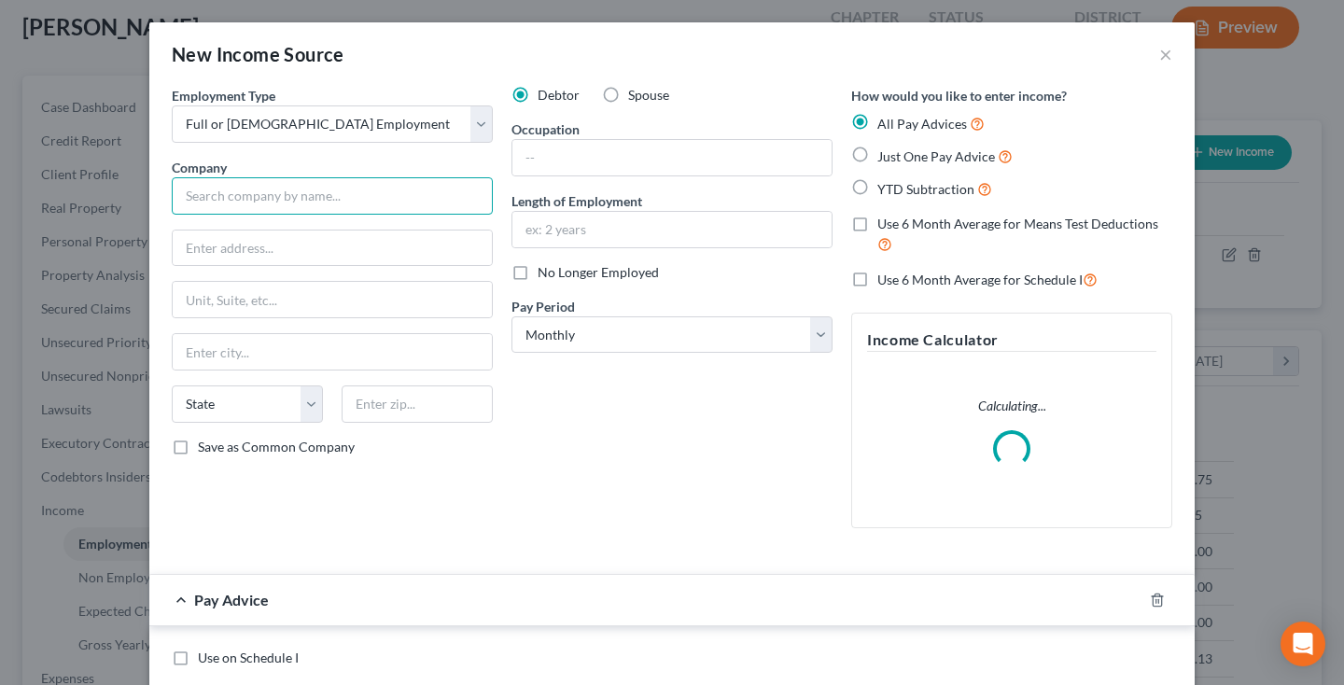
click at [298, 195] on input "text" at bounding box center [332, 195] width 321 height 37
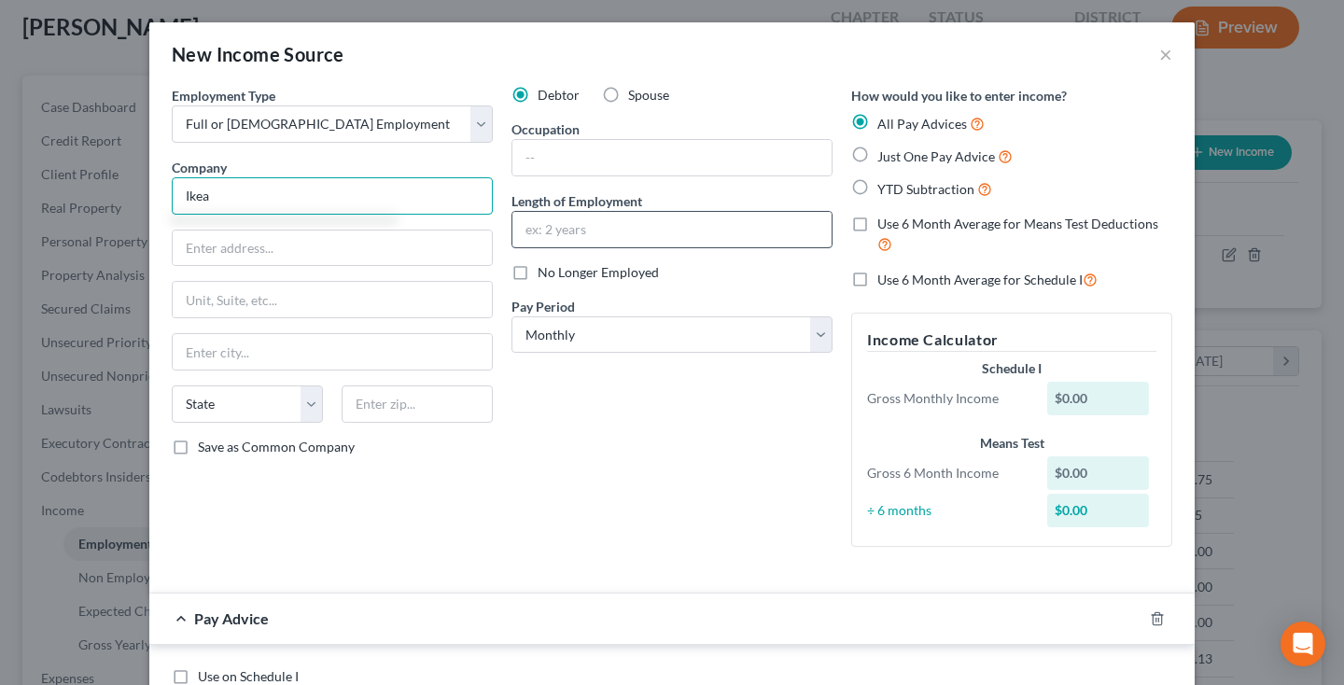
type input "Ikea"
click at [576, 226] on input "text" at bounding box center [671, 229] width 319 height 35
type input "2 months"
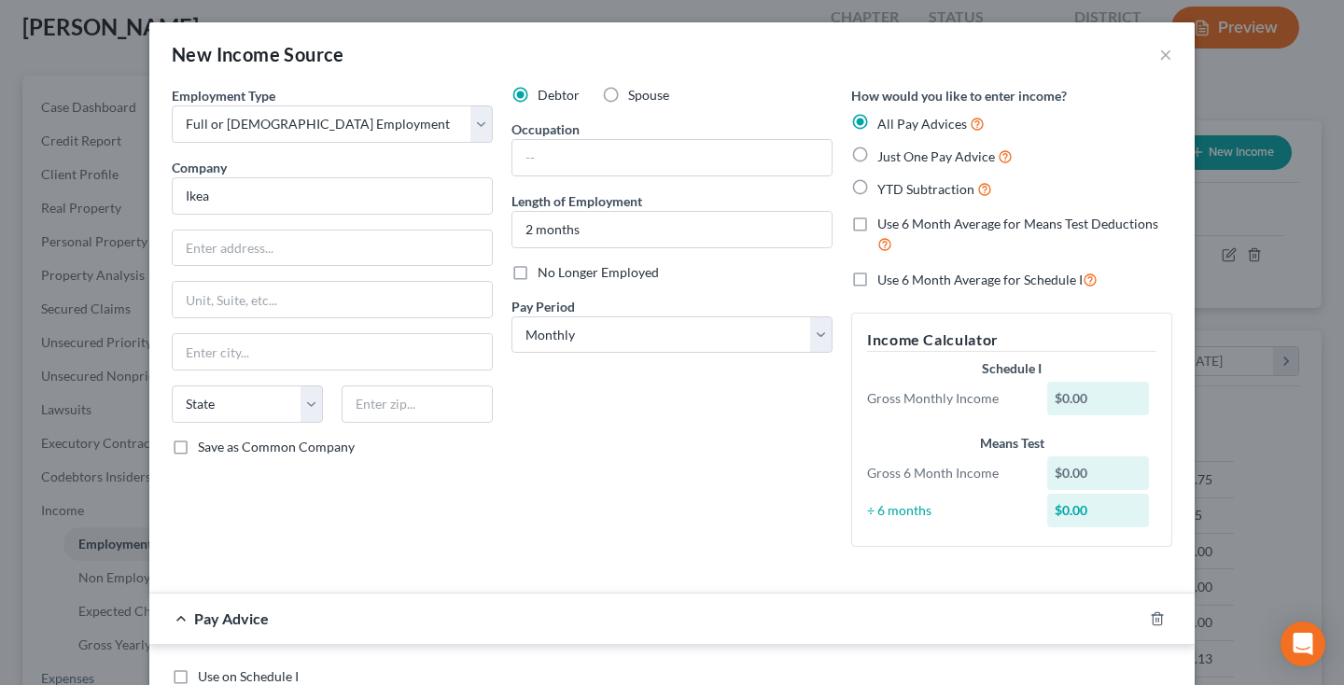
click at [877, 158] on label "Just One Pay Advice" at bounding box center [944, 156] width 135 height 21
click at [885, 158] on input "Just One Pay Advice" at bounding box center [891, 152] width 12 height 12
radio input "true"
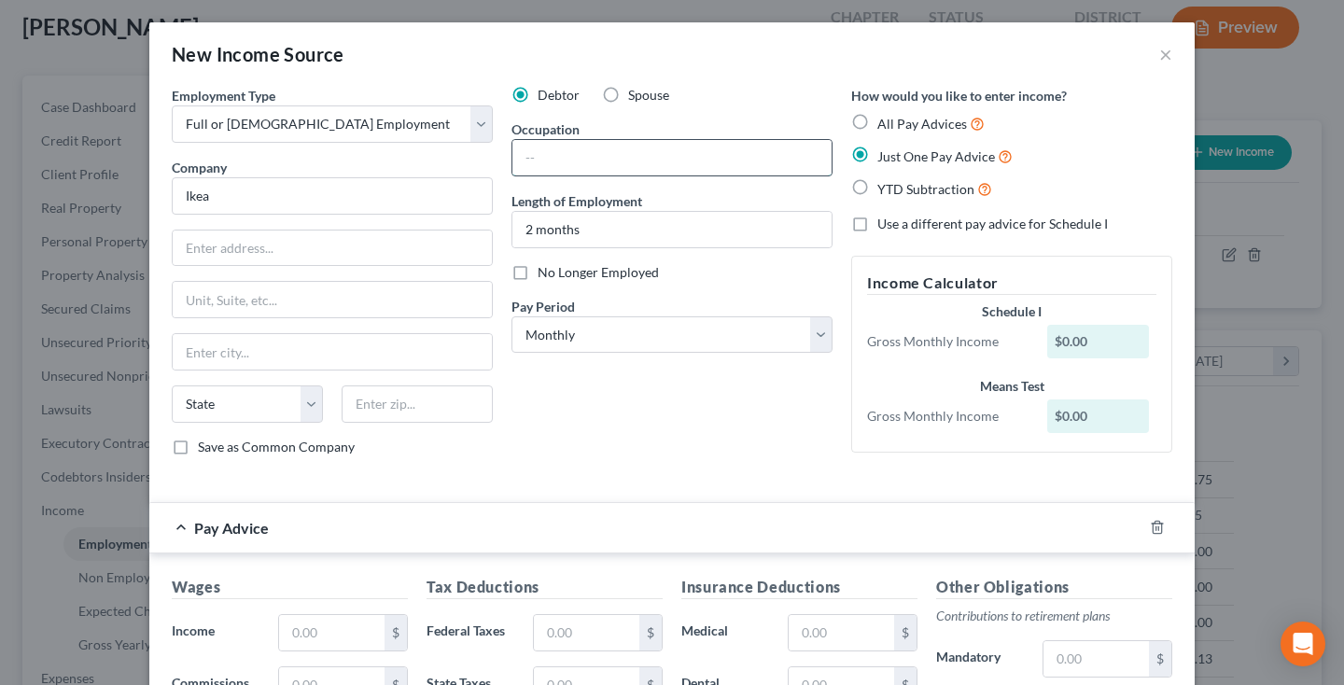
click at [605, 141] on input "text" at bounding box center [671, 157] width 319 height 35
type input "Placker"
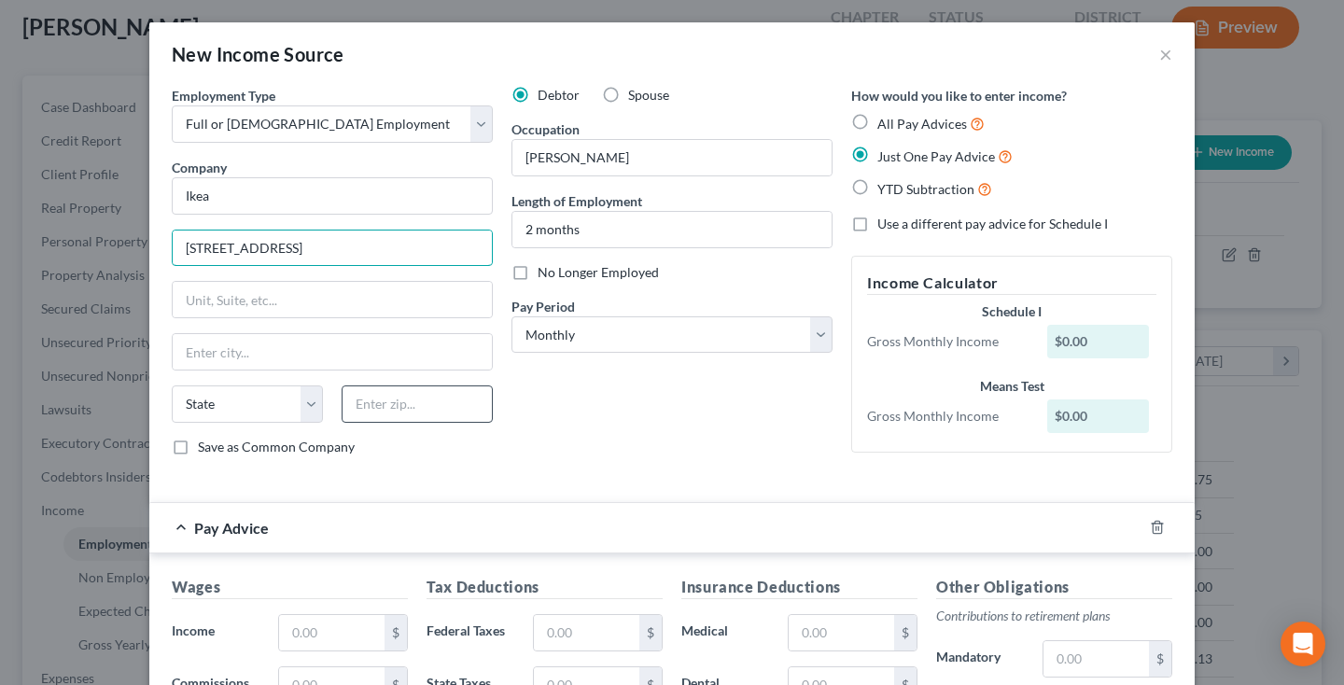
type input "100 Ikea Rd"
type input "21902"
type input "Perry Point"
select select "21"
click at [454, 395] on input "21902" at bounding box center [417, 403] width 151 height 37
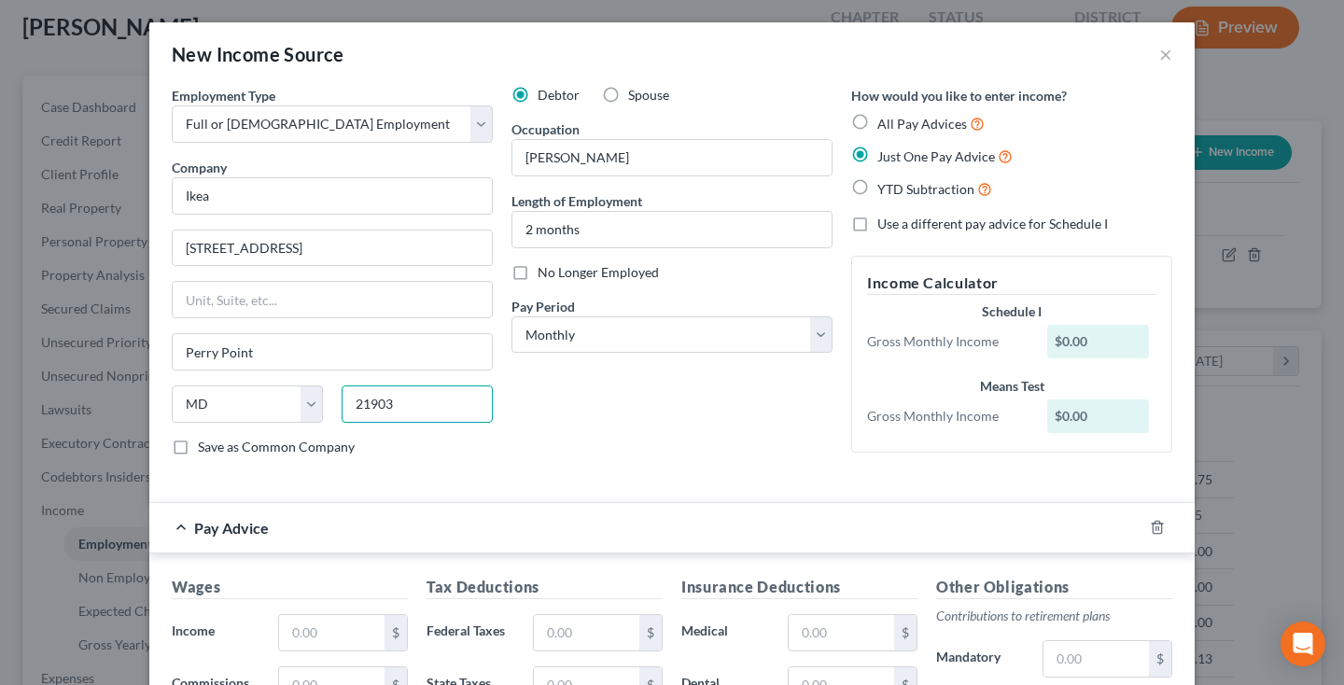
type input "21903"
type input "Perryville"
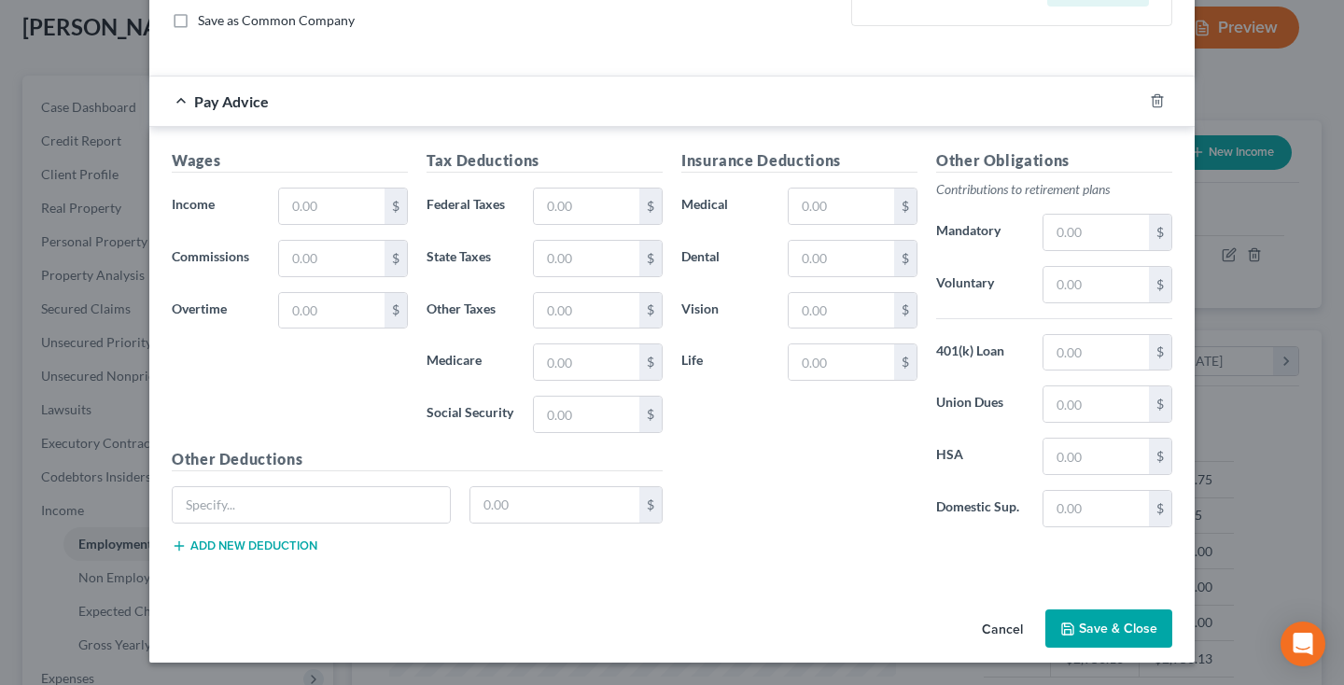
scroll to position [426, 0]
click at [1127, 633] on button "Save & Close" at bounding box center [1108, 628] width 127 height 39
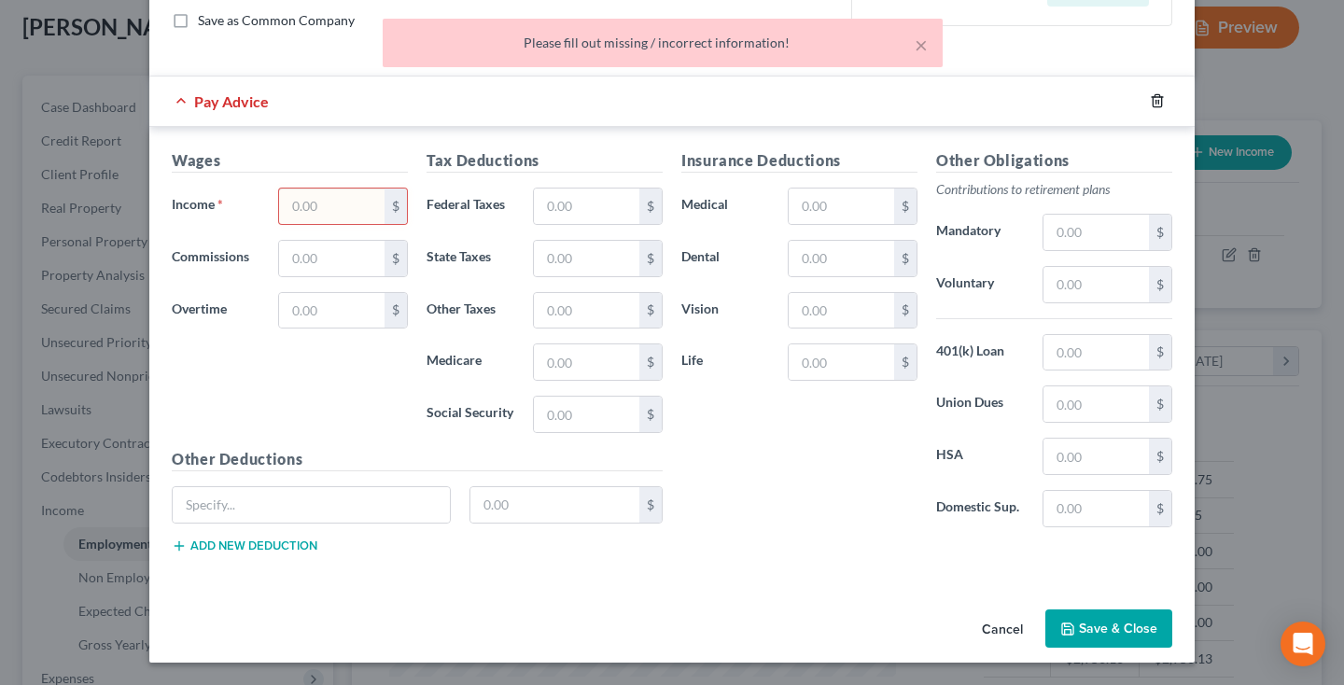
click at [1150, 106] on icon "button" at bounding box center [1157, 100] width 15 height 15
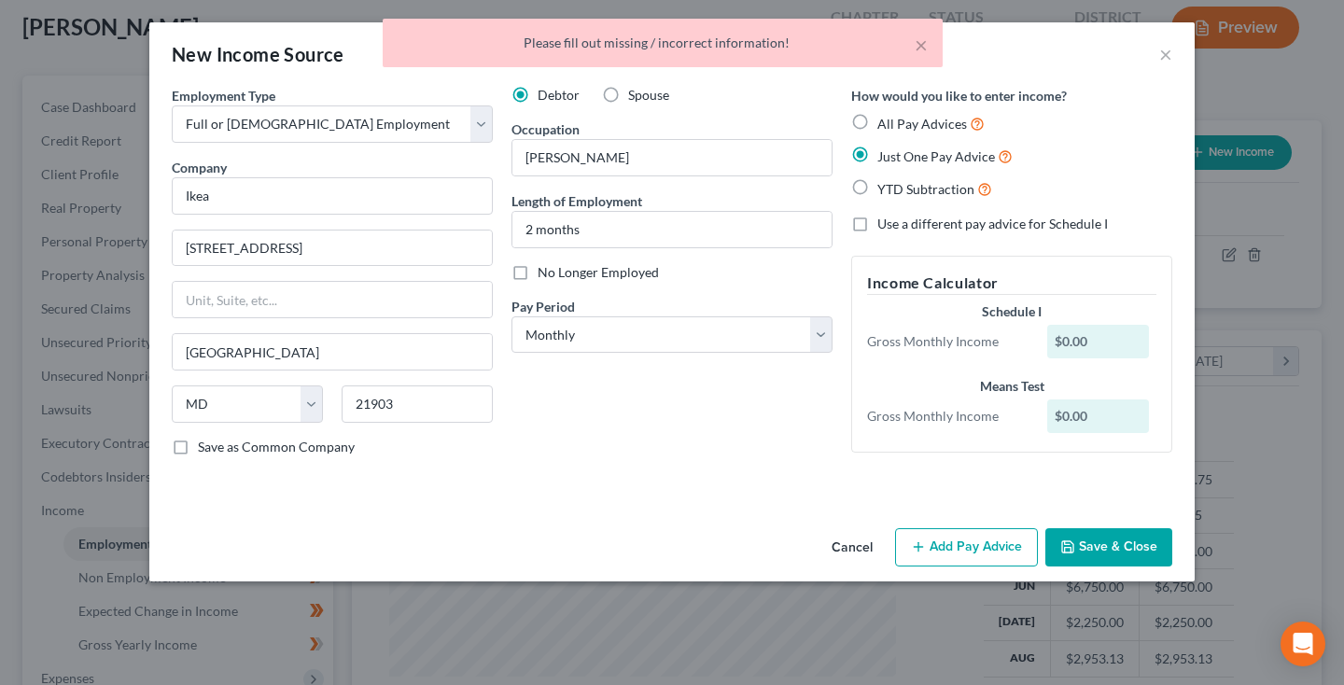
scroll to position [0, 0]
click at [1110, 545] on button "Save & Close" at bounding box center [1108, 547] width 127 height 39
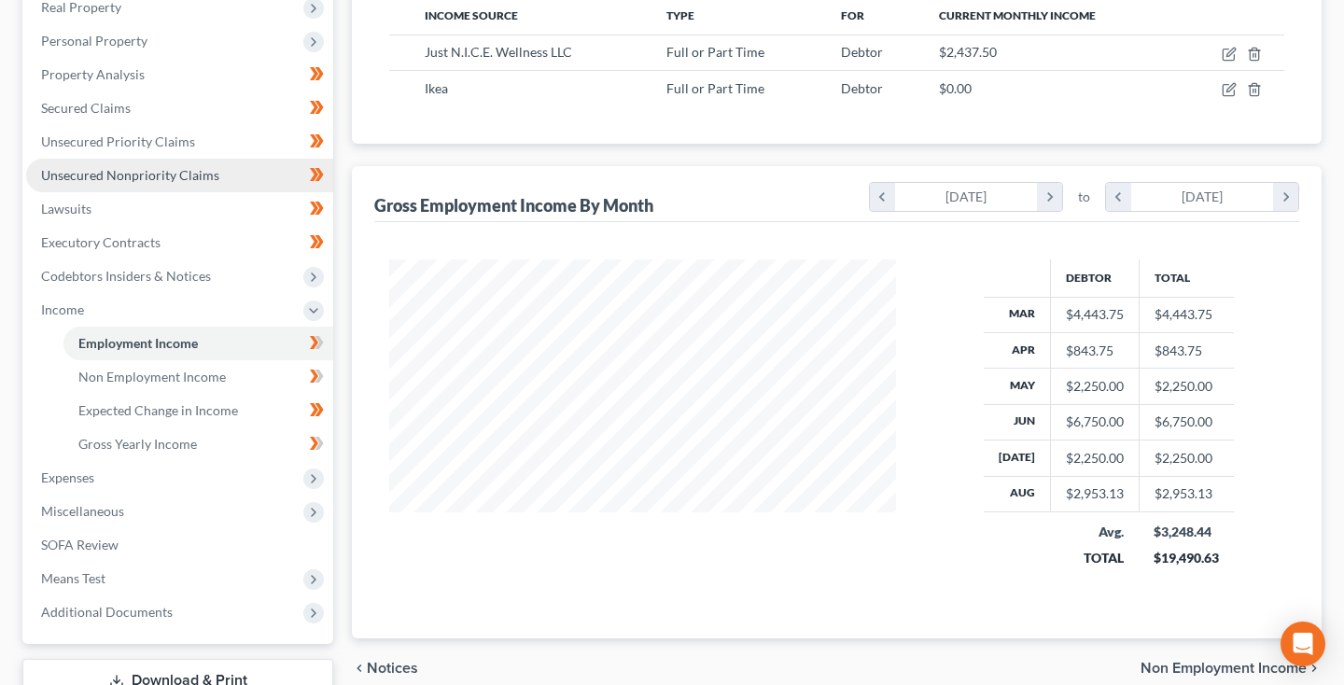
scroll to position [306, 0]
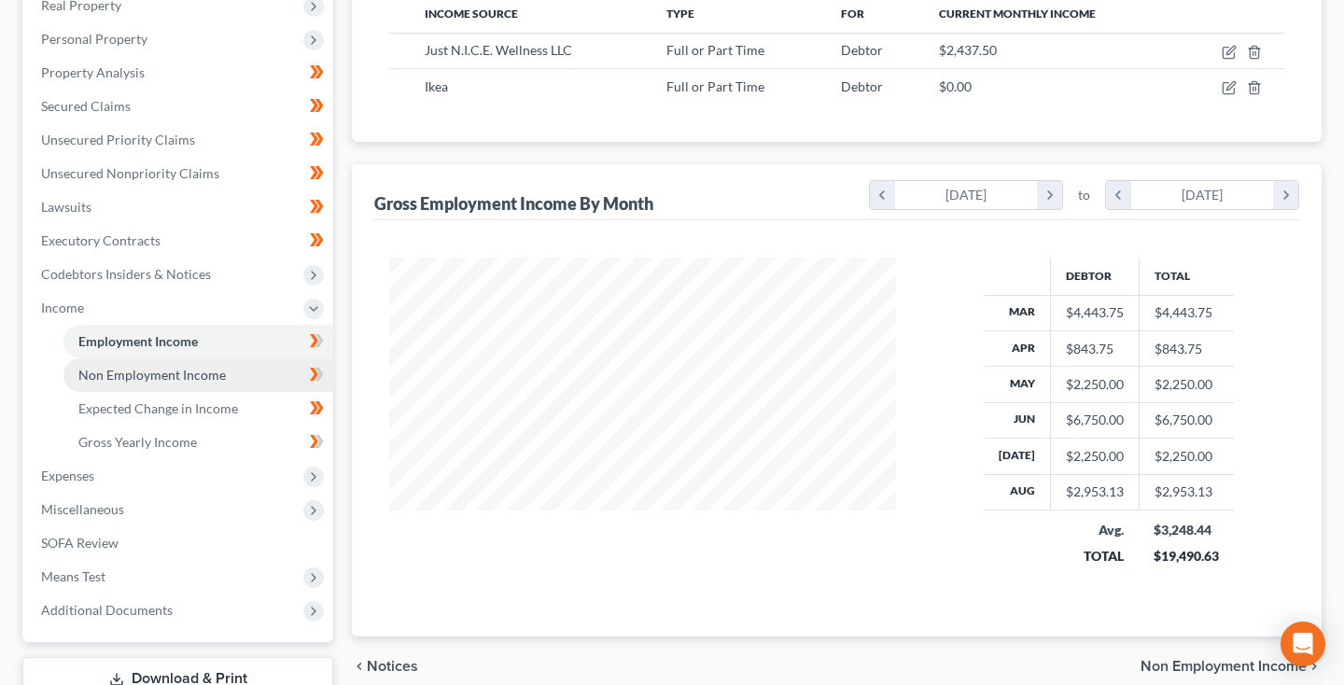
click at [200, 382] on span "Non Employment Income" at bounding box center [151, 375] width 147 height 16
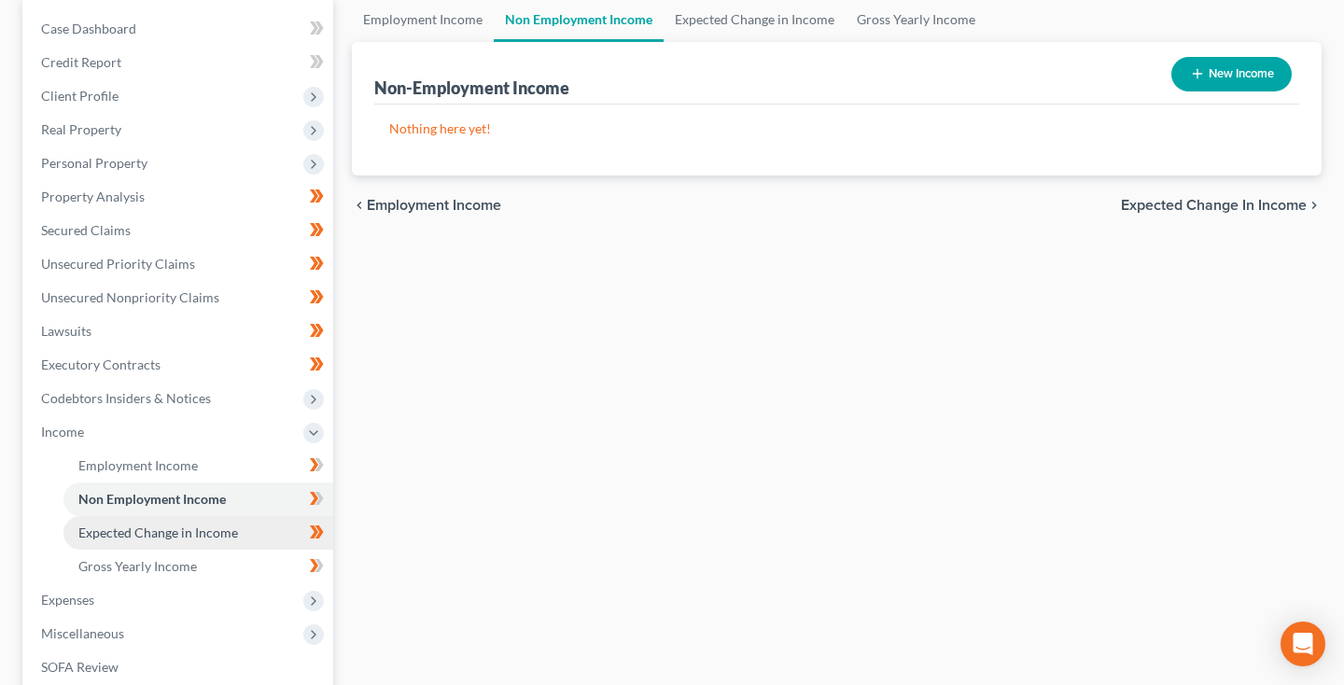
click at [162, 536] on span "Expected Change in Income" at bounding box center [158, 532] width 160 height 16
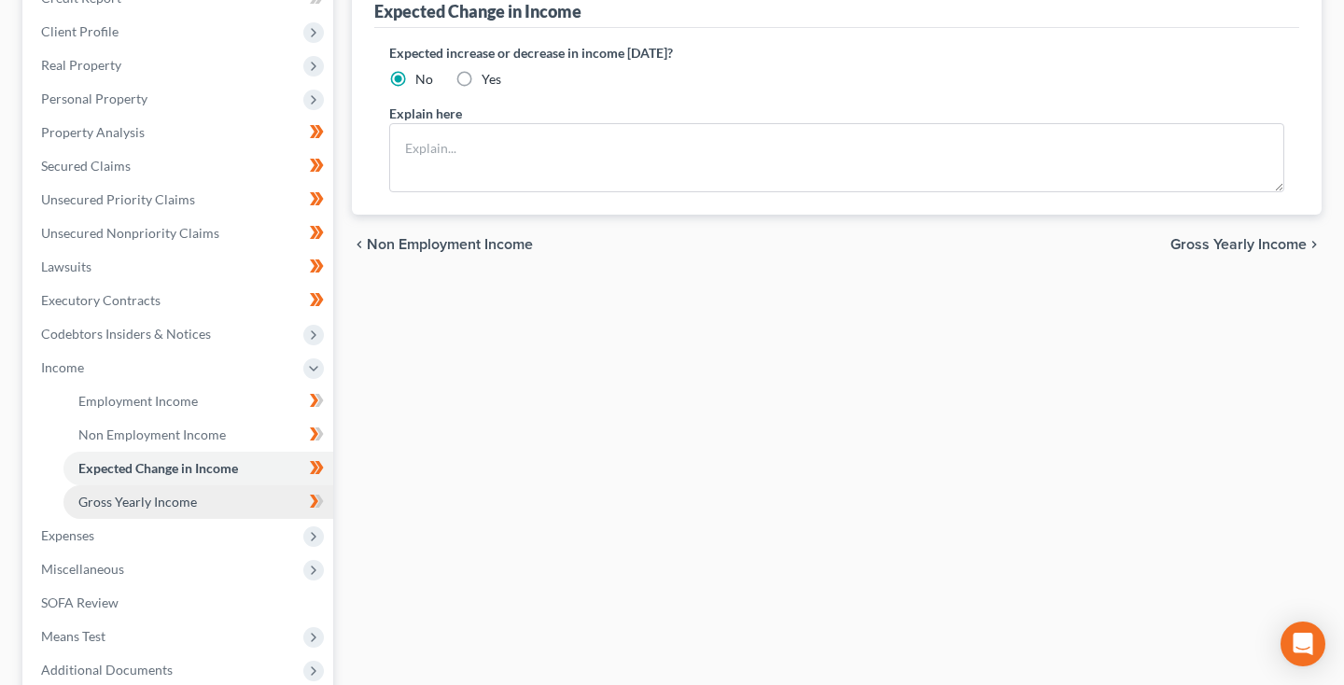
click at [148, 506] on span "Gross Yearly Income" at bounding box center [137, 502] width 119 height 16
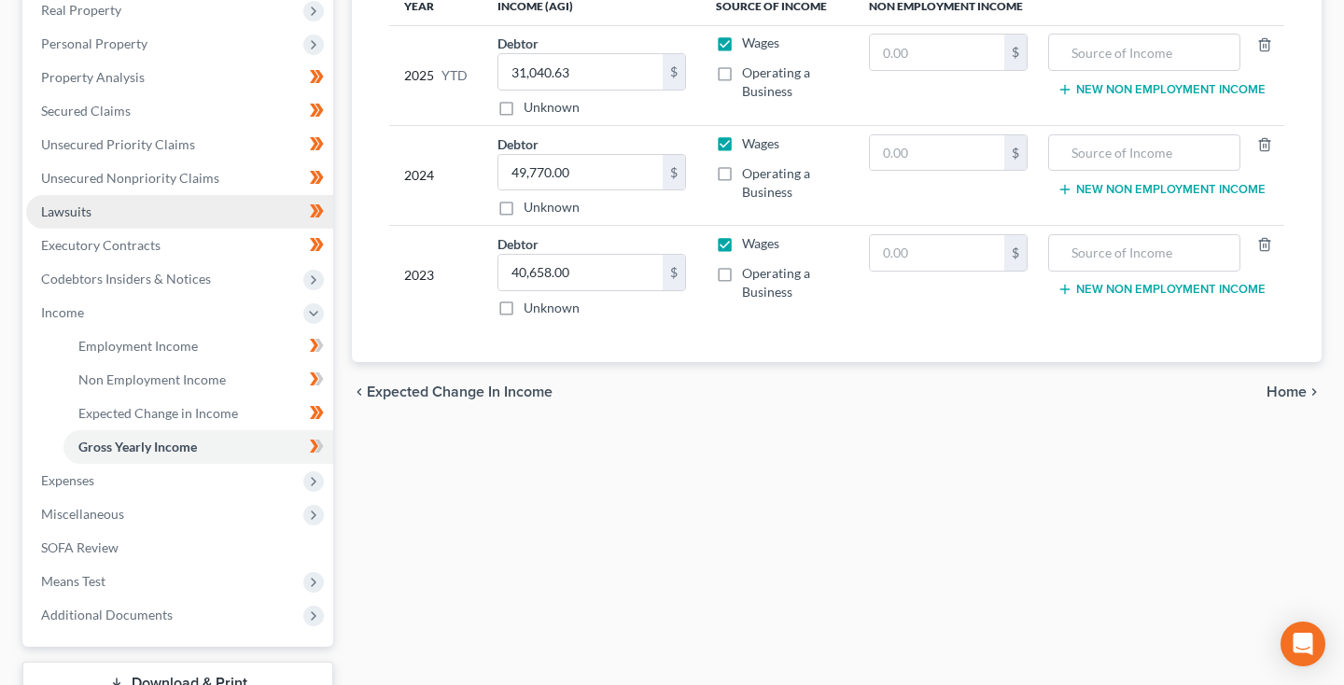
scroll to position [308, 0]
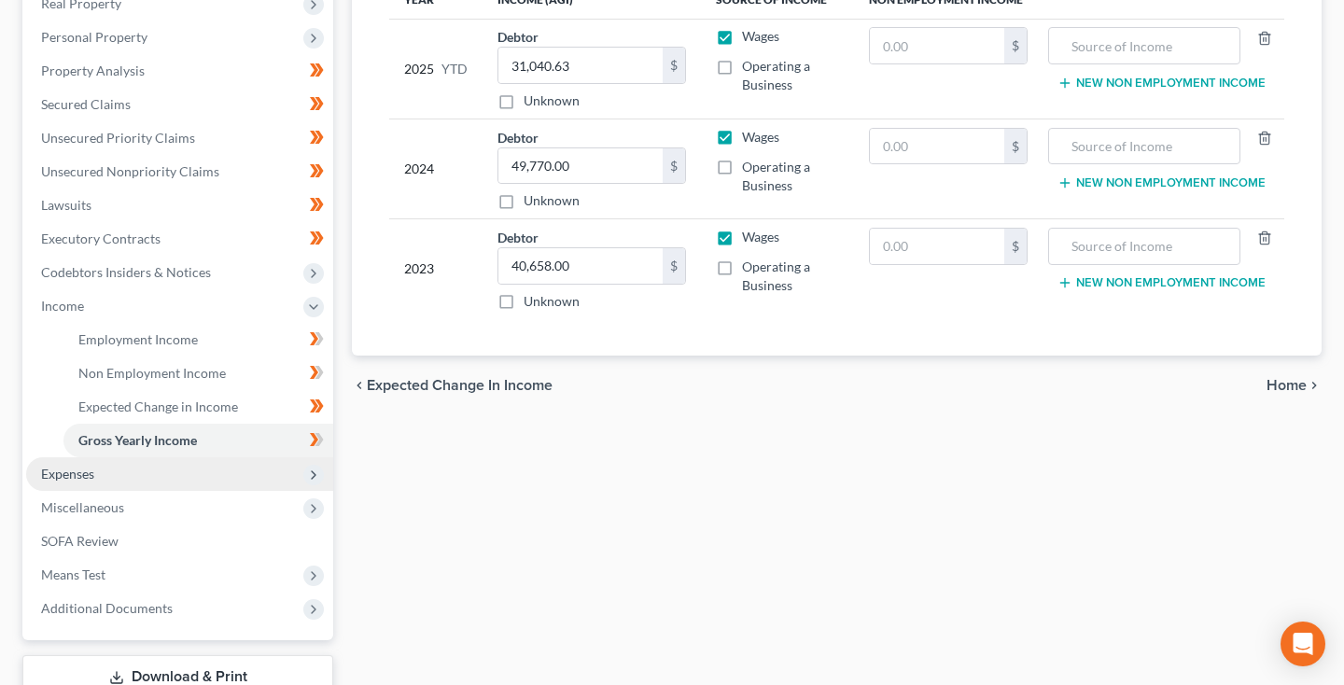
click at [135, 472] on span "Expenses" at bounding box center [179, 474] width 307 height 34
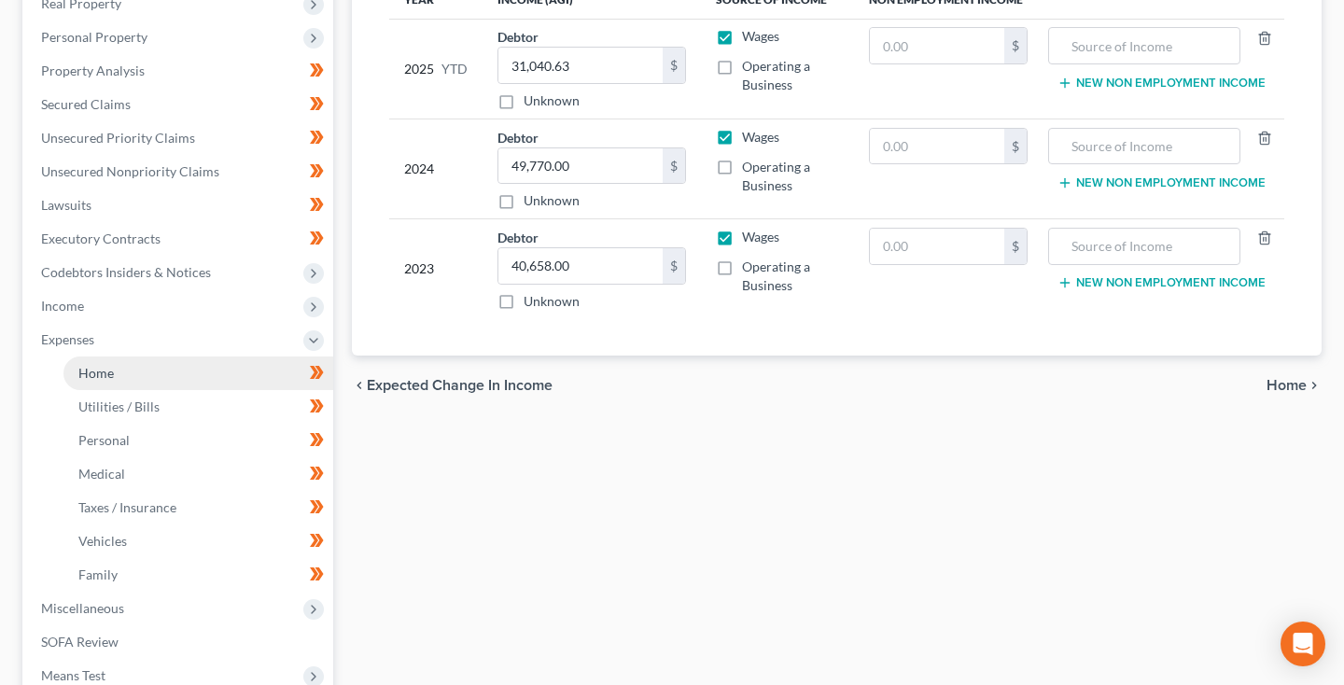
click at [177, 373] on link "Home" at bounding box center [198, 373] width 270 height 34
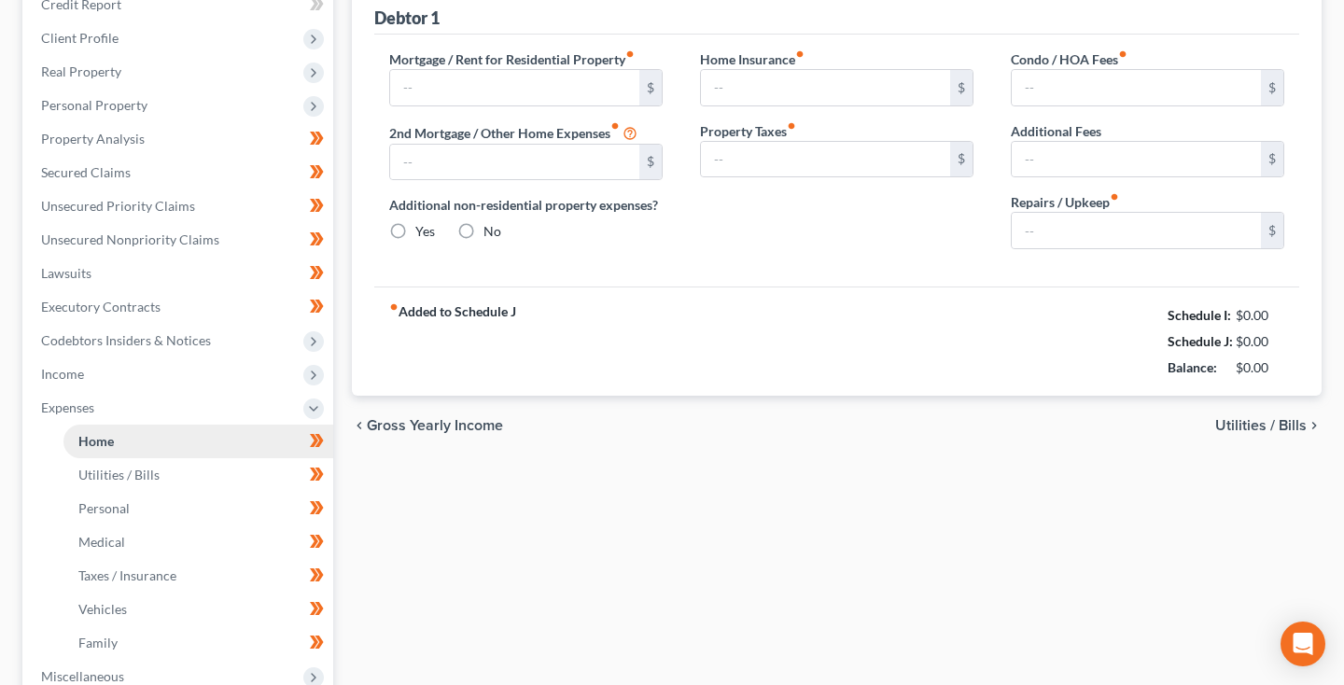
type input "1,480.00"
type input "0.00"
radio input "true"
type input "20.54"
type input "0.00"
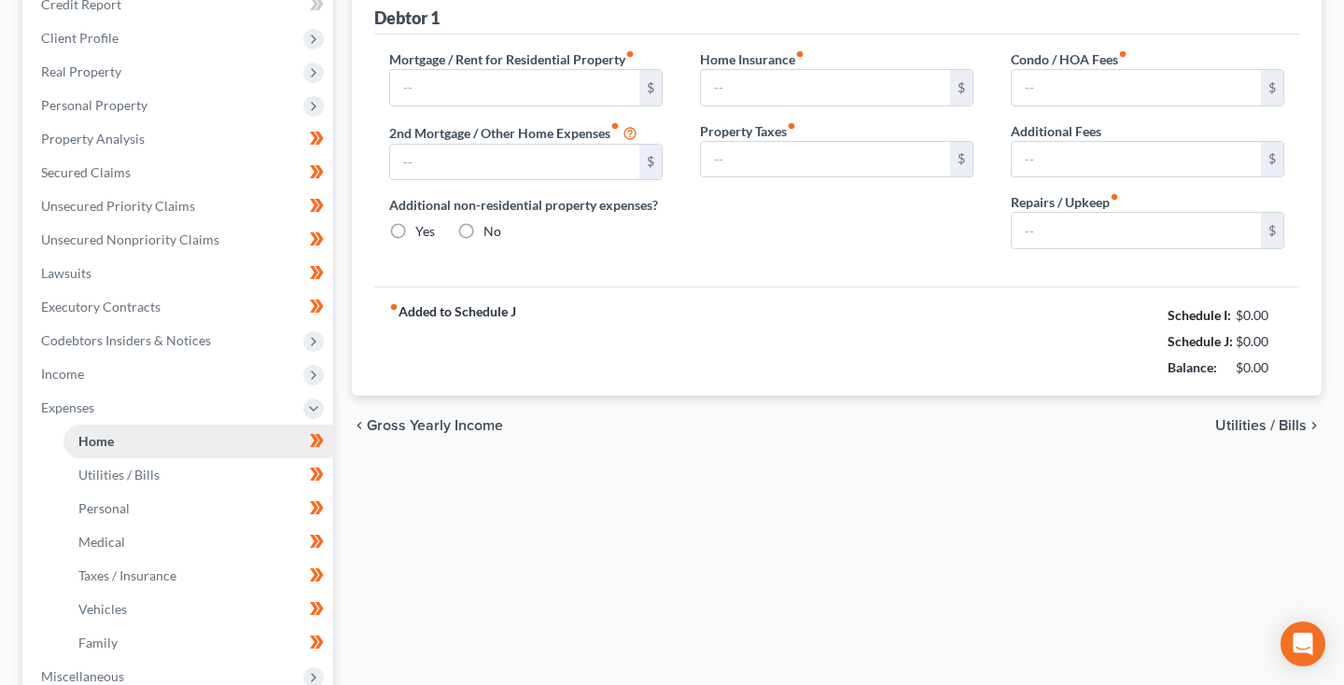
type input "0.00"
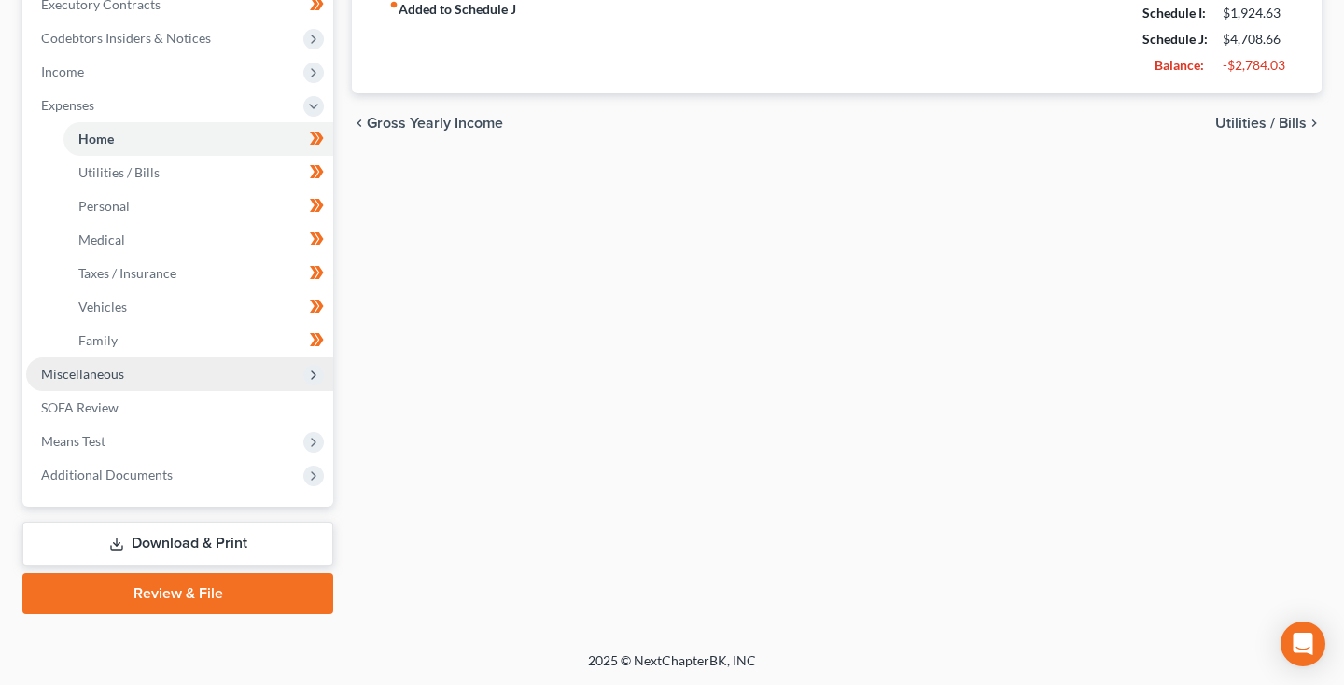
click at [122, 370] on span "Miscellaneous" at bounding box center [82, 374] width 83 height 16
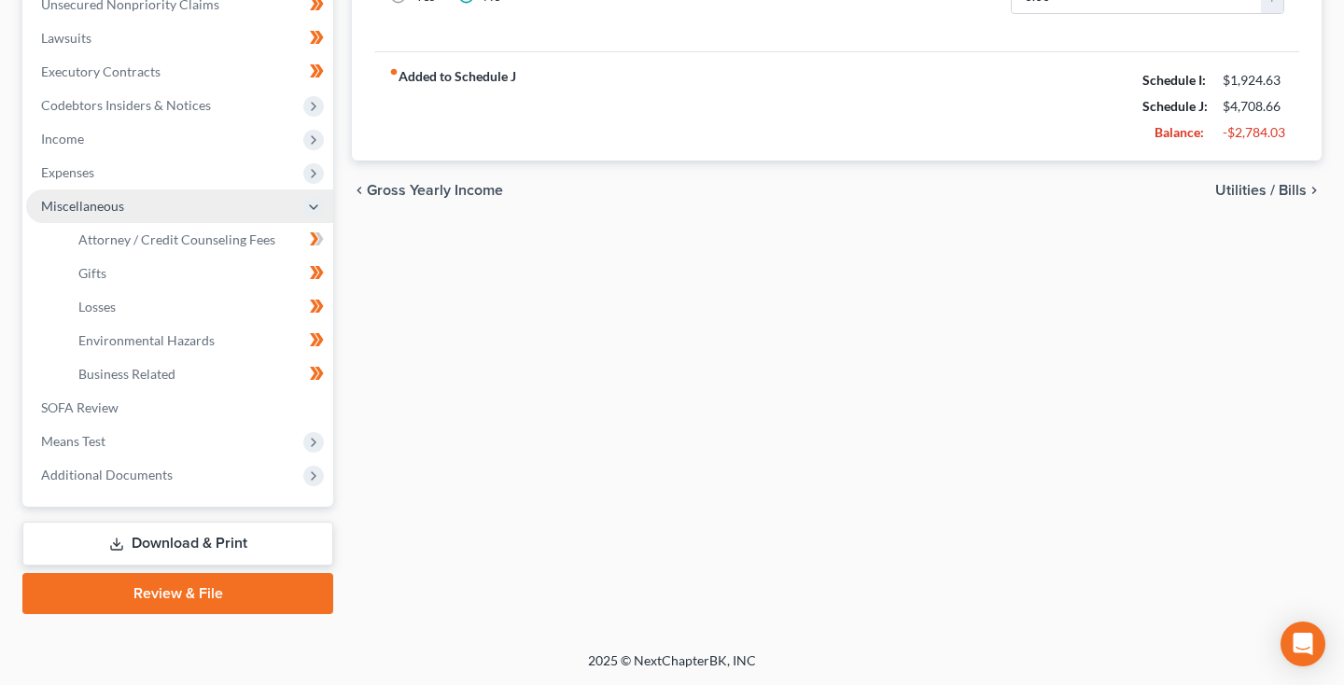
scroll to position [475, 0]
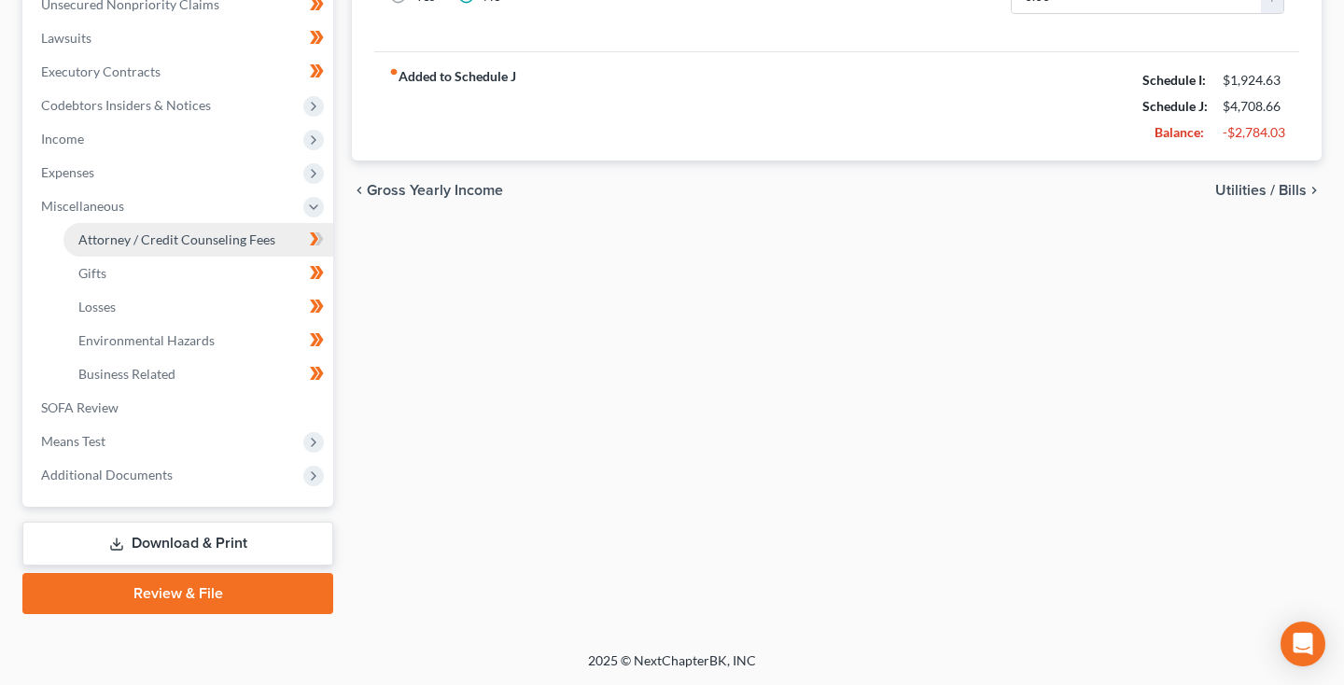
click at [187, 233] on span "Attorney / Credit Counseling Fees" at bounding box center [176, 239] width 197 height 16
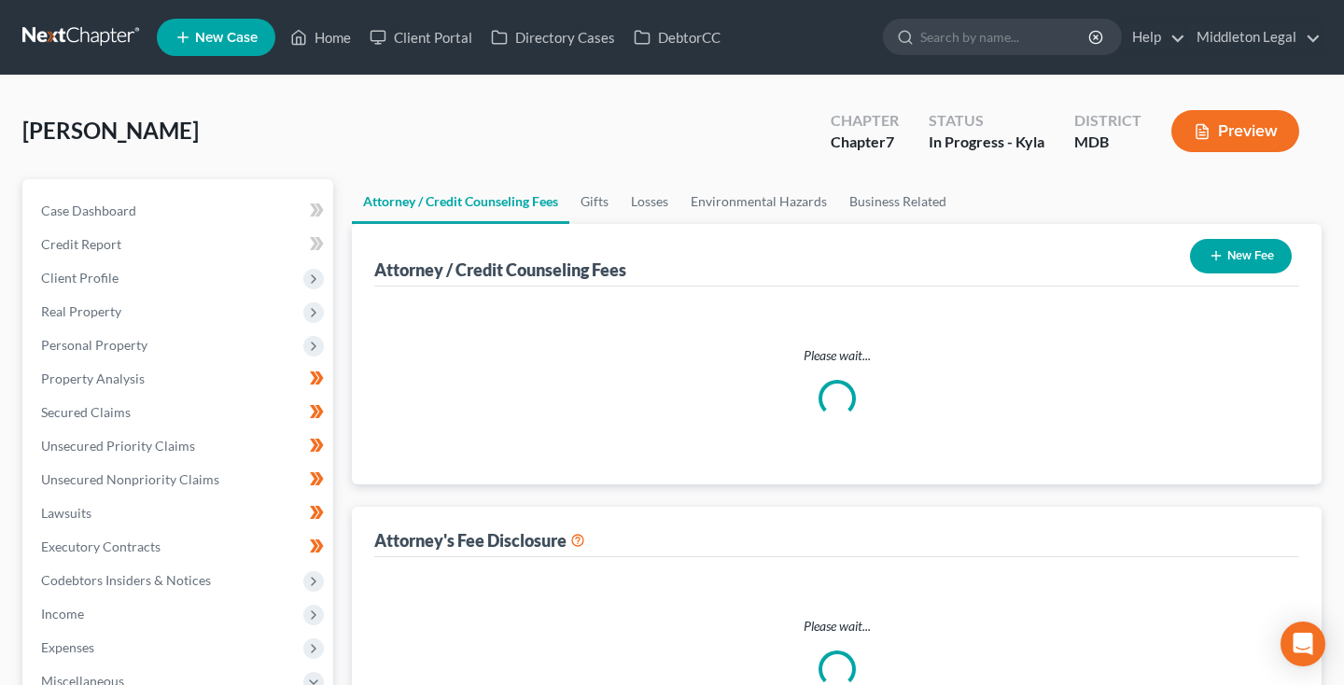
select select "2"
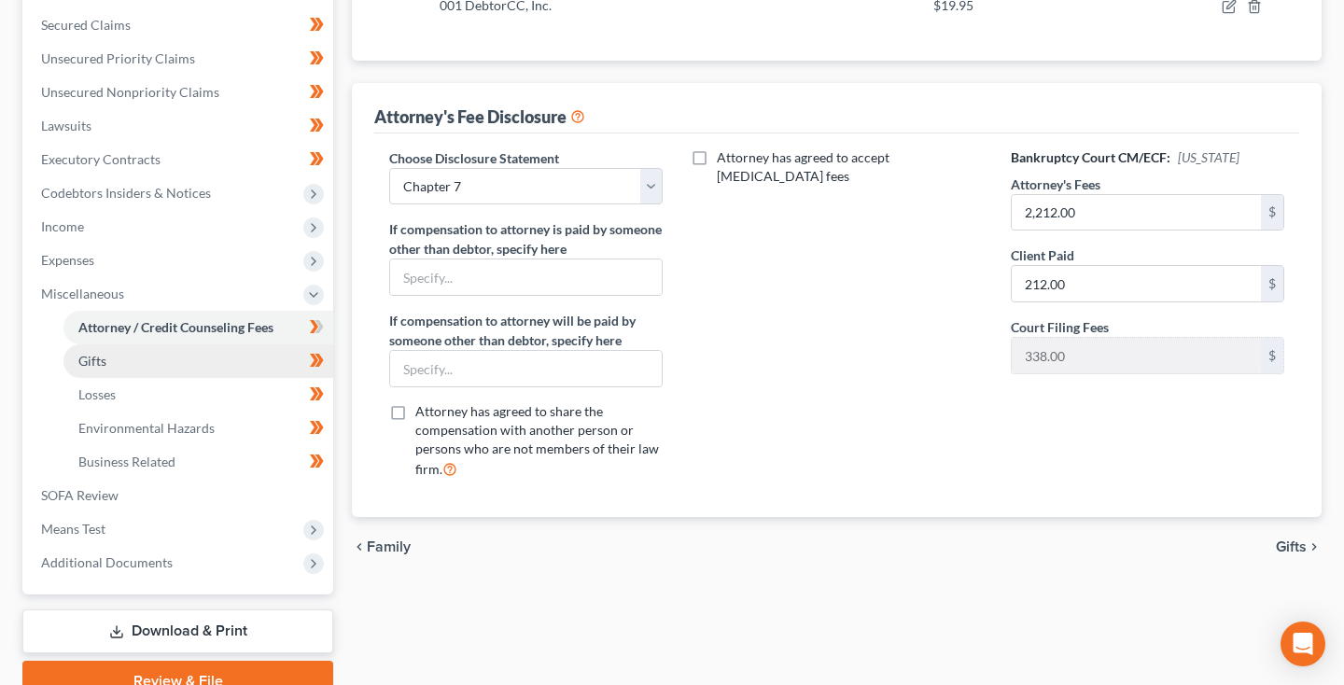
click at [99, 367] on span "Gifts" at bounding box center [92, 361] width 28 height 16
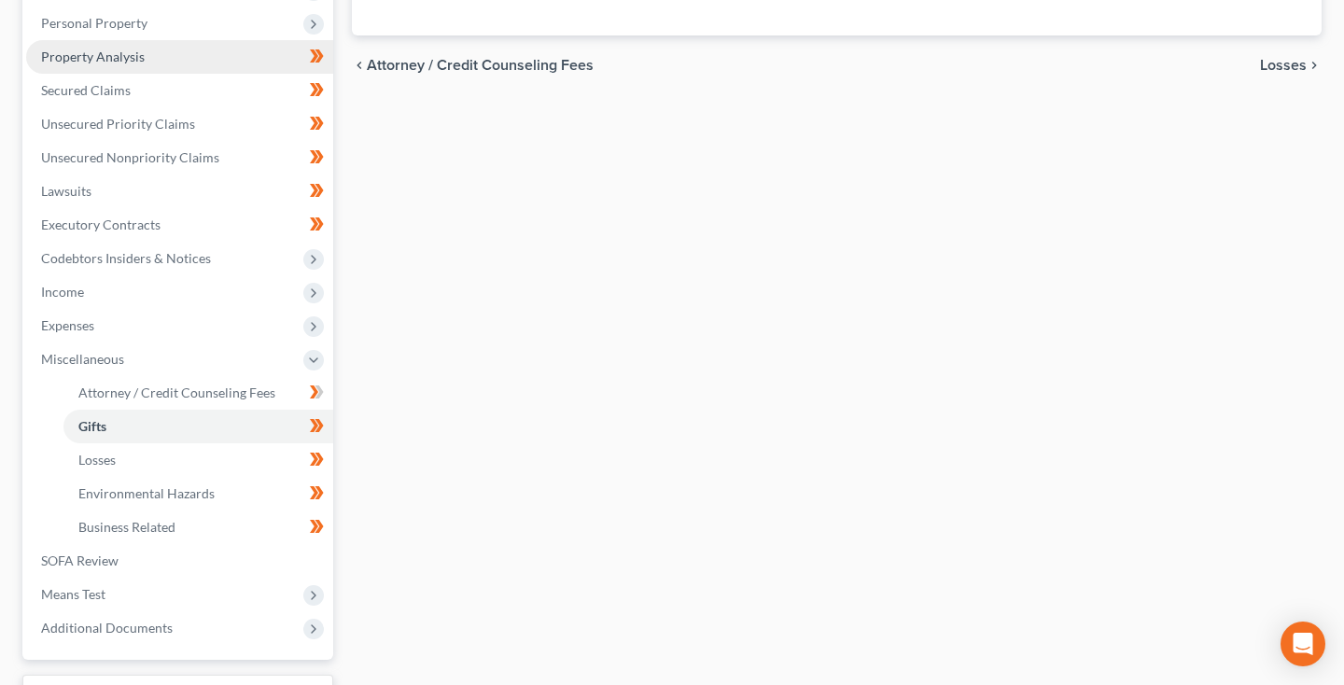
scroll to position [337, 0]
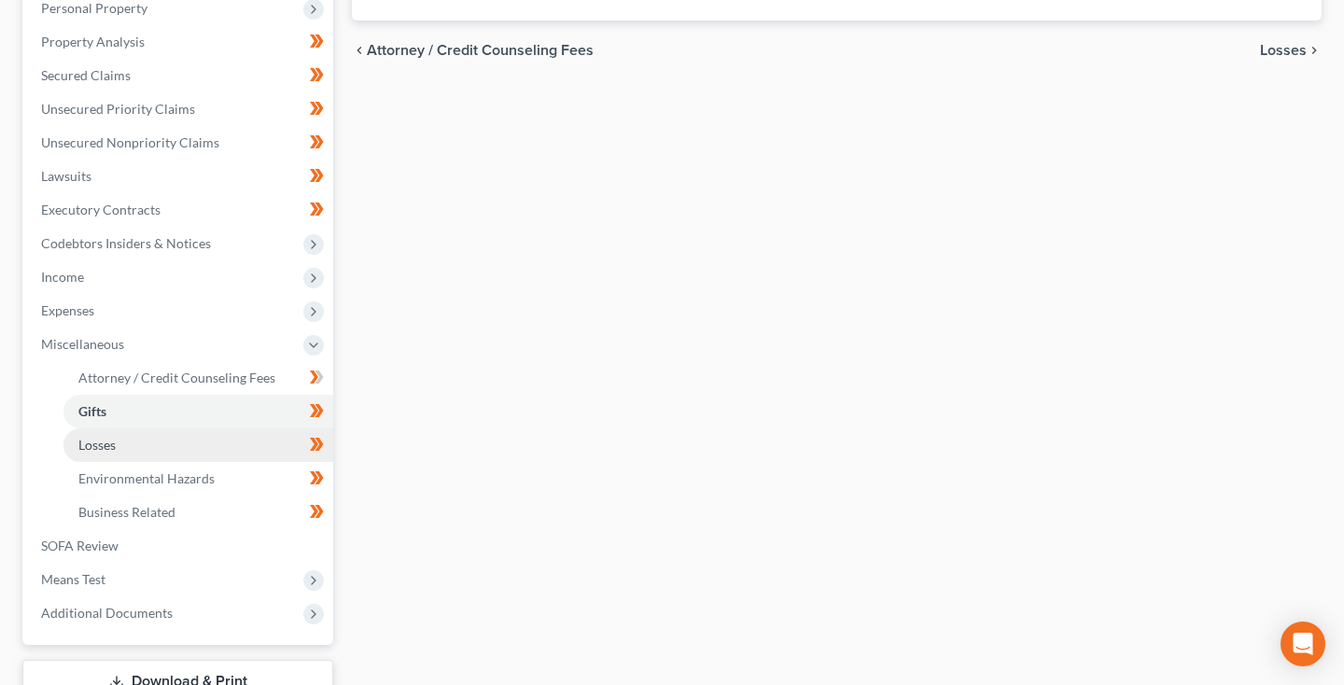
click at [96, 442] on span "Losses" at bounding box center [96, 445] width 37 height 16
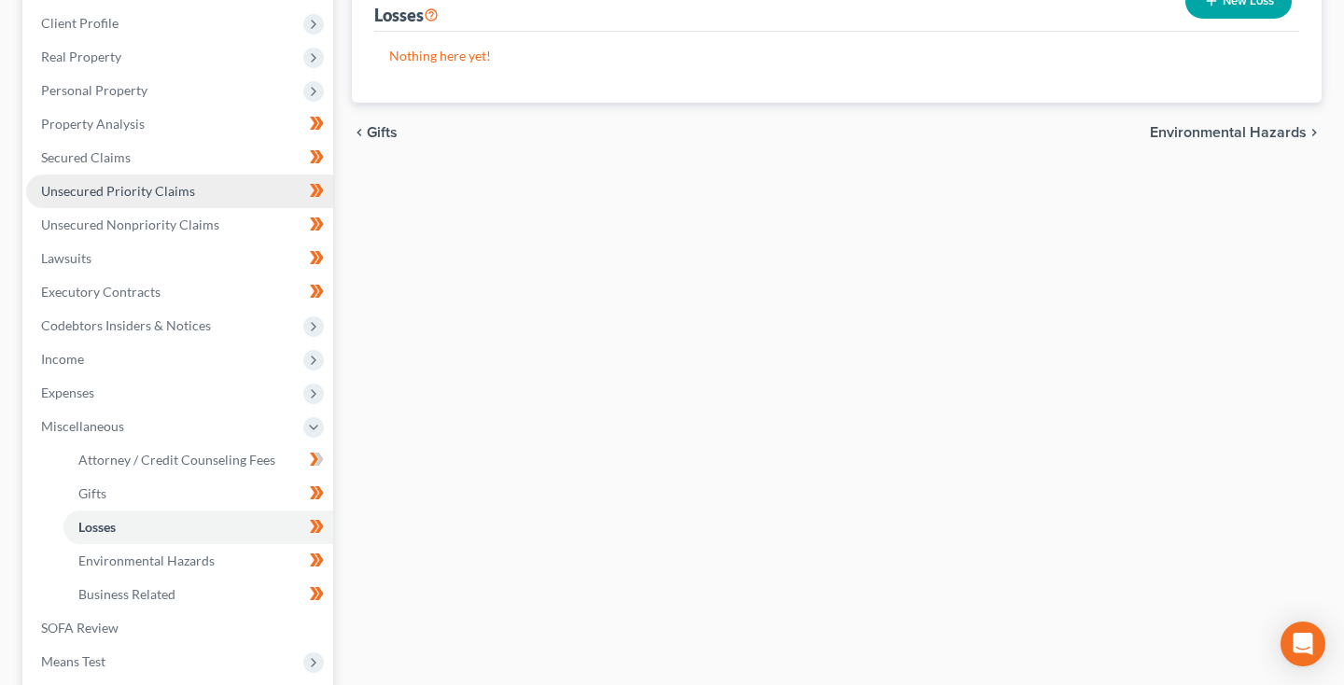
scroll to position [313, 0]
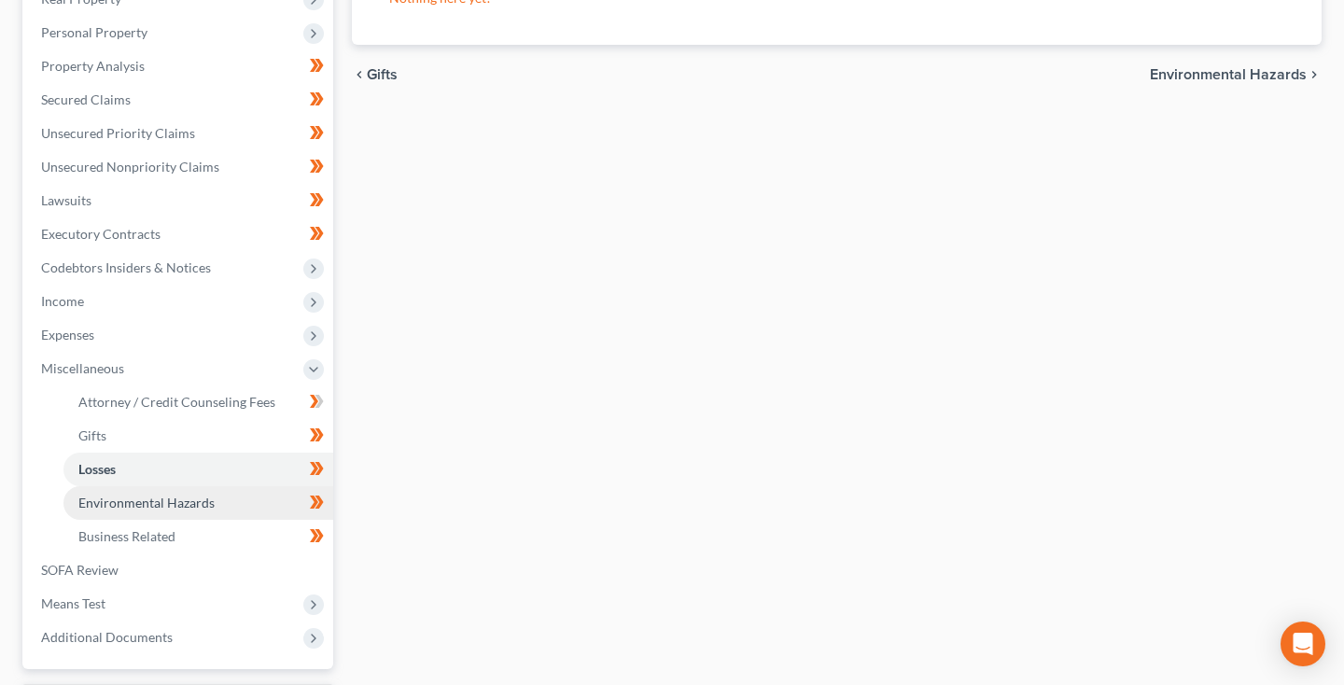
click at [105, 515] on link "Environmental Hazards" at bounding box center [198, 503] width 270 height 34
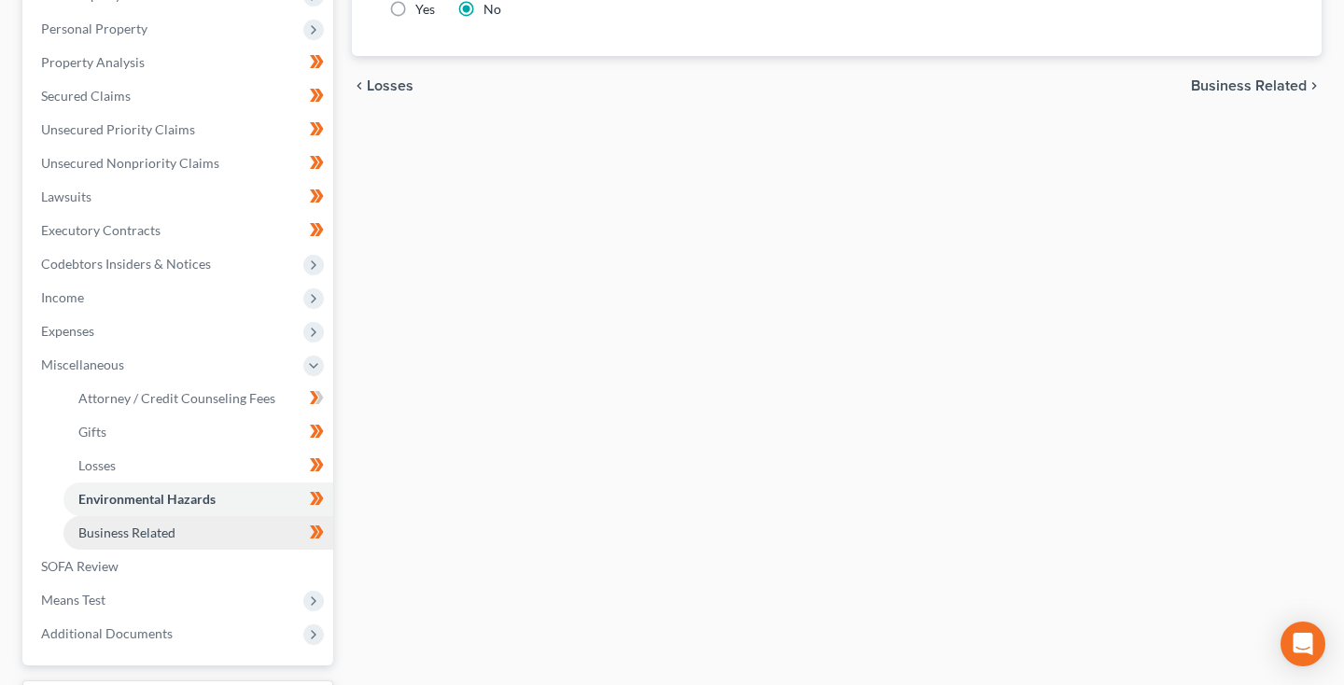
click at [122, 529] on span "Business Related" at bounding box center [126, 532] width 97 height 16
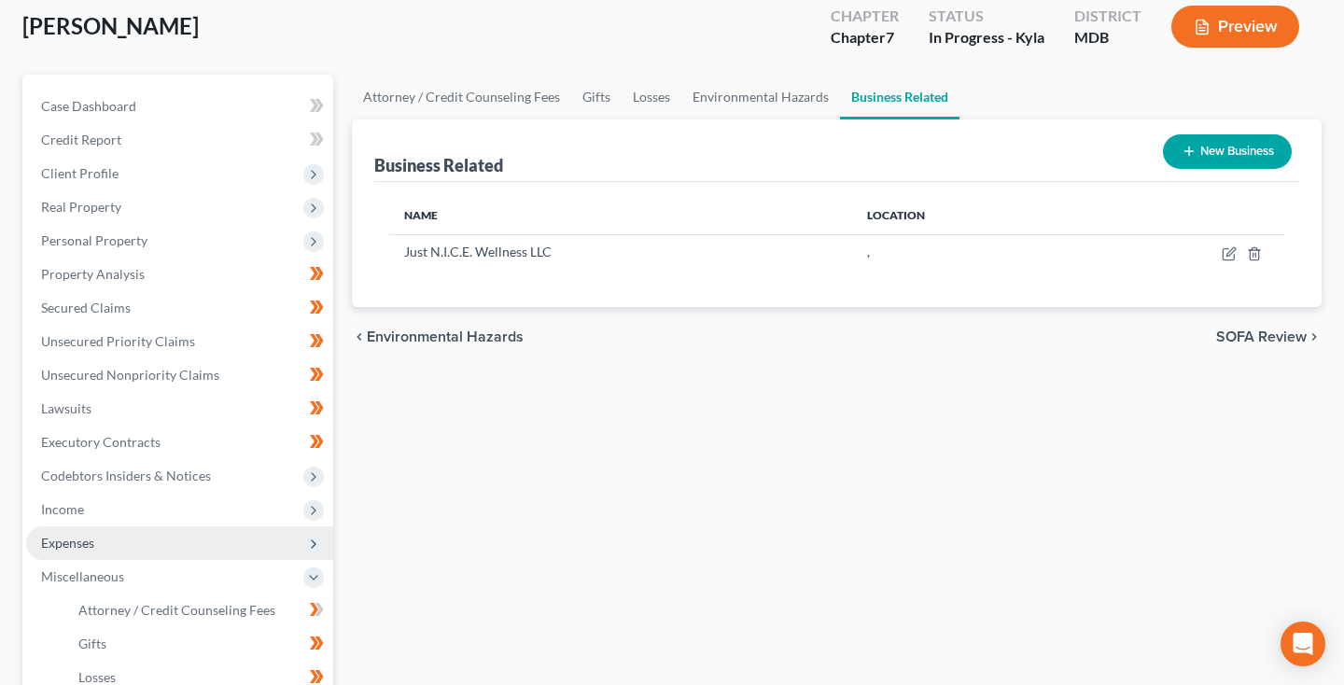
scroll to position [135, 0]
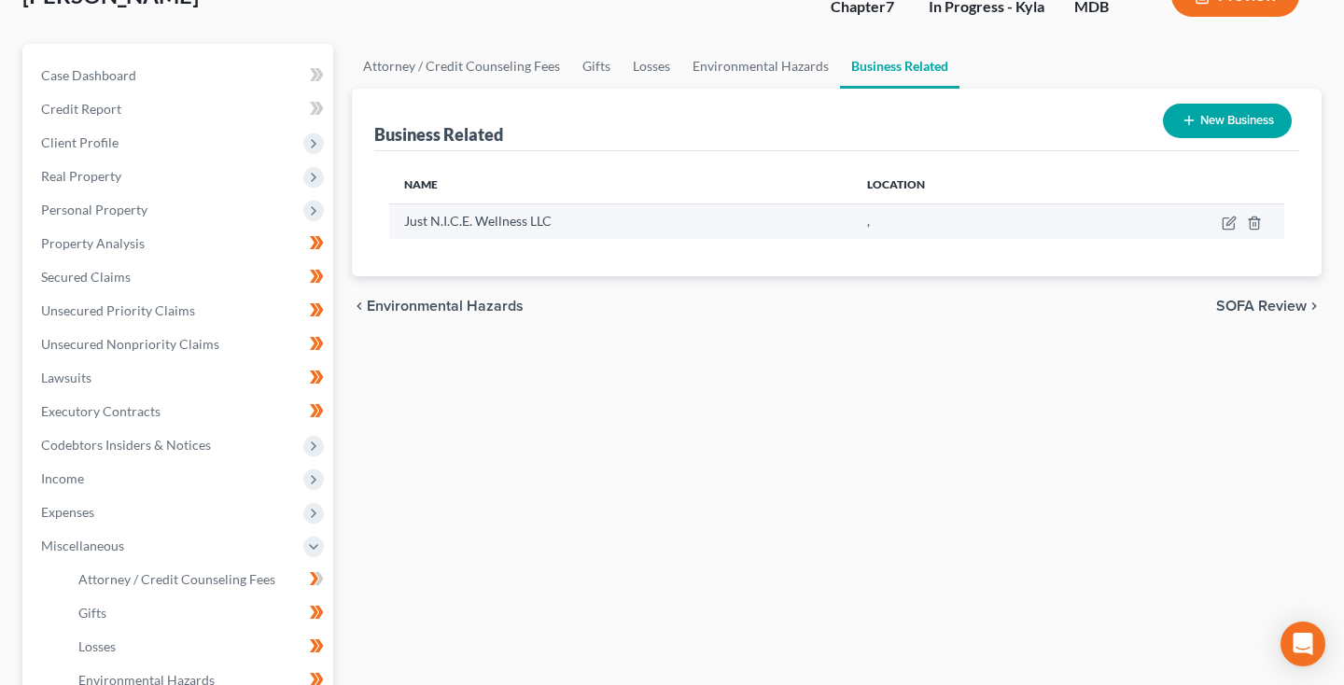
click at [1233, 230] on td at bounding box center [1183, 220] width 202 height 35
click at [1230, 229] on icon "button" at bounding box center [1227, 223] width 11 height 11
select select "member"
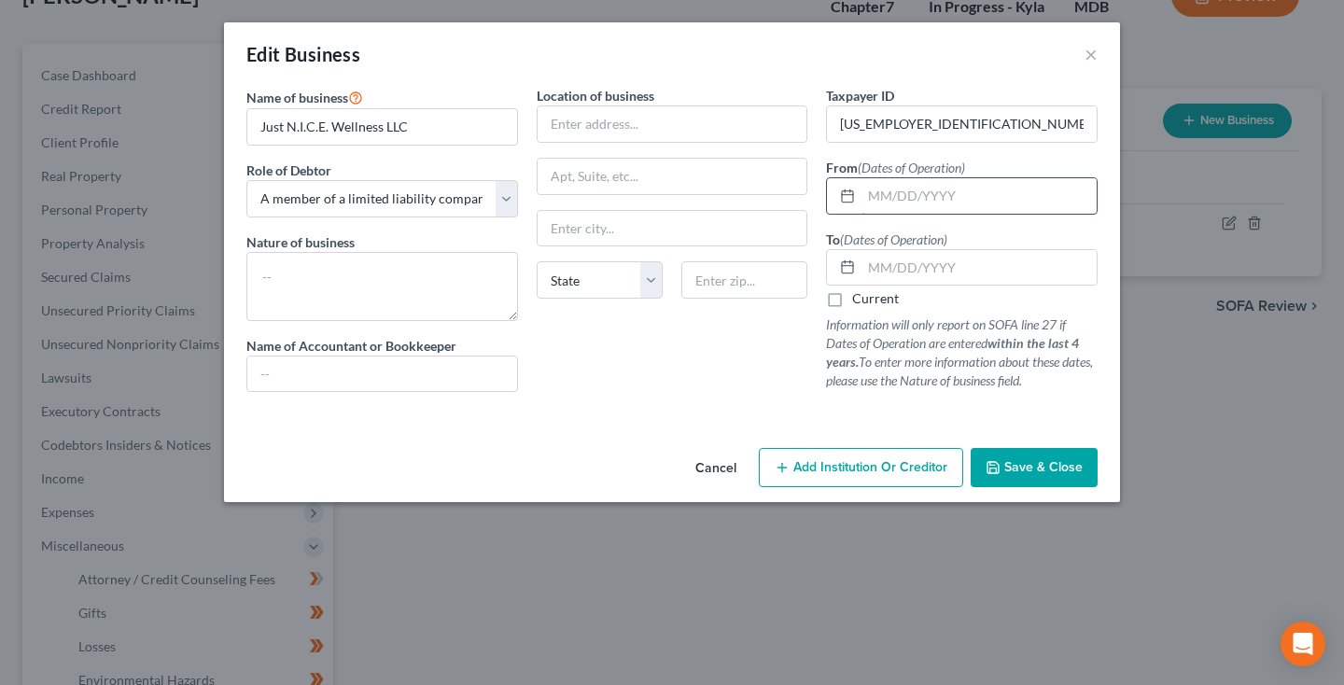
click at [886, 201] on input "text" at bounding box center [978, 195] width 235 height 35
type input "01/01/2023"
click at [852, 298] on label "Current" at bounding box center [875, 298] width 47 height 19
click at [859, 298] on input "Current" at bounding box center [865, 295] width 12 height 12
checkbox input "true"
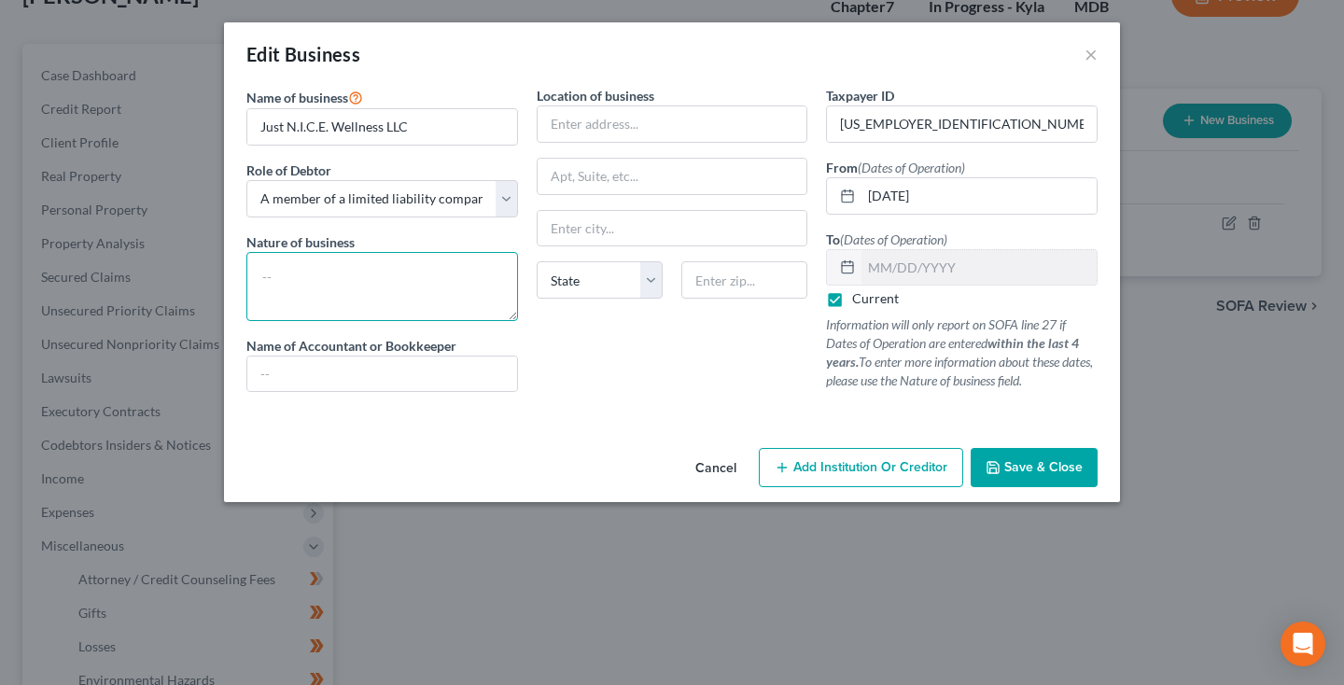
click at [456, 258] on textarea at bounding box center [382, 286] width 272 height 69
click at [1031, 466] on span "Save & Close" at bounding box center [1043, 467] width 78 height 16
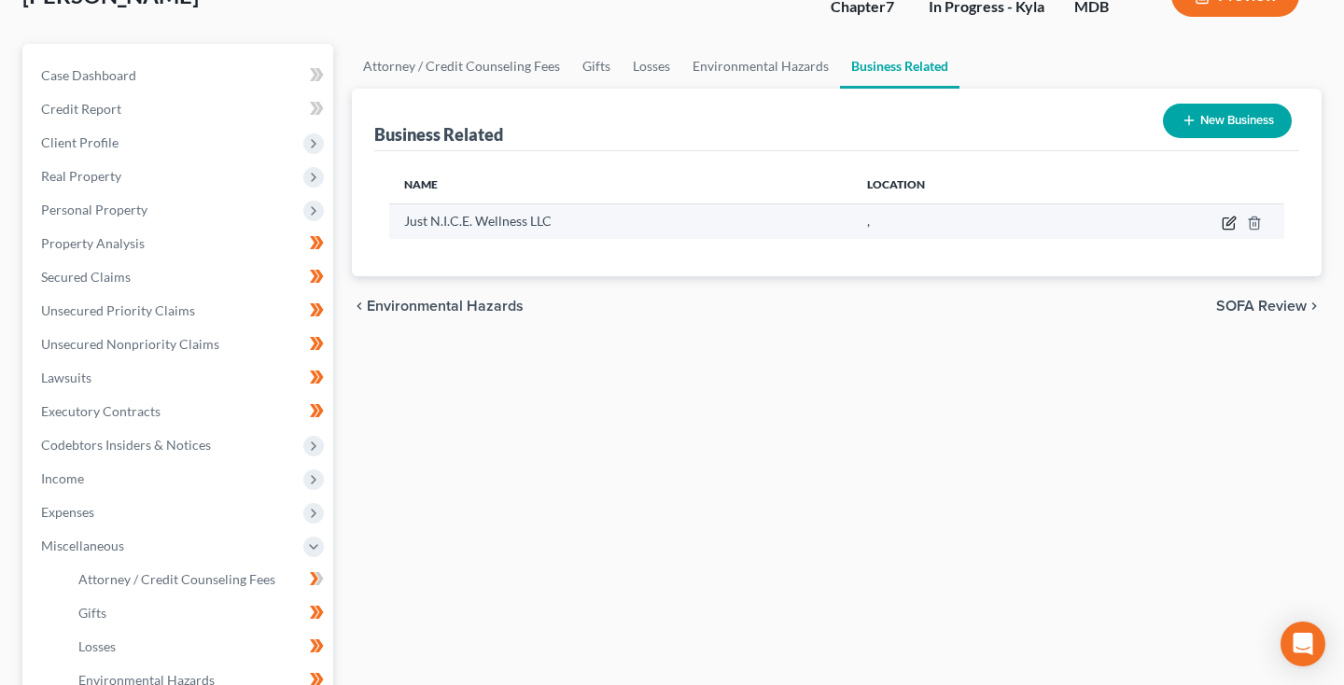
click at [1226, 225] on icon "button" at bounding box center [1228, 223] width 15 height 15
select select "member"
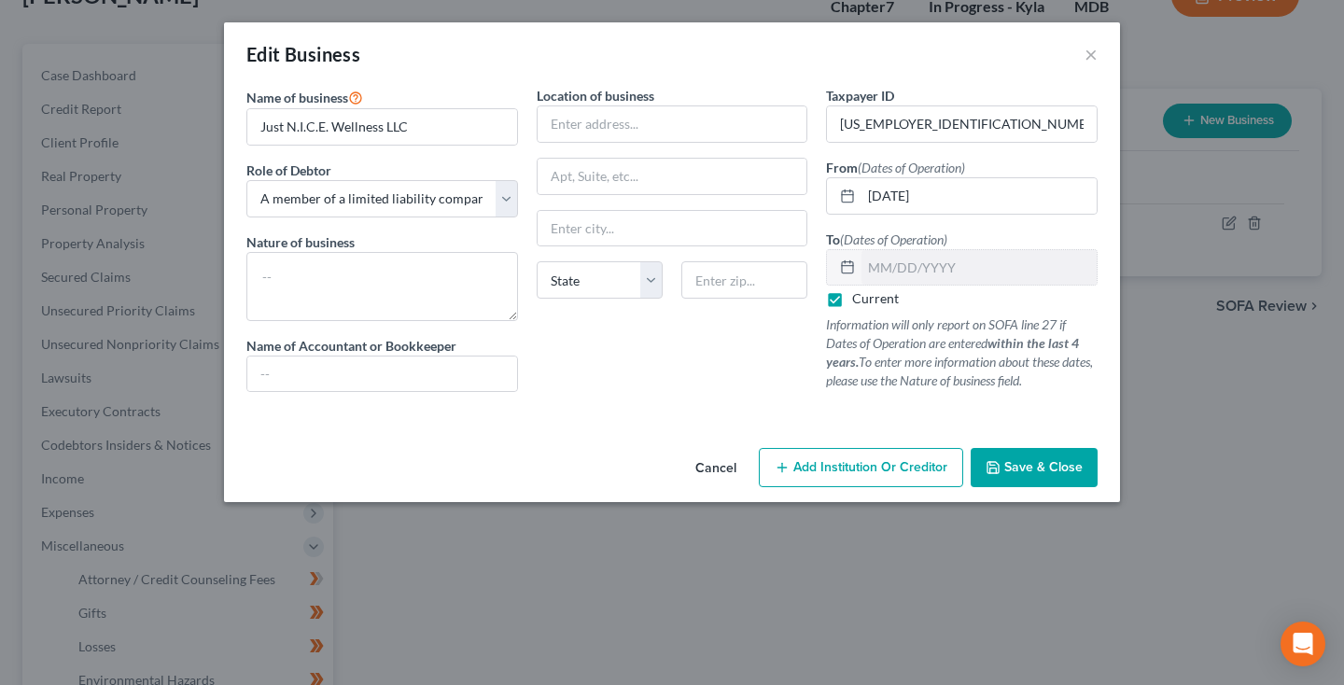
click at [725, 468] on button "Cancel" at bounding box center [715, 468] width 71 height 37
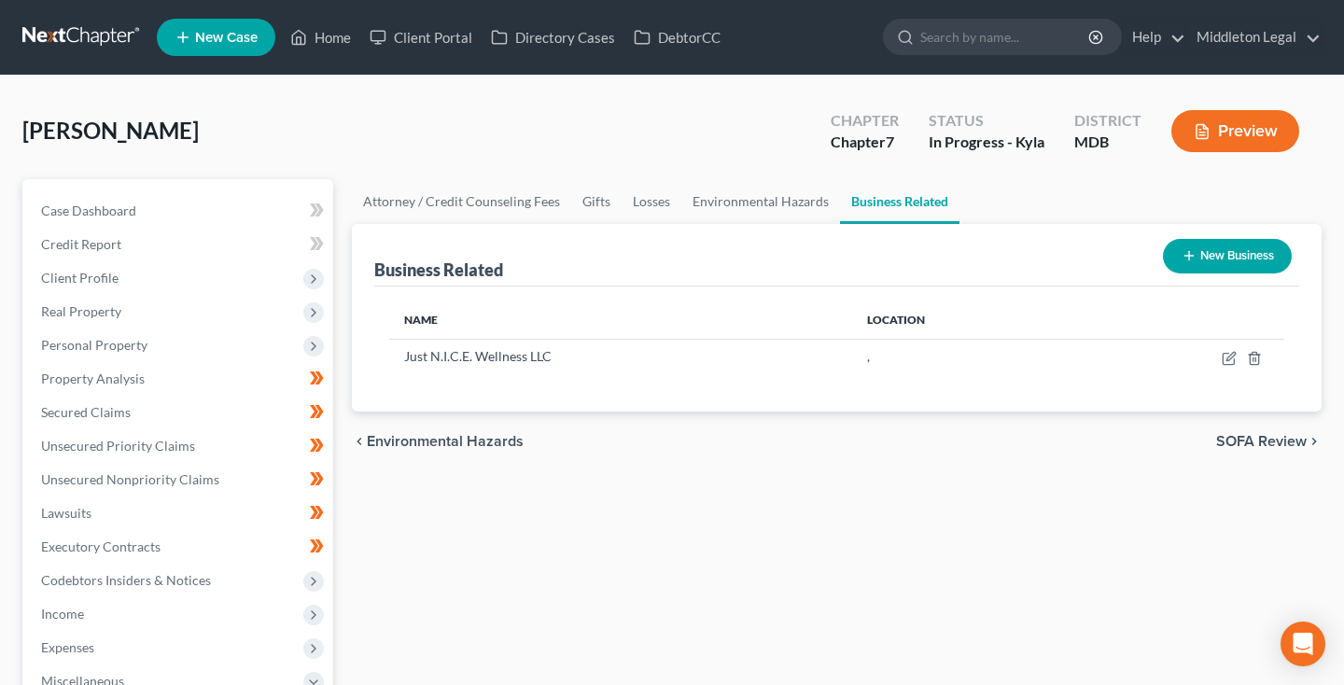
scroll to position [0, 0]
click at [88, 35] on link at bounding box center [81, 38] width 119 height 34
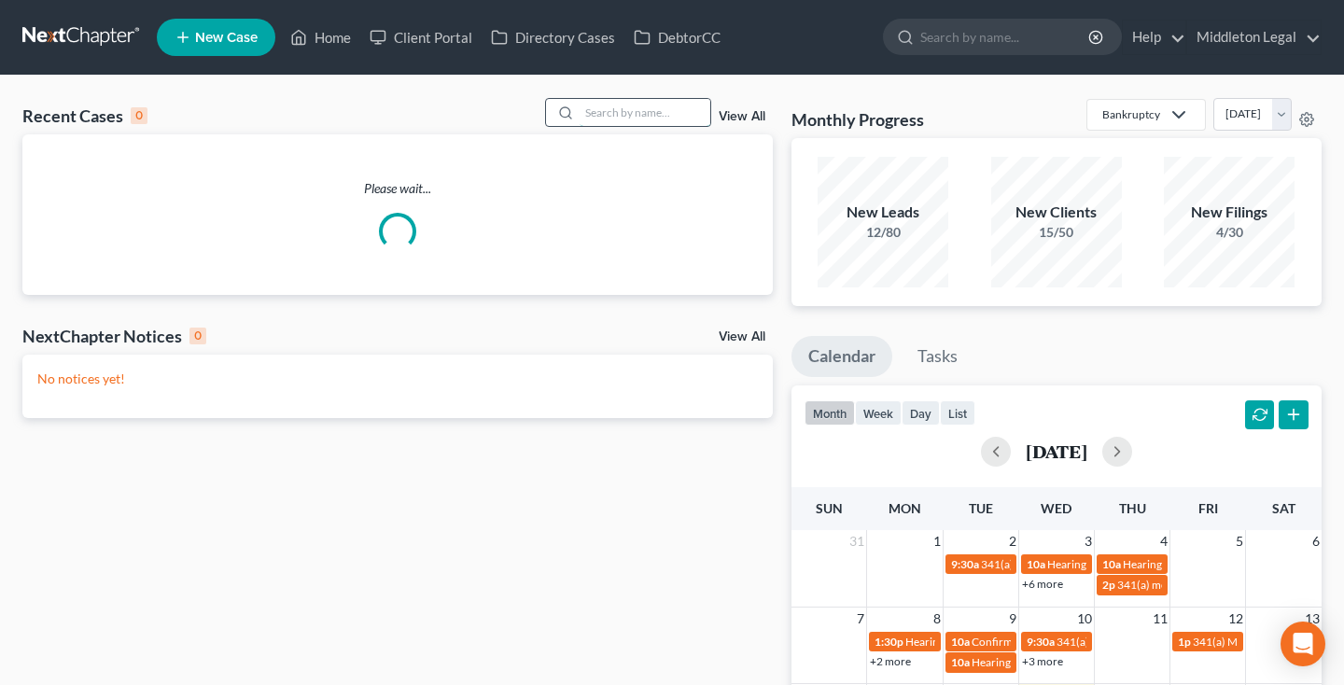
click at [648, 115] on input "search" at bounding box center [644, 112] width 131 height 27
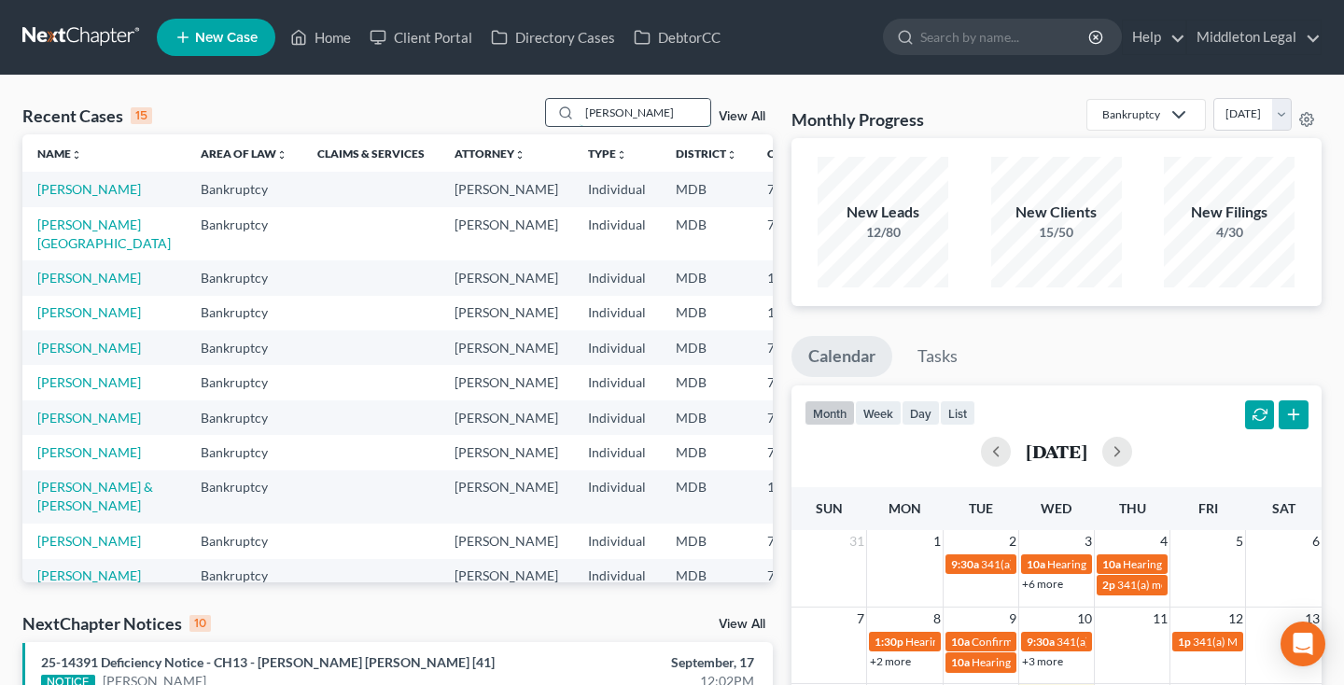
type input "[PERSON_NAME]"
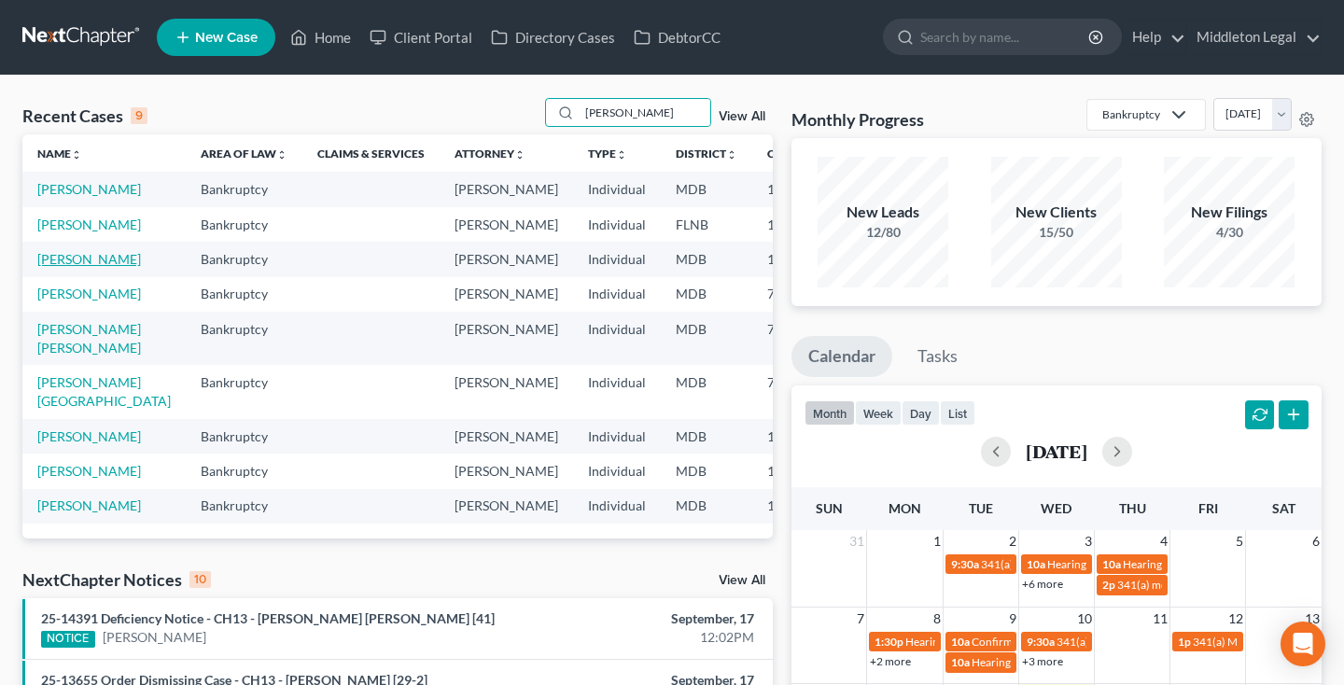
click at [66, 267] on link "[PERSON_NAME]" at bounding box center [89, 259] width 104 height 16
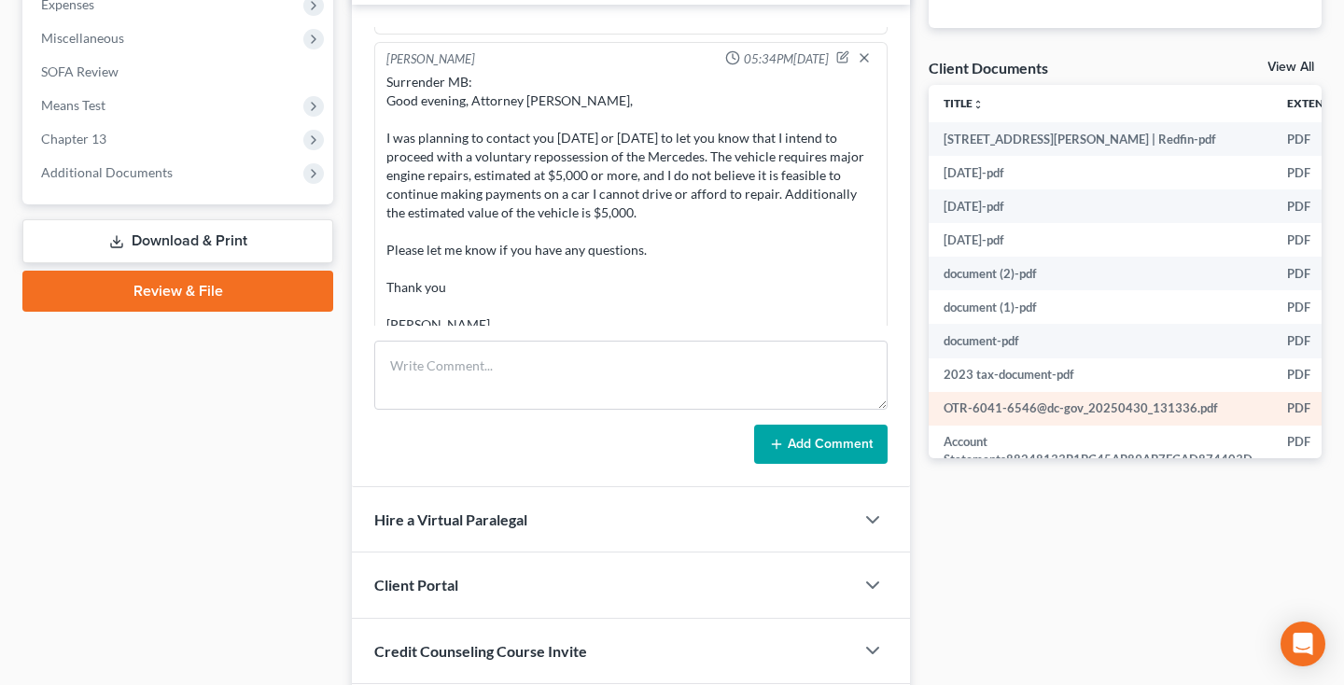
scroll to position [637, 0]
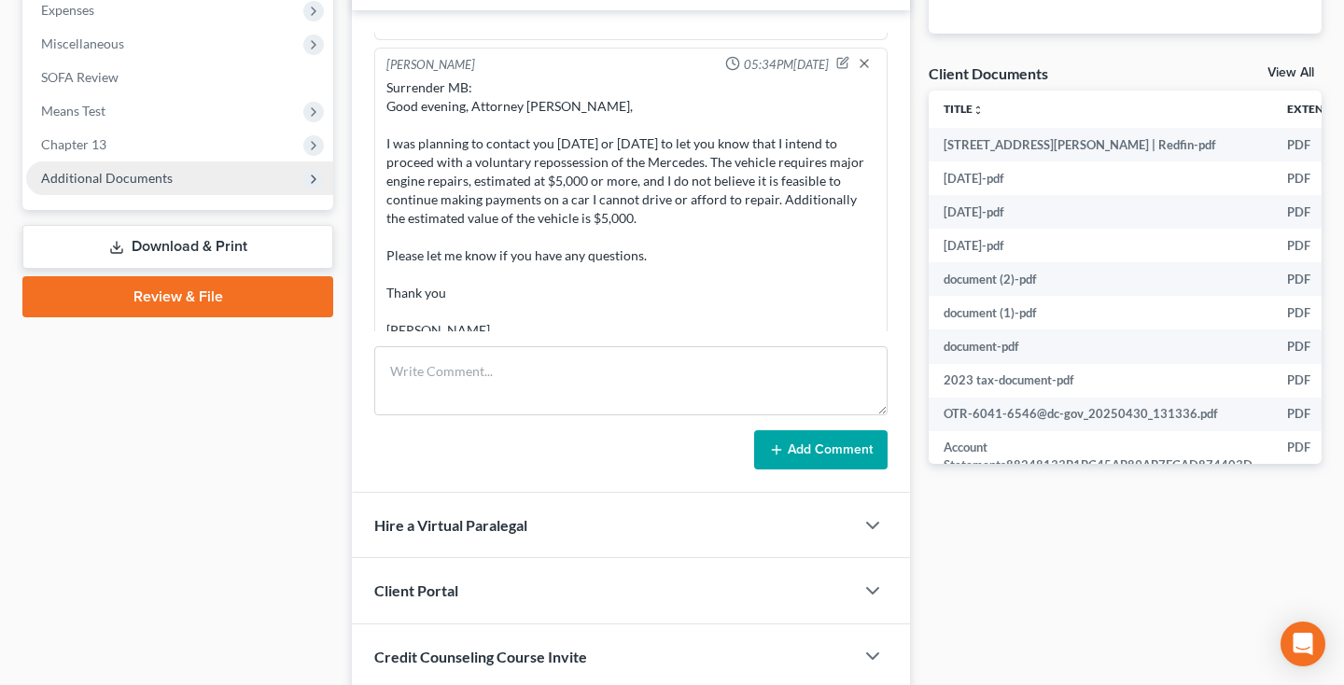
click at [91, 184] on span "Additional Documents" at bounding box center [107, 178] width 132 height 16
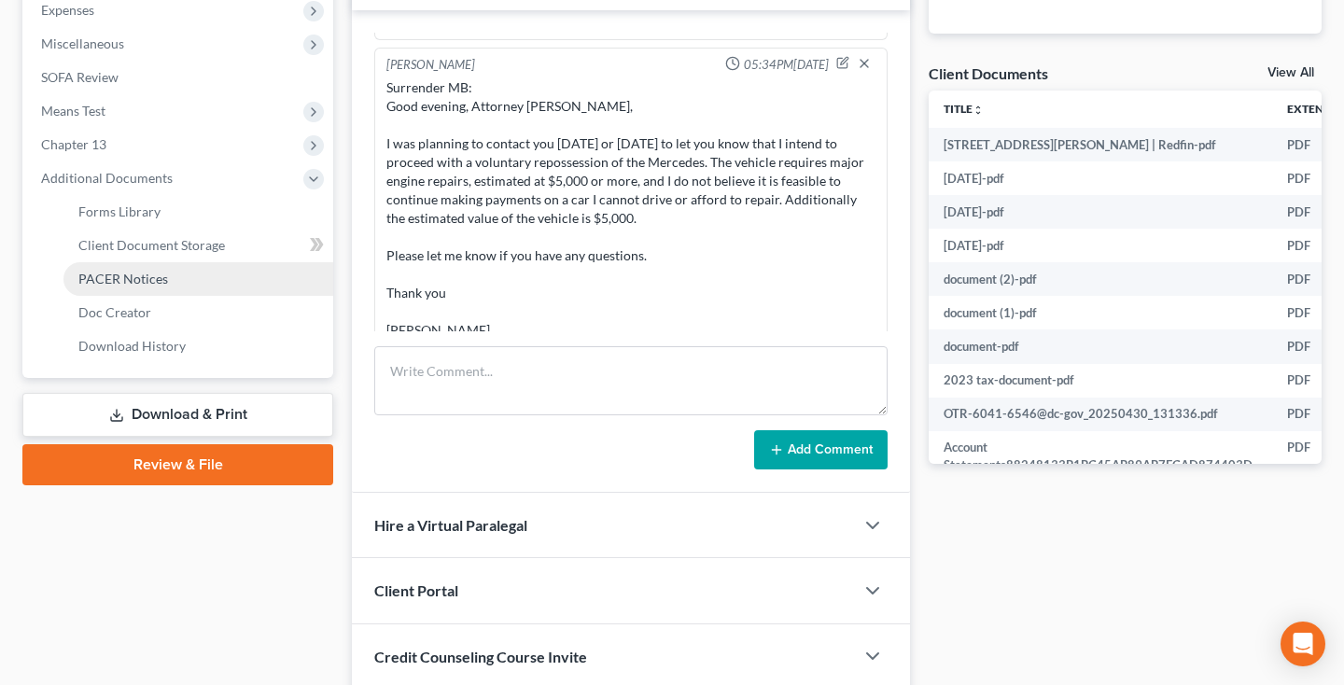
click at [105, 275] on span "PACER Notices" at bounding box center [123, 279] width 90 height 16
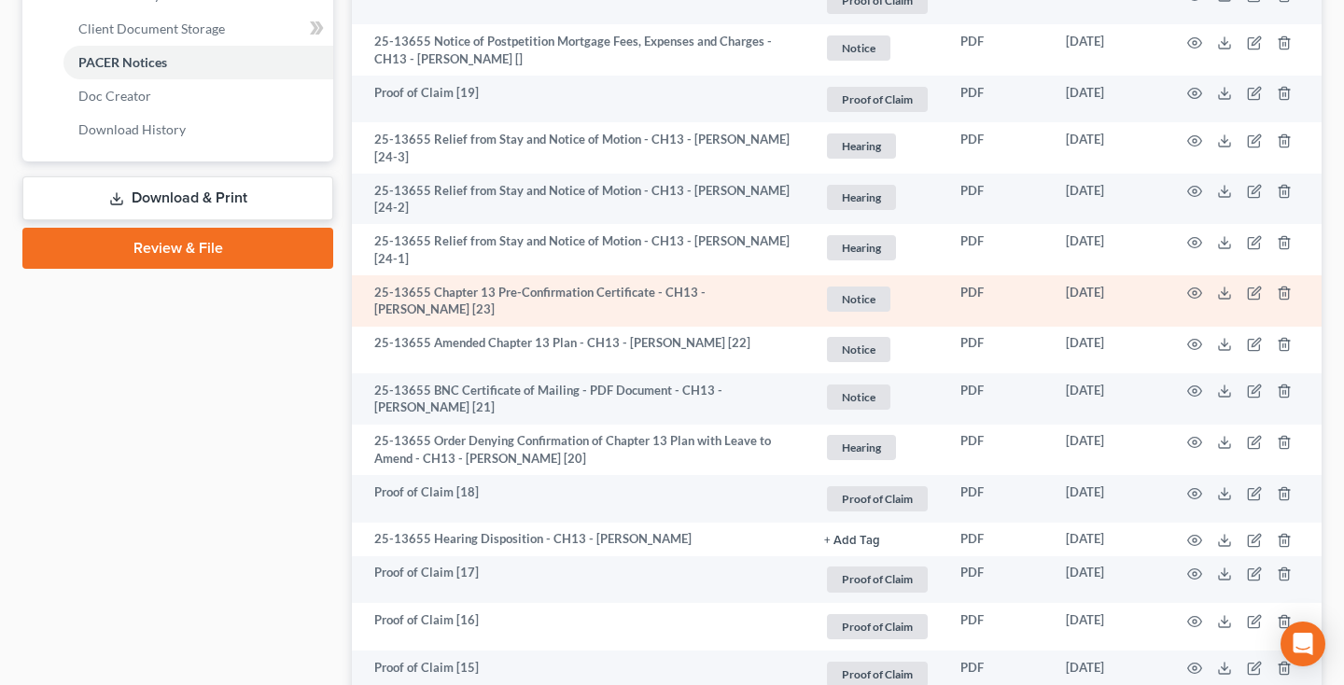
scroll to position [861, 0]
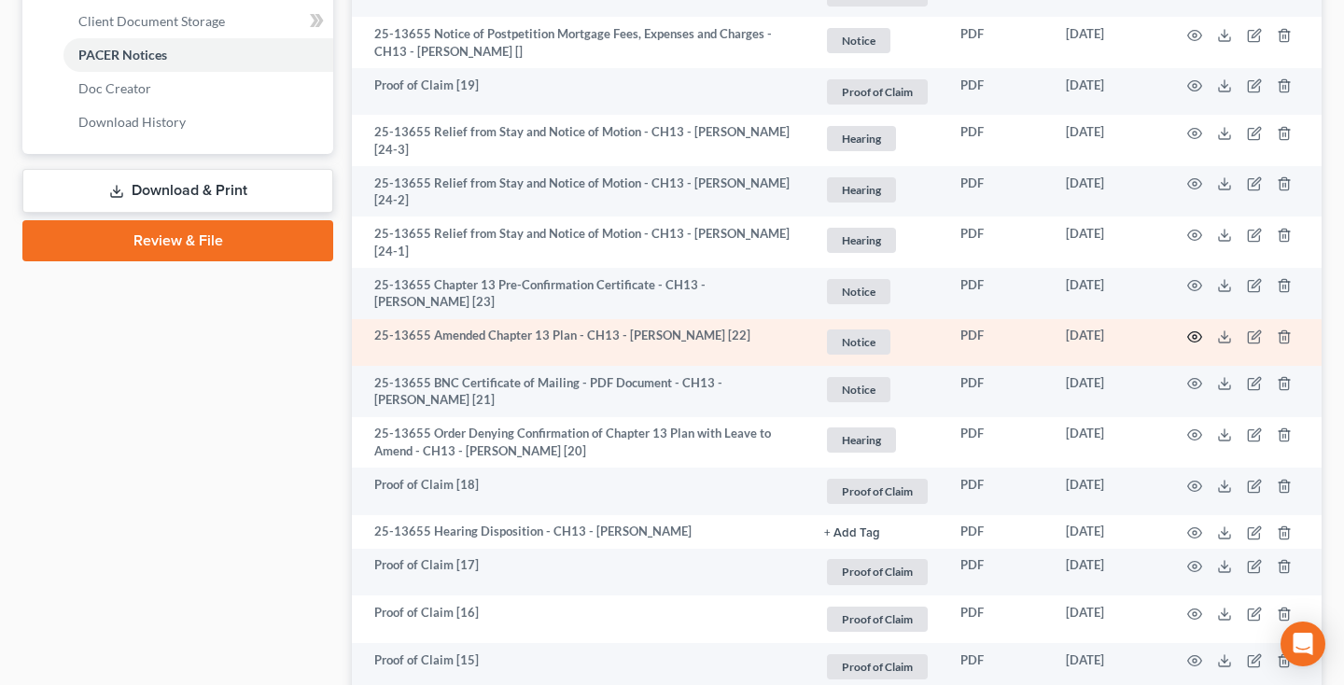
click at [1193, 337] on icon "button" at bounding box center [1194, 336] width 15 height 15
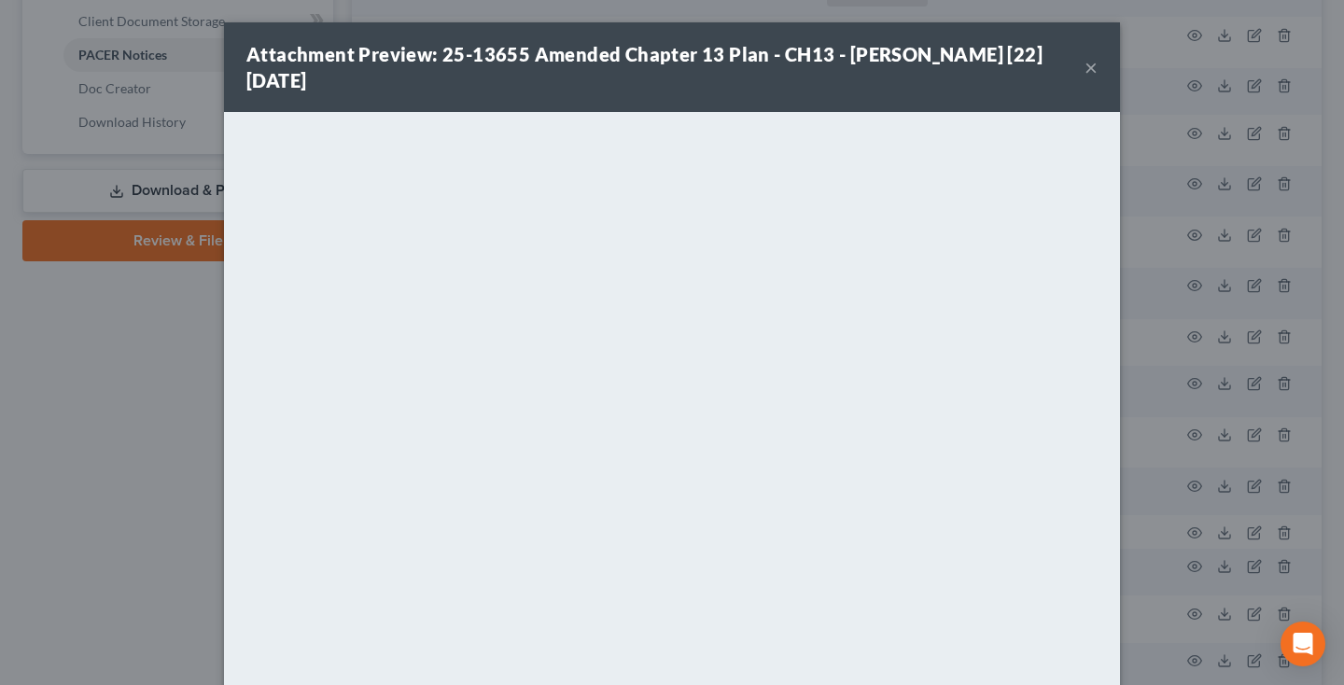
scroll to position [-18, 0]
click at [1093, 72] on button "×" at bounding box center [1090, 67] width 13 height 22
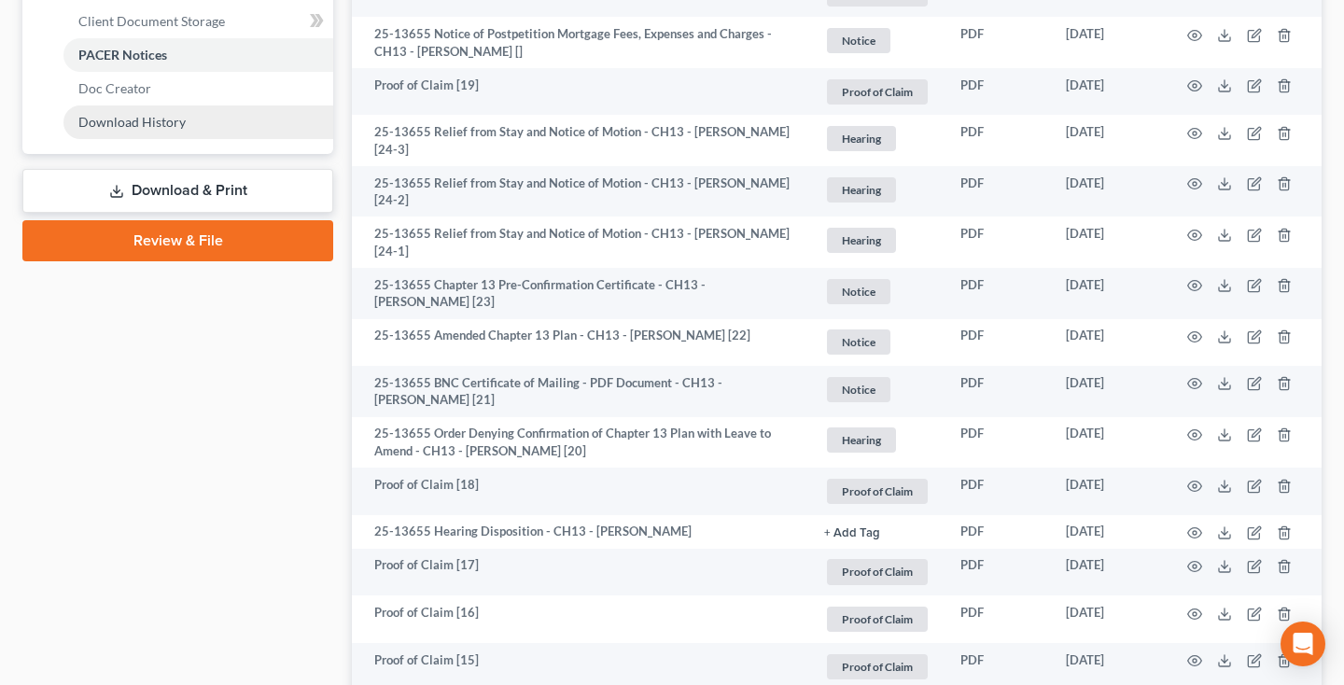
click at [95, 125] on span "Download History" at bounding box center [131, 122] width 107 height 16
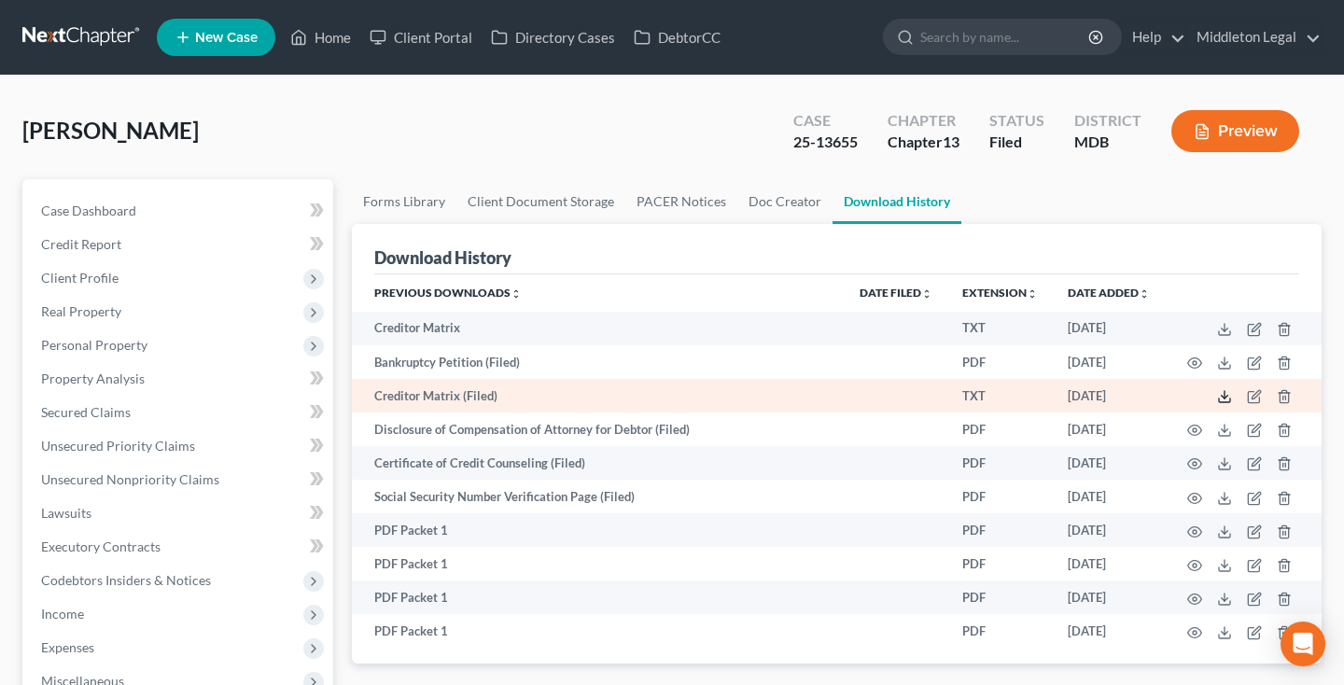
click at [1226, 397] on polyline at bounding box center [1224, 397] width 7 height 3
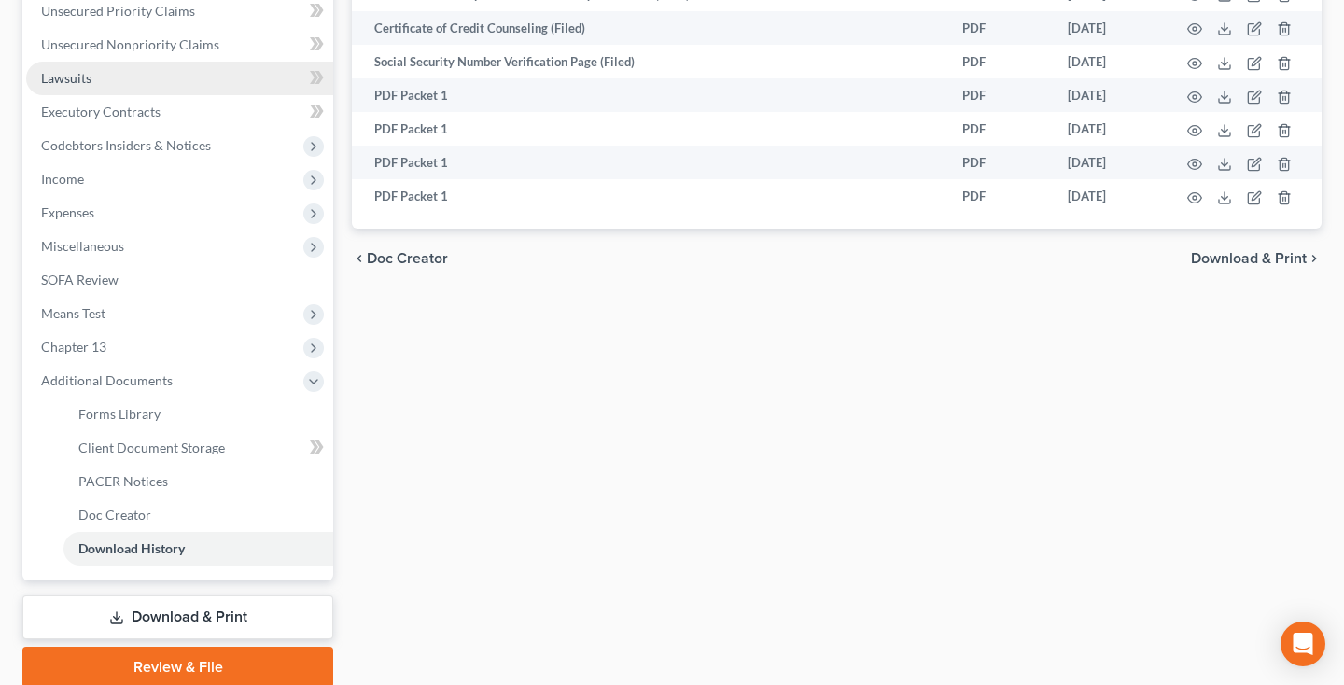
scroll to position [468, 0]
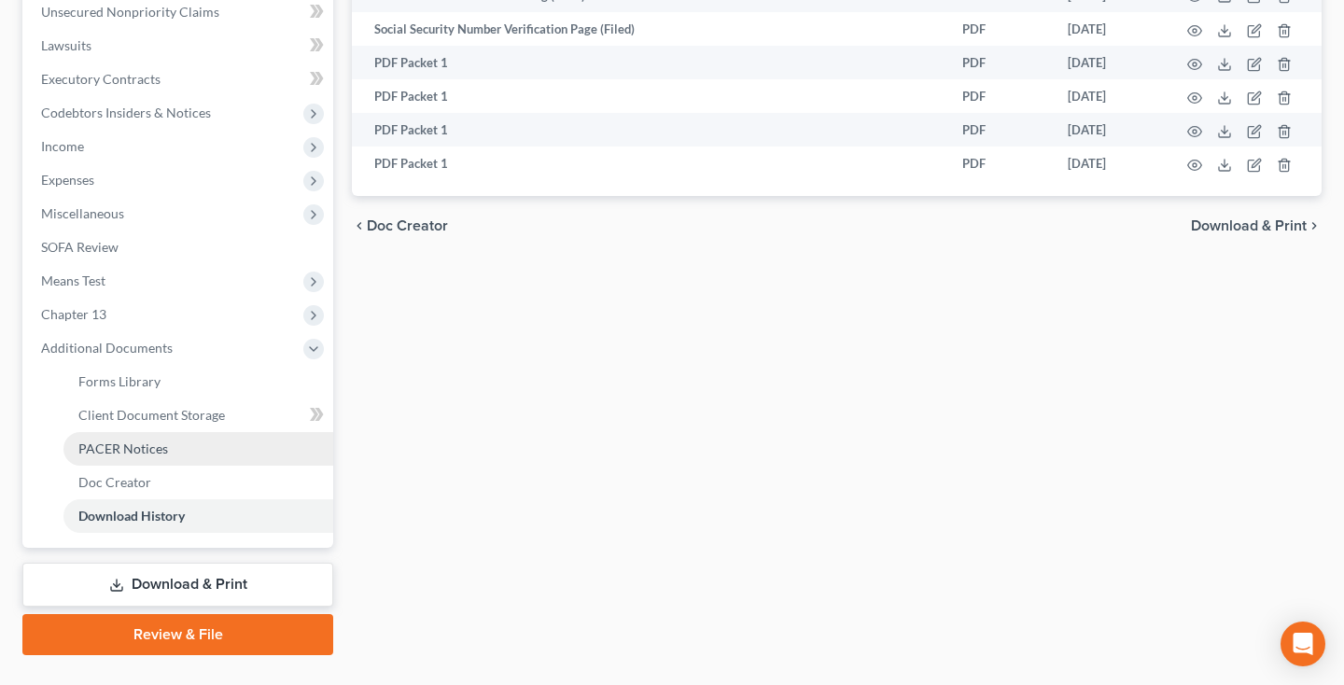
click at [172, 454] on link "PACER Notices" at bounding box center [198, 449] width 270 height 34
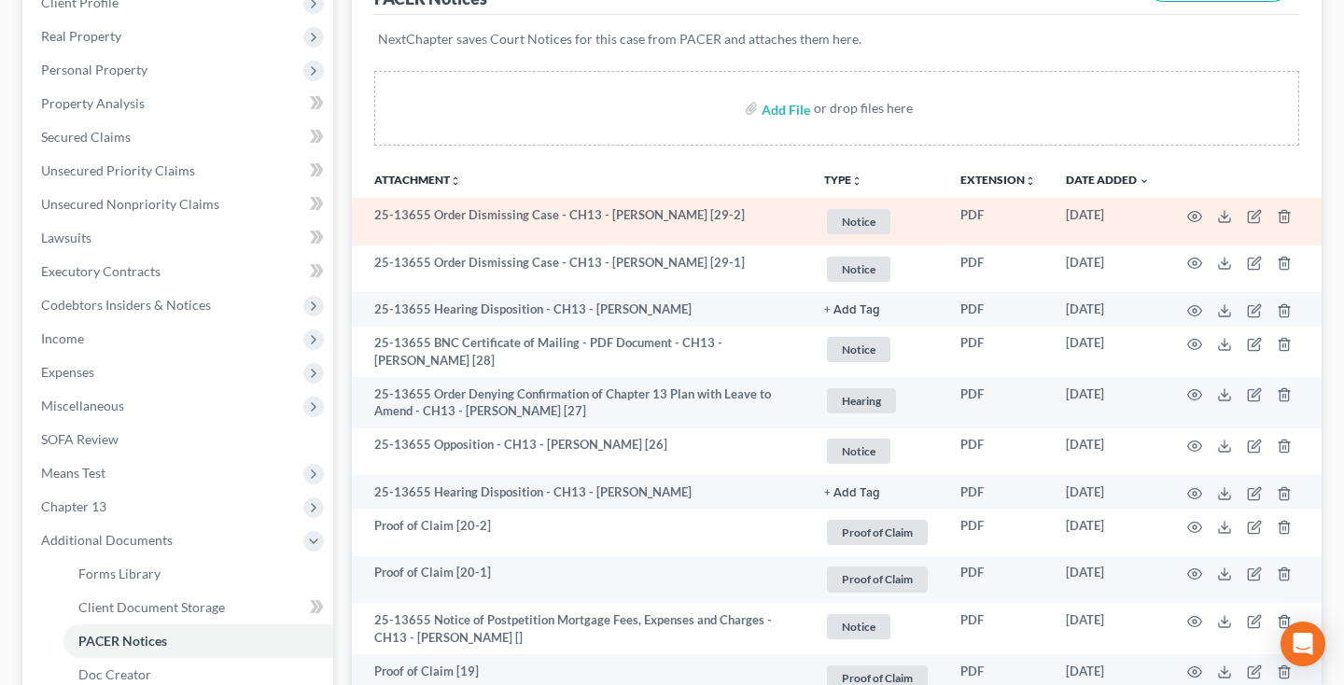
scroll to position [290, 0]
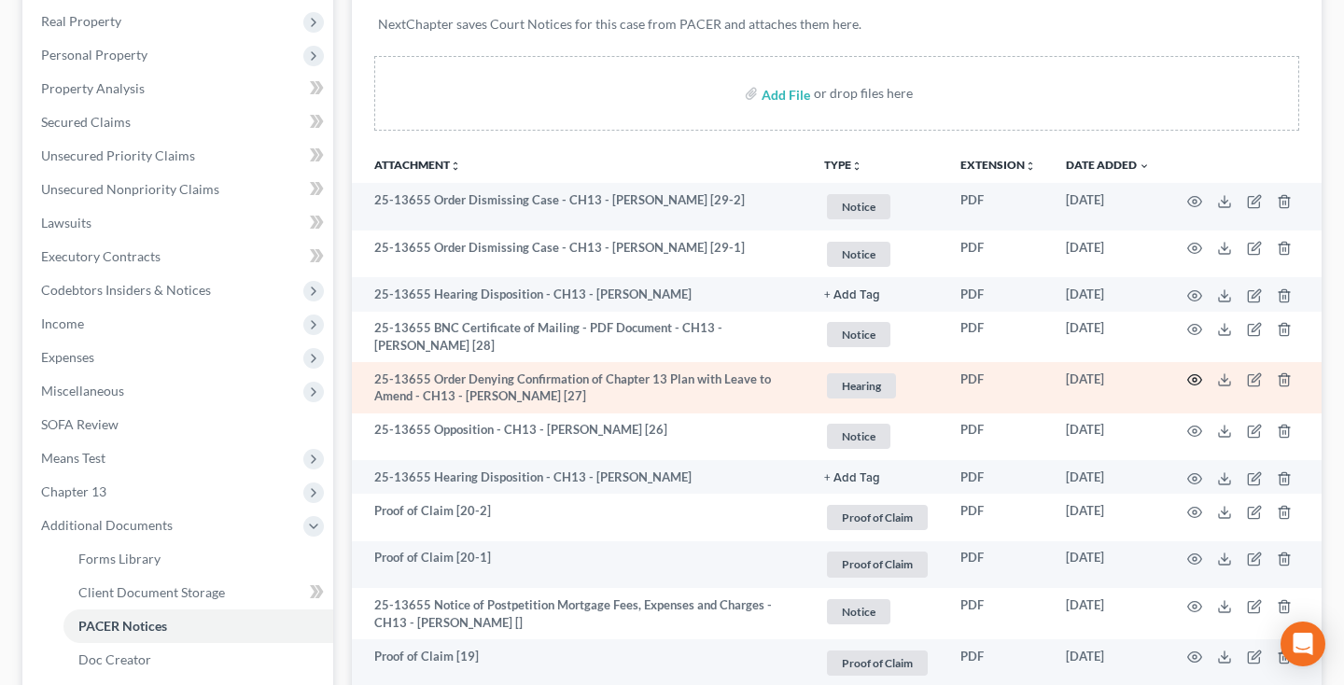
click at [1192, 384] on icon "button" at bounding box center [1194, 379] width 15 height 15
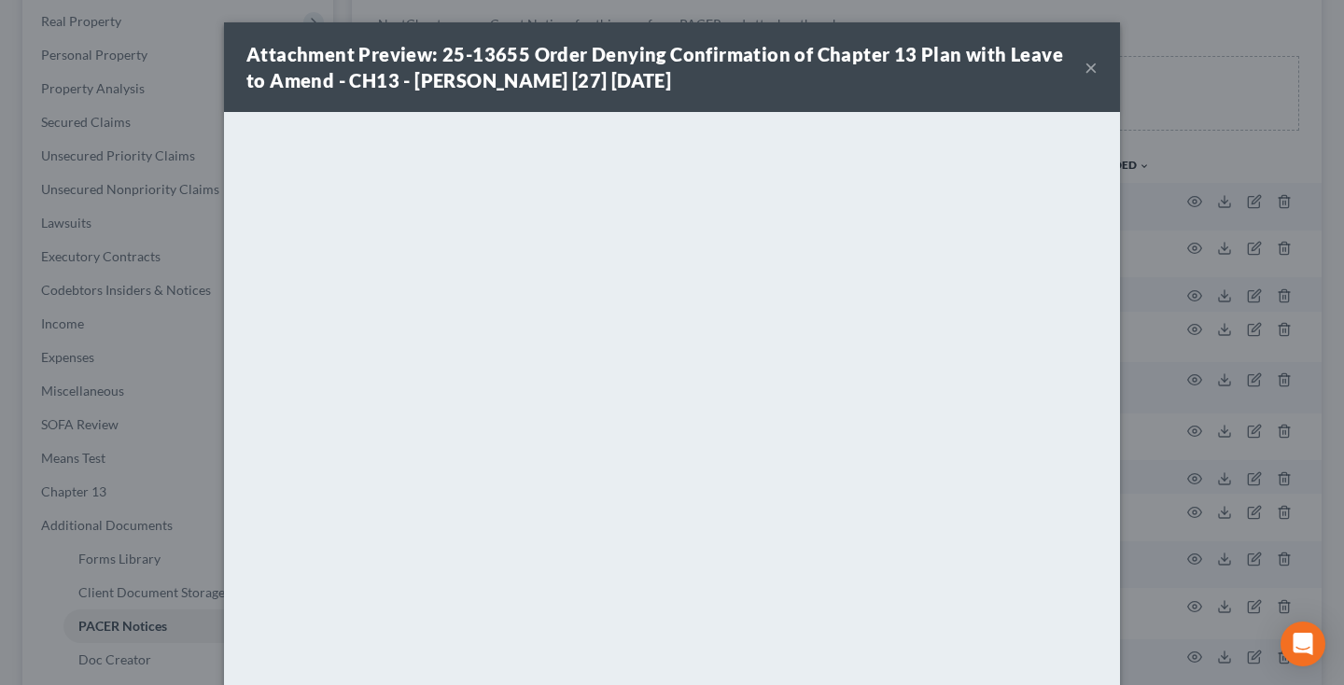
scroll to position [6, 0]
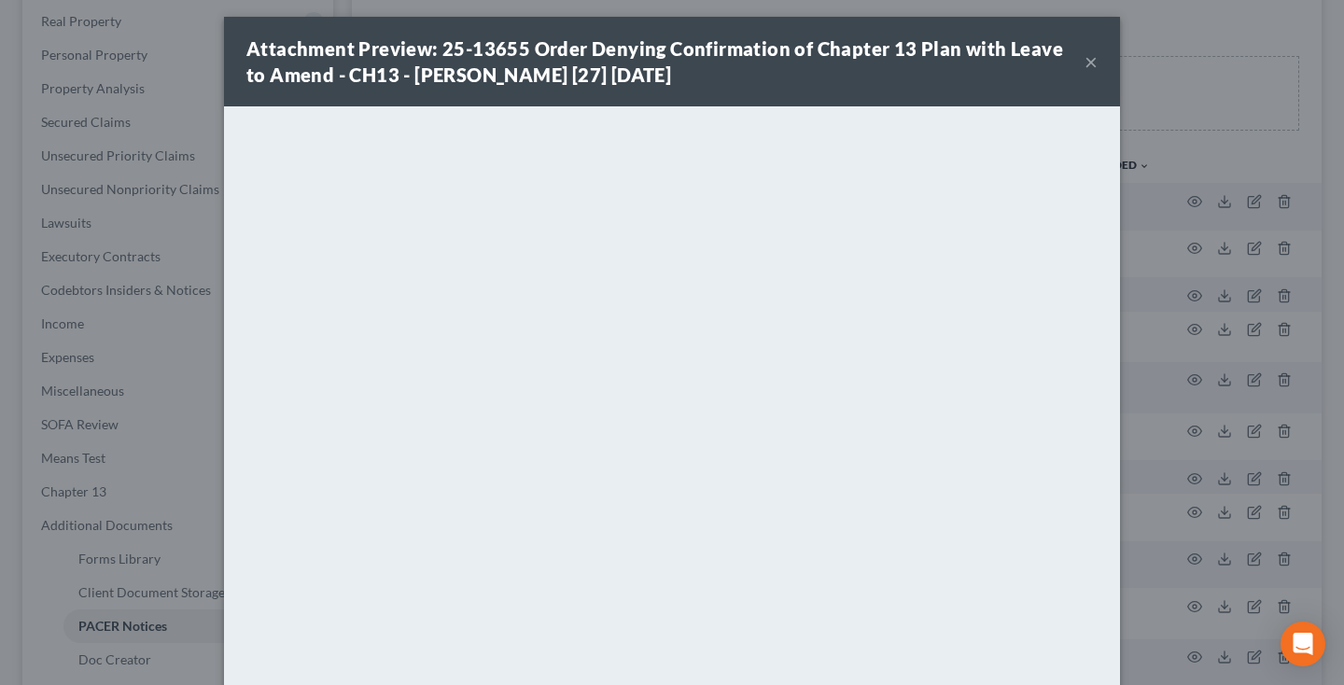
click at [758, 0] on div "Attachment Preview: 25-13655 Order Denying Confirmation of Chapter 13 Plan with…" at bounding box center [672, 342] width 1344 height 685
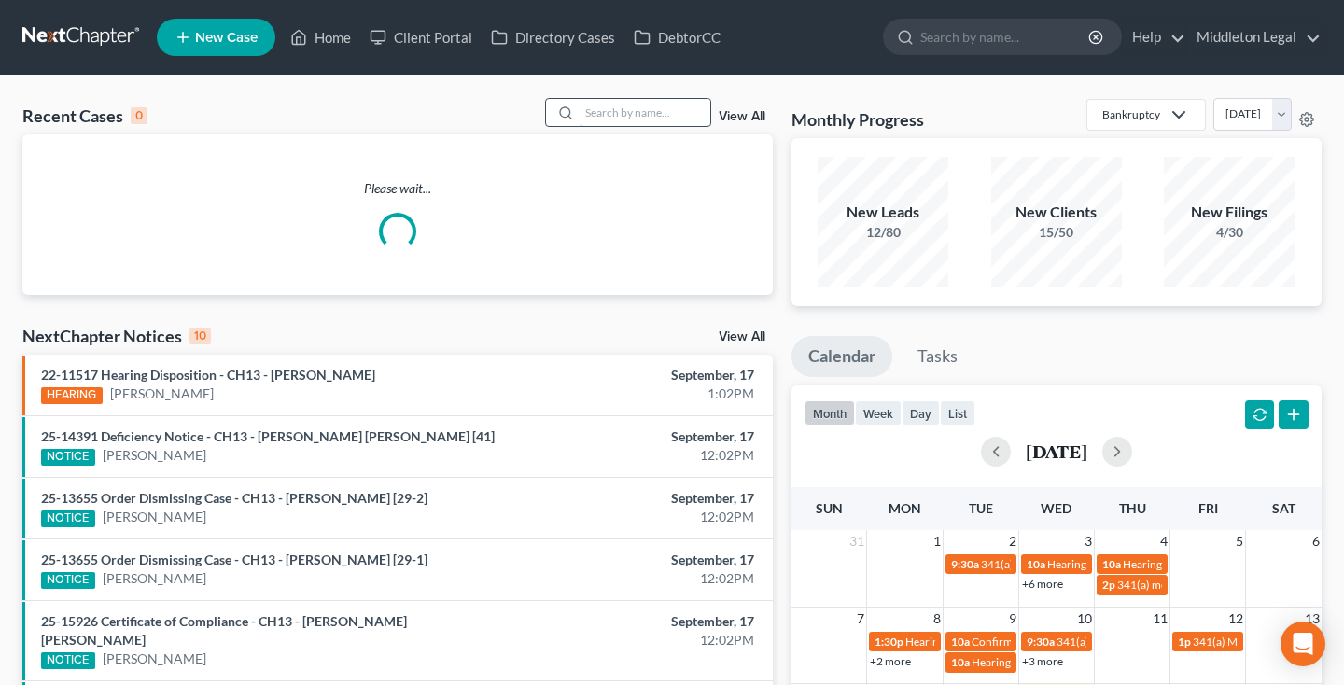
click at [627, 113] on input "search" at bounding box center [644, 112] width 131 height 27
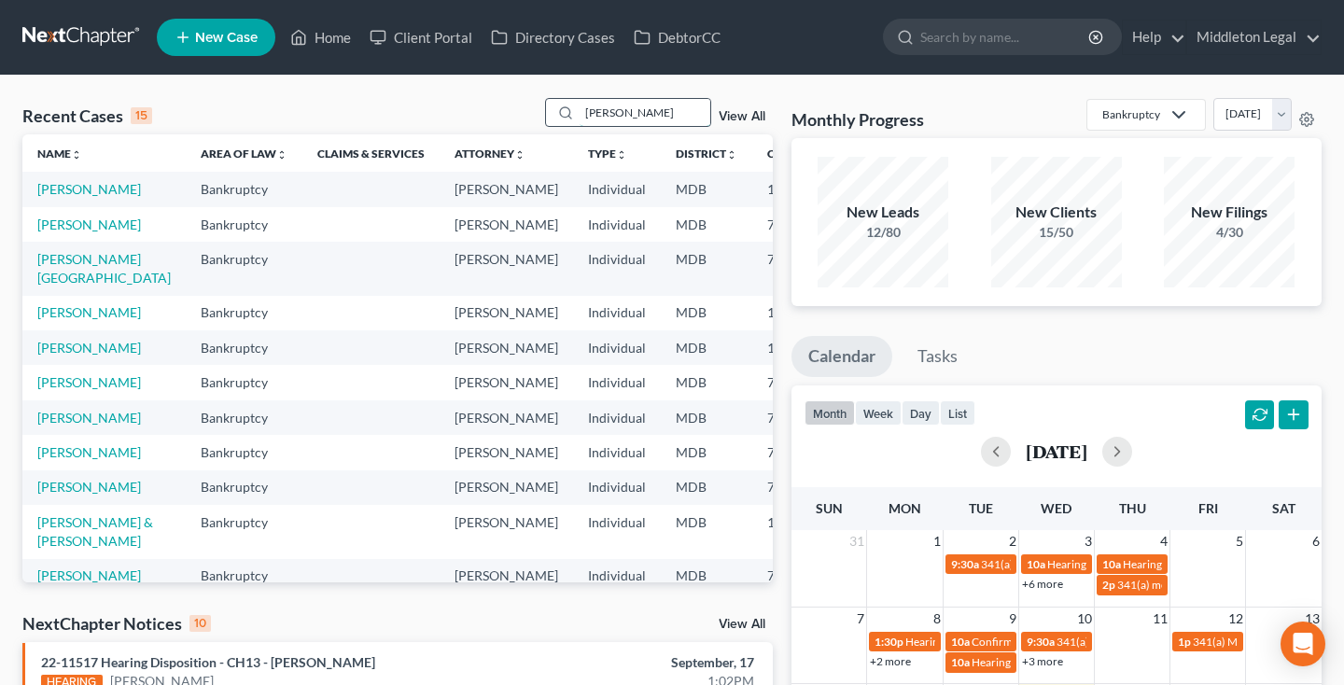
type input "marvin"
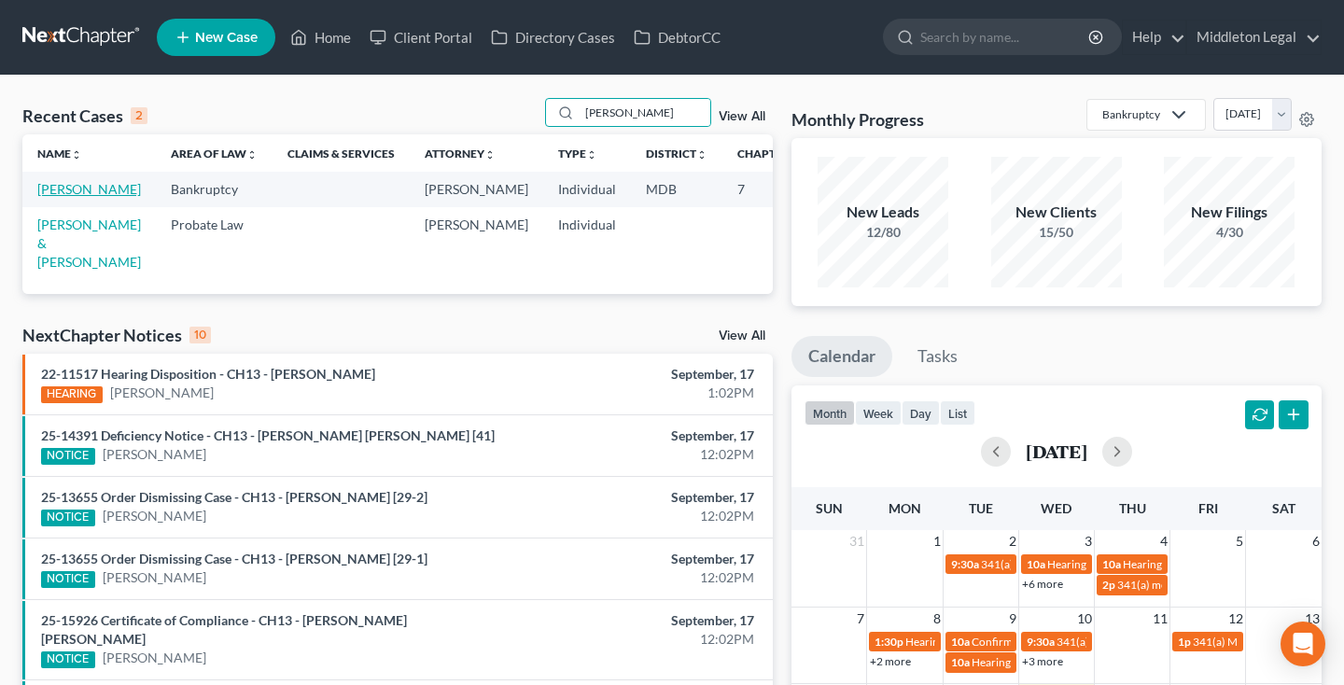
click at [60, 197] on link "Najera, Marvin" at bounding box center [89, 189] width 104 height 16
select select "3"
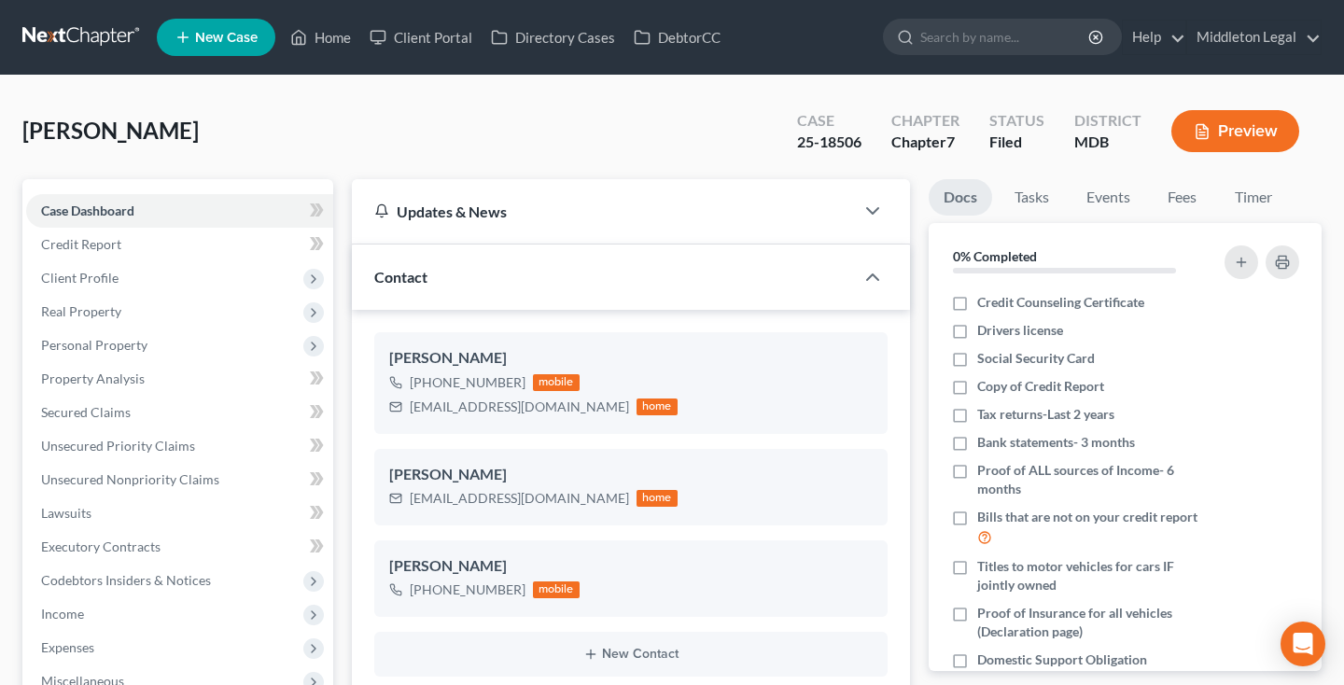
scroll to position [1116, 0]
click at [63, 39] on link at bounding box center [81, 38] width 119 height 34
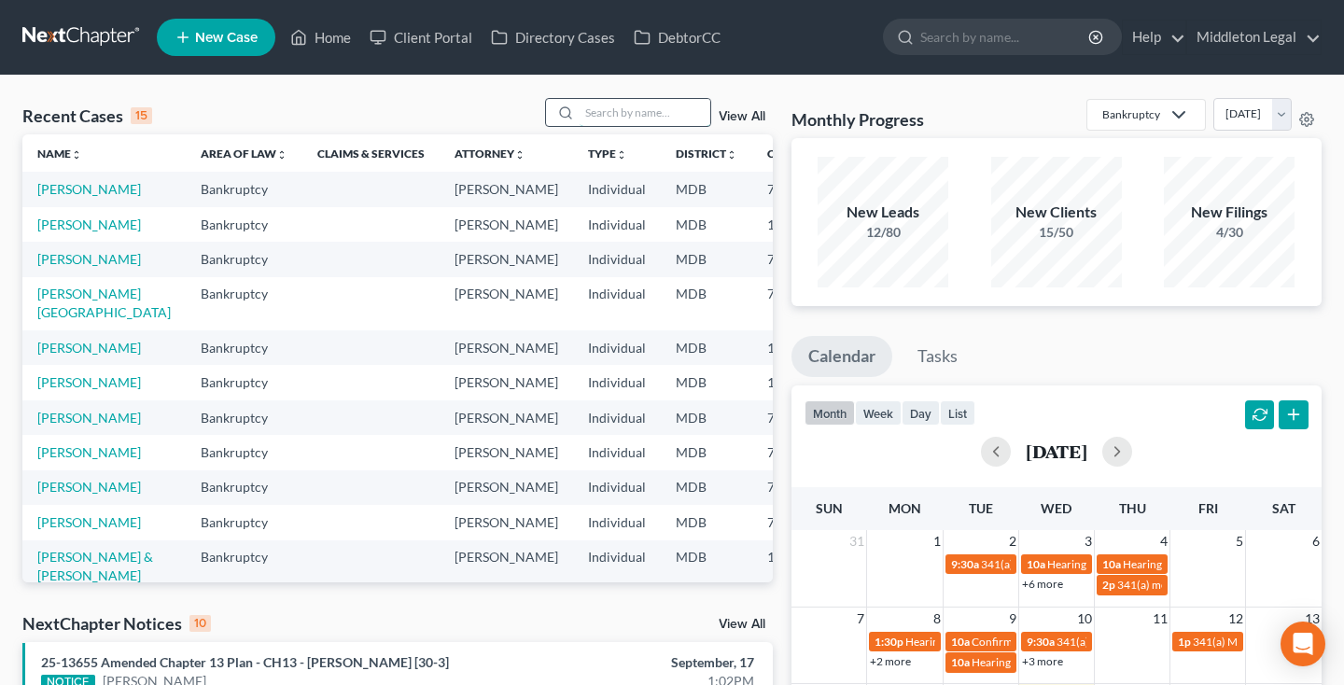
click at [700, 112] on input "search" at bounding box center [644, 112] width 131 height 27
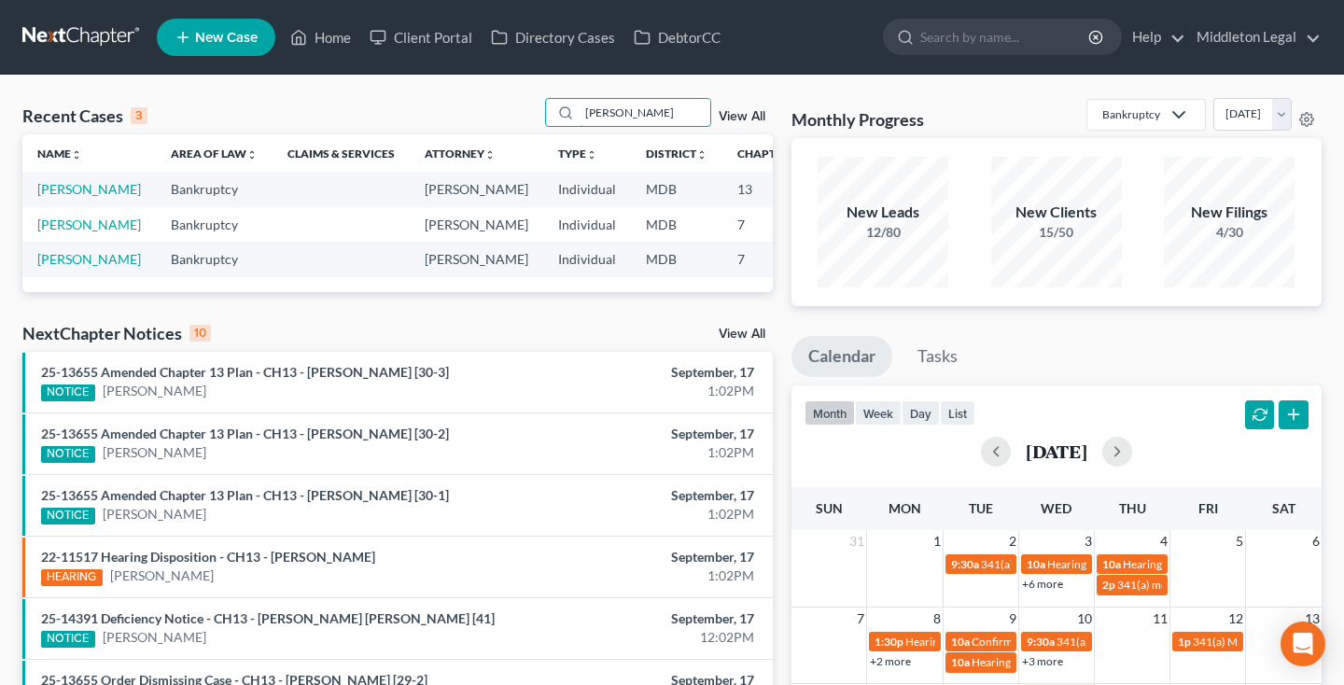
type input "[PERSON_NAME]"
drag, startPoint x: 556, startPoint y: 133, endPoint x: 47, endPoint y: 204, distance: 514.5
click at [47, 197] on link "[PERSON_NAME]" at bounding box center [89, 189] width 104 height 16
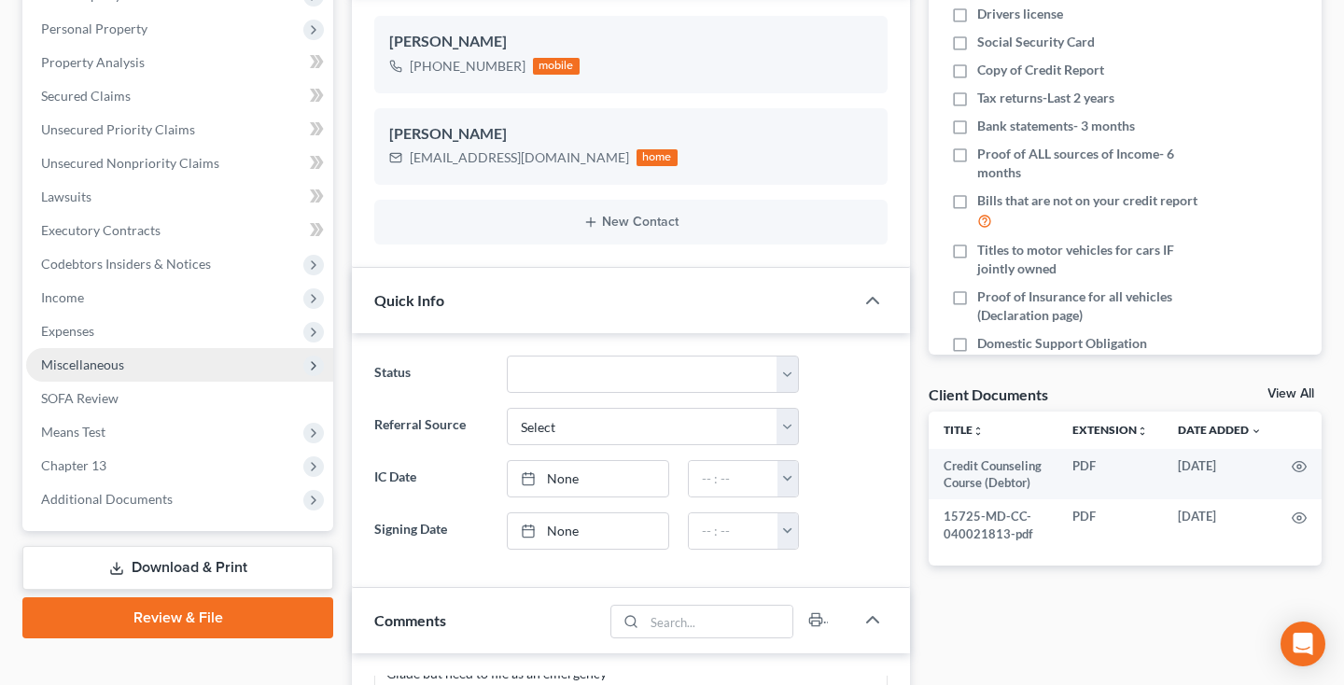
scroll to position [312, 0]
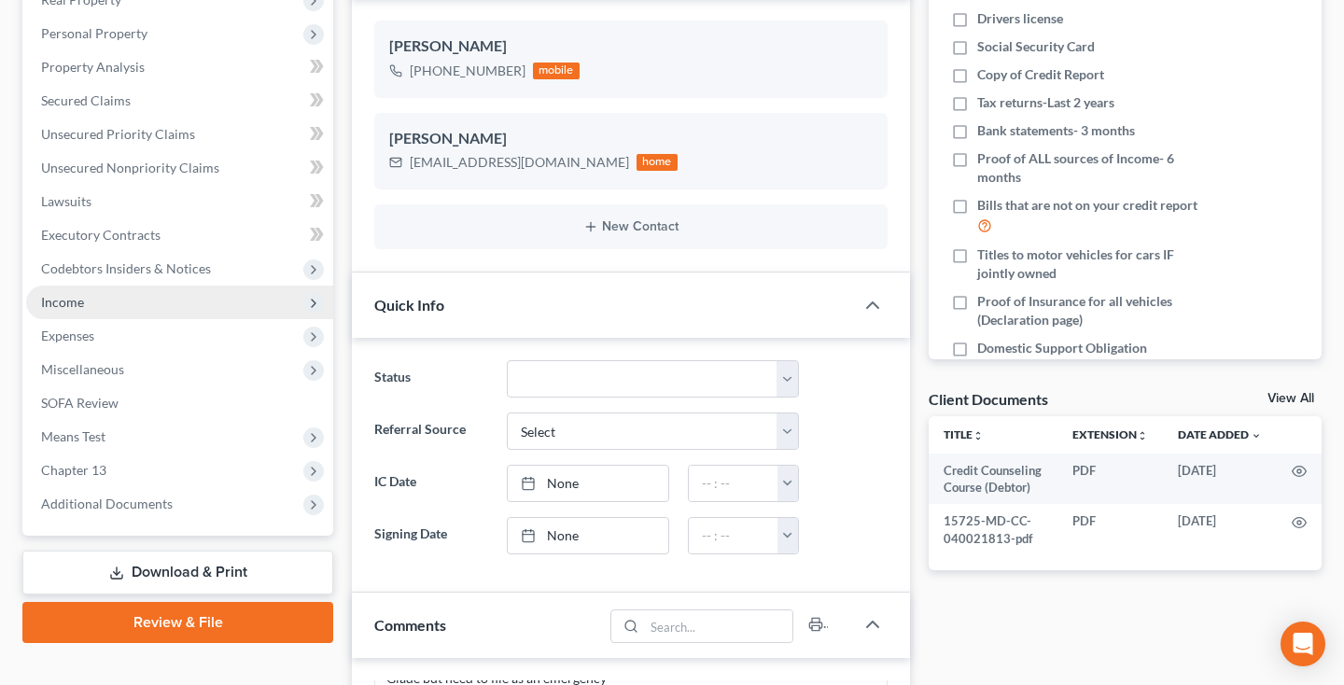
click at [76, 305] on span "Income" at bounding box center [62, 302] width 43 height 16
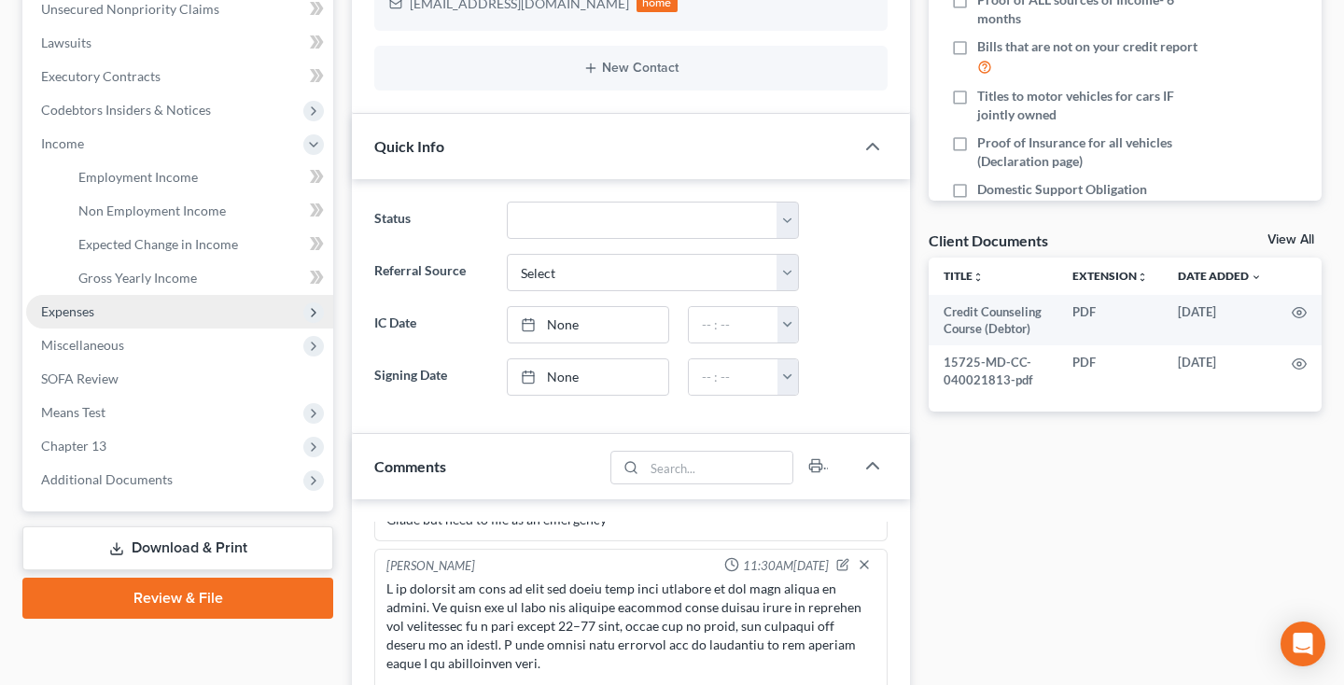
scroll to position [468, 0]
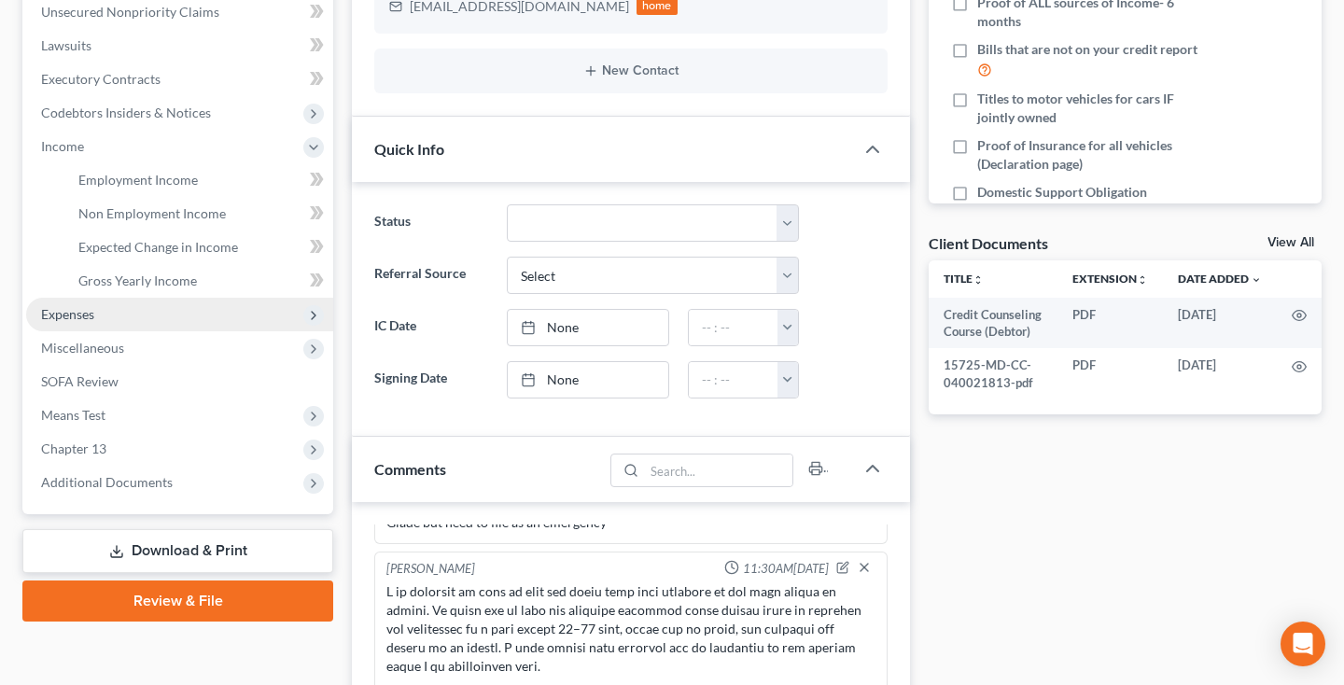
click at [92, 318] on span "Expenses" at bounding box center [67, 314] width 53 height 16
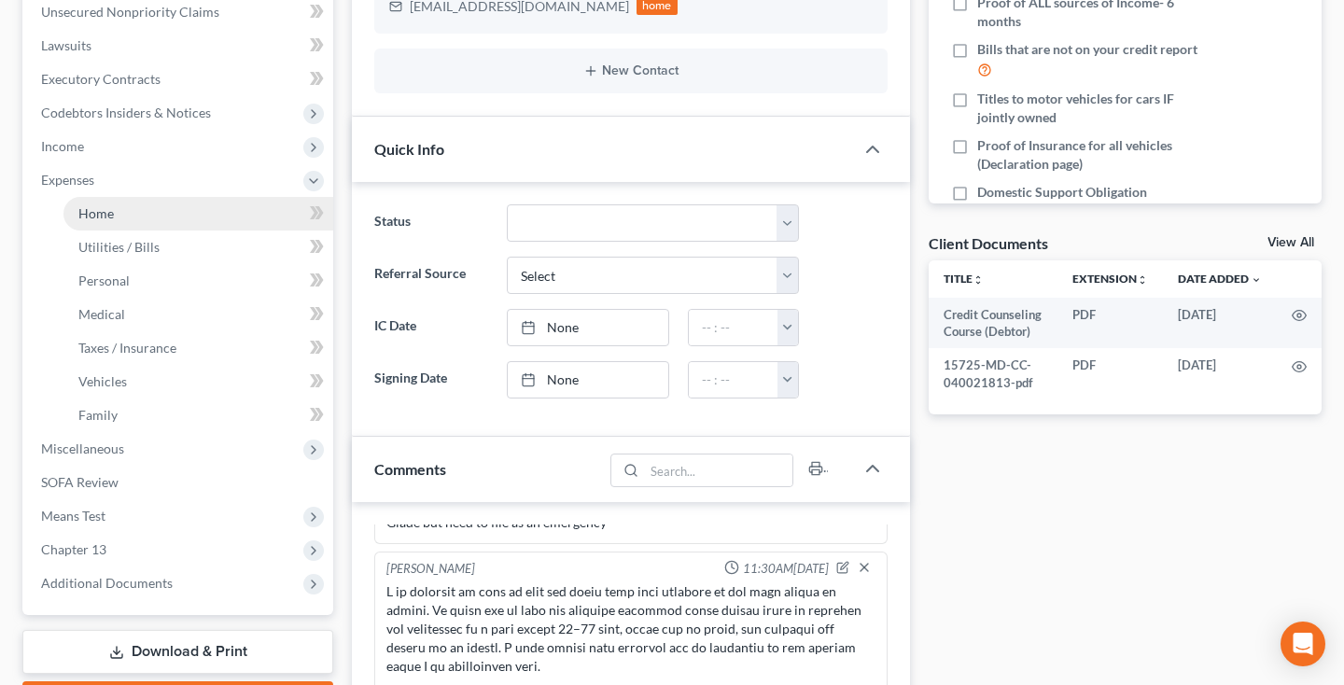
click at [143, 218] on link "Home" at bounding box center [198, 214] width 270 height 34
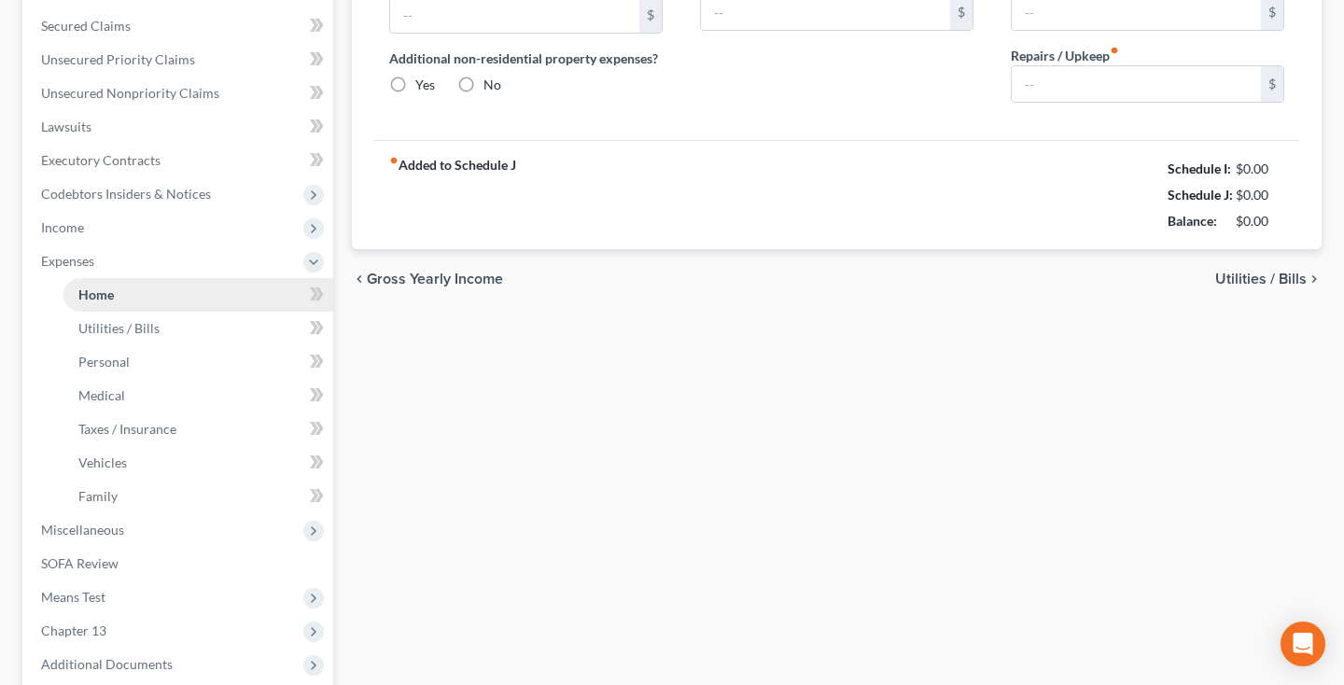
type input "0.00"
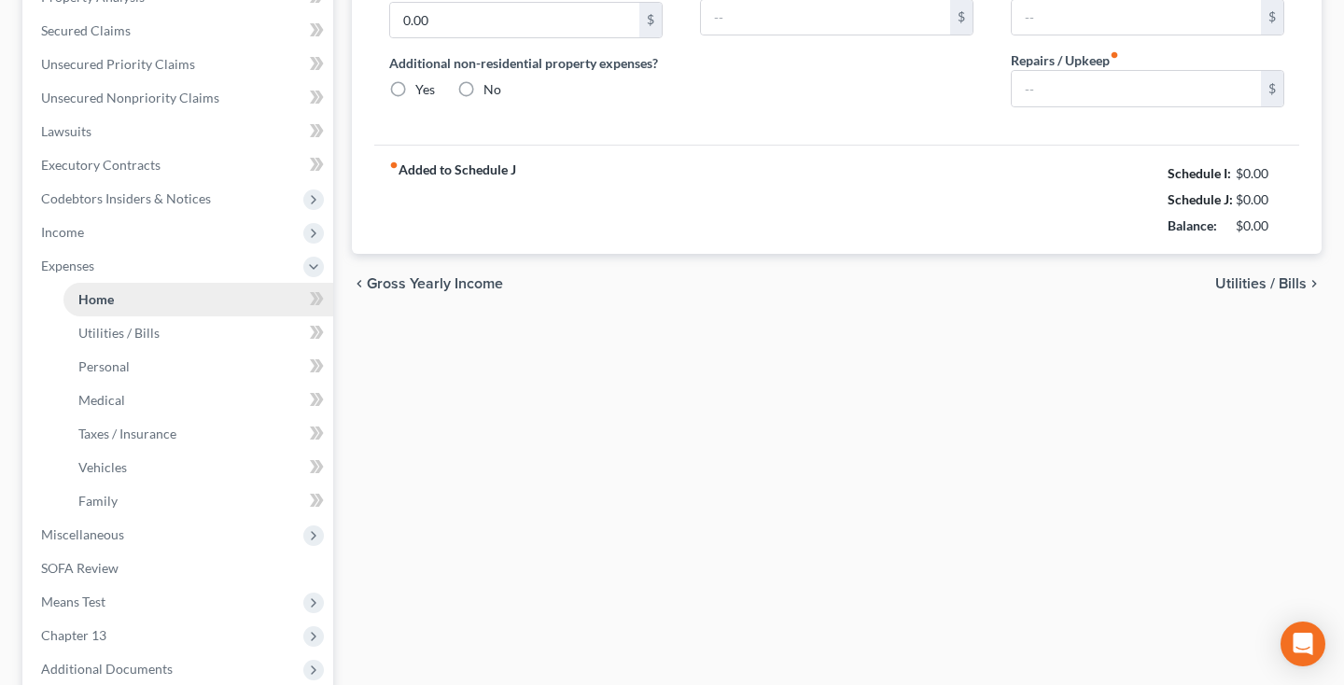
radio input "true"
type input "0.00"
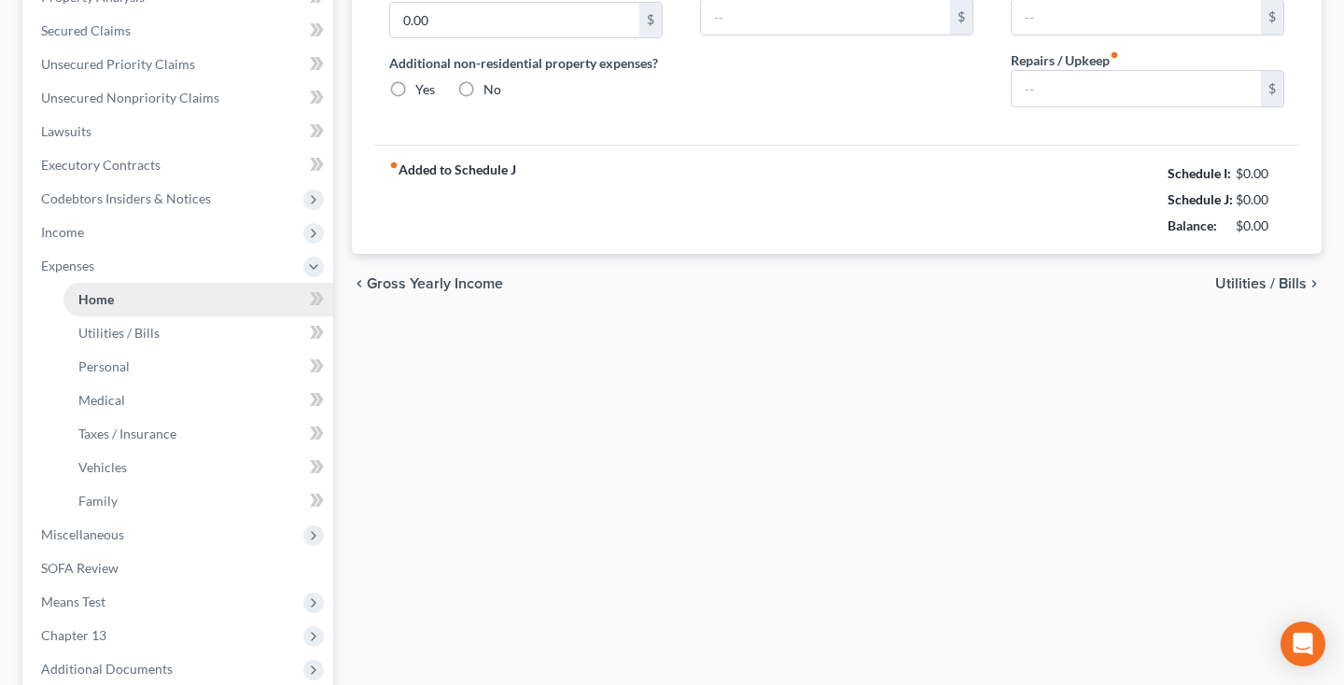
type input "0.00"
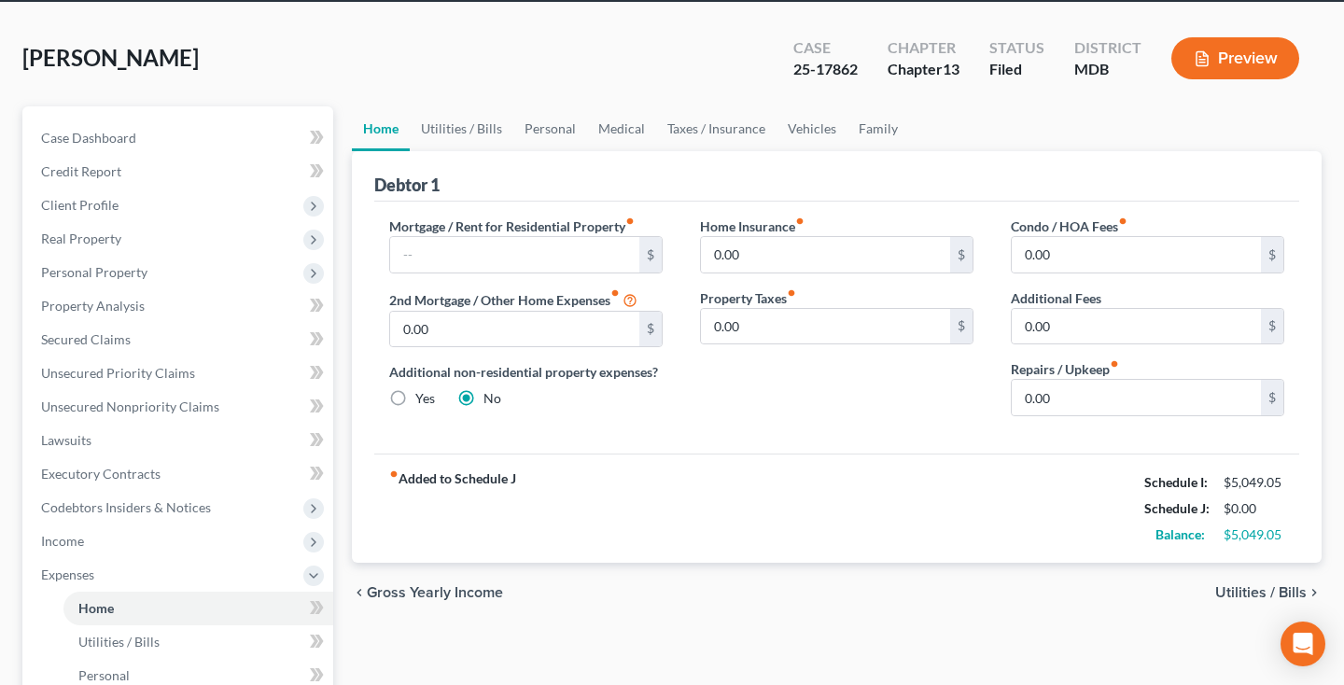
scroll to position [79, 0]
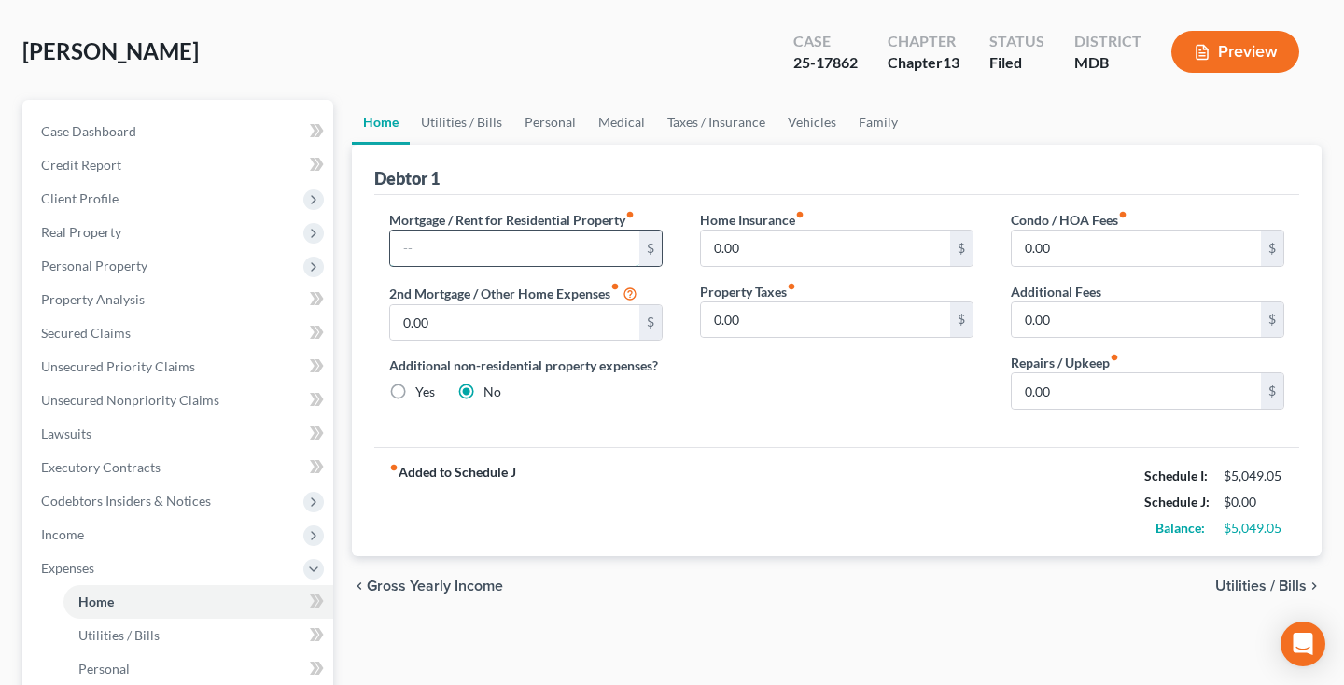
click at [528, 241] on input "text" at bounding box center [514, 247] width 249 height 35
type input "2,400"
click at [511, 314] on input "0.00" at bounding box center [514, 322] width 249 height 35
type input "900"
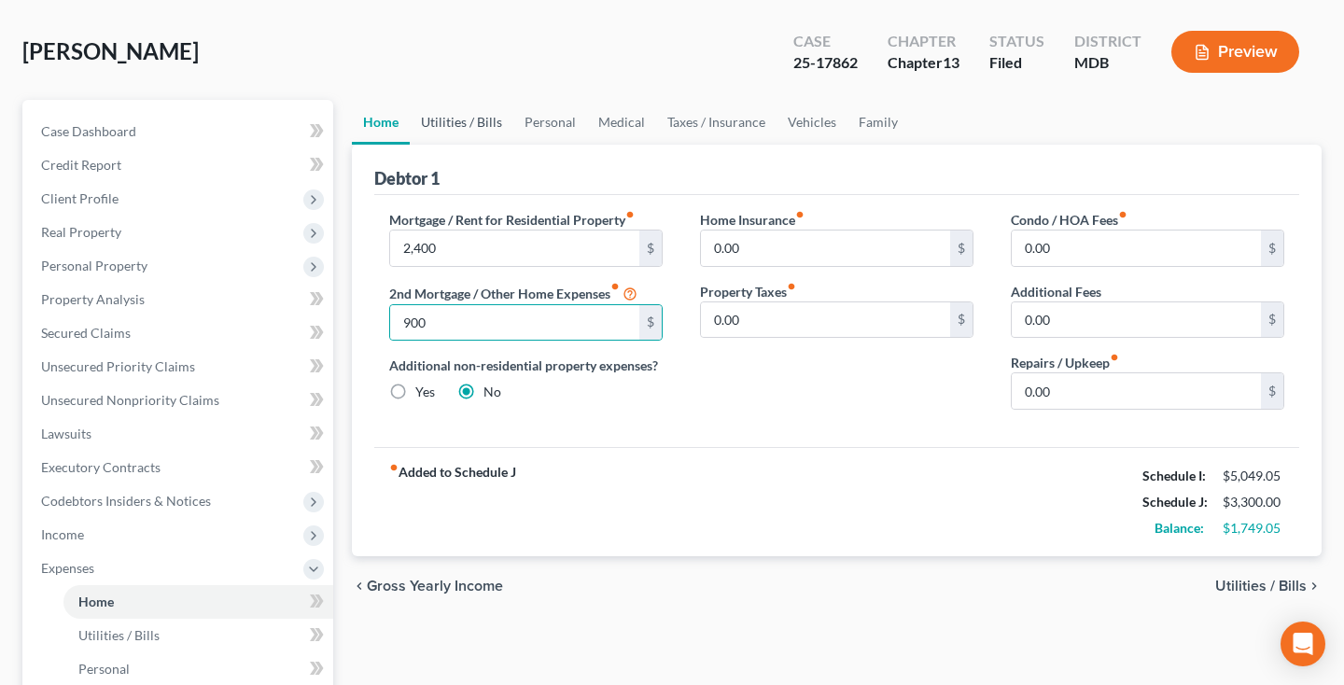
click at [474, 118] on link "Utilities / Bills" at bounding box center [462, 122] width 104 height 45
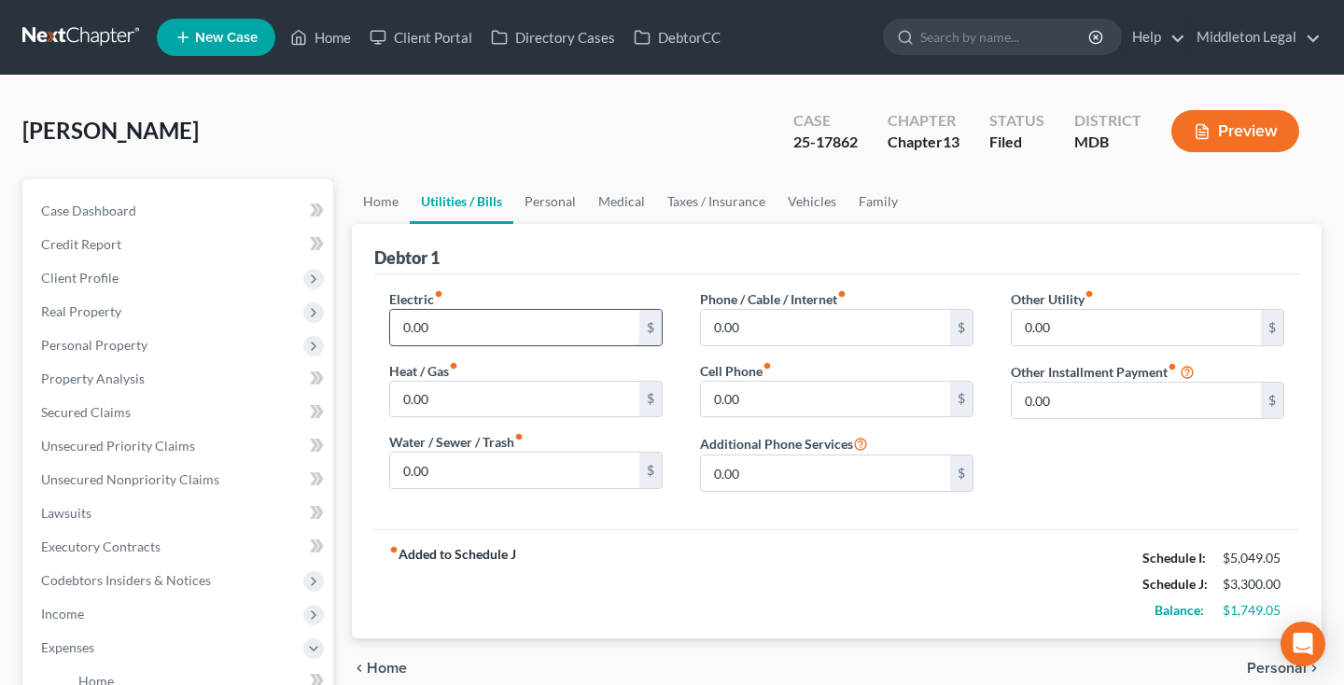
click at [542, 329] on input "0.00" at bounding box center [514, 327] width 249 height 35
click at [527, 330] on input "0.00" at bounding box center [514, 327] width 249 height 35
click at [482, 471] on input "0.00" at bounding box center [514, 470] width 249 height 35
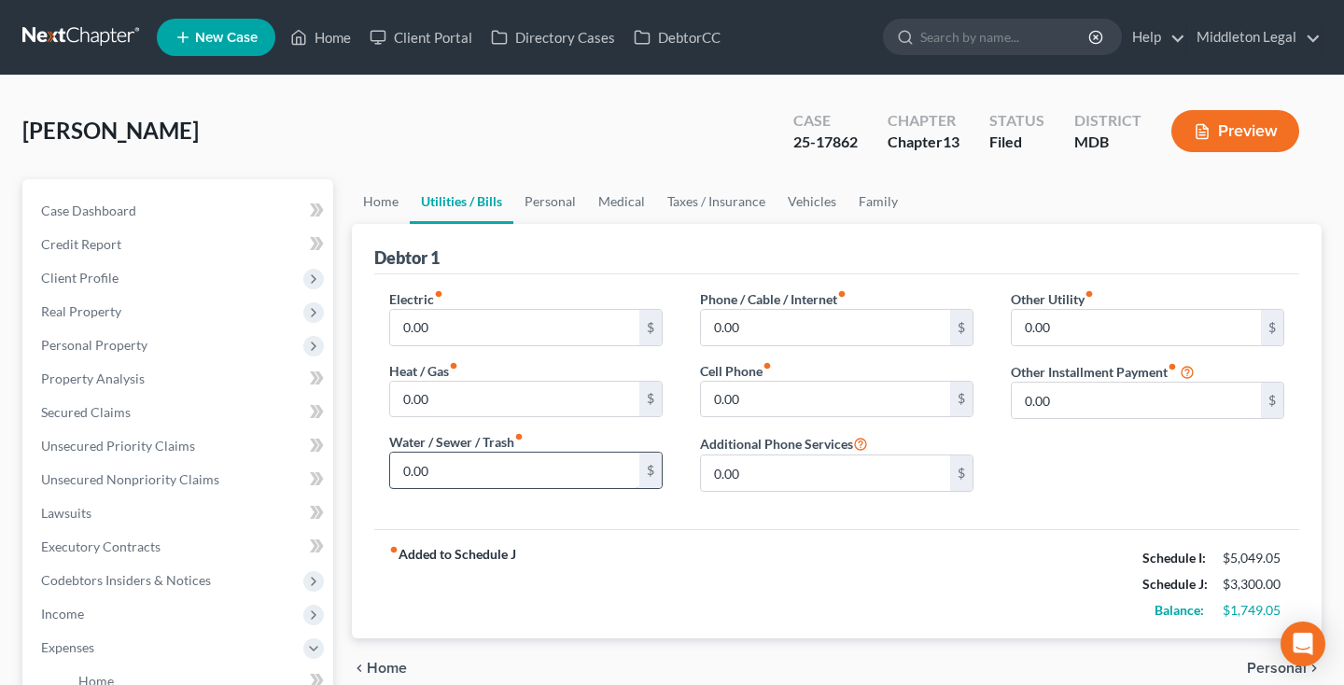
click at [482, 471] on input "0.00" at bounding box center [514, 470] width 249 height 35
click at [454, 405] on input "0.00" at bounding box center [514, 399] width 249 height 35
click at [468, 473] on input "0.00" at bounding box center [514, 470] width 249 height 35
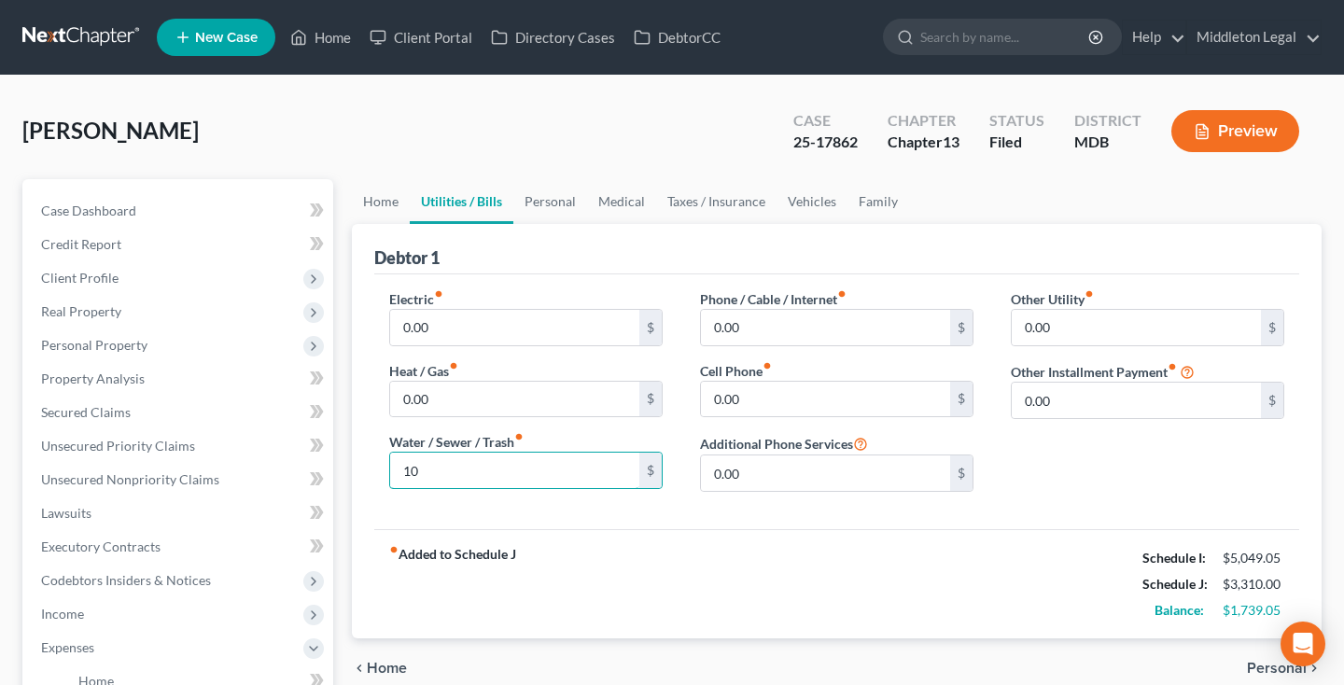
type input "1"
click at [765, 336] on input "0.00" at bounding box center [825, 327] width 249 height 35
click at [761, 404] on input "0.00" at bounding box center [825, 399] width 249 height 35
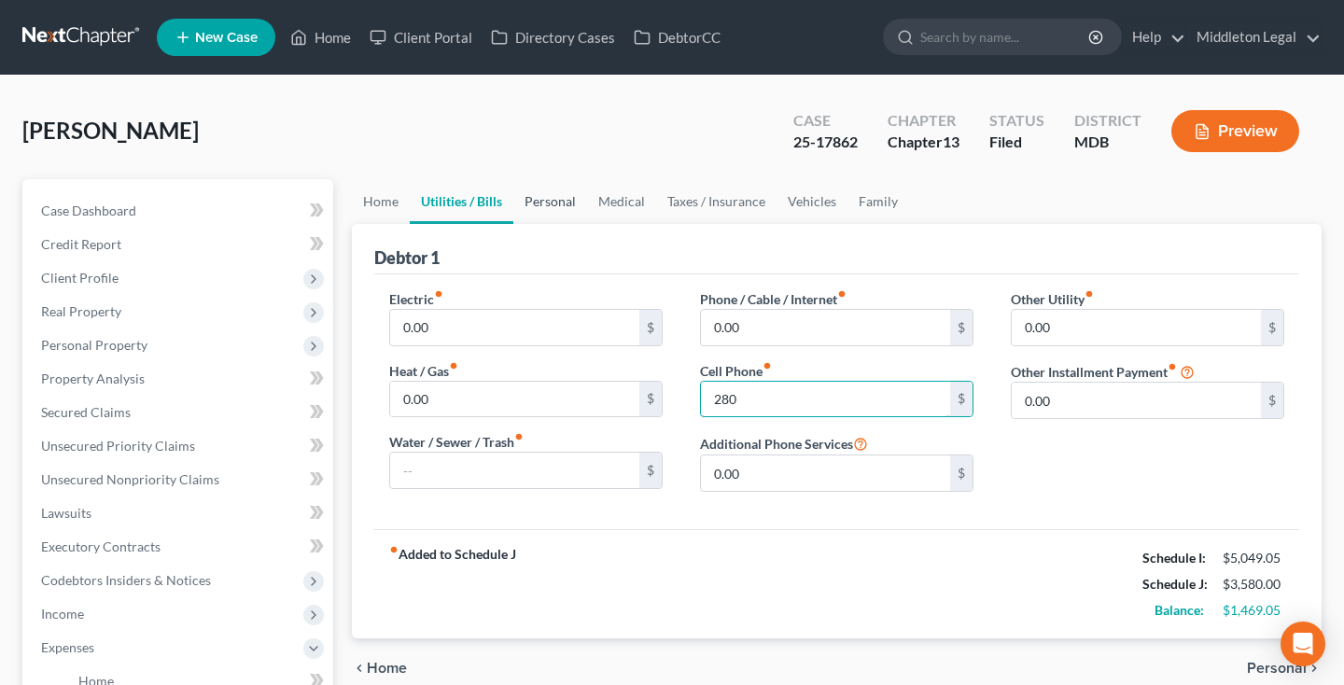
type input "280"
click at [553, 207] on link "Personal" at bounding box center [550, 201] width 74 height 45
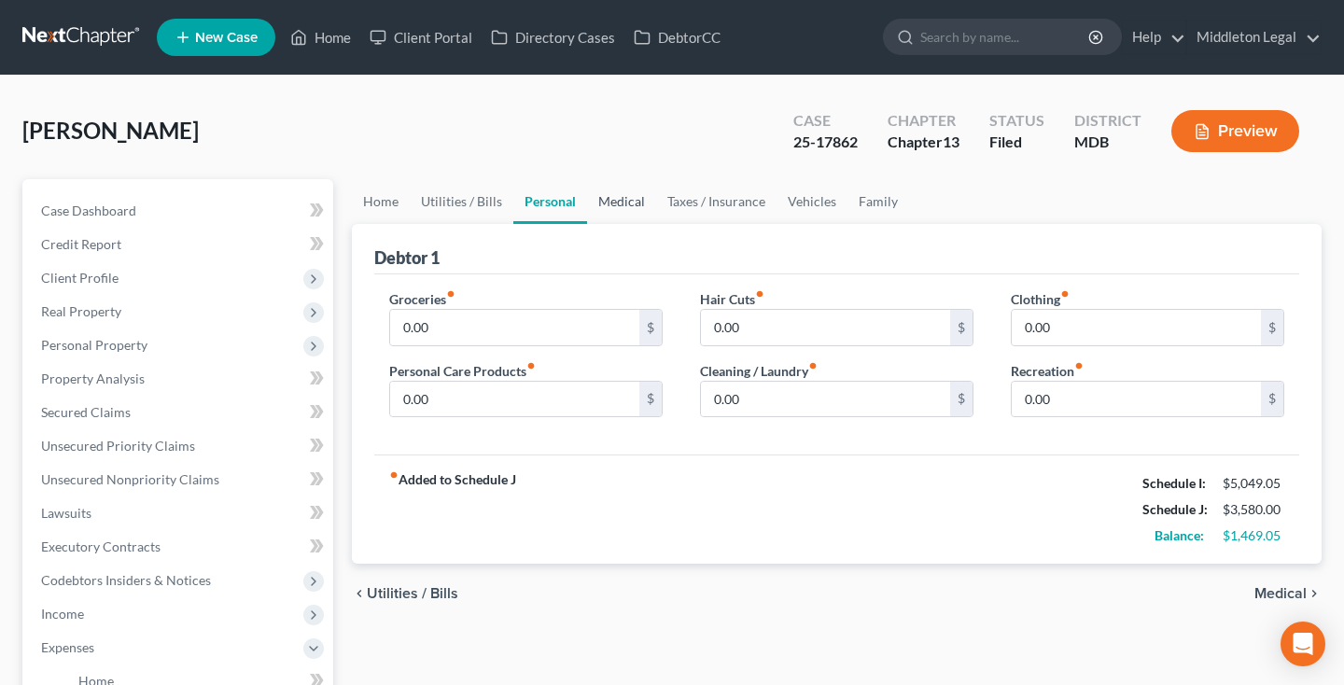
click at [630, 206] on link "Medical" at bounding box center [621, 201] width 69 height 45
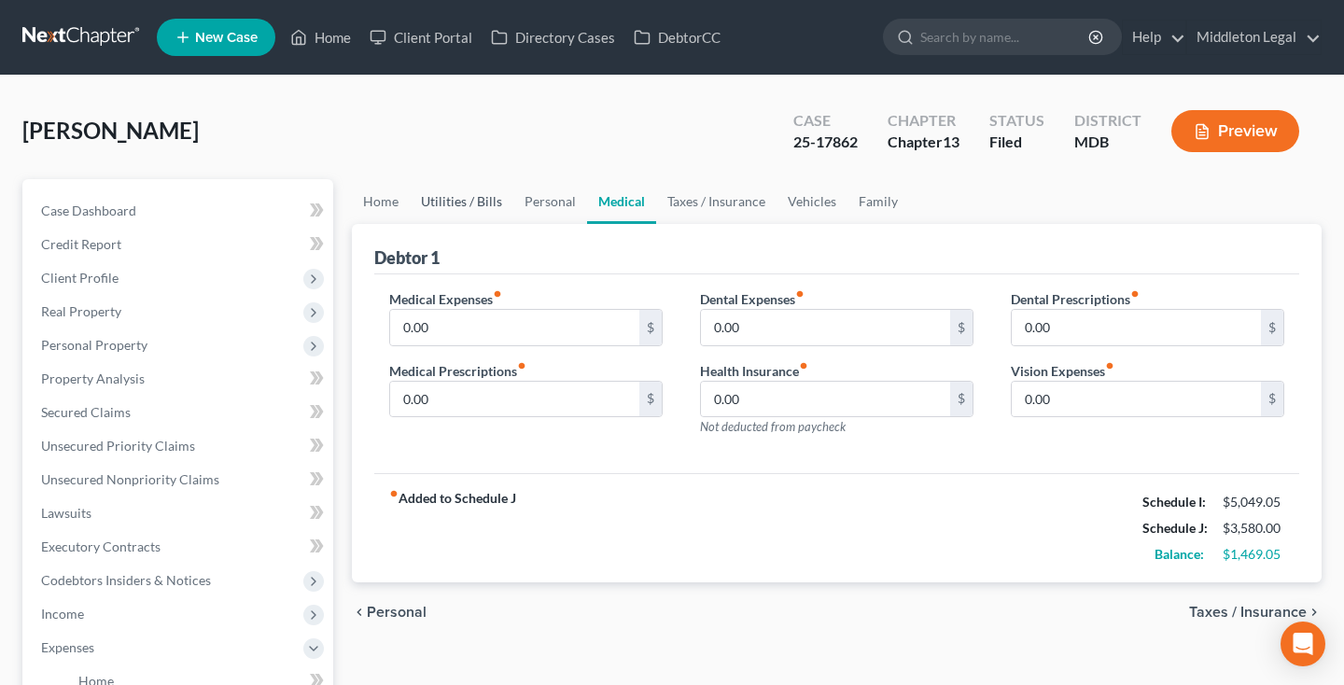
click at [478, 198] on link "Utilities / Bills" at bounding box center [462, 201] width 104 height 45
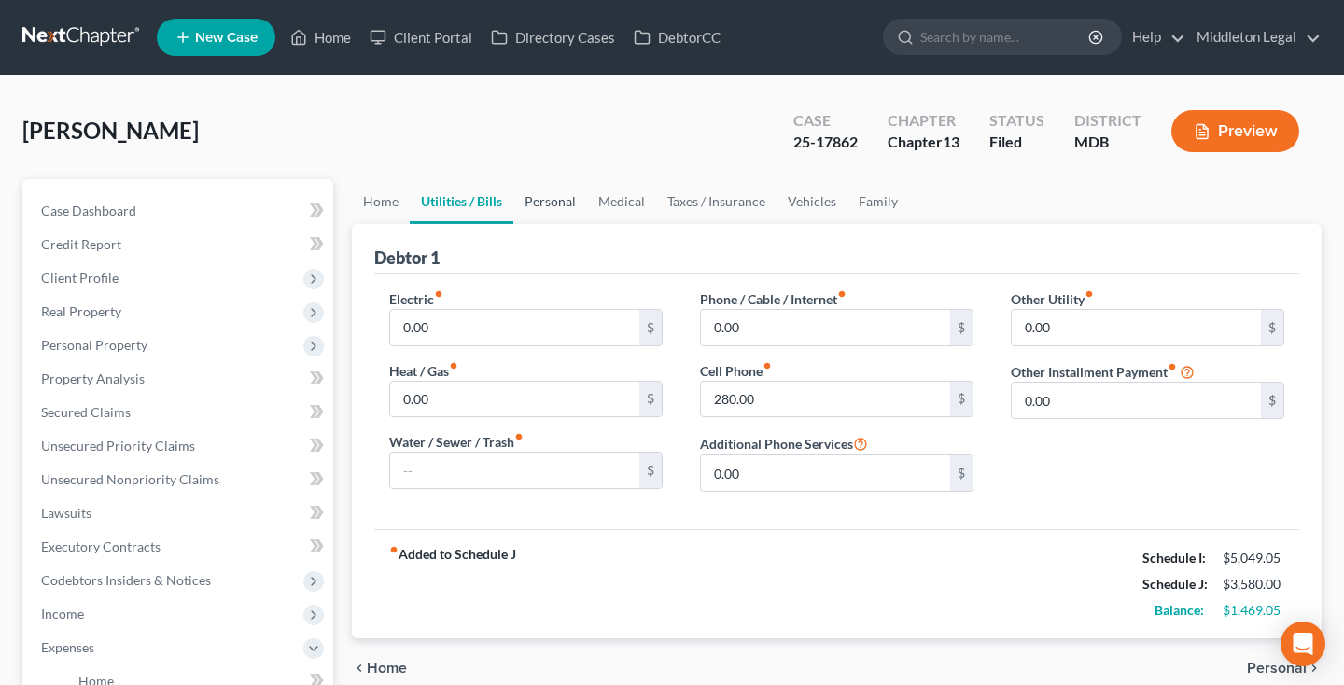
click at [545, 205] on link "Personal" at bounding box center [550, 201] width 74 height 45
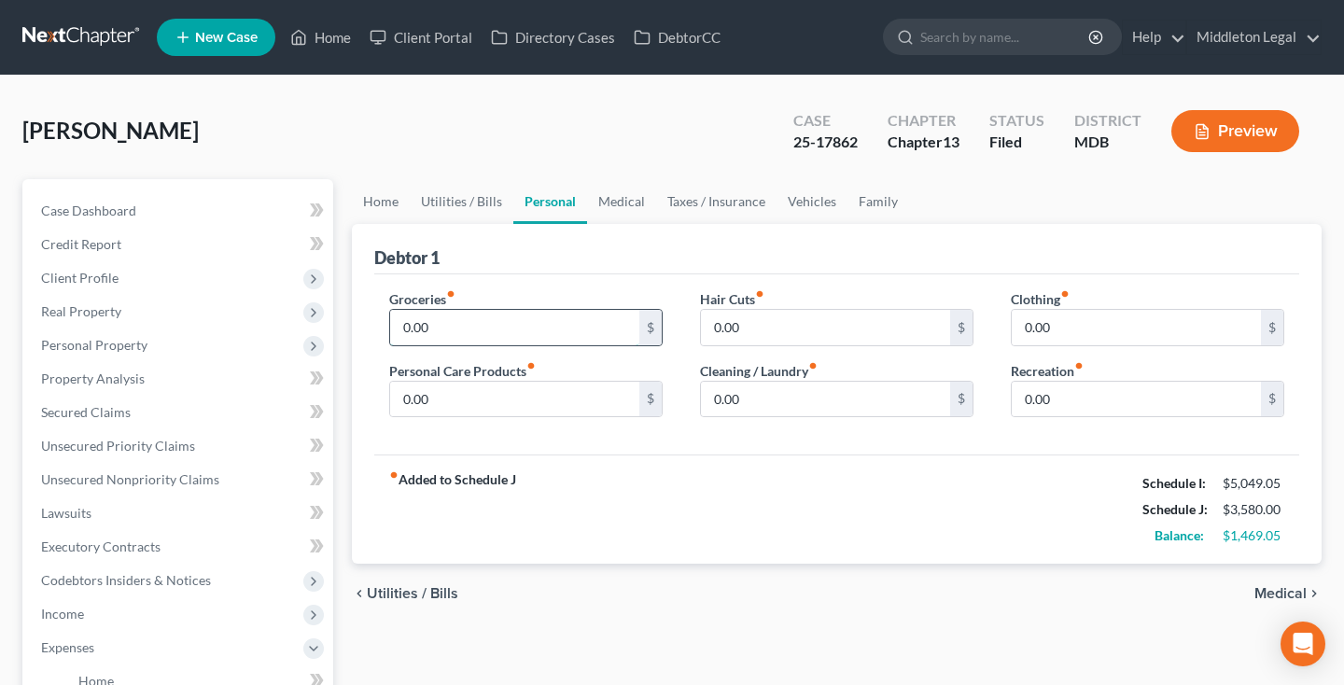
click at [452, 333] on input "0.00" at bounding box center [514, 327] width 249 height 35
type input "863"
click at [390, 198] on link "Home" at bounding box center [381, 201] width 58 height 45
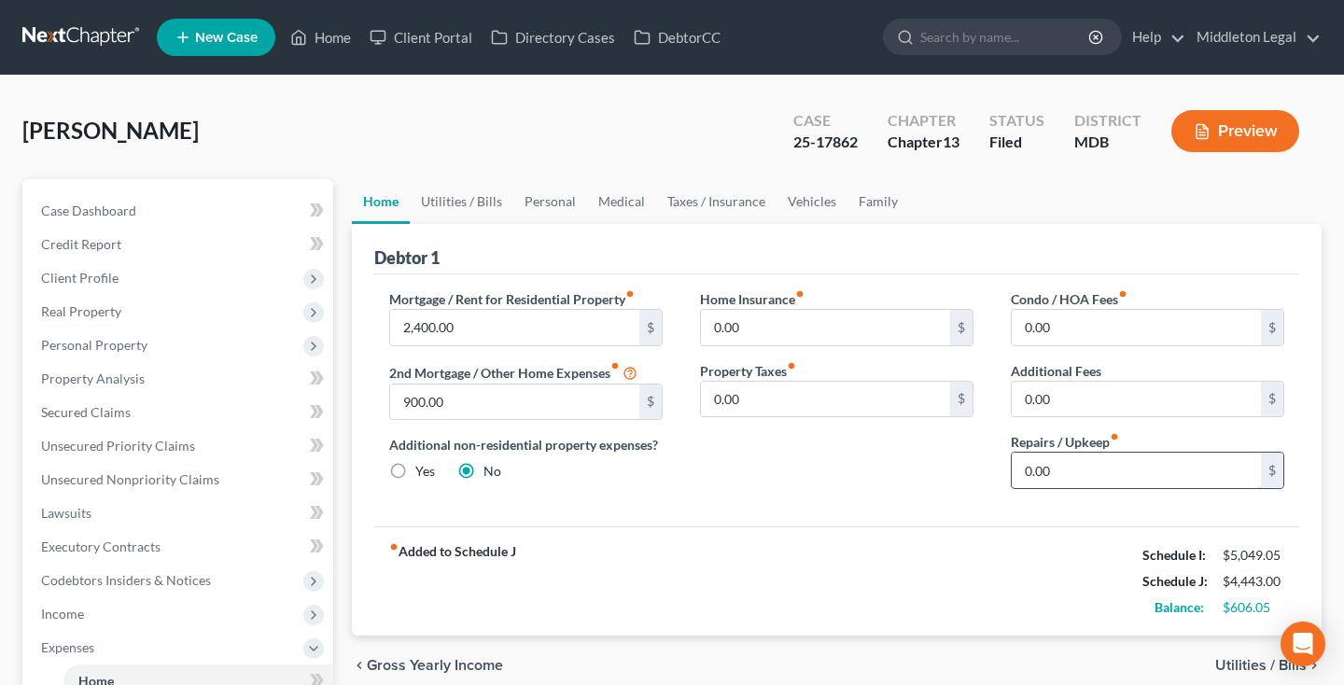
click at [1068, 468] on input "0.00" at bounding box center [1136, 470] width 249 height 35
type input "0"
type input "75"
click at [568, 202] on link "Personal" at bounding box center [550, 201] width 74 height 45
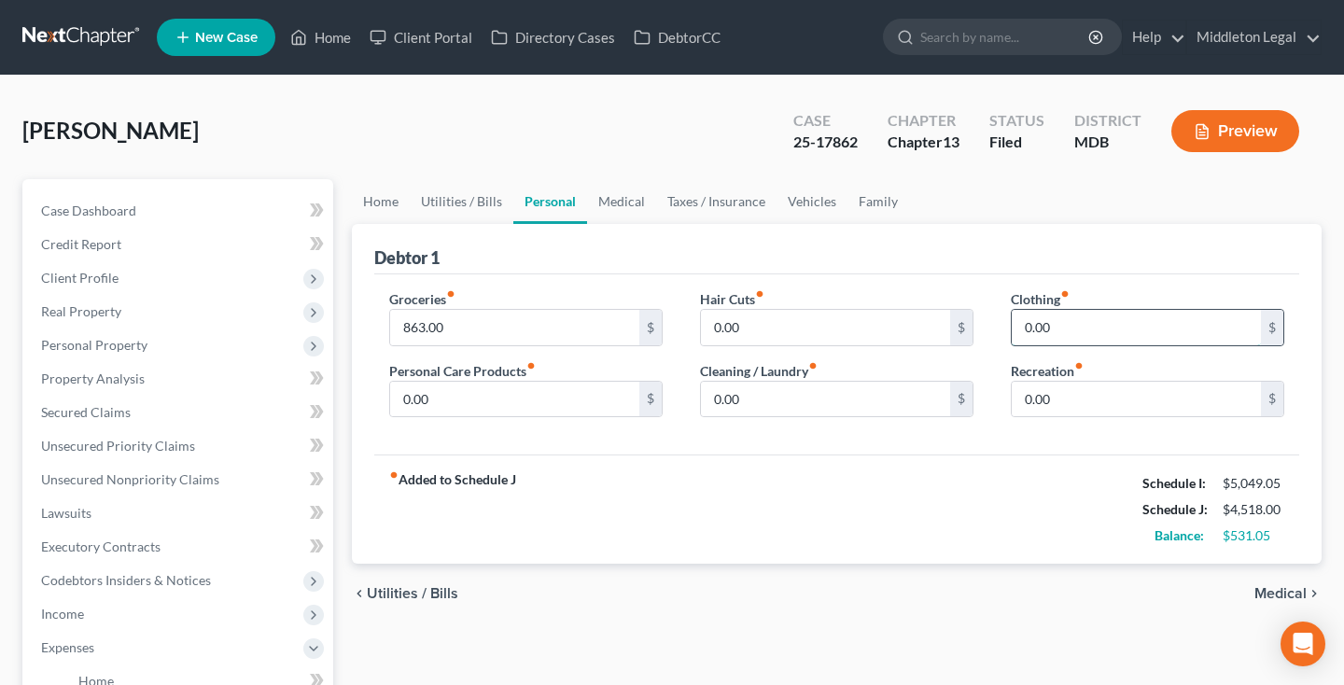
click at [1079, 328] on input "0.00" at bounding box center [1136, 327] width 249 height 35
type input "0"
type input "181"
click at [621, 205] on link "Medical" at bounding box center [621, 201] width 69 height 45
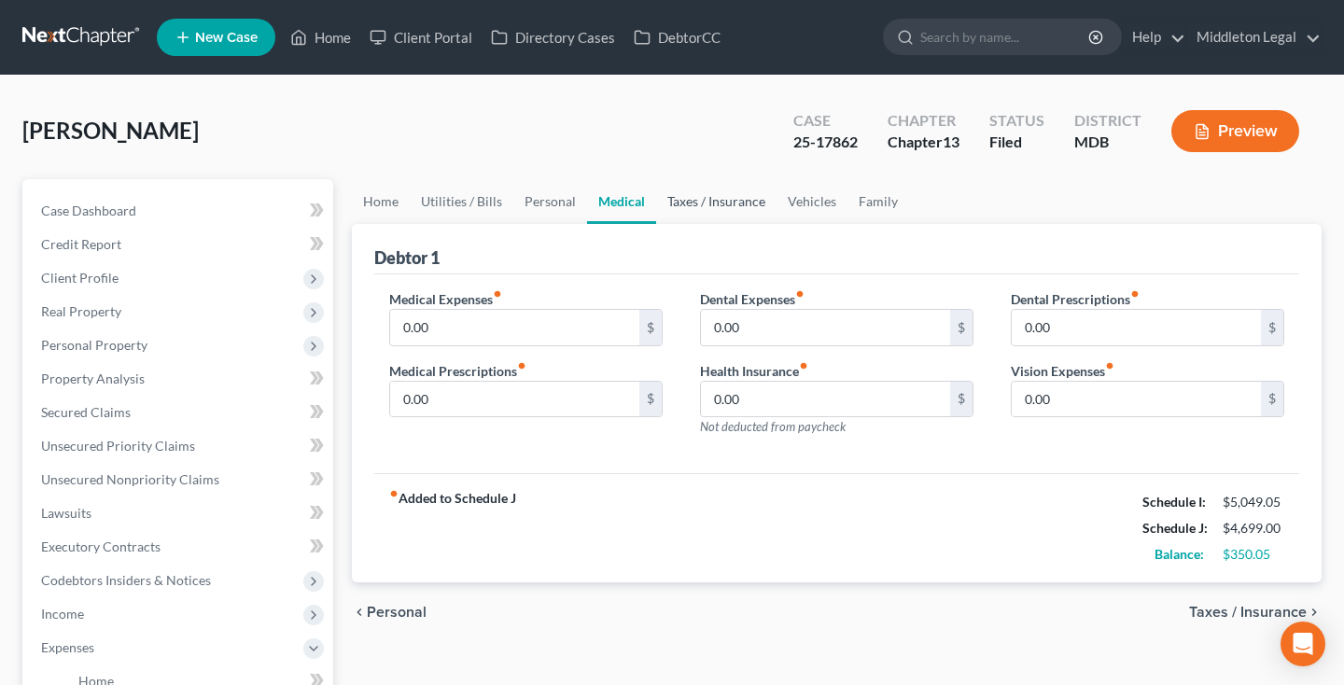
click at [690, 210] on link "Taxes / Insurance" at bounding box center [716, 201] width 120 height 45
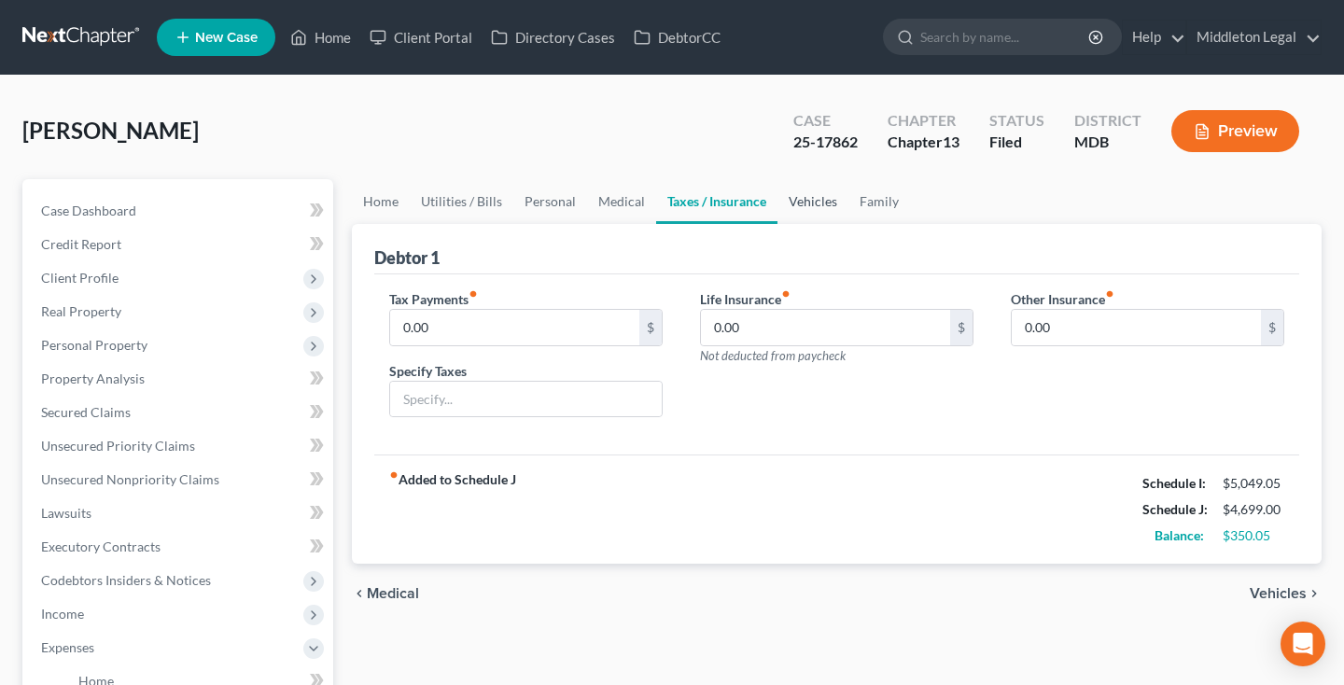
click at [806, 215] on link "Vehicles" at bounding box center [812, 201] width 71 height 45
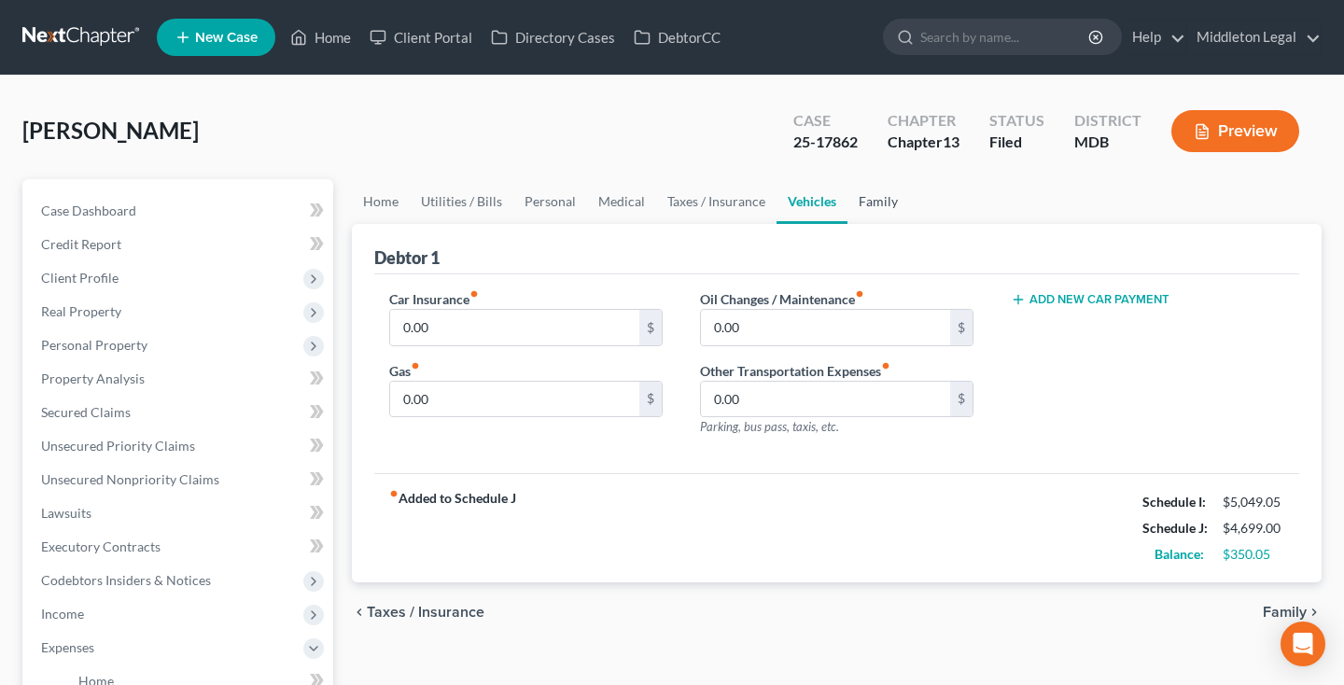
click at [885, 206] on link "Family" at bounding box center [878, 201] width 62 height 45
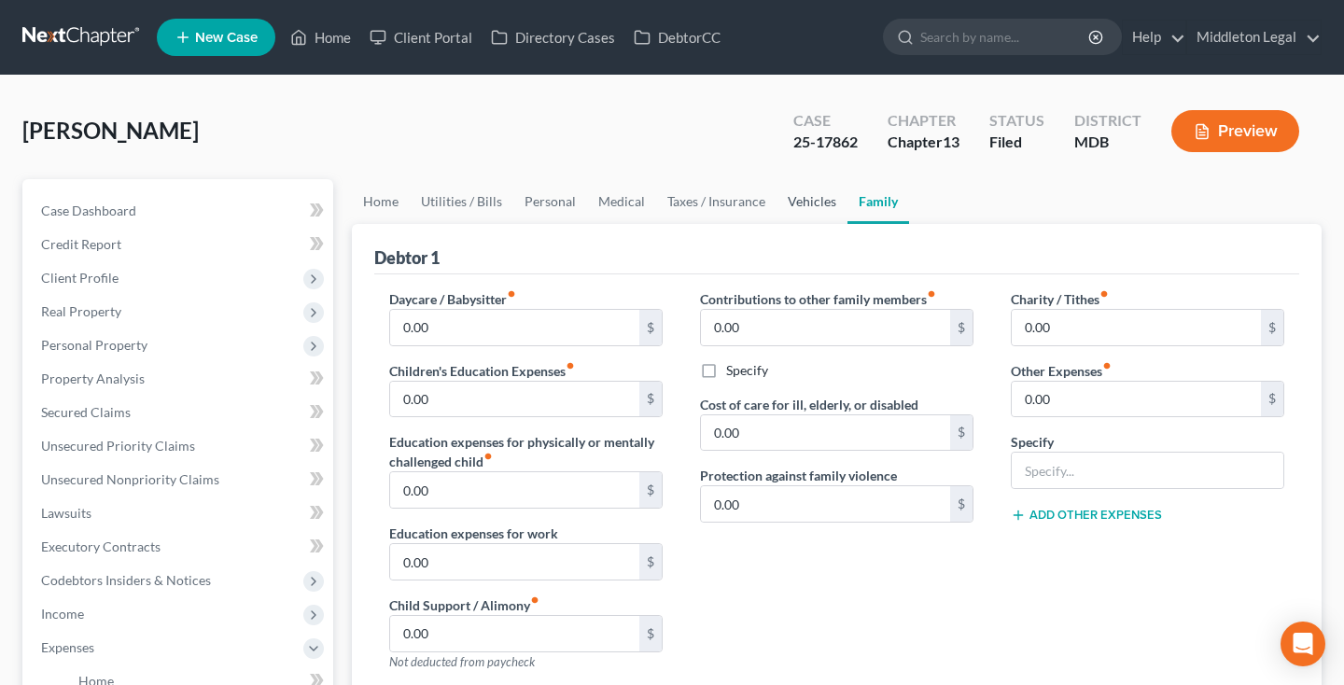
click at [794, 203] on link "Vehicles" at bounding box center [811, 201] width 71 height 45
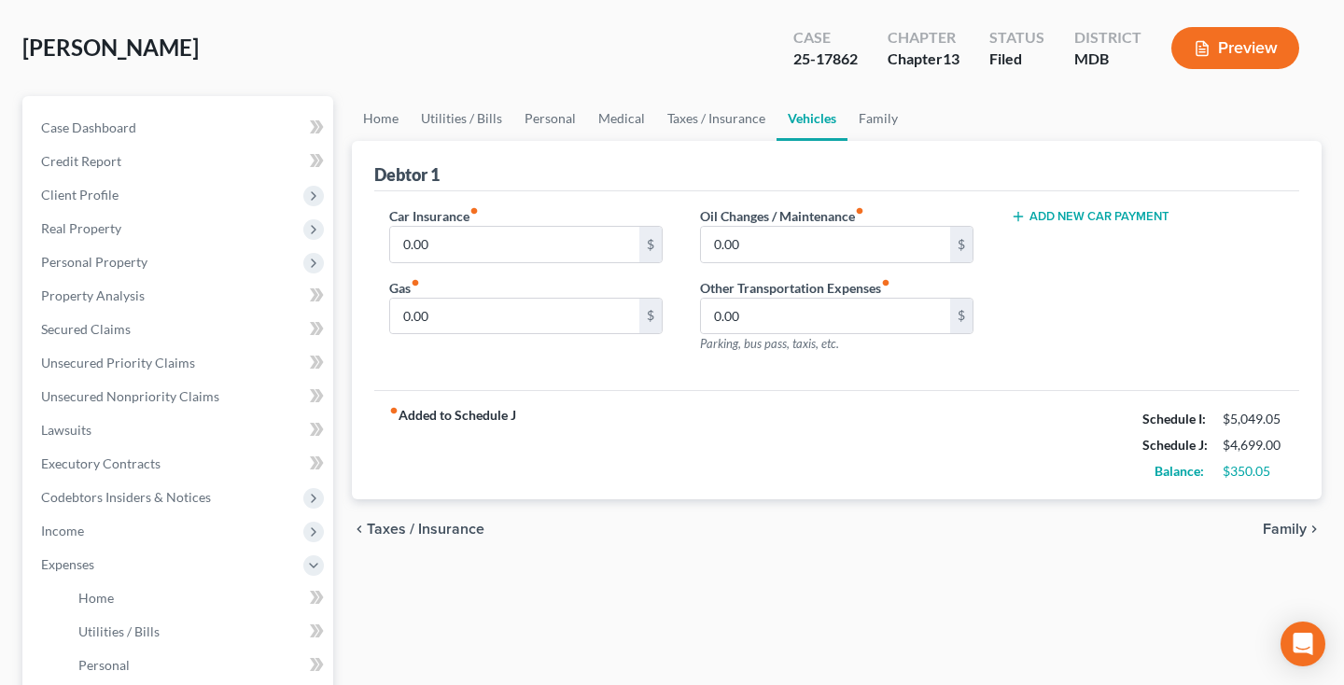
scroll to position [77, 0]
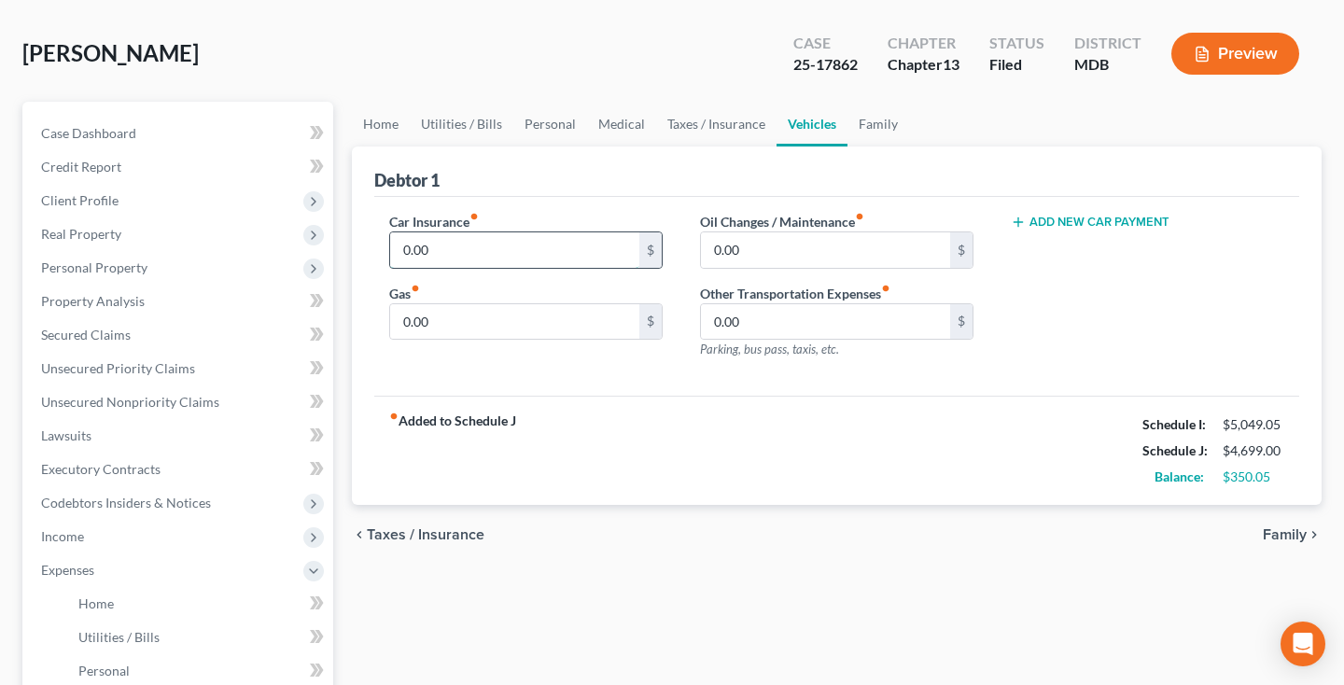
click at [555, 258] on input "0.00" at bounding box center [514, 249] width 249 height 35
click at [536, 319] on input "0.00" at bounding box center [514, 321] width 249 height 35
click at [528, 258] on input "0.00" at bounding box center [514, 249] width 249 height 35
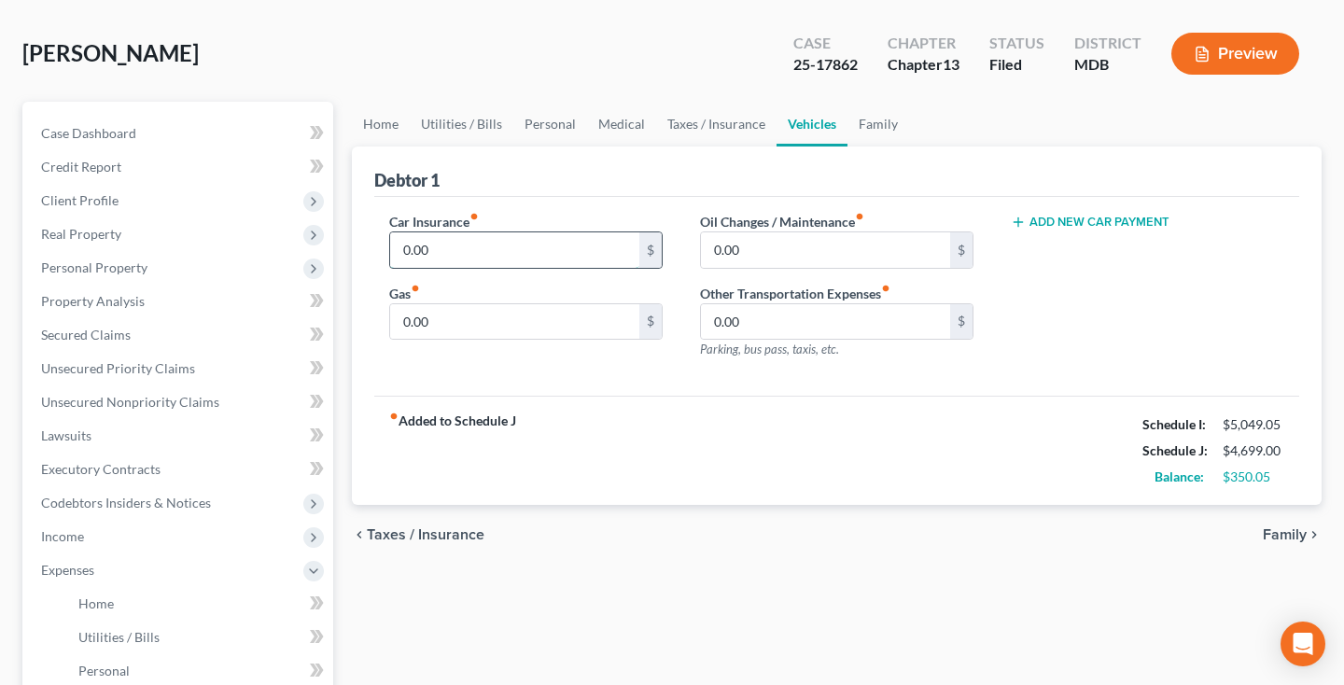
click at [528, 258] on input "0.00" at bounding box center [514, 249] width 249 height 35
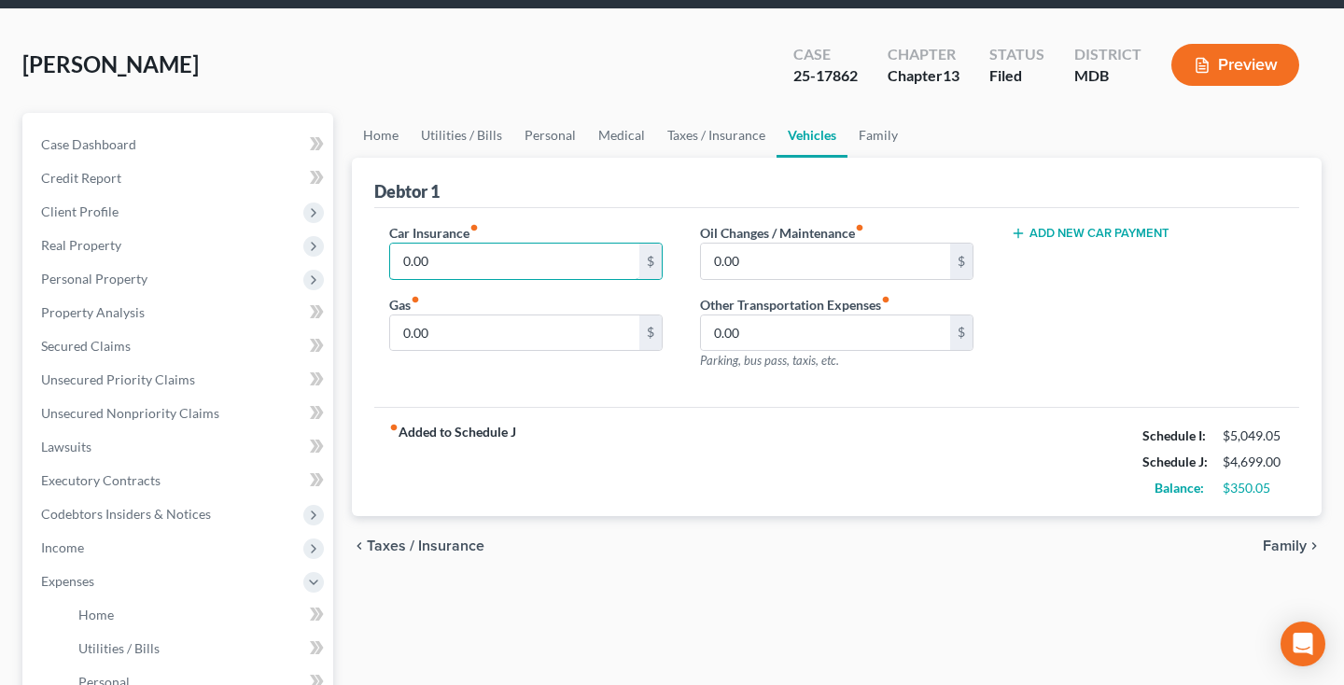
scroll to position [64, 0]
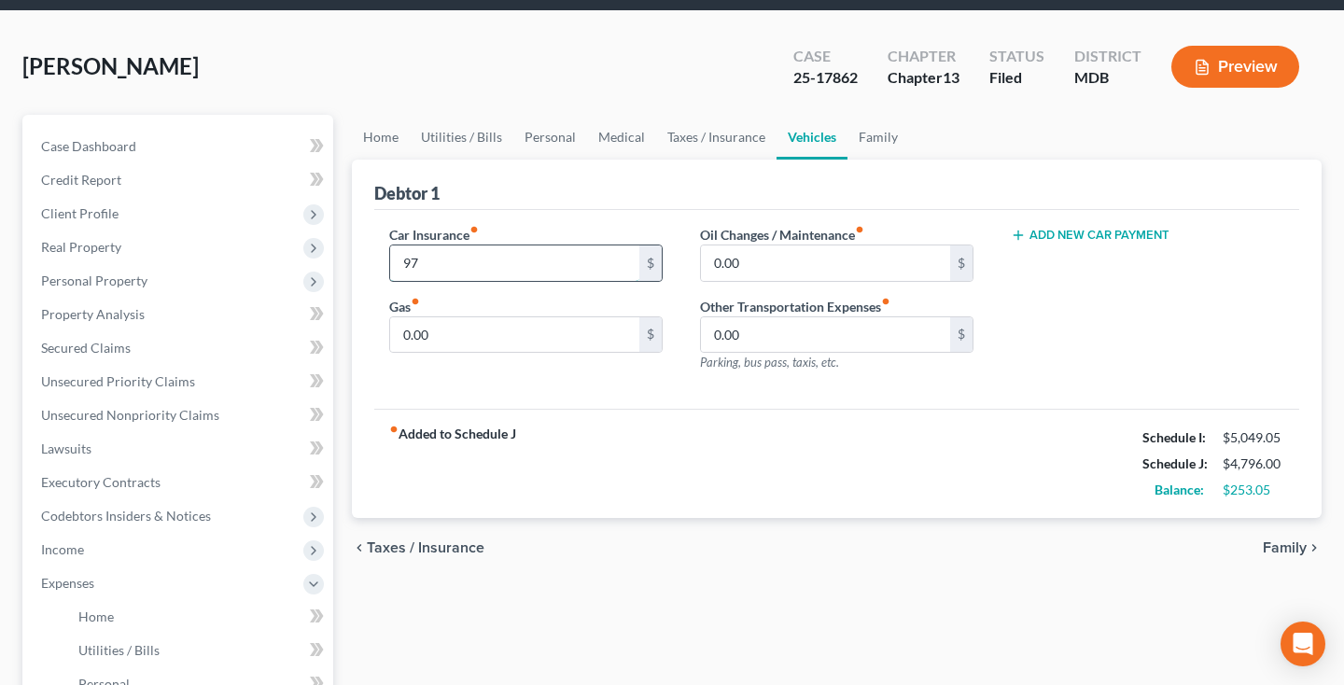
type input "9"
click at [466, 341] on input "0.00" at bounding box center [514, 334] width 249 height 35
click at [108, 288] on span "Personal Property" at bounding box center [179, 281] width 307 height 34
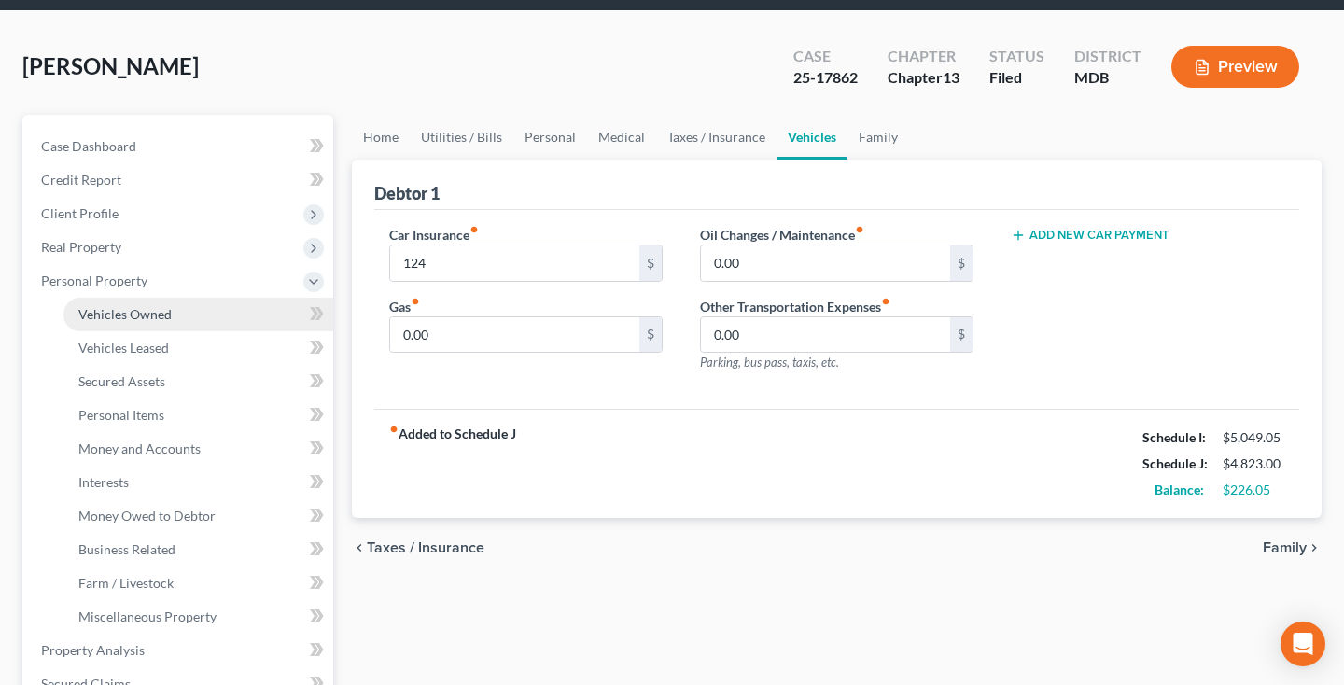
click at [115, 312] on span "Vehicles Owned" at bounding box center [124, 314] width 93 height 16
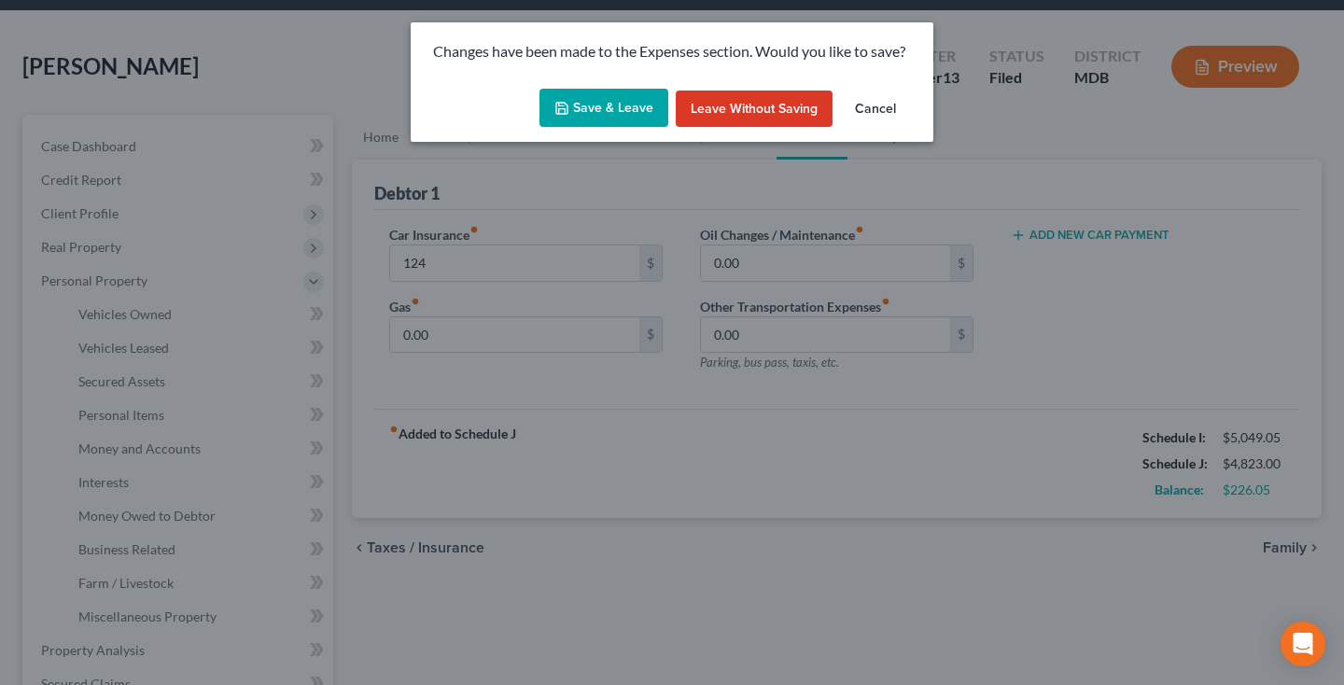
click at [637, 106] on button "Save & Leave" at bounding box center [603, 108] width 129 height 39
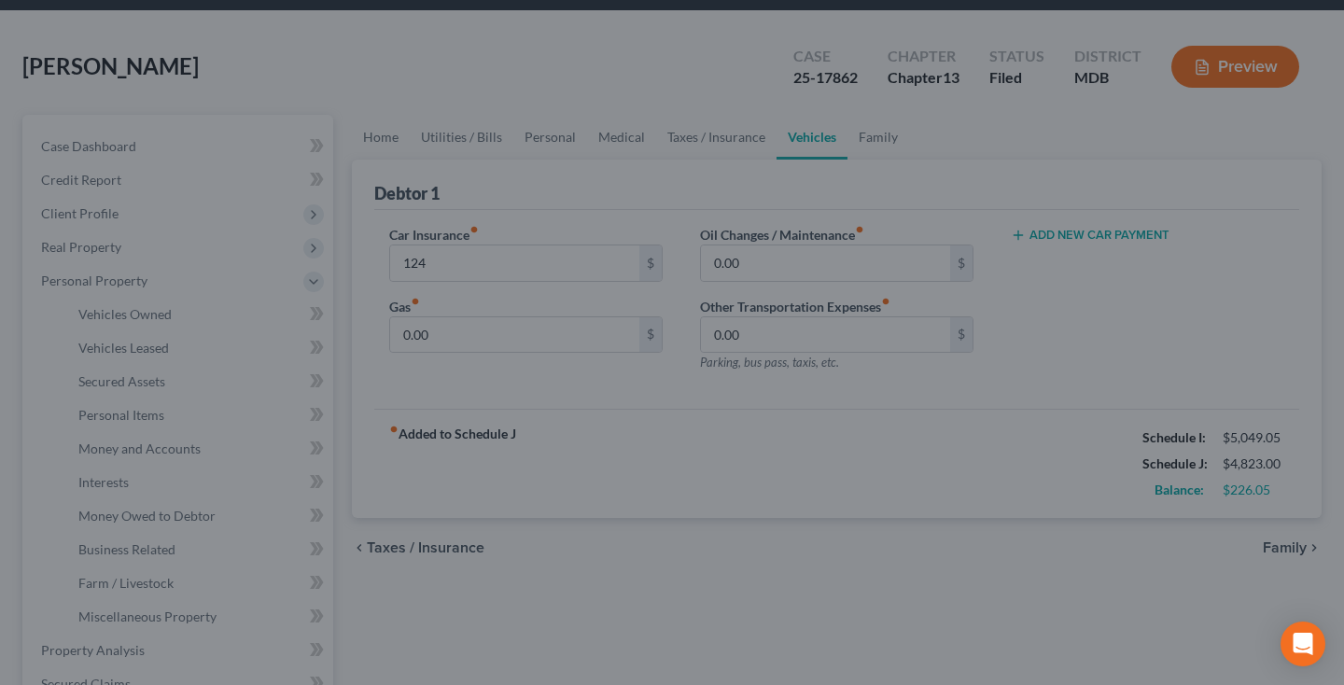
type input "124.00"
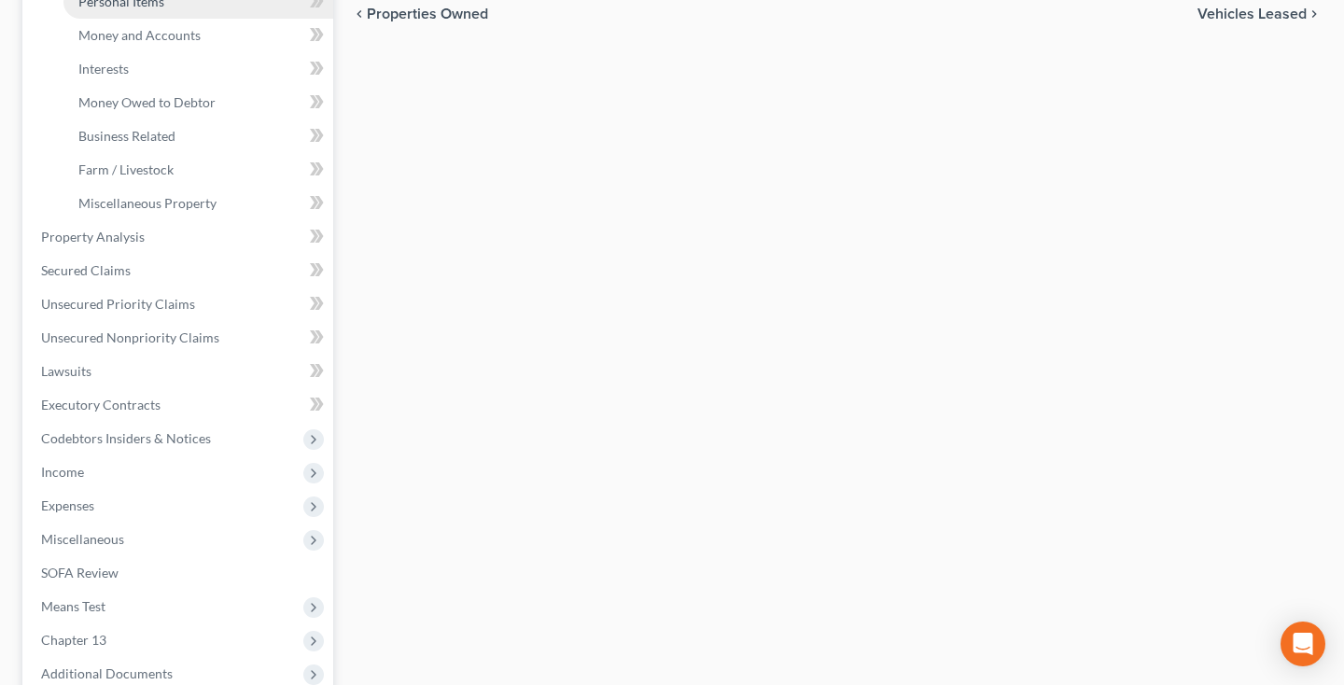
scroll to position [498, 0]
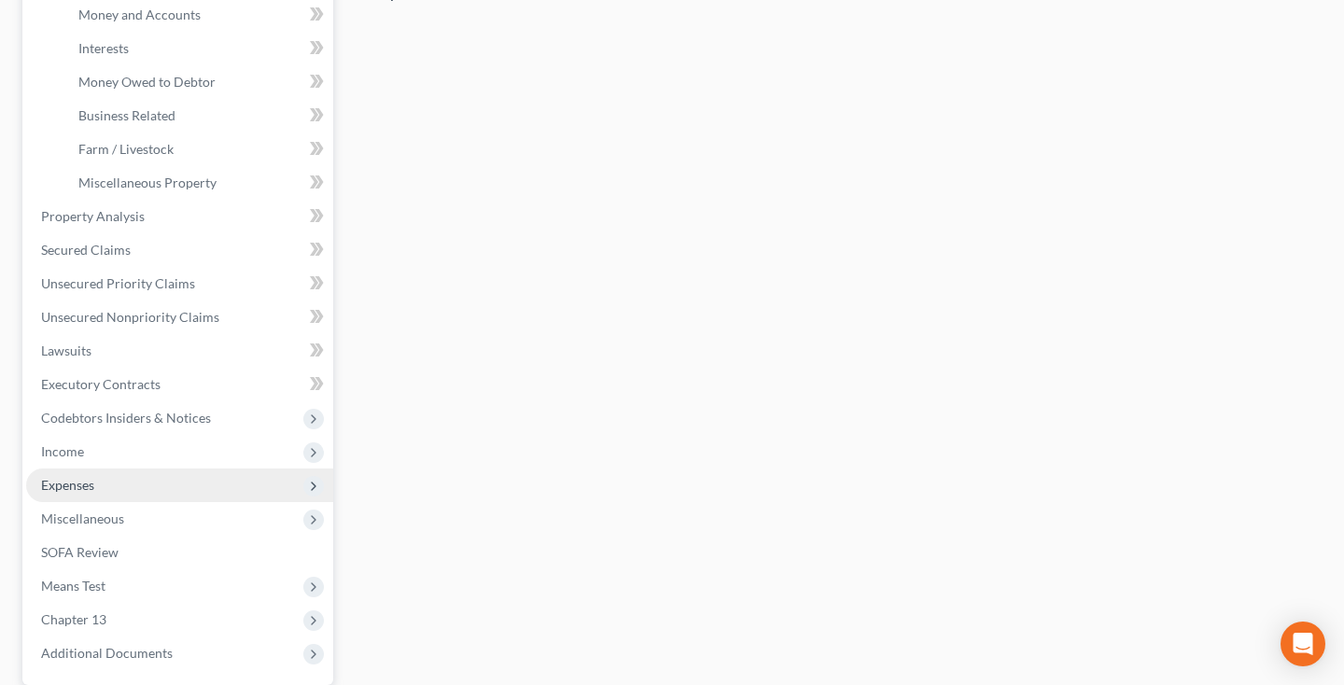
click at [81, 488] on span "Expenses" at bounding box center [67, 485] width 53 height 16
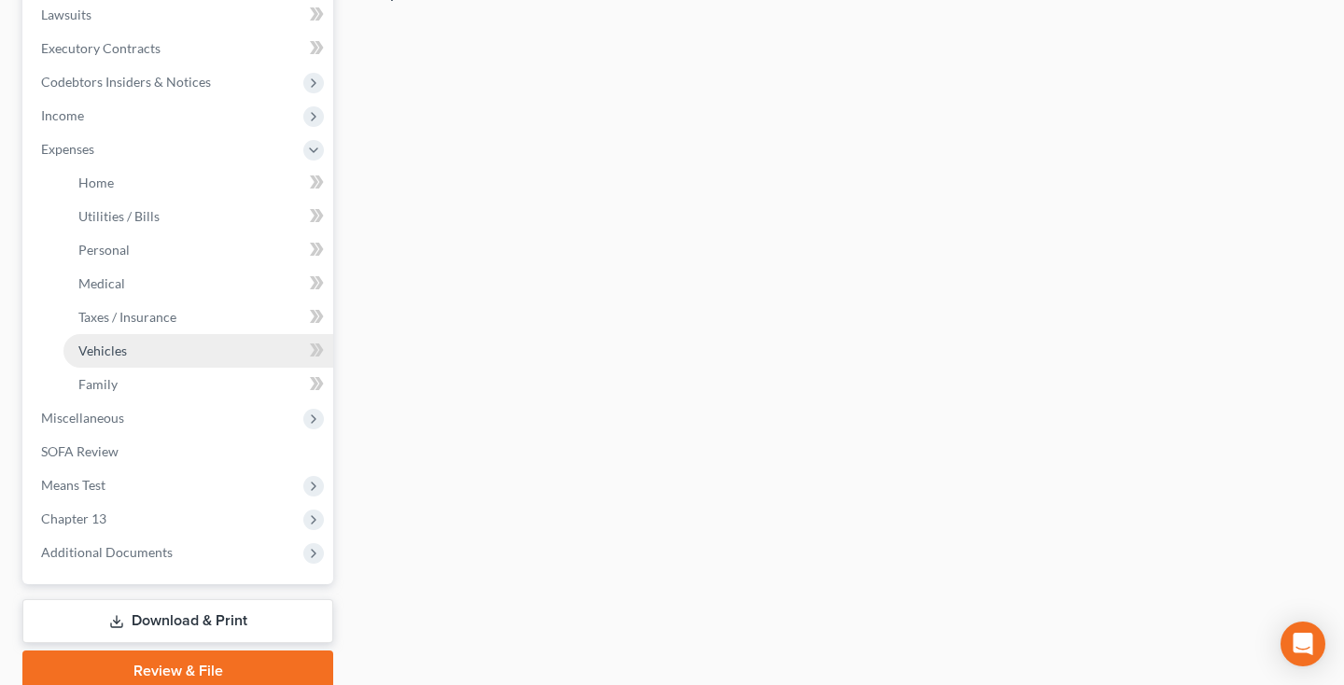
click at [144, 356] on link "Vehicles" at bounding box center [198, 351] width 270 height 34
type input "124.00"
type input "0.00"
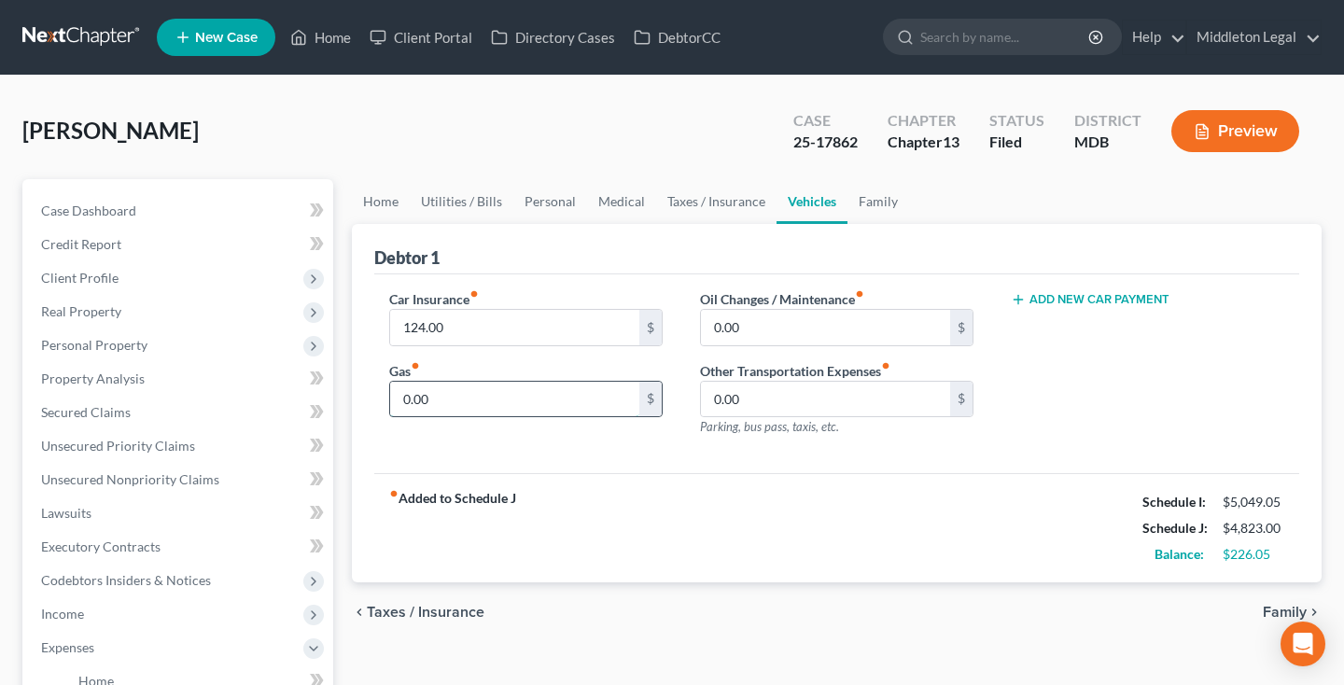
click at [433, 399] on input "0.00" at bounding box center [514, 399] width 249 height 35
type input "80"
click at [720, 326] on input "0.00" at bounding box center [825, 327] width 249 height 35
click at [713, 326] on input "0.00" at bounding box center [825, 327] width 249 height 35
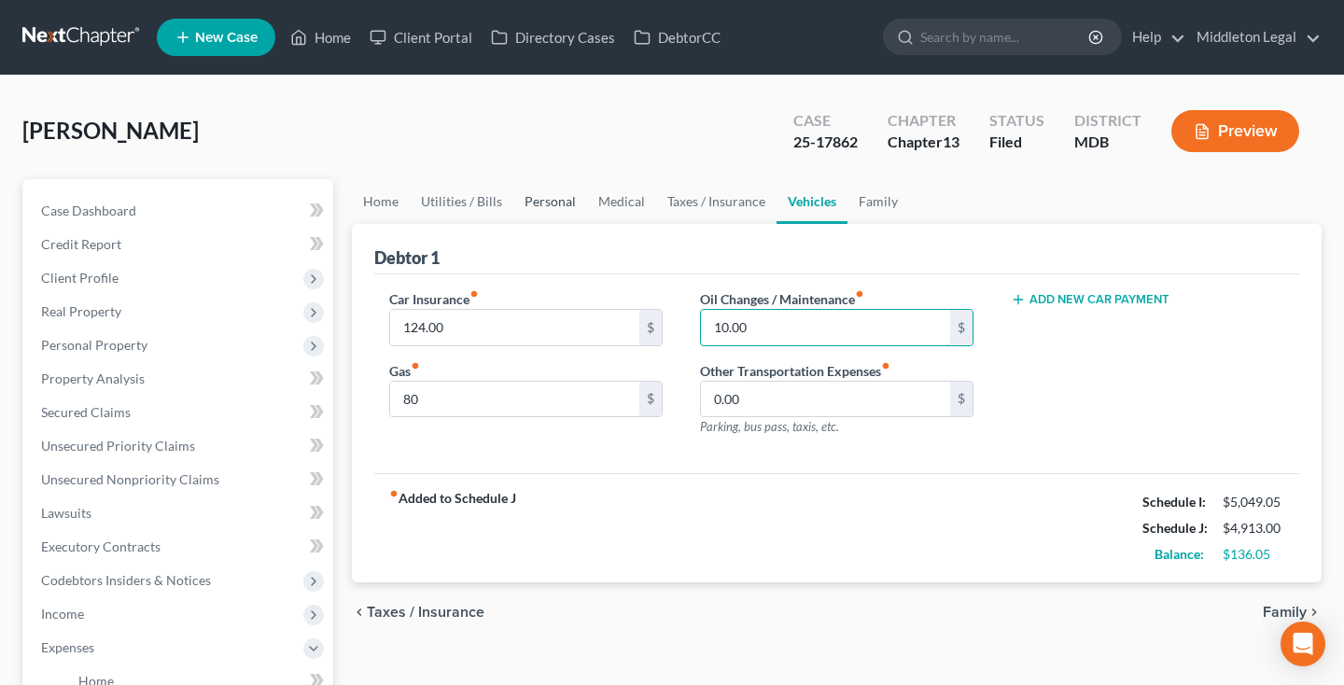
type input "10.00"
click at [552, 205] on link "Personal" at bounding box center [550, 201] width 74 height 45
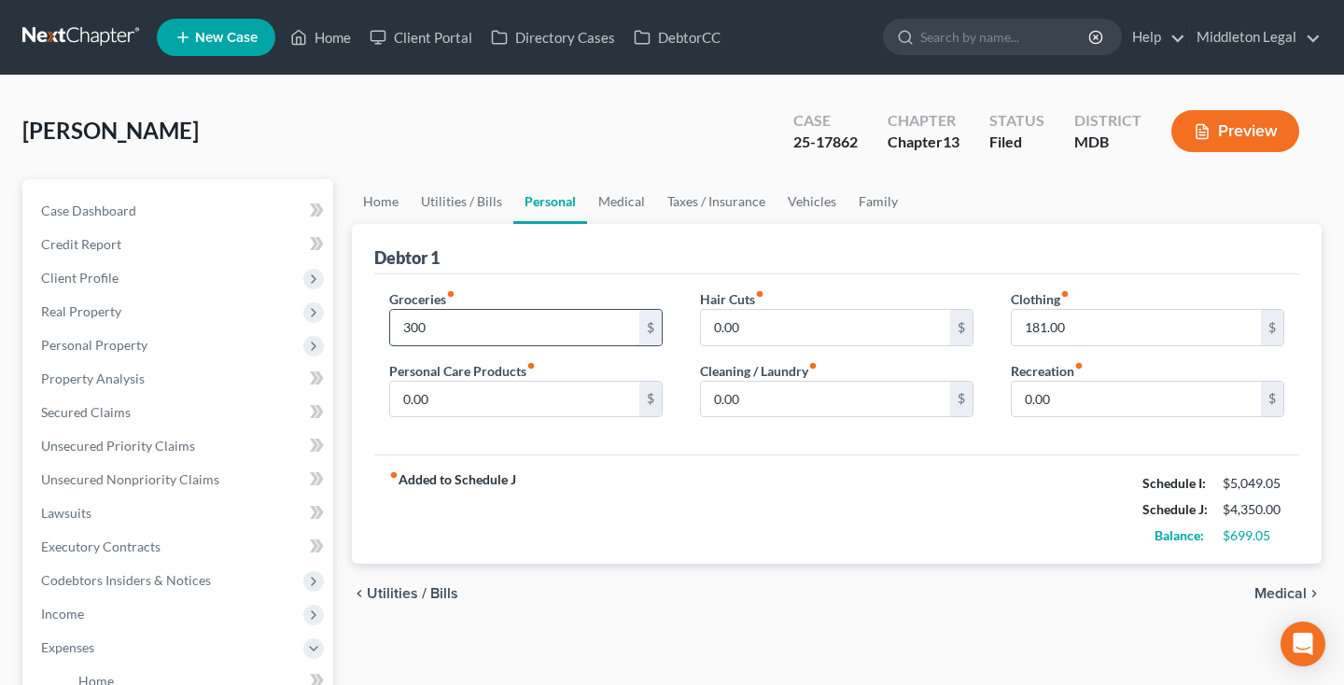
type input "300"
type input "8"
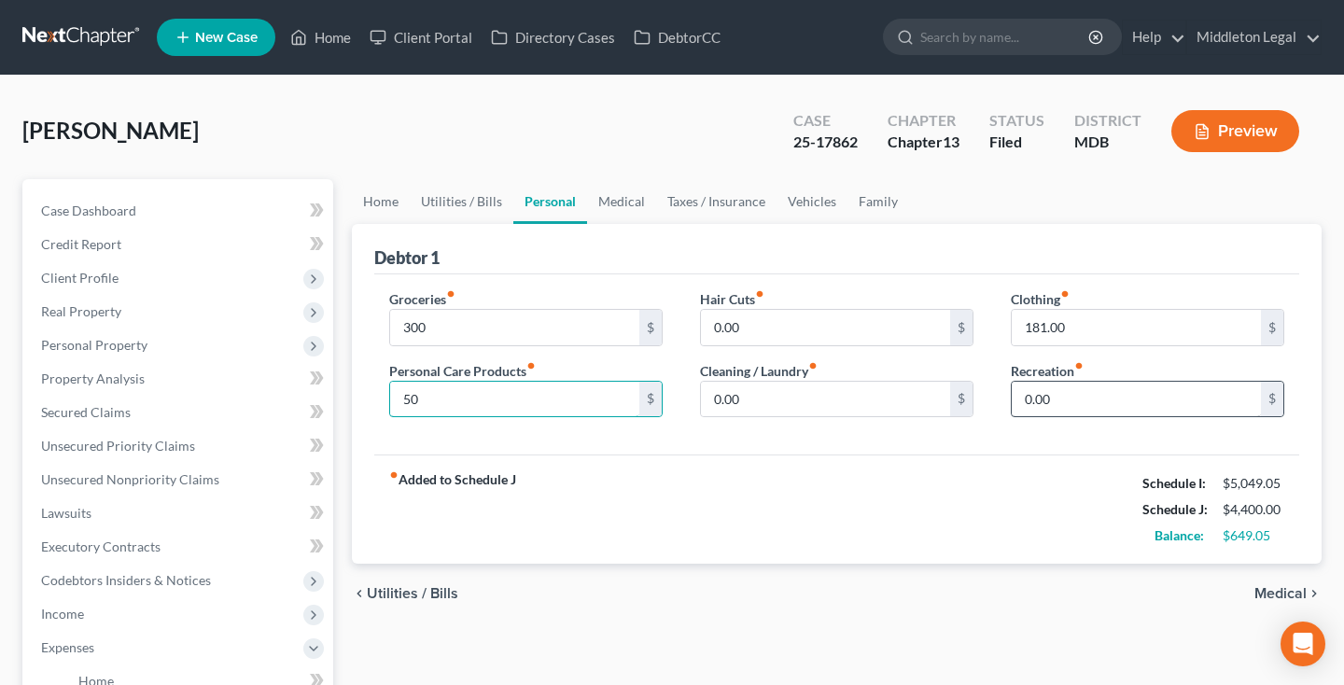
type input "50"
click at [1019, 401] on input "0.00" at bounding box center [1136, 399] width 249 height 35
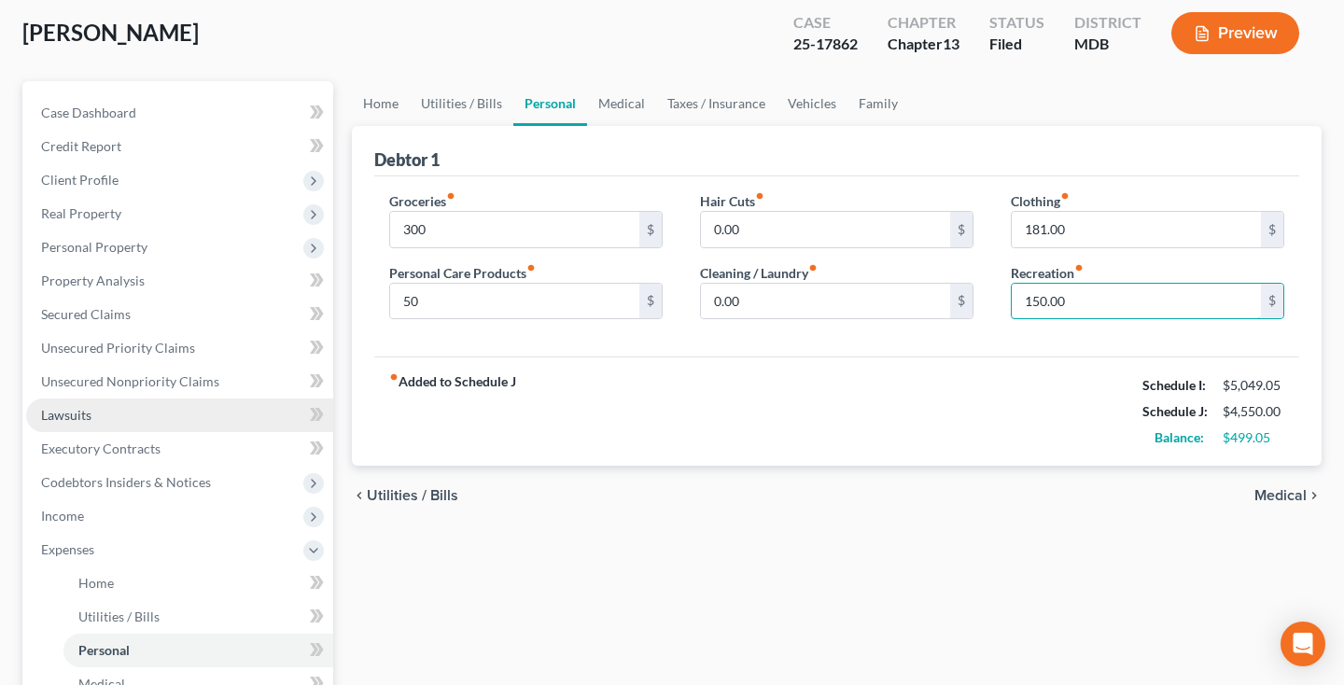
scroll to position [135, 0]
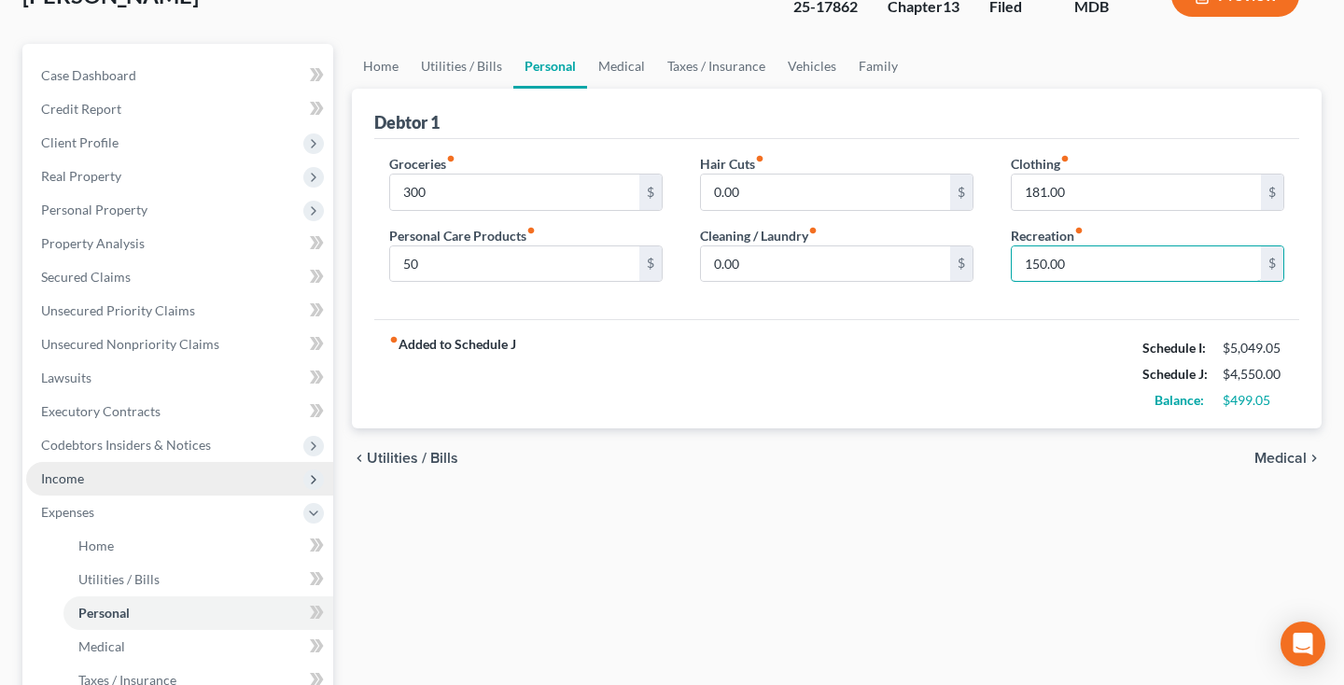
type input "150.00"
click at [74, 478] on span "Income" at bounding box center [62, 478] width 43 height 16
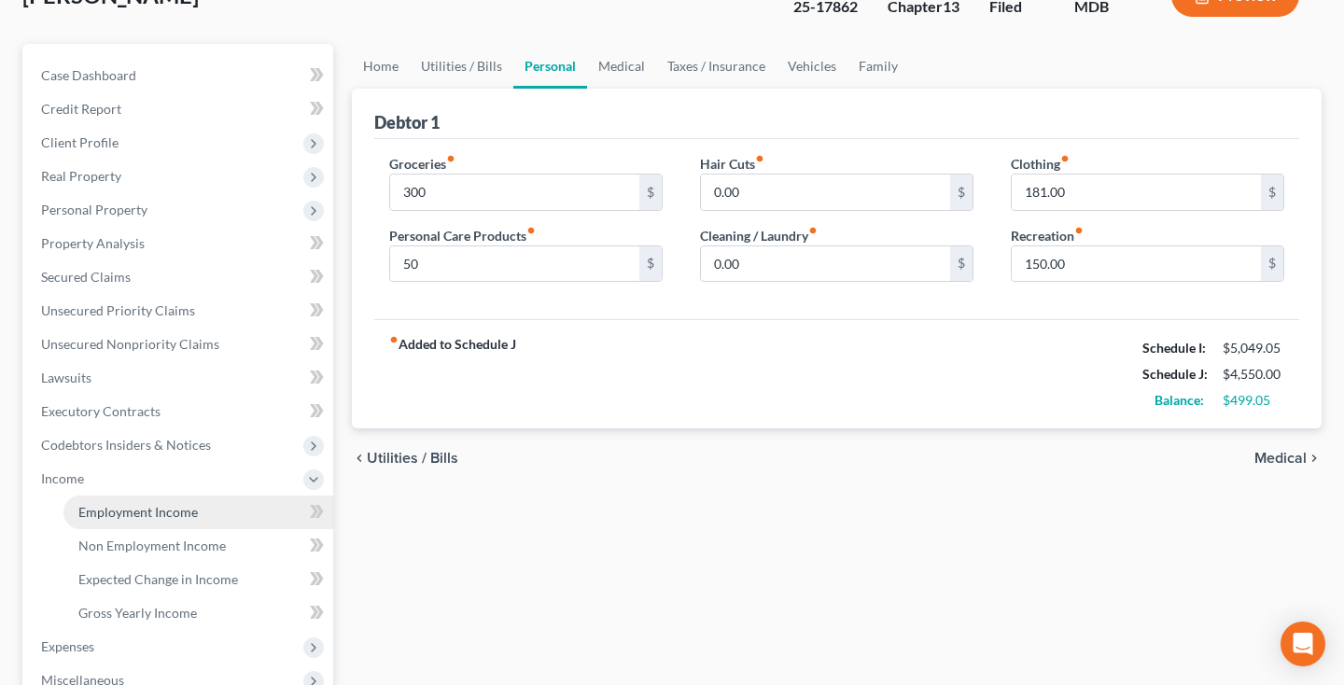
click at [109, 511] on span "Employment Income" at bounding box center [137, 512] width 119 height 16
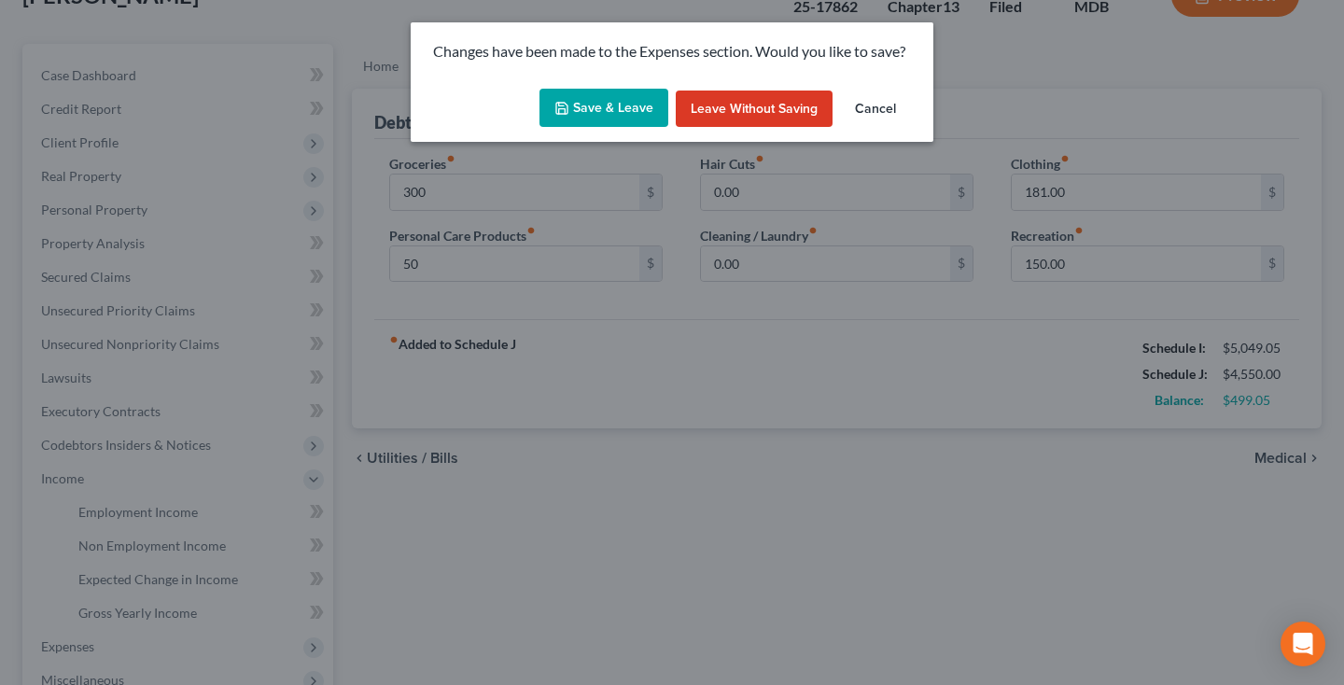
click at [606, 109] on button "Save & Leave" at bounding box center [603, 108] width 129 height 39
type input "300.00"
type input "50.00"
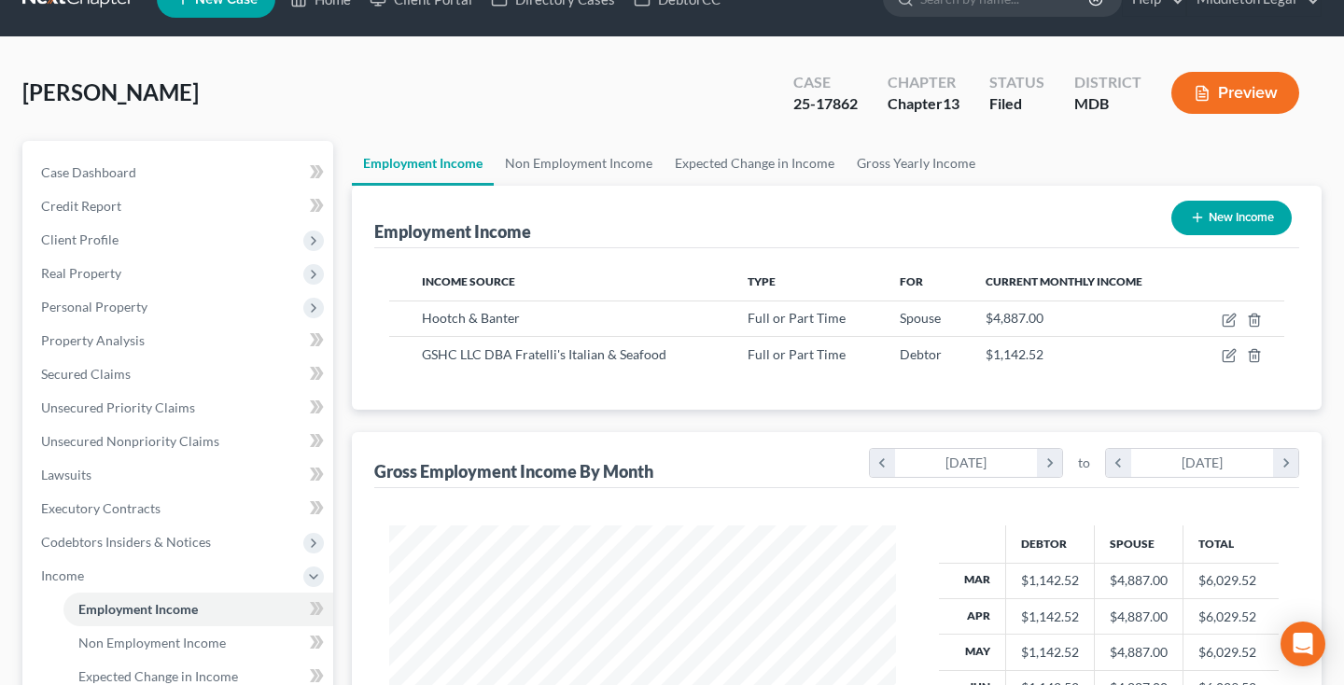
scroll to position [54, 0]
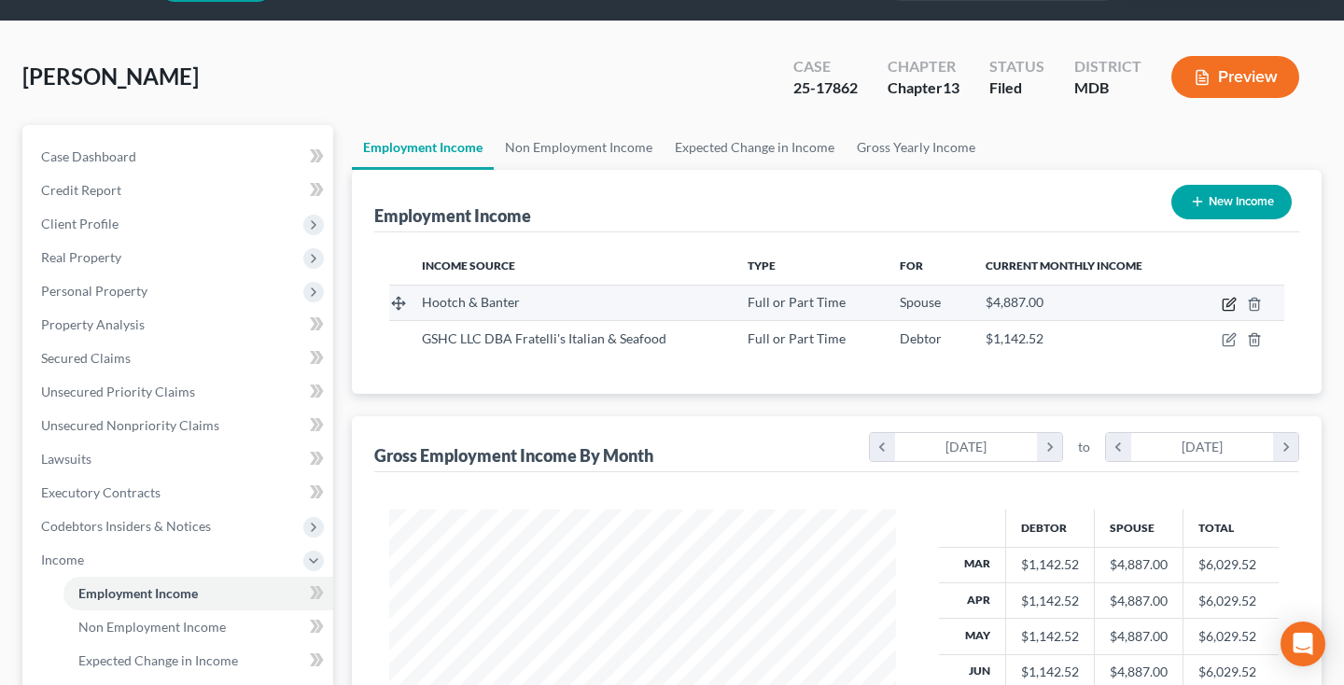
click at [1227, 304] on icon "button" at bounding box center [1230, 302] width 8 height 8
select select "0"
select select "21"
select select "0"
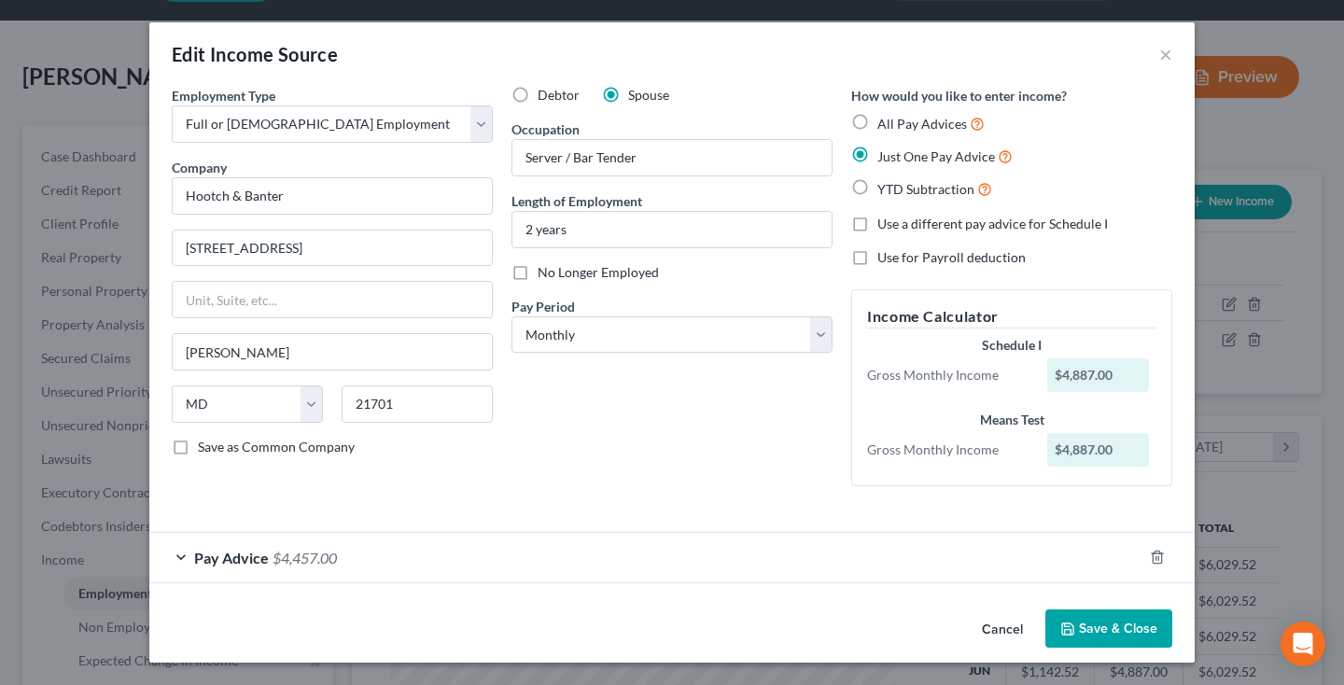
scroll to position [0, 0]
click at [1167, 56] on button "×" at bounding box center [1165, 54] width 13 height 22
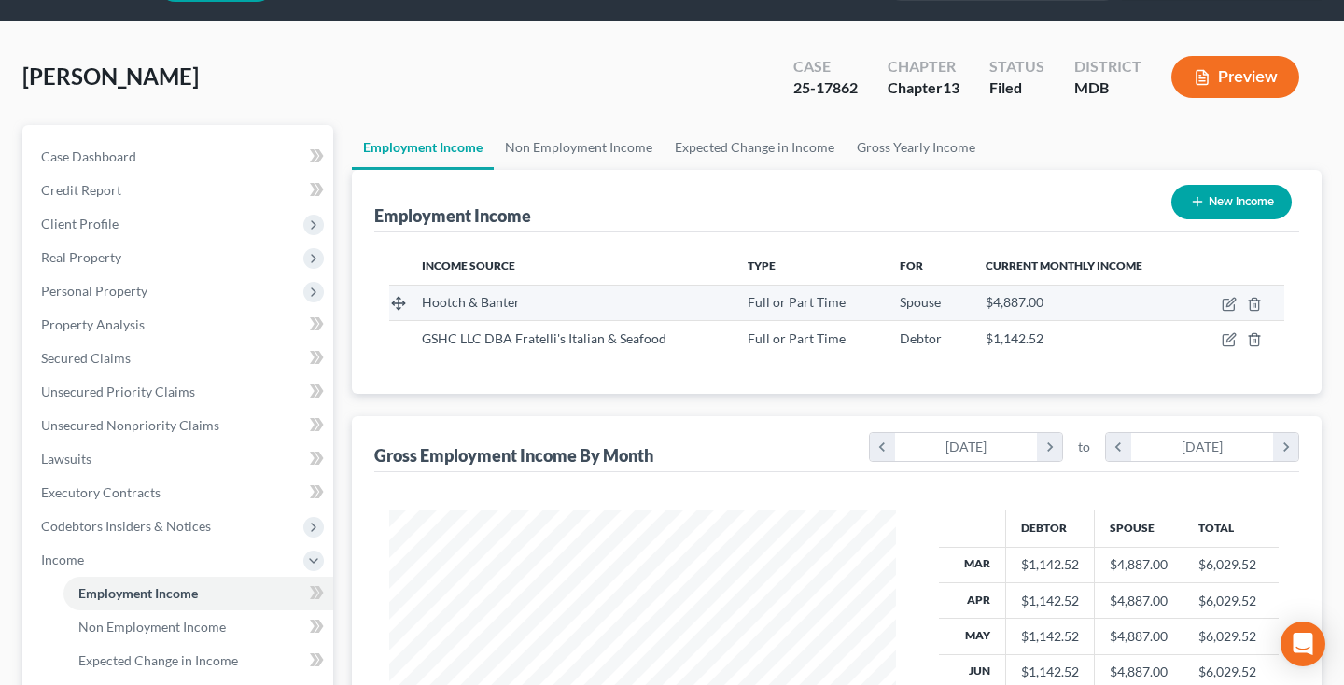
scroll to position [106, 0]
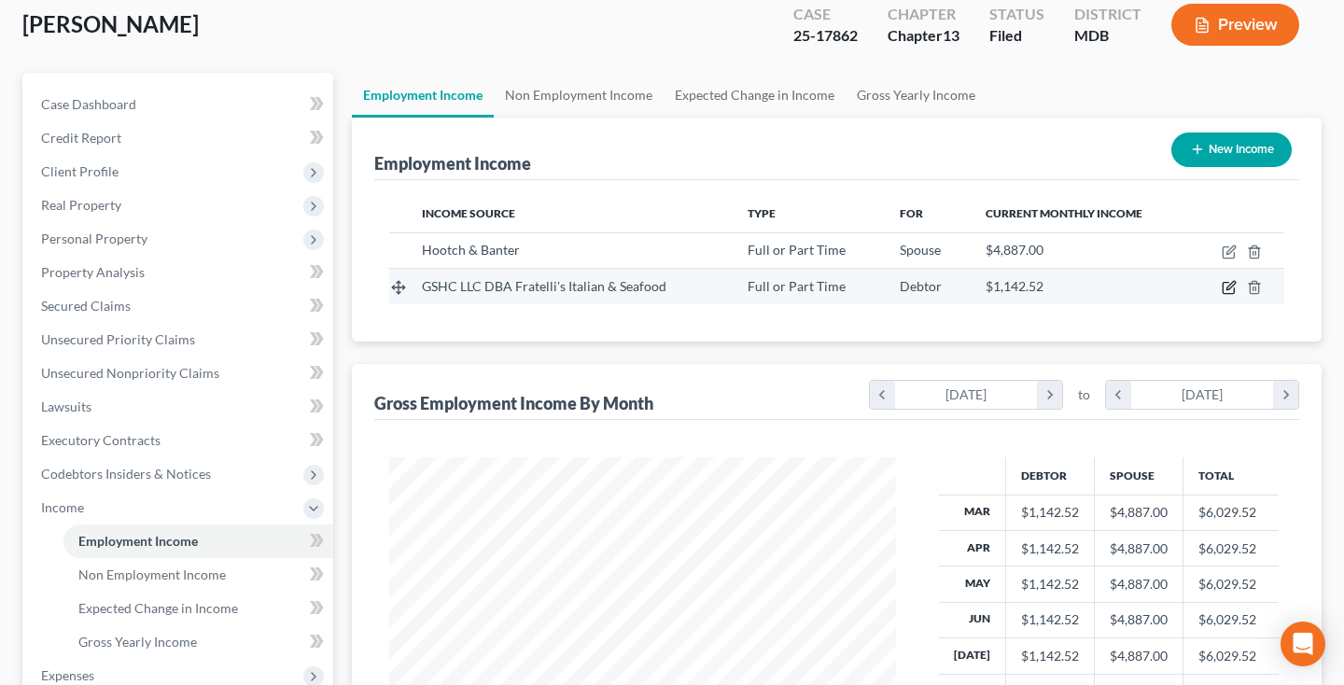
click at [1225, 286] on icon "button" at bounding box center [1228, 287] width 15 height 15
select select "0"
select select "21"
select select "0"
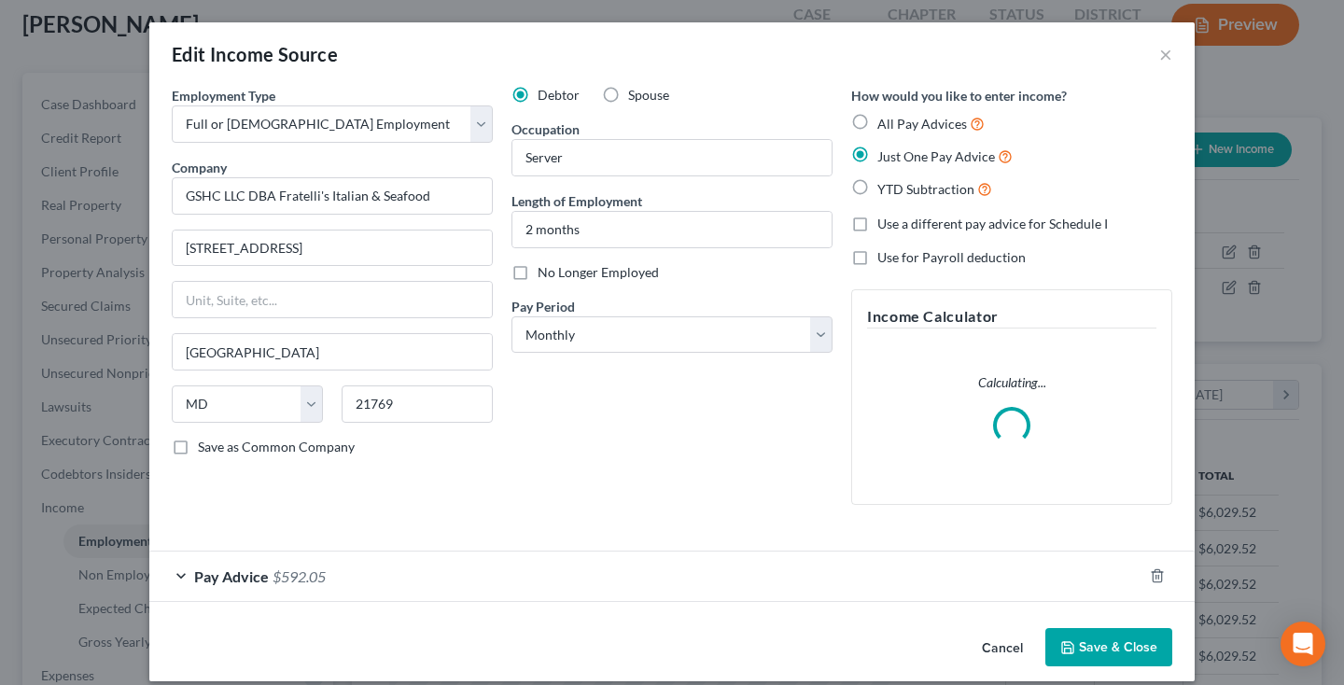
click at [537, 273] on label "No Longer Employed" at bounding box center [597, 272] width 121 height 19
click at [545, 273] on input "No Longer Employed" at bounding box center [551, 269] width 12 height 12
checkbox input "true"
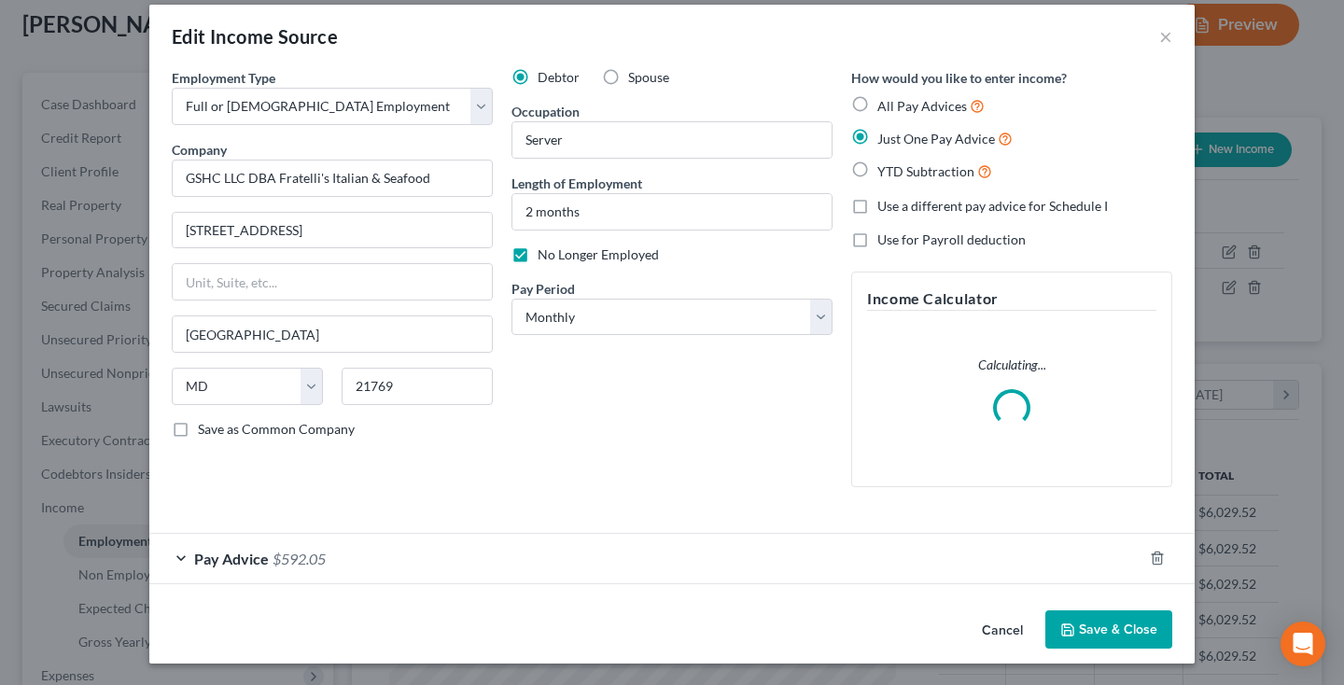
scroll to position [17, 0]
click at [1078, 625] on button "Save & Close" at bounding box center [1108, 630] width 127 height 39
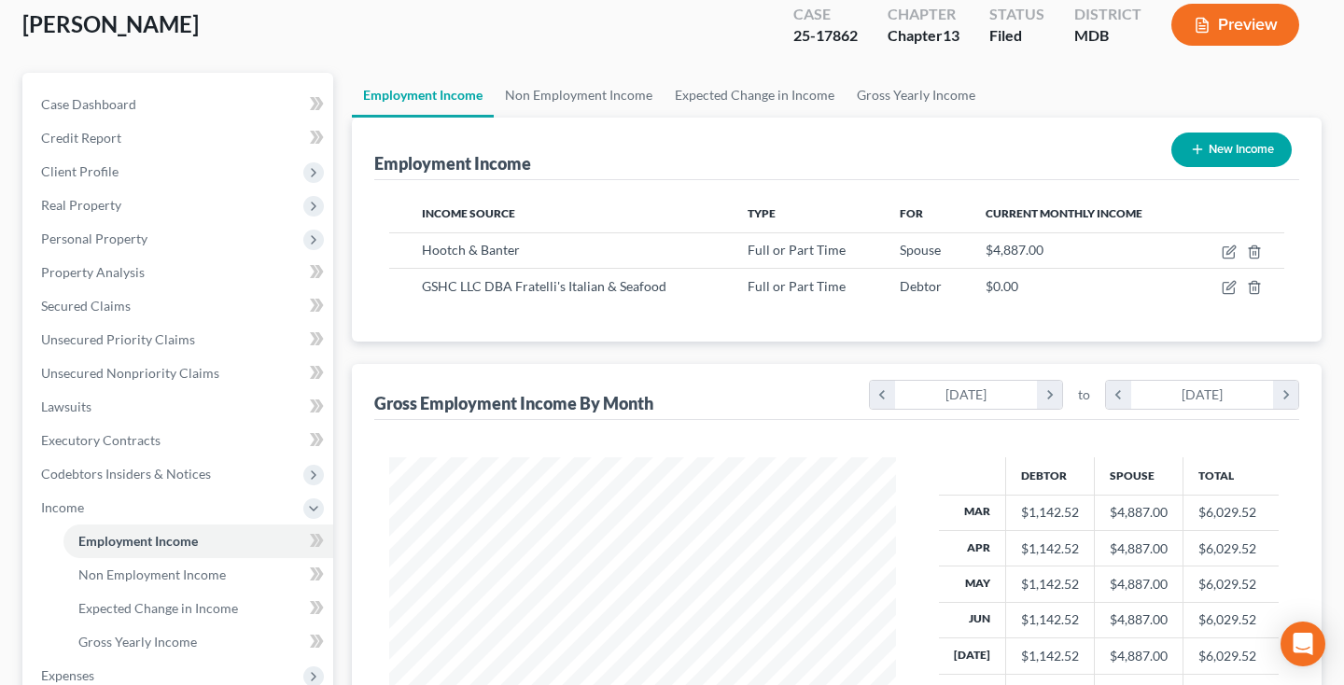
click at [1233, 157] on button "New Income" at bounding box center [1231, 150] width 120 height 35
select select "0"
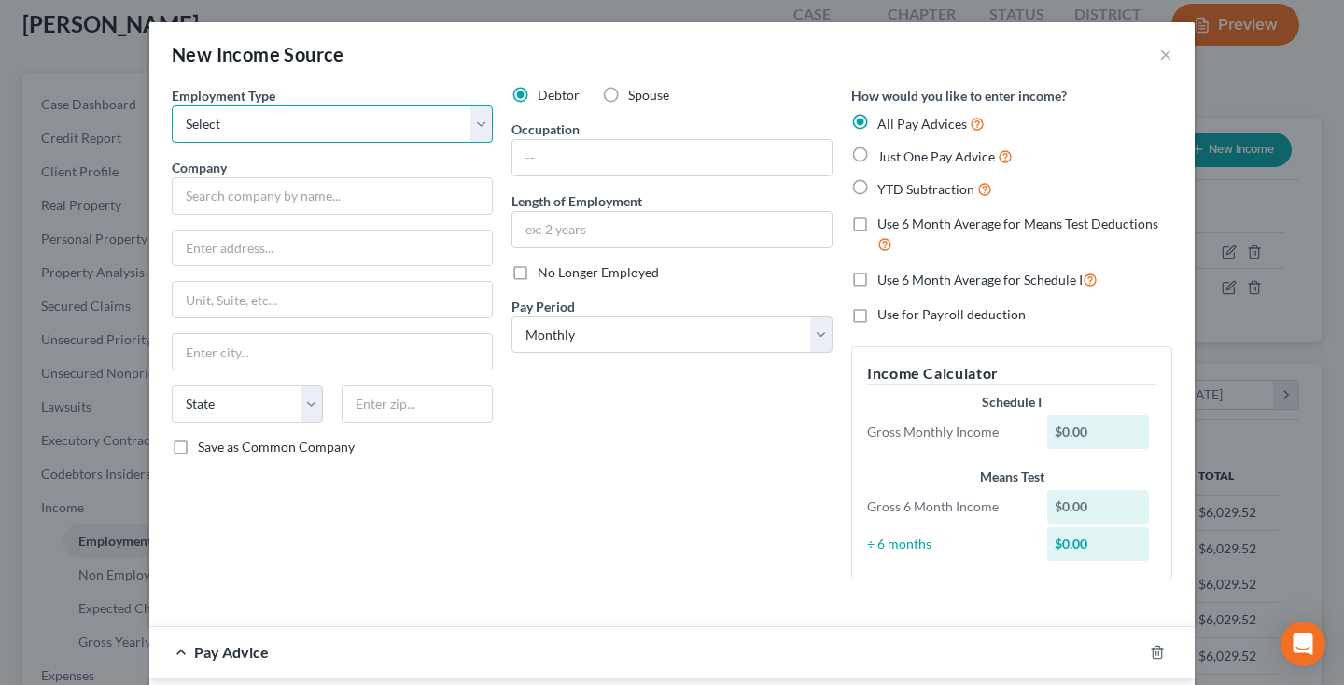
select select "0"
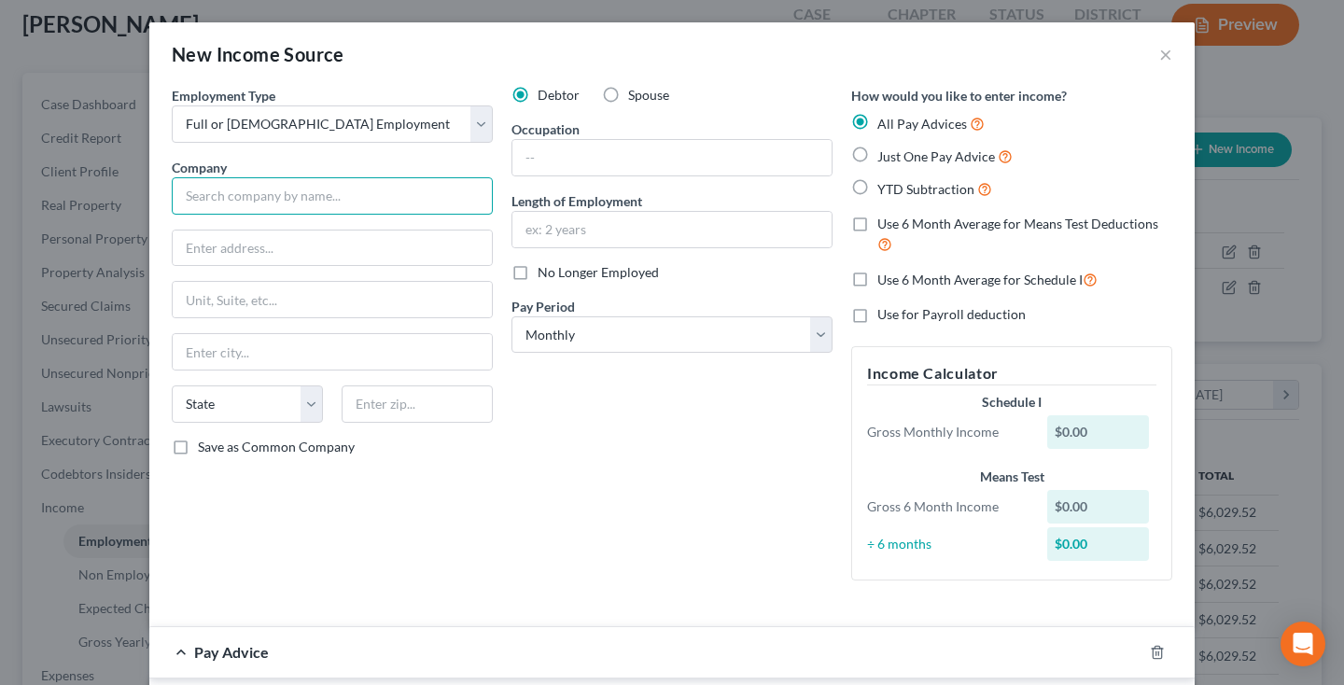
click at [463, 195] on input "text" at bounding box center [332, 195] width 321 height 37
click at [1160, 57] on button "×" at bounding box center [1165, 54] width 13 height 22
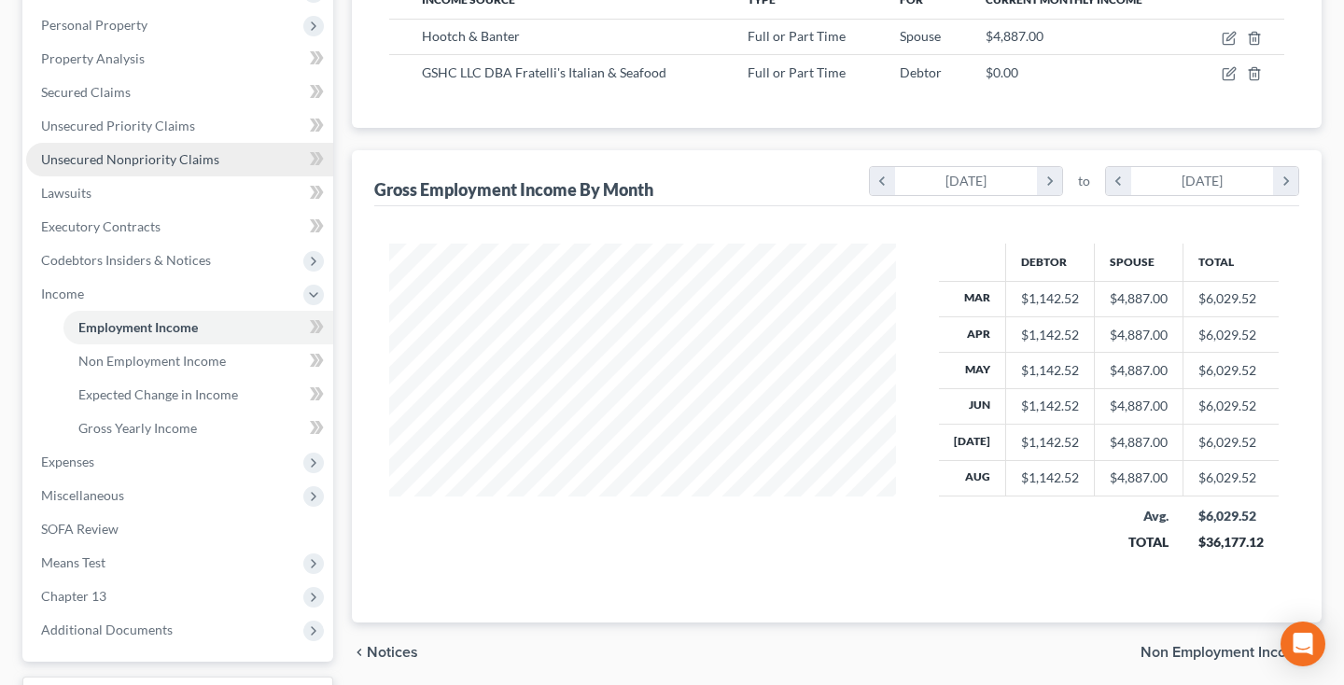
scroll to position [322, 0]
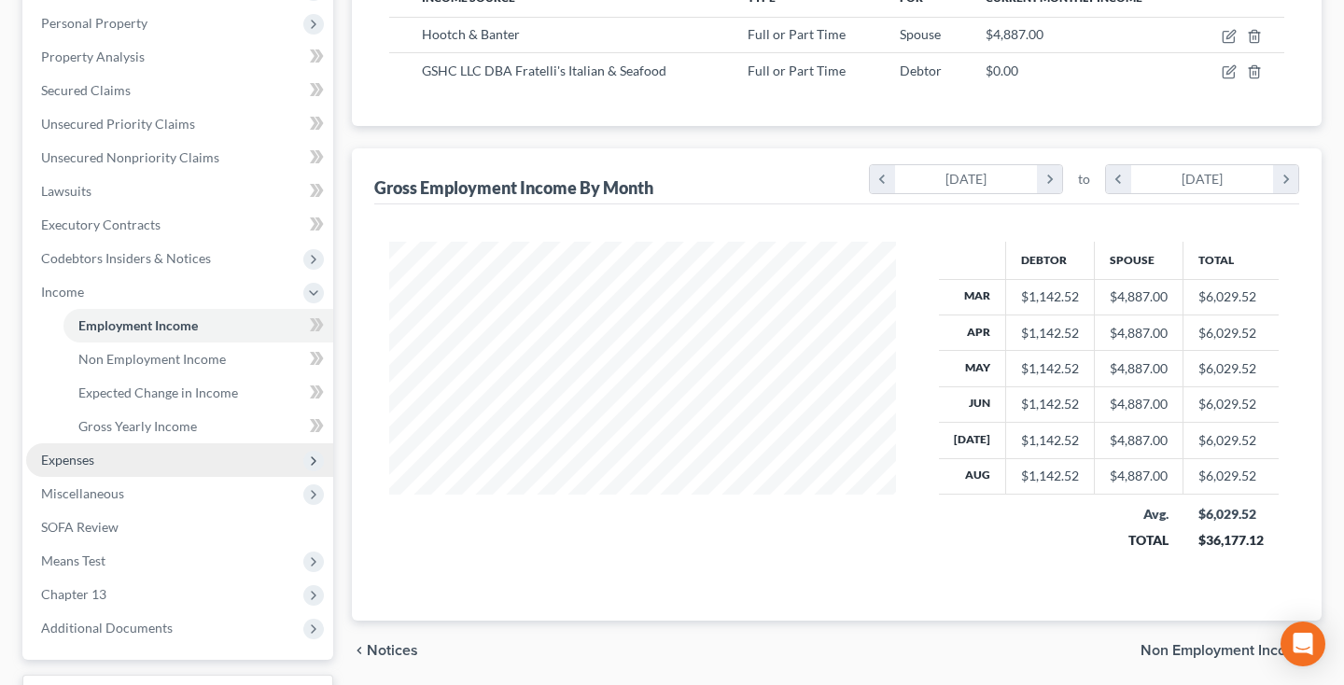
click at [110, 456] on span "Expenses" at bounding box center [179, 460] width 307 height 34
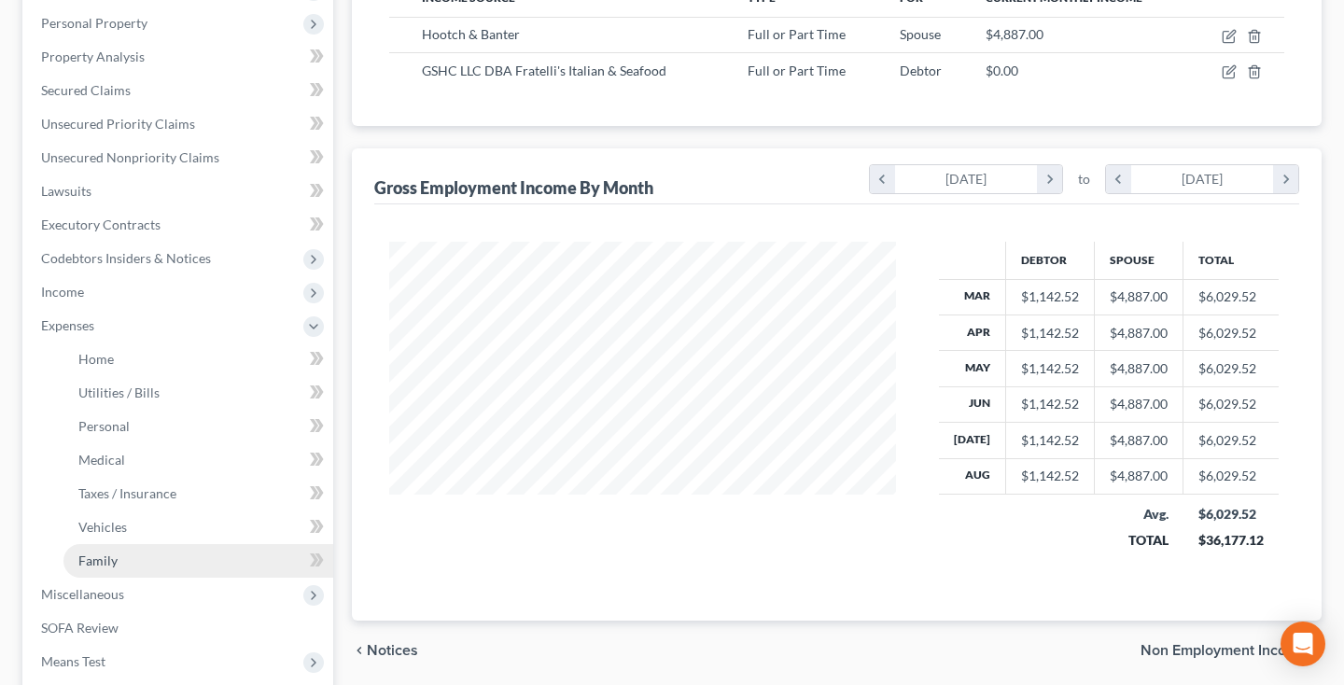
click at [95, 558] on span "Family" at bounding box center [97, 560] width 39 height 16
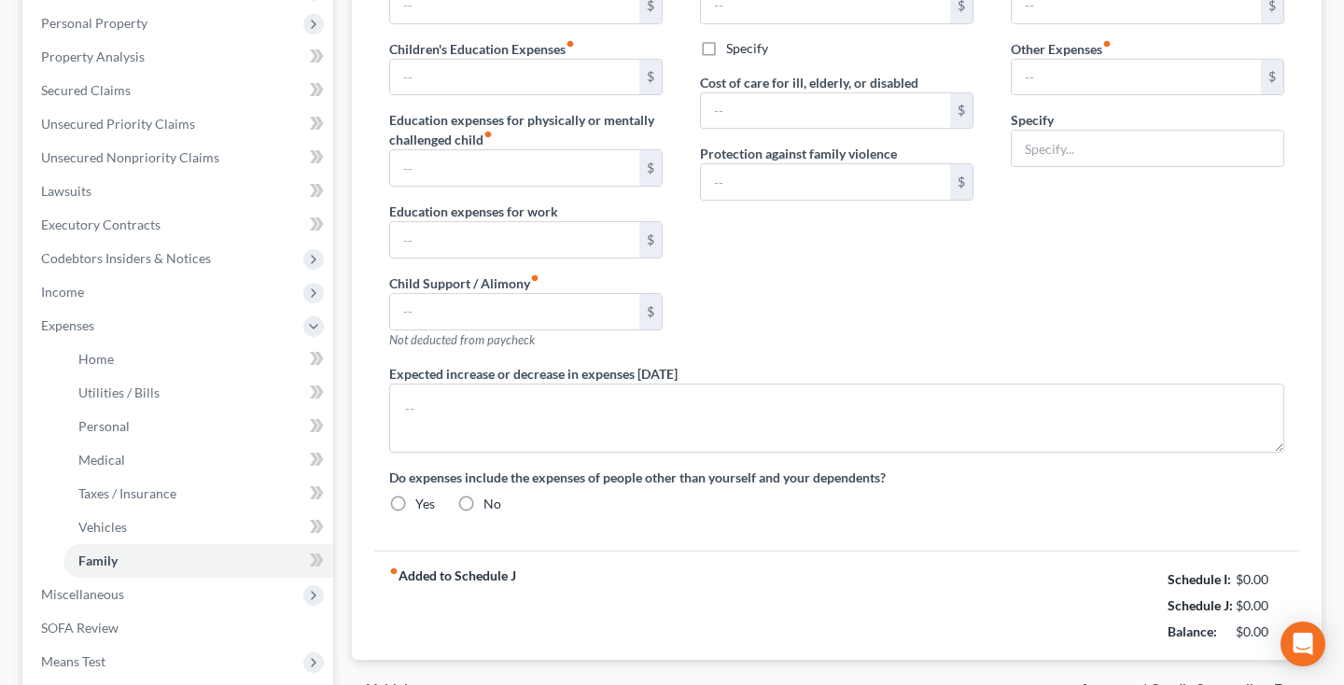
type input "0.00"
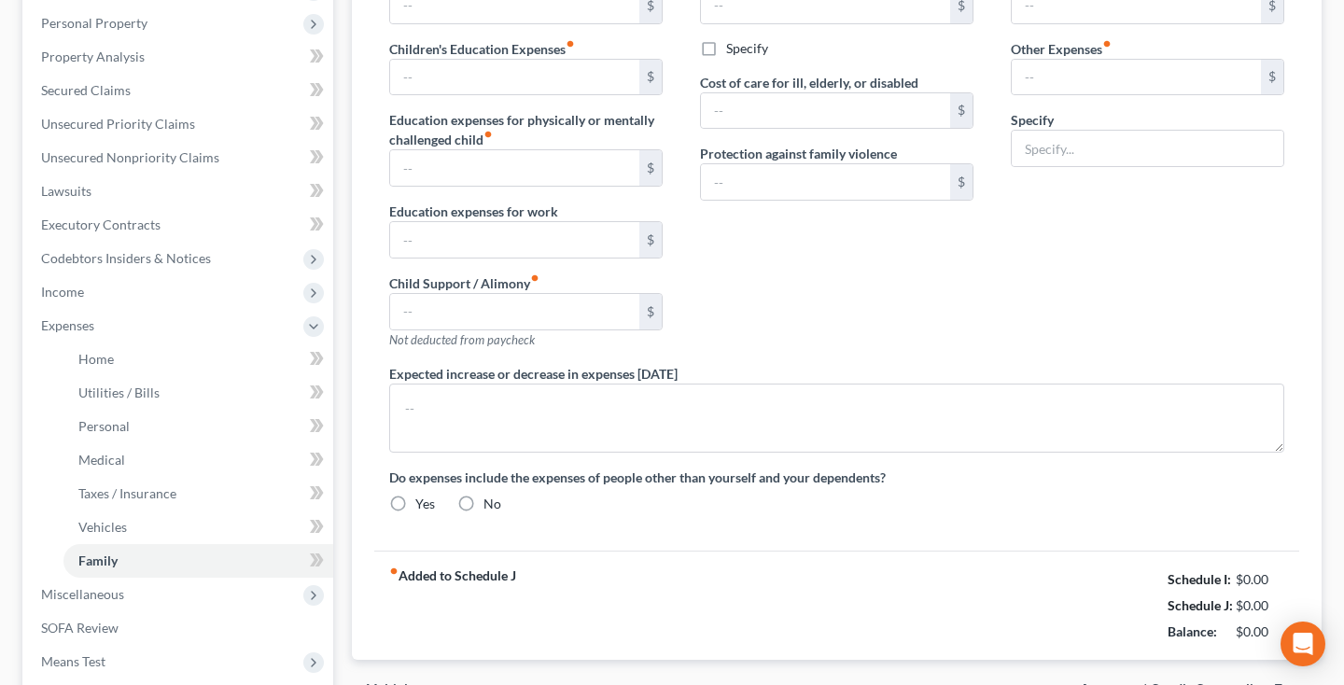
type input "0.00"
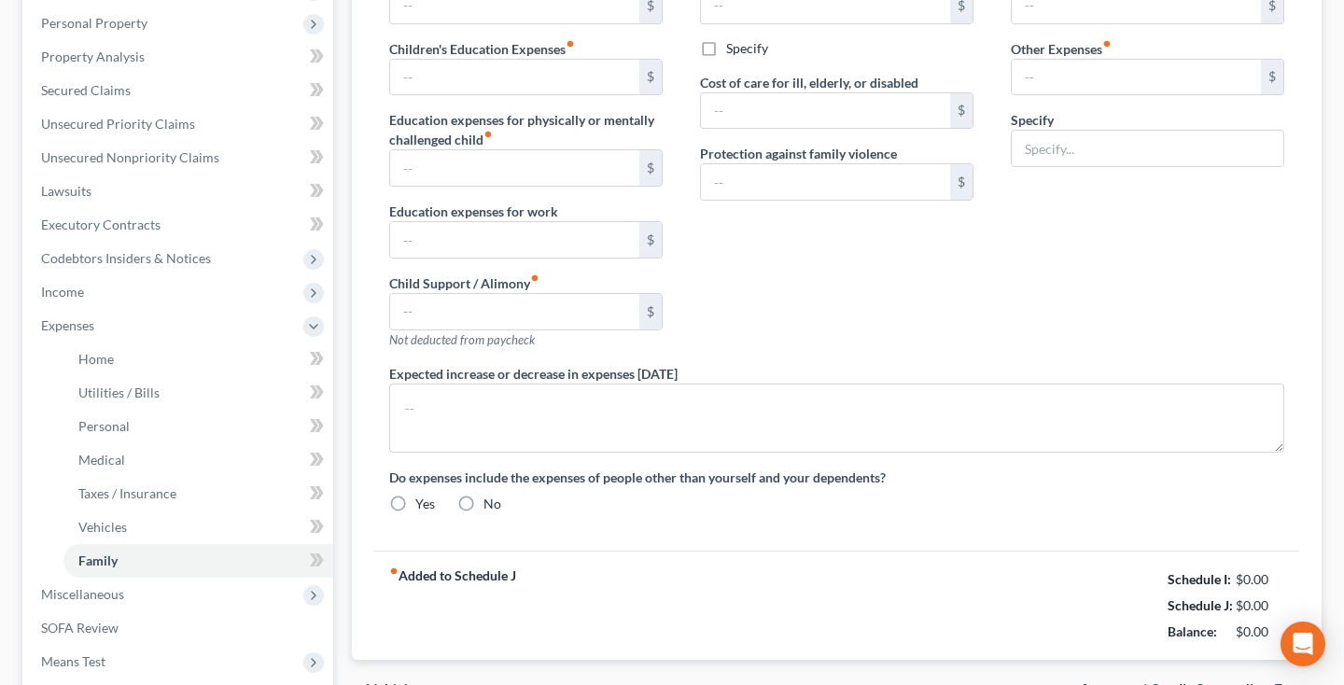
radio input "true"
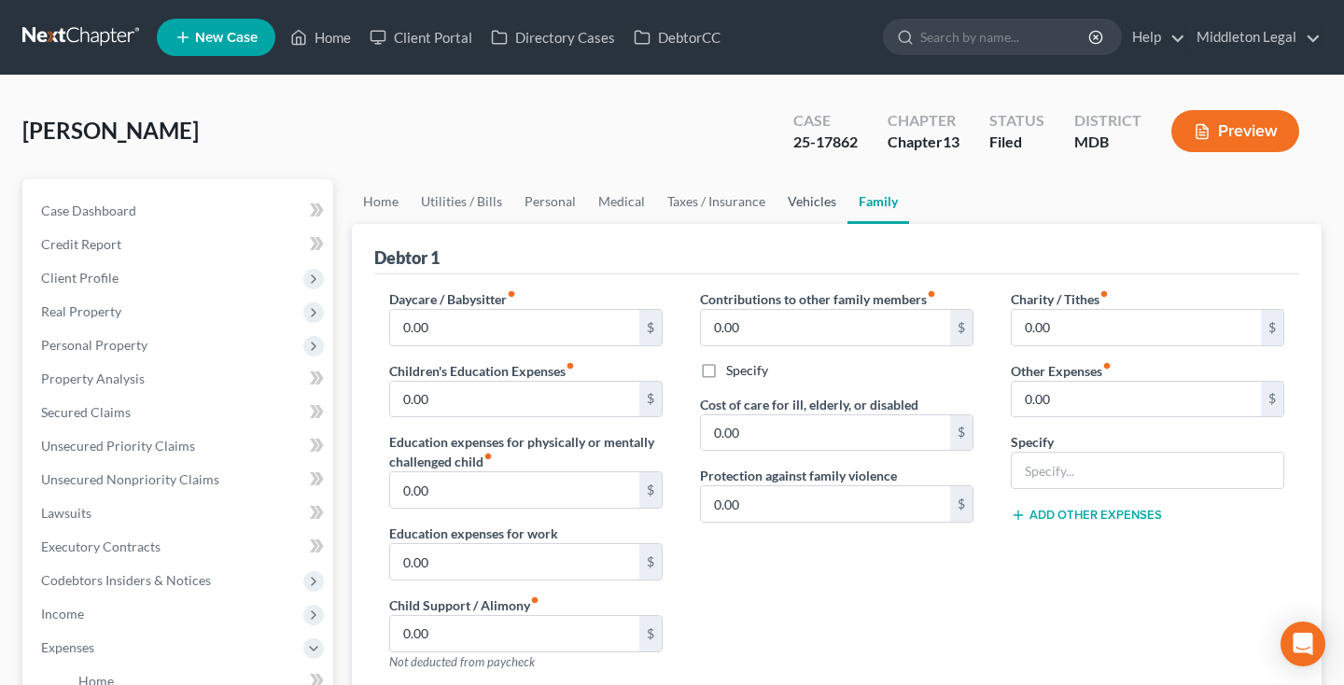
click at [807, 208] on link "Vehicles" at bounding box center [811, 201] width 71 height 45
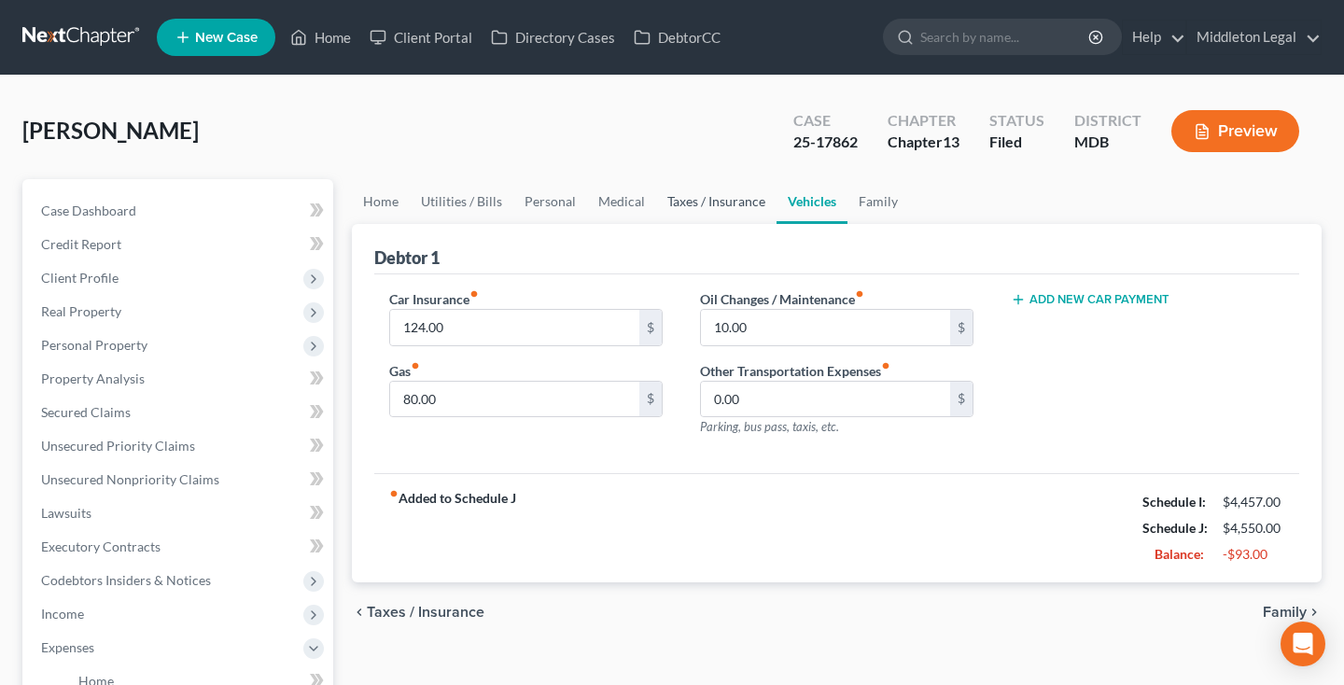
click at [681, 204] on link "Taxes / Insurance" at bounding box center [716, 201] width 120 height 45
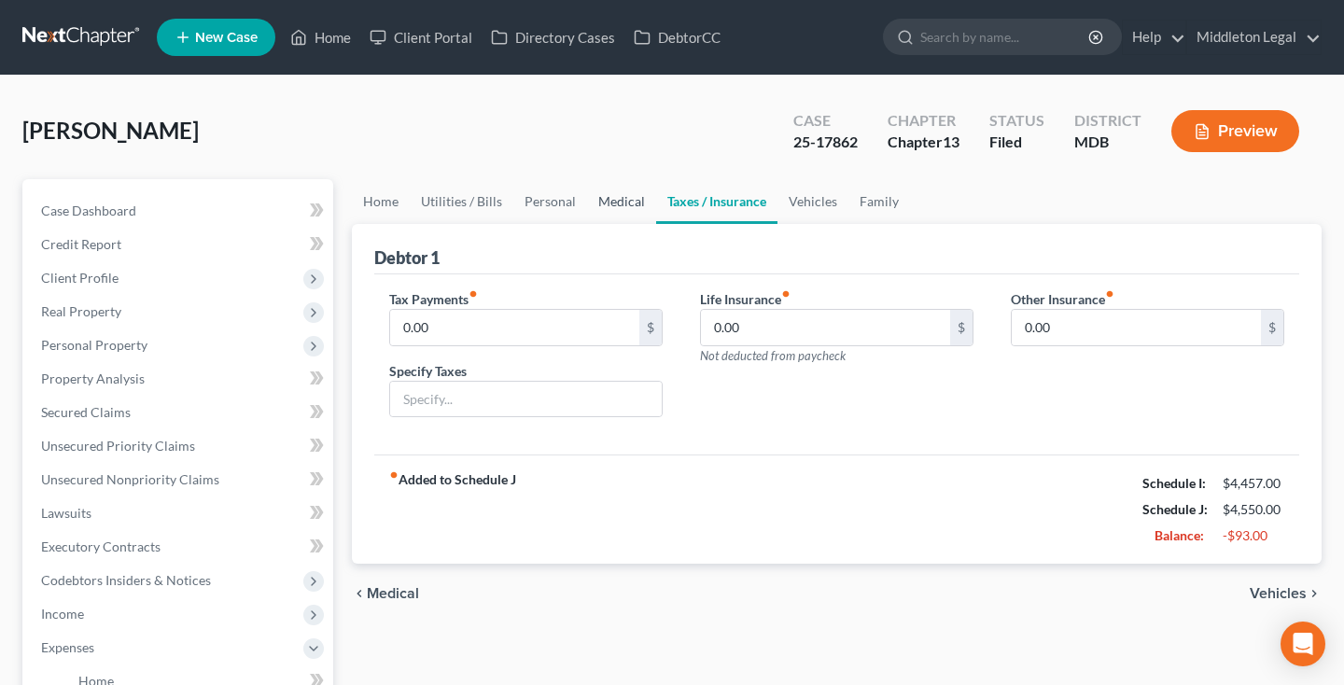
click at [596, 216] on link "Medical" at bounding box center [621, 201] width 69 height 45
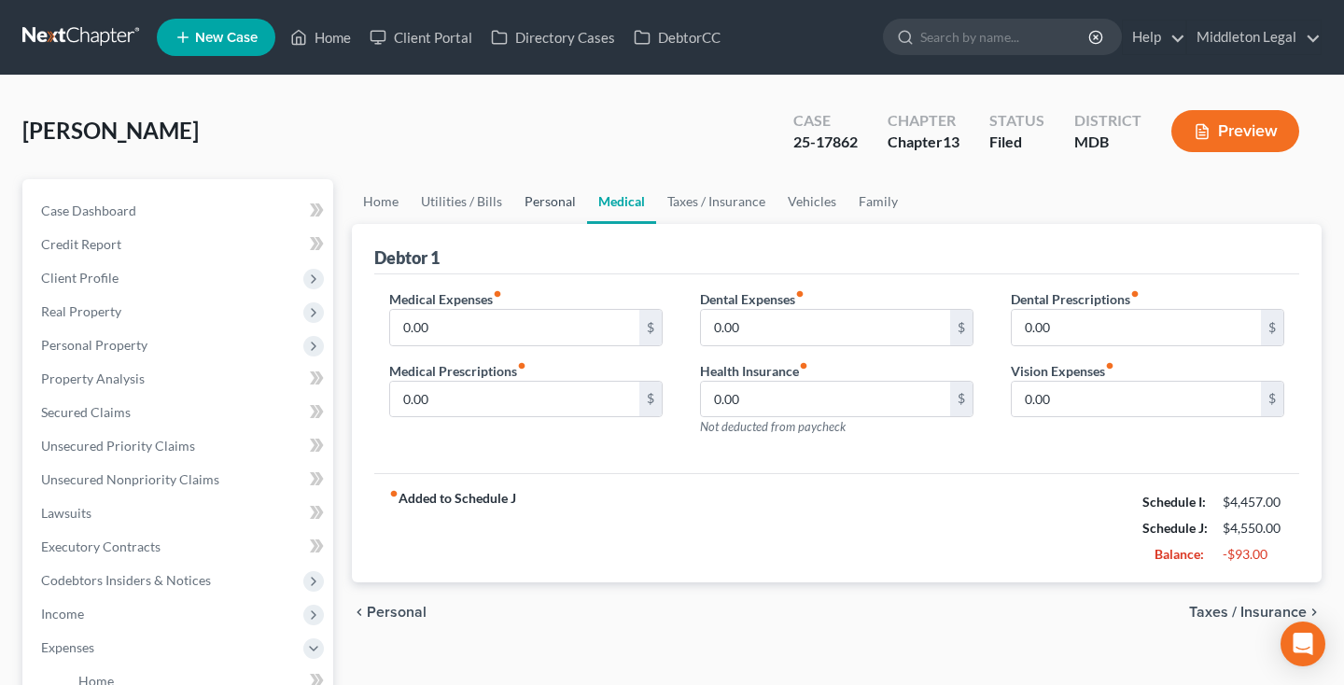
click at [565, 211] on link "Personal" at bounding box center [550, 201] width 74 height 45
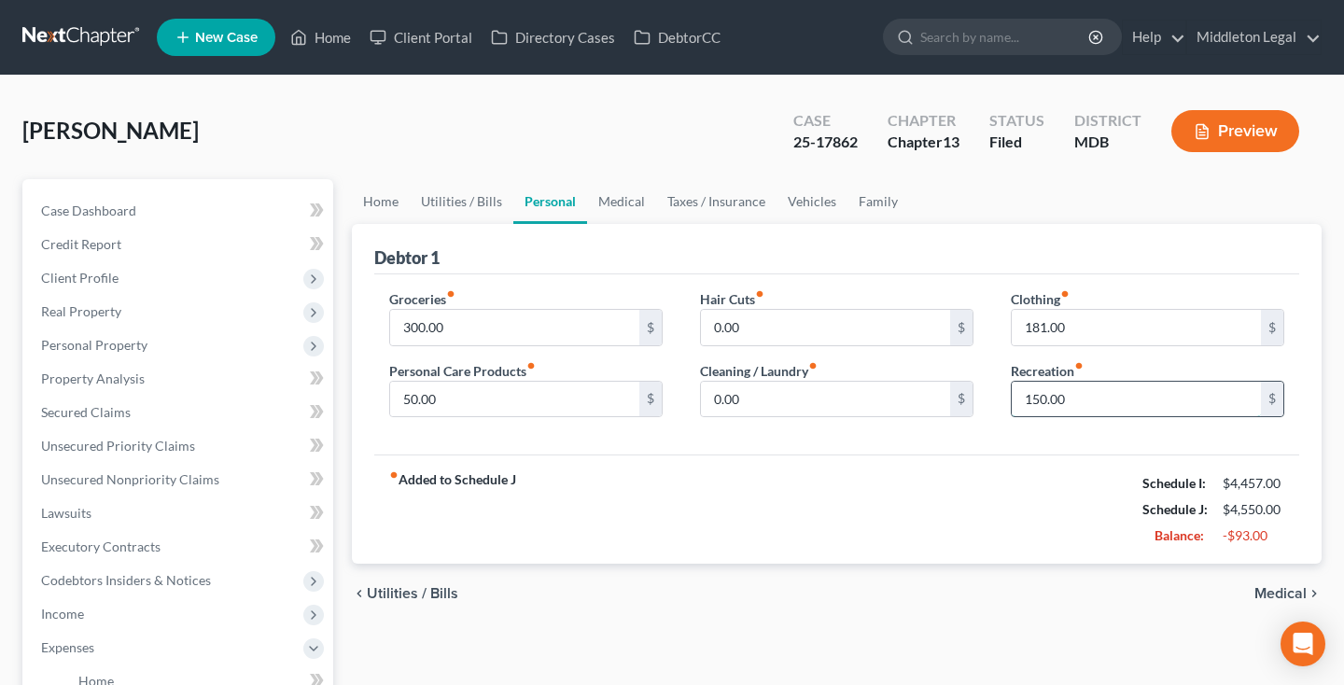
click at [1105, 398] on input "150.00" at bounding box center [1136, 399] width 249 height 35
click at [1102, 328] on input "181.00" at bounding box center [1136, 327] width 249 height 35
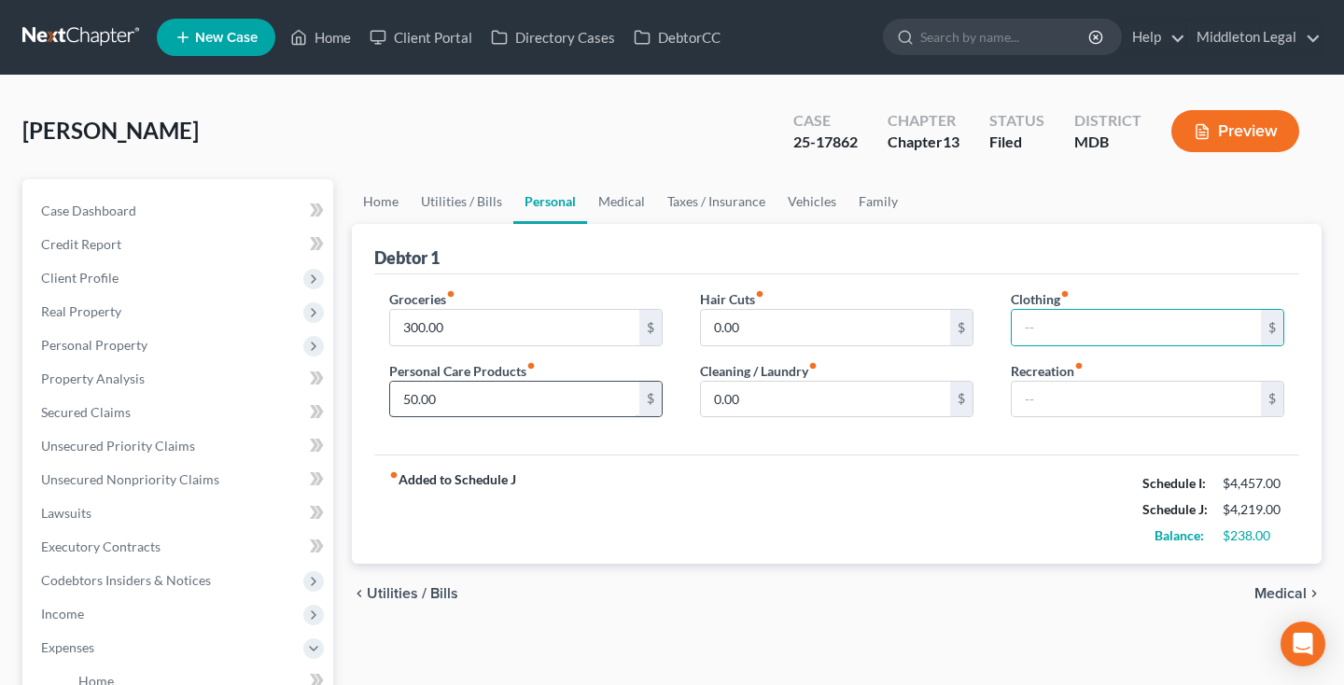
click at [608, 392] on input "50.00" at bounding box center [514, 399] width 249 height 35
click at [480, 199] on link "Utilities / Bills" at bounding box center [462, 201] width 104 height 45
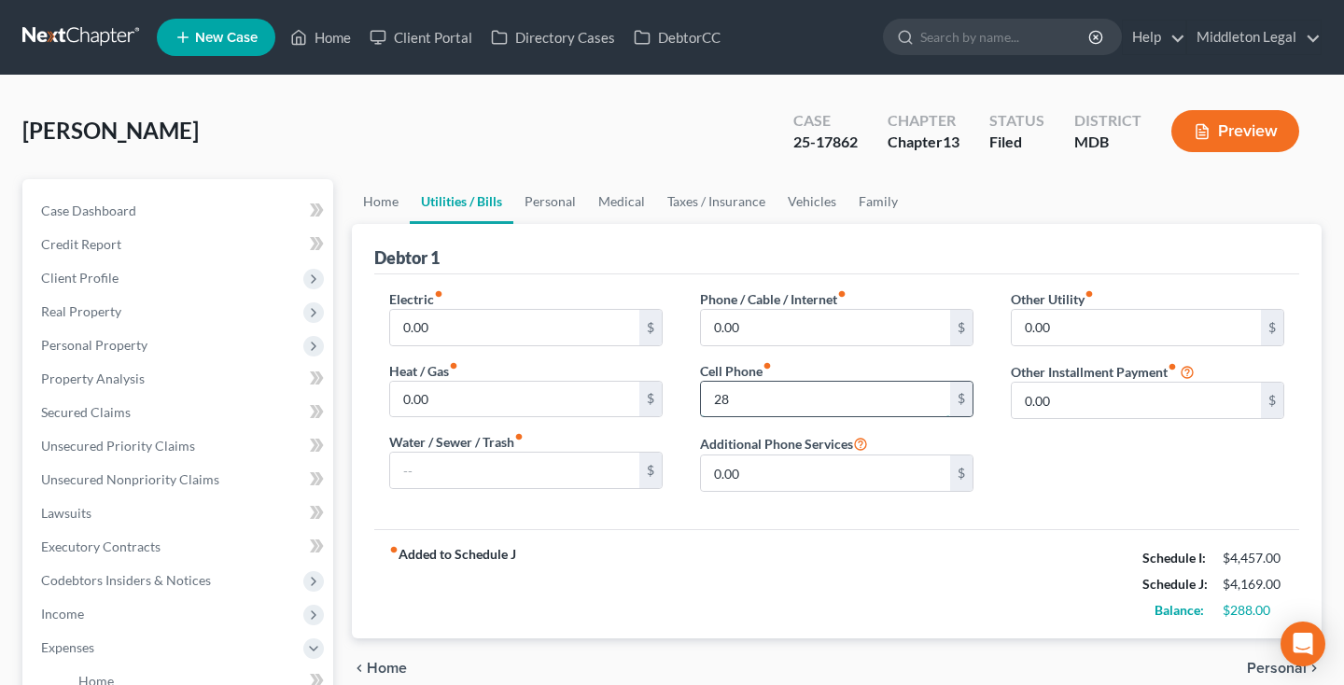
type input "2"
click at [697, 531] on div "fiber_manual_record Added to Schedule J Schedule I: $4,457.00 Schedule J: $3,95…" at bounding box center [836, 583] width 925 height 109
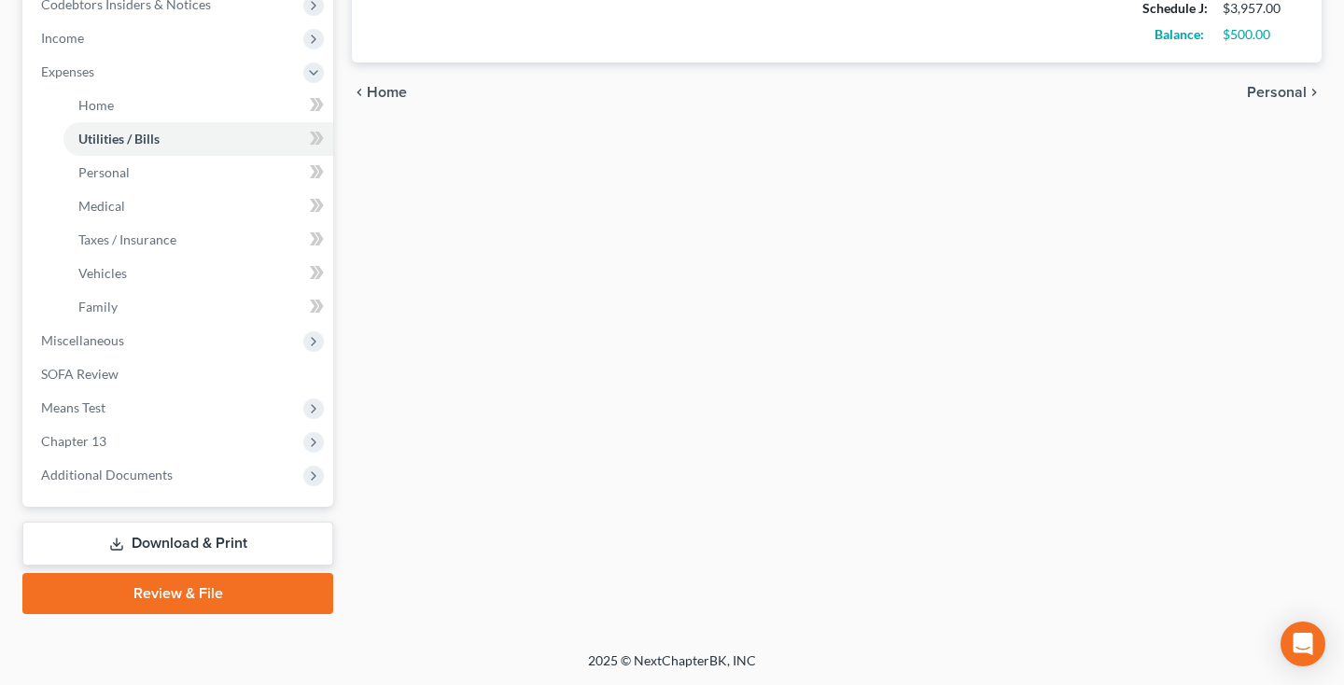
scroll to position [576, 0]
click at [188, 342] on span "Miscellaneous" at bounding box center [179, 341] width 307 height 34
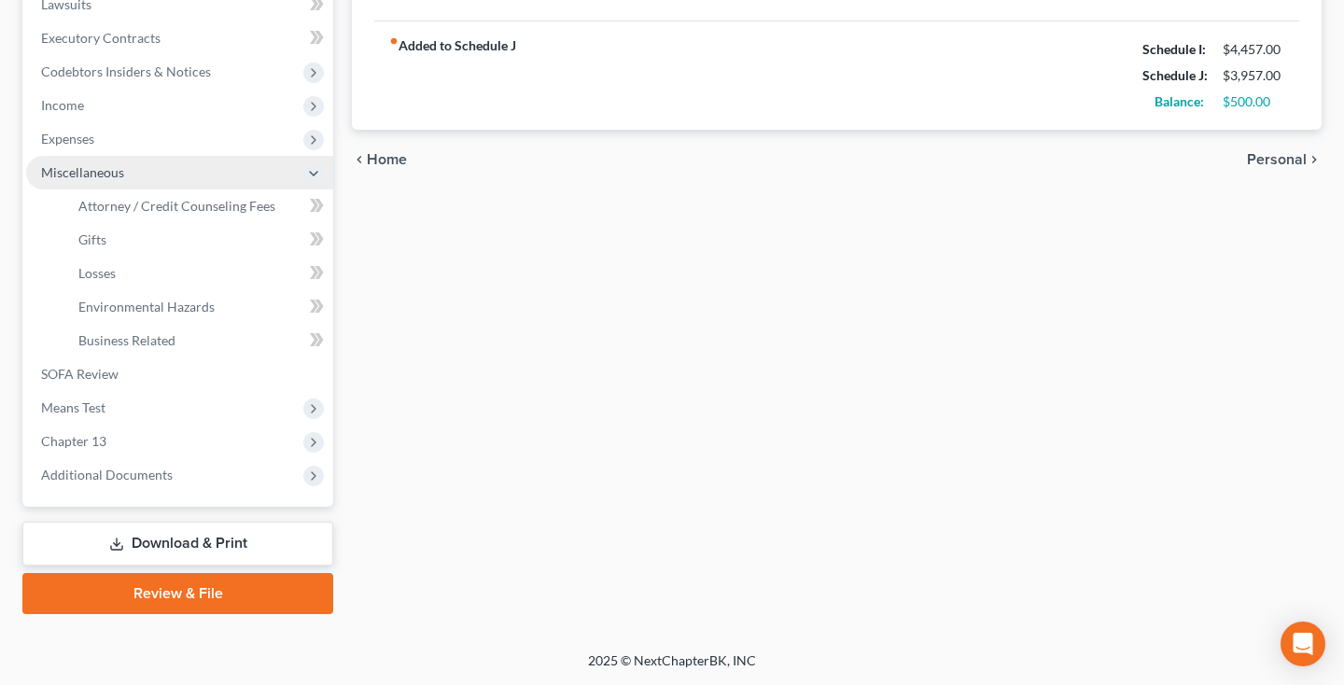
scroll to position [509, 0]
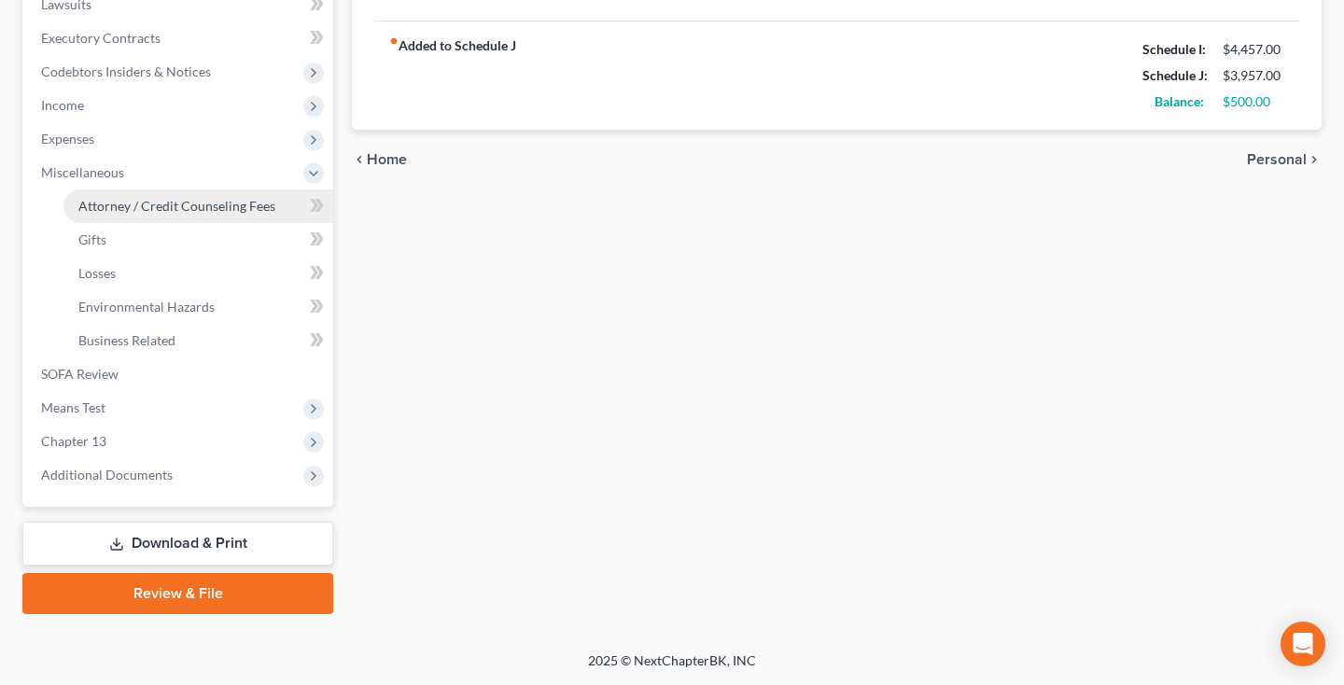
click at [189, 211] on span "Attorney / Credit Counseling Fees" at bounding box center [176, 206] width 197 height 16
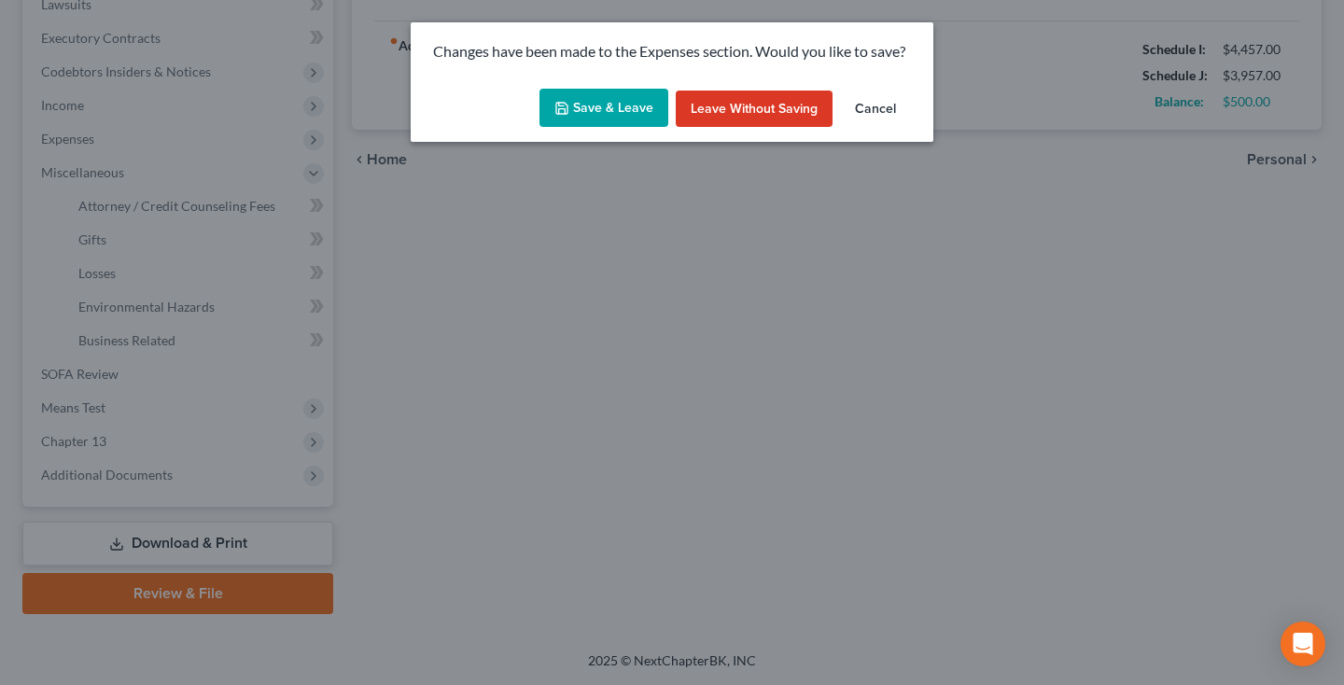
click at [621, 112] on button "Save & Leave" at bounding box center [603, 108] width 129 height 39
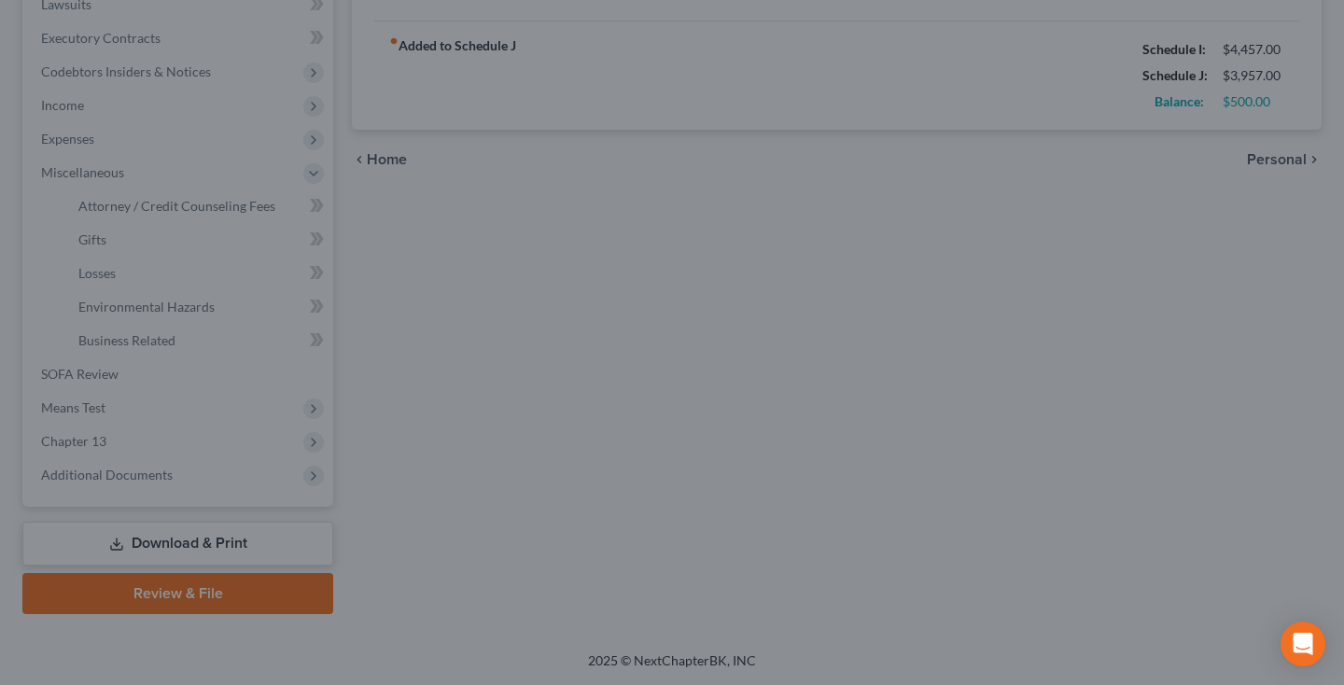
type input "68.00"
select select "3"
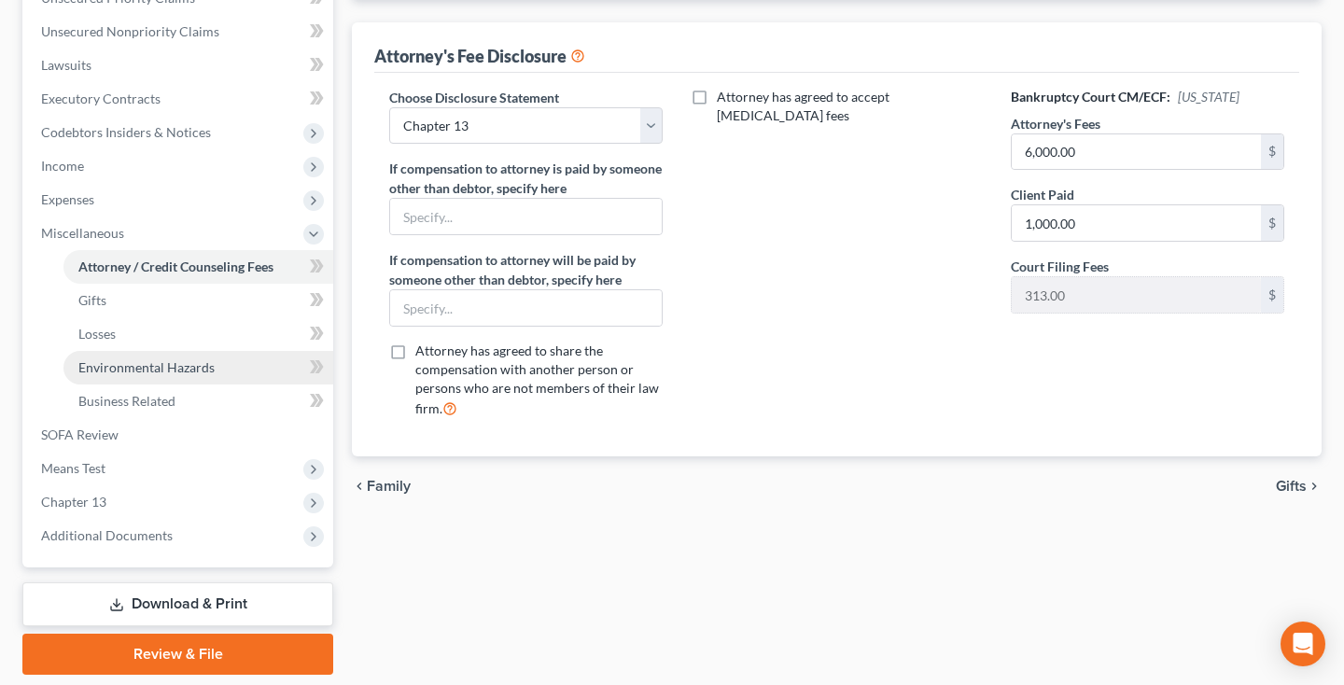
scroll to position [468, 0]
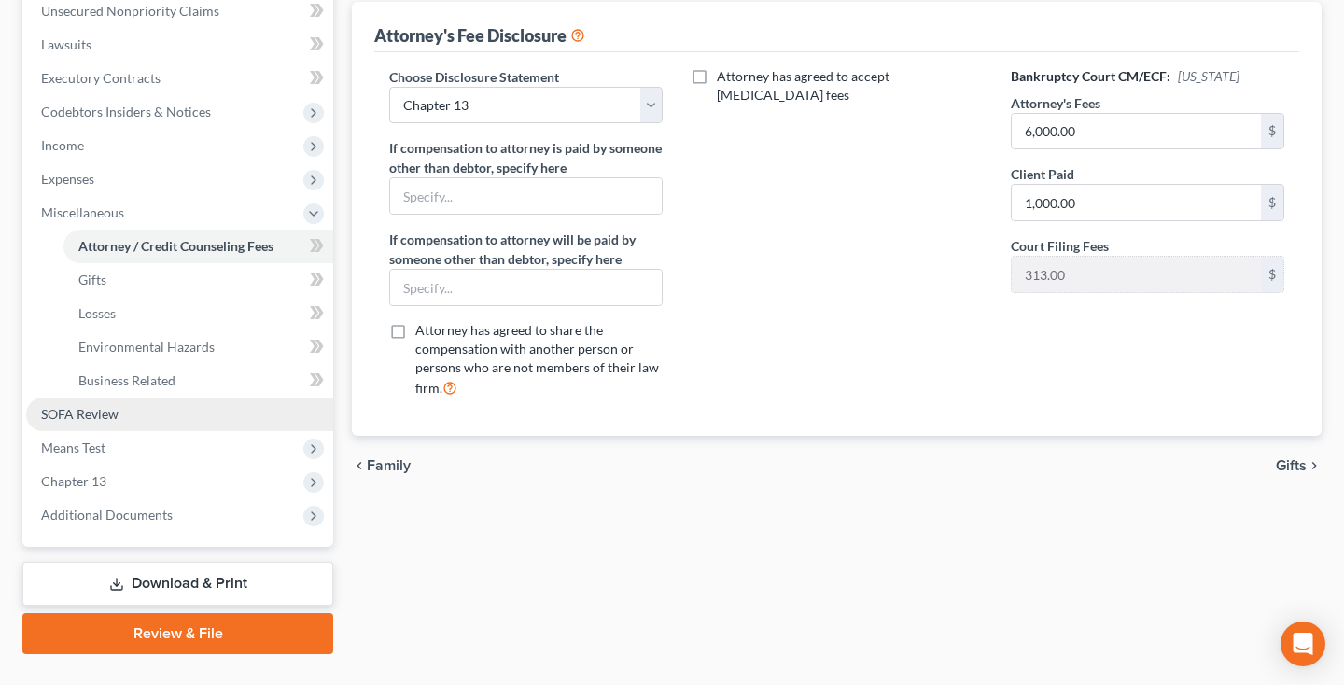
click at [100, 412] on span "SOFA Review" at bounding box center [79, 414] width 77 height 16
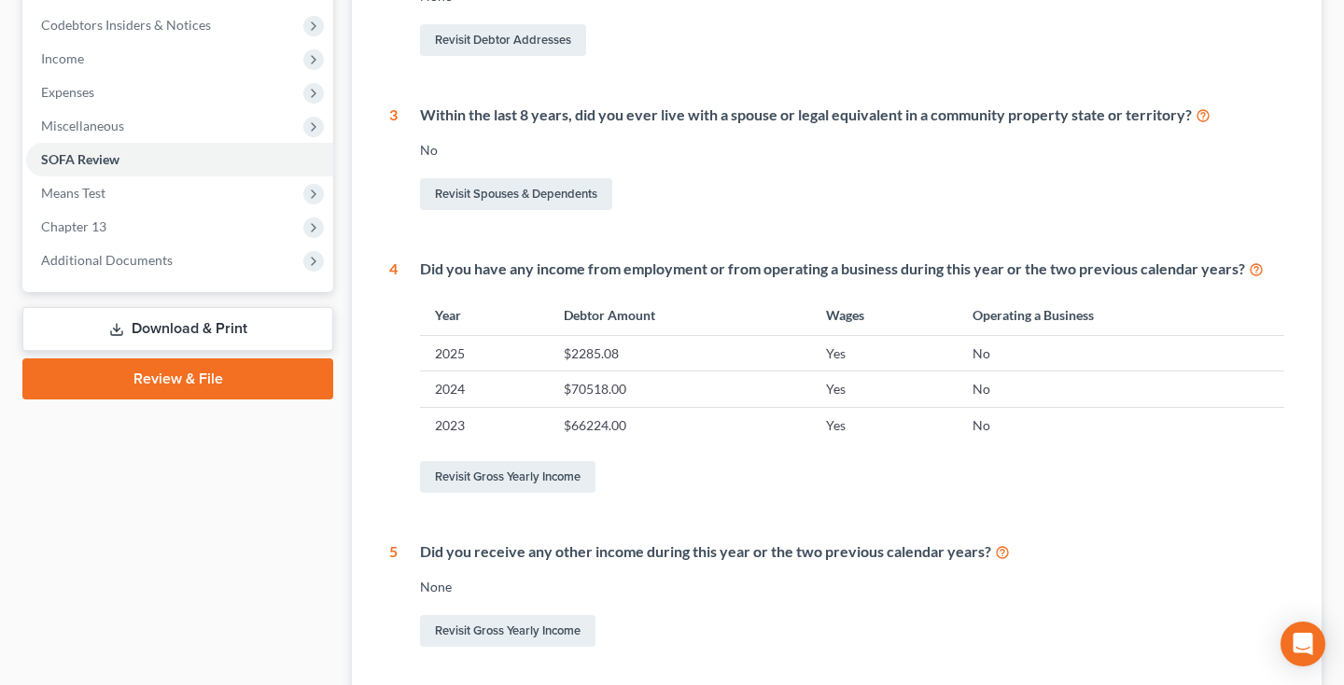
scroll to position [557, 0]
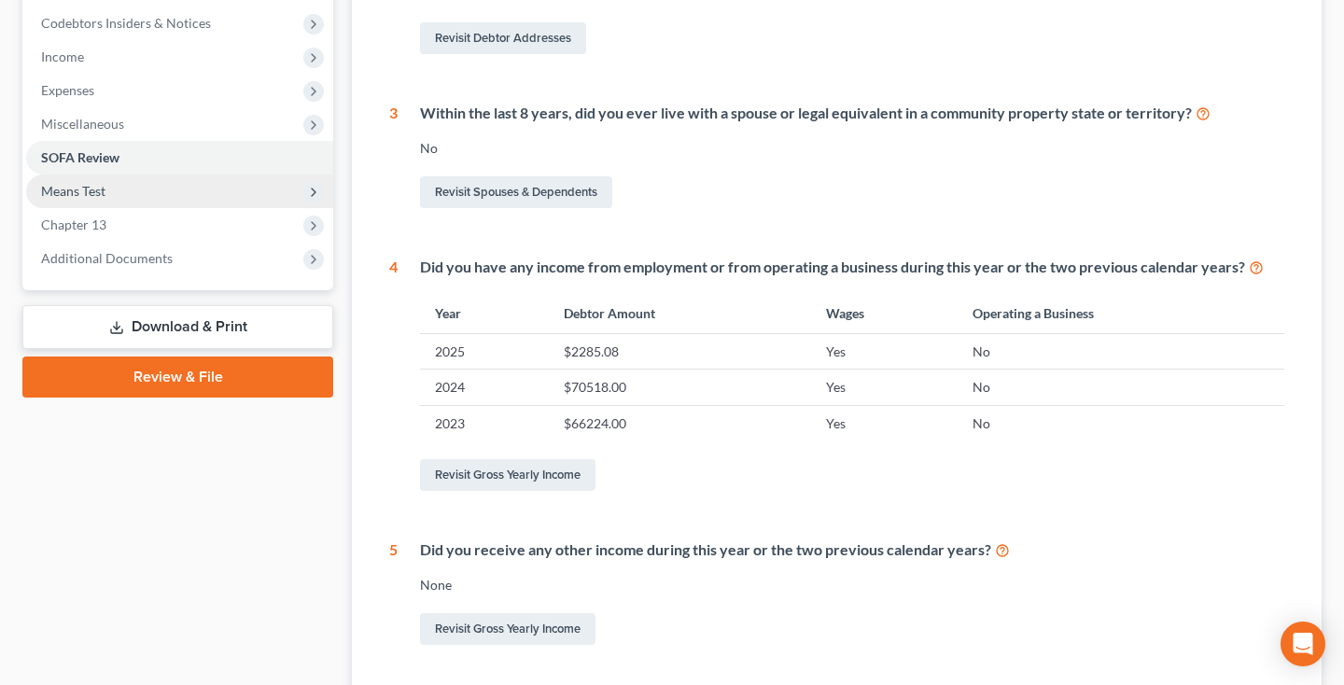
click at [116, 193] on span "Means Test" at bounding box center [179, 191] width 307 height 34
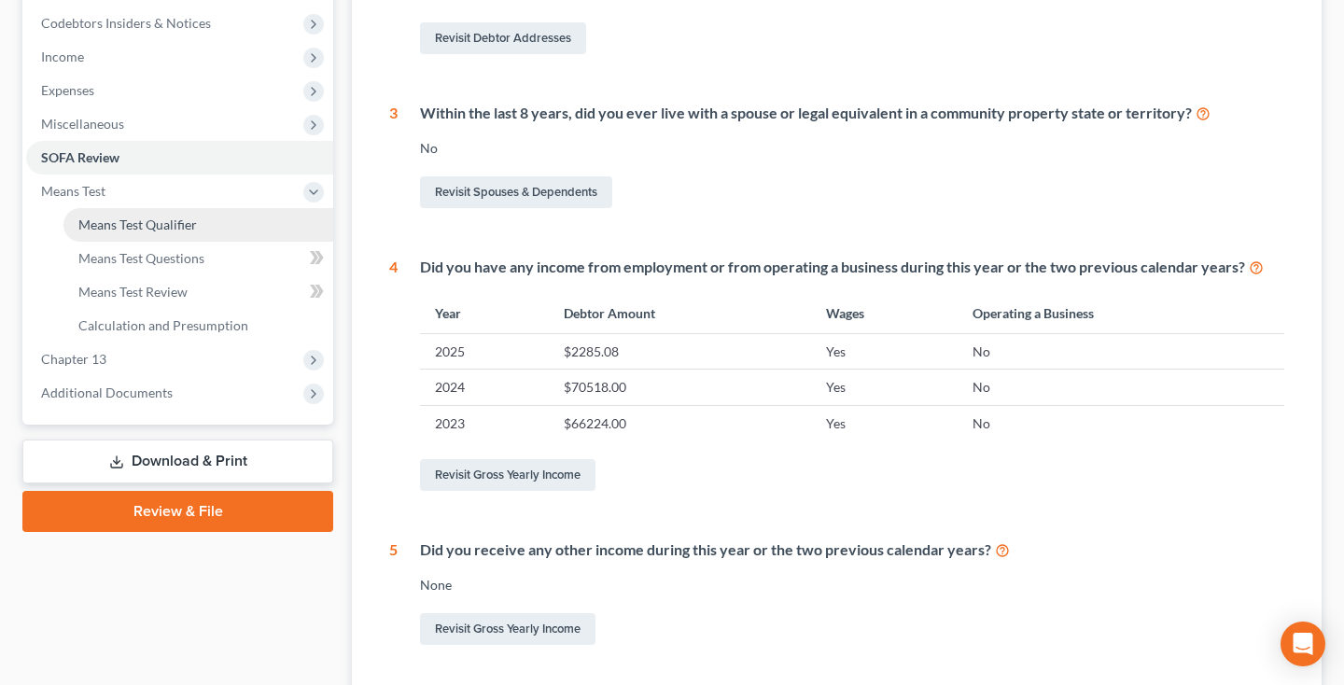
click at [130, 224] on span "Means Test Qualifier" at bounding box center [137, 224] width 119 height 16
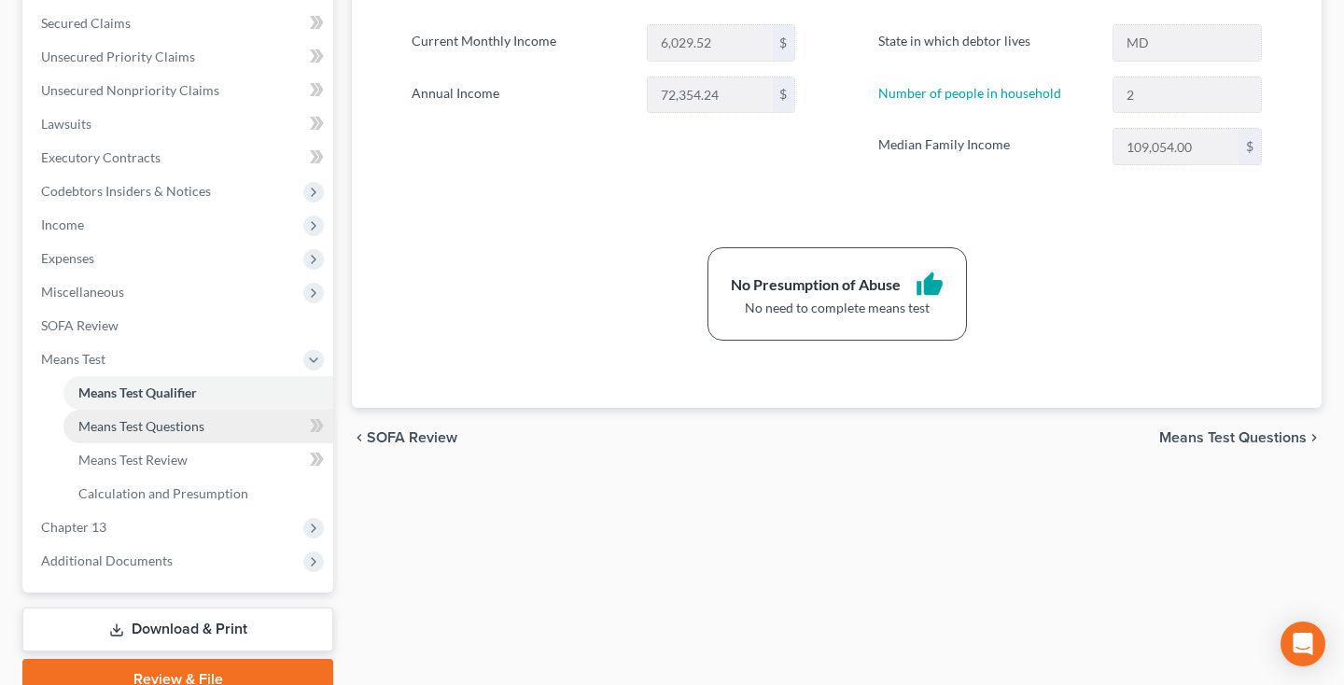
click at [147, 426] on span "Means Test Questions" at bounding box center [141, 426] width 126 height 16
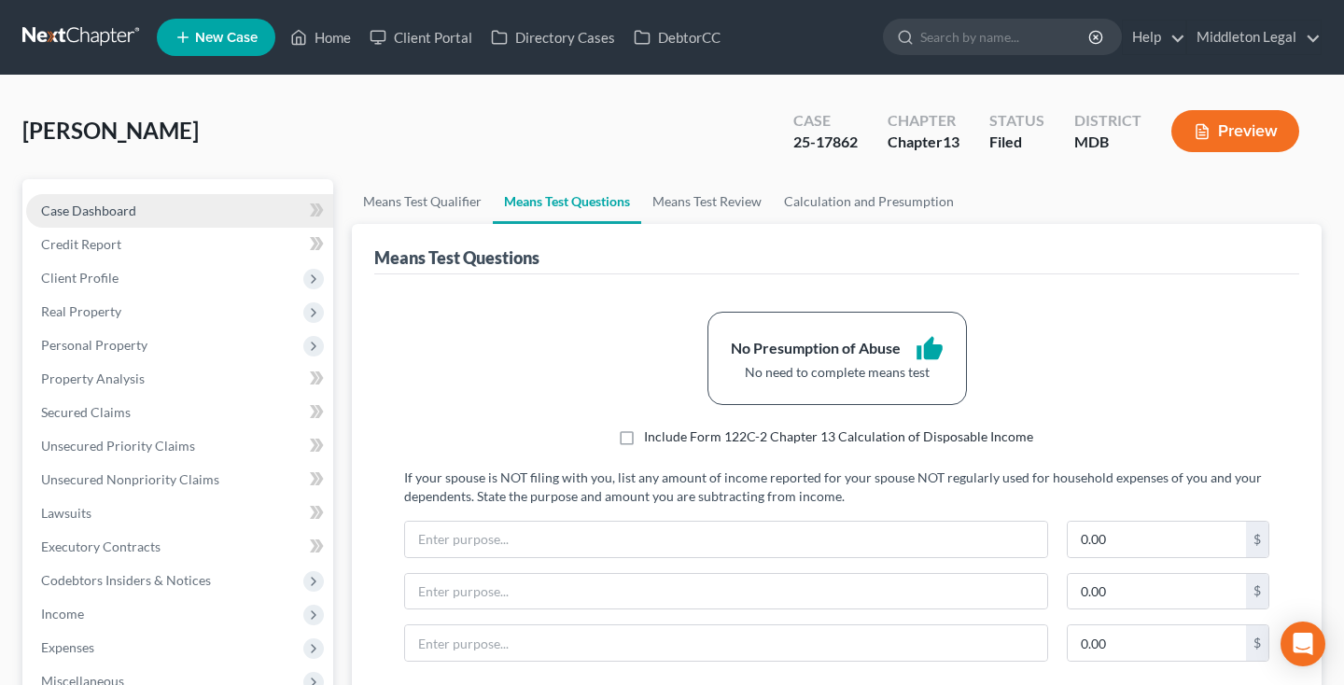
click at [117, 205] on span "Case Dashboard" at bounding box center [88, 210] width 95 height 16
select select "3"
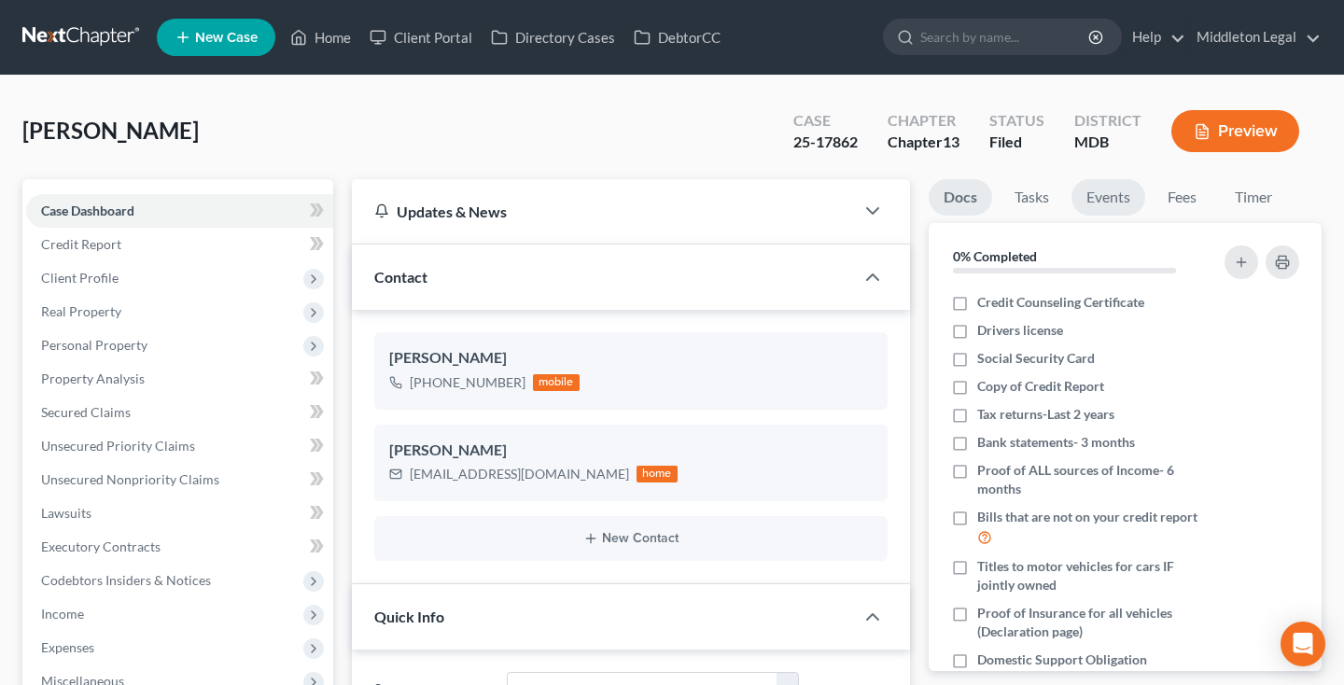
click at [1096, 207] on link "Events" at bounding box center [1108, 197] width 74 height 36
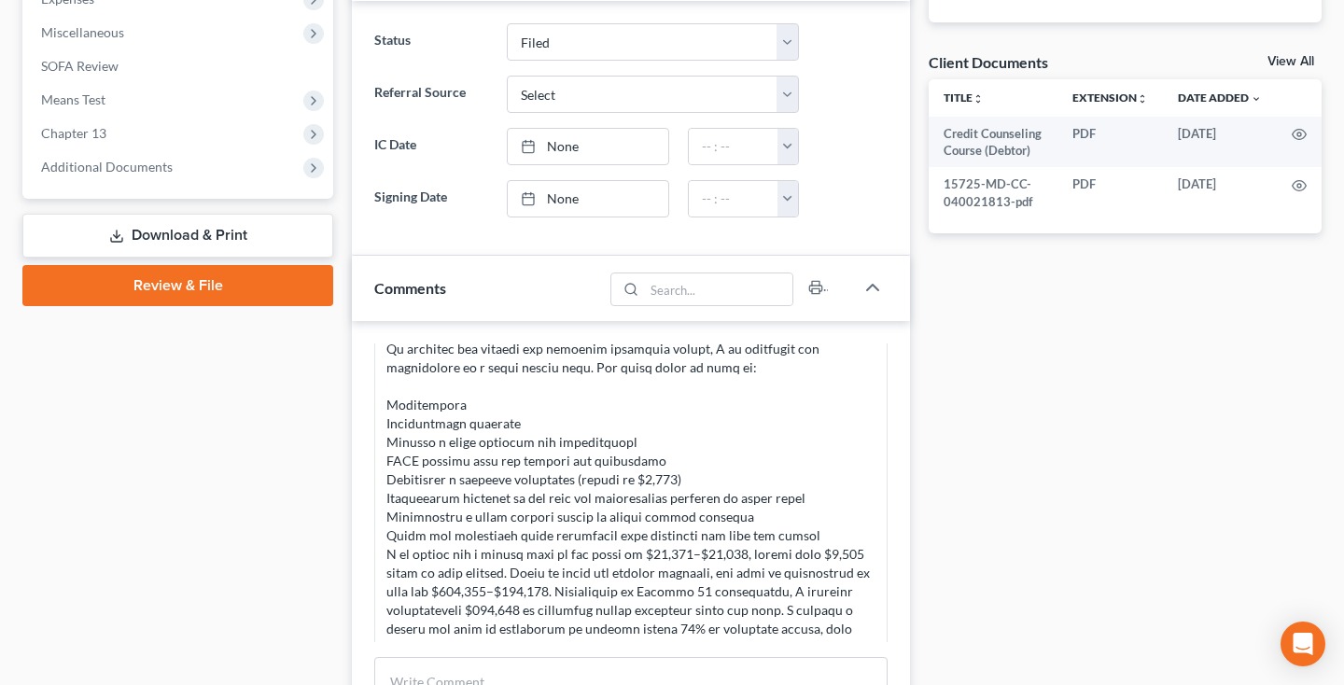
scroll to position [302, 0]
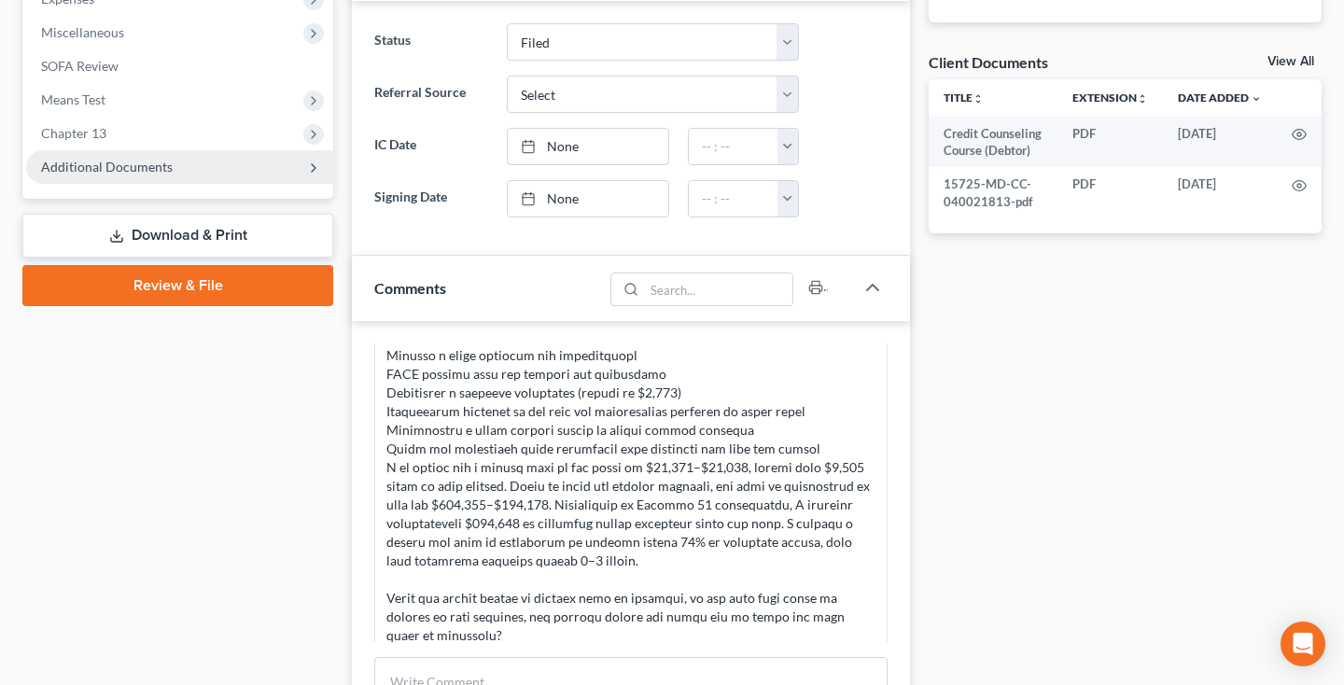
click at [102, 168] on span "Additional Documents" at bounding box center [107, 167] width 132 height 16
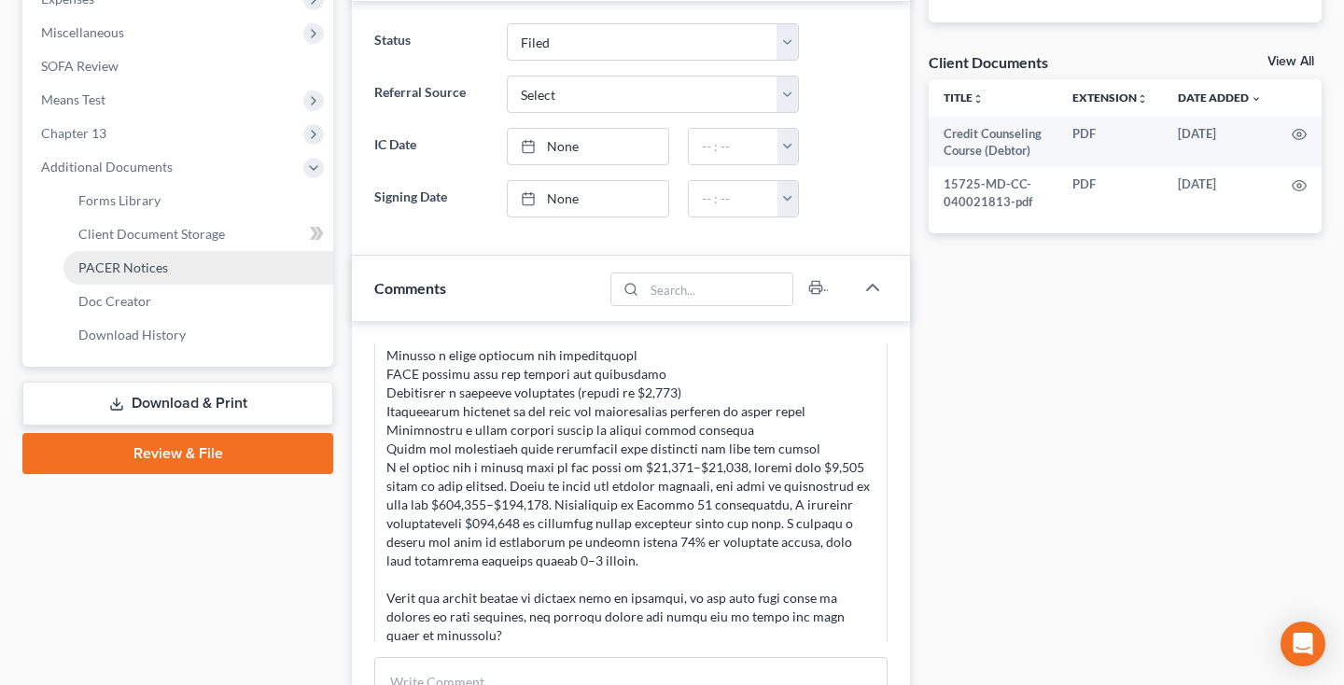
click at [105, 259] on span "PACER Notices" at bounding box center [123, 267] width 90 height 16
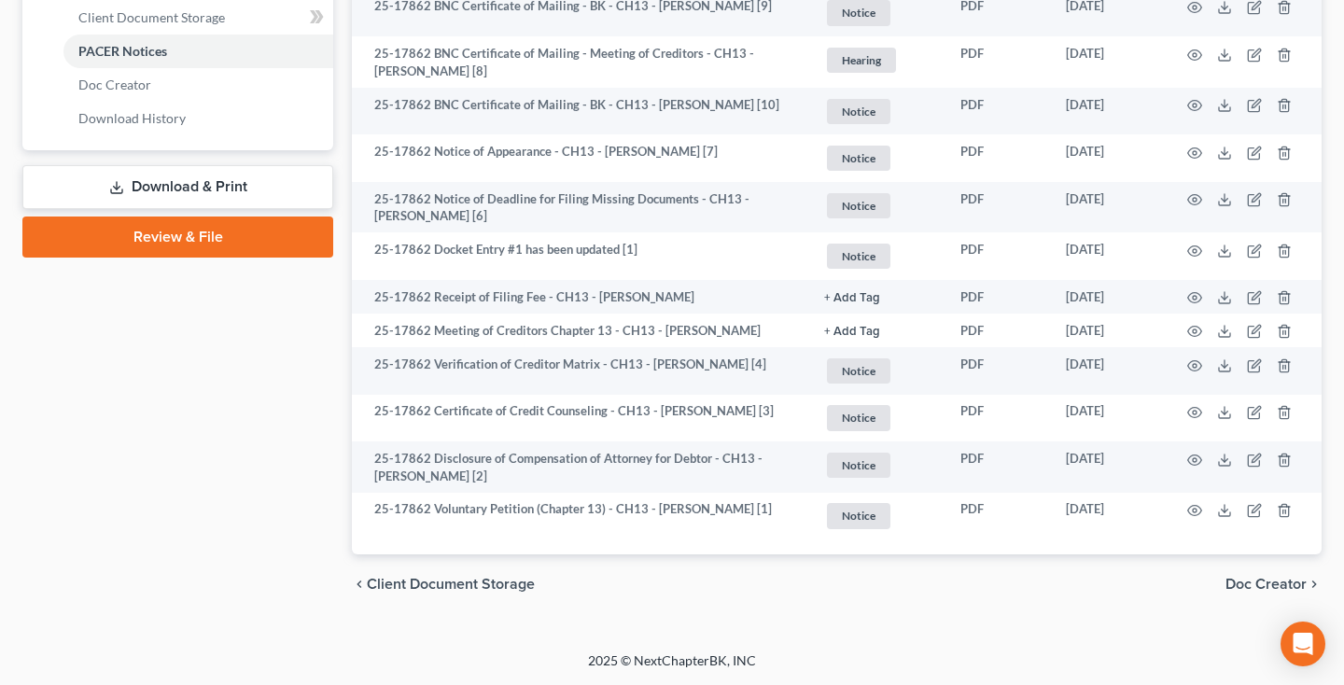
scroll to position [865, 0]
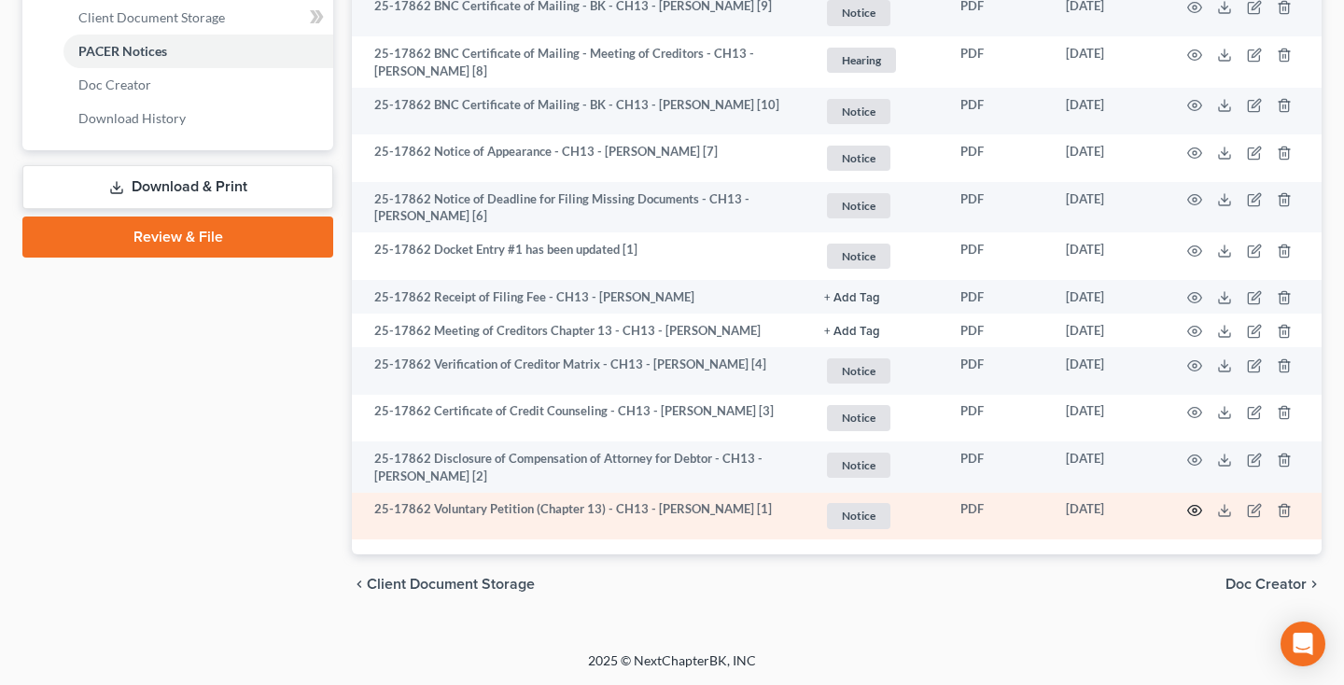
click at [1198, 513] on icon "button" at bounding box center [1195, 511] width 14 height 10
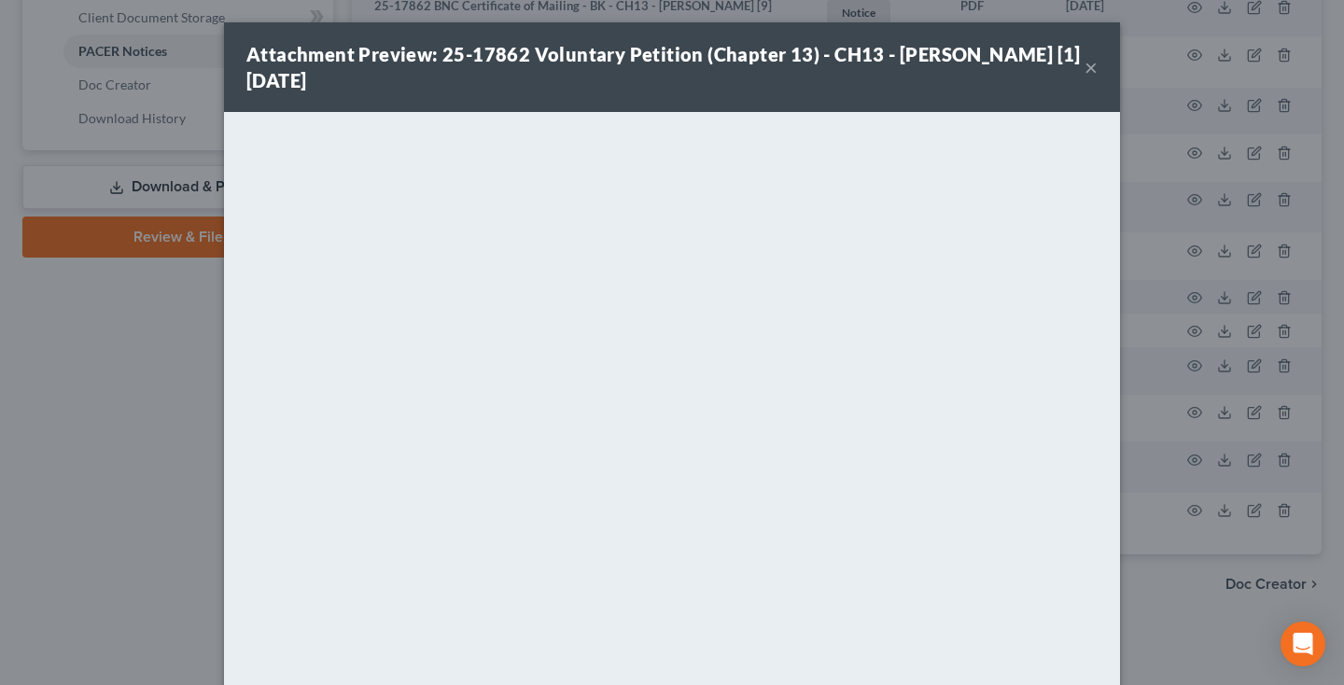
click at [1091, 69] on button "×" at bounding box center [1090, 67] width 13 height 22
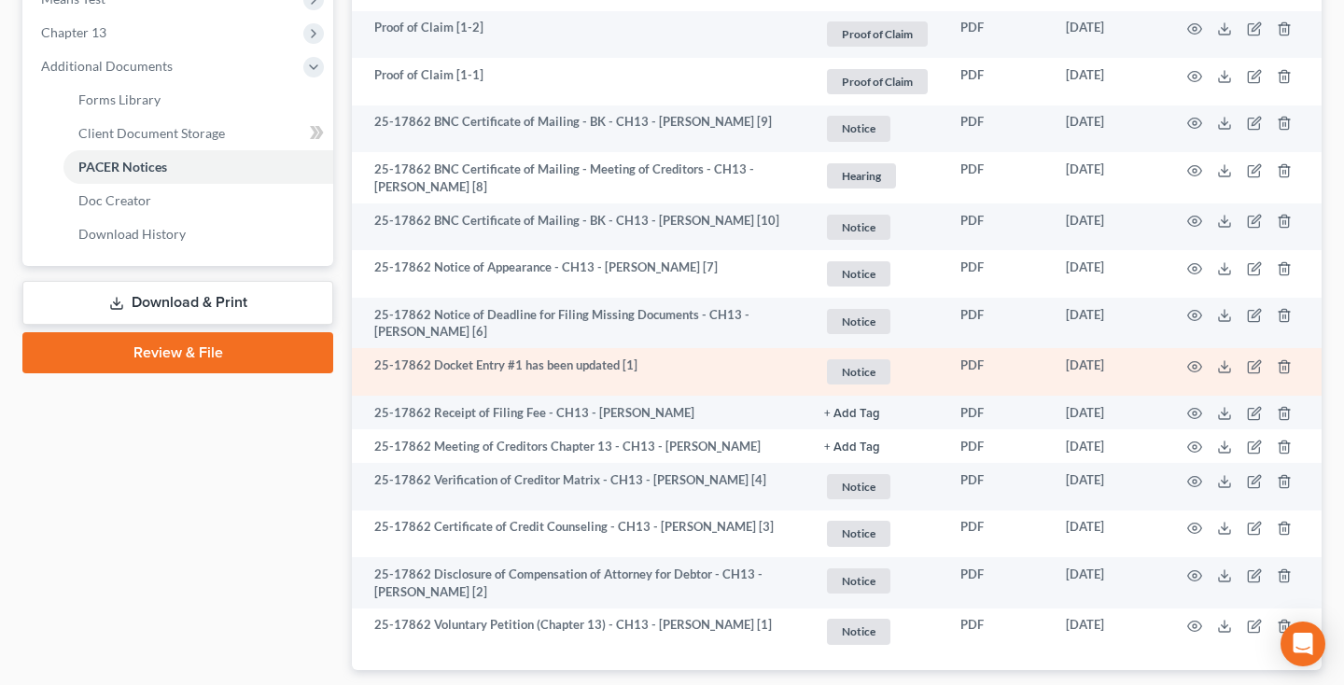
scroll to position [733, 0]
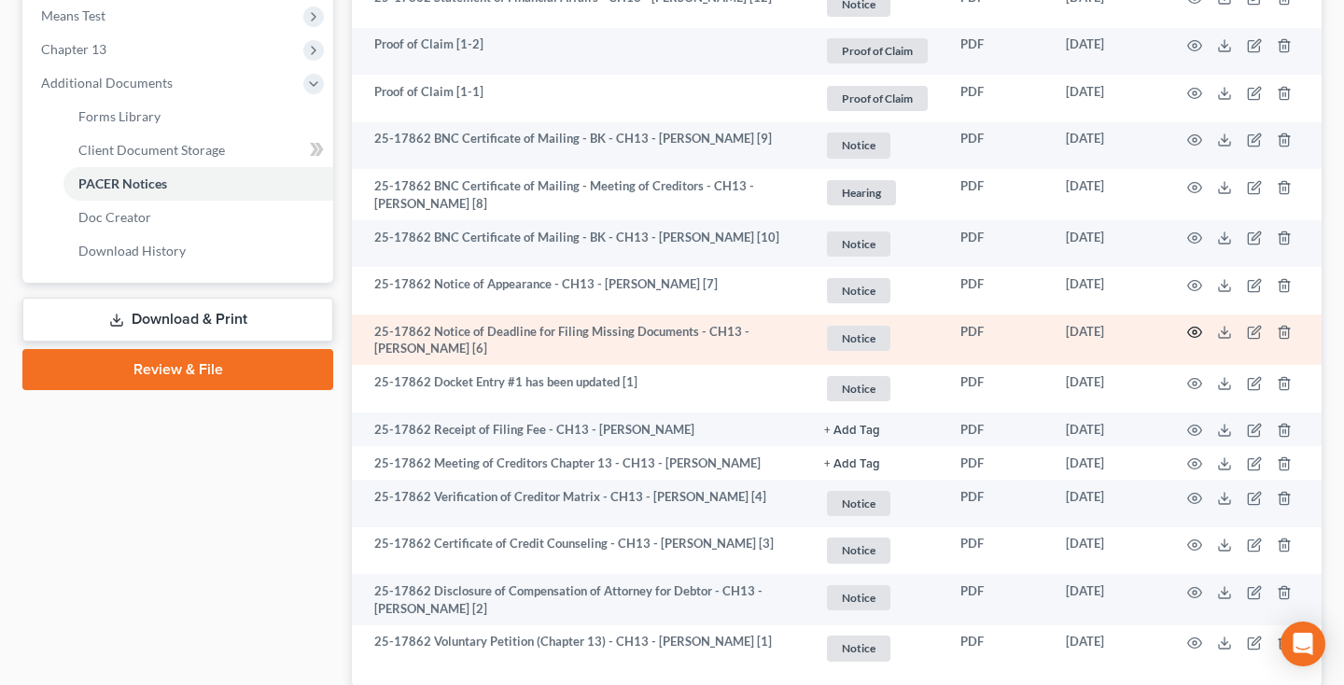
click at [1194, 334] on circle "button" at bounding box center [1195, 332] width 4 height 4
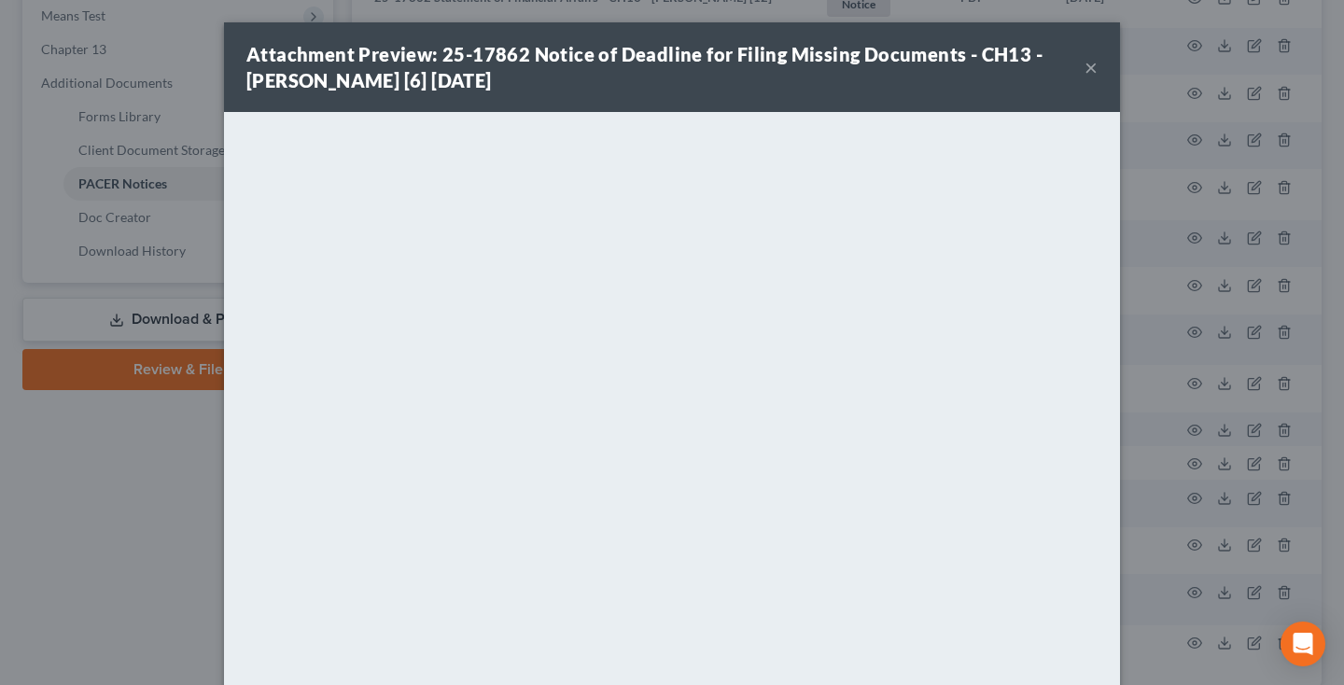
click at [1090, 71] on button "×" at bounding box center [1090, 67] width 13 height 22
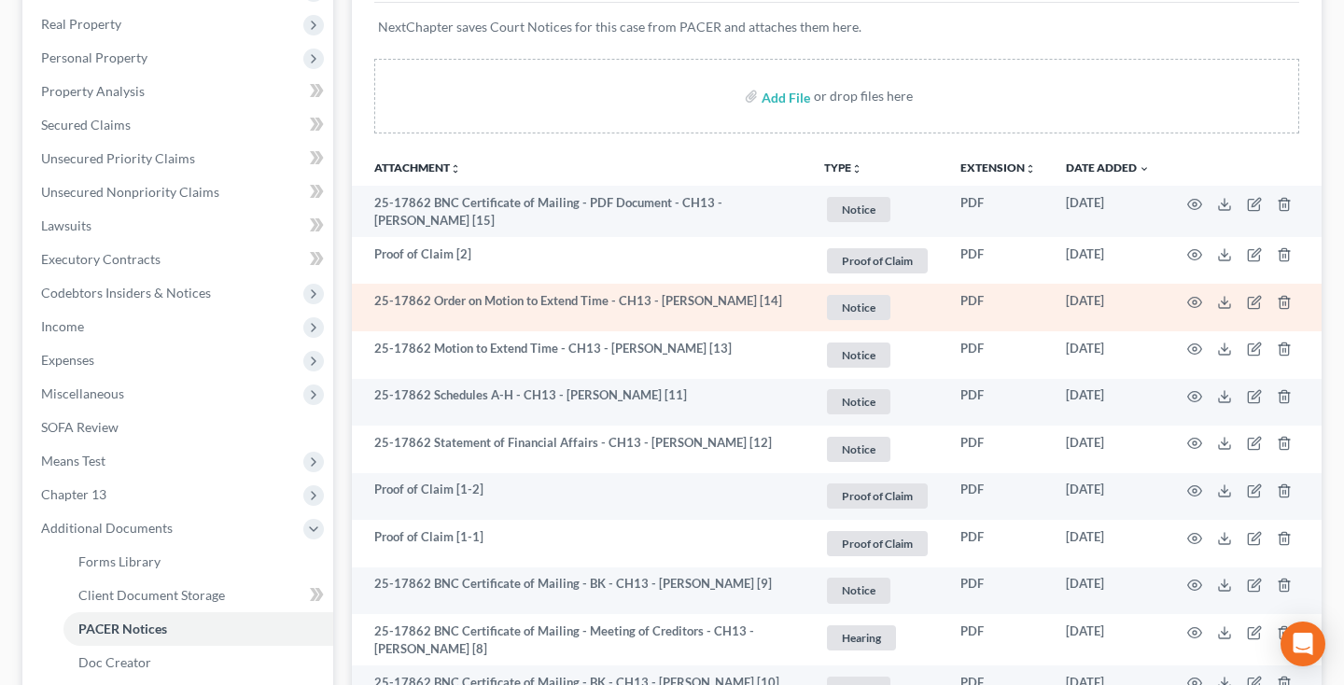
scroll to position [254, 0]
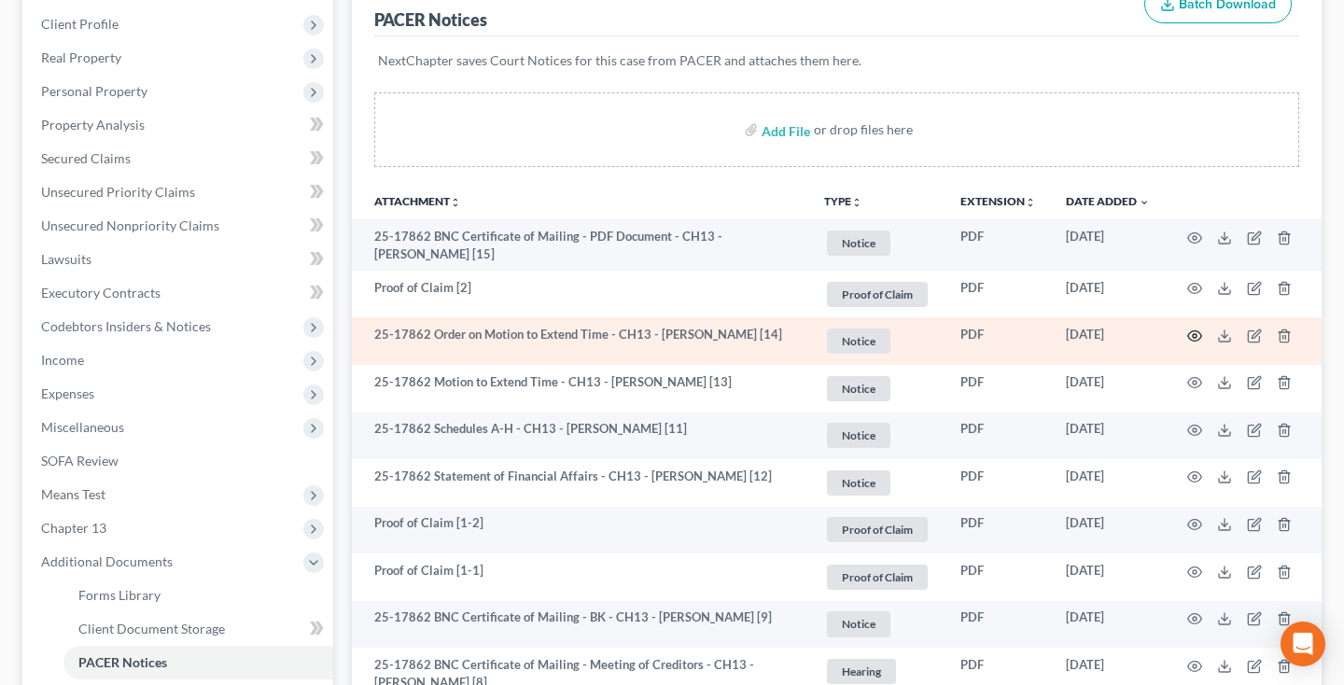
click at [1196, 334] on circle "button" at bounding box center [1195, 336] width 4 height 4
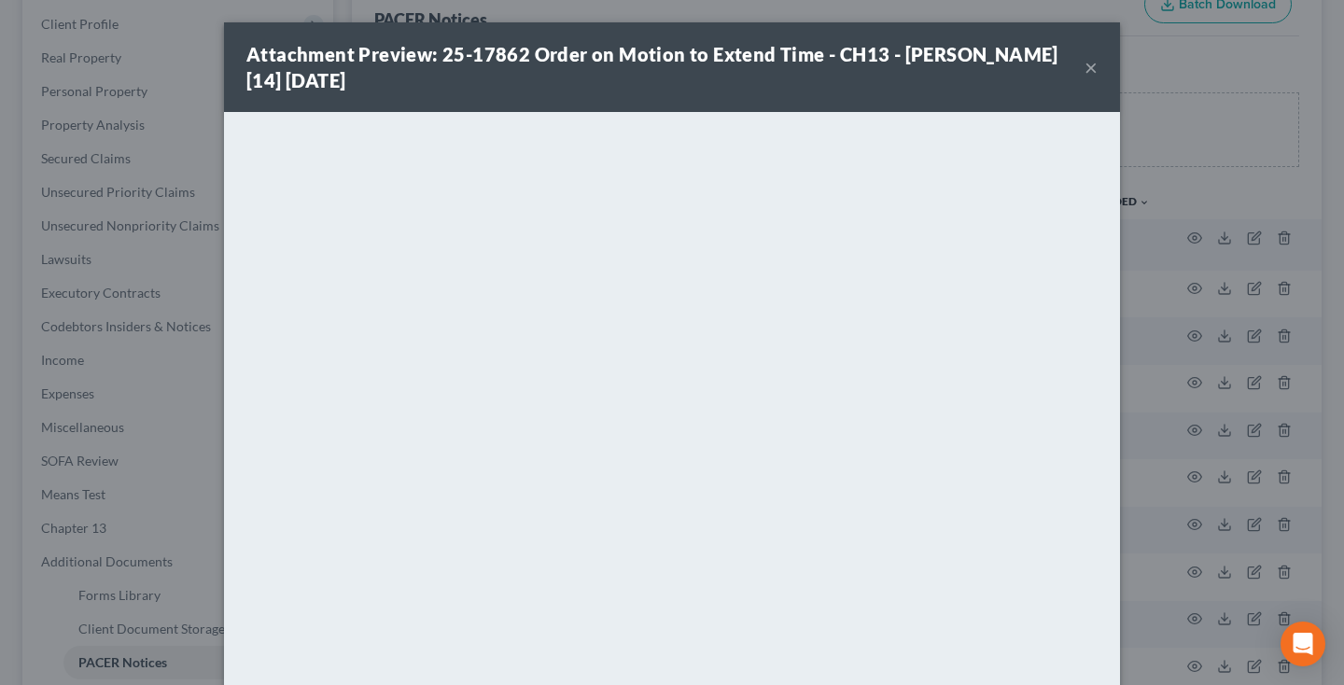
click at [1094, 65] on button "×" at bounding box center [1090, 67] width 13 height 22
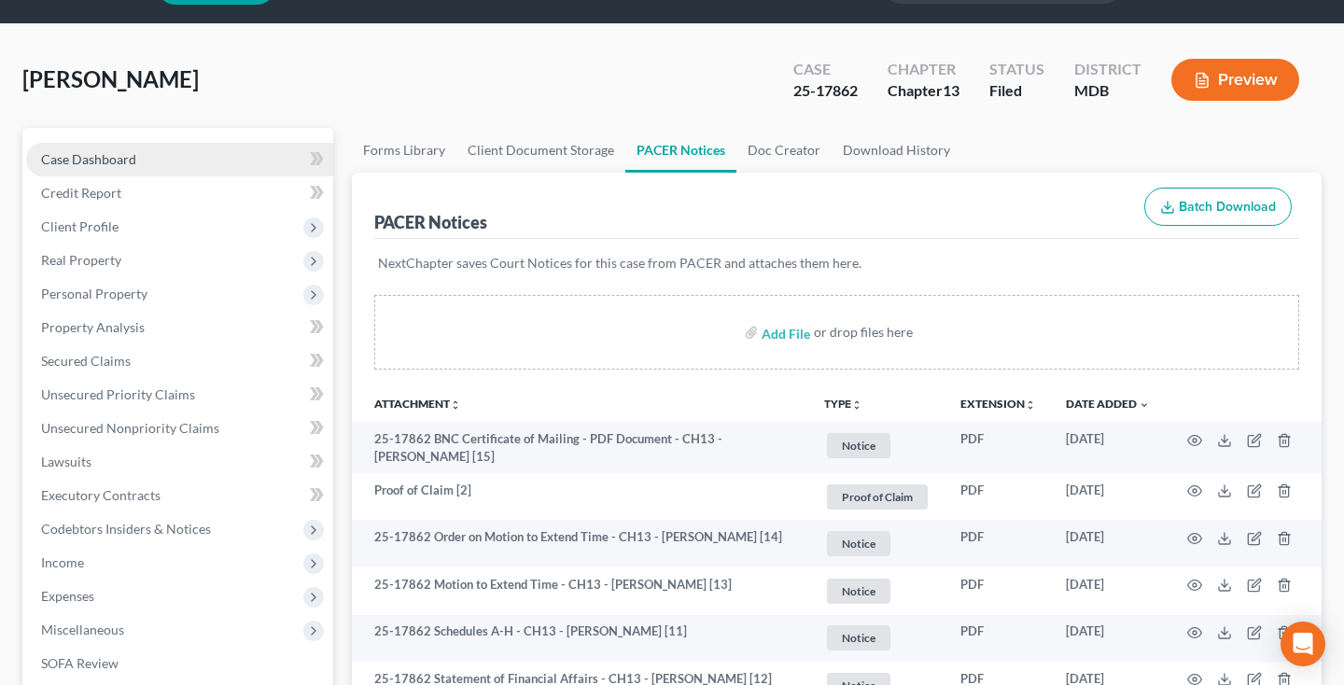
scroll to position [36, 0]
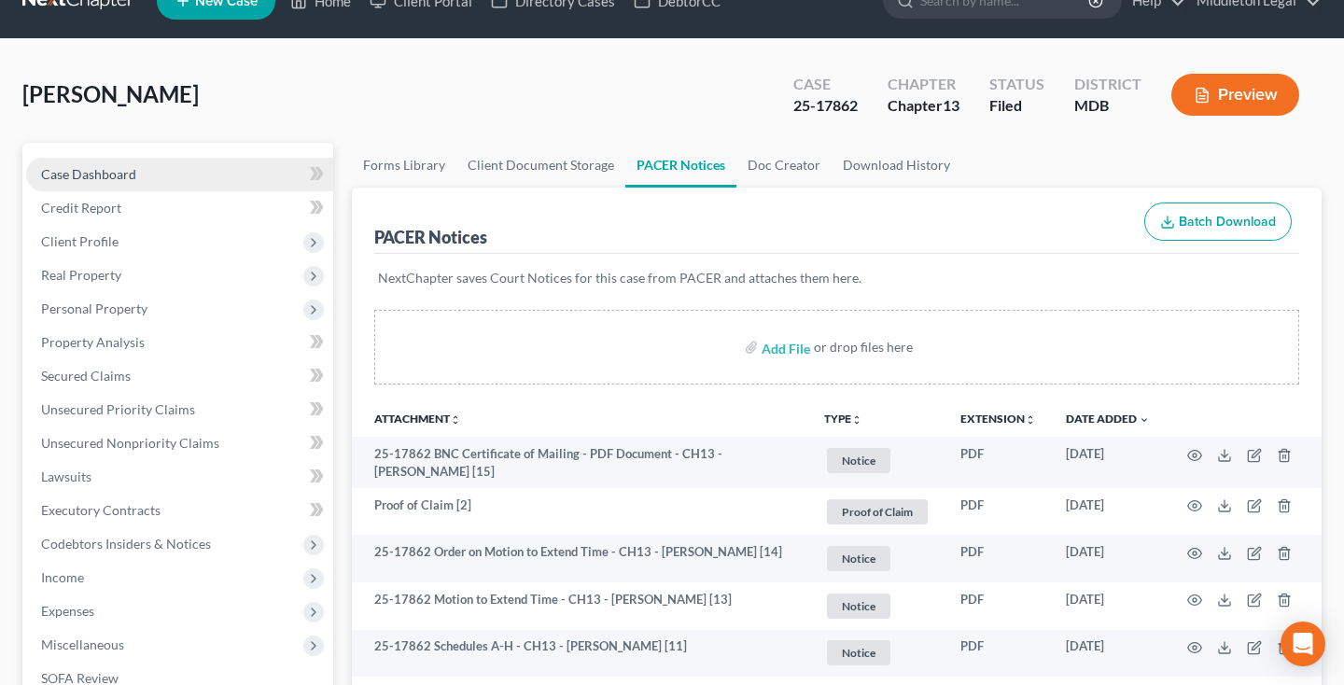
click at [122, 174] on span "Case Dashboard" at bounding box center [88, 174] width 95 height 16
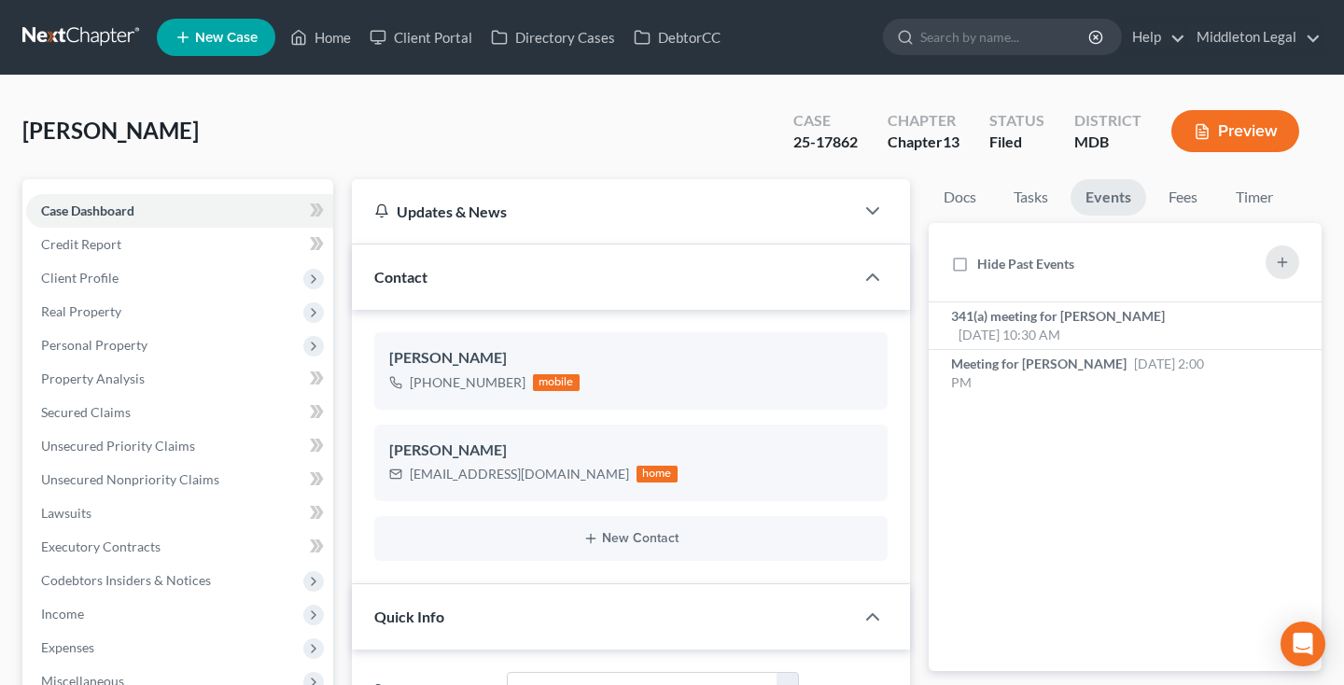
scroll to position [448, 0]
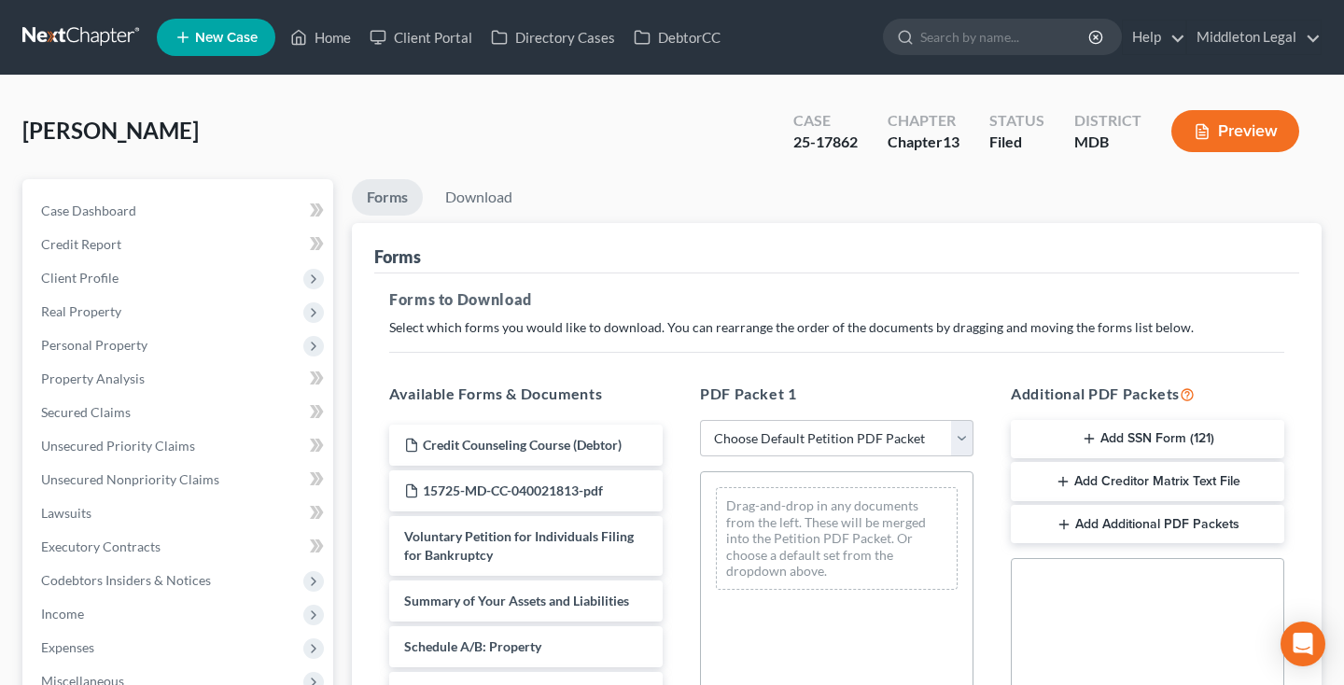
scroll to position [36, 0]
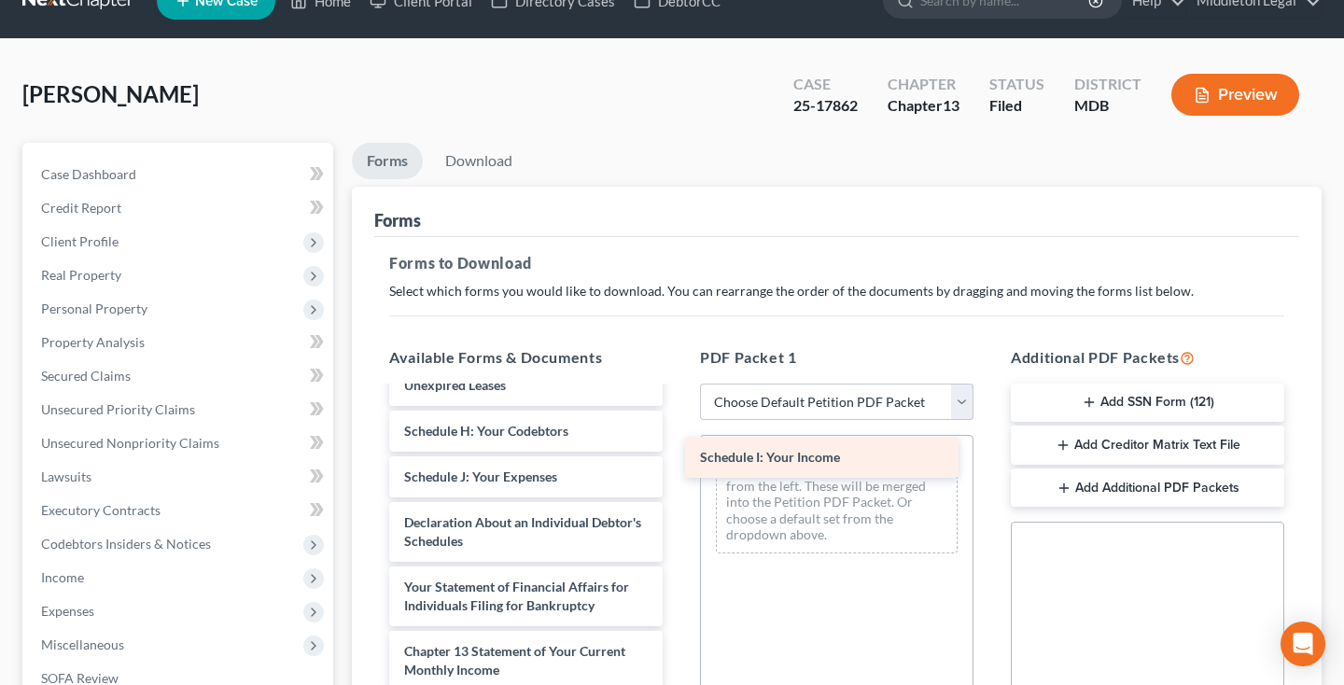
drag, startPoint x: 522, startPoint y: 429, endPoint x: 829, endPoint y: 451, distance: 307.8
click at [677, 452] on div "Schedule I: Your Income Credit Counseling Course (Debtor) 15725-MD-CC-040021813…" at bounding box center [525, 399] width 303 height 986
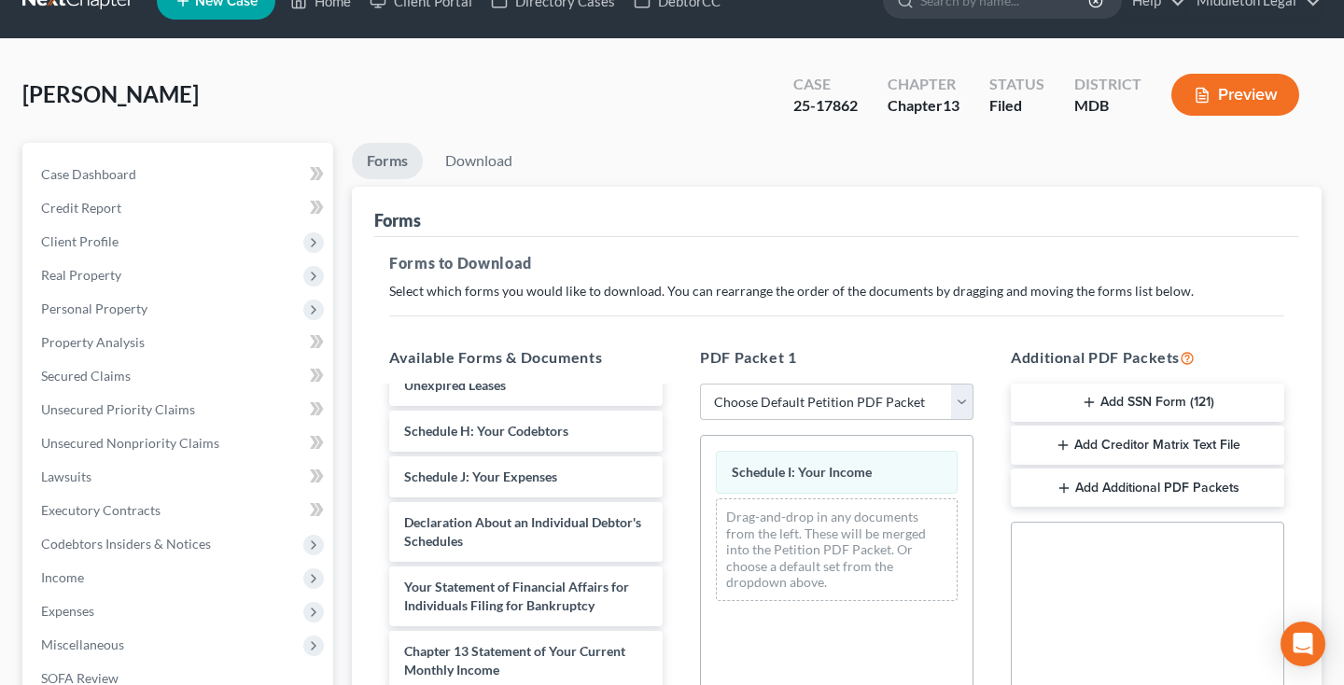
scroll to position [482, 0]
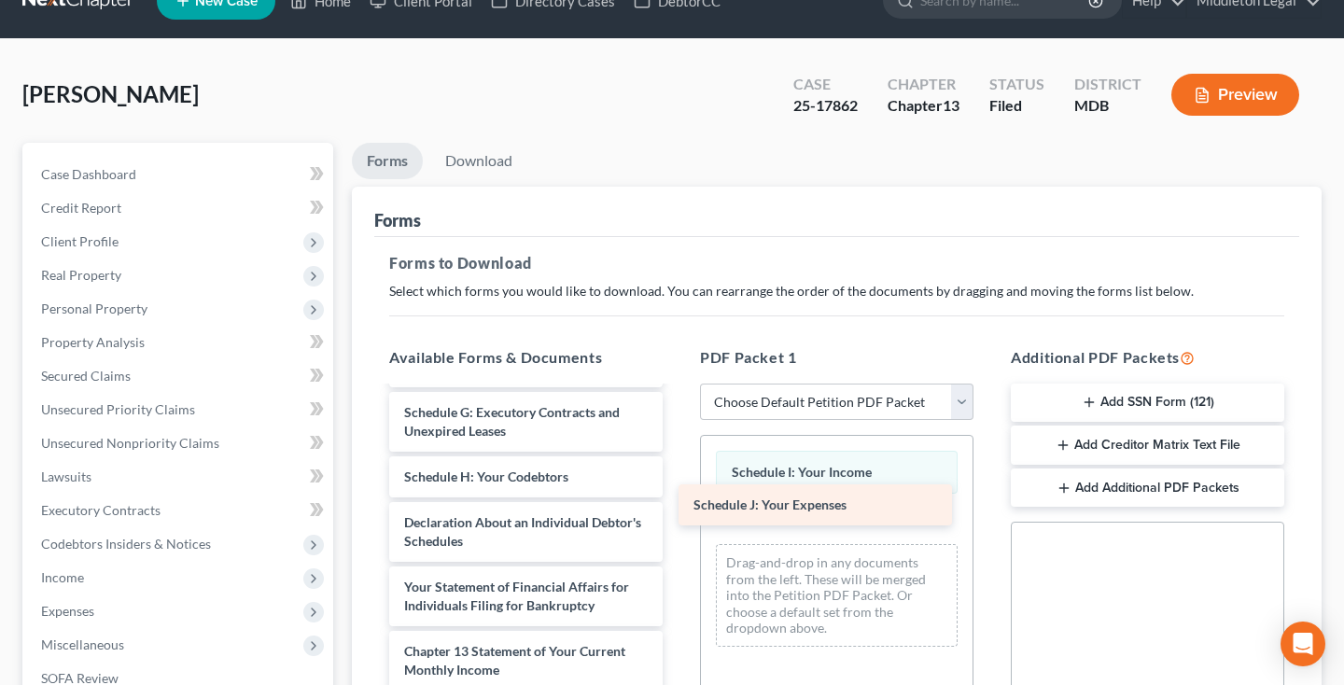
drag, startPoint x: 522, startPoint y: 478, endPoint x: 836, endPoint y: 506, distance: 315.7
click at [677, 506] on div "Schedule J: Your Expenses Credit Counseling Course (Debtor) 15725-MD-CC-0400218…" at bounding box center [525, 421] width 303 height 941
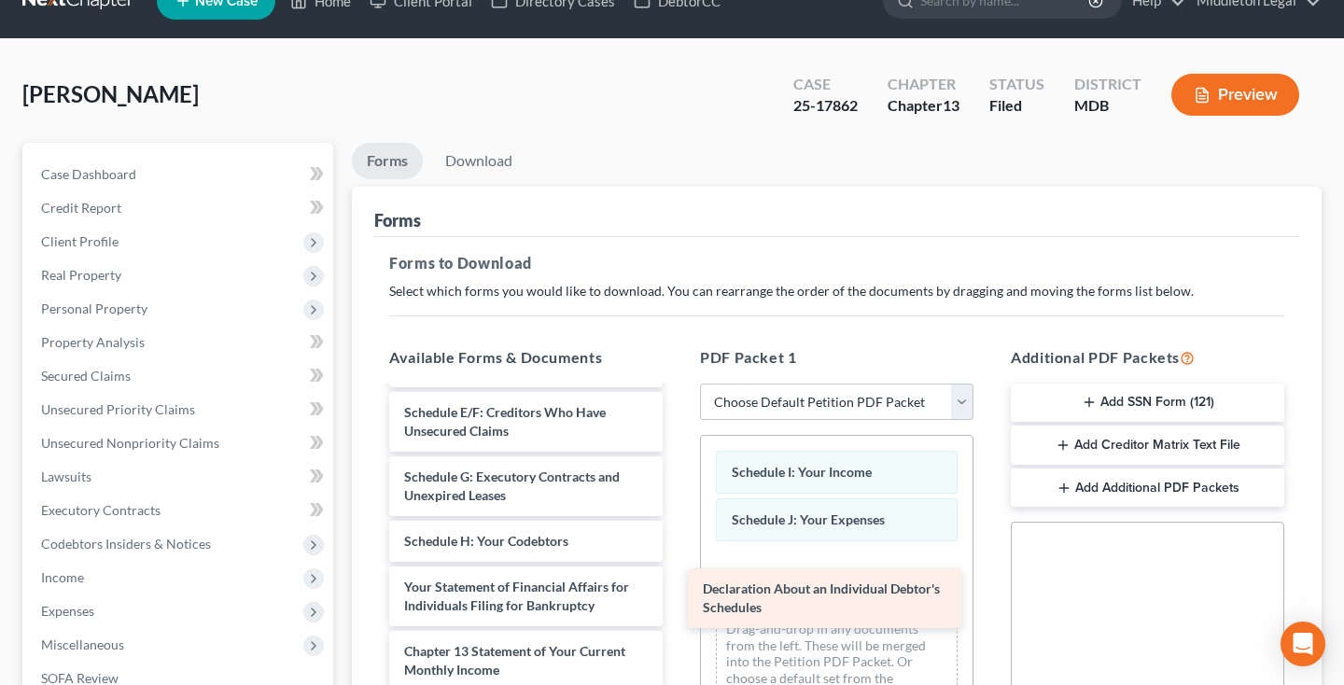
drag, startPoint x: 502, startPoint y: 534, endPoint x: 811, endPoint y: 598, distance: 315.5
click at [677, 598] on div "Declaration About an Individual Debtor's Schedules Credit Counseling Course (De…" at bounding box center [525, 454] width 303 height 876
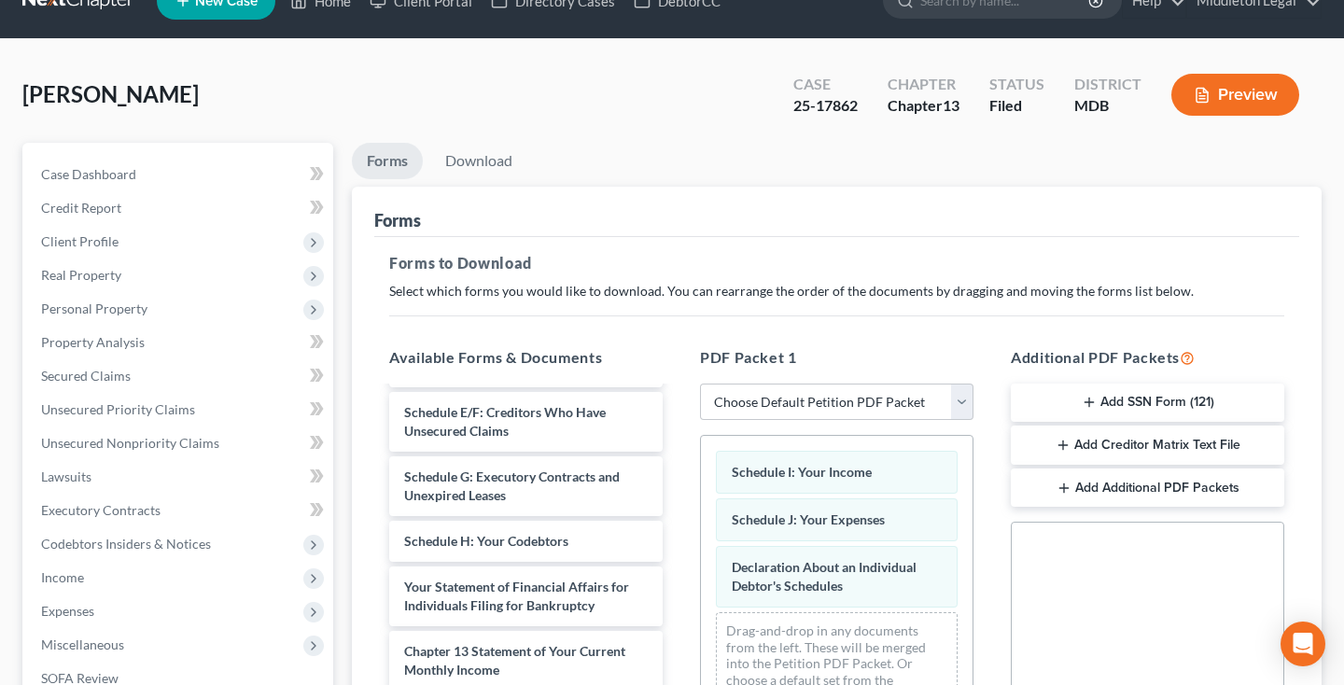
scroll to position [372, 0]
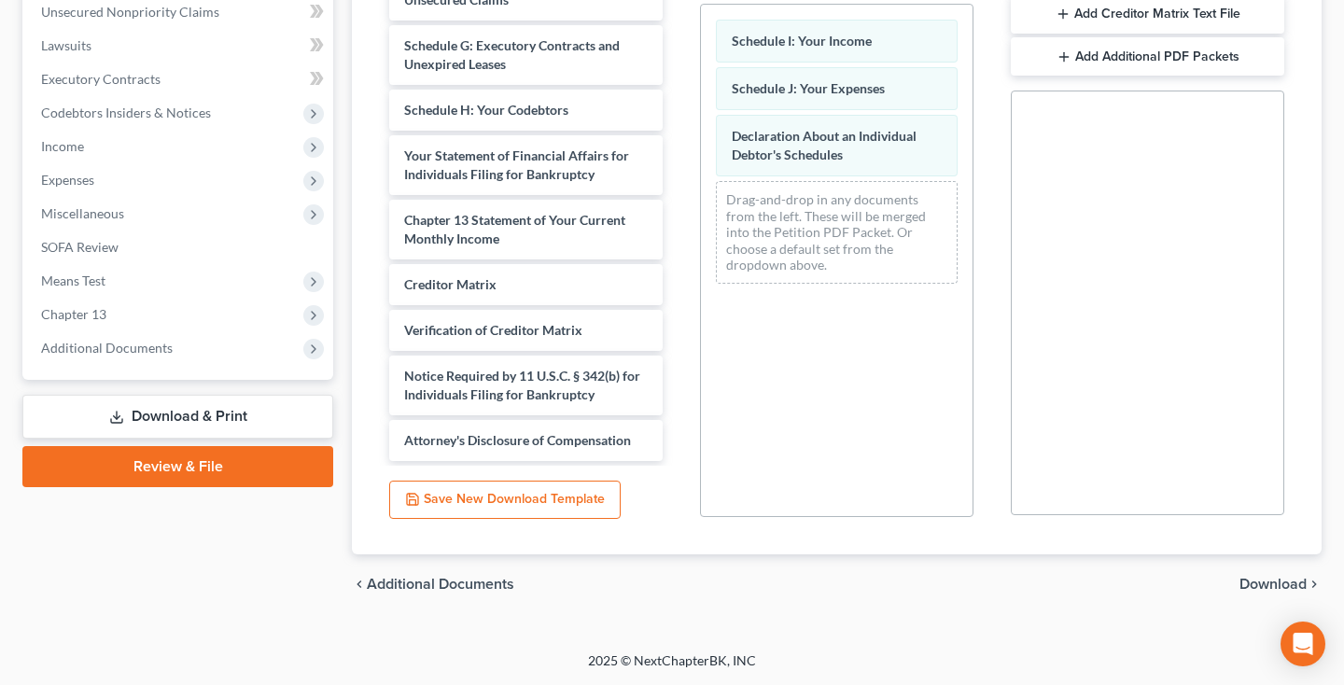
click at [1260, 586] on span "Download" at bounding box center [1272, 584] width 67 height 15
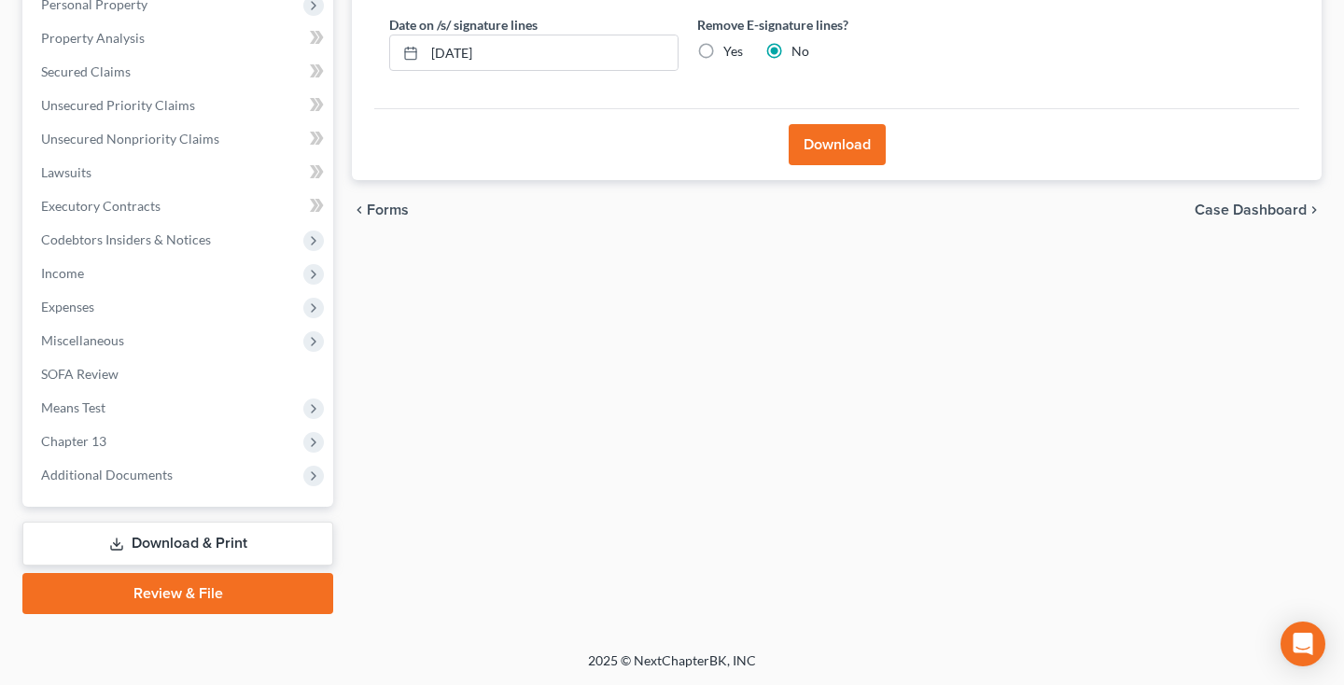
click at [823, 165] on button "Download" at bounding box center [837, 144] width 97 height 41
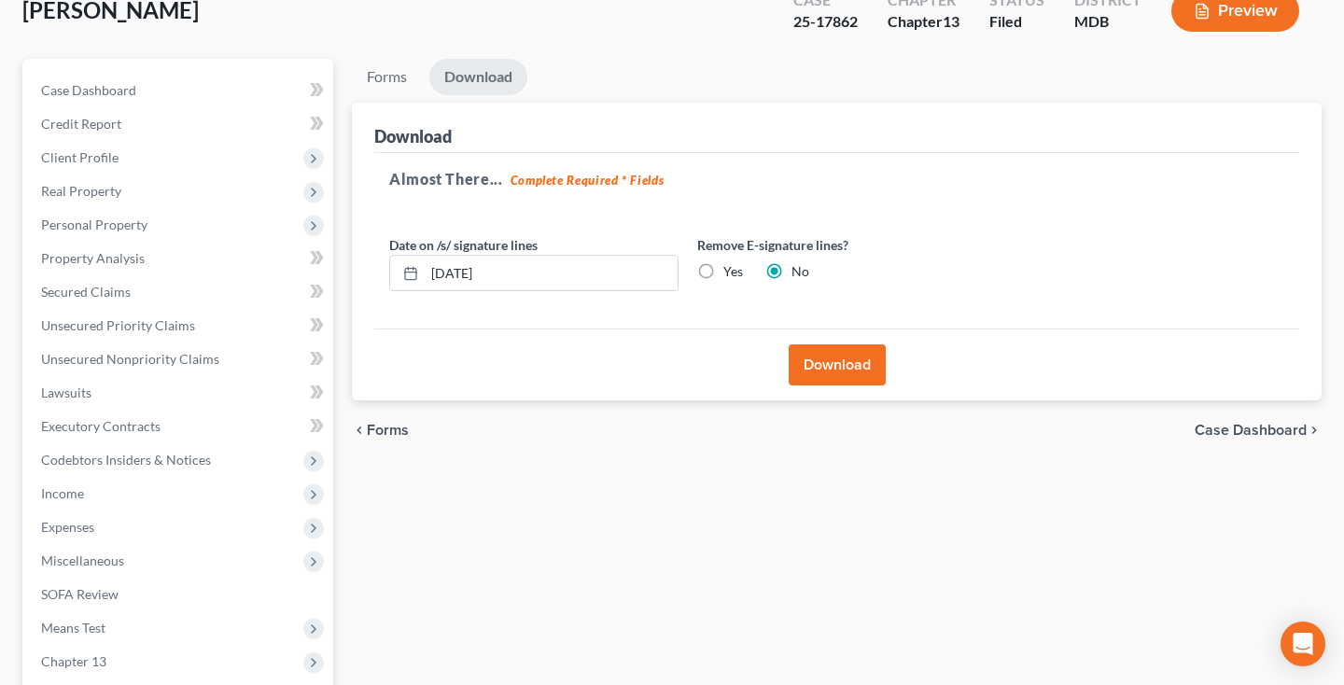
click at [811, 370] on body "Home New Case Client Portal Directory Cases DebtorCC Middleton Legal [EMAIL_ADD…" at bounding box center [672, 393] width 1344 height 1026
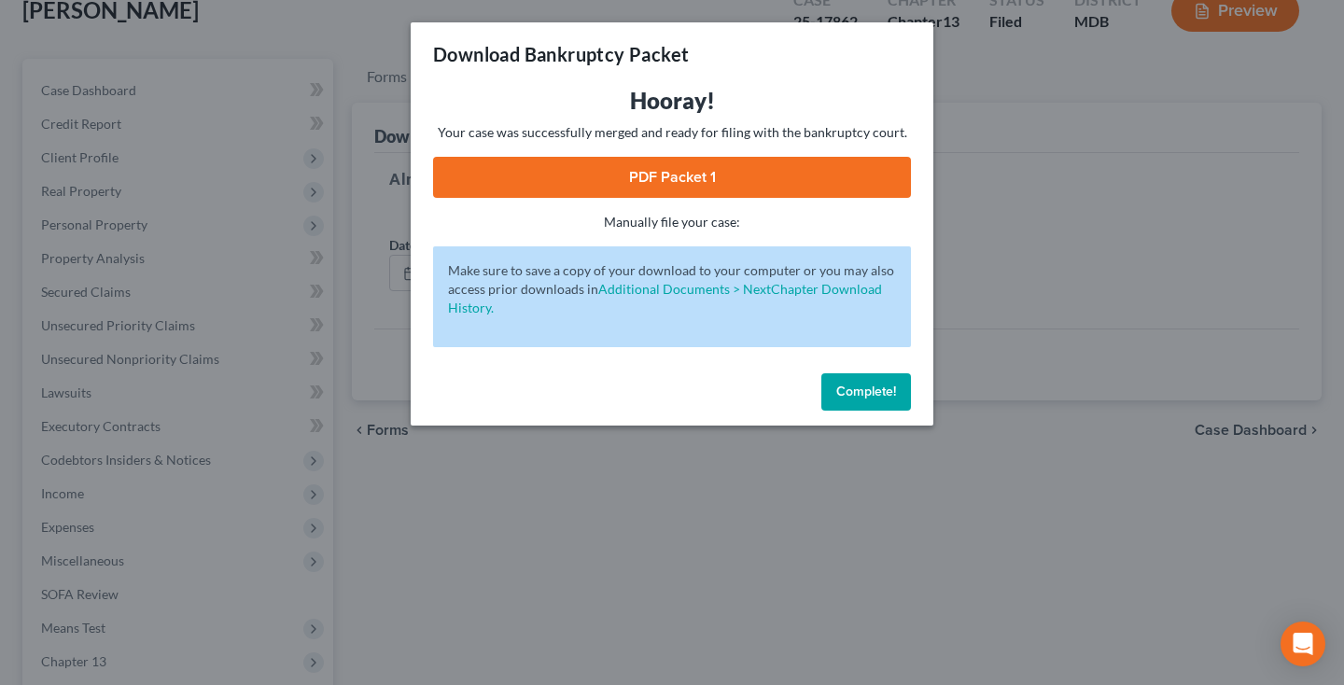
click at [743, 187] on link "PDF Packet 1" at bounding box center [672, 177] width 478 height 41
click at [836, 395] on span "Complete!" at bounding box center [866, 392] width 60 height 16
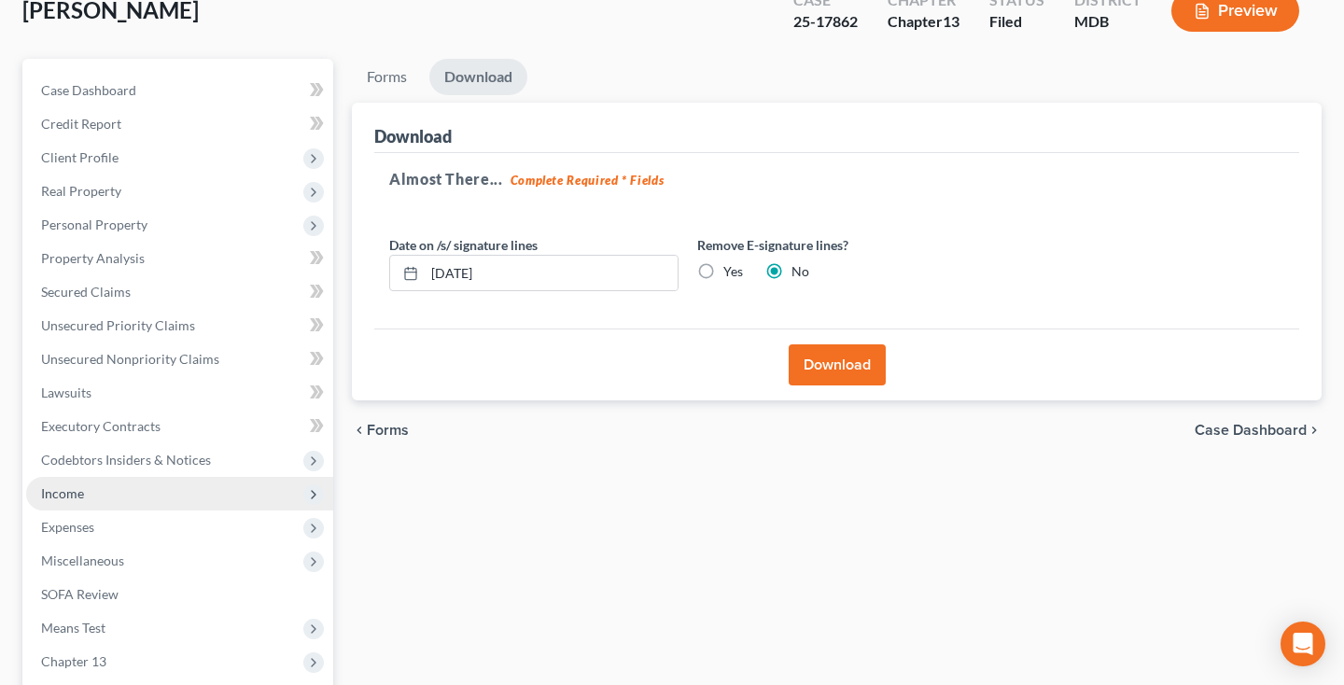
click at [81, 496] on span "Income" at bounding box center [62, 493] width 43 height 16
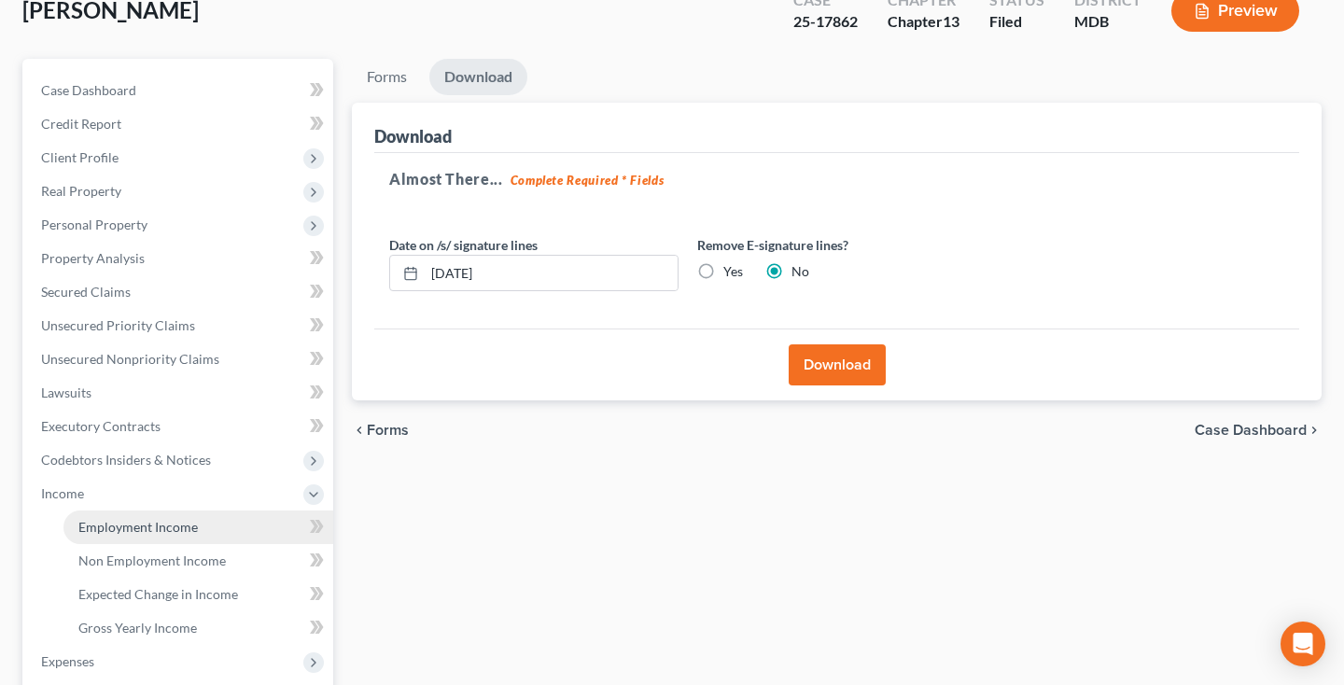
click at [158, 537] on link "Employment Income" at bounding box center [198, 527] width 270 height 34
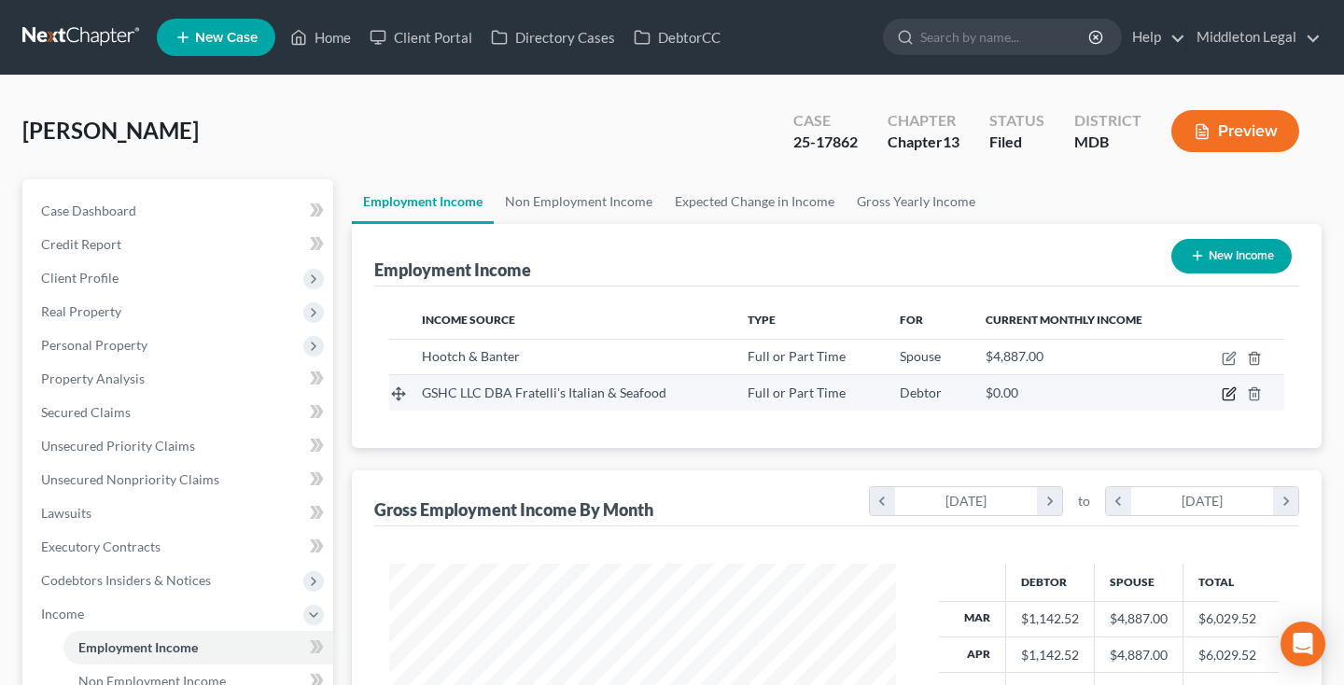
click at [1227, 395] on icon "button" at bounding box center [1230, 392] width 8 height 8
select select "0"
select select "21"
select select "0"
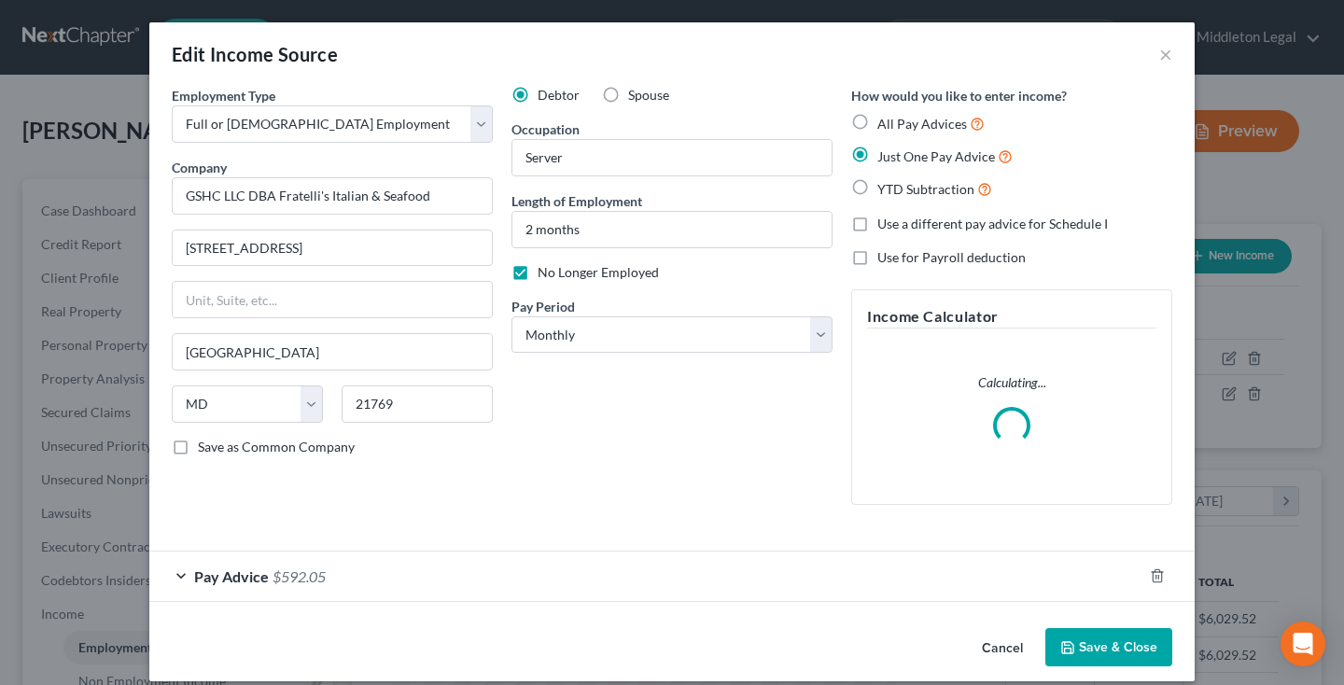
click at [995, 642] on button "Cancel" at bounding box center [1002, 648] width 71 height 37
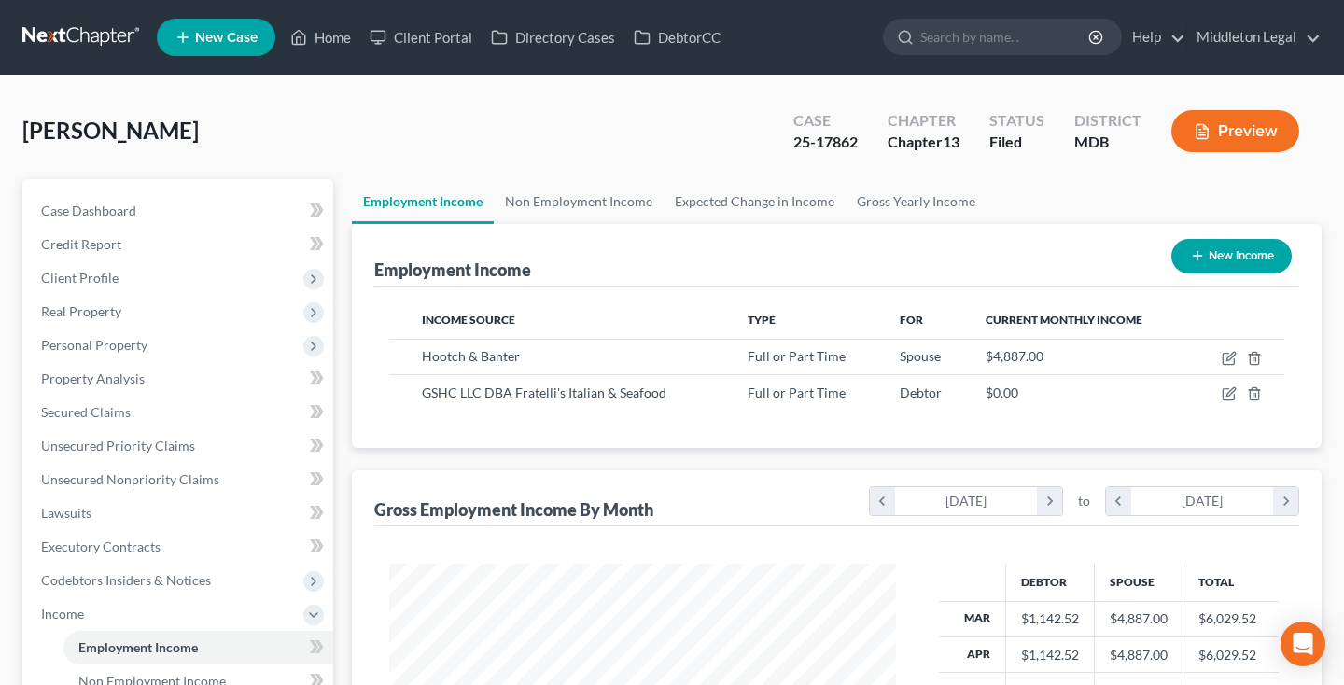
click at [1224, 264] on button "New Income" at bounding box center [1231, 256] width 120 height 35
select select "0"
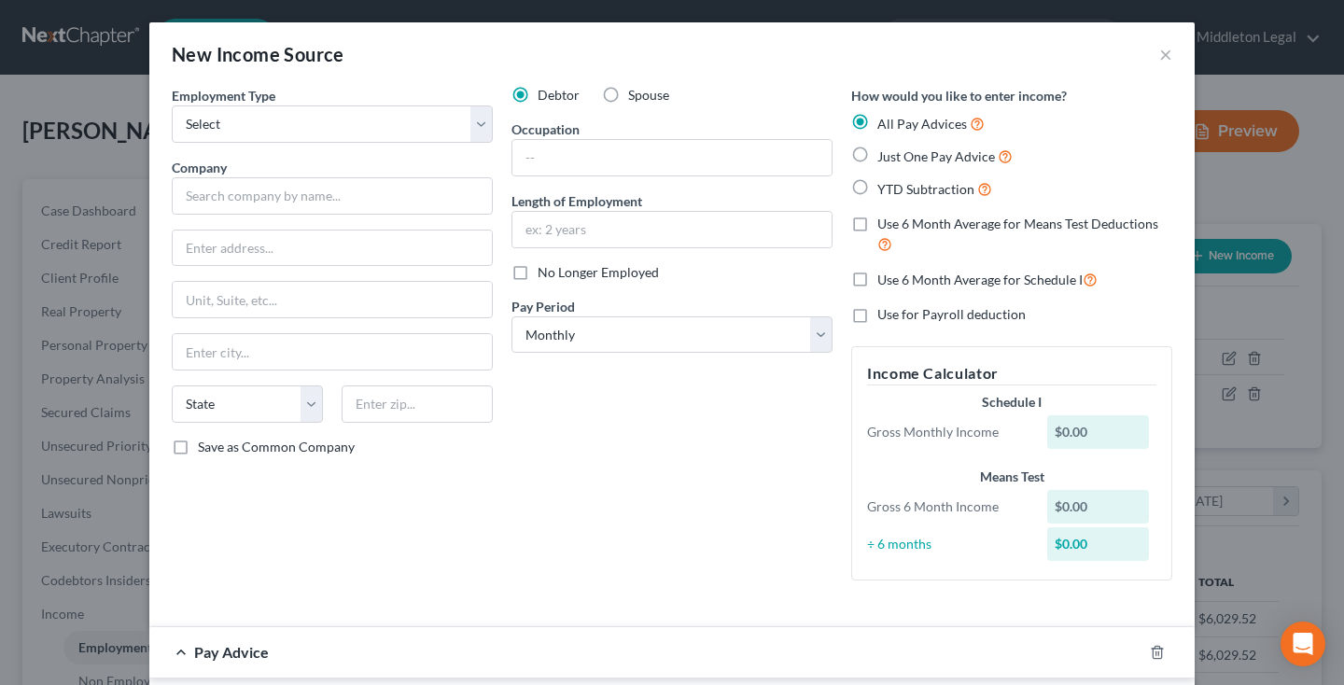
scroll to position [334, 544]
click at [627, 234] on input "text" at bounding box center [671, 229] width 319 height 35
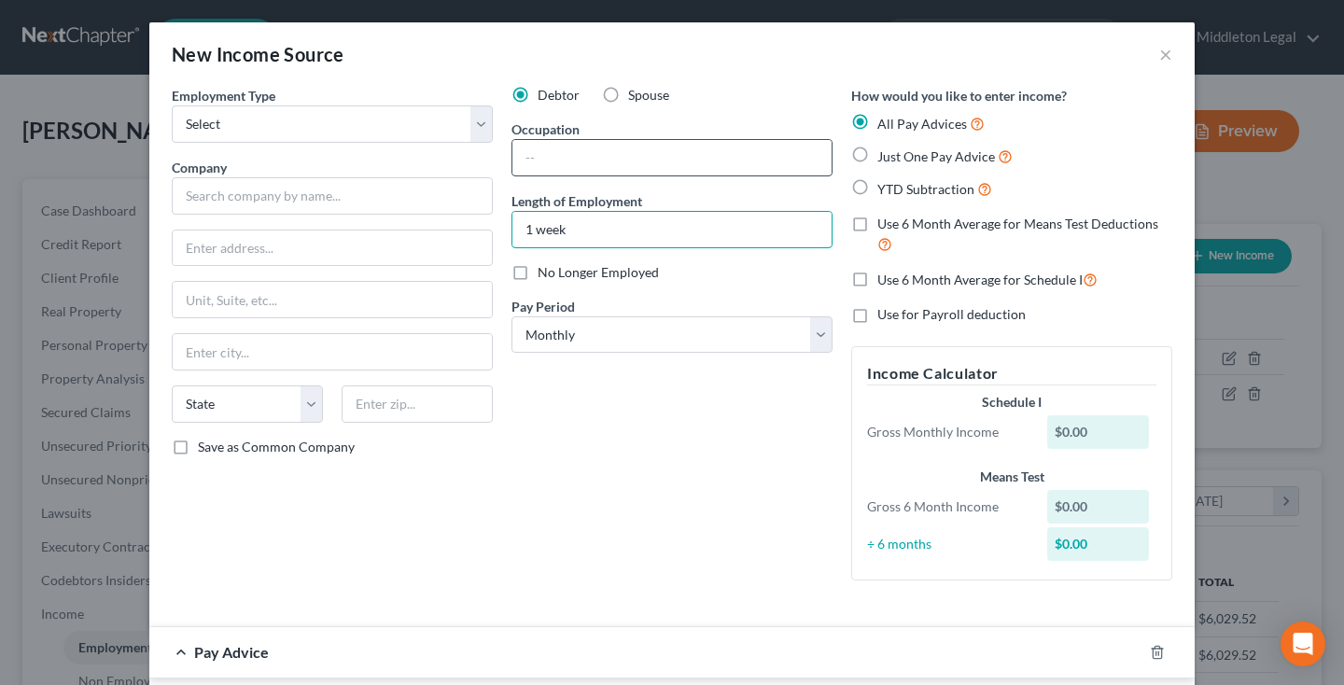
type input "1 week"
click at [559, 161] on input "text" at bounding box center [671, 157] width 319 height 35
type input "Server"
click at [877, 153] on label "Just One Pay Advice" at bounding box center [944, 156] width 135 height 21
click at [885, 153] on input "Just One Pay Advice" at bounding box center [891, 152] width 12 height 12
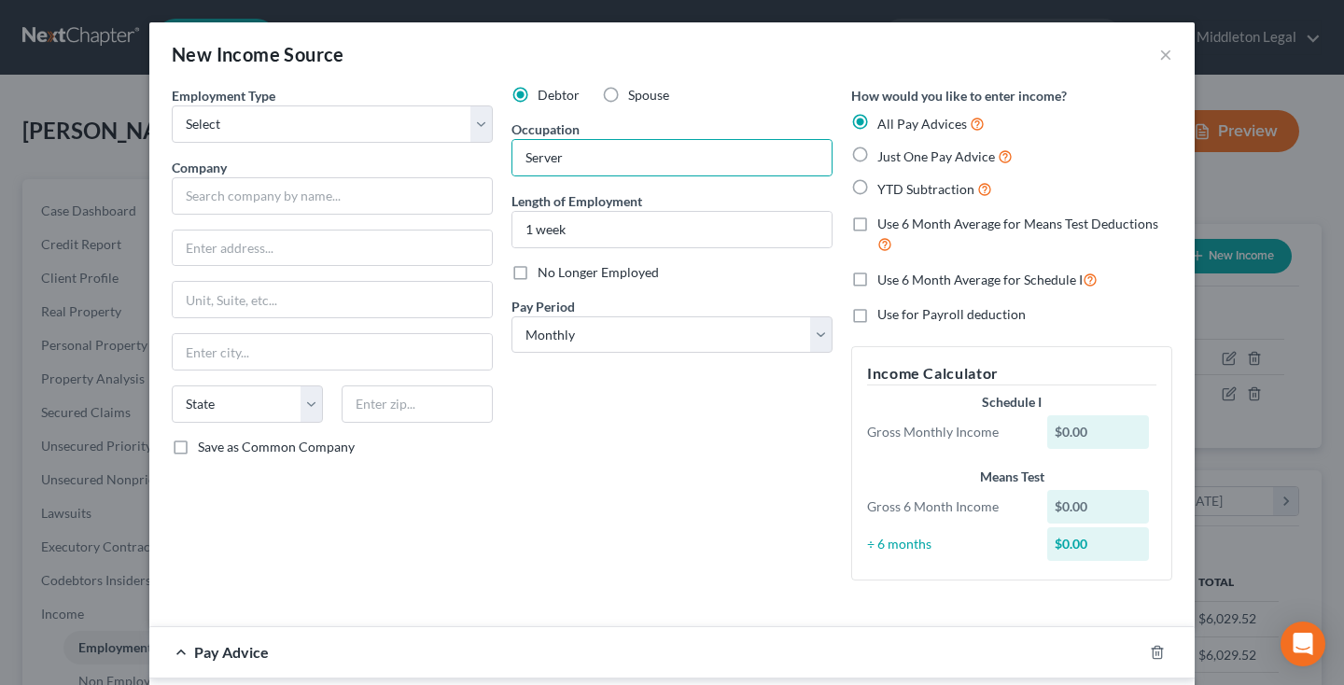
radio input "true"
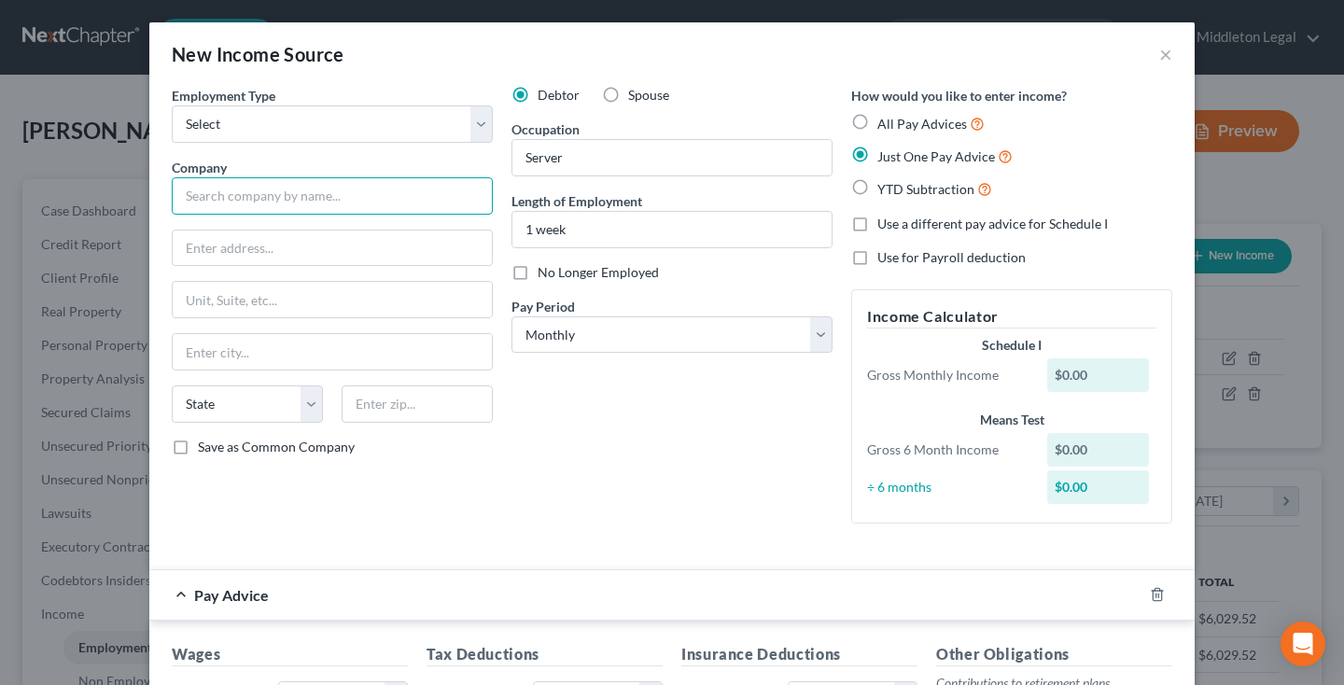
click at [350, 202] on input "text" at bounding box center [332, 195] width 321 height 37
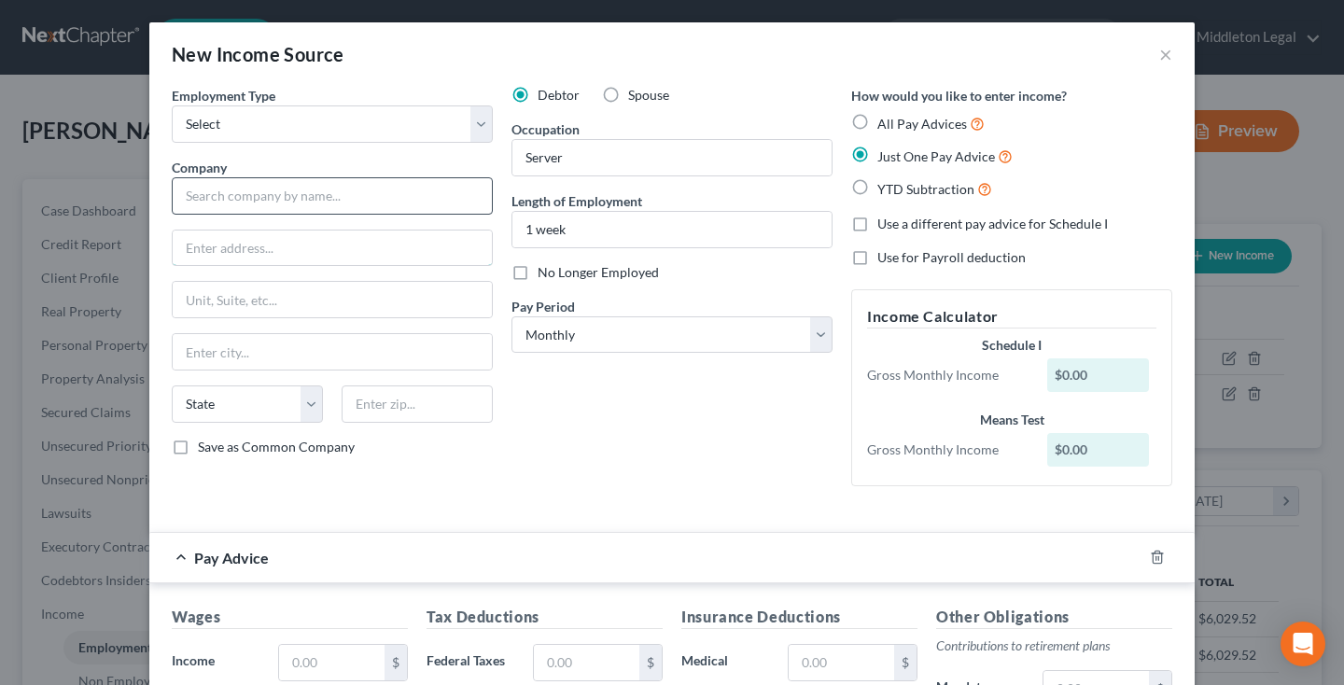
type input "d"
type input "[DEMOGRAPHIC_DATA]'s Daughter"
click at [1158, 557] on line "button" at bounding box center [1158, 559] width 0 height 4
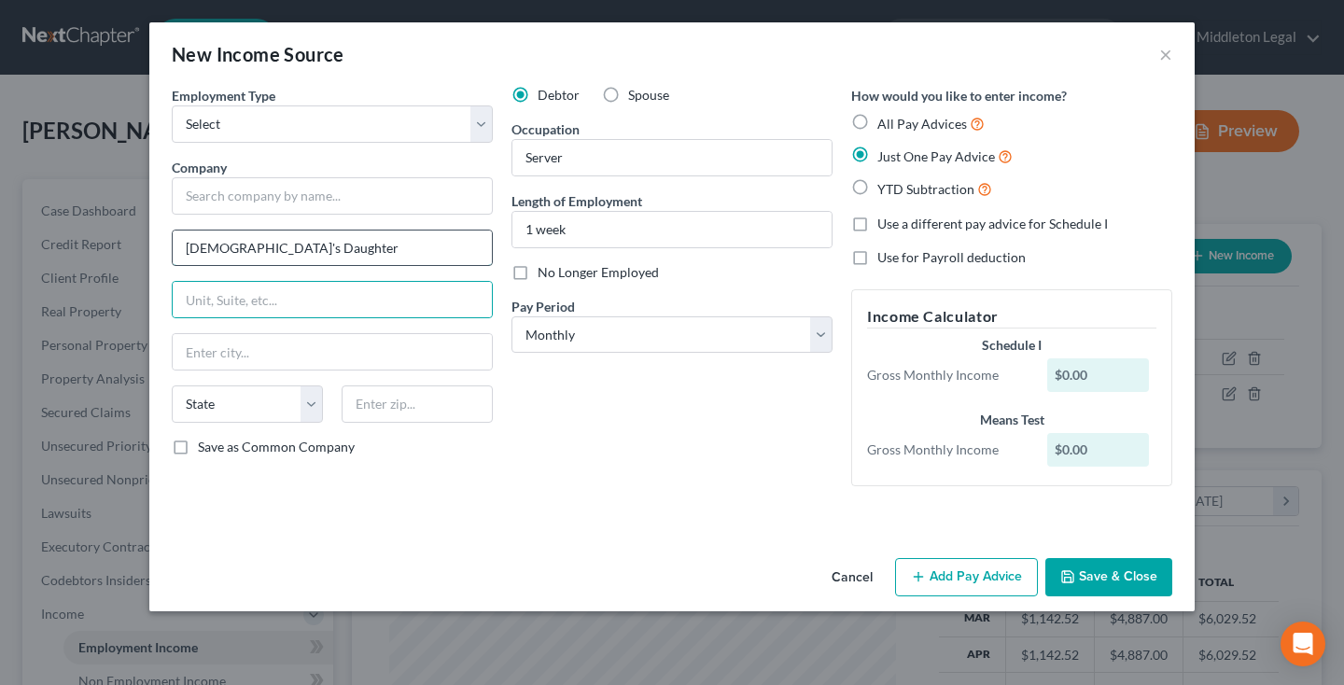
click at [298, 252] on input "[DEMOGRAPHIC_DATA]'s Daughter" at bounding box center [332, 247] width 319 height 35
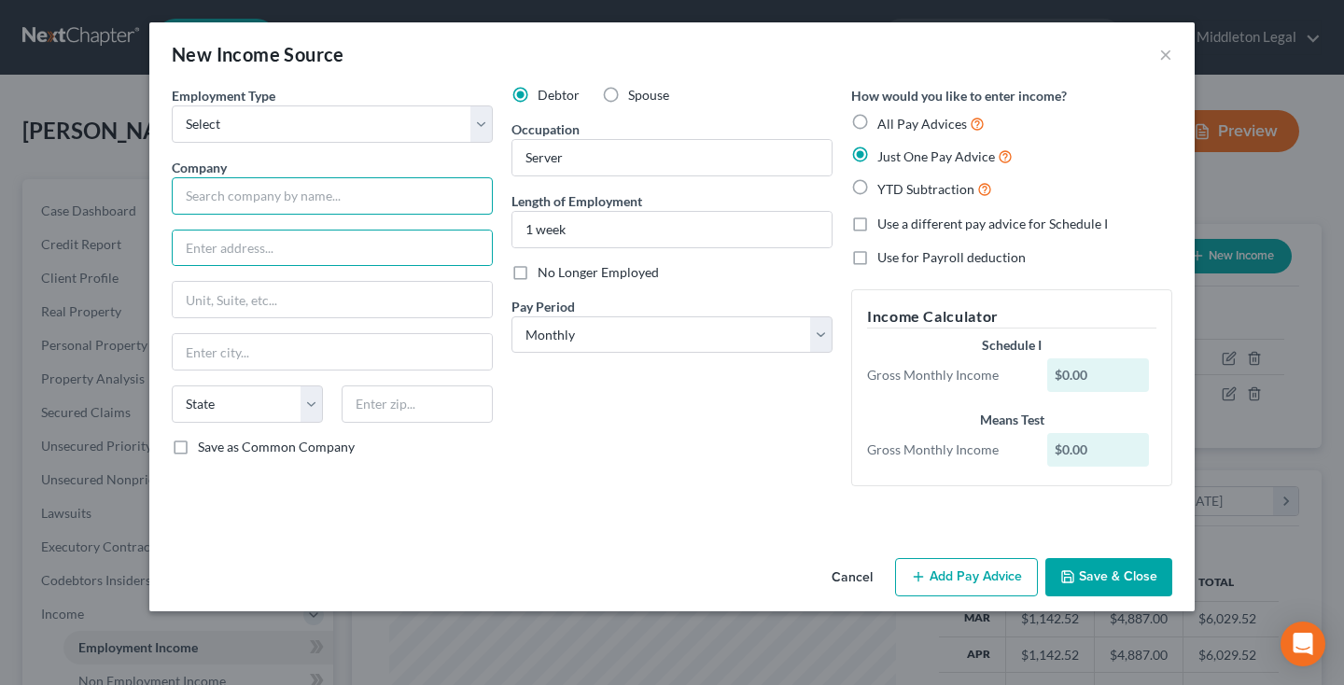
click at [305, 202] on input "text" at bounding box center [332, 195] width 321 height 37
paste input "[DEMOGRAPHIC_DATA]'s Daughter"
type input "[DEMOGRAPHIC_DATA]'s Daughter"
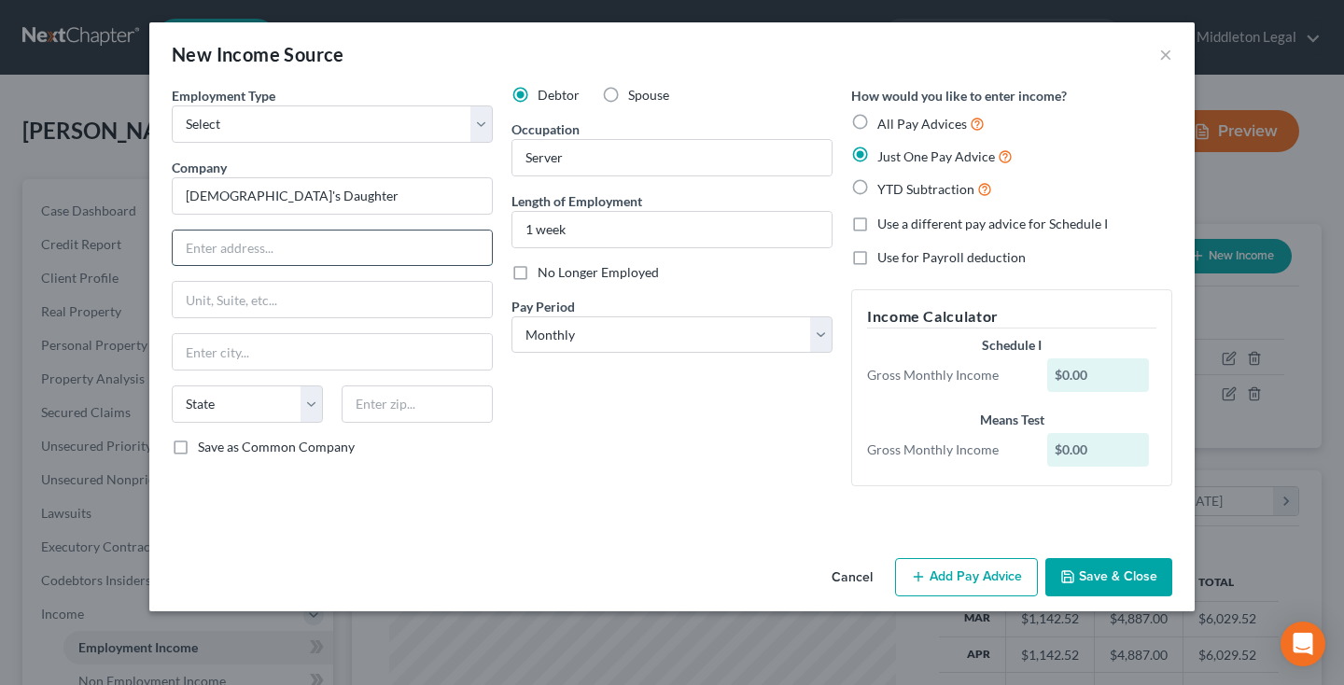
click at [318, 248] on input "text" at bounding box center [332, 247] width 319 height 35
type input "[STREET_ADDRESS][PERSON_NAME]"
click at [386, 423] on div "State [US_STATE] AK AR AZ CA CO CT DE DC [GEOGRAPHIC_DATA] [GEOGRAPHIC_DATA] GU…" at bounding box center [332, 411] width 340 height 52
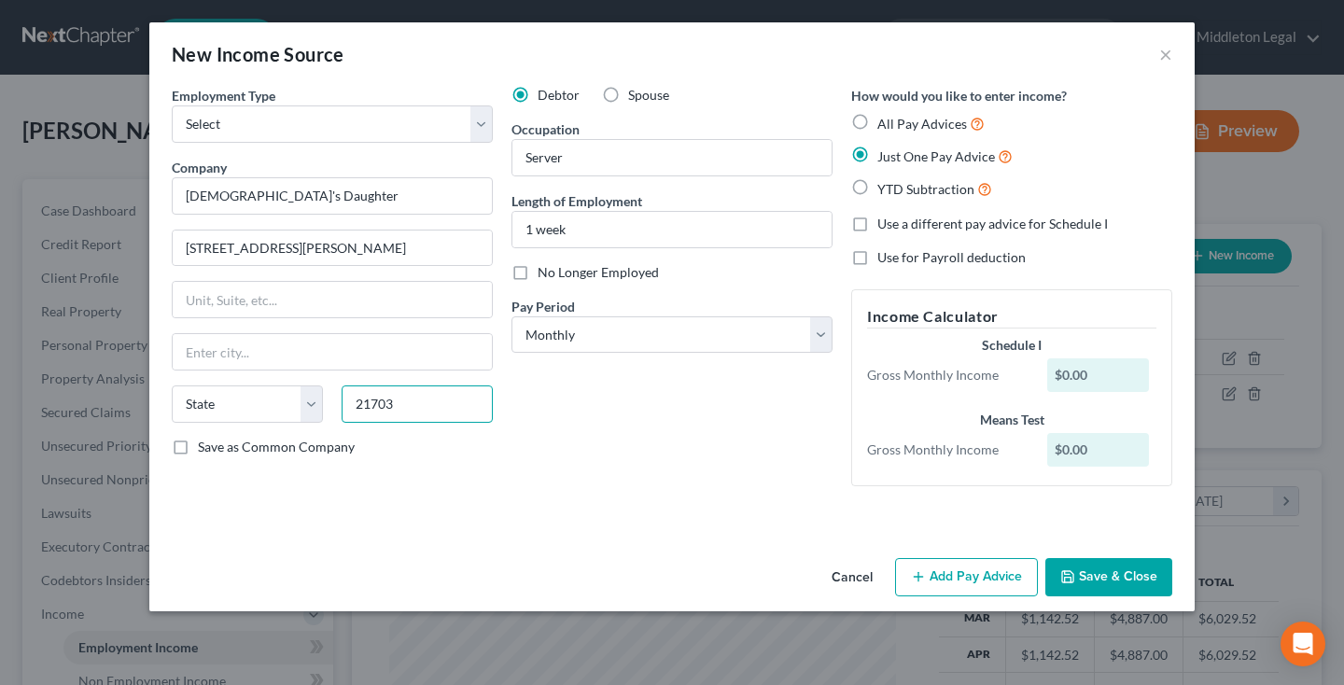
type input "21703"
type input "[PERSON_NAME]"
select select "21"
click at [1111, 580] on button "Save & Close" at bounding box center [1108, 577] width 127 height 39
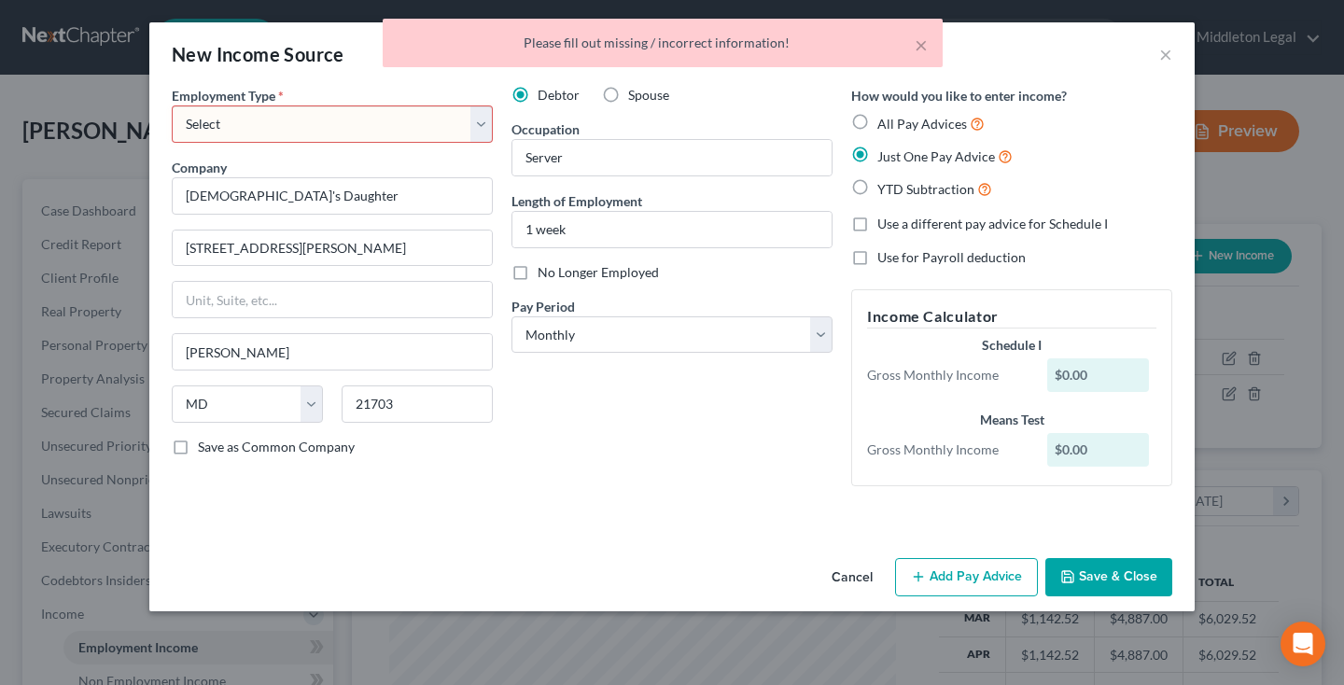
select select "0"
click at [1124, 580] on button "Save & Close" at bounding box center [1108, 577] width 127 height 39
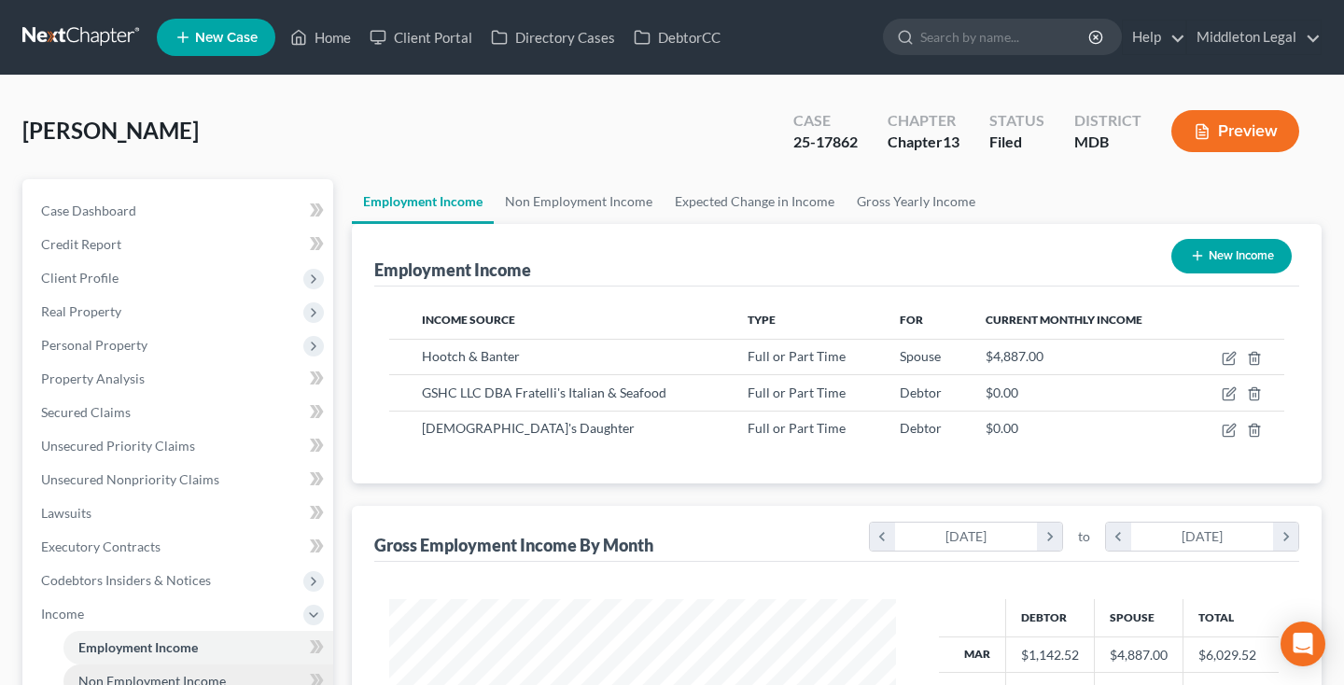
scroll to position [442, 0]
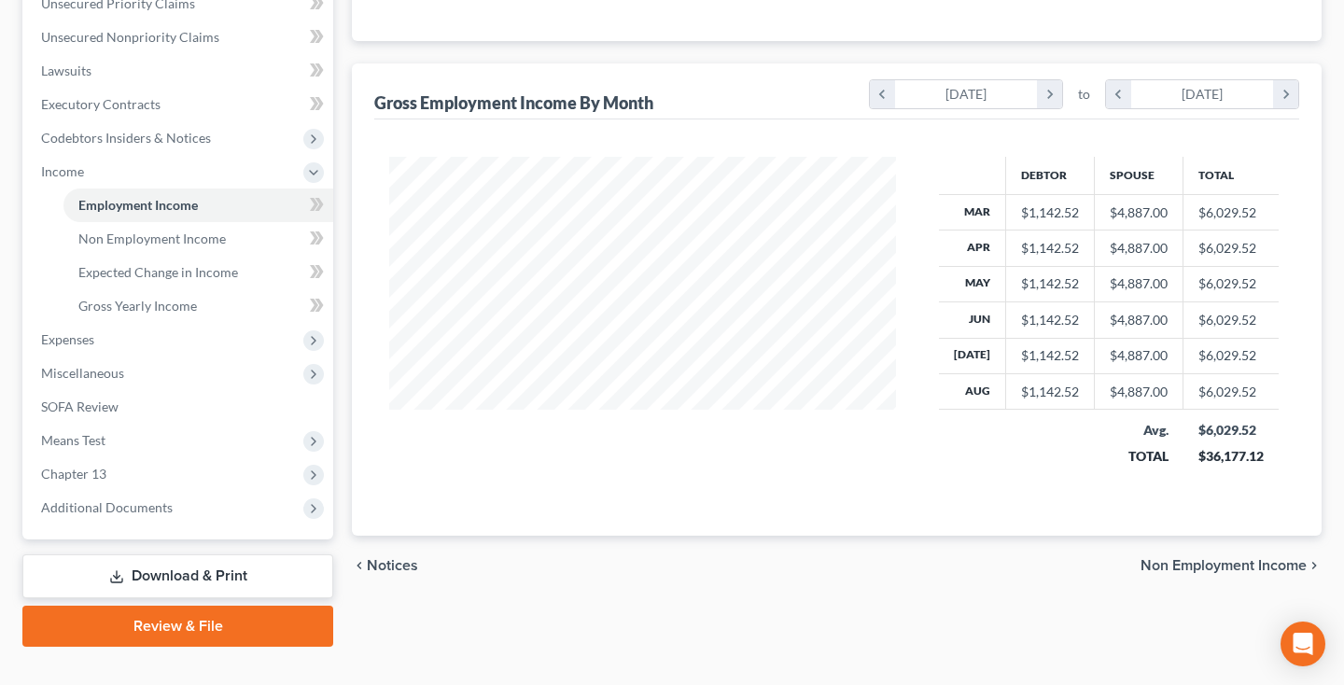
click at [193, 576] on link "Download & Print" at bounding box center [177, 576] width 311 height 44
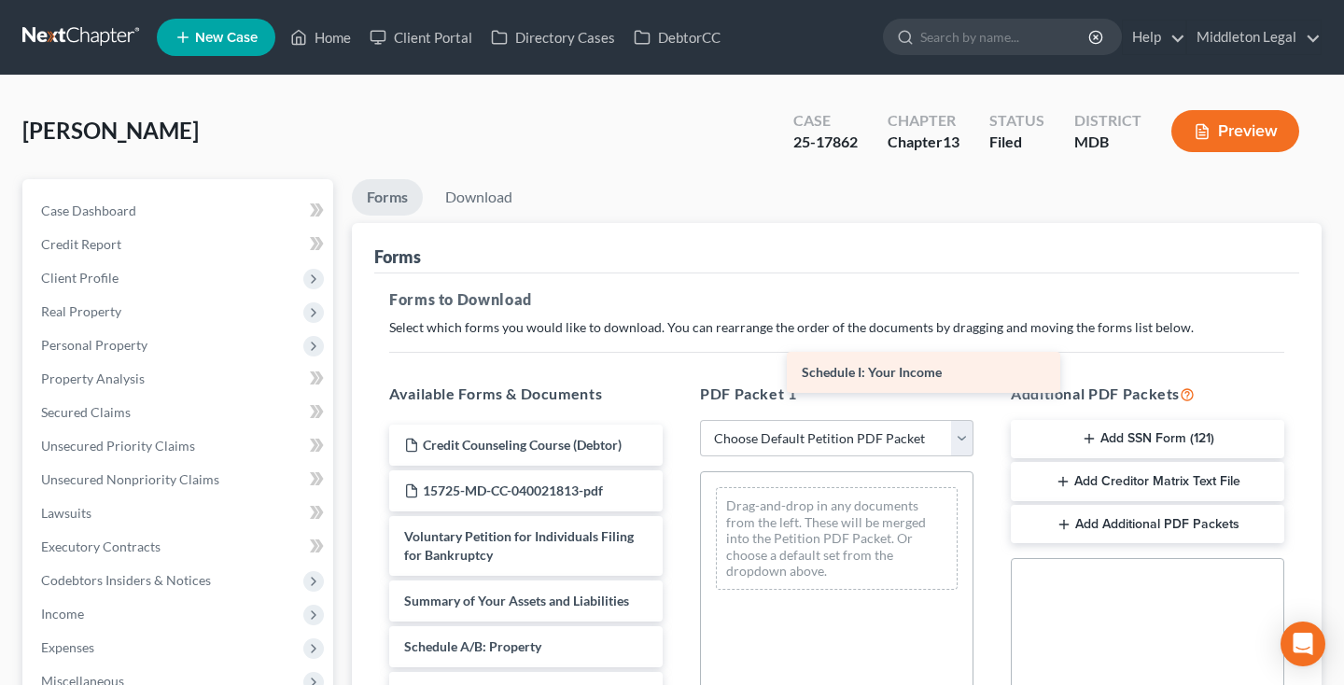
drag, startPoint x: 499, startPoint y: 411, endPoint x: 897, endPoint y: 370, distance: 399.6
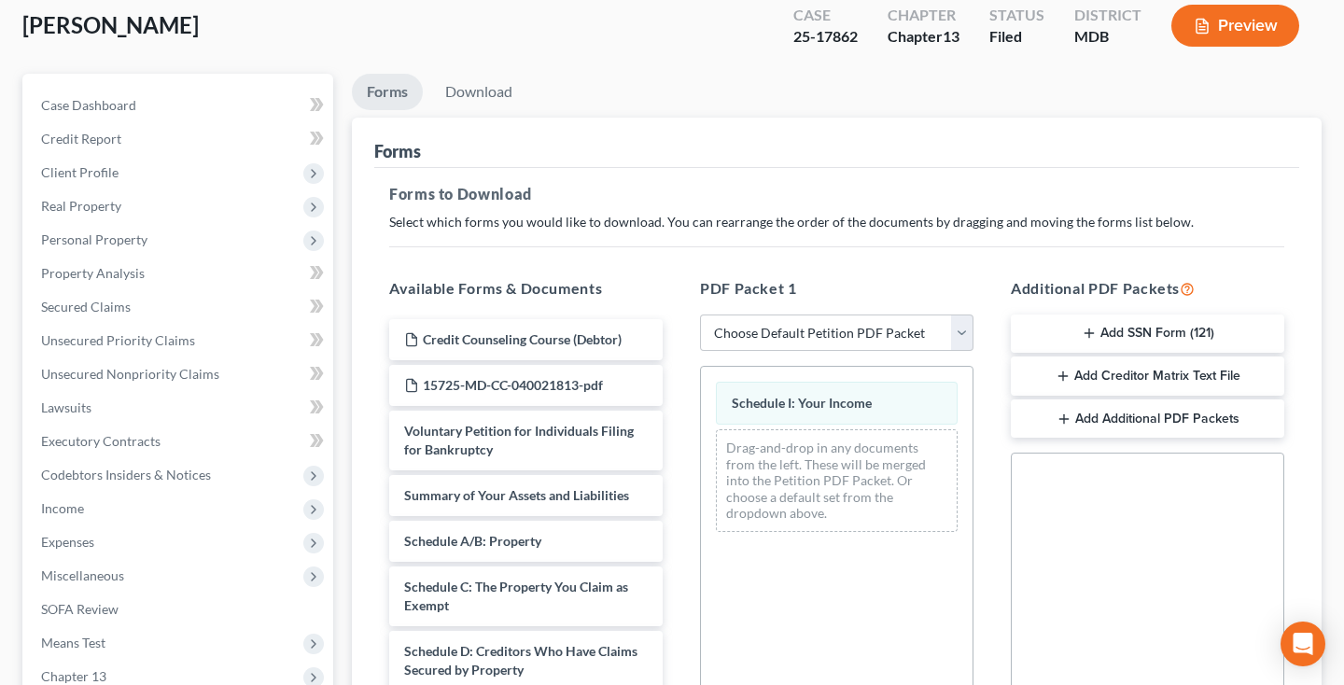
scroll to position [476, 0]
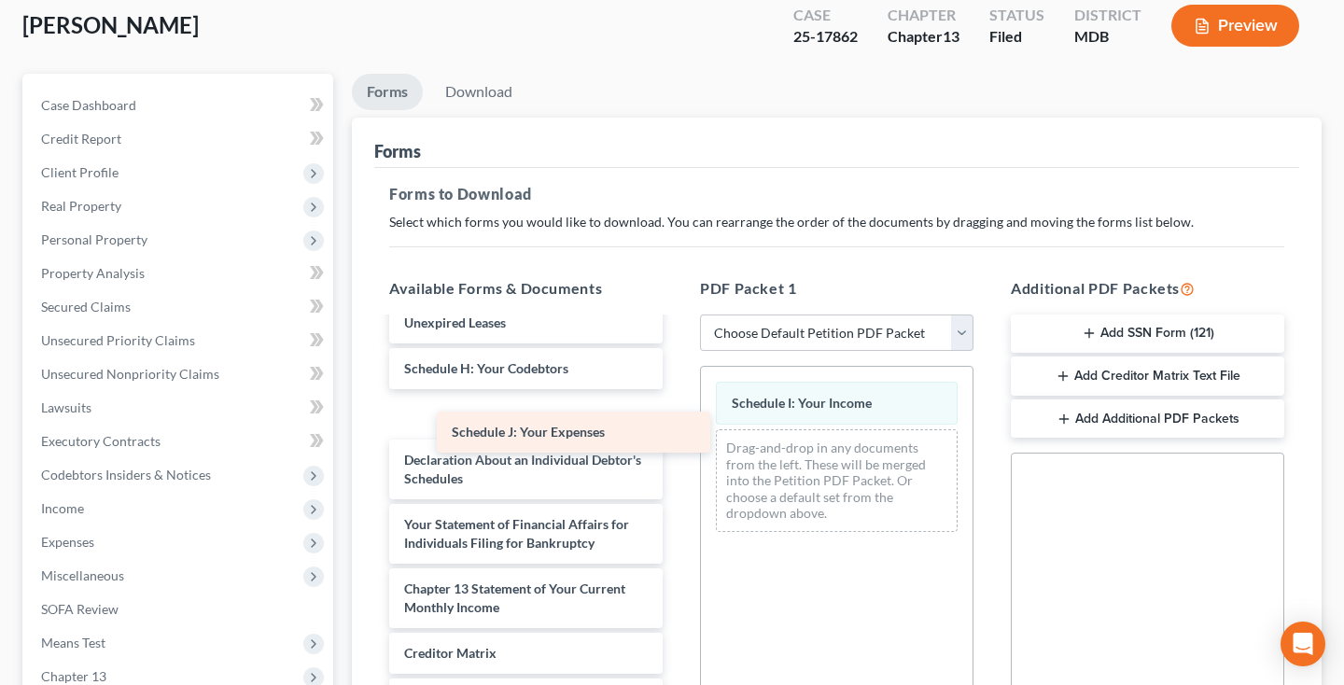
drag, startPoint x: 549, startPoint y: 408, endPoint x: 843, endPoint y: 473, distance: 301.1
click at [677, 473] on div "Schedule J: Your Expenses Credit Counseling Course (Debtor) 15725-MD-CC-0400218…" at bounding box center [525, 336] width 303 height 986
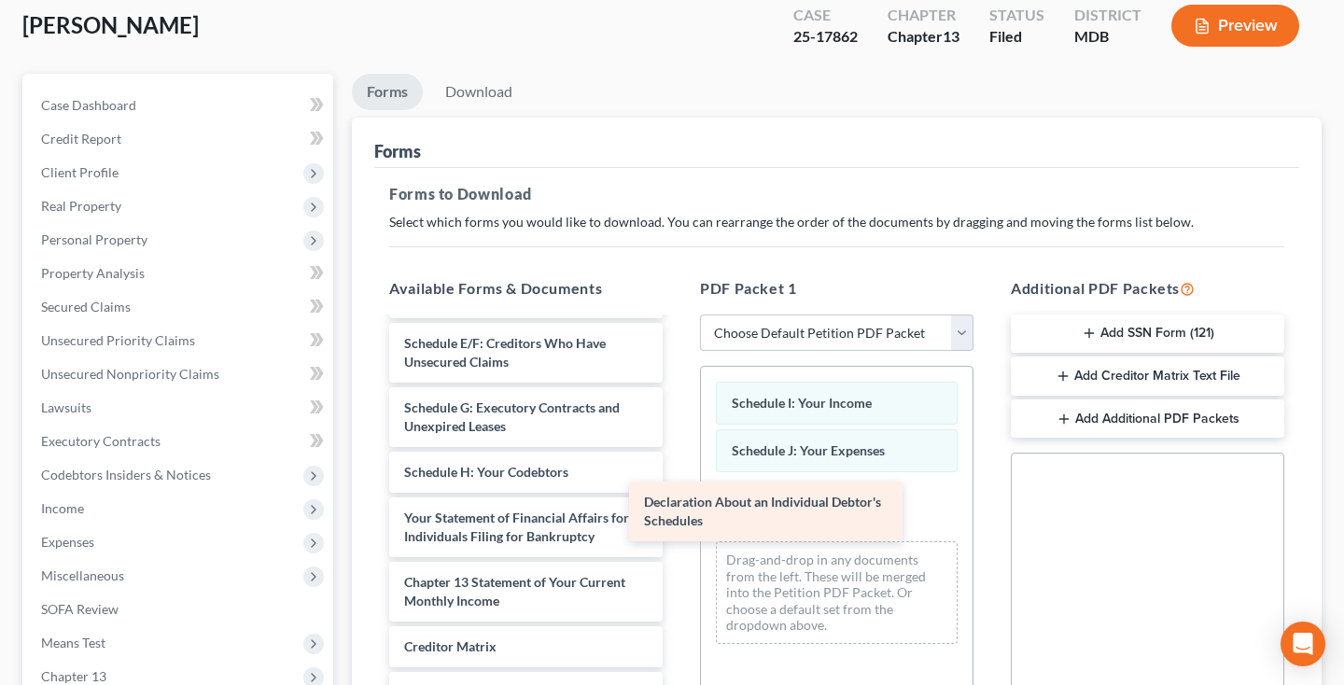
drag, startPoint x: 579, startPoint y: 465, endPoint x: 817, endPoint y: 510, distance: 243.2
click at [677, 510] on div "Declaration About an Individual Debtor's Schedules Credit Counseling Course (De…" at bounding box center [525, 385] width 303 height 876
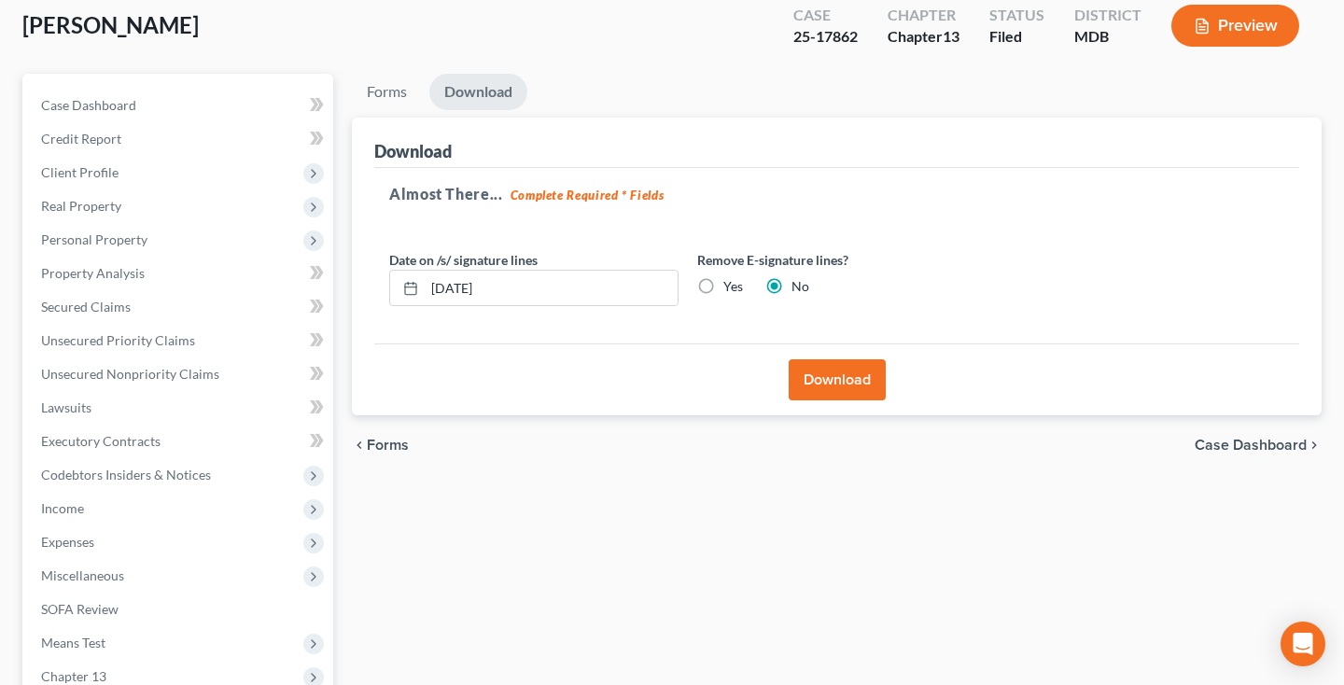
scroll to position [0, 0]
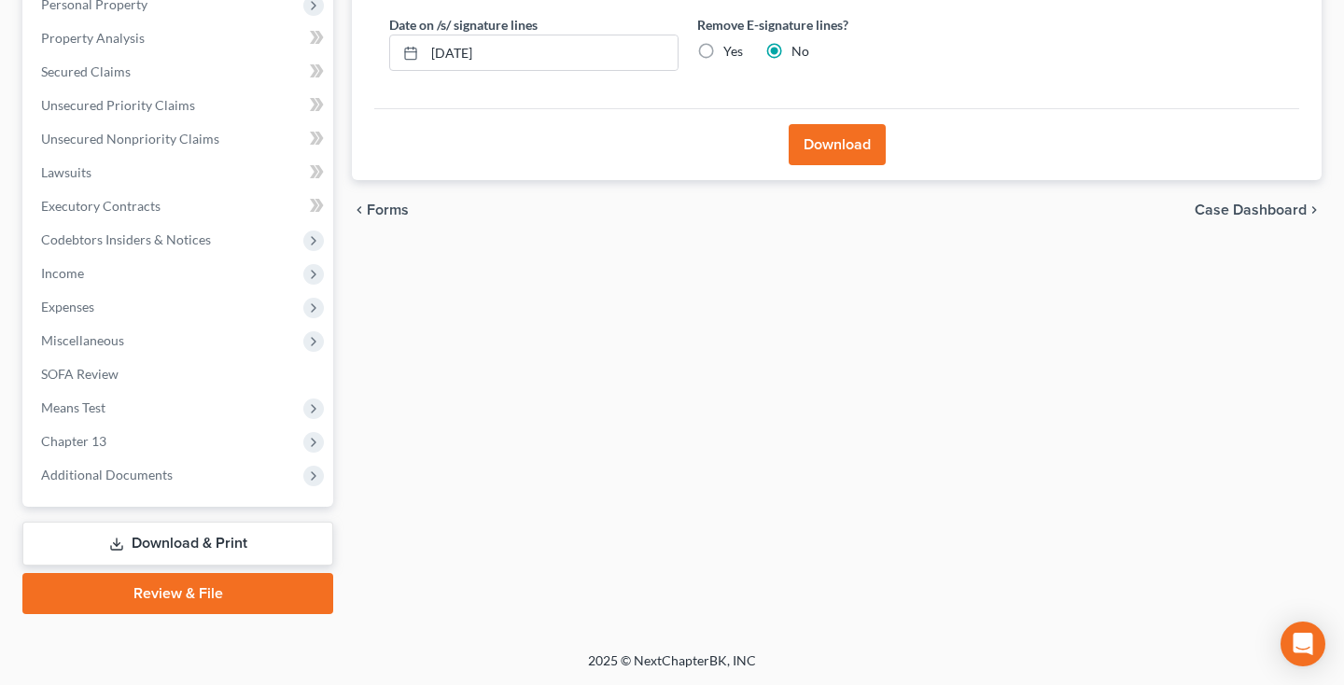
click at [841, 165] on button "Download" at bounding box center [837, 144] width 97 height 41
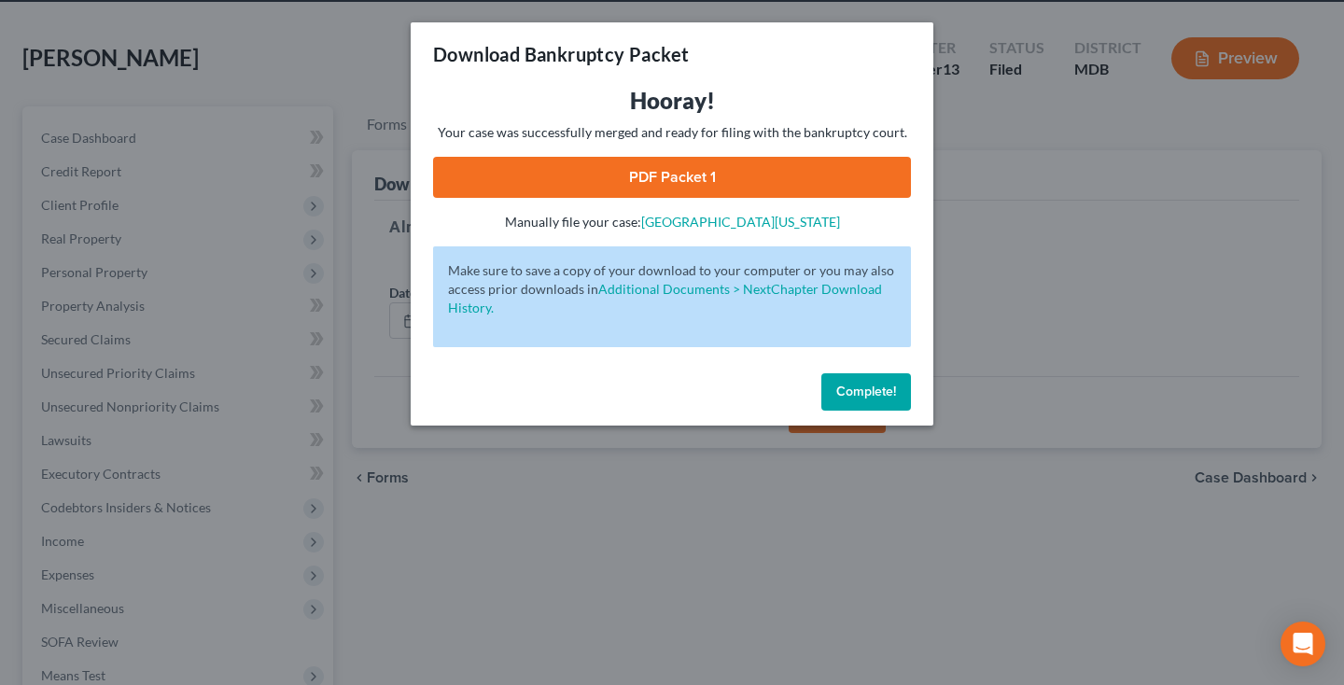
click at [756, 184] on link "PDF Packet 1" at bounding box center [672, 177] width 478 height 41
click at [870, 398] on span "Complete!" at bounding box center [866, 392] width 60 height 16
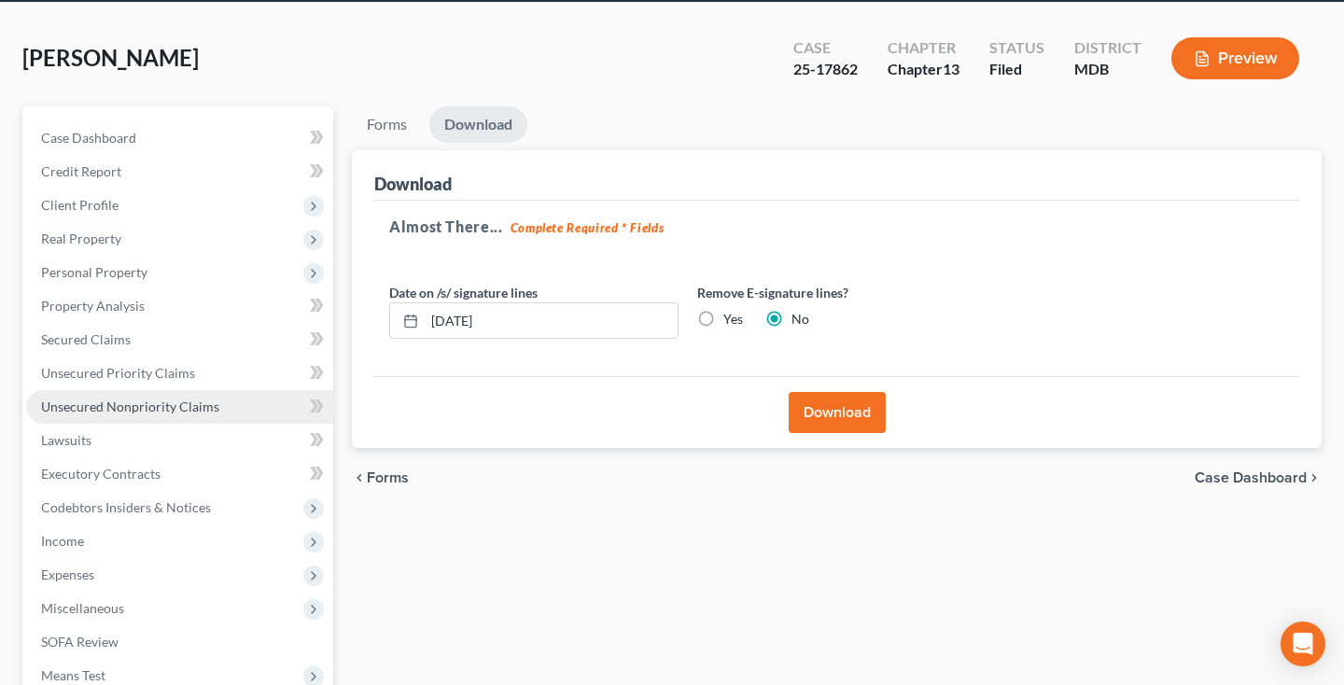
scroll to position [218, 0]
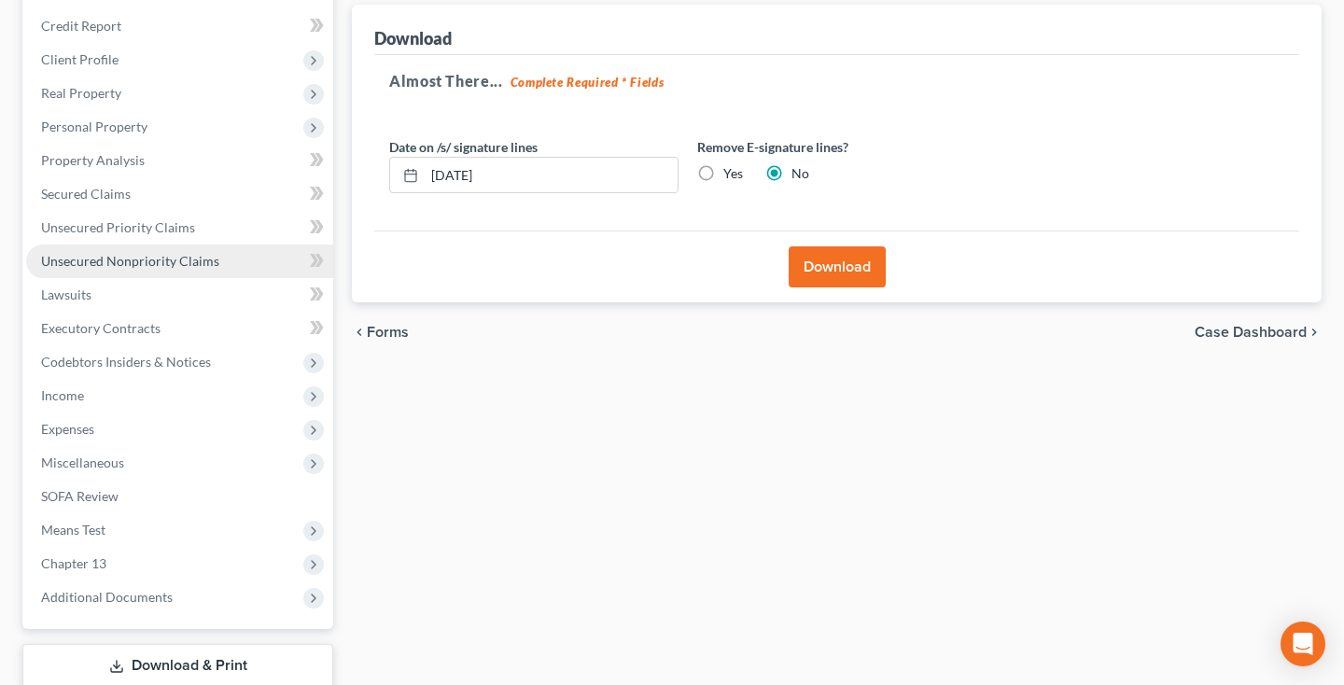
click at [96, 259] on span "Unsecured Nonpriority Claims" at bounding box center [130, 261] width 178 height 16
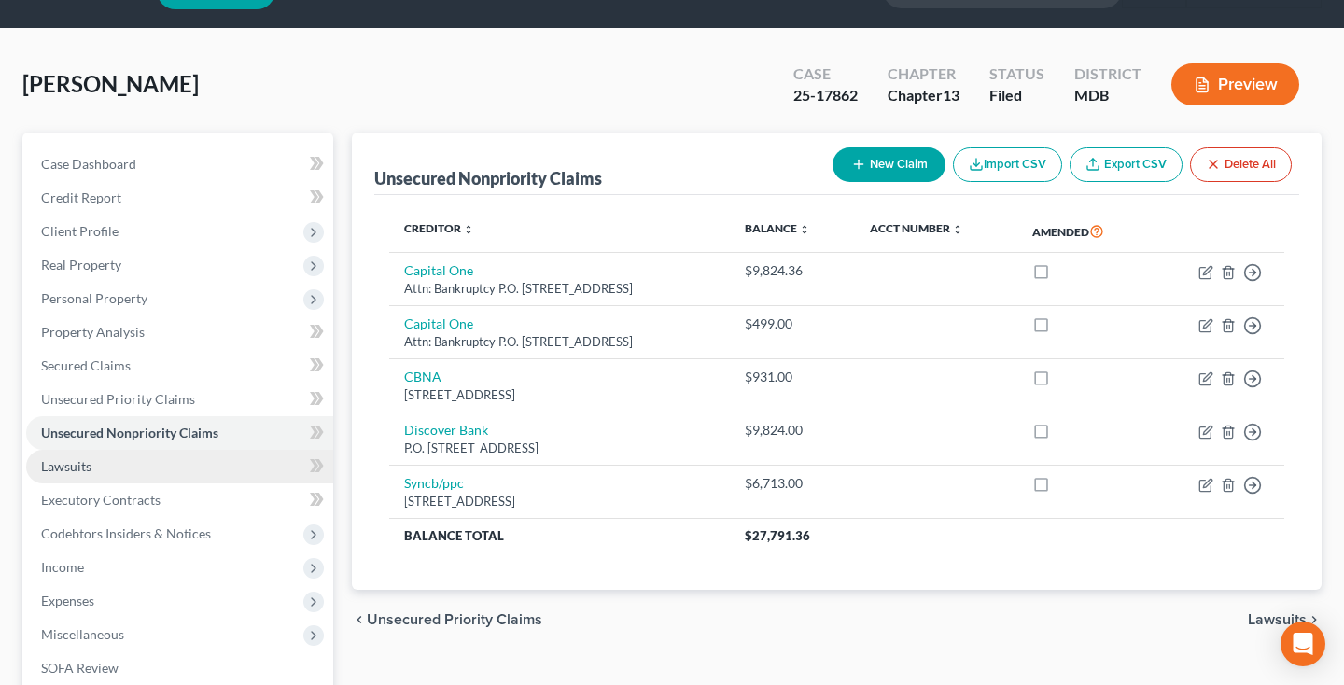
scroll to position [137, 0]
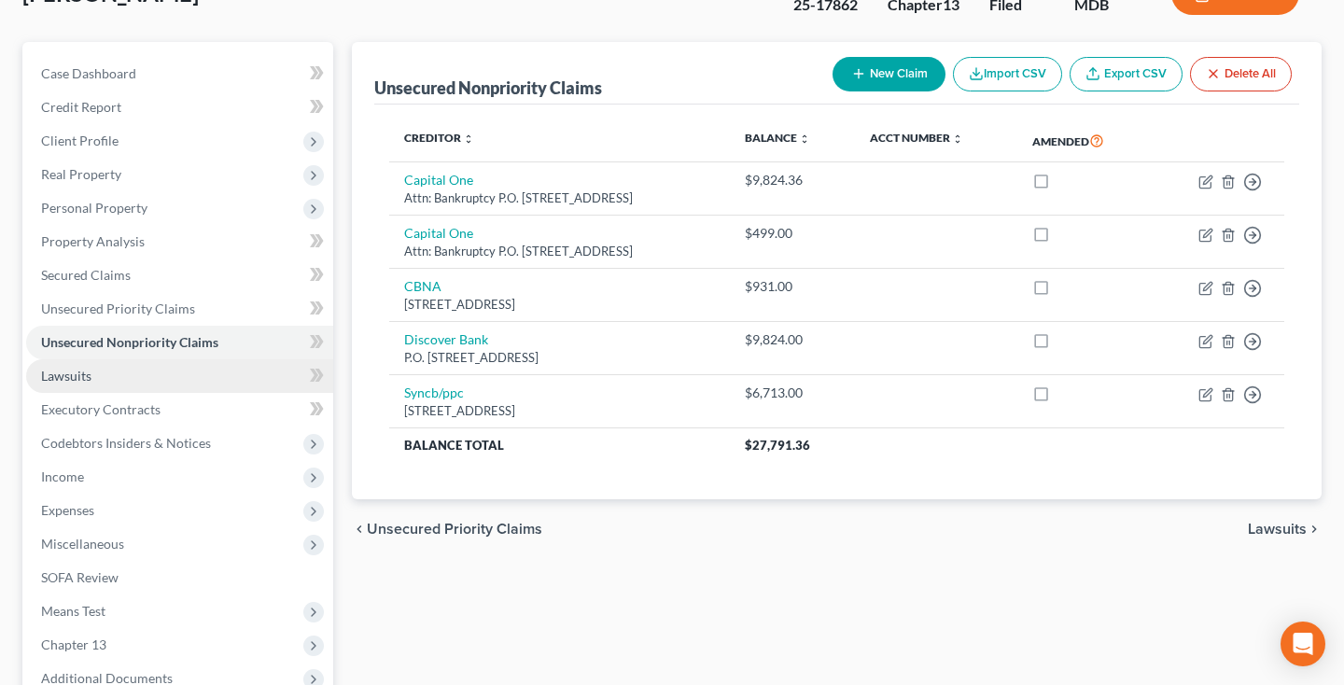
click at [87, 382] on span "Lawsuits" at bounding box center [66, 376] width 50 height 16
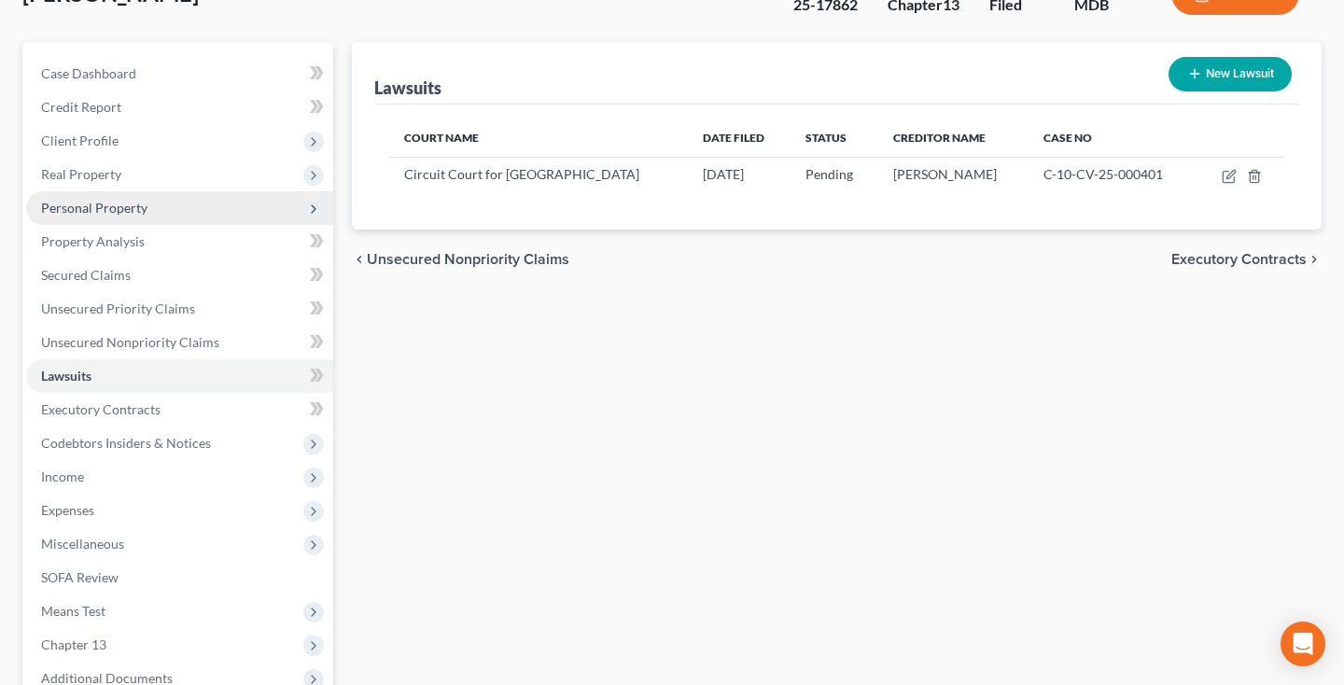
scroll to position [38, 0]
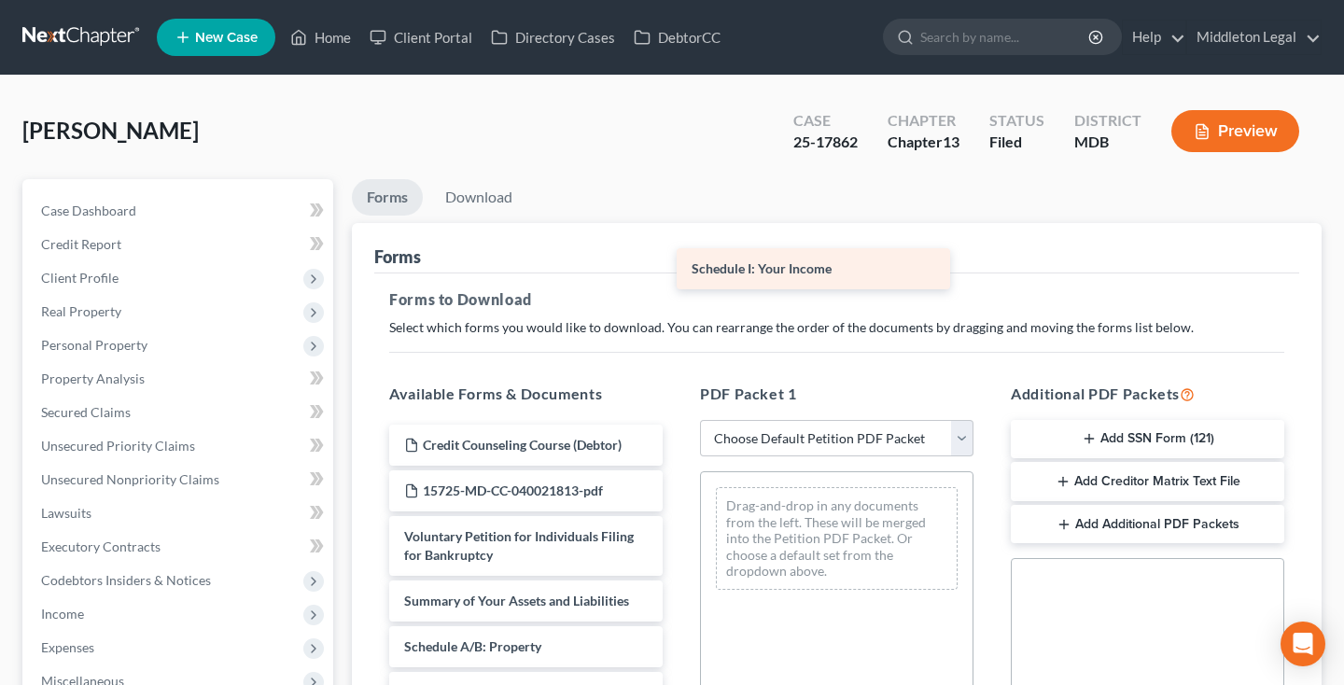
drag, startPoint x: 544, startPoint y: 374, endPoint x: 878, endPoint y: 248, distance: 357.0
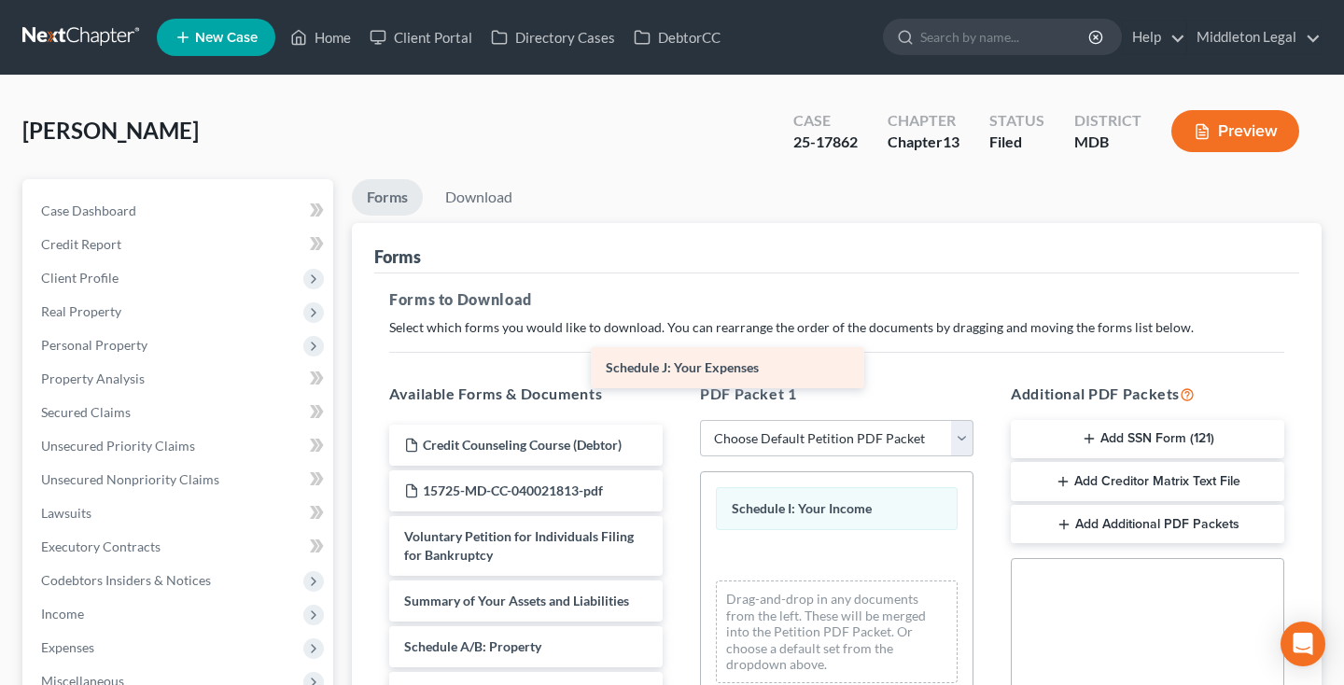
drag, startPoint x: 506, startPoint y: 373, endPoint x: 842, endPoint y: 352, distance: 336.6
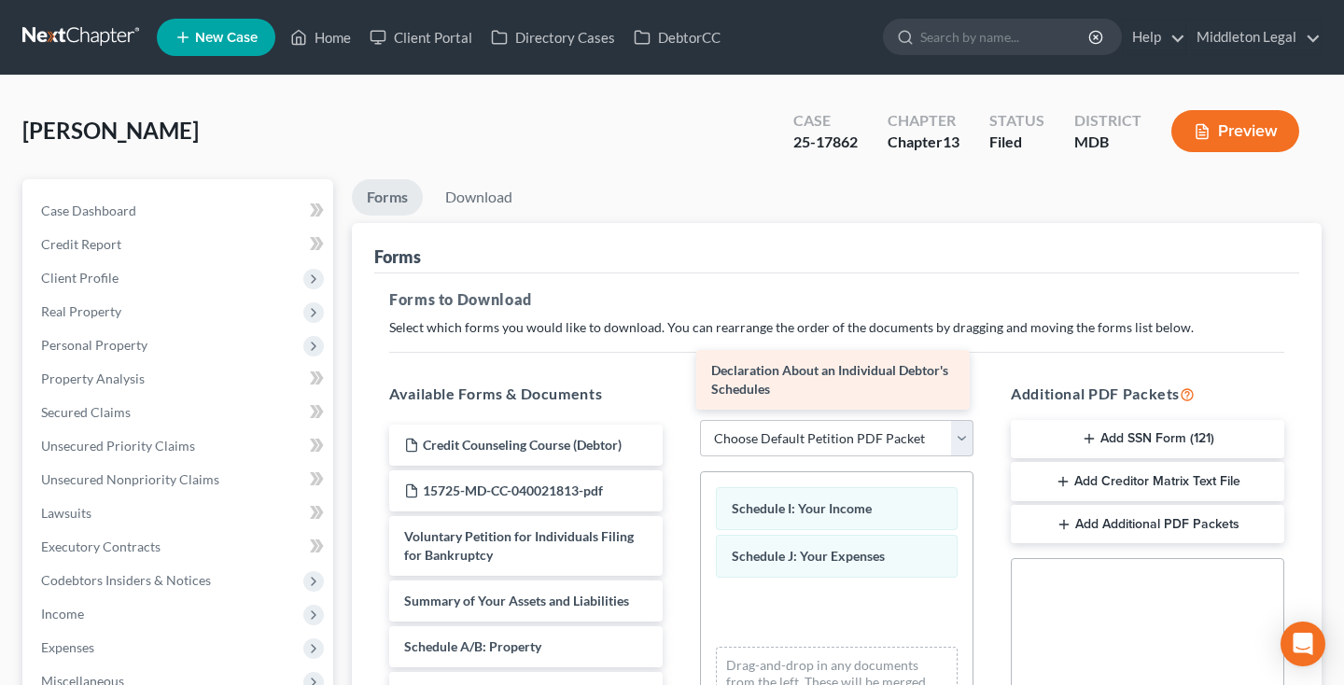
drag, startPoint x: 552, startPoint y: 380, endPoint x: 870, endPoint y: 374, distance: 317.3
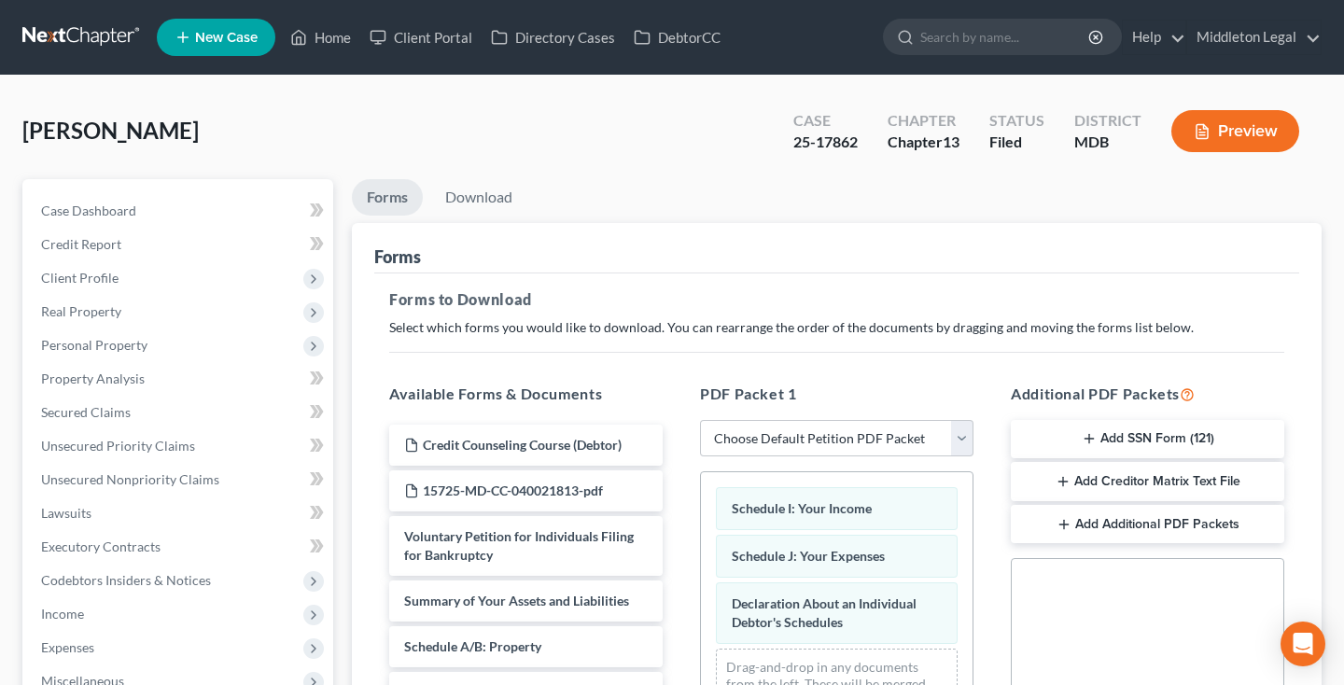
scroll to position [372, 0]
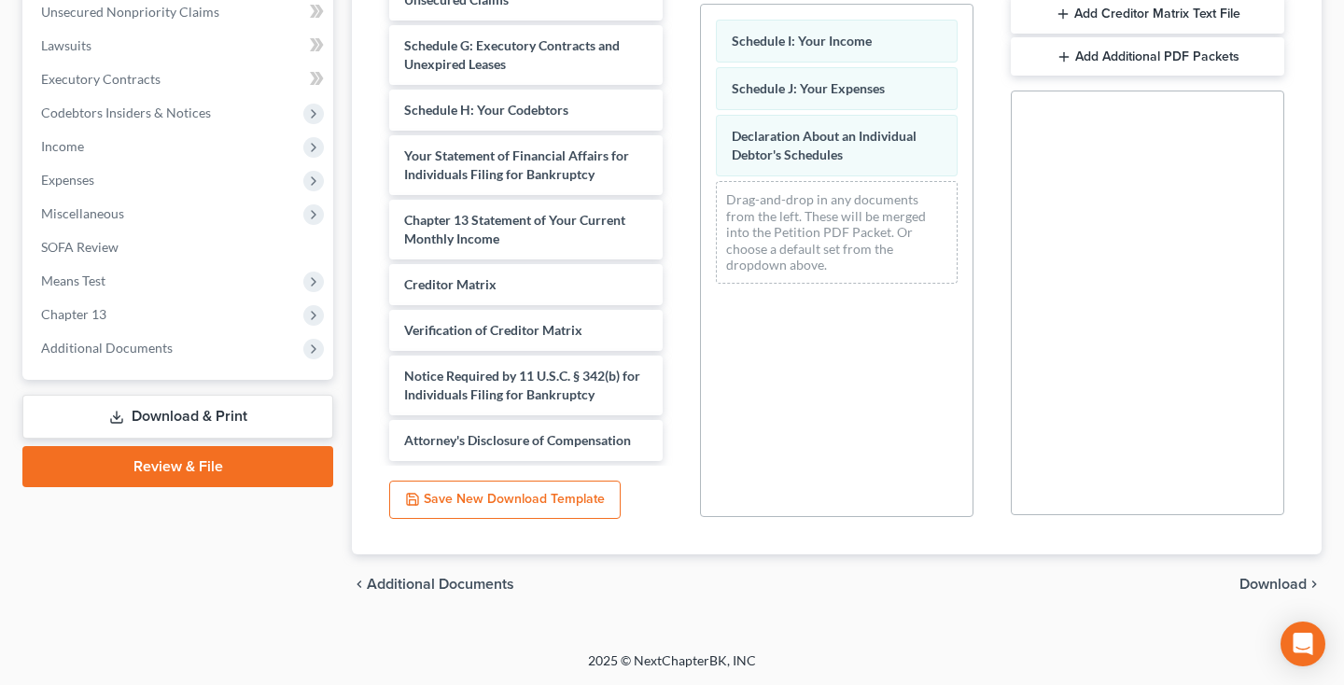
click at [1272, 585] on span "Download" at bounding box center [1272, 584] width 67 height 15
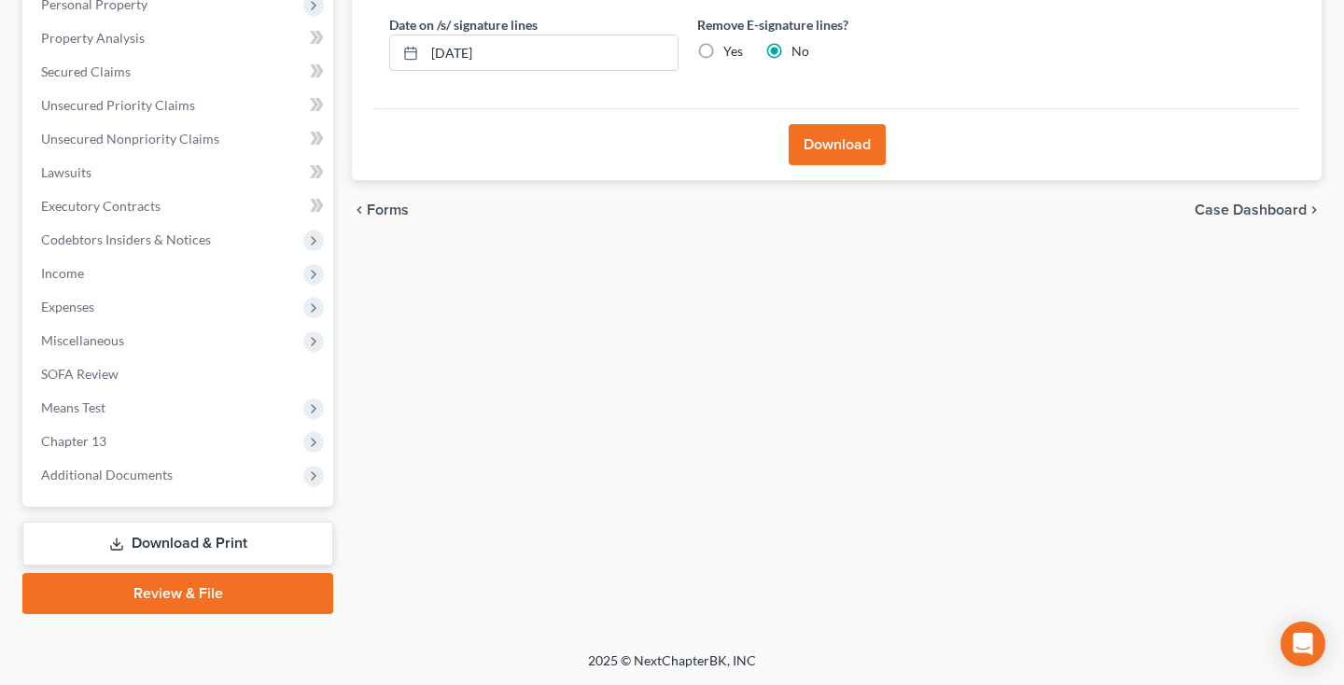
scroll to position [92, 0]
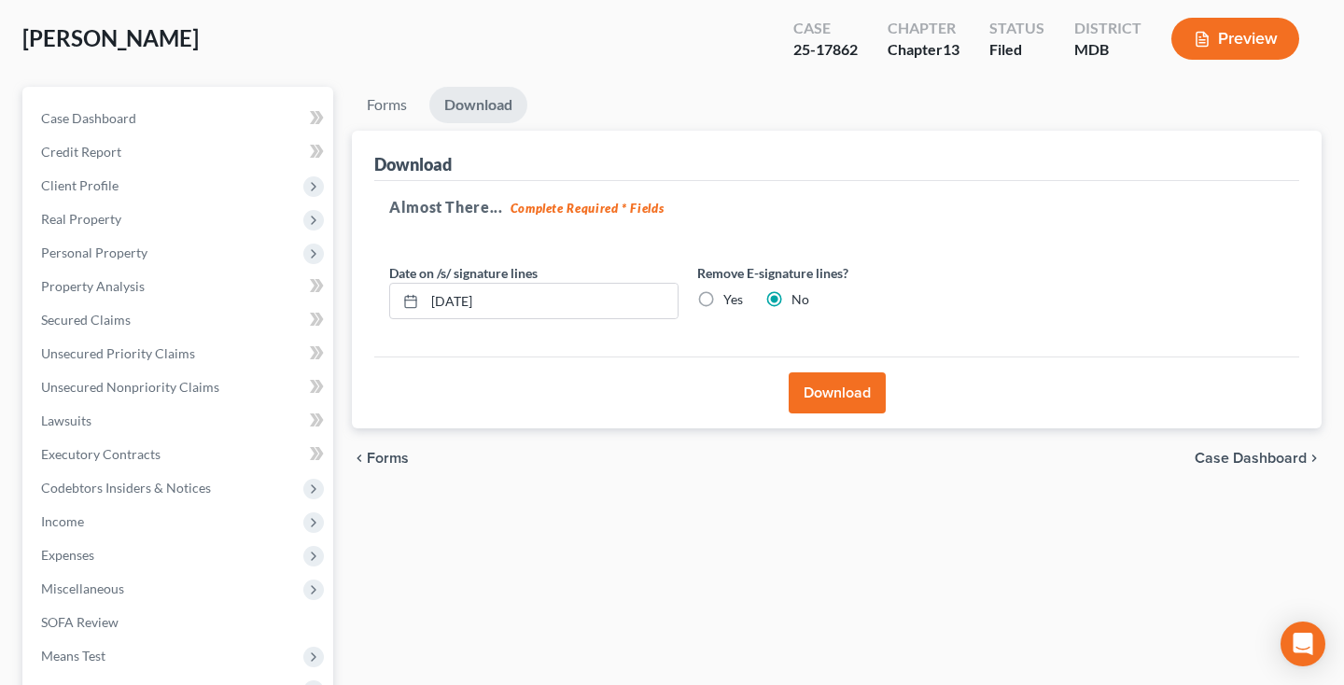
click at [803, 386] on button "Download" at bounding box center [837, 392] width 97 height 41
click at [837, 398] on button "Download" at bounding box center [837, 392] width 97 height 41
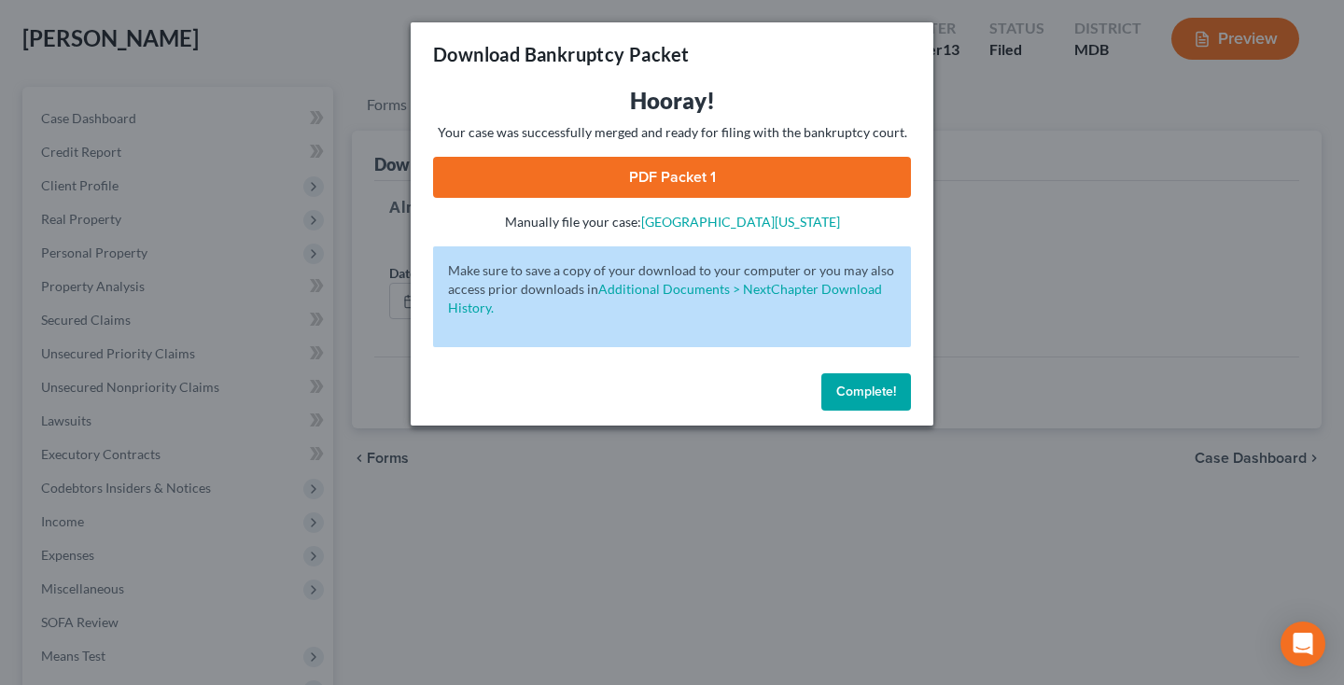
click at [677, 181] on link "PDF Packet 1" at bounding box center [672, 177] width 478 height 41
click at [881, 388] on span "Complete!" at bounding box center [866, 392] width 60 height 16
click at [854, 397] on span "Complete!" at bounding box center [866, 392] width 60 height 16
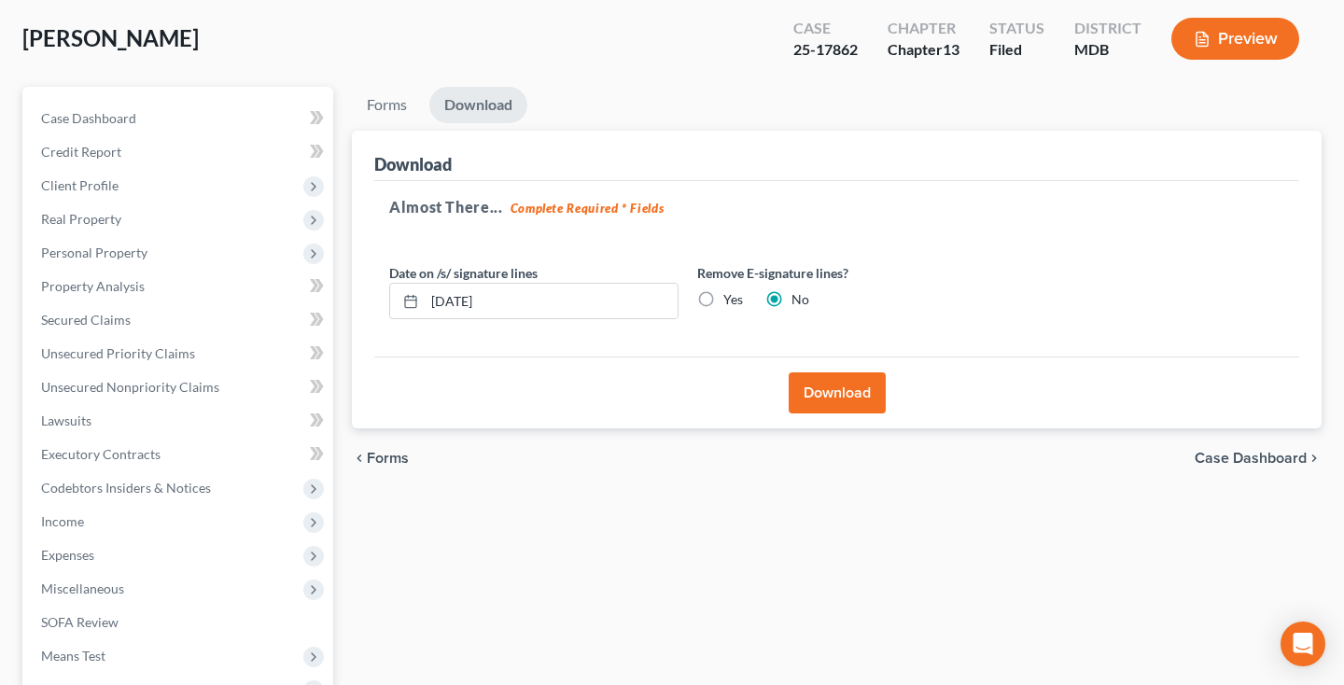
drag, startPoint x: 788, startPoint y: 49, endPoint x: 863, endPoint y: 51, distance: 75.6
click at [863, 51] on div "Case 25-17862" at bounding box center [825, 40] width 94 height 55
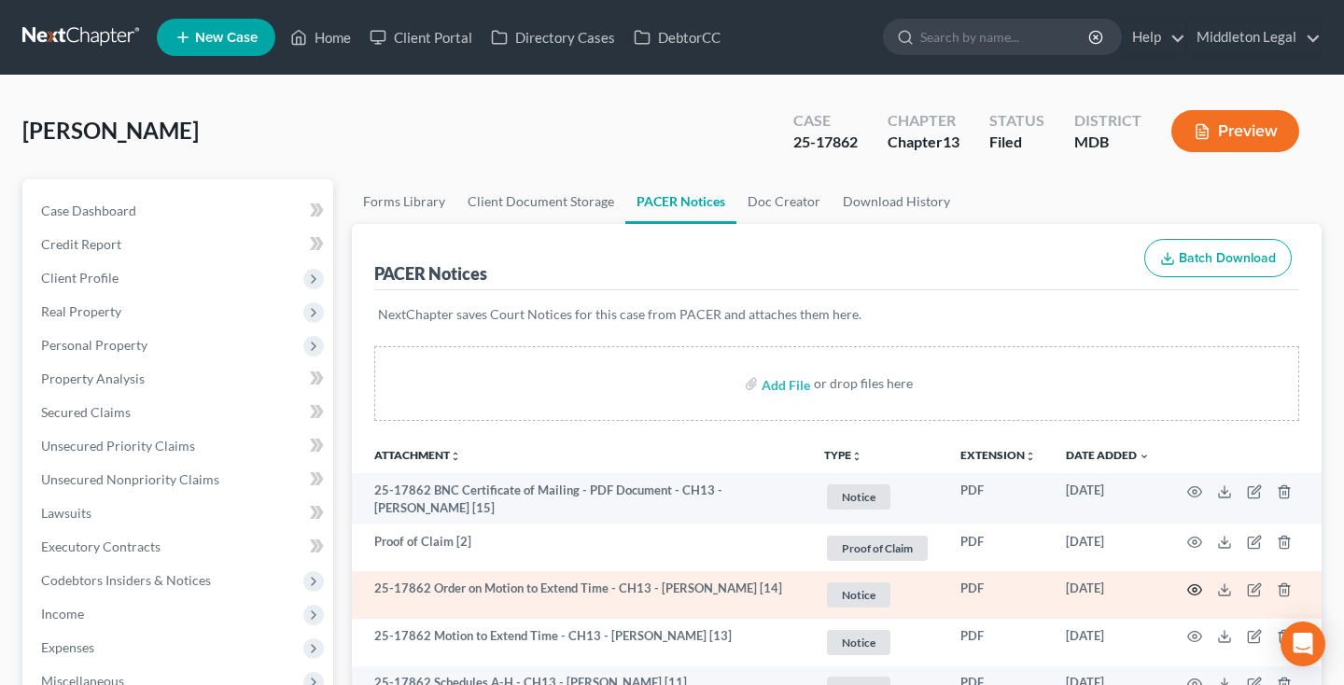
click at [1196, 584] on icon "button" at bounding box center [1195, 589] width 14 height 10
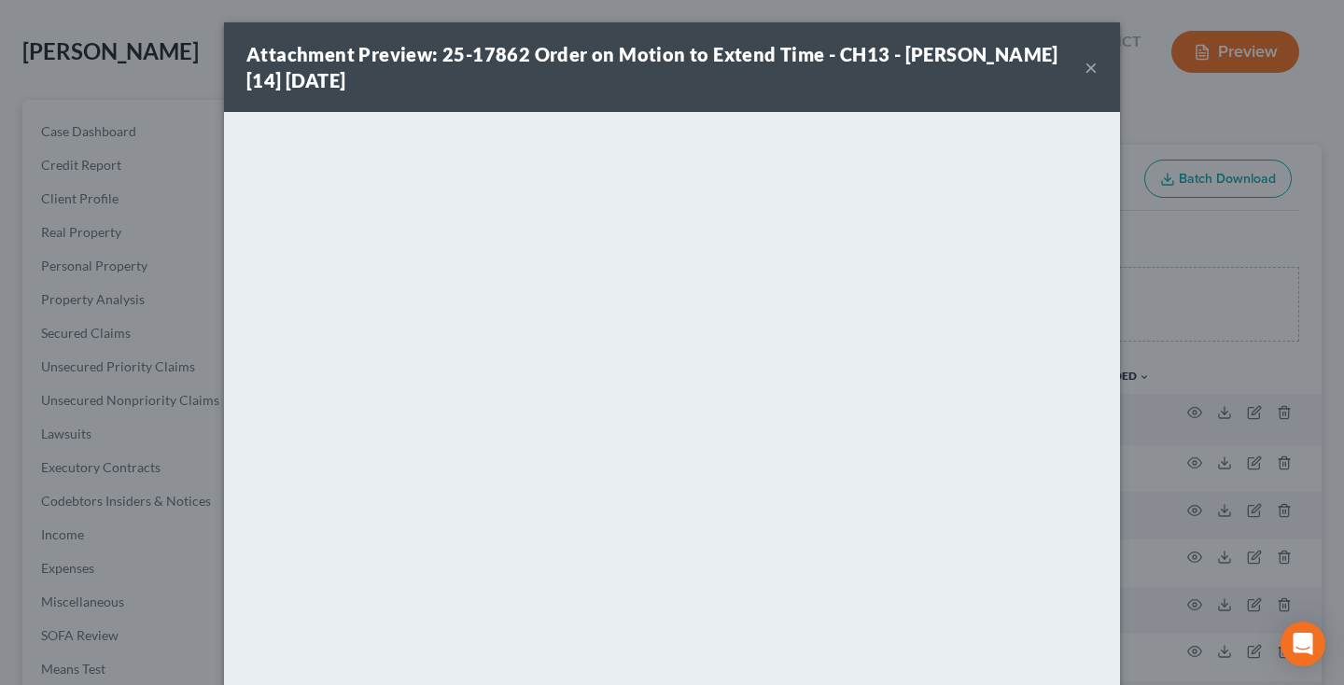
click at [1090, 70] on button "×" at bounding box center [1090, 67] width 13 height 22
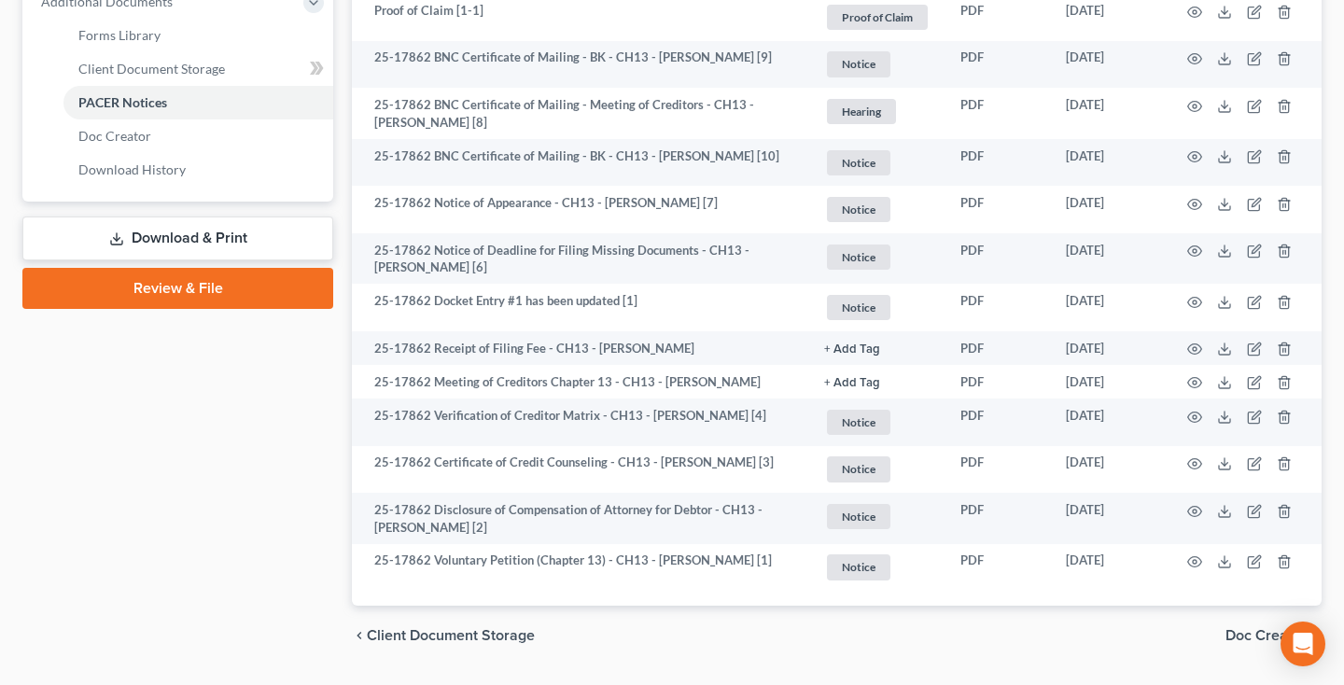
scroll to position [-13, 0]
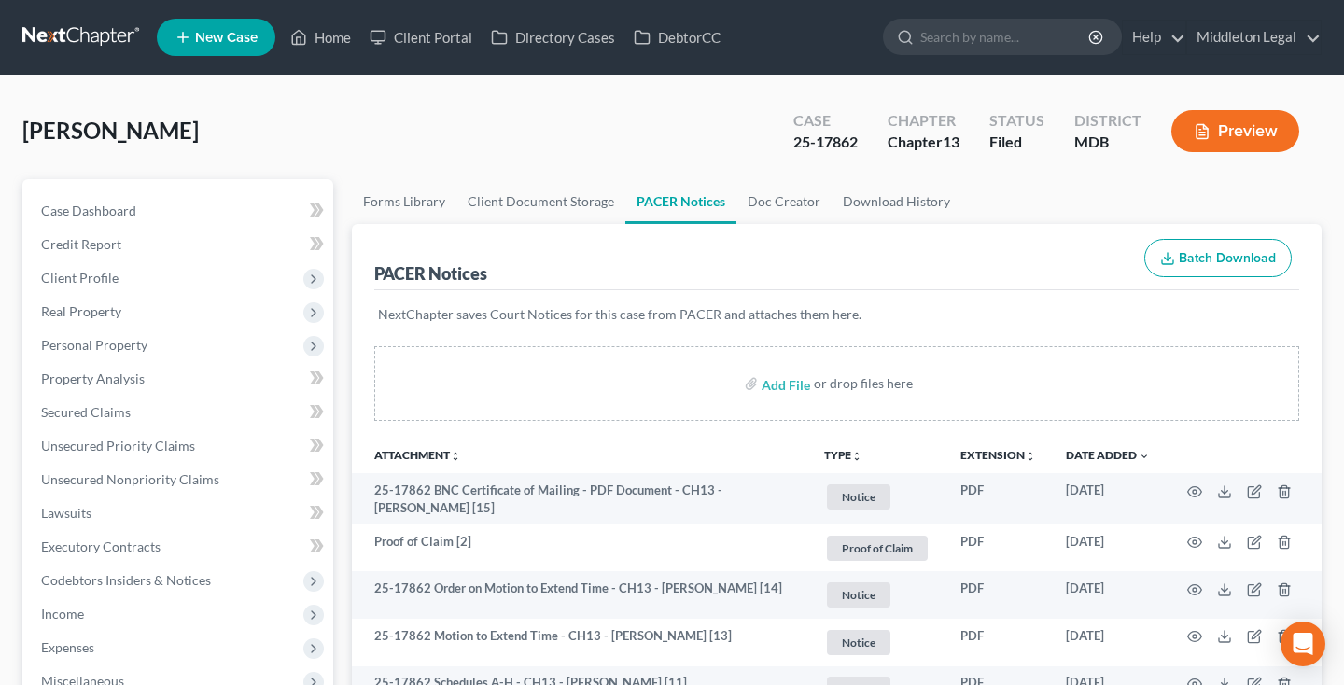
drag, startPoint x: 789, startPoint y: 143, endPoint x: 859, endPoint y: 143, distance: 70.9
click at [859, 143] on div "Case 25-17862" at bounding box center [825, 132] width 94 height 55
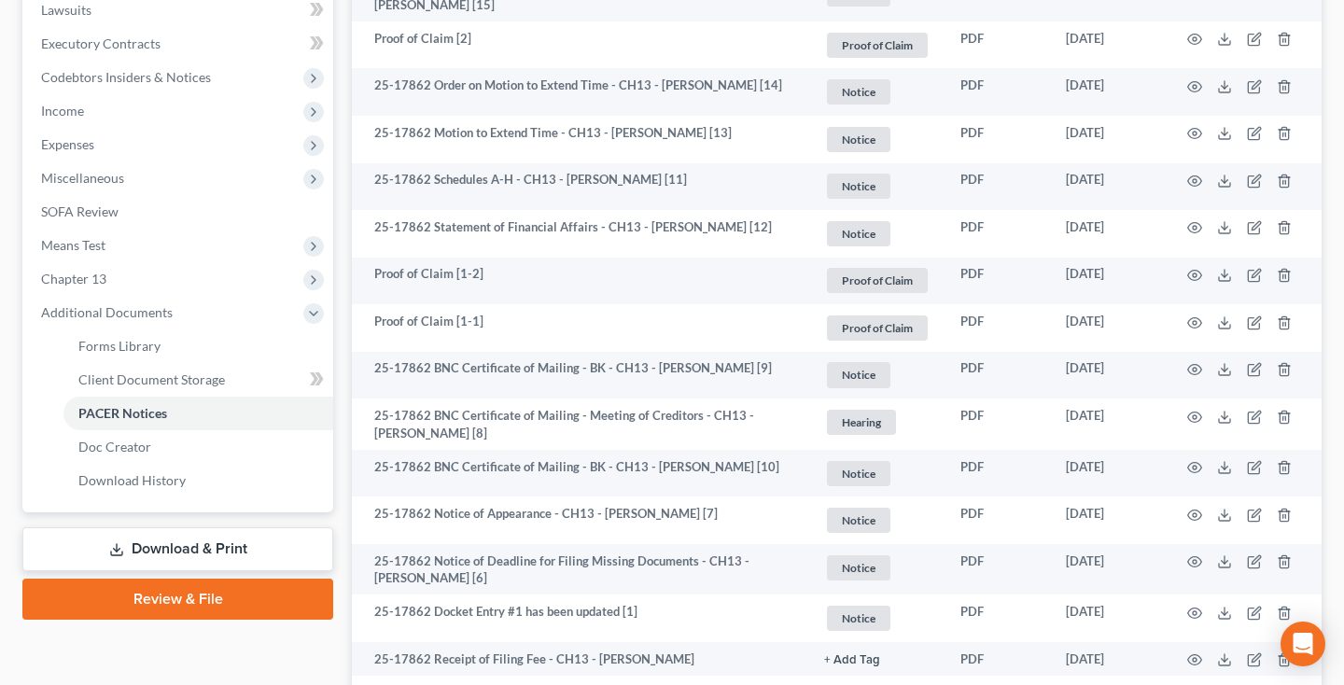
click at [166, 540] on link "Download & Print" at bounding box center [177, 549] width 311 height 44
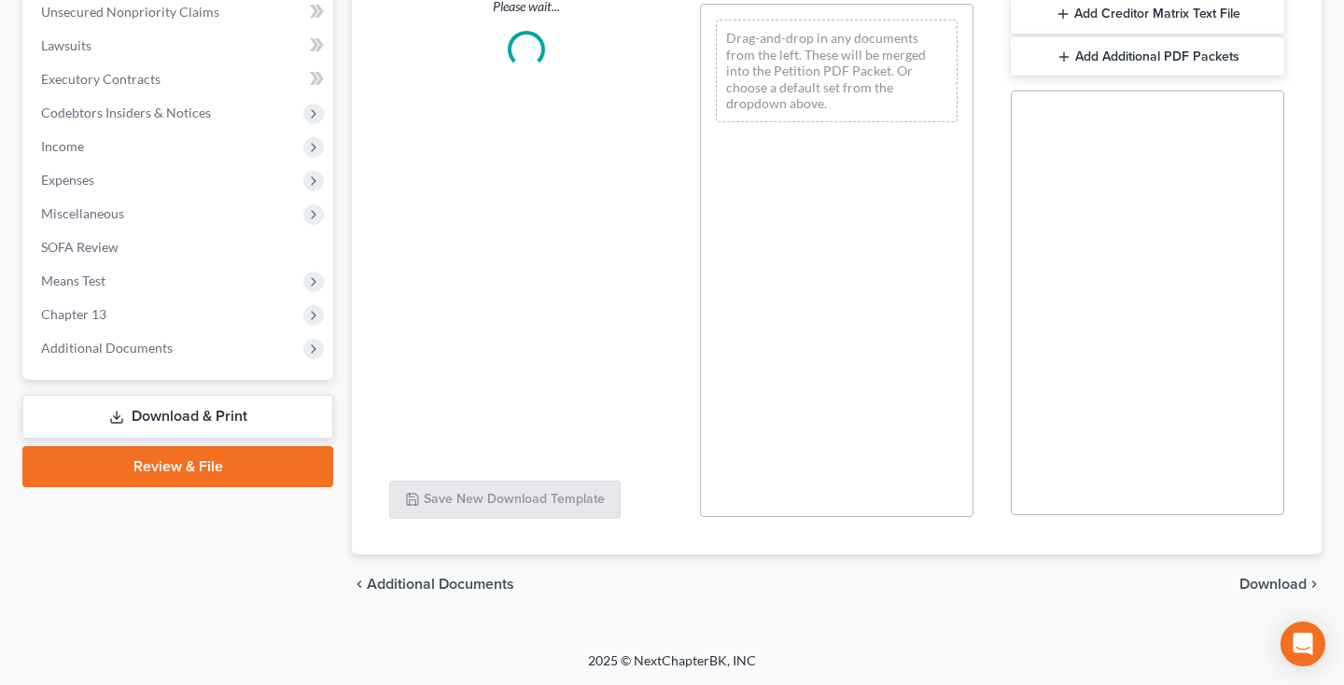
click at [207, 365] on ul "Case Dashboard Payments Invoices Payments Payments Credit Report Client Profile" at bounding box center [179, 46] width 307 height 638
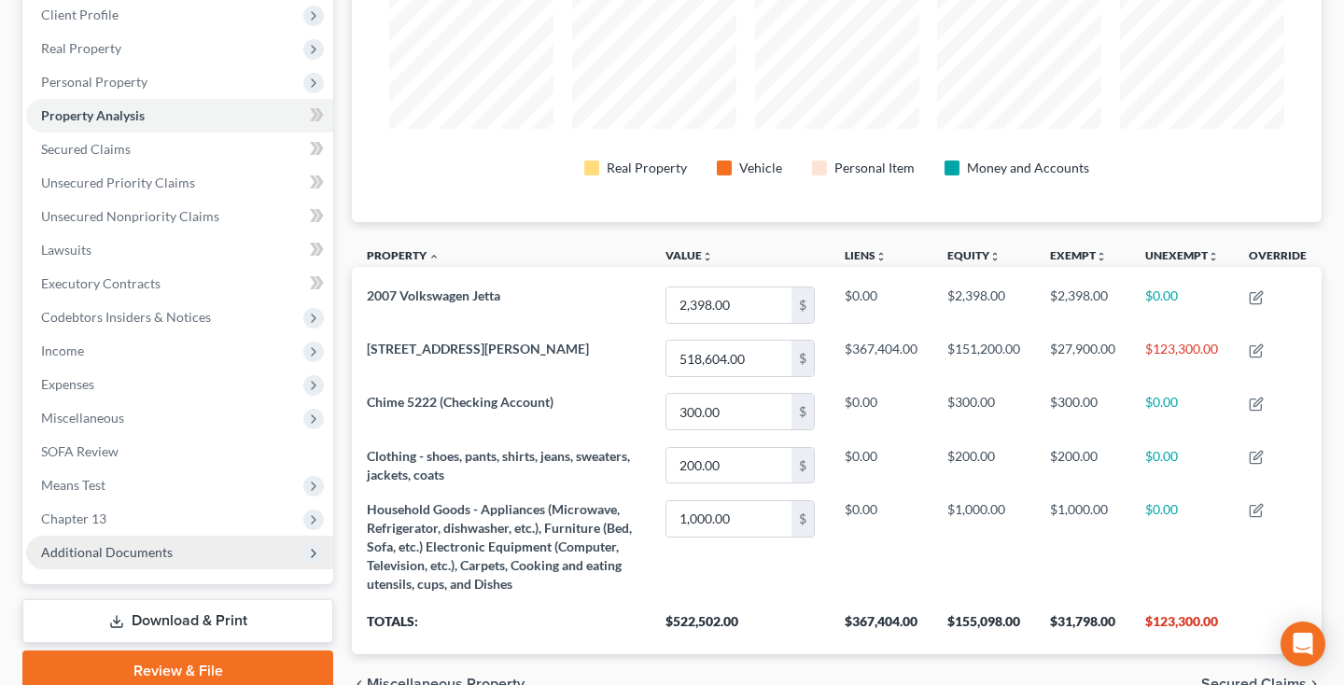
scroll to position [363, 0]
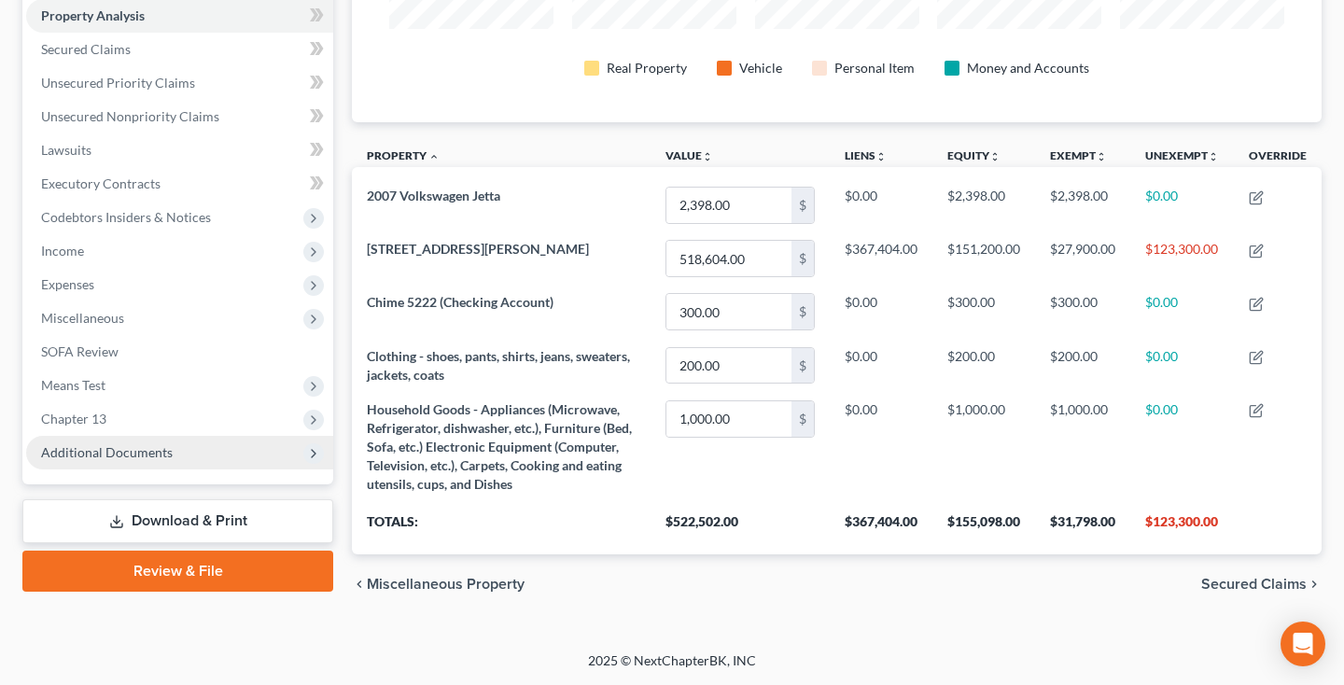
click at [140, 461] on span "Additional Documents" at bounding box center [179, 453] width 307 height 34
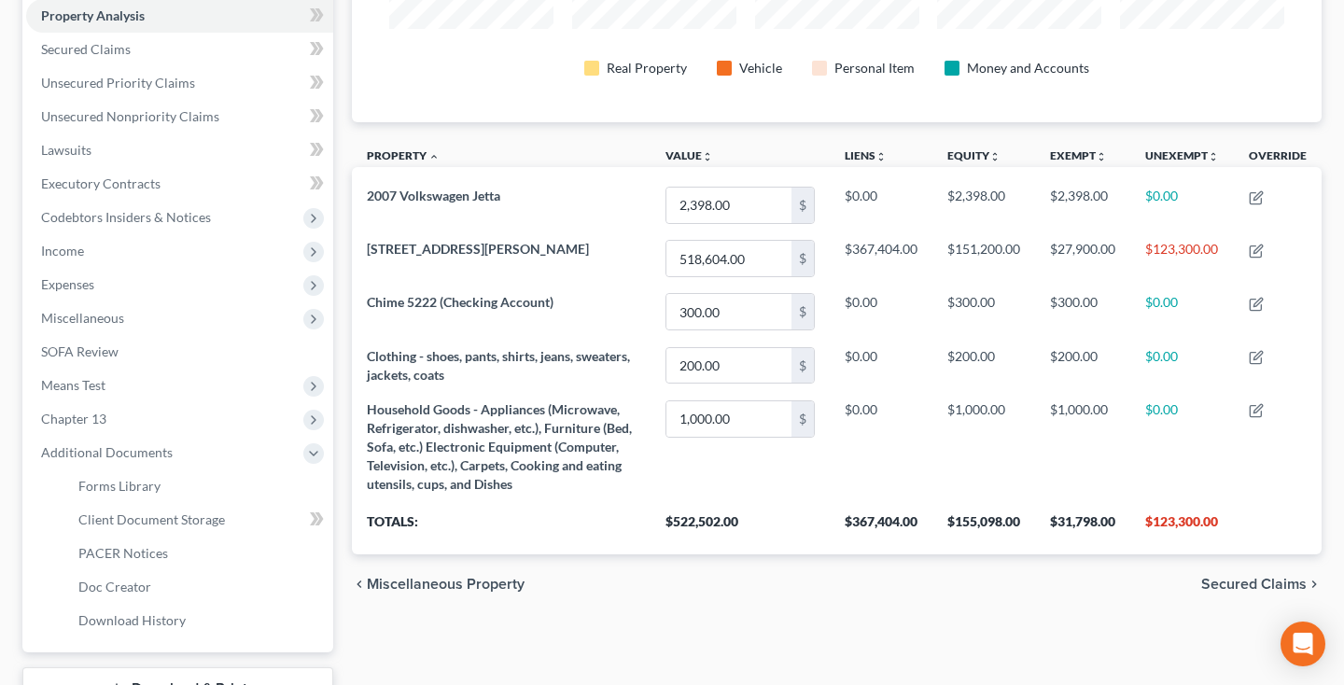
scroll to position [509, 0]
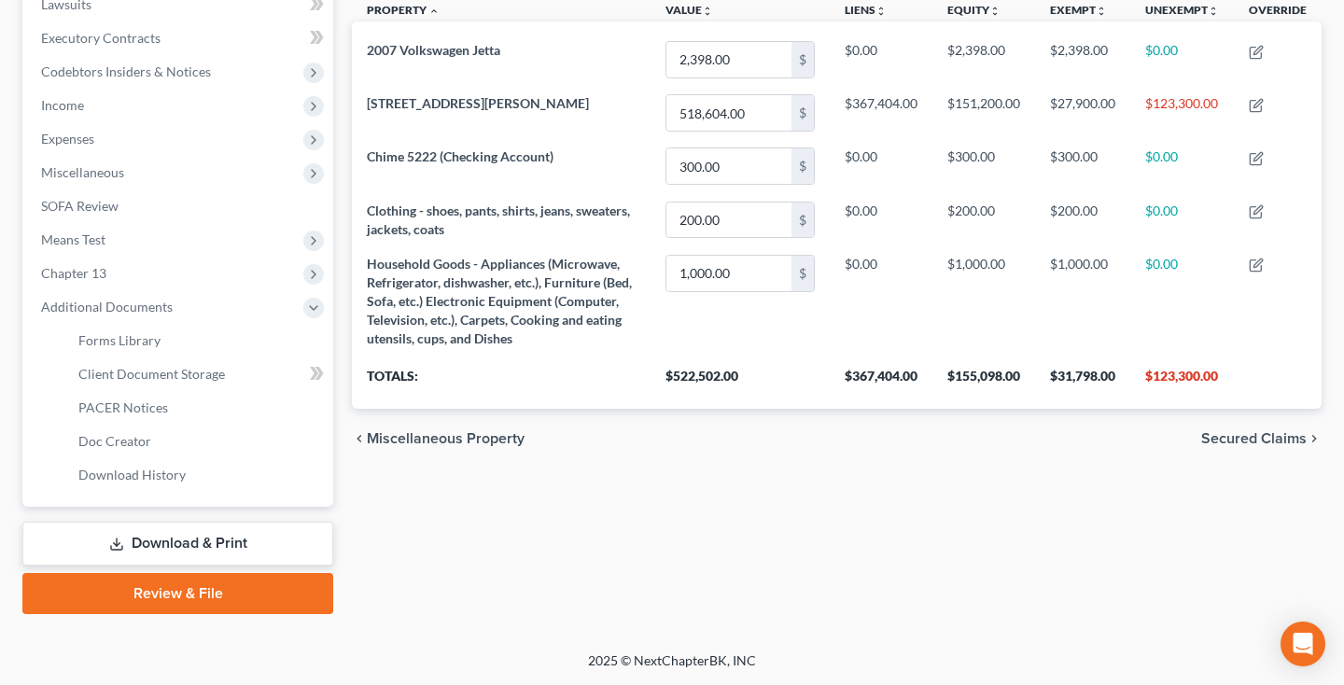
click at [147, 544] on link "Download & Print" at bounding box center [177, 544] width 311 height 44
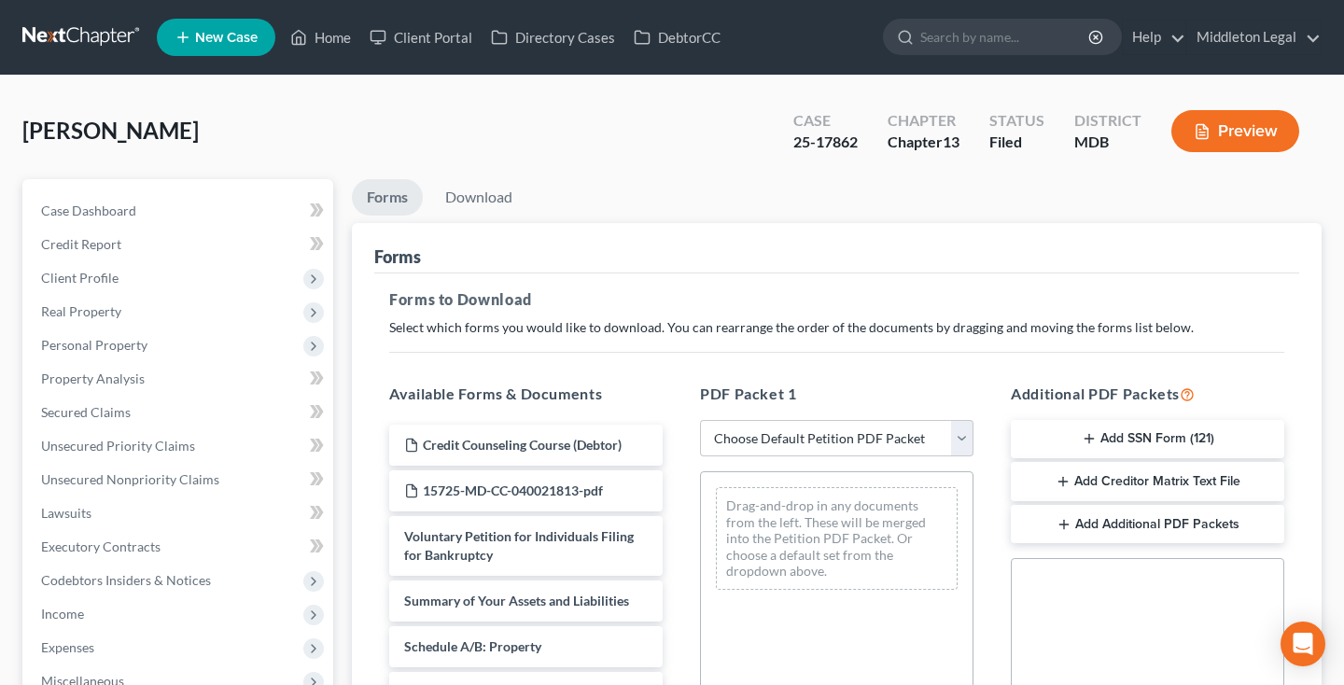
click at [1172, 441] on button "Add SSN Form (121)" at bounding box center [1147, 439] width 273 height 39
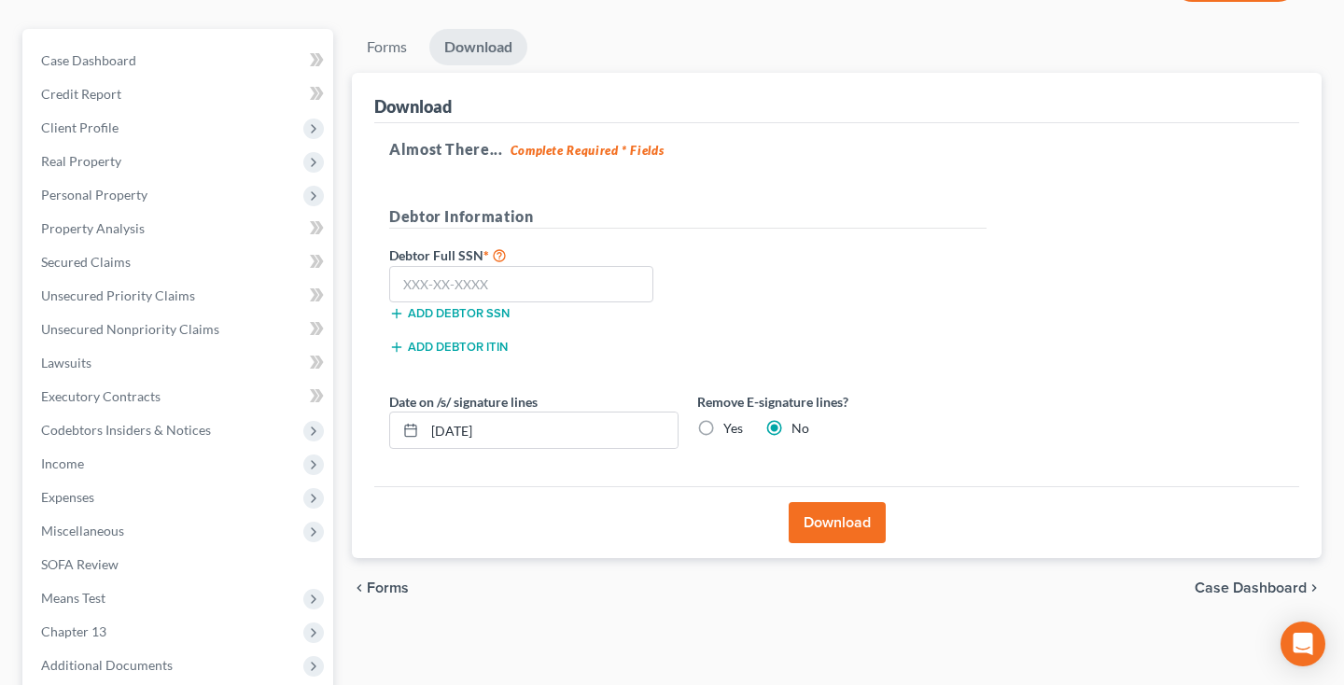
scroll to position [244, 0]
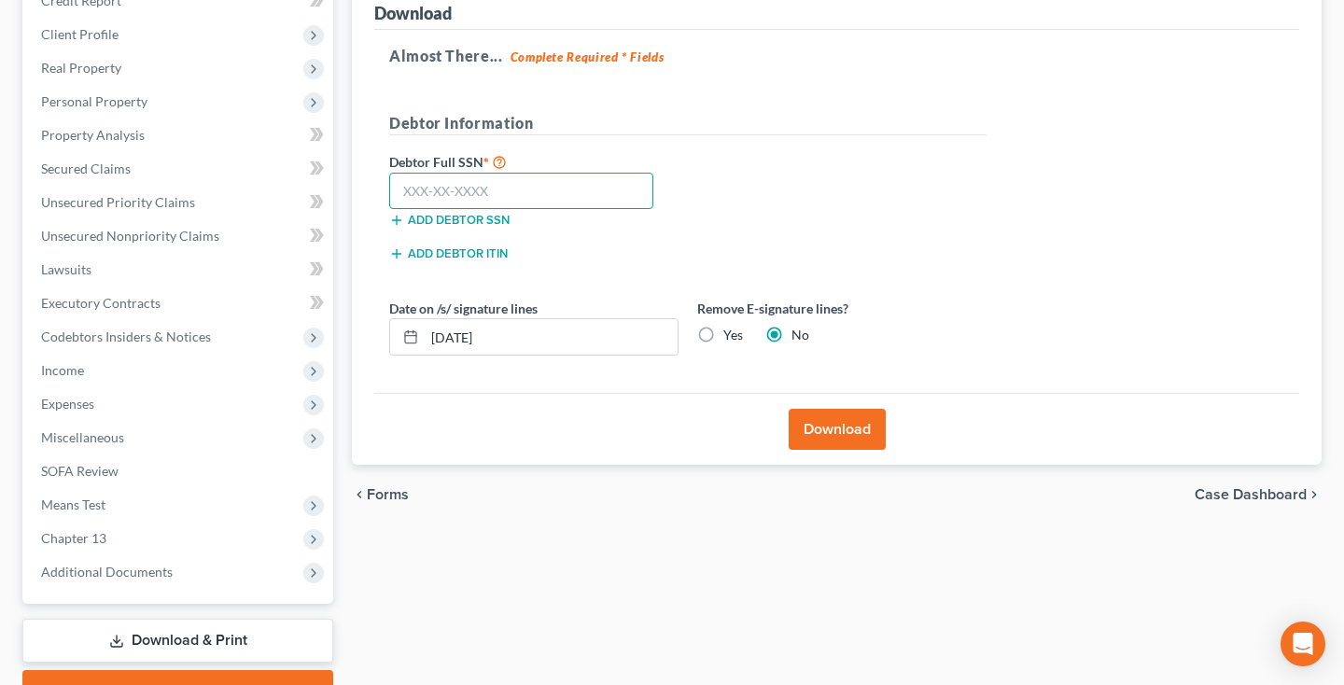
click at [476, 177] on input "text" at bounding box center [521, 191] width 264 height 37
type input "218-19-1667"
click at [829, 433] on button "Download" at bounding box center [837, 429] width 97 height 41
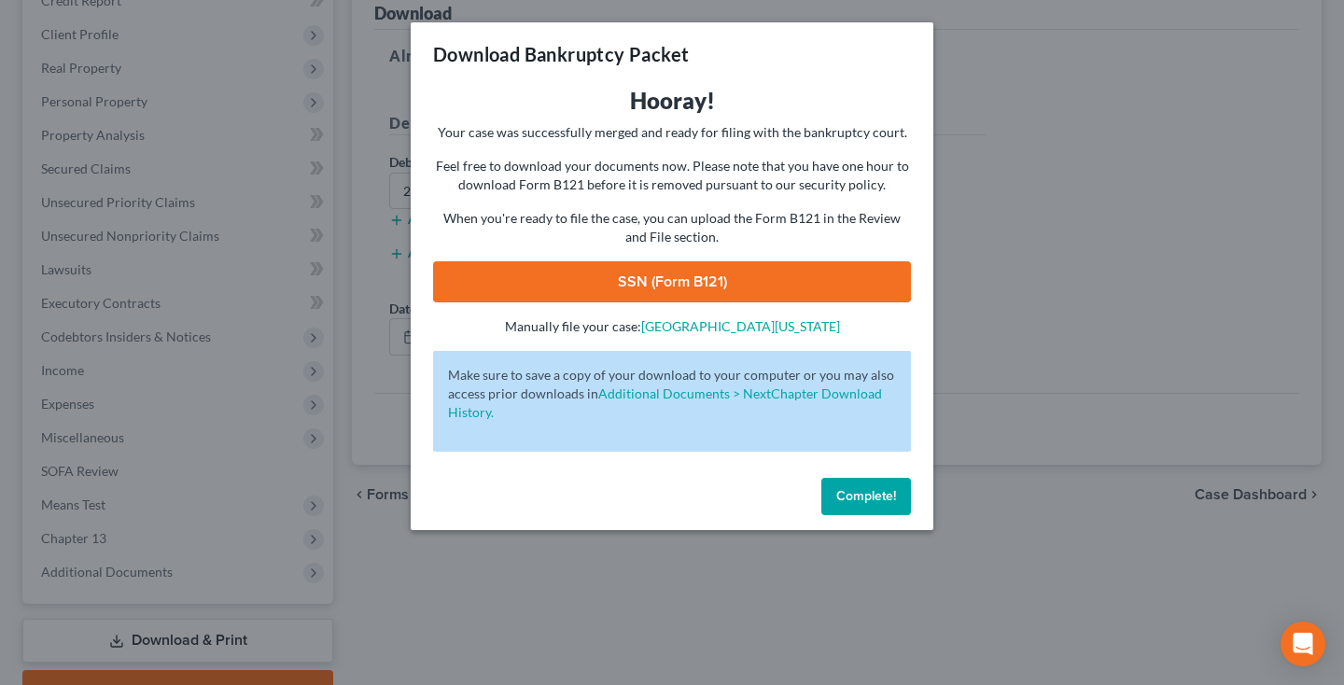
click at [707, 286] on link "SSN (Form B121)" at bounding box center [672, 281] width 478 height 41
click at [861, 497] on span "Complete!" at bounding box center [866, 496] width 60 height 16
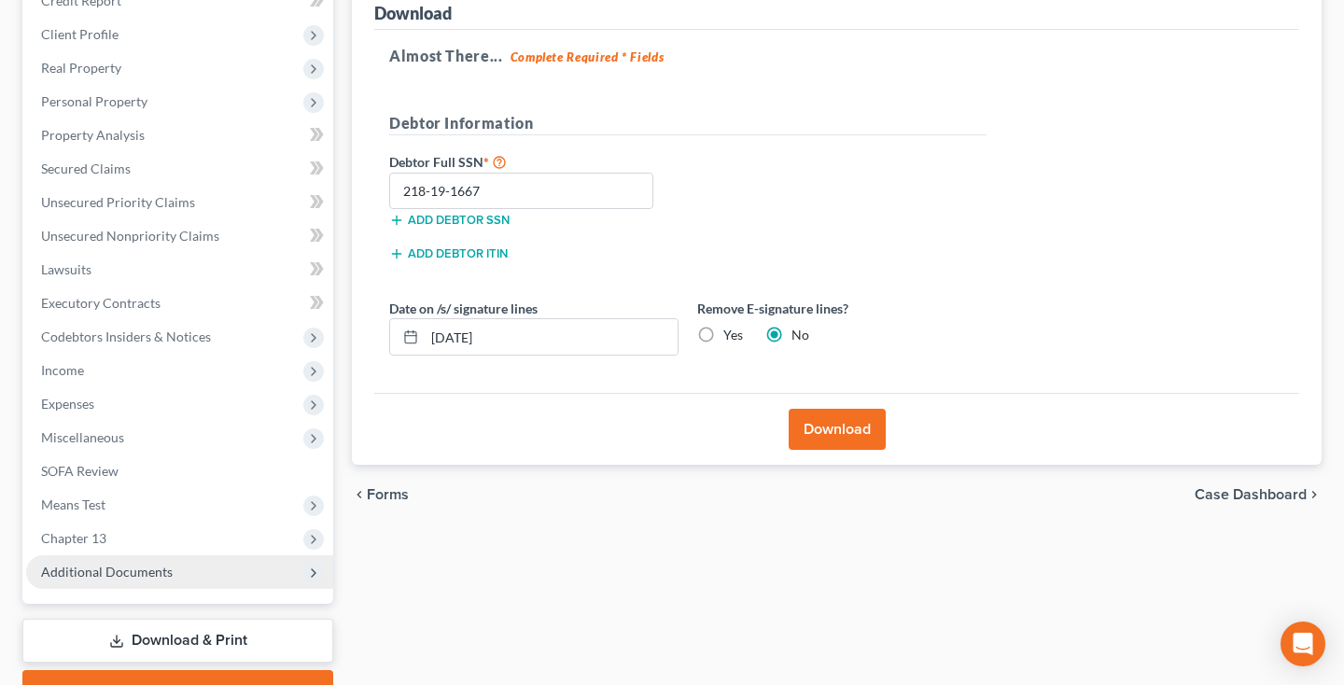
click at [133, 564] on span "Additional Documents" at bounding box center [107, 572] width 132 height 16
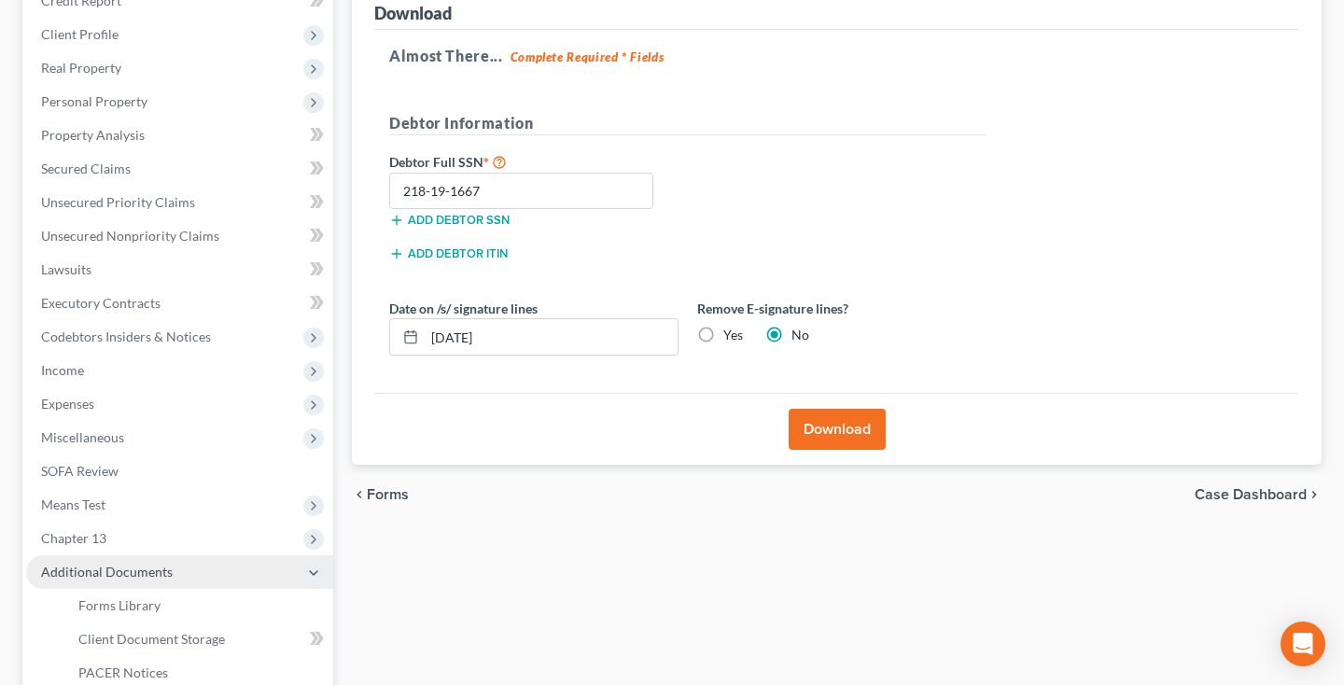
scroll to position [341, 0]
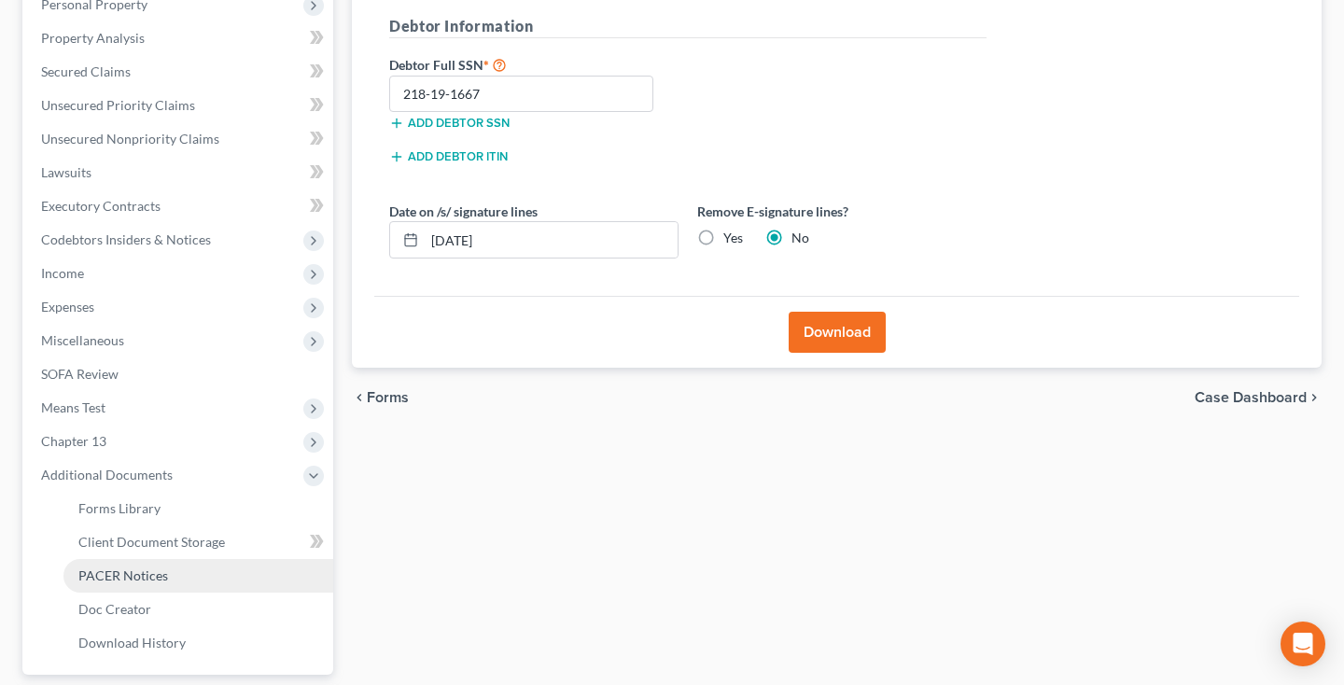
click at [134, 572] on span "PACER Notices" at bounding box center [123, 575] width 90 height 16
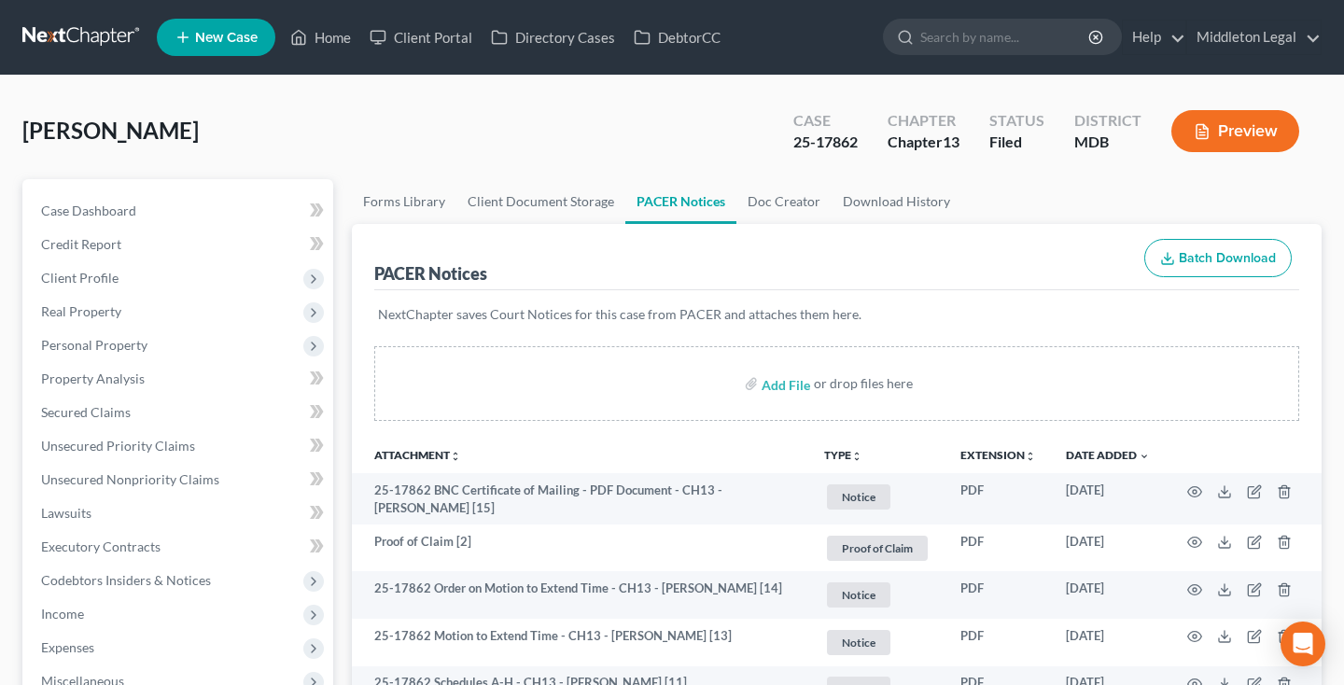
scroll to position [114, 0]
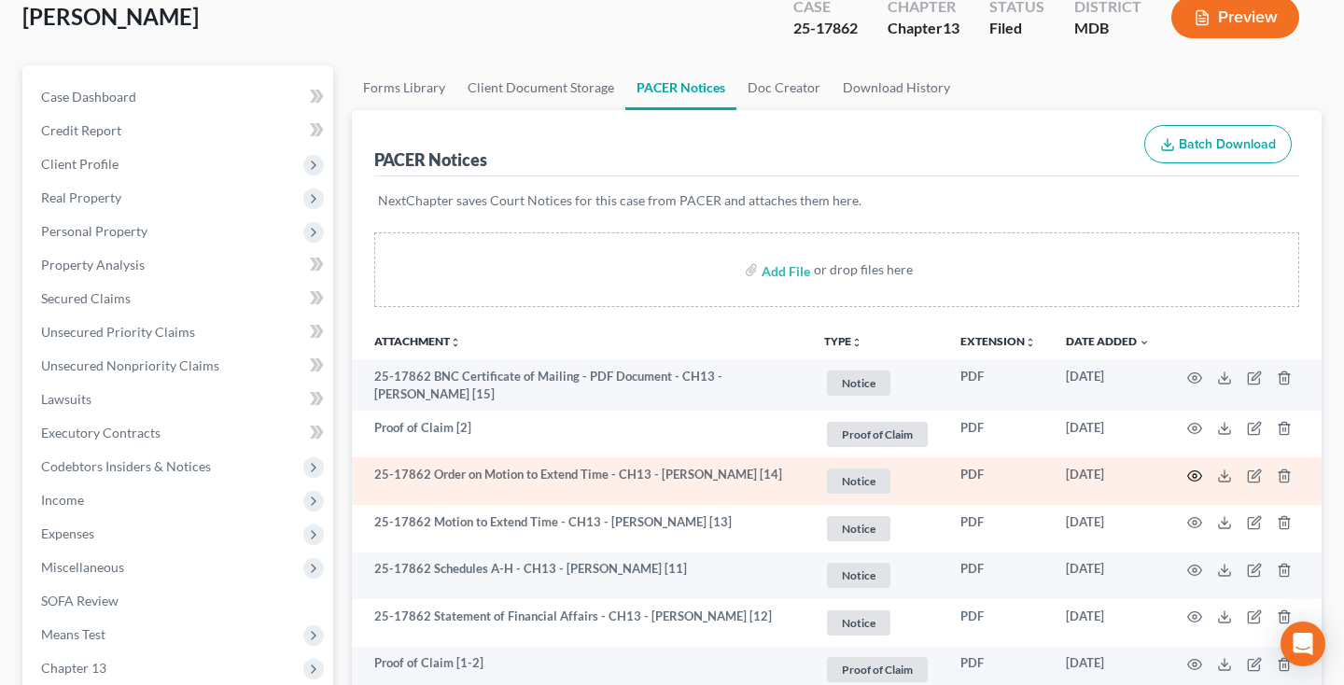
click at [1195, 474] on circle "button" at bounding box center [1195, 476] width 4 height 4
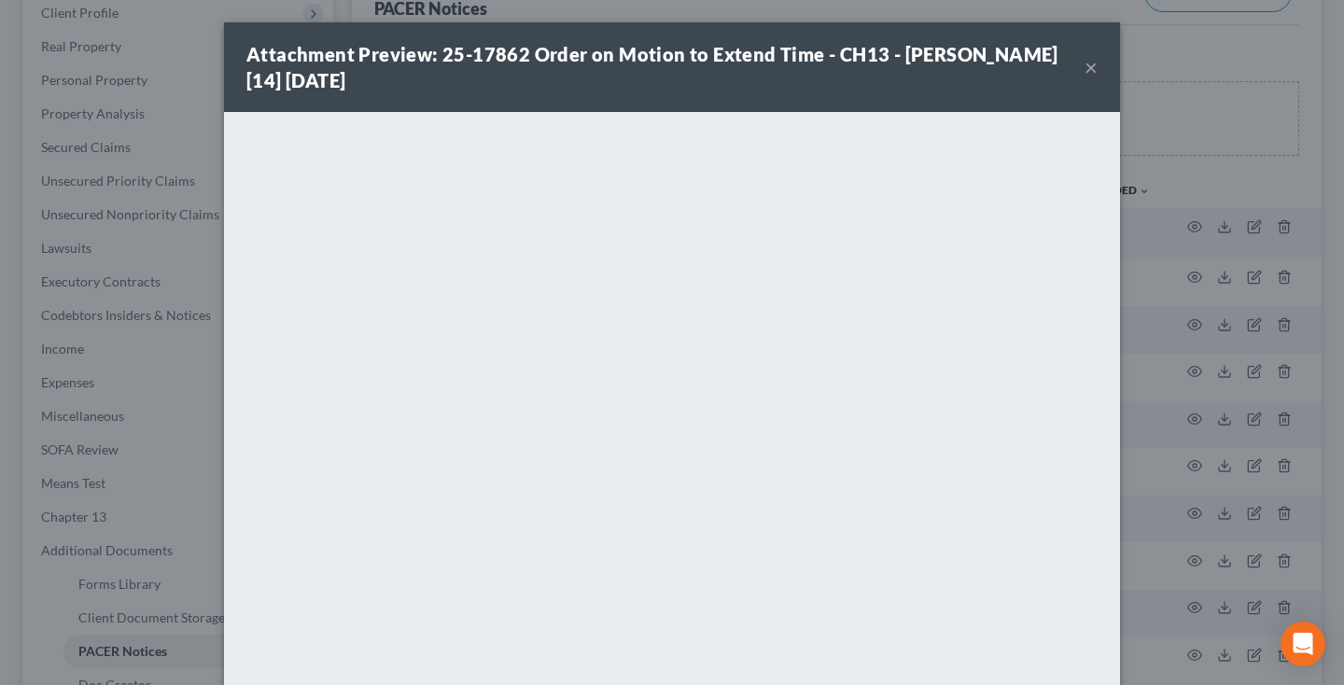
scroll to position [52, 0]
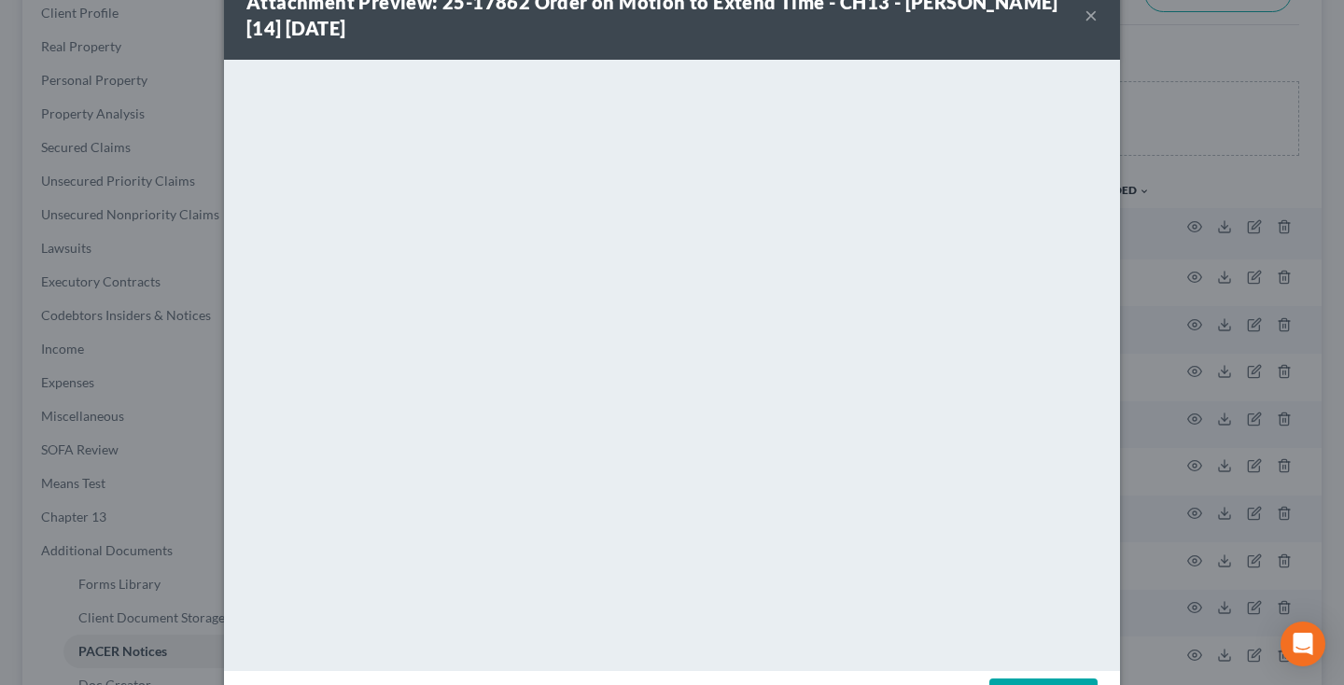
click at [1089, 20] on button "×" at bounding box center [1090, 15] width 13 height 22
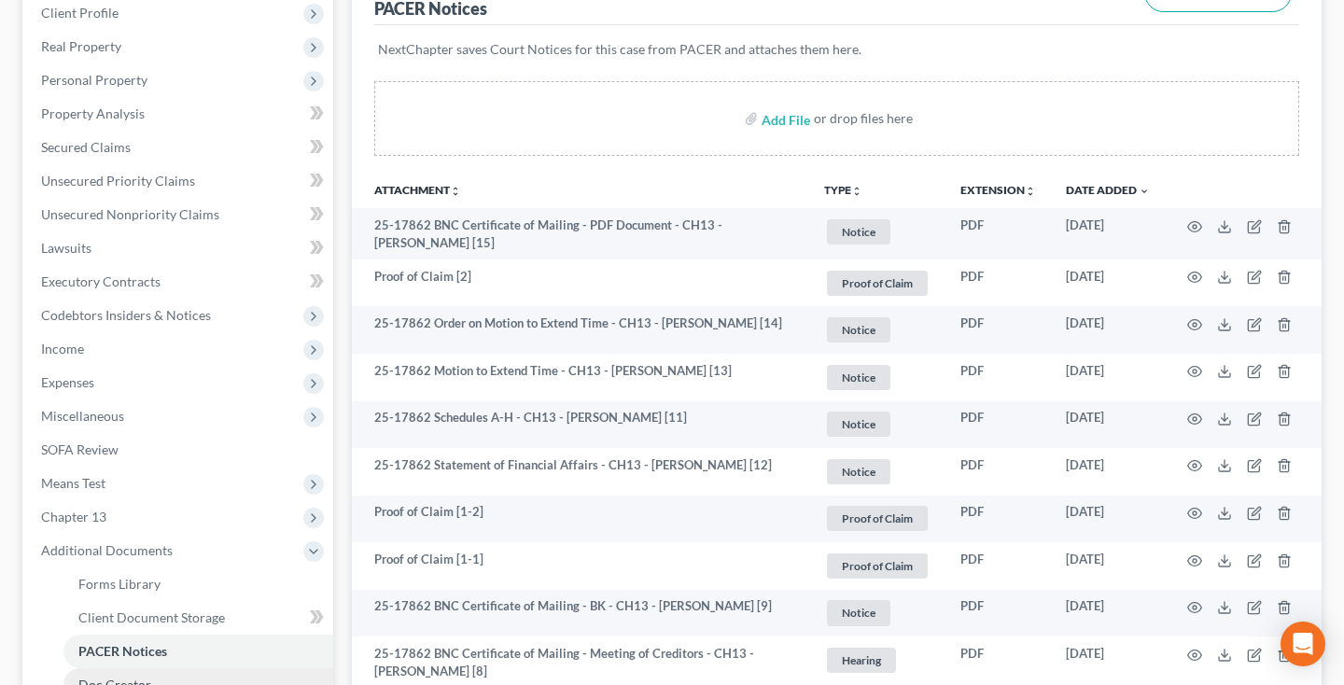
scroll to position [425, 0]
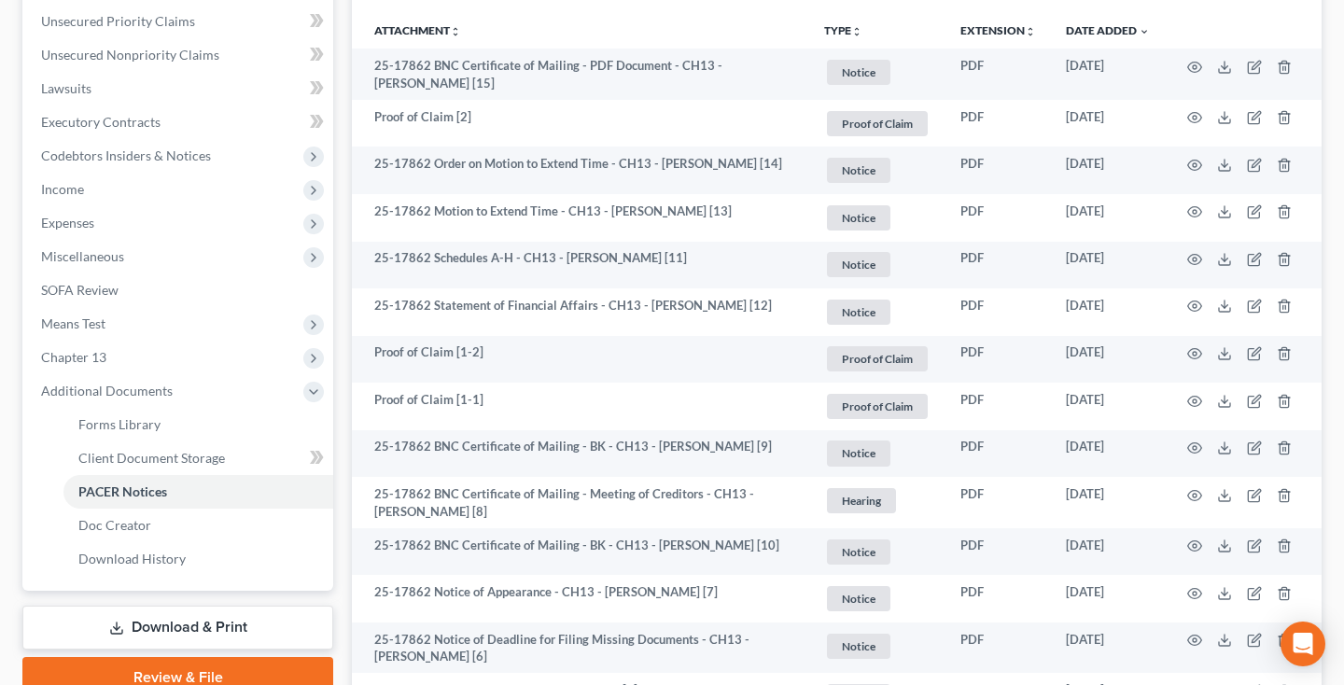
click at [164, 630] on link "Download & Print" at bounding box center [177, 628] width 311 height 44
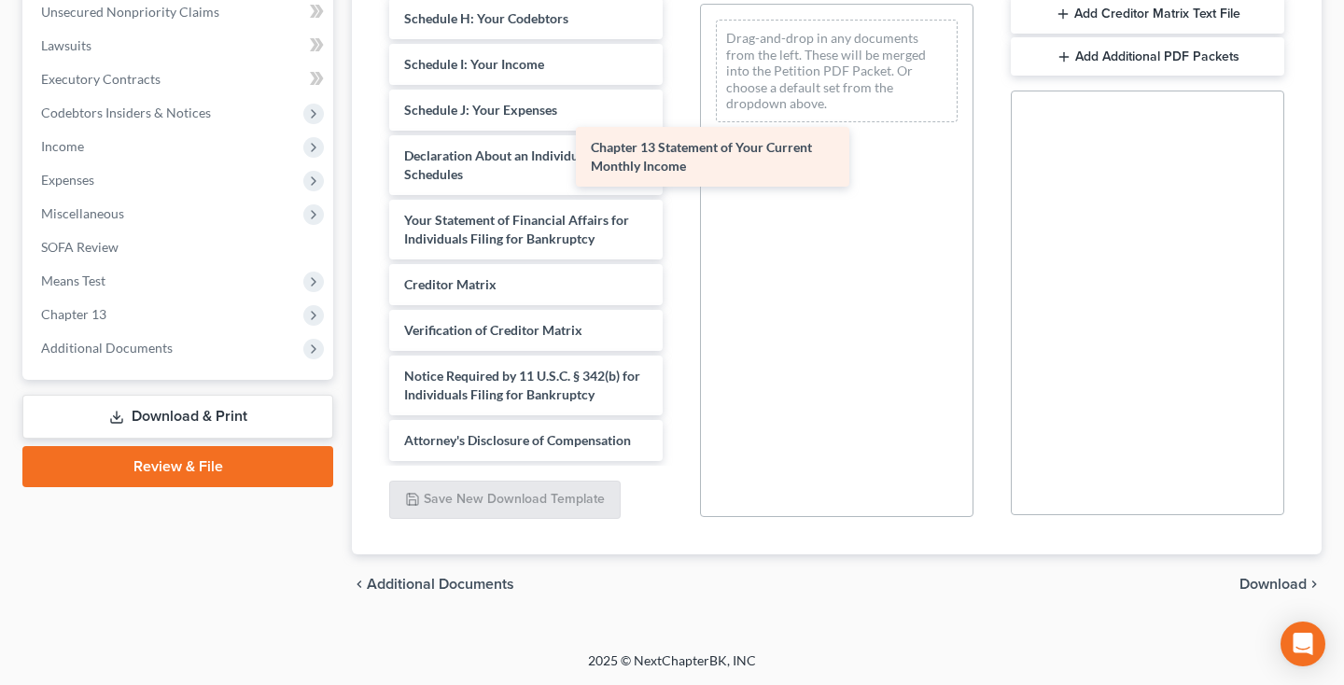
scroll to position [464, 0]
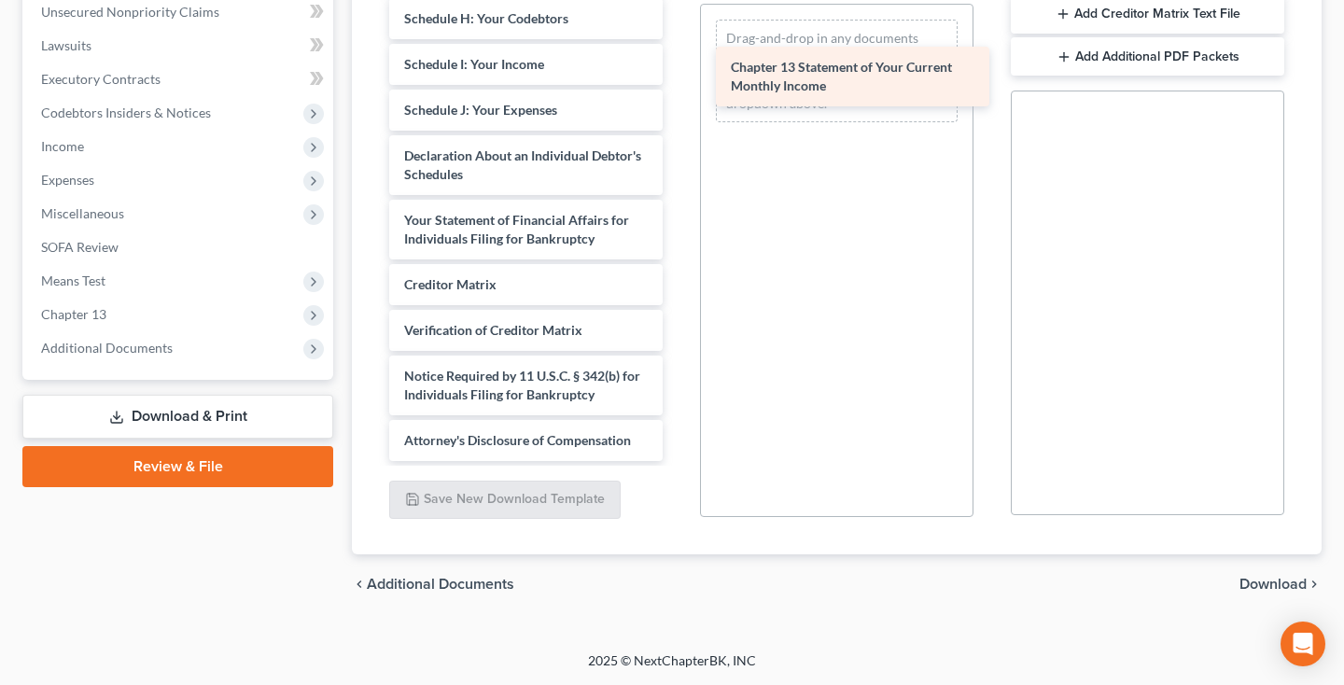
drag, startPoint x: 547, startPoint y: 230, endPoint x: 873, endPoint y: 78, distance: 360.3
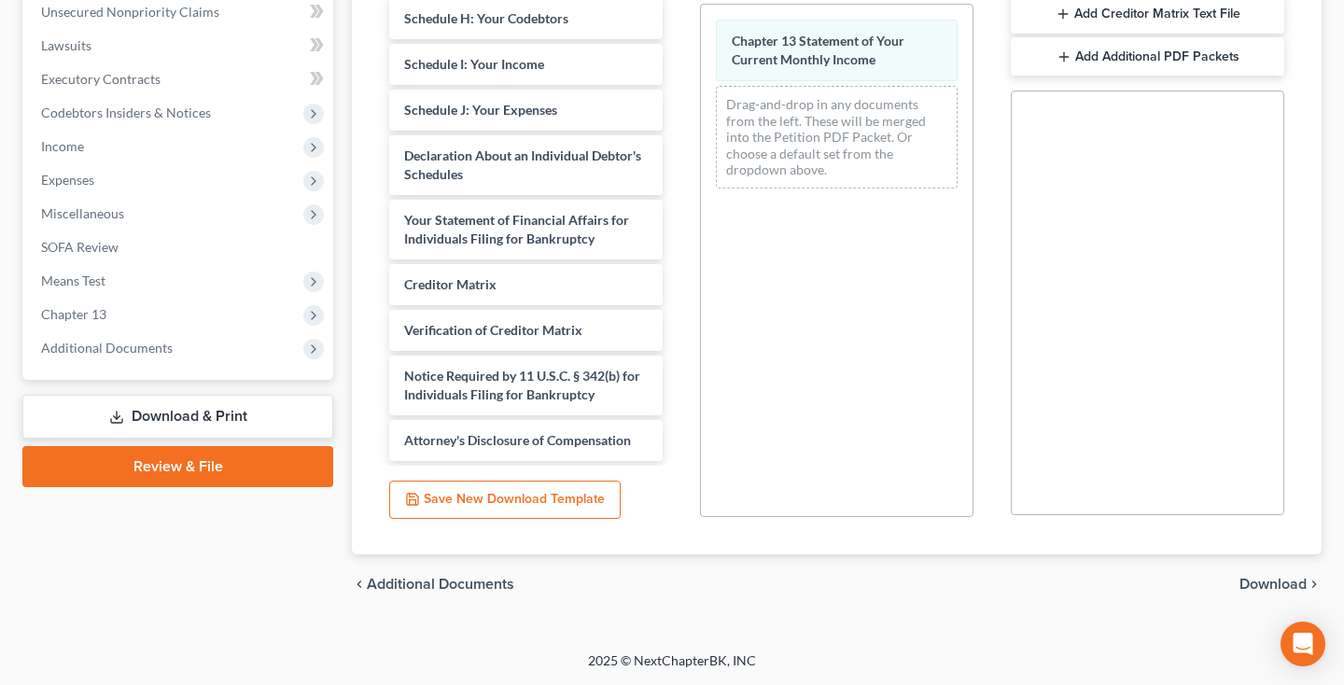
scroll to position [475, 0]
click at [1282, 586] on span "Download" at bounding box center [1272, 584] width 67 height 15
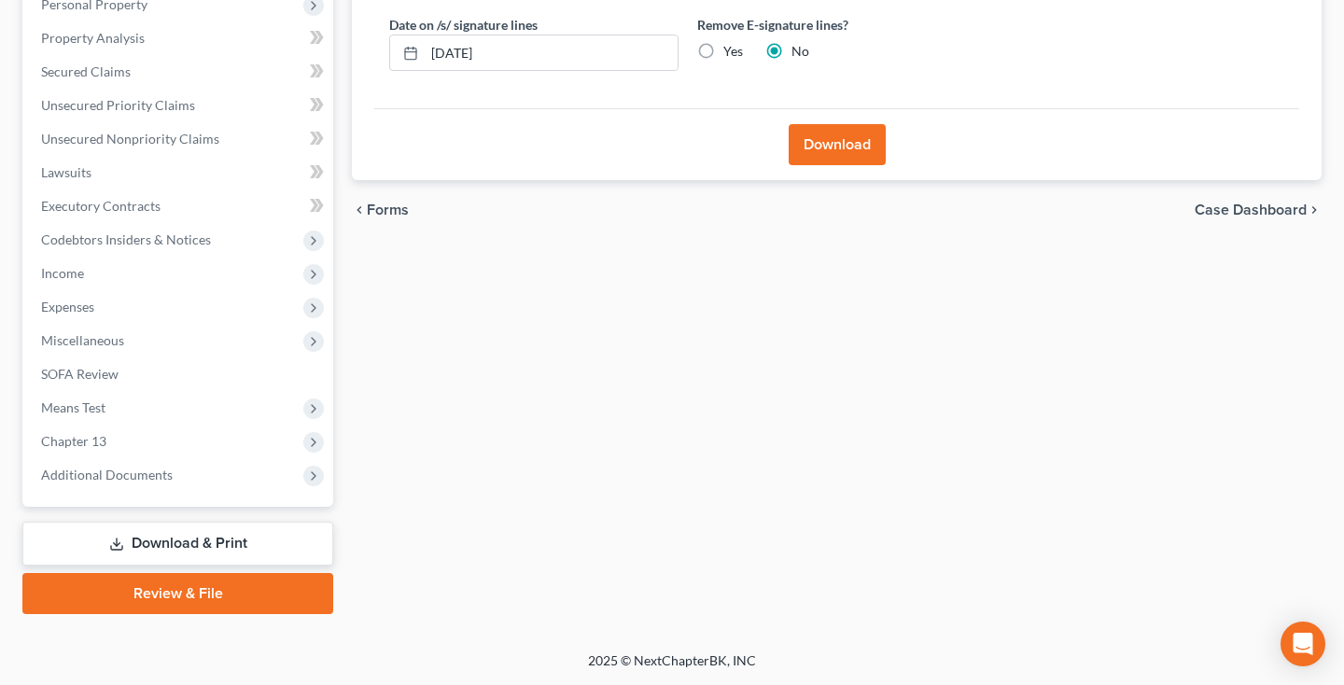
click at [854, 165] on button "Download" at bounding box center [837, 144] width 97 height 41
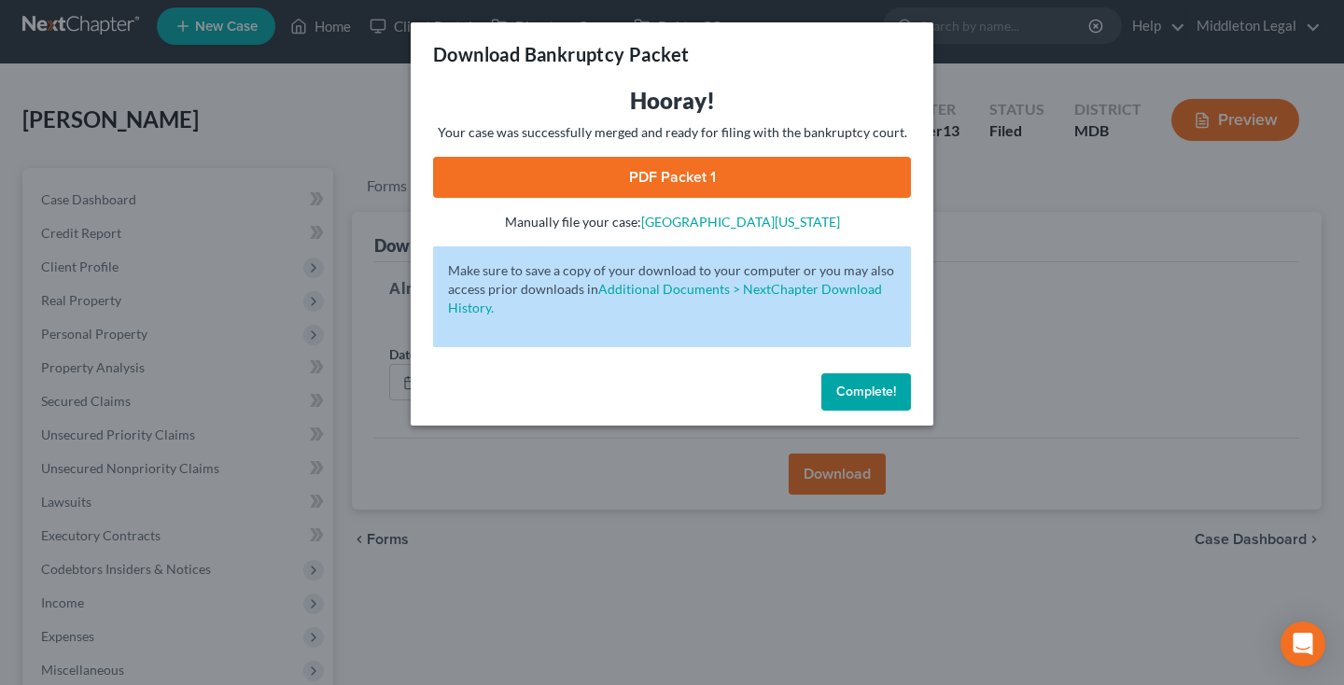
click at [877, 390] on span "Complete!" at bounding box center [866, 392] width 60 height 16
